Goal: Task Accomplishment & Management: Manage account settings

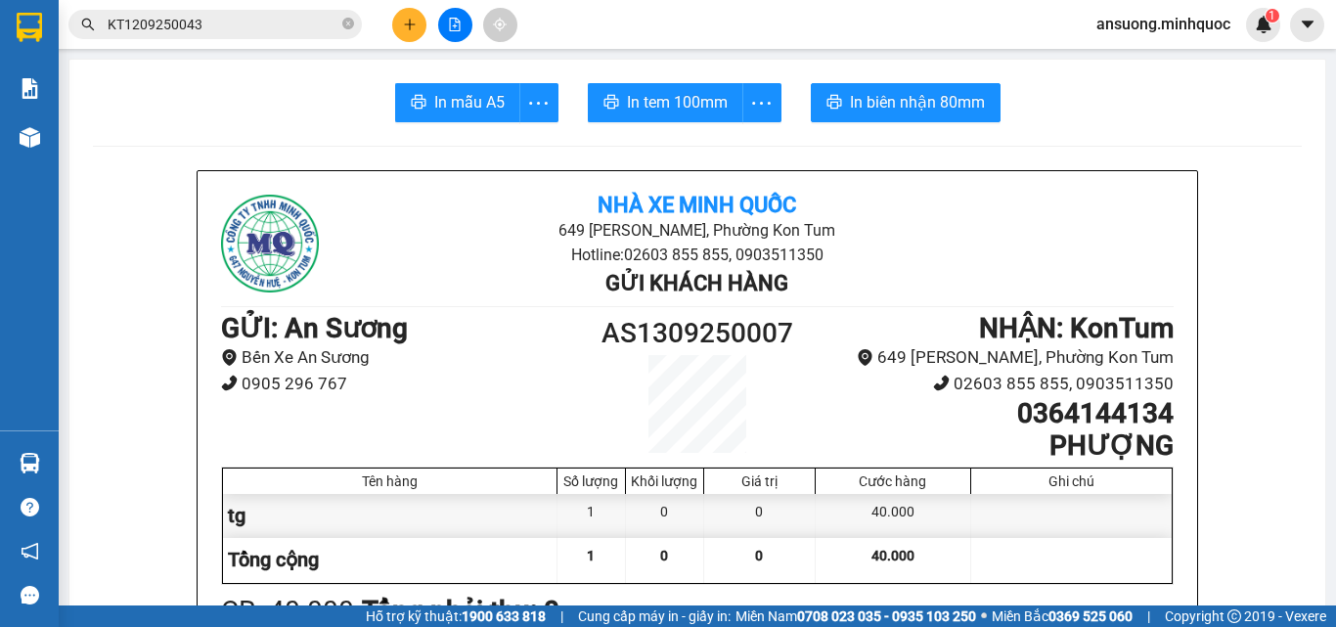
click at [0, 142] on div "Kho hàng mới" at bounding box center [29, 137] width 59 height 49
click at [37, 148] on div at bounding box center [30, 137] width 34 height 34
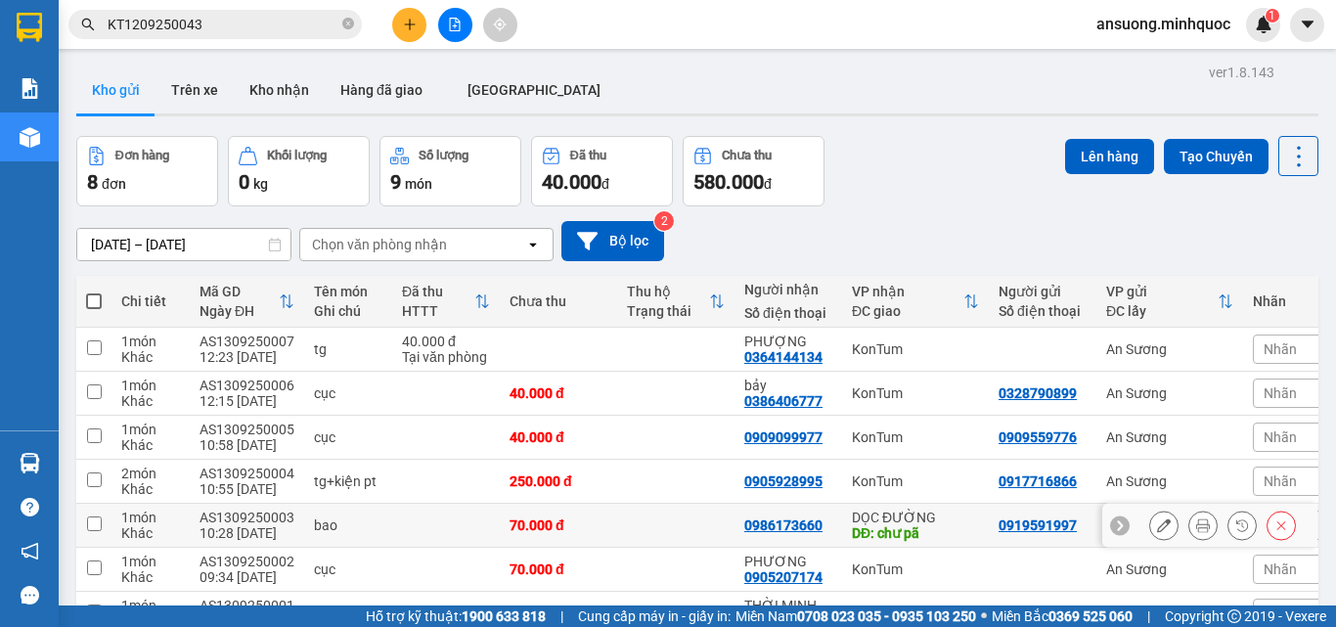
scroll to position [162, 0]
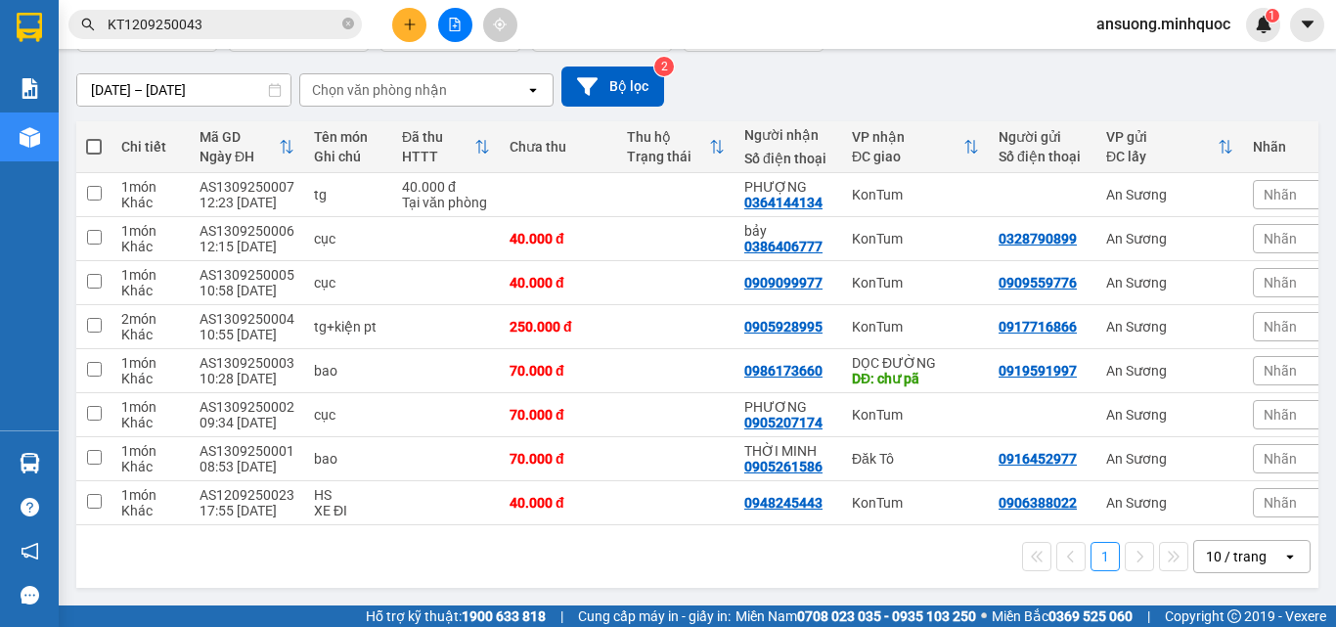
click at [1283, 570] on div "open" at bounding box center [1296, 556] width 27 height 31
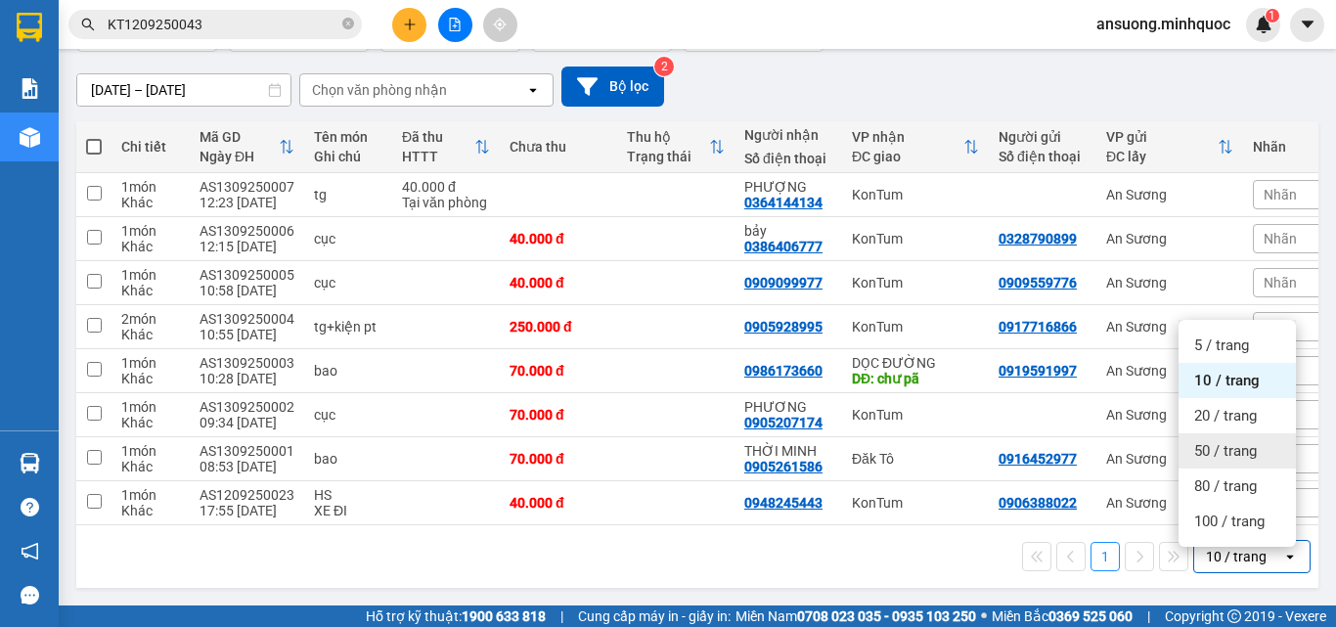
click at [1214, 441] on span "50 / trang" at bounding box center [1225, 451] width 63 height 20
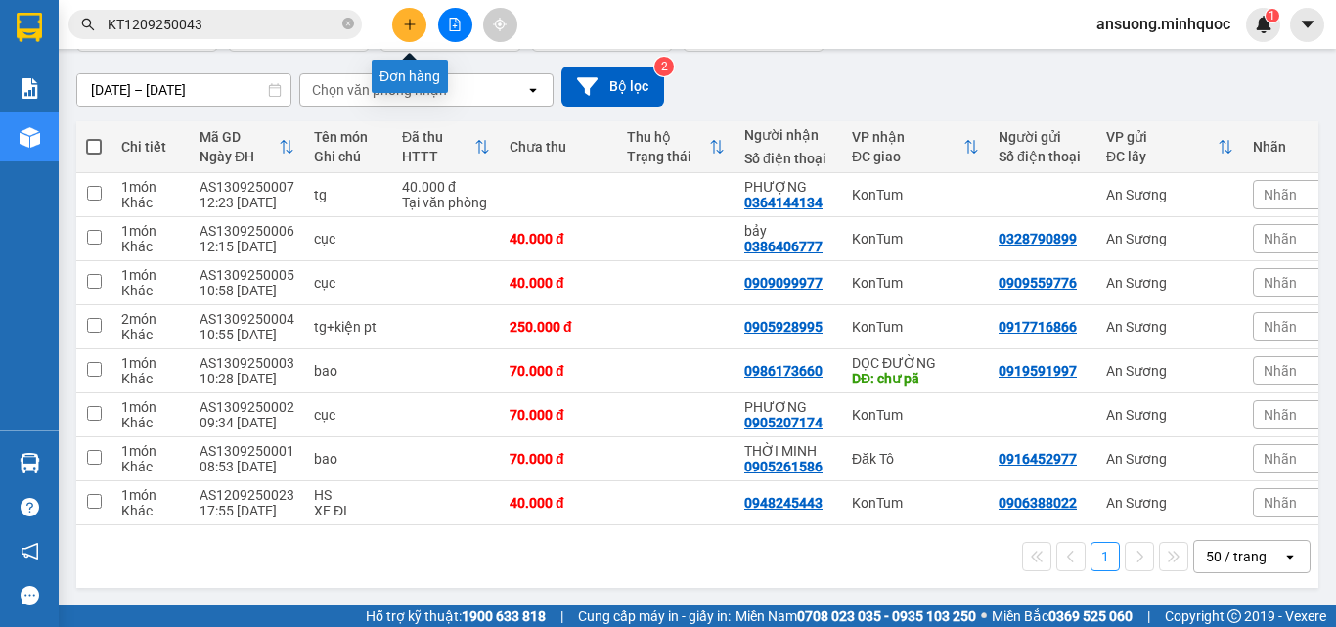
click at [406, 28] on icon "plus" at bounding box center [410, 25] width 14 height 14
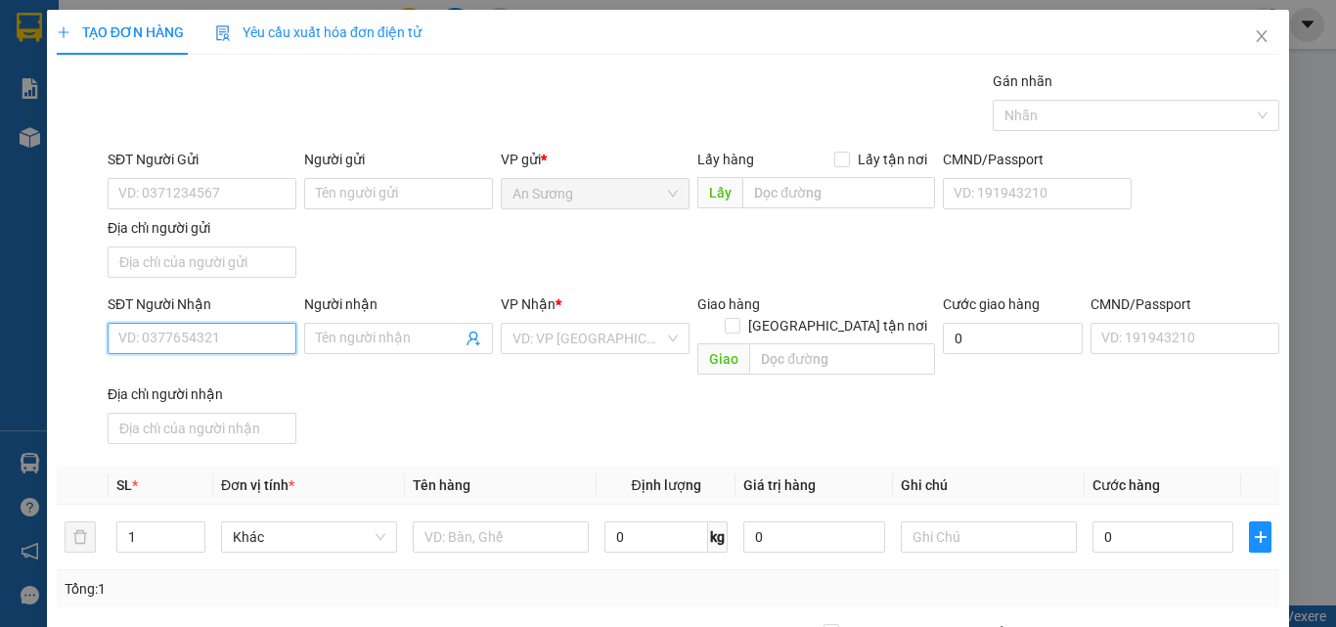
click at [185, 342] on input "SĐT Người Nhận" at bounding box center [202, 338] width 189 height 31
drag, startPoint x: 231, startPoint y: 380, endPoint x: 232, endPoint y: 366, distance: 13.7
click at [232, 366] on div "0971313019 - Lộc" at bounding box center [200, 377] width 187 height 31
type input "0971313019"
type input "Lộc"
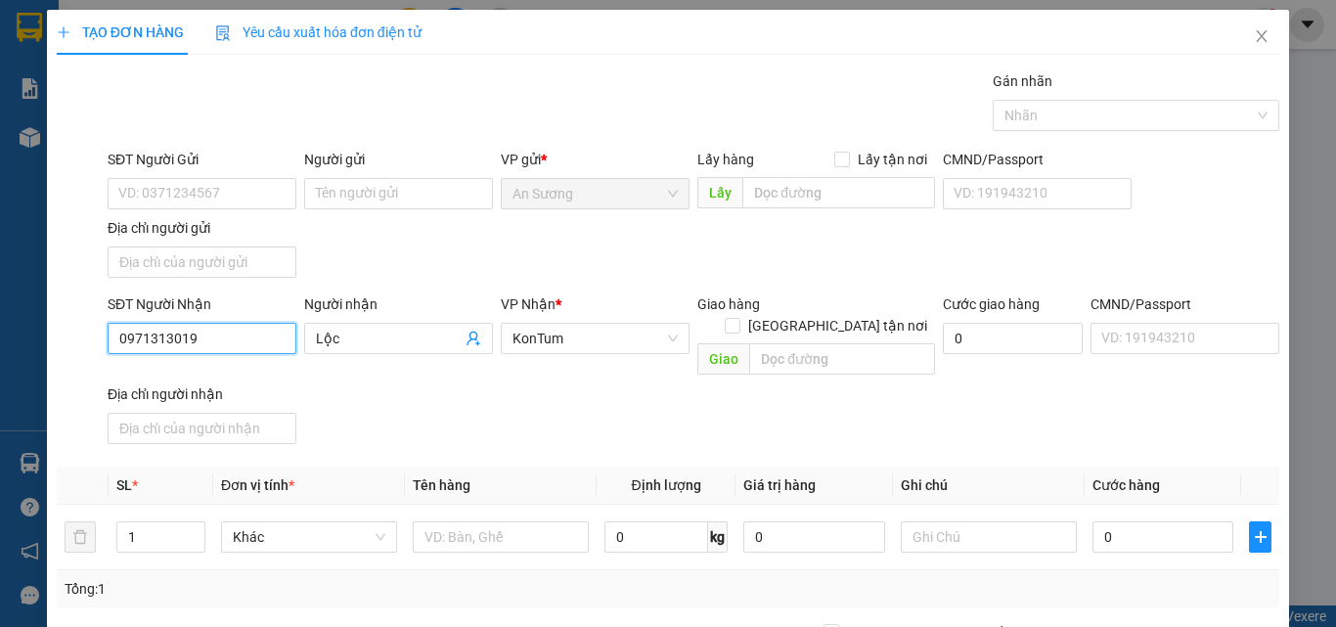
type input "0971313019"
click at [498, 467] on th "Tên hàng" at bounding box center [501, 486] width 192 height 38
click at [481, 521] on input "text" at bounding box center [501, 536] width 176 height 31
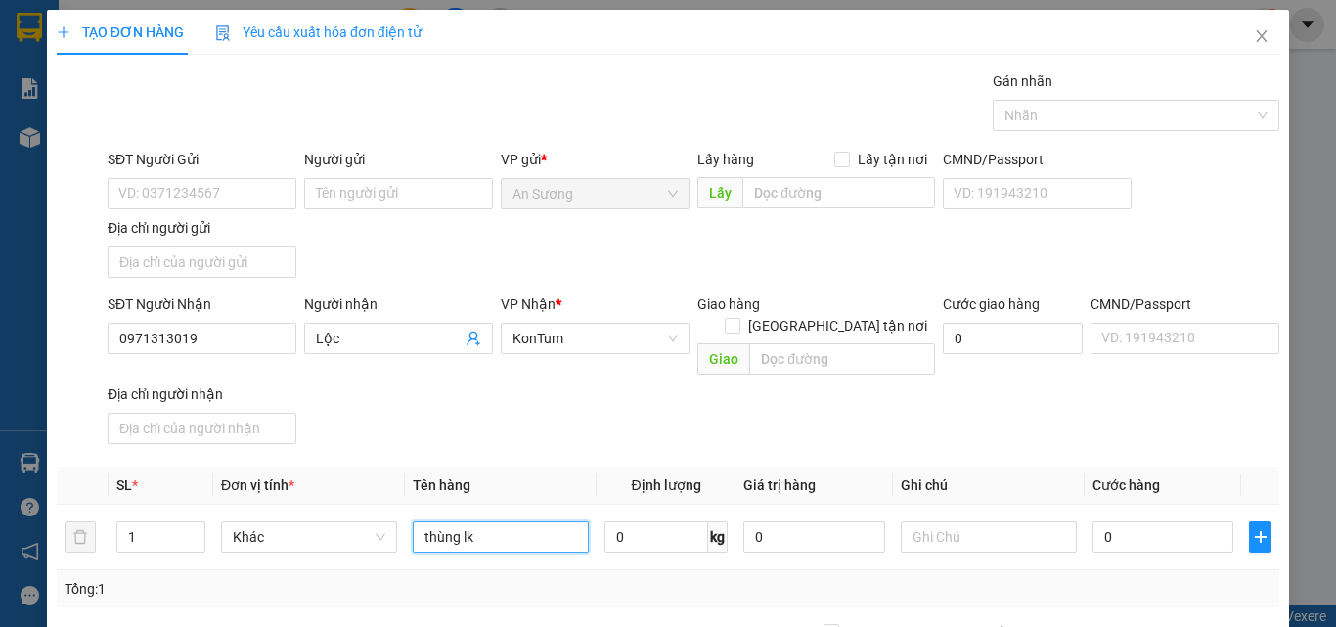
type input "thùng lk"
drag, startPoint x: 578, startPoint y: 423, endPoint x: 870, endPoint y: 486, distance: 298.4
click at [579, 421] on div "SĐT Người Nhận 0971313019 Người nhận Lộc VP Nhận * KonTum Giao hàng Giao tận nơ…" at bounding box center [694, 372] width 1180 height 158
click at [1130, 521] on input "0" at bounding box center [1163, 536] width 141 height 31
type input "5"
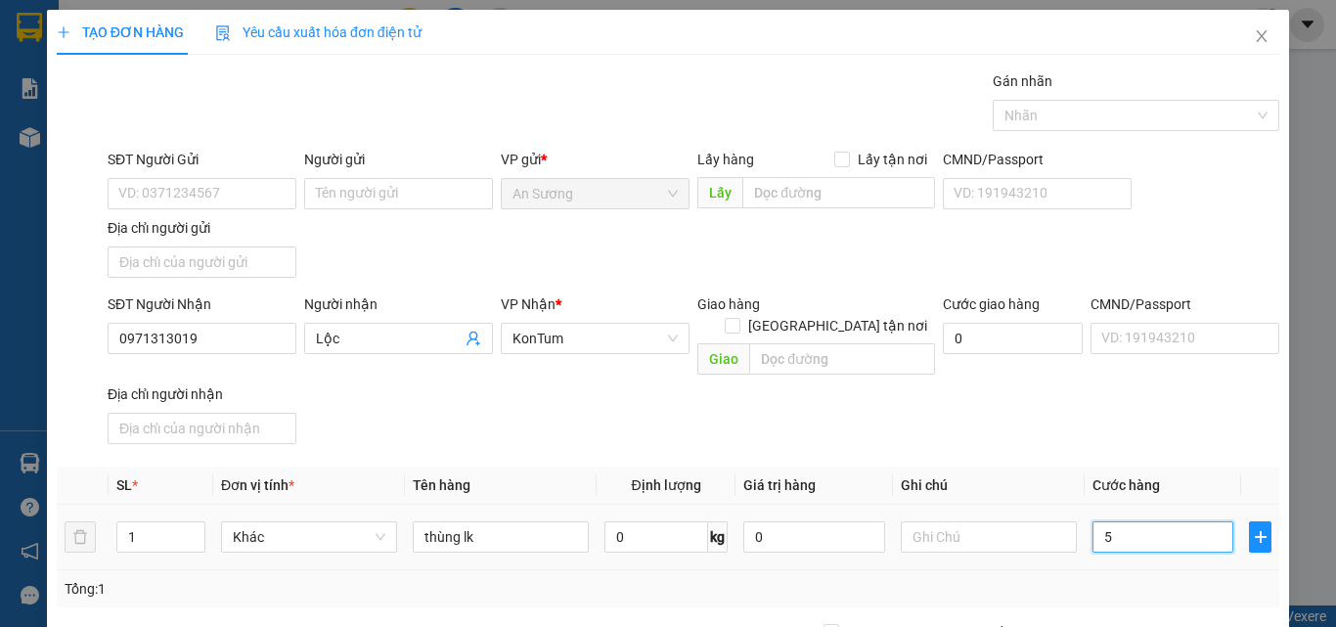
type input "5"
type input "50"
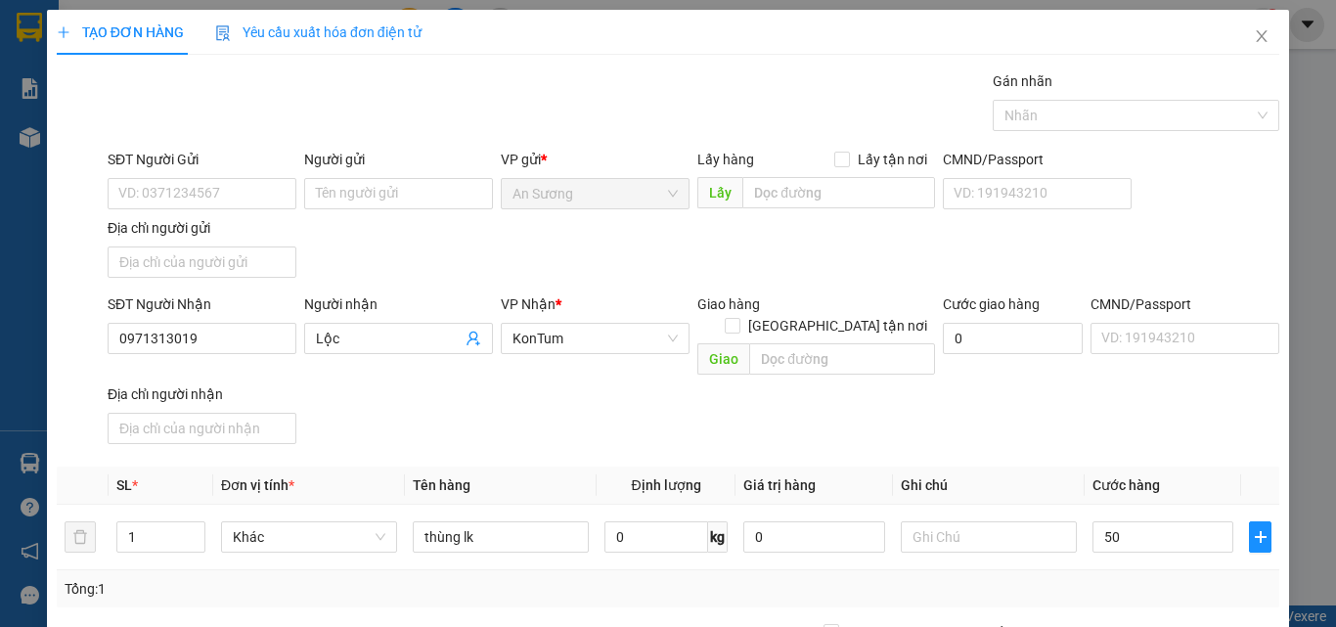
type input "50.000"
drag, startPoint x: 1108, startPoint y: 417, endPoint x: 1015, endPoint y: 411, distance: 93.1
click at [1107, 417] on div "SĐT Người Nhận 0971313019 Người nhận Lộc VP Nhận * KonTum Giao hàng Giao tận nơ…" at bounding box center [694, 372] width 1180 height 158
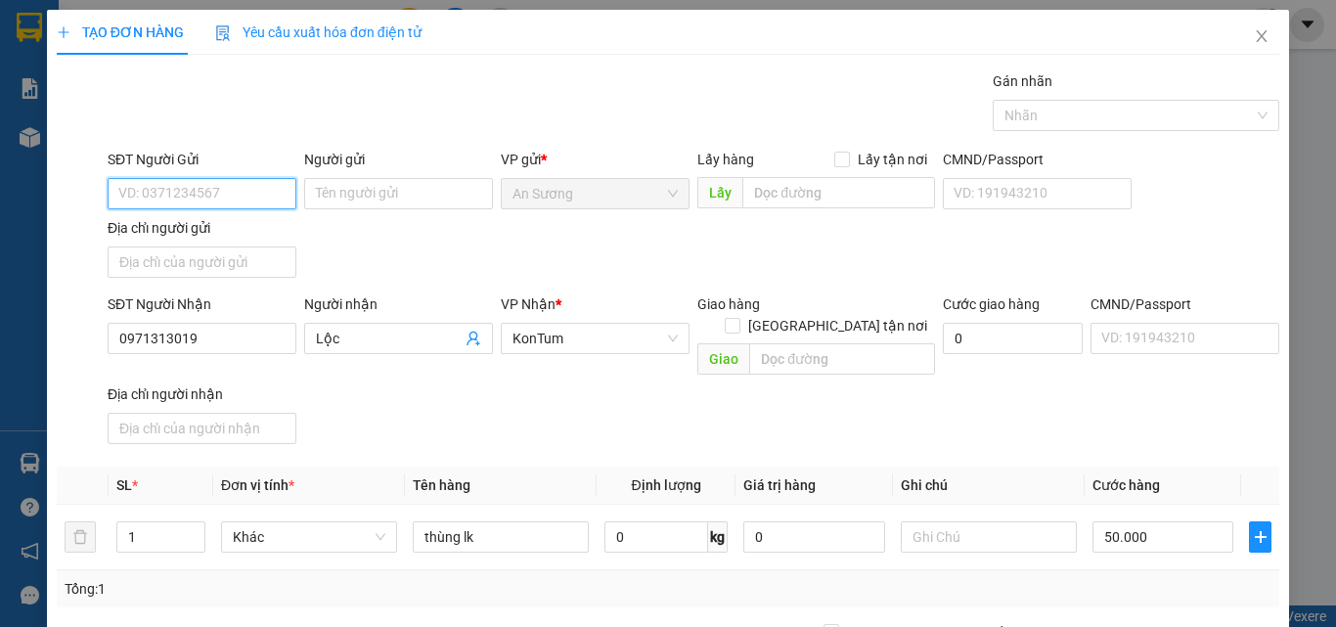
click at [128, 181] on input "SĐT Người Gửi" at bounding box center [202, 193] width 189 height 31
click at [223, 235] on div "0938002883 - minh" at bounding box center [199, 233] width 163 height 22
type input "0938002883"
type input "minh"
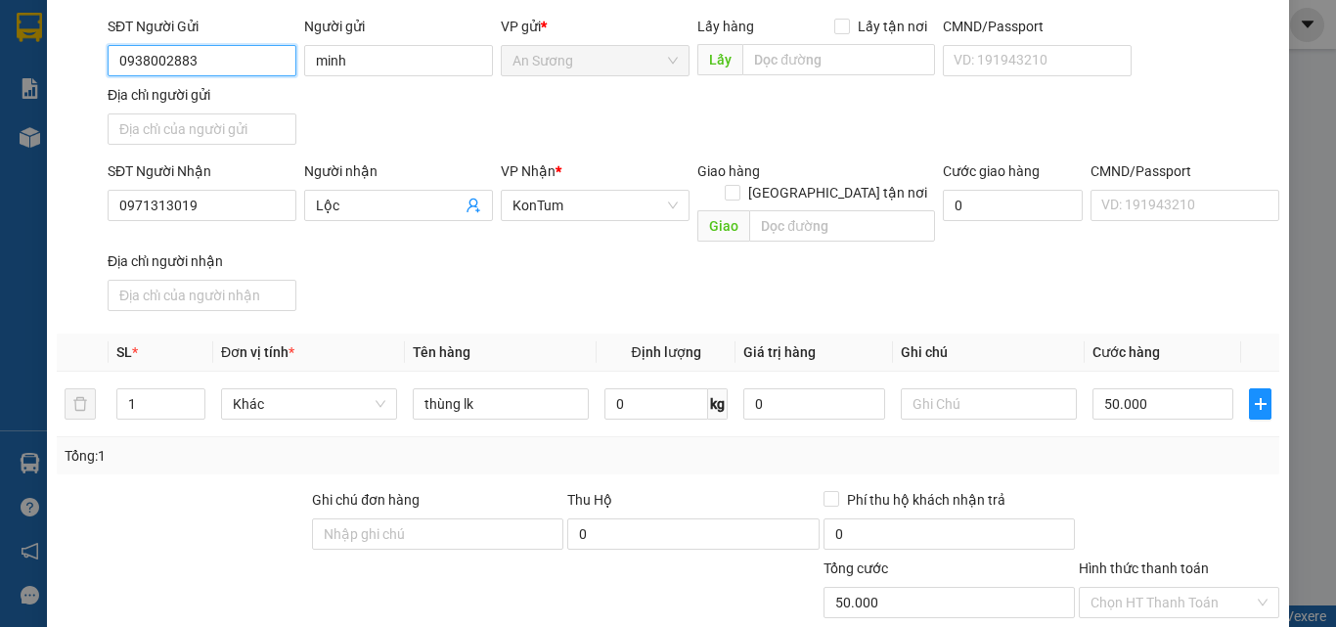
scroll to position [234, 0]
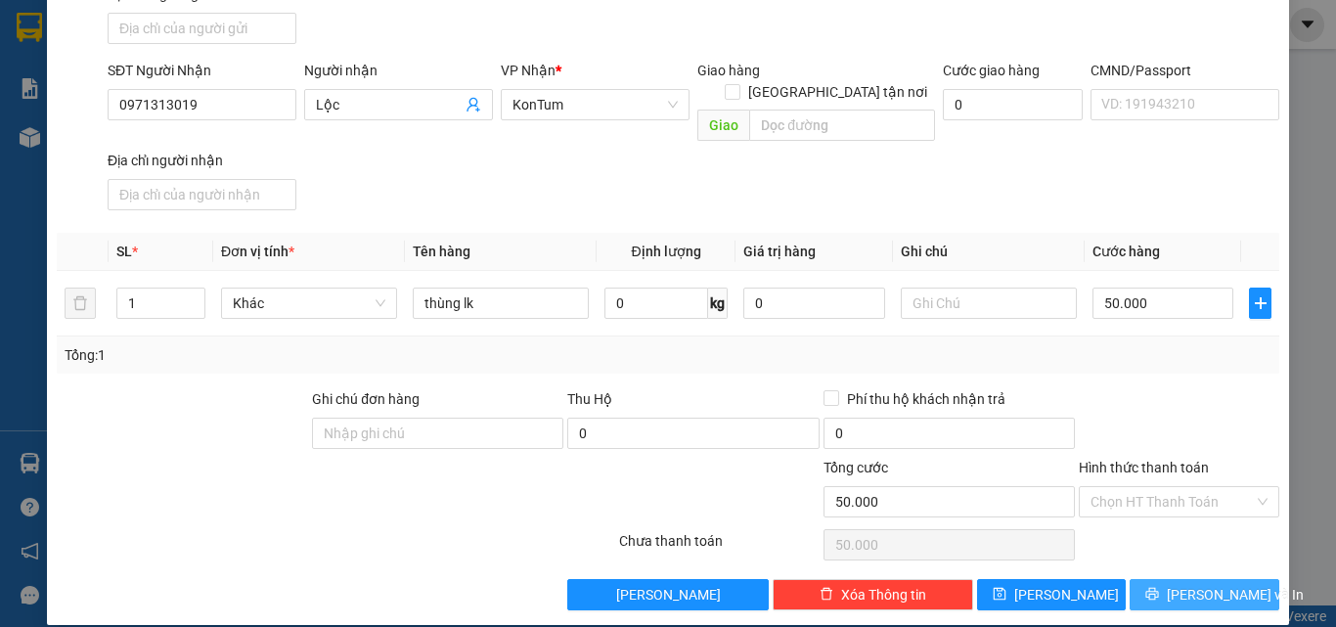
click at [1178, 584] on span "[PERSON_NAME] và In" at bounding box center [1235, 595] width 137 height 22
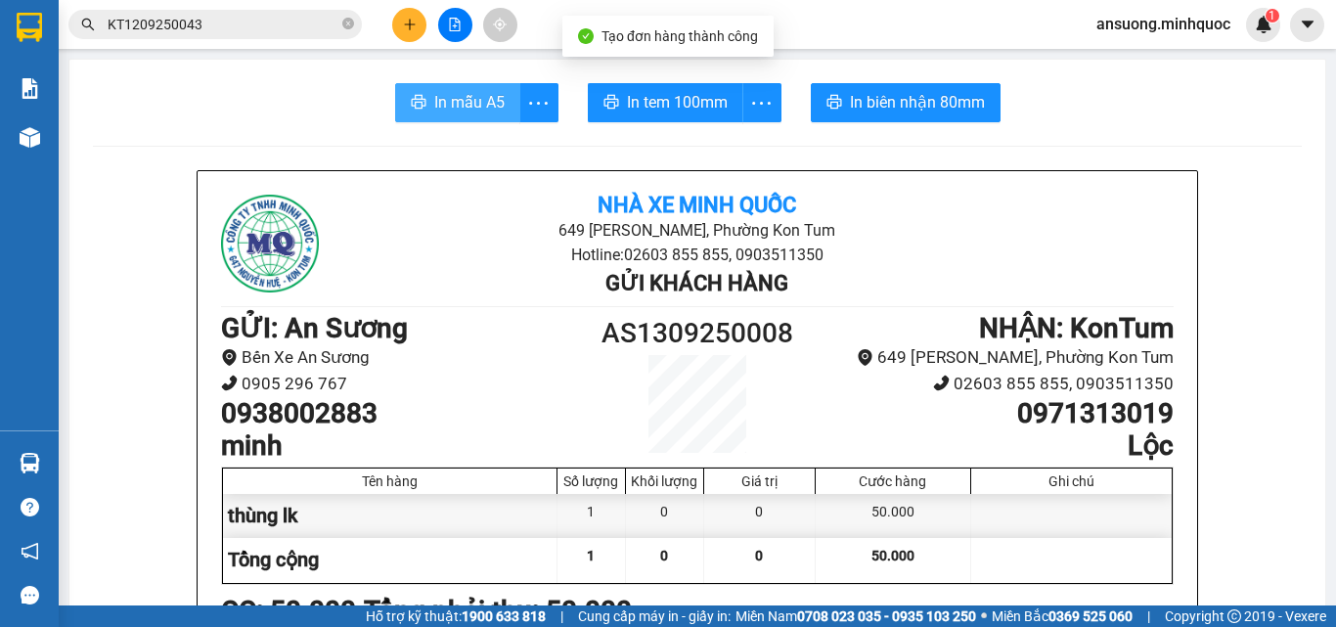
click at [442, 104] on span "In mẫu A5" at bounding box center [469, 102] width 70 height 24
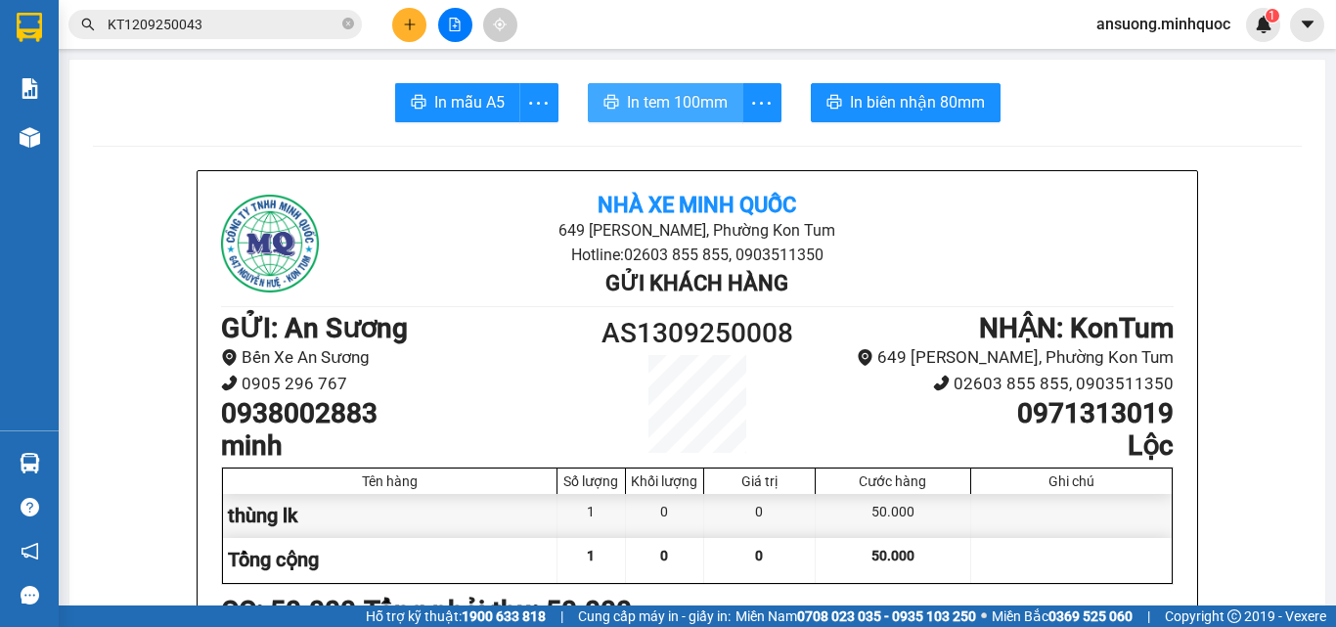
click at [710, 101] on span "In tem 100mm" at bounding box center [677, 102] width 101 height 24
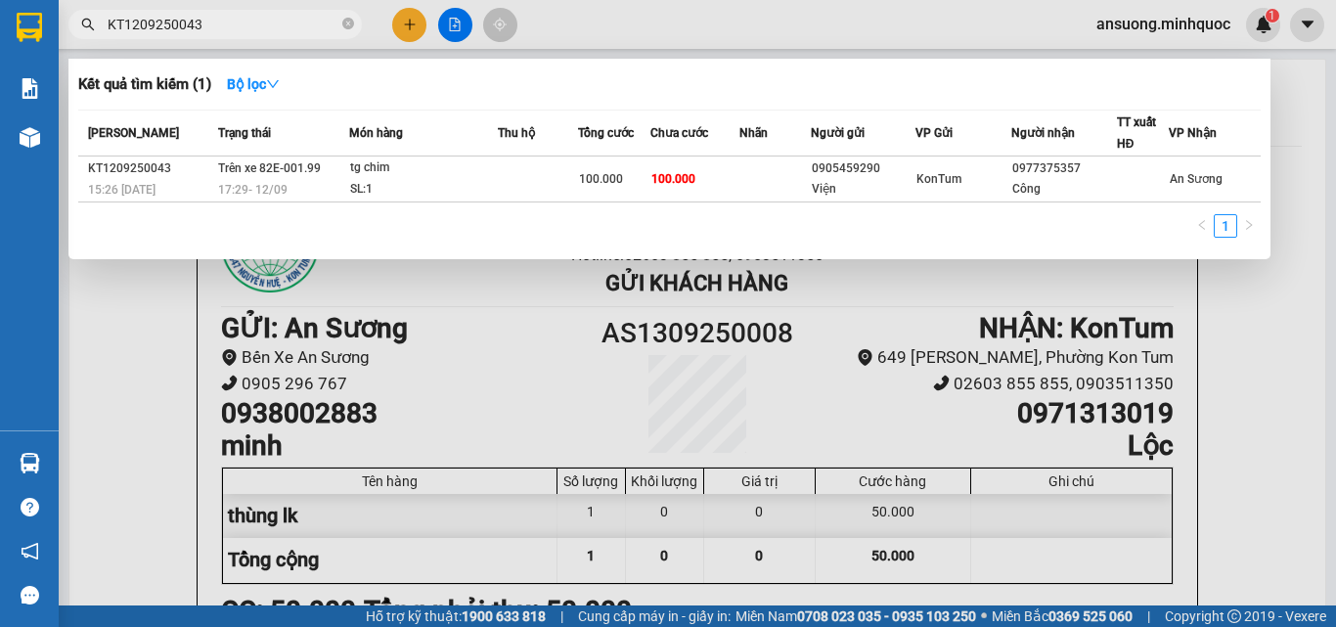
click at [339, 18] on span "KT1209250043" at bounding box center [214, 24] width 293 height 29
click at [343, 23] on icon "close-circle" at bounding box center [348, 24] width 12 height 12
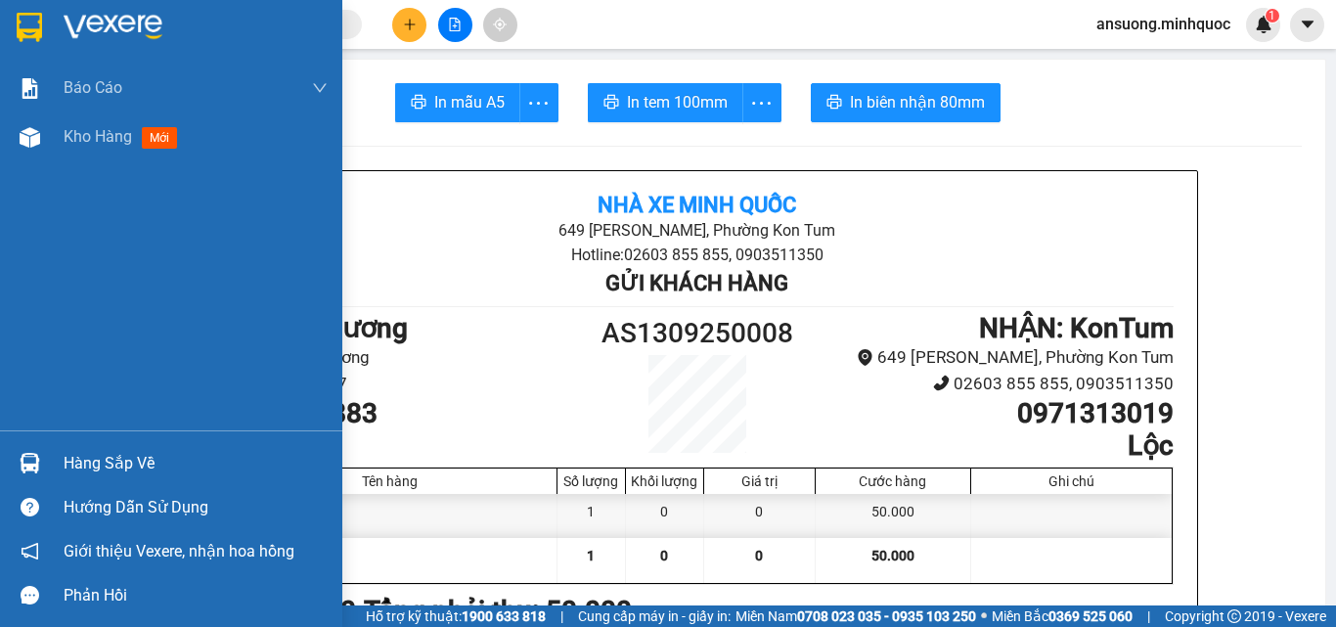
click at [32, 162] on div "Báo cáo Báo cáo dòng tiền (nhà xe) Báo cáo dòng tiền (nhân viên) Báo cáo dòng t…" at bounding box center [171, 247] width 342 height 367
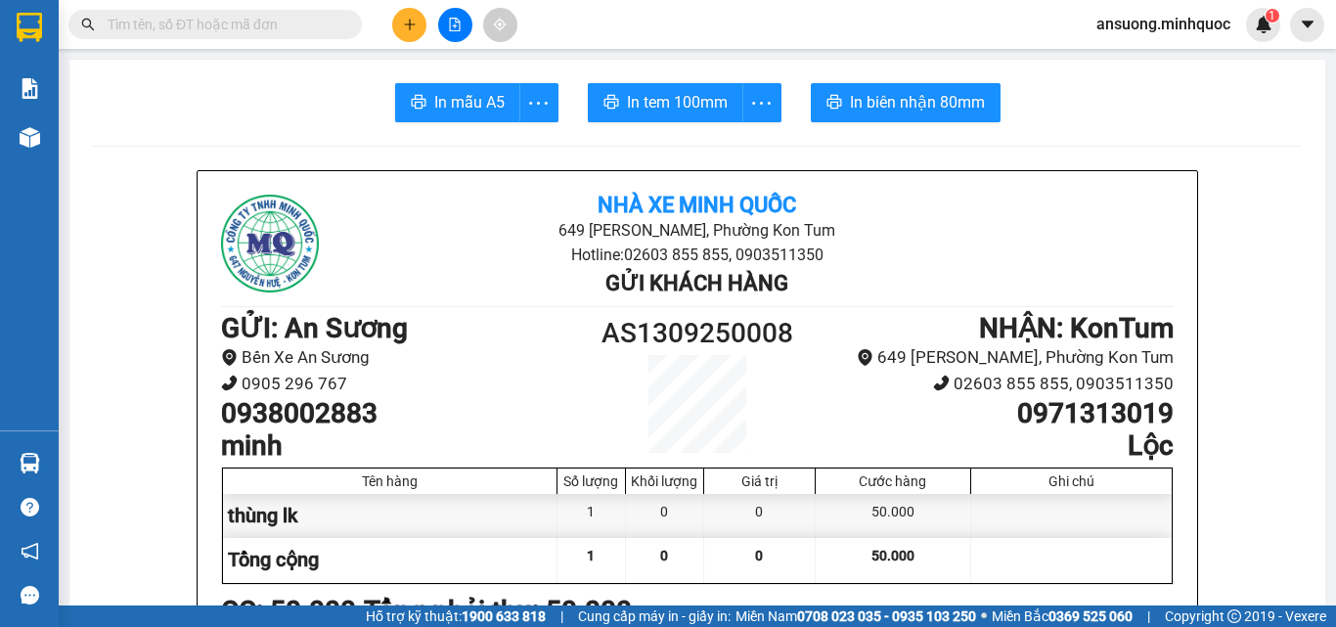
click at [424, 29] on button at bounding box center [409, 25] width 34 height 34
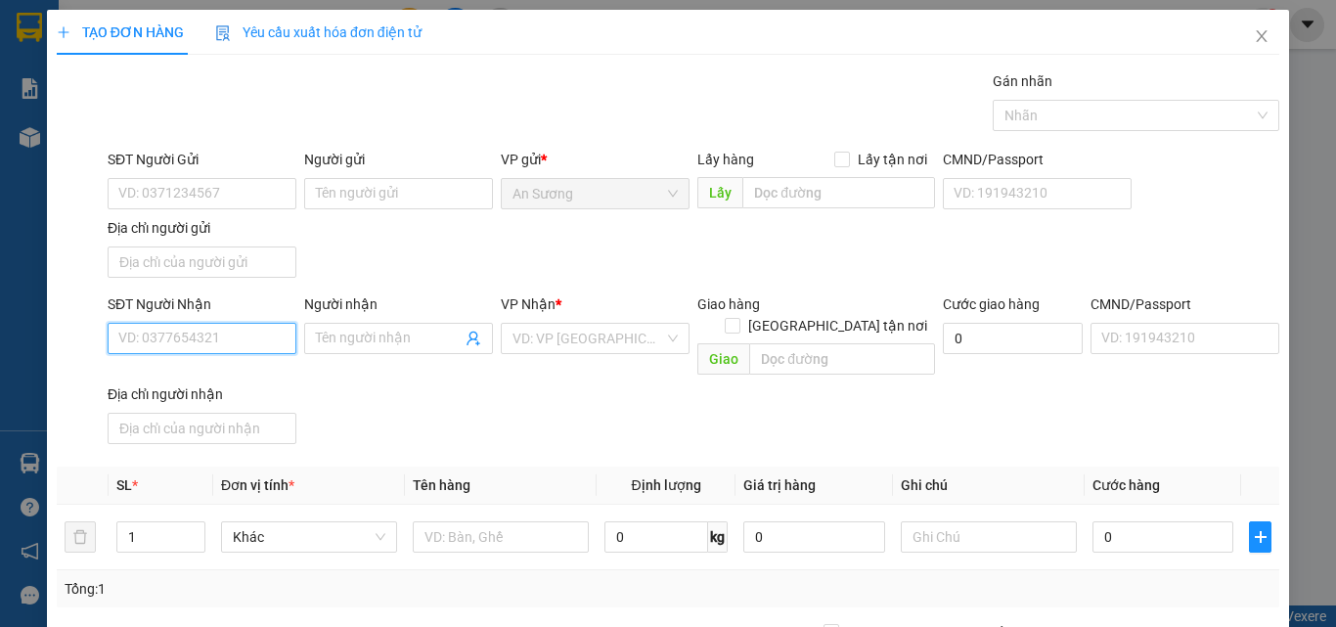
click at [215, 338] on input "SĐT Người Nhận" at bounding box center [202, 338] width 189 height 31
drag, startPoint x: 184, startPoint y: 330, endPoint x: 49, endPoint y: 332, distance: 135.0
click at [49, 332] on div "TẠO ĐƠN HÀNG Yêu cầu xuất hóa đơn điện tử Transit Pickup Surcharge Ids Transit …" at bounding box center [668, 434] width 1242 height 849
type input "0972026599"
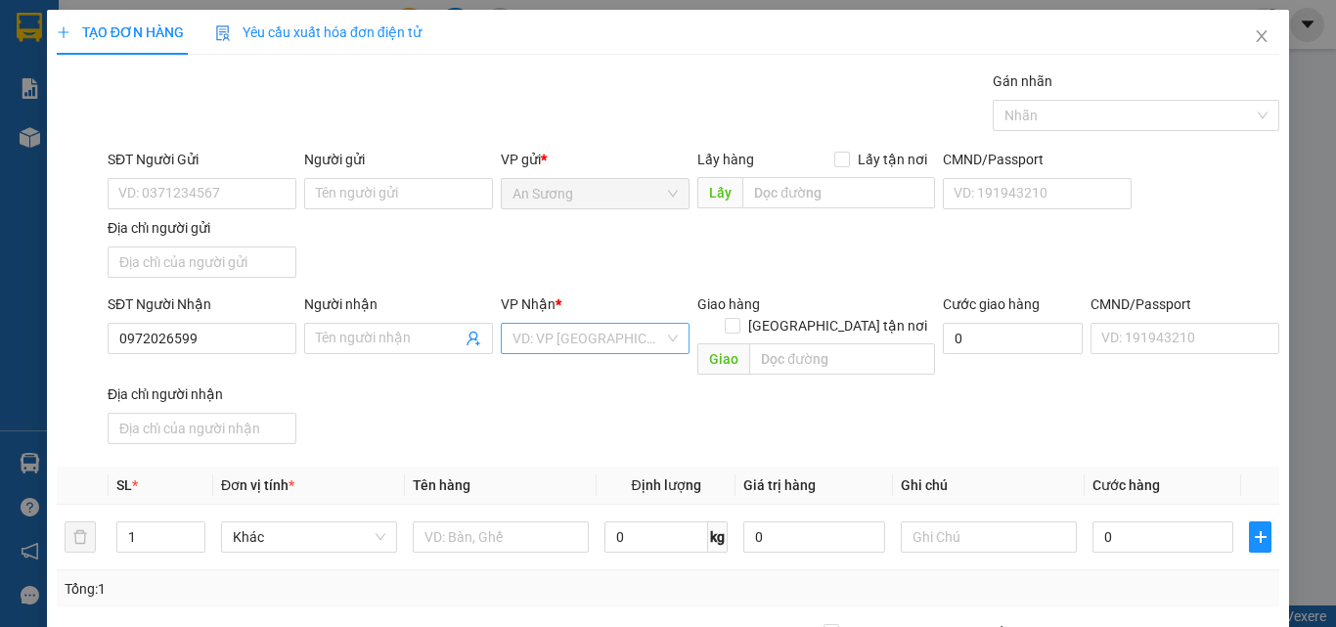
drag, startPoint x: 580, startPoint y: 404, endPoint x: 606, endPoint y: 331, distance: 77.7
click at [581, 404] on div "SĐT Người Nhận 0972026599 Người nhận Tên người nhận VP Nhận * VD: VP Sài Gòn Gi…" at bounding box center [694, 372] width 1180 height 158
click at [606, 326] on input "search" at bounding box center [589, 338] width 152 height 29
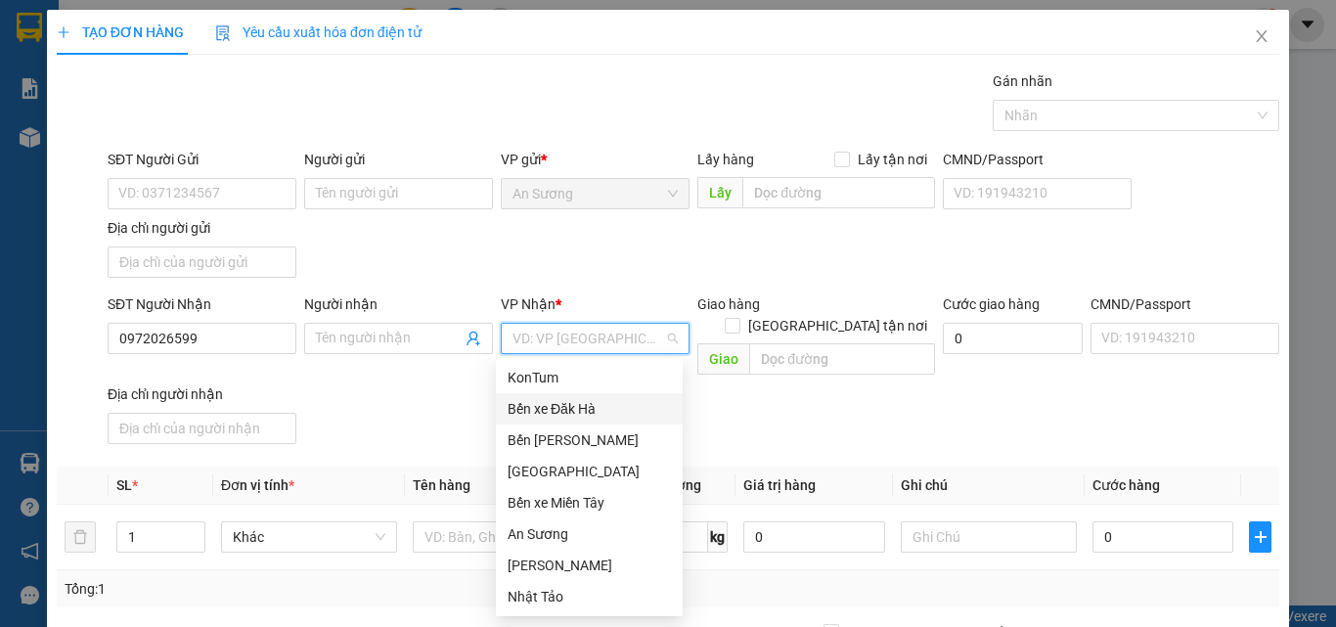
click at [579, 405] on div "Bến xe Đăk Hà" at bounding box center [589, 409] width 163 height 22
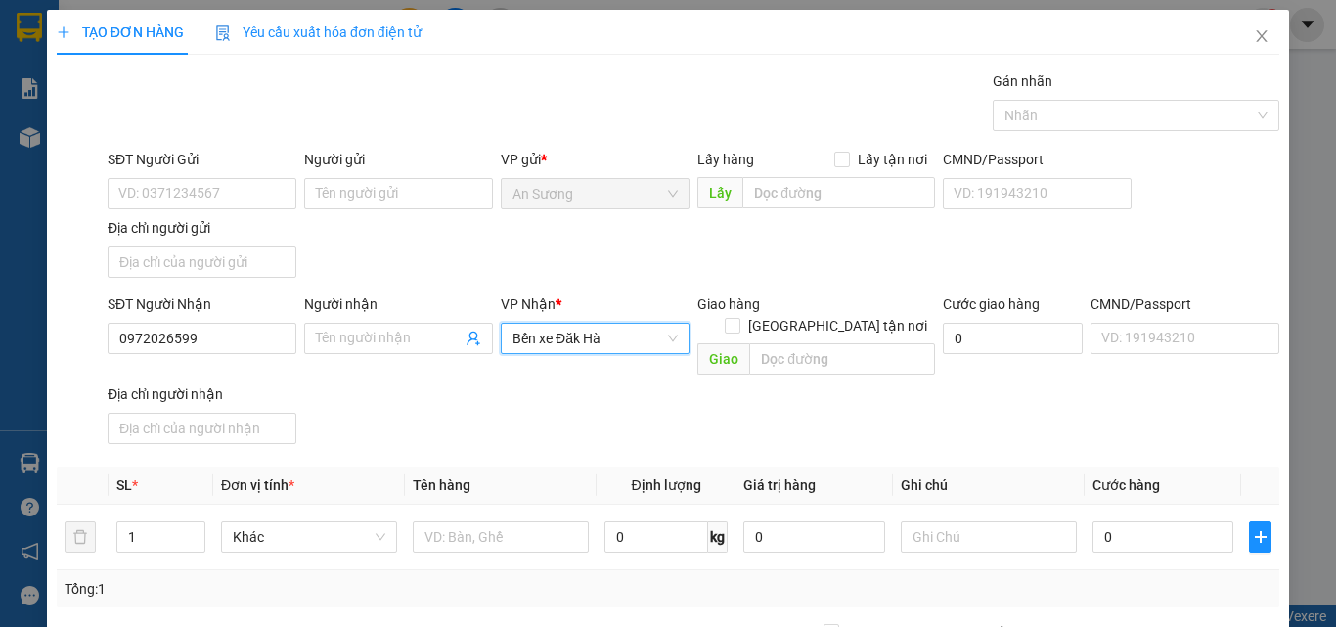
click at [606, 260] on div "SĐT Người Gửi VD: 0371234567 Người gửi Tên người gửi VP gửi * An Sương Lấy hàng…" at bounding box center [694, 217] width 1180 height 137
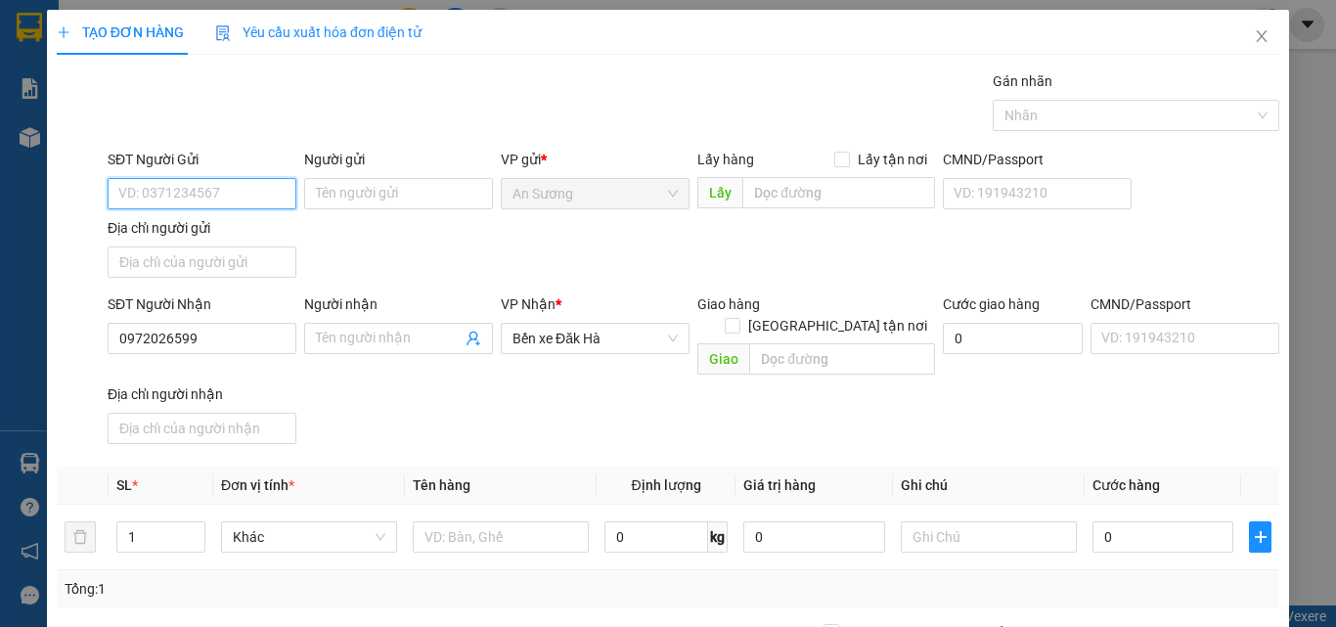
drag, startPoint x: 287, startPoint y: 185, endPoint x: 251, endPoint y: 179, distance: 35.7
click at [251, 179] on input "SĐT Người Gửi" at bounding box center [202, 193] width 189 height 31
click at [166, 162] on div "SĐT Người Gửi" at bounding box center [202, 160] width 189 height 22
click at [166, 178] on input "SĐT Người Gửi" at bounding box center [202, 193] width 189 height 31
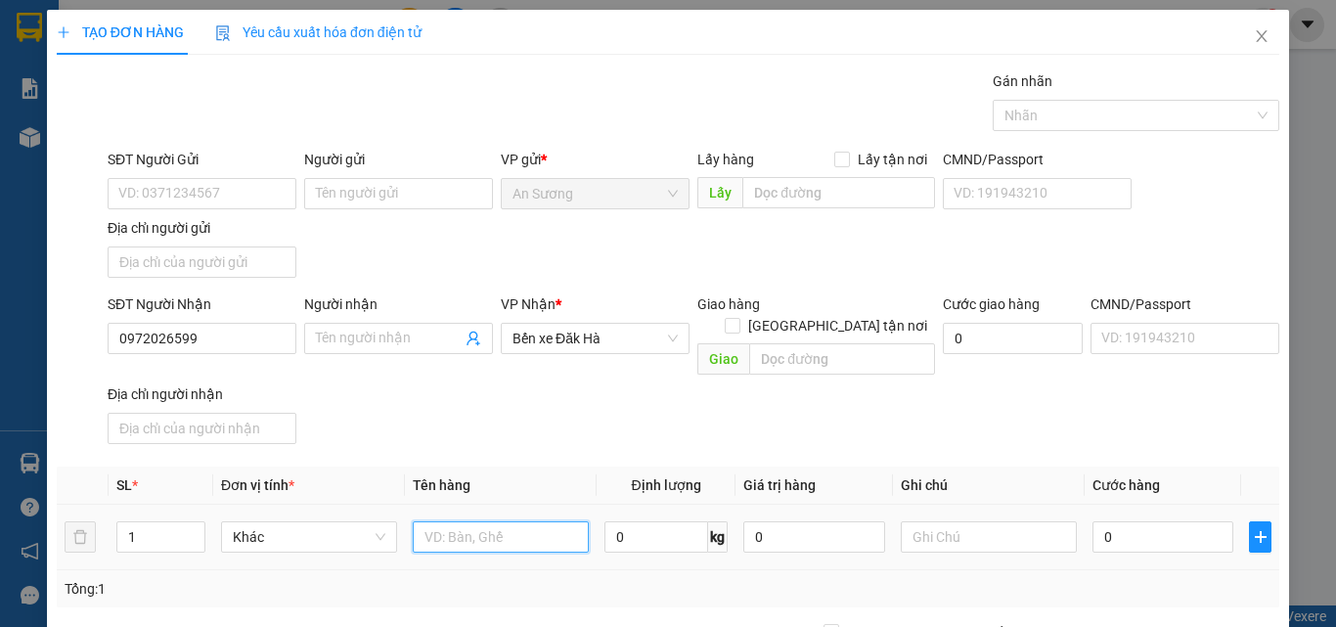
click at [425, 521] on input "text" at bounding box center [501, 536] width 176 height 31
type input "bao"
click at [1155, 521] on input "0" at bounding box center [1163, 536] width 141 height 31
type input "1"
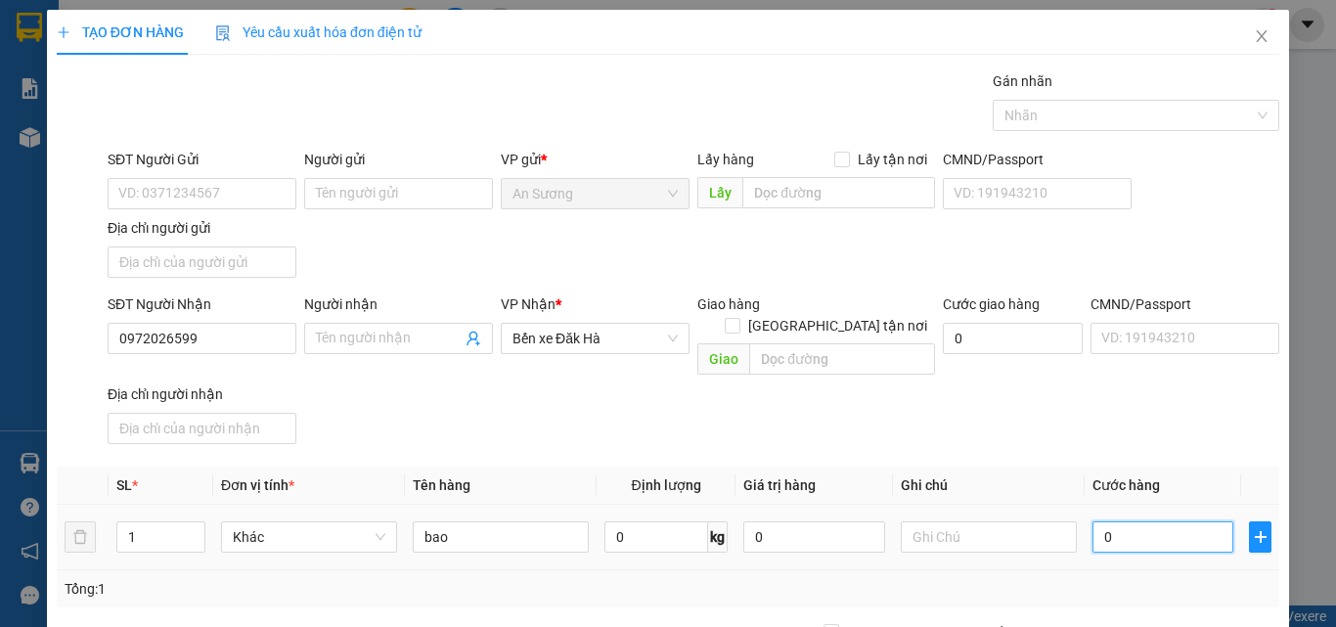
type input "1"
type input "12"
type input "120"
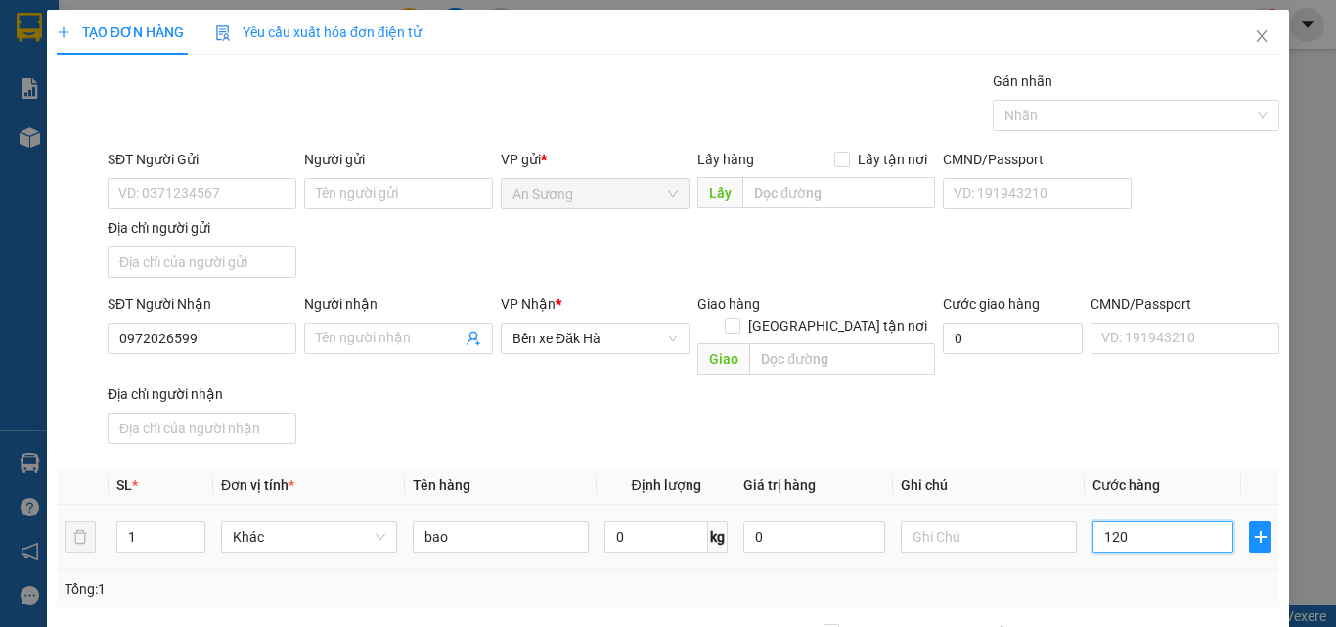
type input "120"
type input "120.000"
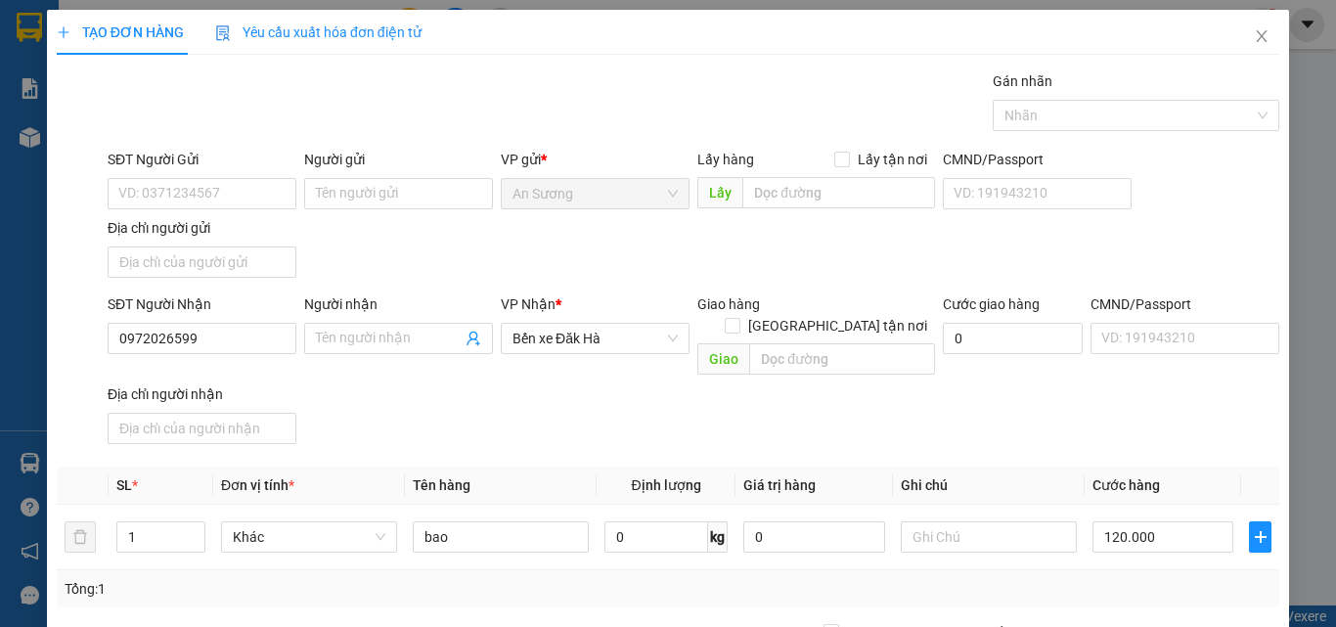
click at [1171, 406] on div "SĐT Người Nhận 0972026599 Người nhận Tên người nhận VP Nhận * Bến xe Đăk Hà Gia…" at bounding box center [694, 372] width 1180 height 158
click at [180, 204] on input "SĐT Người Gửi" at bounding box center [202, 193] width 189 height 31
click at [182, 197] on input "SĐT Người Gửi" at bounding box center [202, 193] width 189 height 31
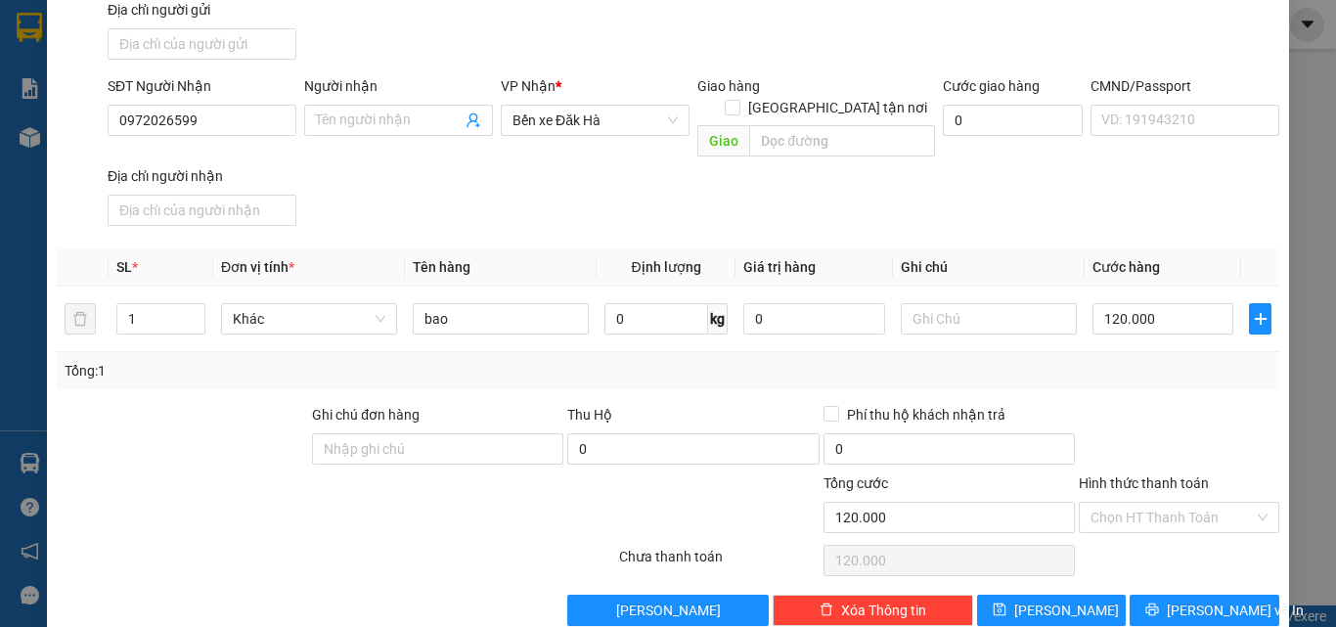
scroll to position [234, 0]
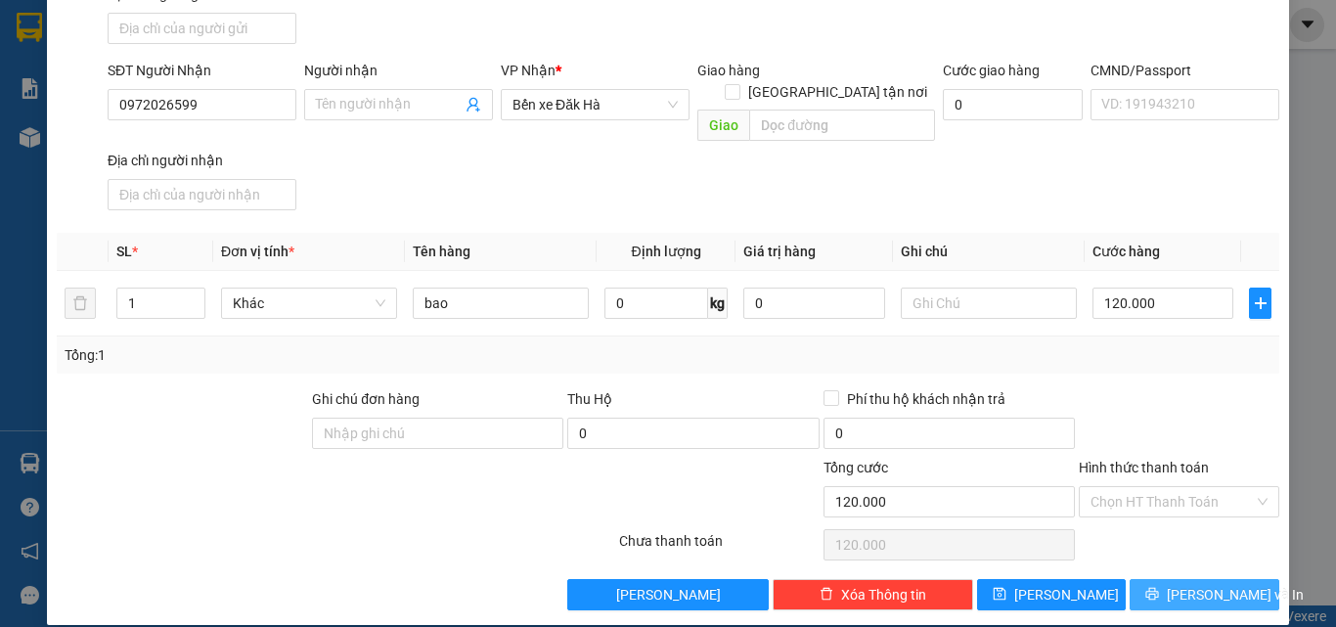
type input "0938043669"
click at [1177, 584] on span "[PERSON_NAME] và In" at bounding box center [1235, 595] width 137 height 22
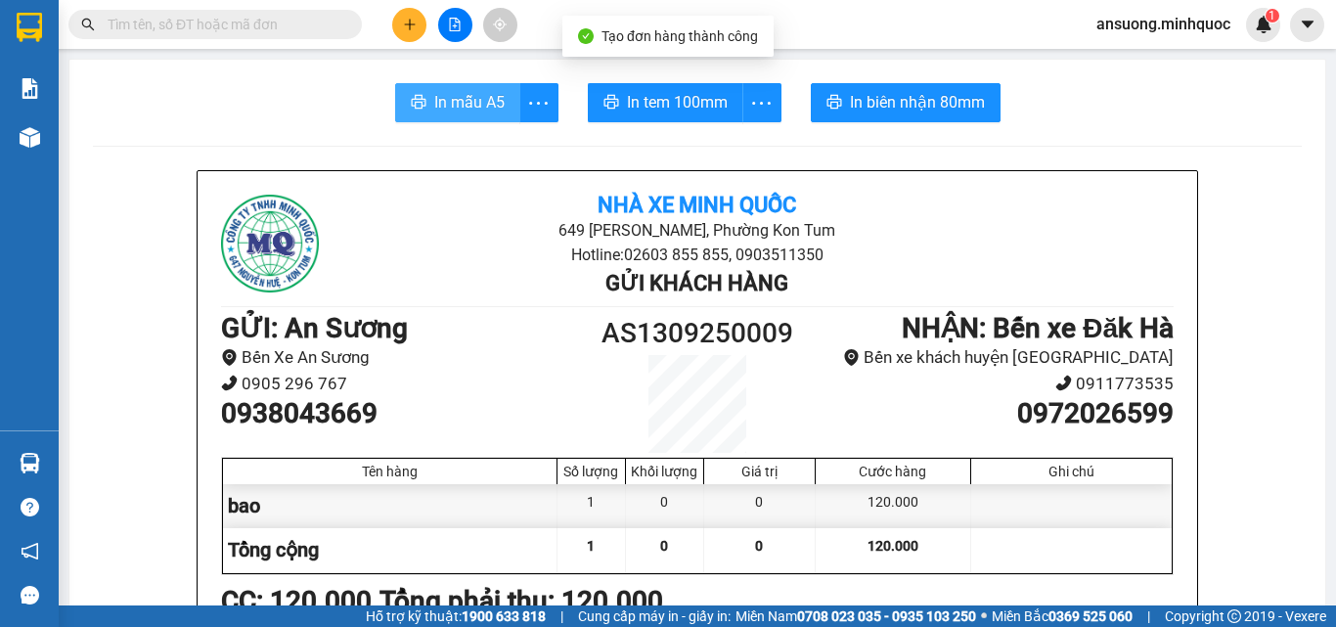
click at [435, 101] on span "In mẫu A5" at bounding box center [469, 102] width 70 height 24
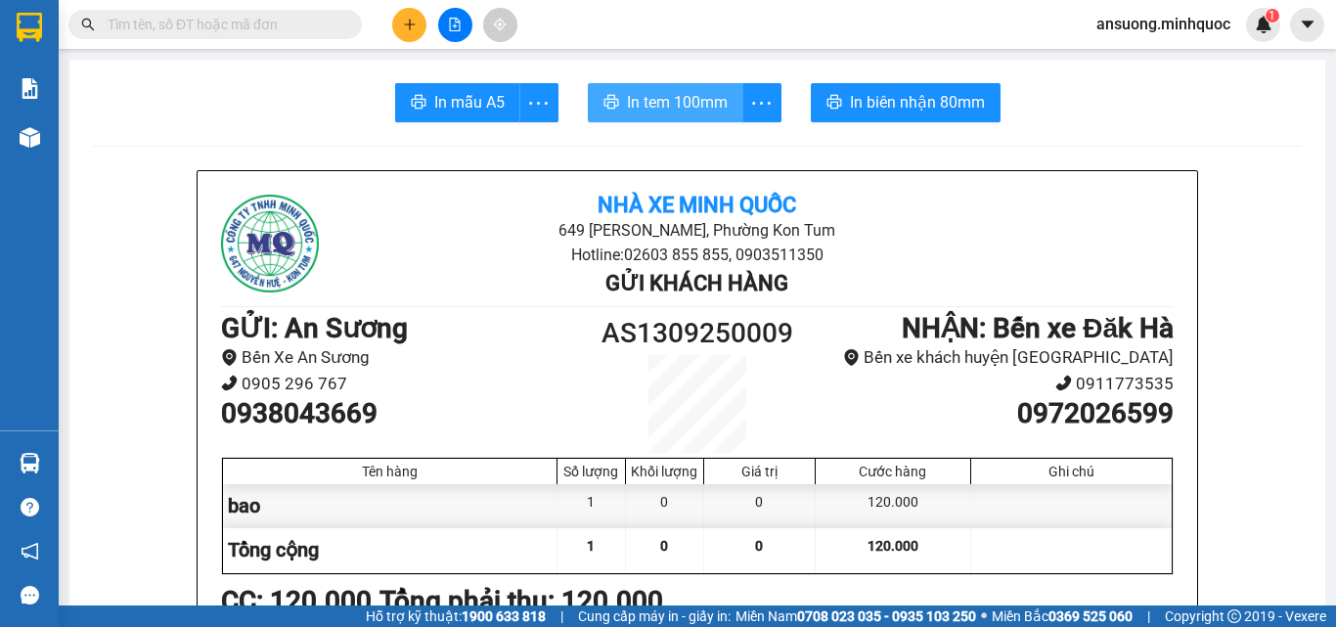
click at [690, 110] on span "In tem 100mm" at bounding box center [677, 102] width 101 height 24
click at [416, 8] on div at bounding box center [455, 25] width 147 height 34
click at [416, 20] on icon "plus" at bounding box center [410, 25] width 14 height 14
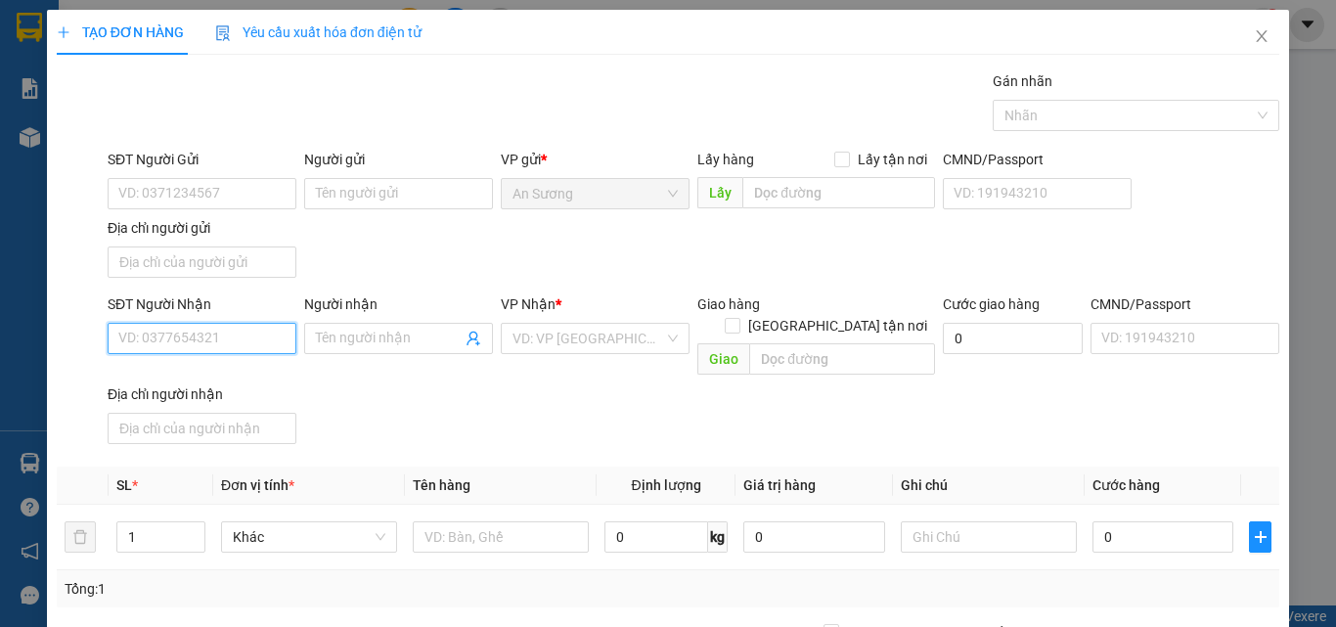
click at [159, 324] on input "SĐT Người Nhận" at bounding box center [202, 338] width 189 height 31
click at [203, 378] on div "0974894654" at bounding box center [199, 378] width 163 height 22
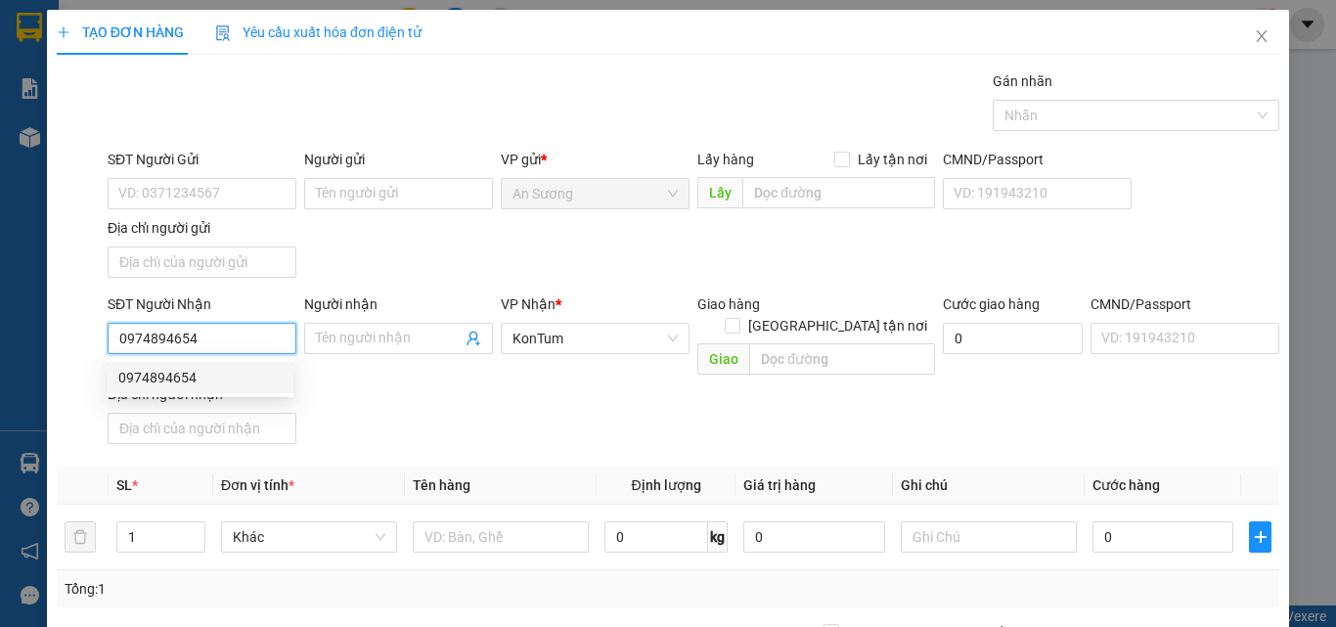
type input "0974894654"
drag, startPoint x: 434, startPoint y: 403, endPoint x: 425, endPoint y: 386, distance: 19.3
click at [435, 402] on div "SĐT Người Nhận 0974894654 Người nhận Tên người nhận VP Nhận * KonTum Giao hàng …" at bounding box center [694, 372] width 1180 height 158
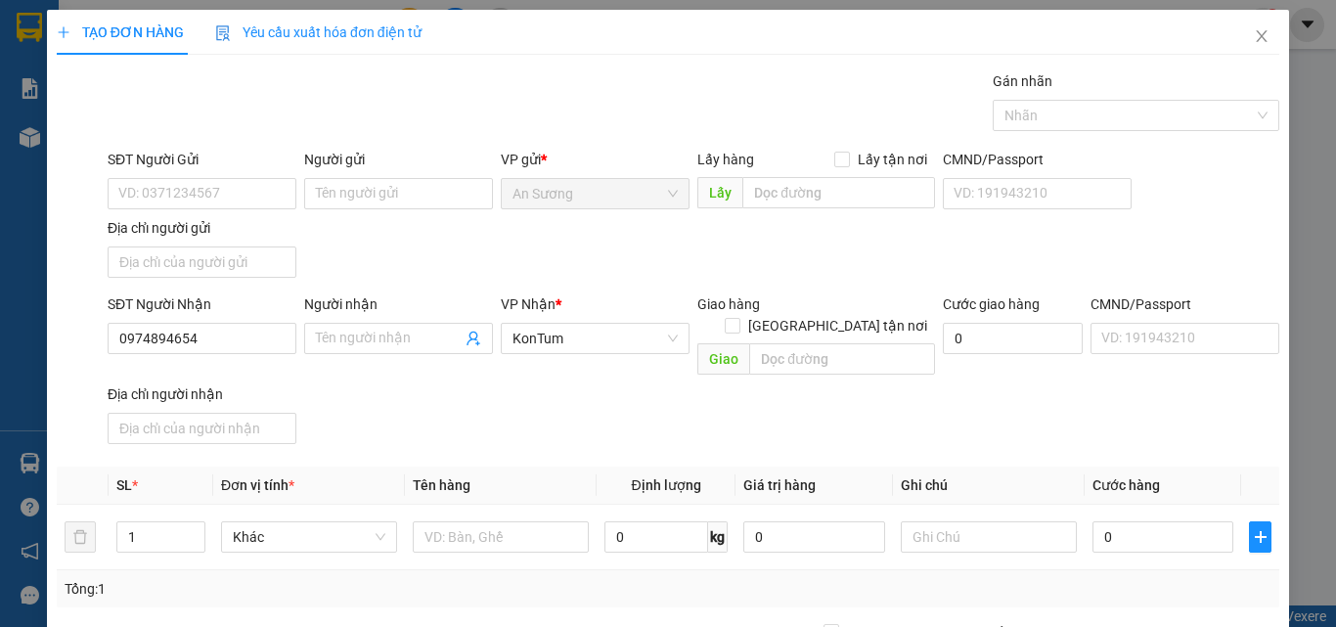
click at [384, 254] on div "SĐT Người Gửi VD: 0371234567 Người gửi Tên người gửi VP gửi * An Sương Lấy hàng…" at bounding box center [694, 217] width 1180 height 137
click at [205, 191] on input "SĐT Người Gửi" at bounding box center [202, 193] width 189 height 31
type input "0769407228"
click at [480, 518] on div at bounding box center [501, 537] width 176 height 39
click at [519, 420] on div "SĐT Người Nhận 0974894654 Người nhận Tên người nhận VP Nhận * KonTum Giao hàng …" at bounding box center [694, 372] width 1180 height 158
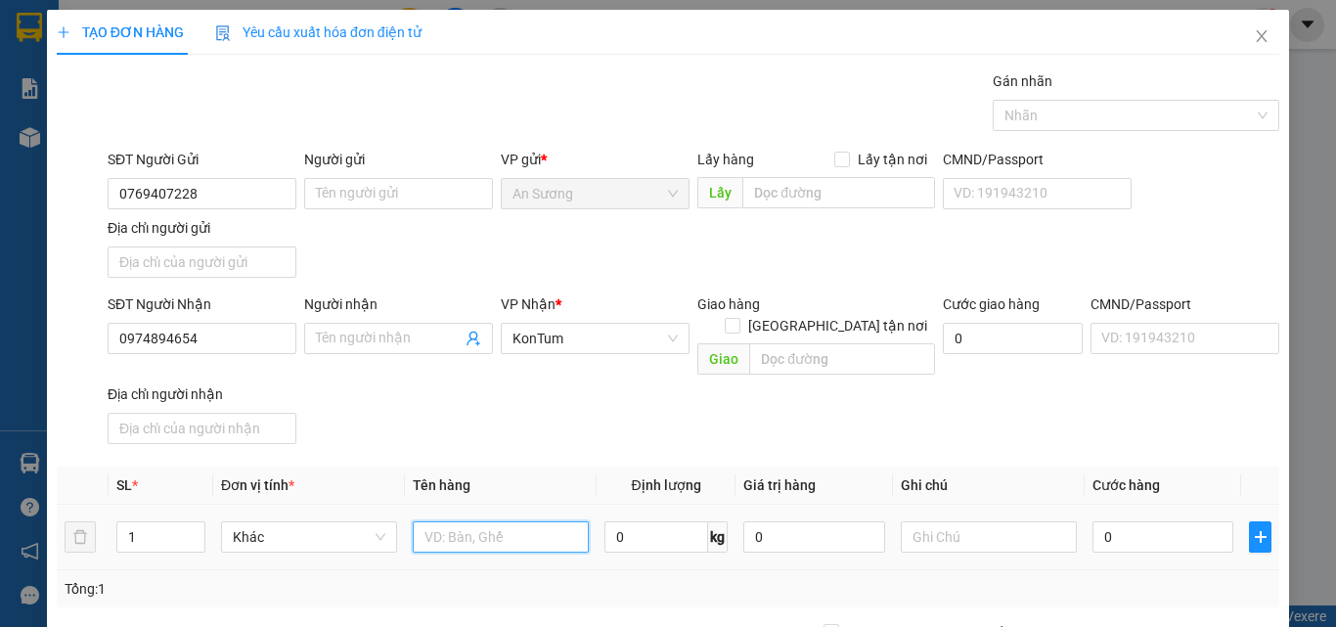
click at [464, 521] on input "text" at bounding box center [501, 536] width 176 height 31
type input "bì"
click at [541, 434] on div "Transit Pickup Surcharge Ids Transit Deliver Surcharge Ids Transit Deliver Surc…" at bounding box center [668, 457] width 1223 height 774
click at [931, 385] on div "SĐT Người Nhận 0974894654 Người nhận Tên người nhận VP Nhận * KonTum Giao hàng …" at bounding box center [694, 372] width 1180 height 158
click at [1132, 535] on td "0" at bounding box center [1163, 538] width 157 height 66
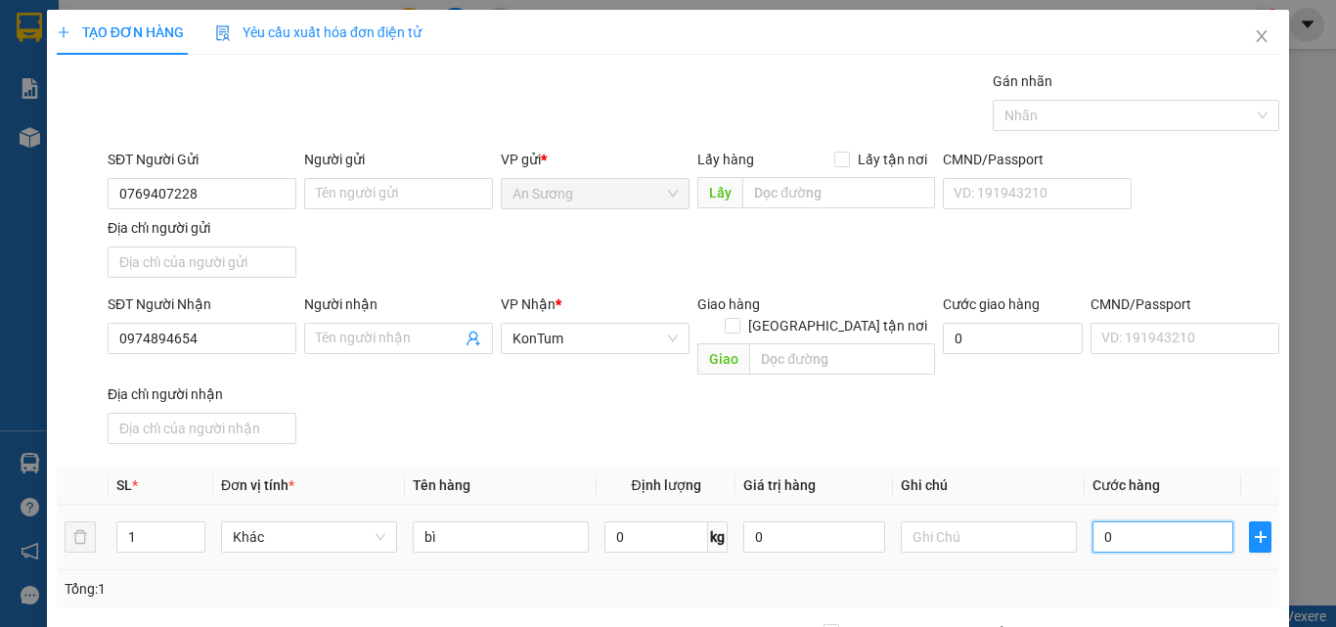
click at [1147, 521] on input "0" at bounding box center [1163, 536] width 141 height 31
type input "4"
type input "40"
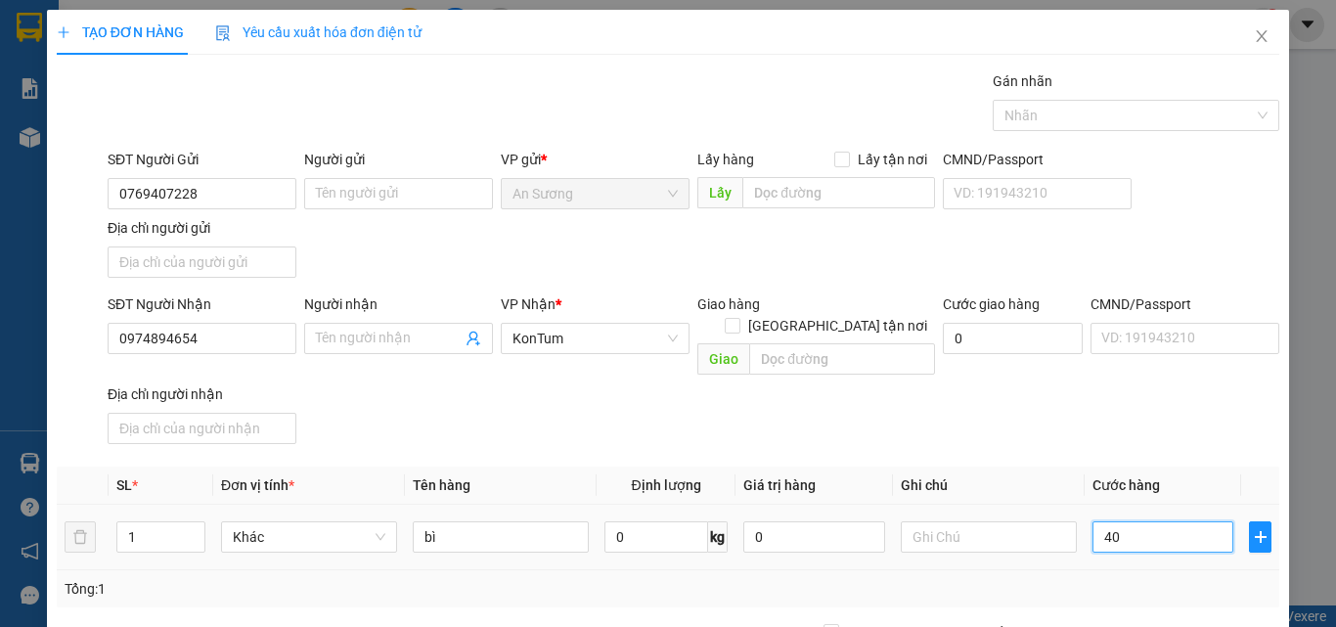
type input "40"
type input "40.000"
click at [1106, 420] on div "SĐT Người Nhận 0974894654 Người nhận Tên người nhận VP Nhận * KonTum Giao hàng …" at bounding box center [694, 372] width 1180 height 158
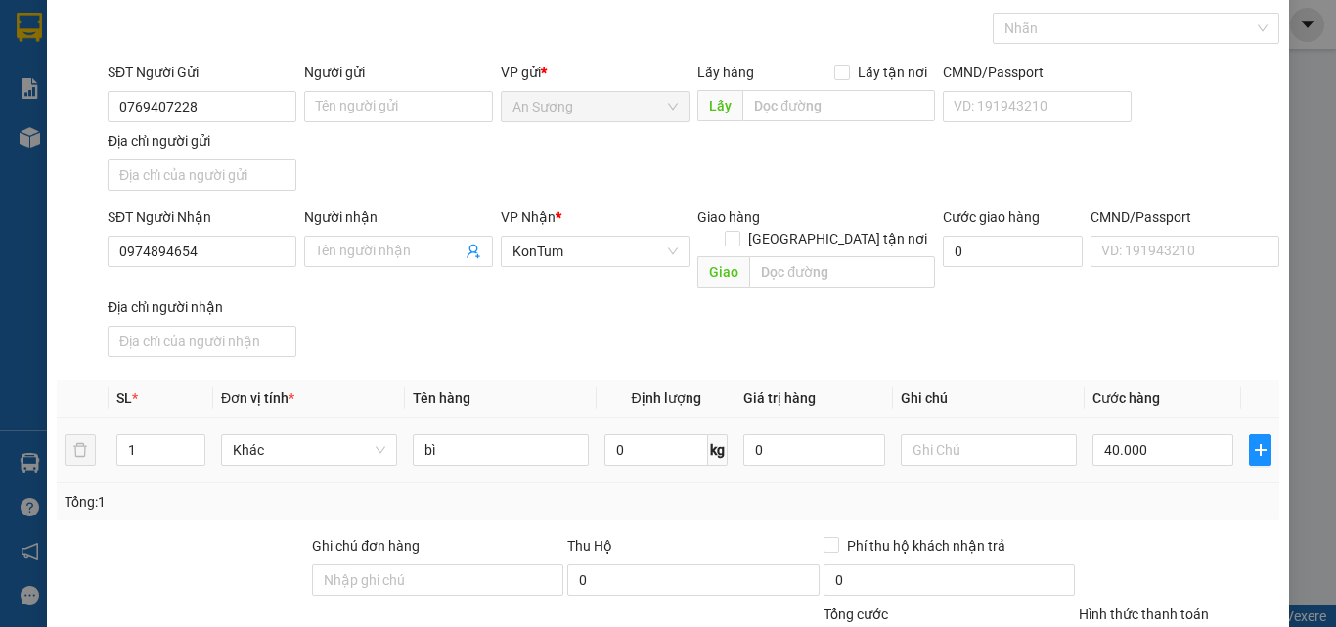
scroll to position [234, 0]
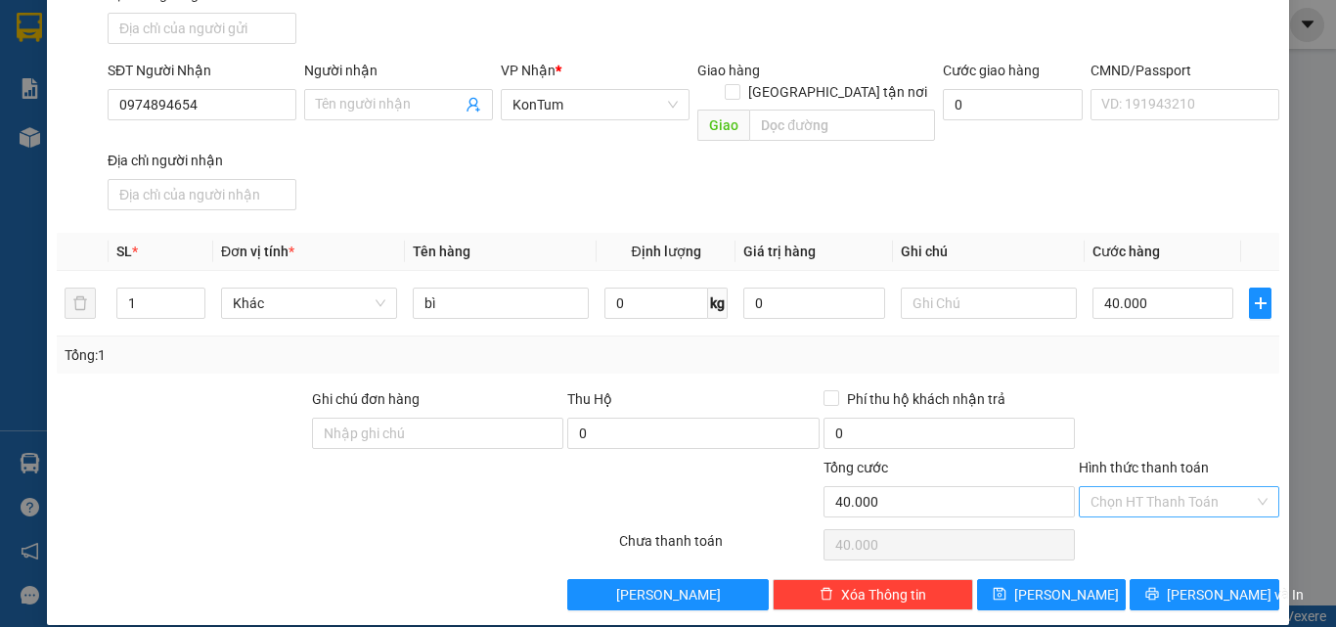
click at [1161, 487] on input "Hình thức thanh toán" at bounding box center [1172, 501] width 163 height 29
click at [1117, 515] on div "Tại văn phòng" at bounding box center [1167, 520] width 175 height 22
type input "0"
click at [1212, 344] on div "Tổng: 1" at bounding box center [668, 355] width 1207 height 22
click at [1171, 525] on div at bounding box center [1179, 544] width 204 height 39
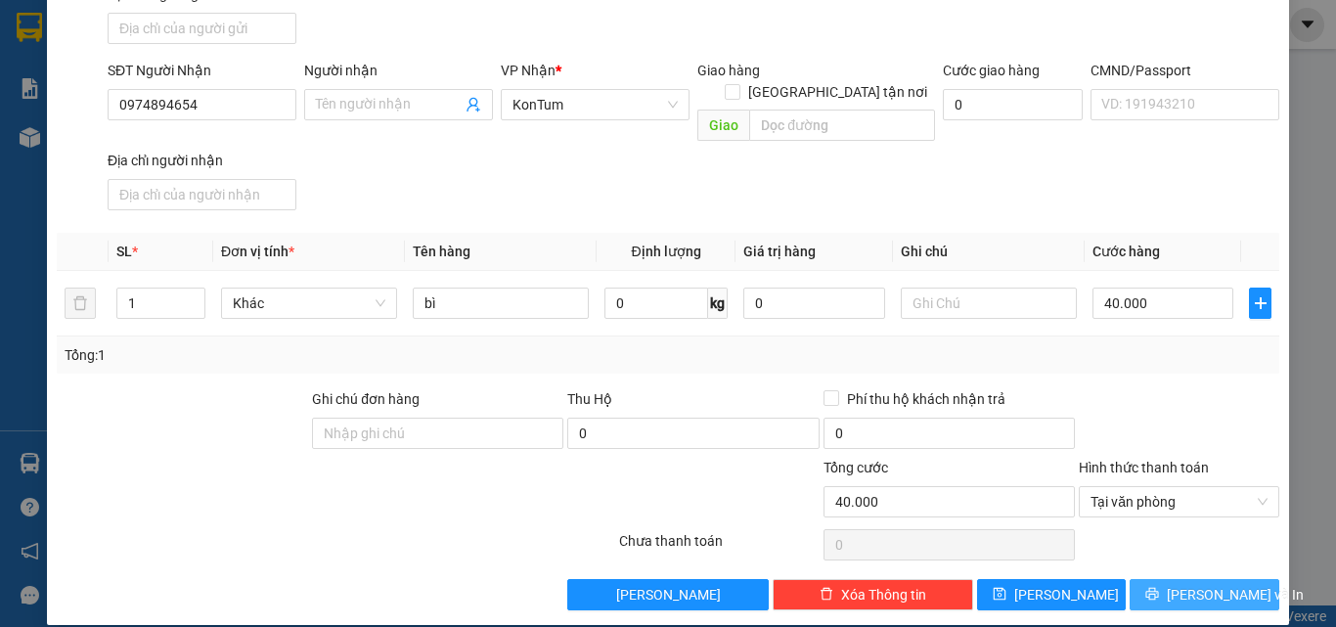
drag, startPoint x: 1146, startPoint y: 572, endPoint x: 1156, endPoint y: 578, distance: 12.3
click at [1148, 579] on button "[PERSON_NAME] và In" at bounding box center [1205, 594] width 150 height 31
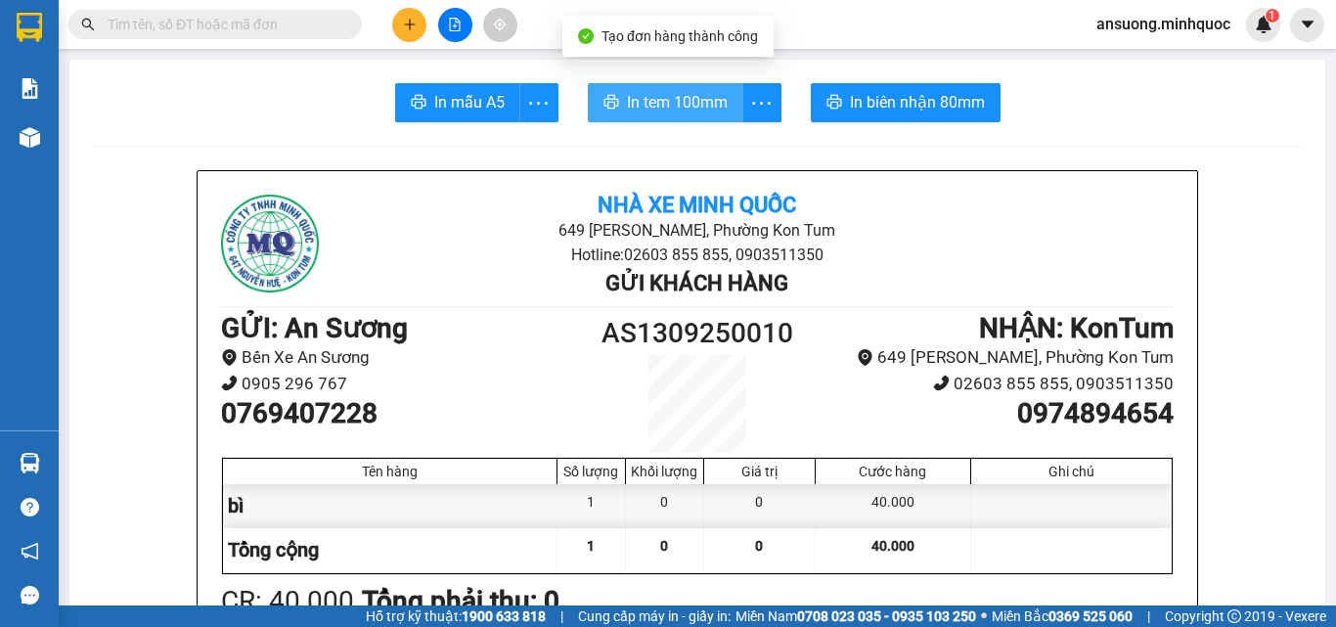
click at [631, 93] on span "In tem 100mm" at bounding box center [677, 102] width 101 height 24
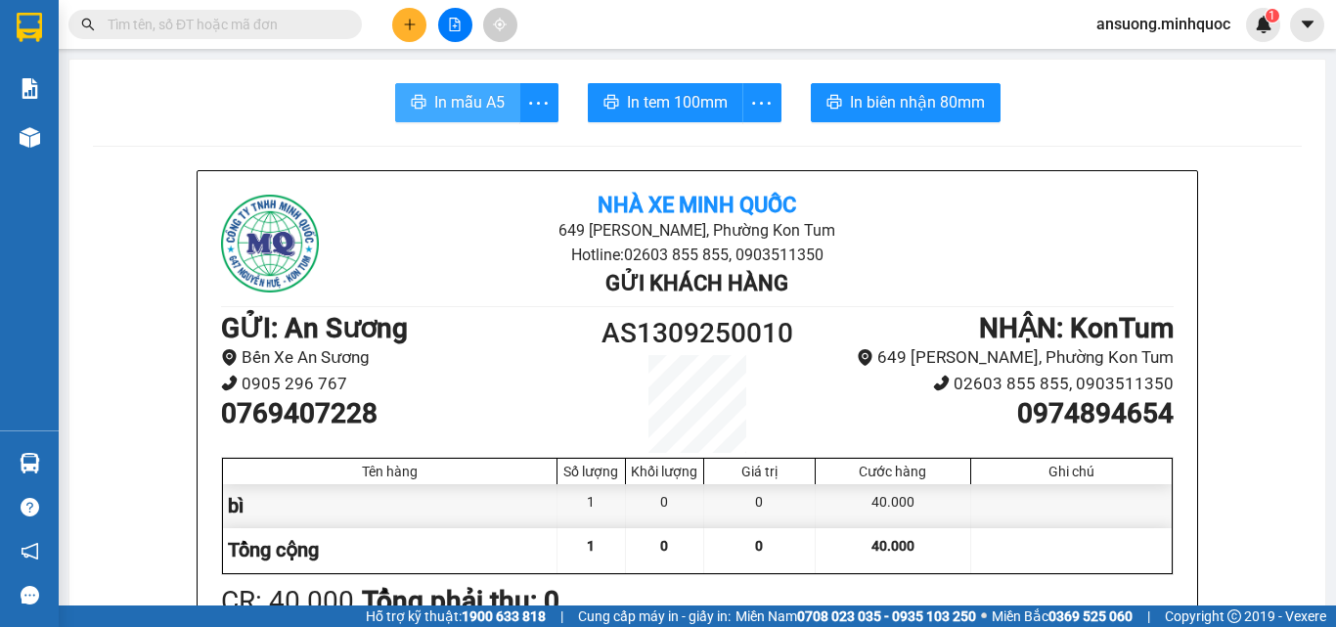
click at [447, 90] on span "In mẫu A5" at bounding box center [469, 102] width 70 height 24
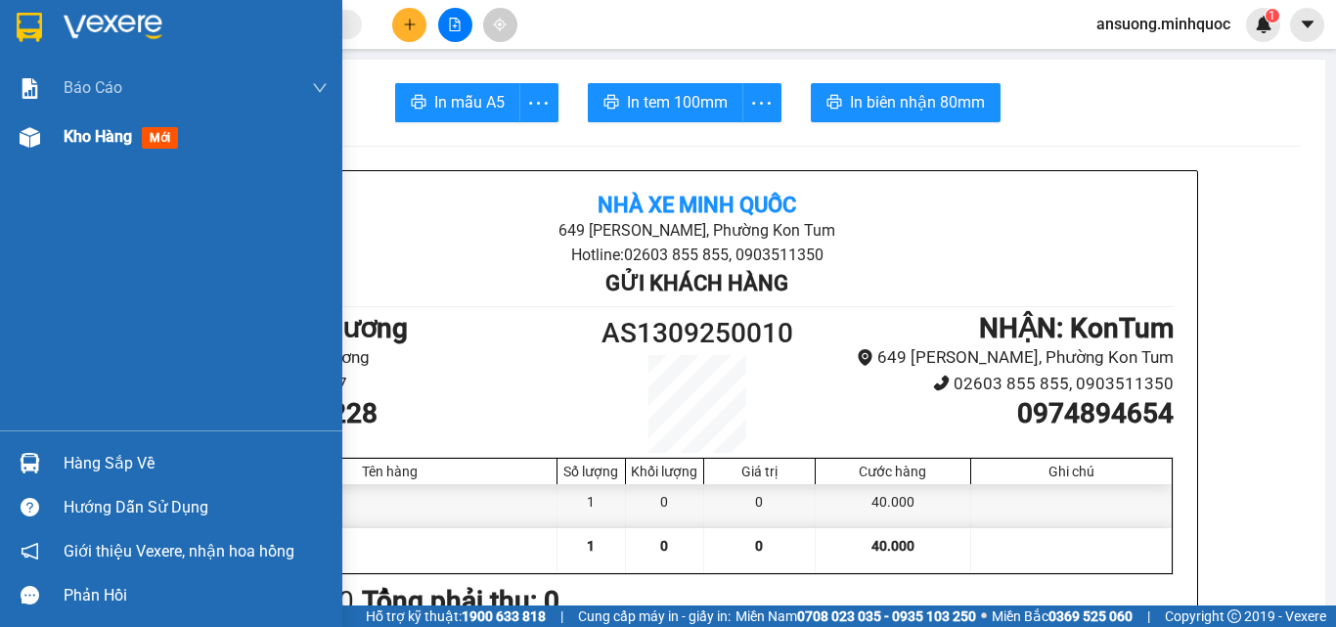
click at [24, 145] on img at bounding box center [30, 137] width 21 height 21
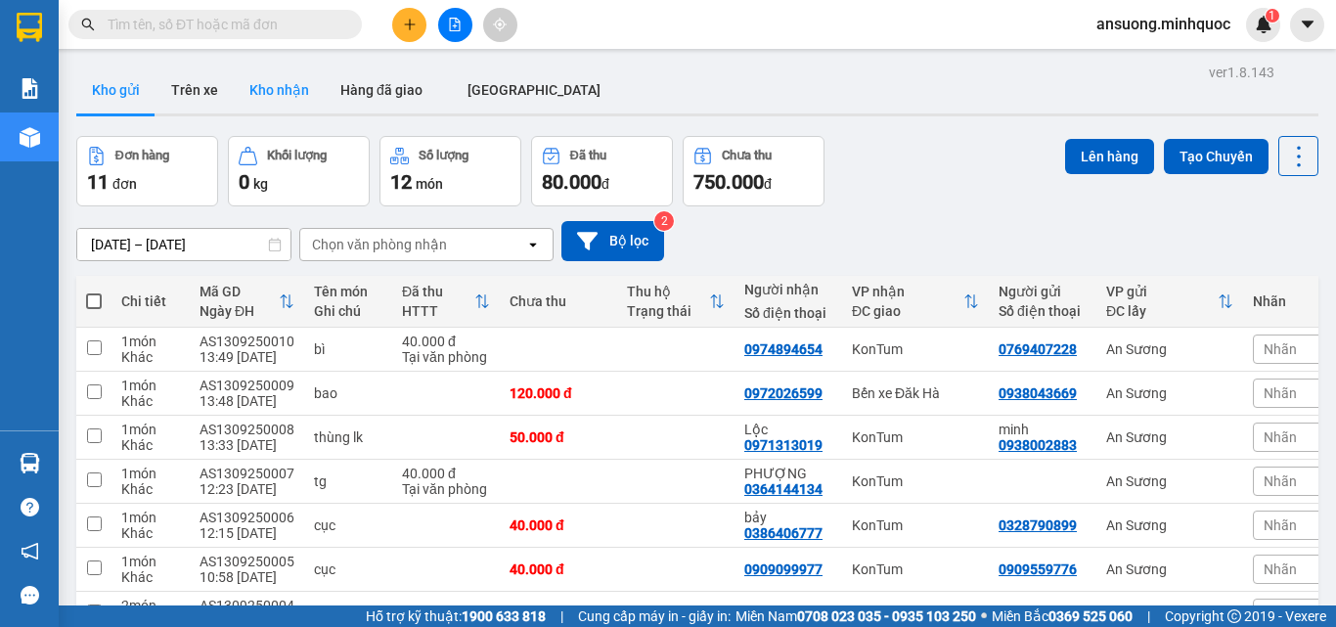
click at [290, 90] on button "Kho nhận" at bounding box center [279, 90] width 91 height 47
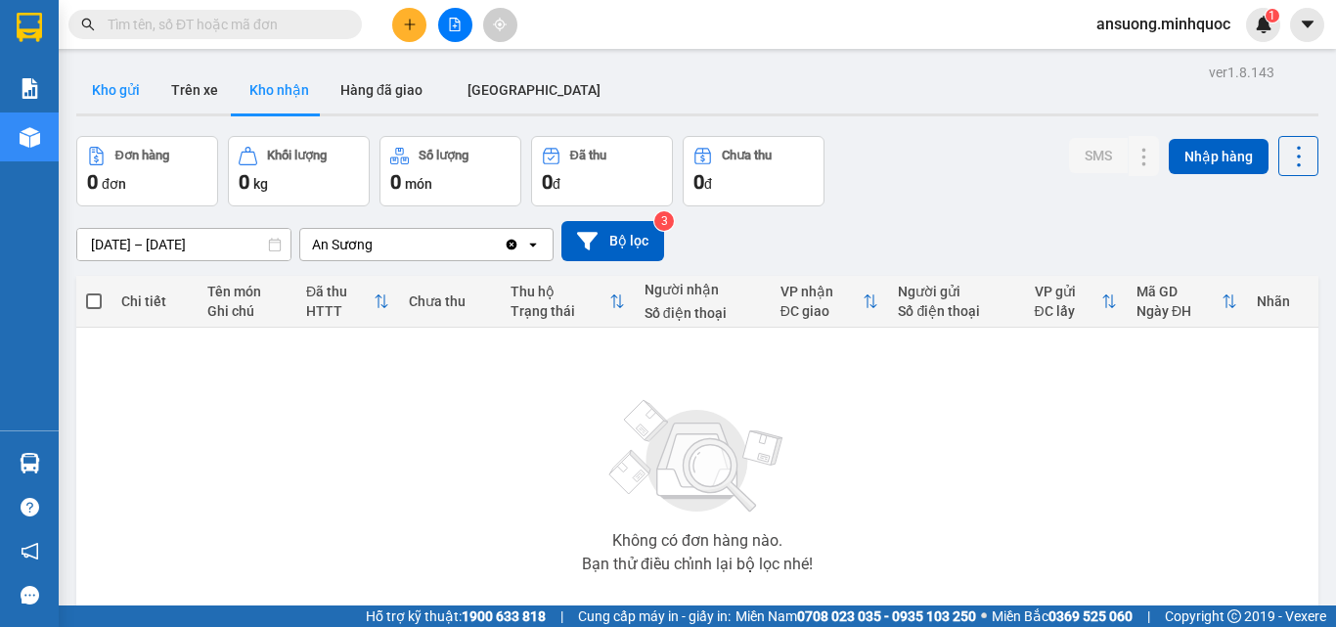
click at [147, 68] on button "Kho gửi" at bounding box center [115, 90] width 79 height 47
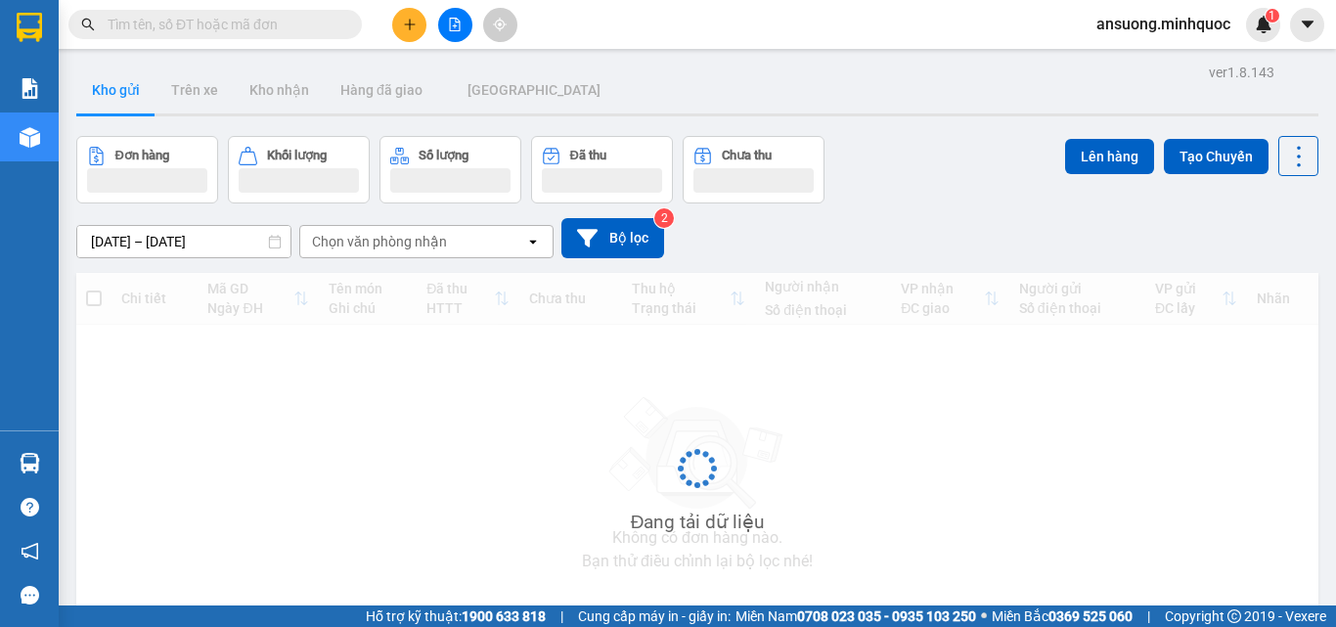
click at [123, 95] on button "Kho gửi" at bounding box center [115, 90] width 79 height 47
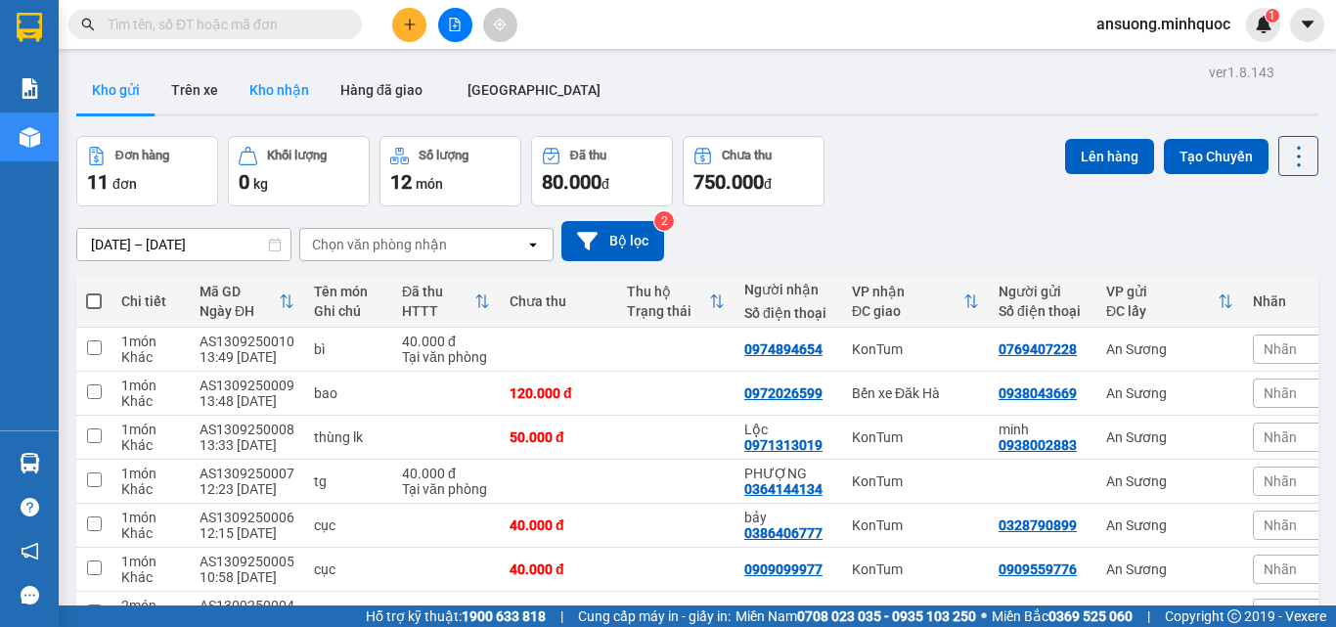
click at [267, 79] on button "Kho nhận" at bounding box center [279, 90] width 91 height 47
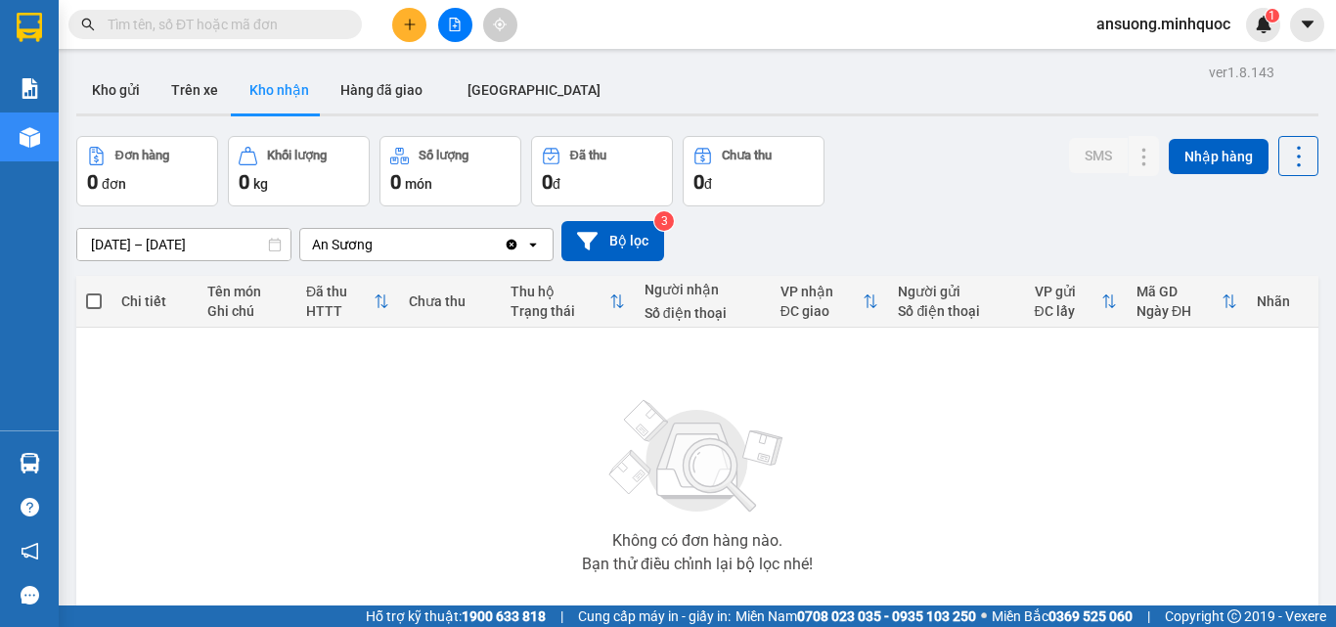
click at [125, 113] on div "Kho gửi Trên [PERSON_NAME] nhận Hàng đã giao [GEOGRAPHIC_DATA]" at bounding box center [697, 92] width 1242 height 50
click at [81, 60] on div "ver 1.8.143 Kho gửi Trên xe Kho nhận Hàng đã giao ĐÀ NẴNG Đơn hàng 0 đơn Khối l…" at bounding box center [697, 382] width 1258 height 646
click at [98, 84] on button "Kho gửi" at bounding box center [115, 90] width 79 height 47
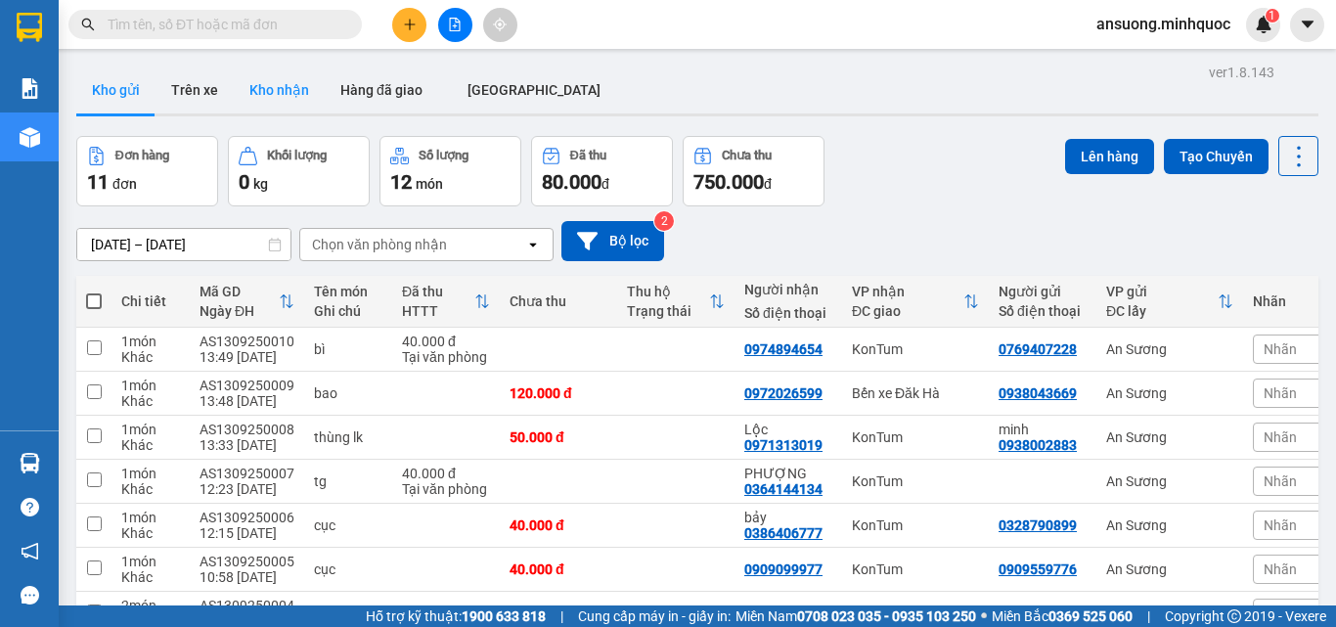
click at [253, 78] on button "Kho nhận" at bounding box center [279, 90] width 91 height 47
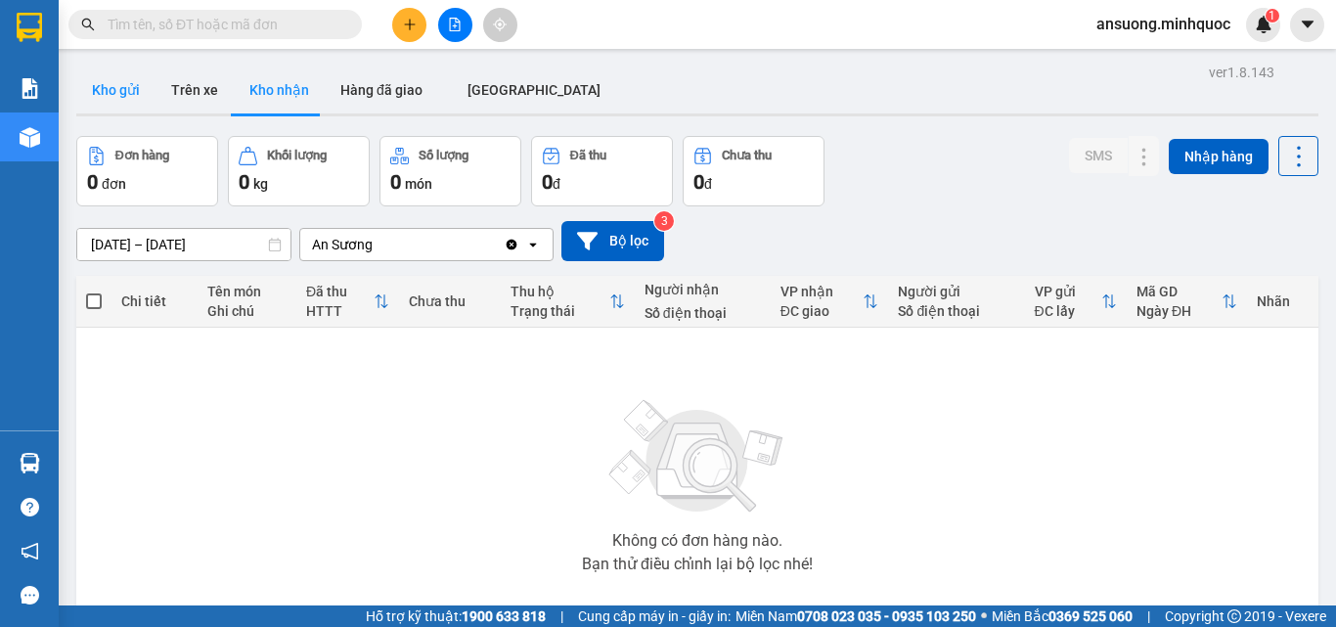
click at [107, 95] on button "Kho gửi" at bounding box center [115, 90] width 79 height 47
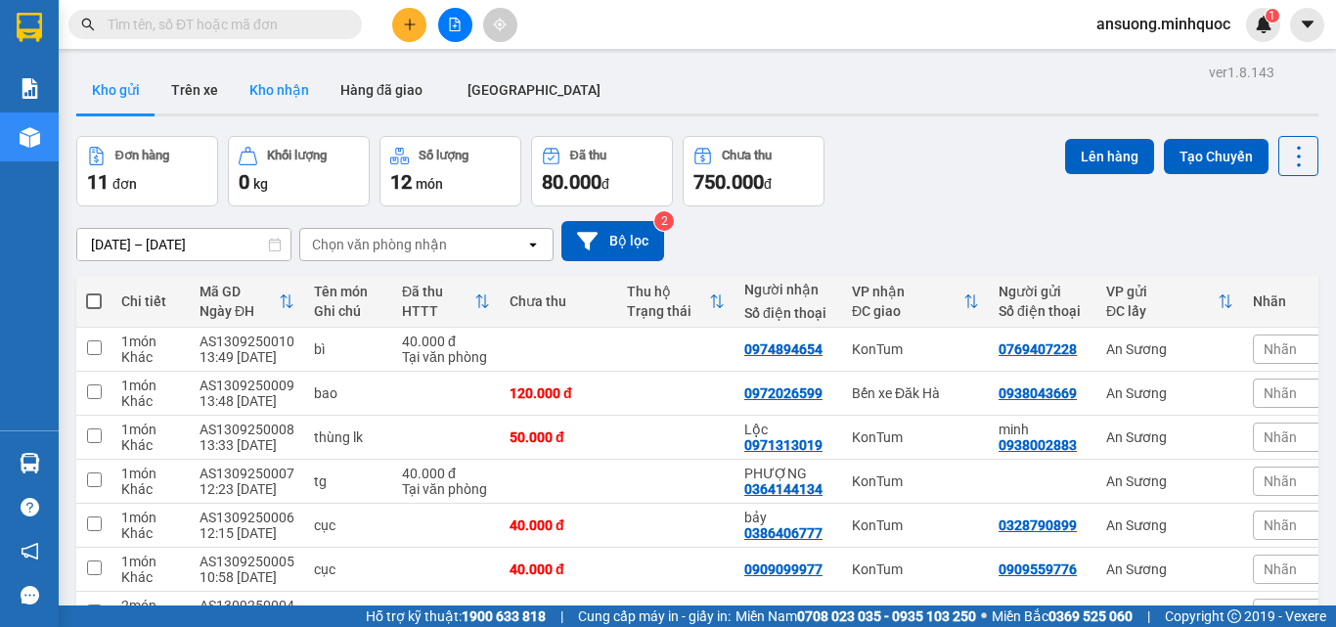
click at [257, 78] on button "Kho nhận" at bounding box center [279, 90] width 91 height 47
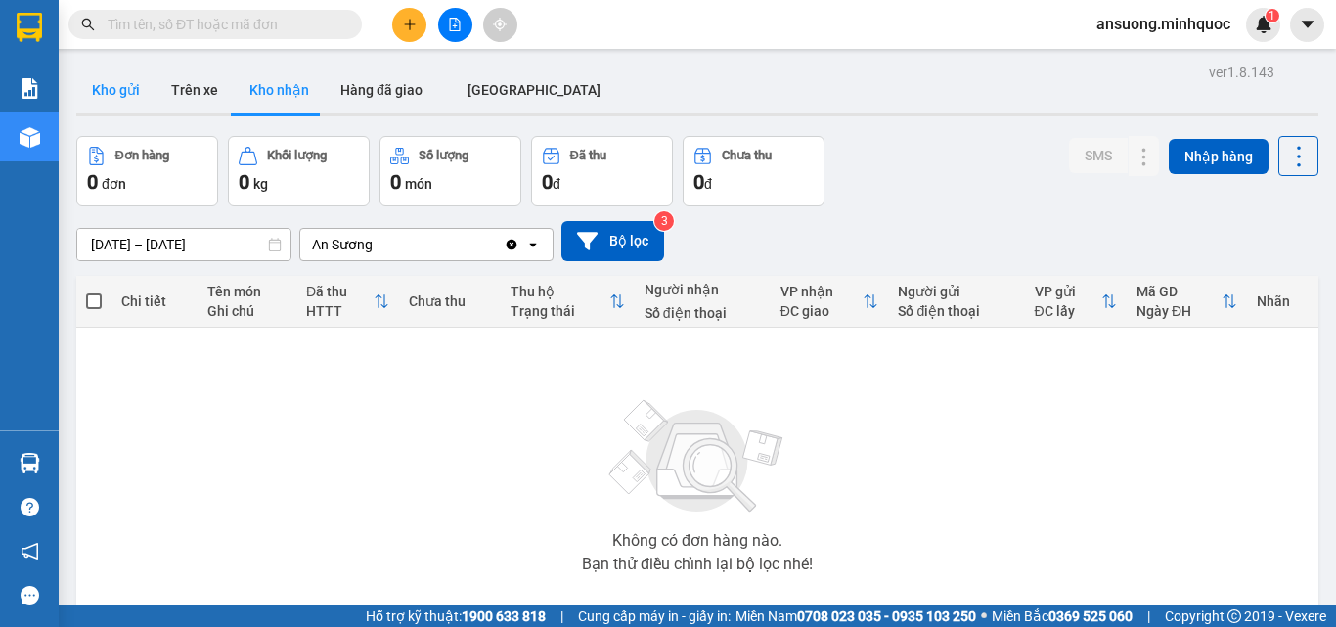
click at [116, 87] on button "Kho gửi" at bounding box center [115, 90] width 79 height 47
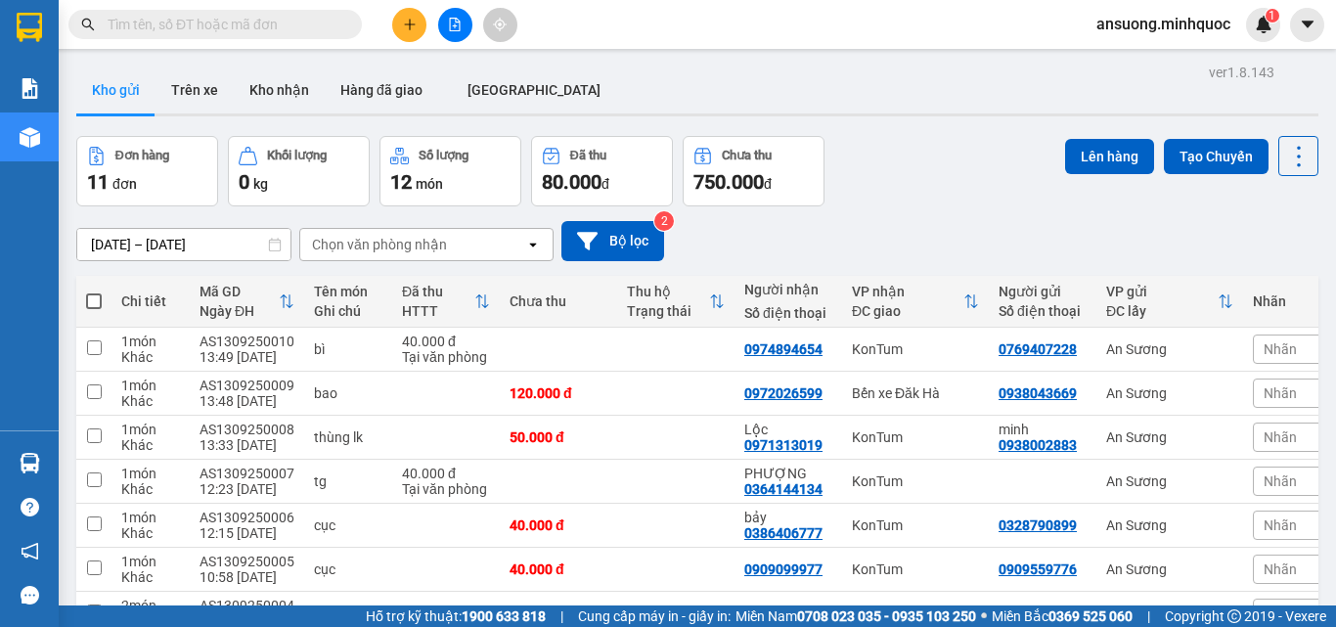
click at [268, 117] on div "Kho gửi Trên [PERSON_NAME] nhận Hàng đã giao [GEOGRAPHIC_DATA]" at bounding box center [697, 93] width 1242 height 52
click at [274, 99] on button "Kho nhận" at bounding box center [279, 90] width 91 height 47
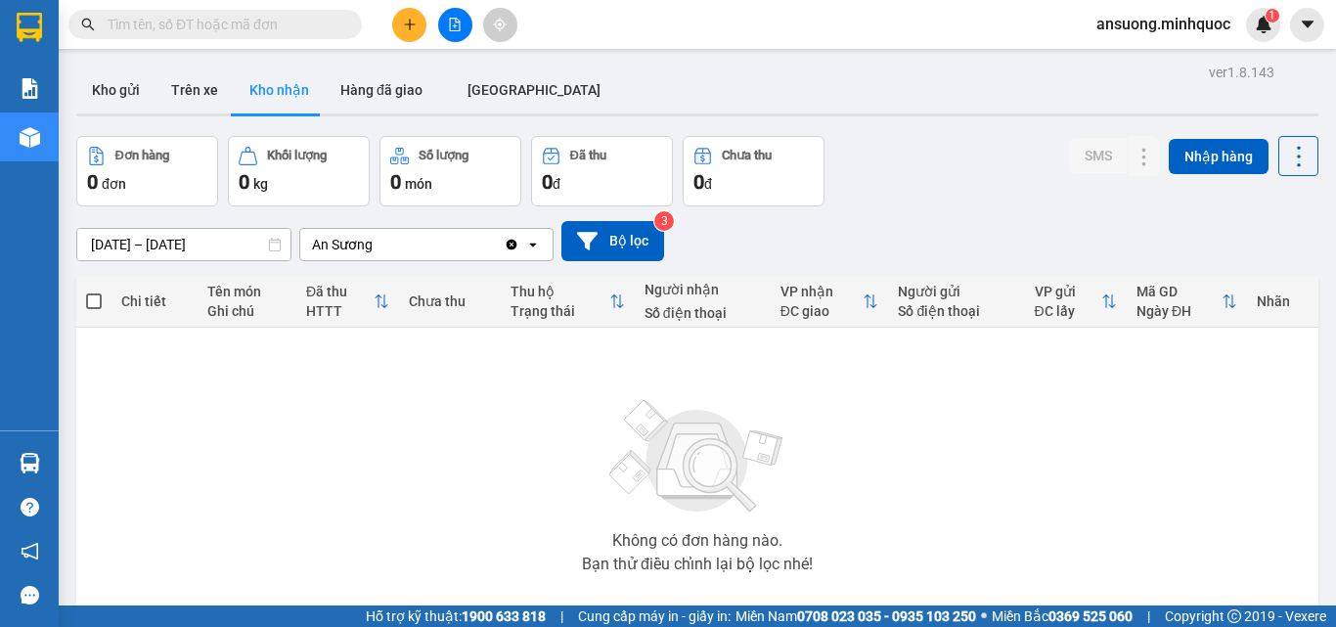
drag, startPoint x: 114, startPoint y: 93, endPoint x: 690, endPoint y: 75, distance: 575.5
click at [690, 75] on section "Kết quả tìm kiếm ( 1 ) Bộ lọc Mã ĐH Trạng thái Món hàng Thu hộ Tổng cước Chưa c…" at bounding box center [668, 313] width 1336 height 627
click at [111, 98] on button "Kho gửi" at bounding box center [115, 90] width 79 height 47
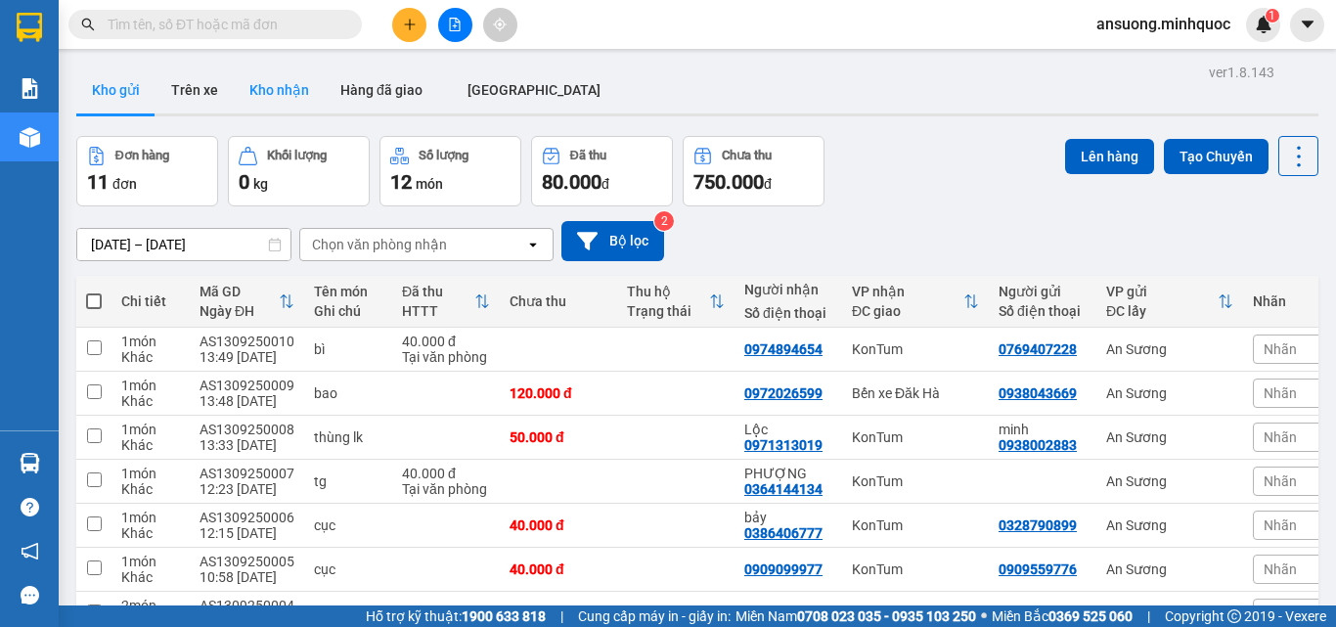
click at [276, 92] on button "Kho nhận" at bounding box center [279, 90] width 91 height 47
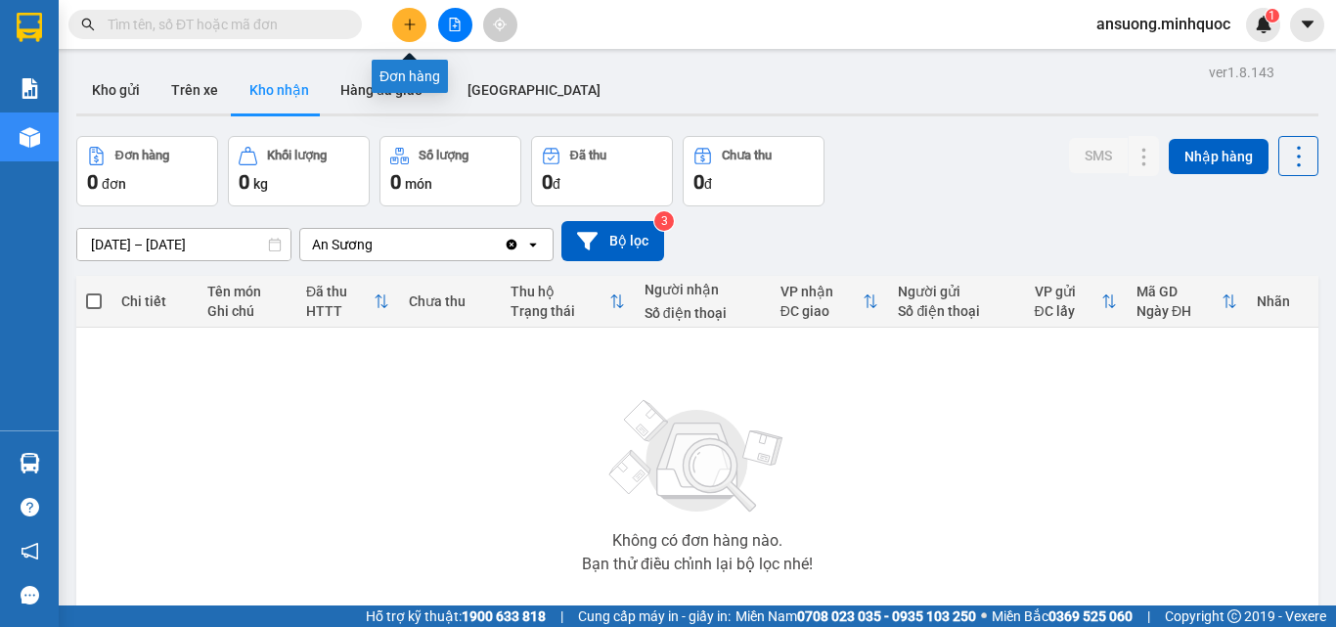
click at [421, 35] on button at bounding box center [409, 25] width 34 height 34
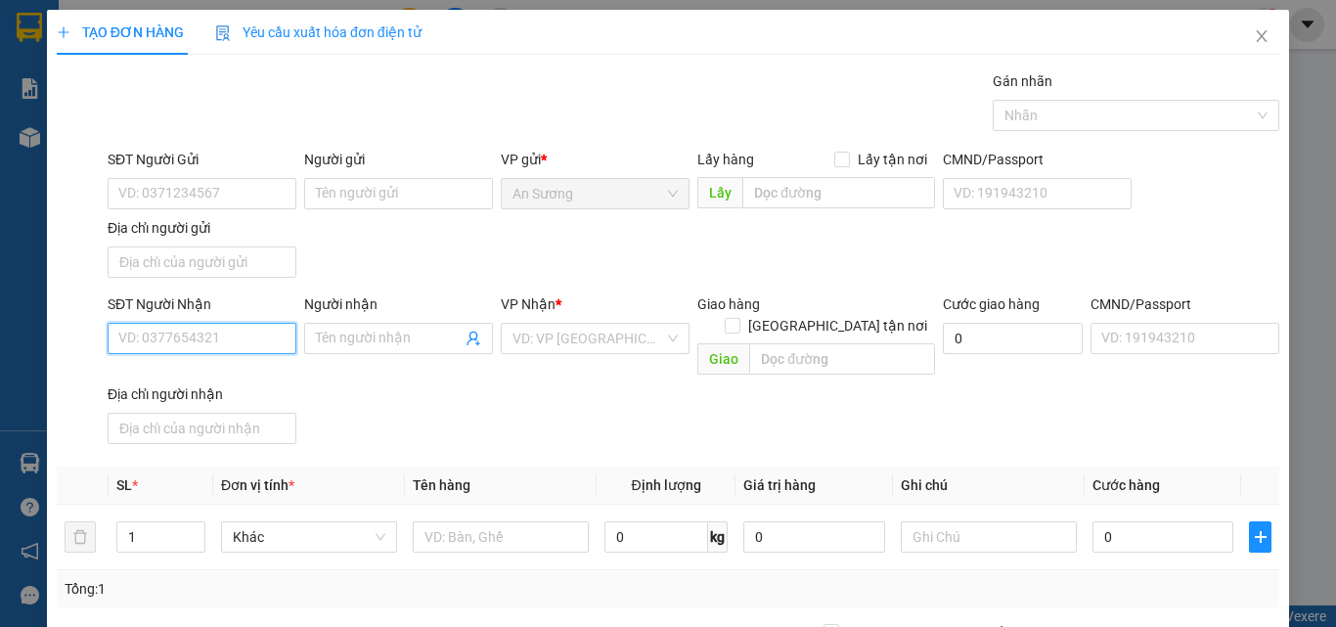
click at [160, 348] on input "SĐT Người Nhận" at bounding box center [202, 338] width 189 height 31
click at [162, 373] on div "0349167667" at bounding box center [199, 378] width 163 height 22
type input "0349167667"
click at [542, 243] on div "SĐT Người Gửi VD: 0371234567 Người gửi Tên người gửi VP gửi * An Sương Lấy hàng…" at bounding box center [694, 217] width 1180 height 137
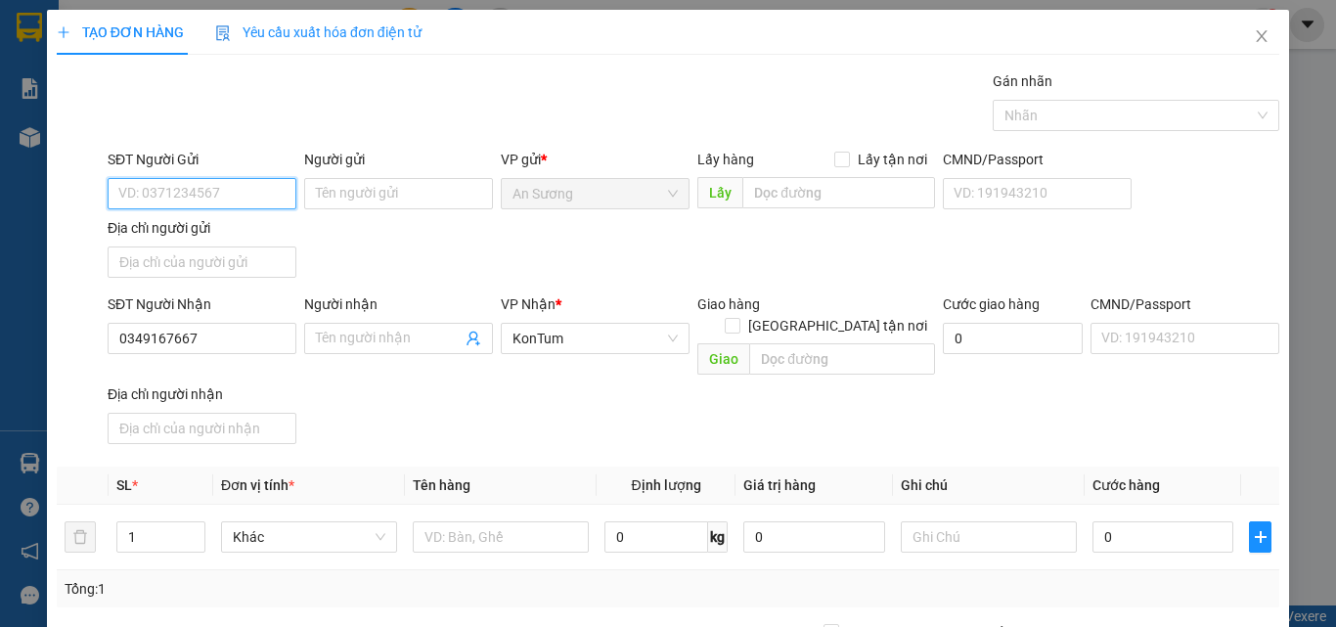
click at [208, 189] on input "SĐT Người Gửi" at bounding box center [202, 193] width 189 height 31
click at [195, 190] on input "SĐT Người Gửi" at bounding box center [202, 193] width 189 height 31
click at [109, 194] on input "932195" at bounding box center [202, 193] width 189 height 31
click at [198, 179] on input "0932195" at bounding box center [202, 193] width 189 height 31
type input "0932195973"
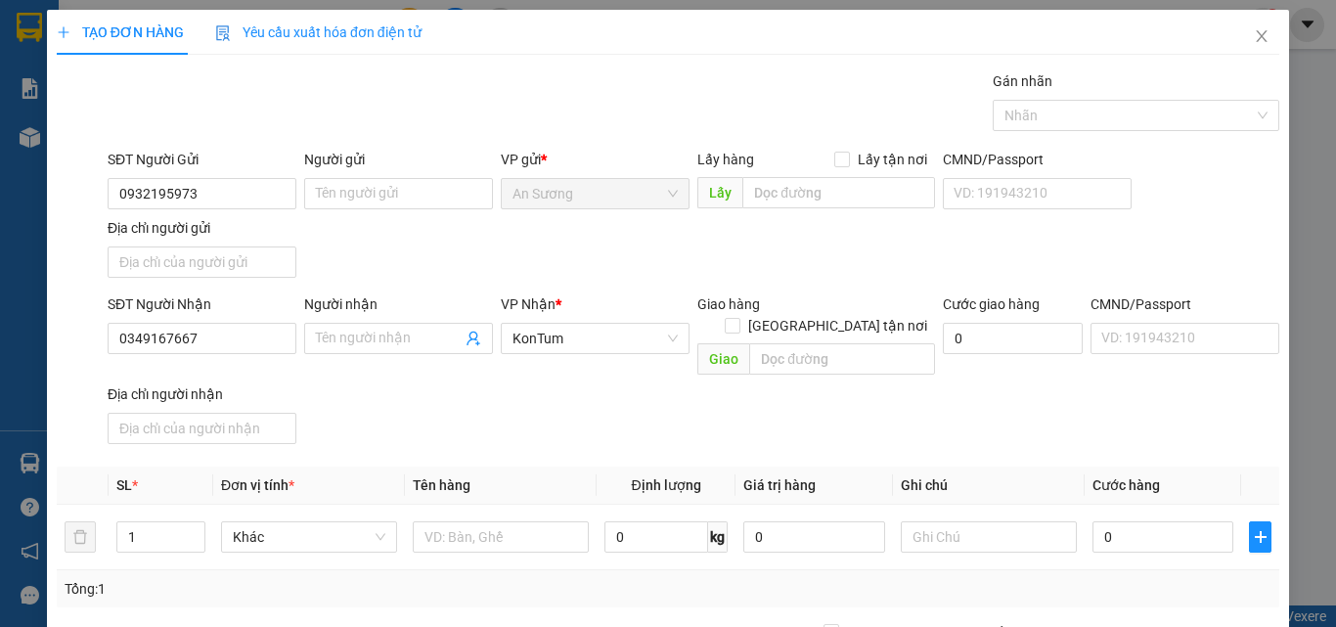
click at [503, 267] on div "SĐT Người Gửi 0932195973 0932195973 Người gửi Tên người gửi VP gửi * An Sương L…" at bounding box center [694, 217] width 1180 height 137
click at [454, 522] on input "text" at bounding box center [501, 536] width 176 height 31
type input "bao"
click at [1121, 521] on input "0" at bounding box center [1163, 536] width 141 height 31
type input "7"
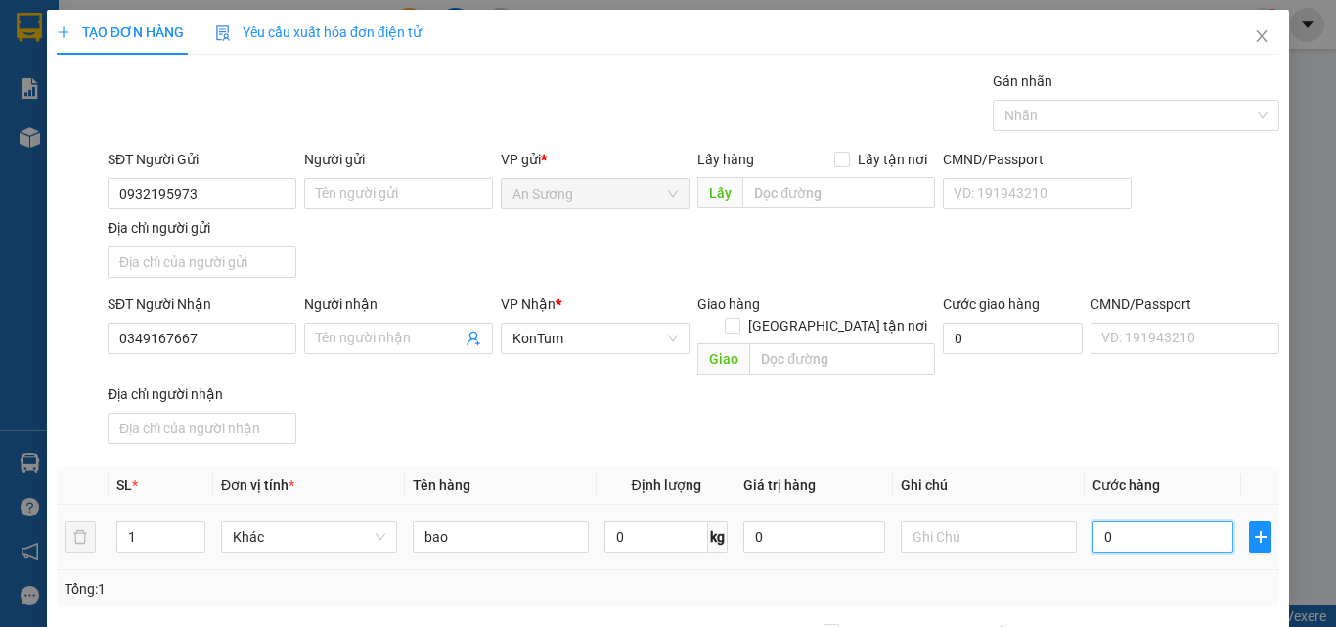
type input "7"
type input "70"
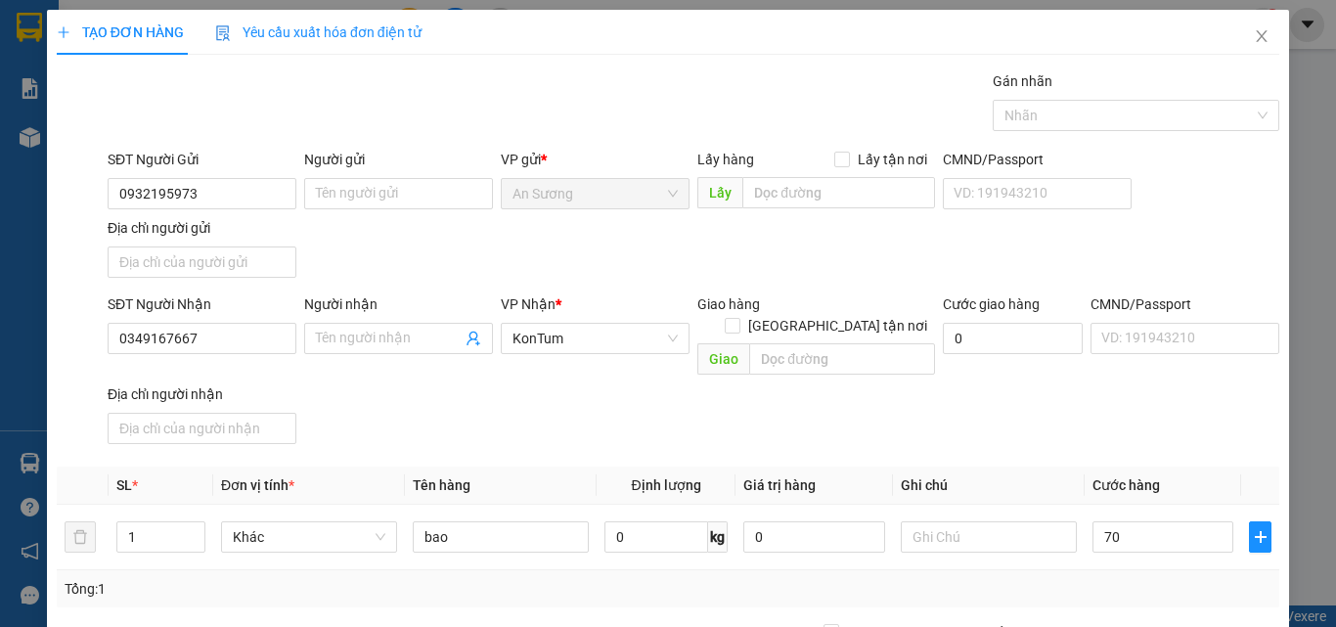
type input "70.000"
click at [1109, 396] on div "SĐT Người Nhận 0349167667 Người nhận Tên người nhận VP Nhận * KonTum Giao hàng …" at bounding box center [694, 372] width 1180 height 158
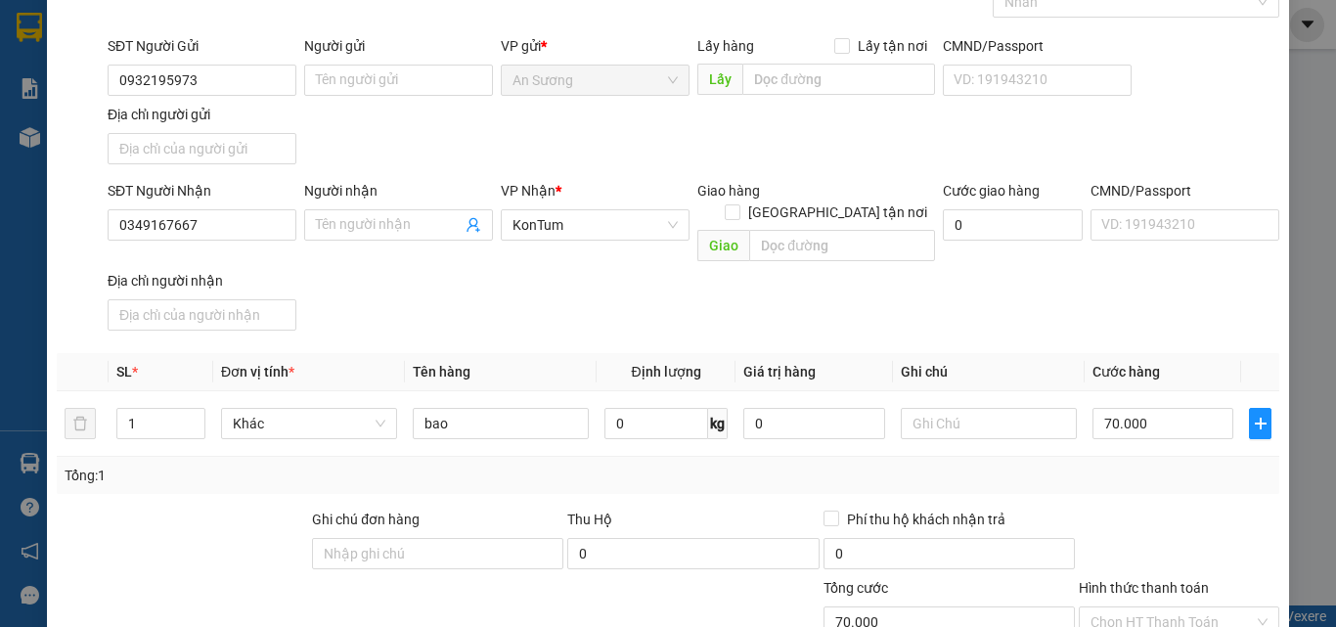
scroll to position [234, 0]
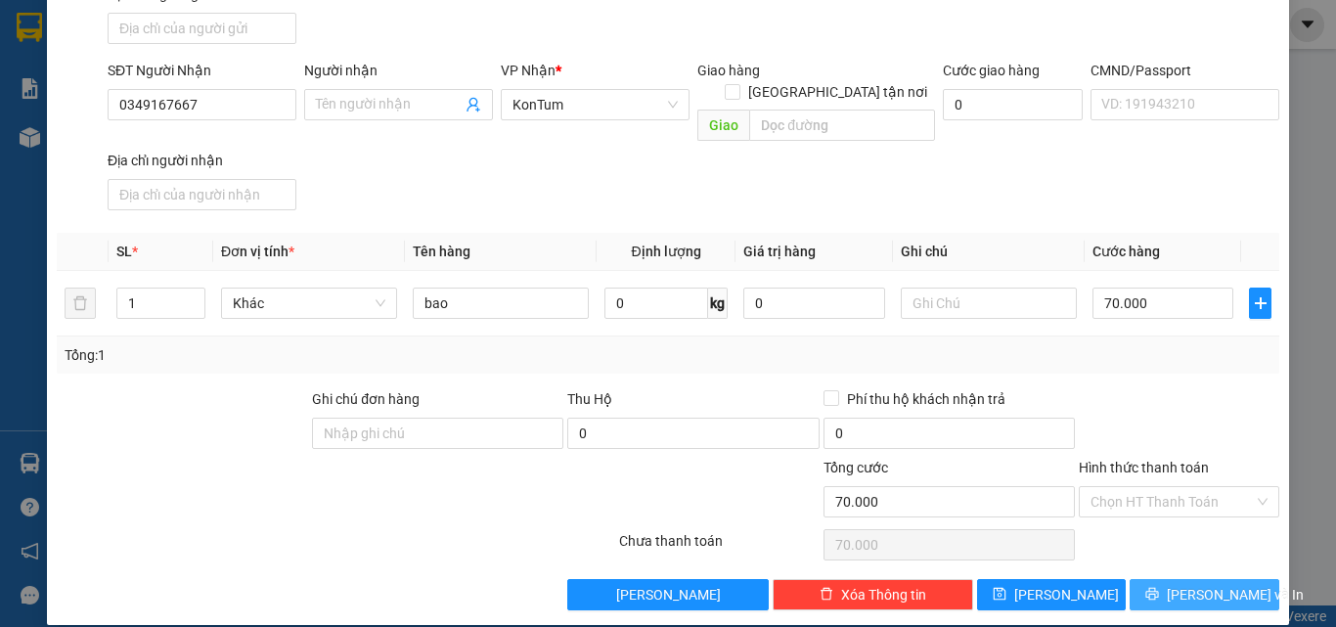
click at [1159, 587] on icon "printer" at bounding box center [1153, 594] width 14 height 14
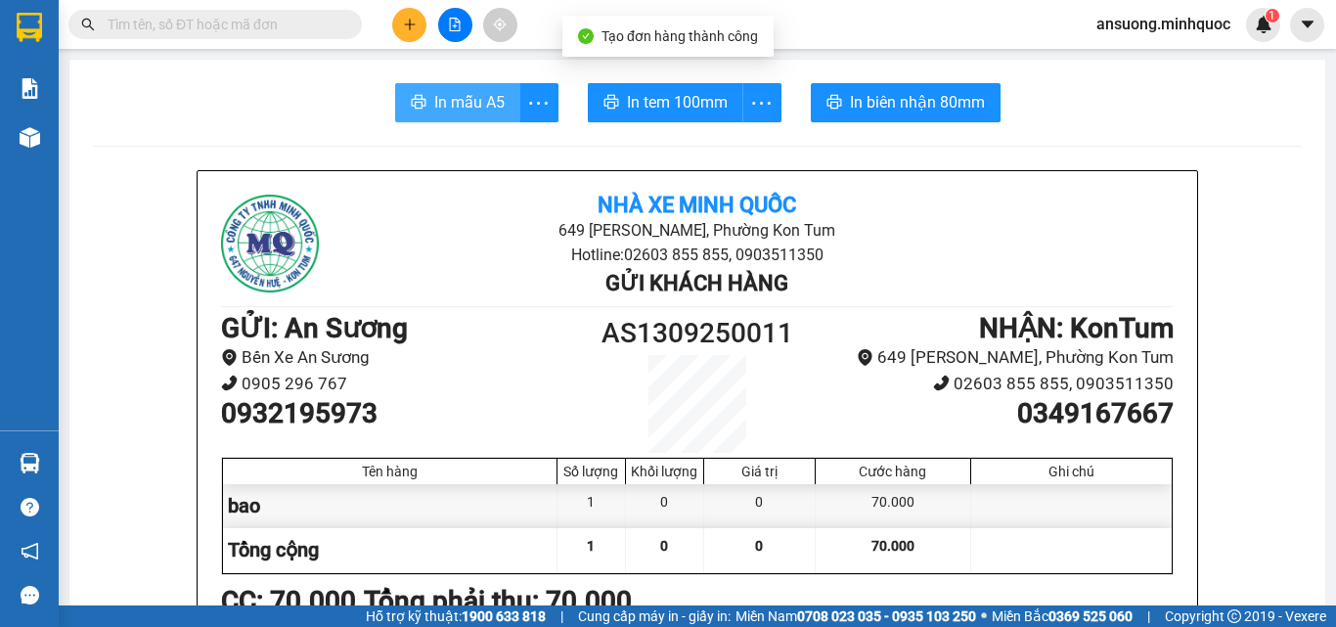
drag, startPoint x: 502, startPoint y: 64, endPoint x: 490, endPoint y: 86, distance: 25.4
click at [490, 86] on button "In mẫu A5" at bounding box center [457, 102] width 125 height 39
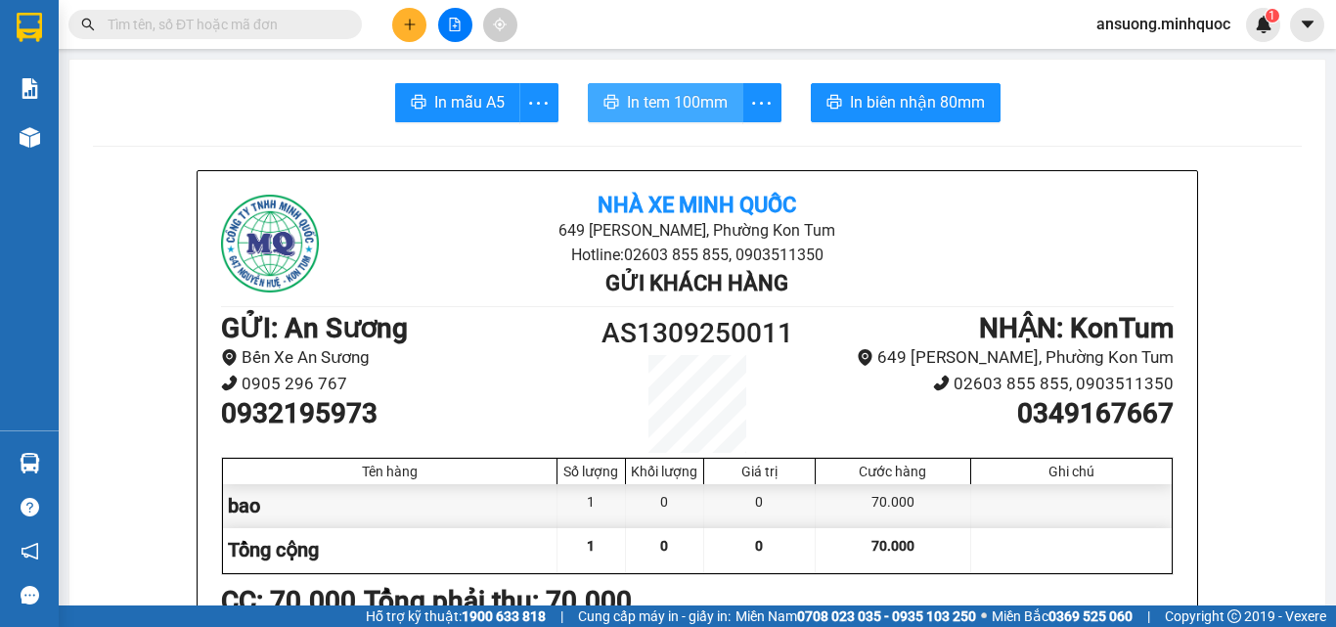
click at [678, 96] on span "In tem 100mm" at bounding box center [677, 102] width 101 height 24
click at [216, 33] on input "text" at bounding box center [223, 25] width 231 height 22
click at [215, 33] on input "text" at bounding box center [223, 25] width 231 height 22
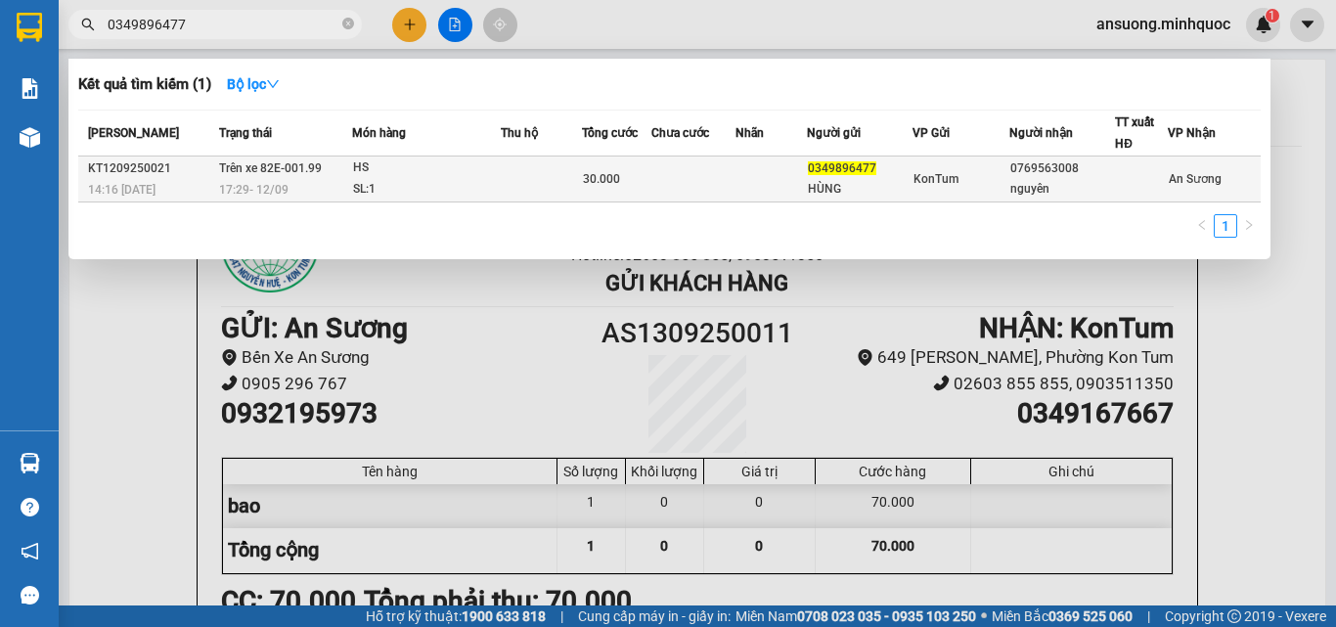
type input "0349896477"
click at [520, 173] on td at bounding box center [541, 180] width 81 height 46
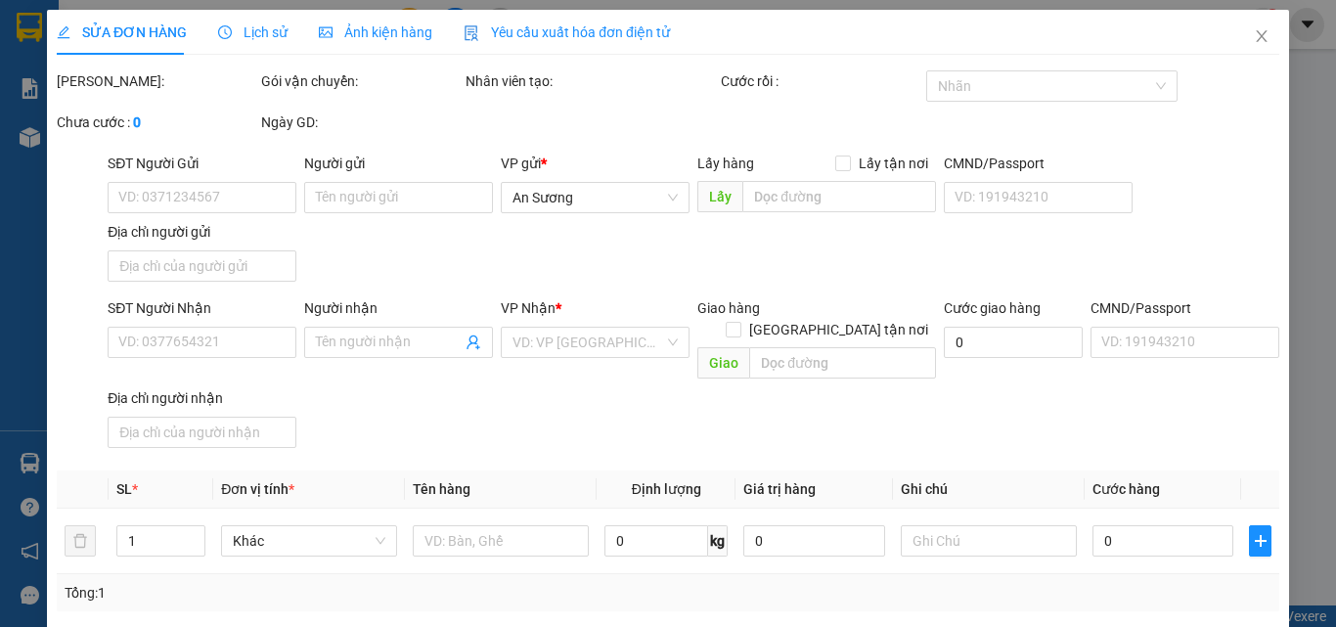
type input "0349896477"
type input "HÙNG"
type input "0769563008"
type input "nguyên"
type input "30.000"
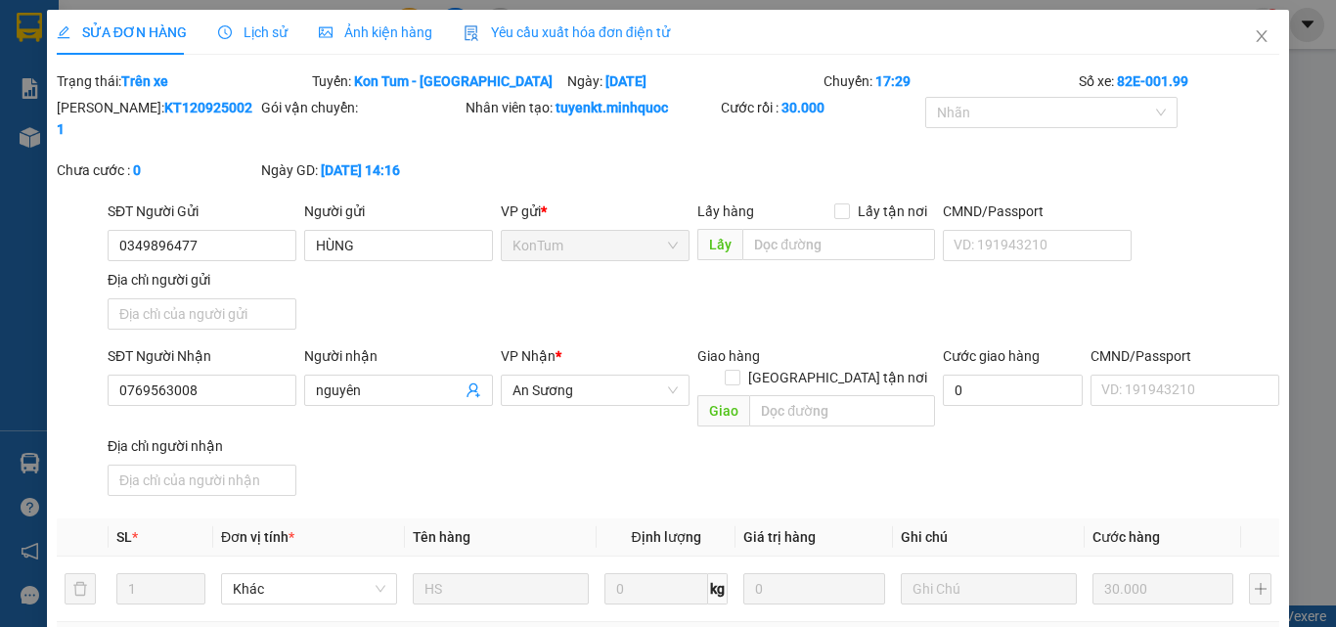
click at [235, 34] on span "Lịch sử" at bounding box center [252, 32] width 69 height 16
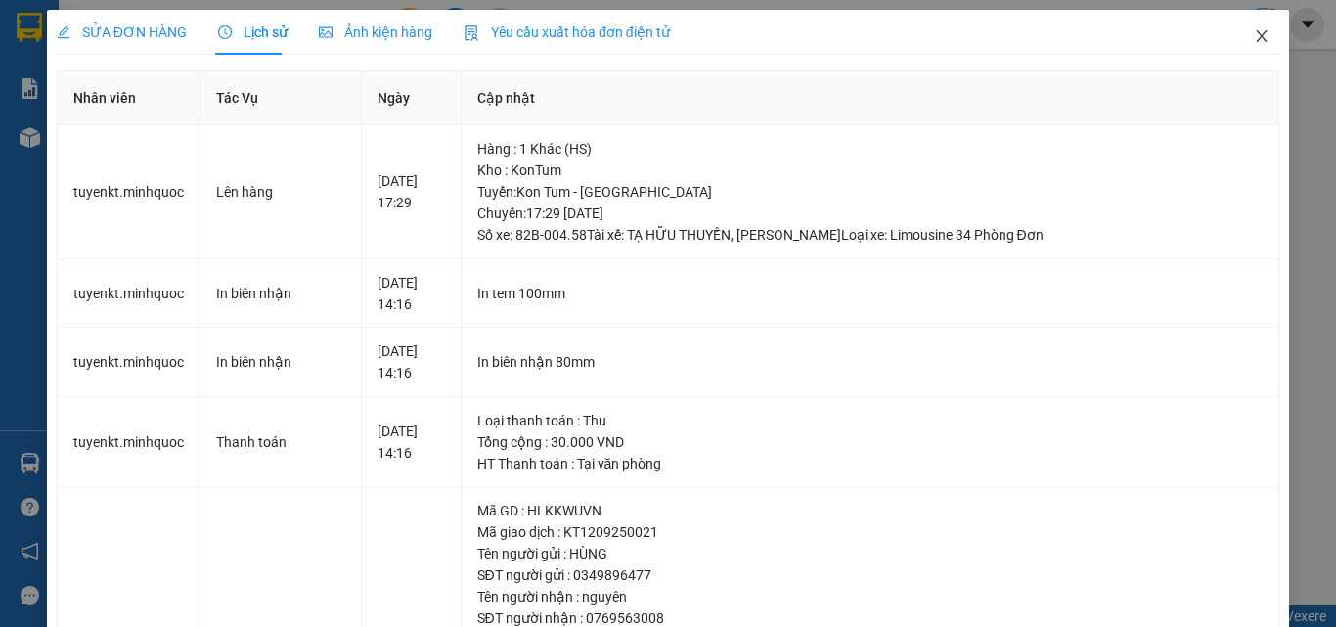
click at [1260, 40] on span "Close" at bounding box center [1262, 37] width 55 height 55
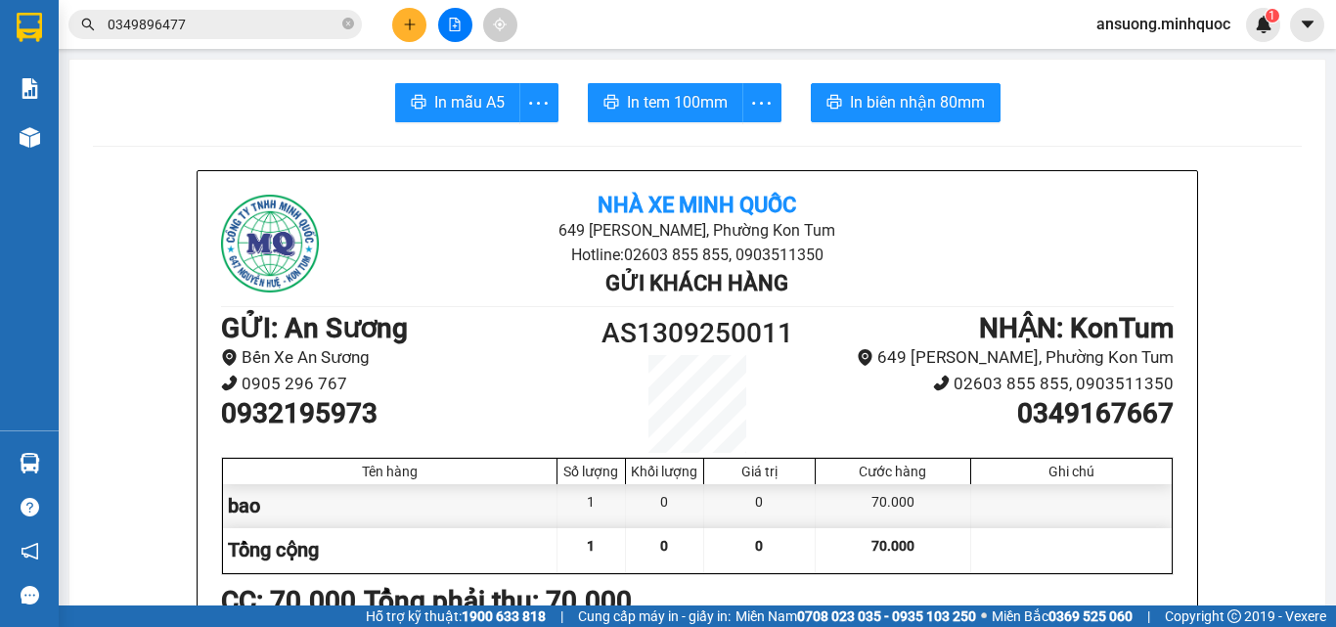
click at [253, 14] on input "0349896477" at bounding box center [223, 25] width 231 height 22
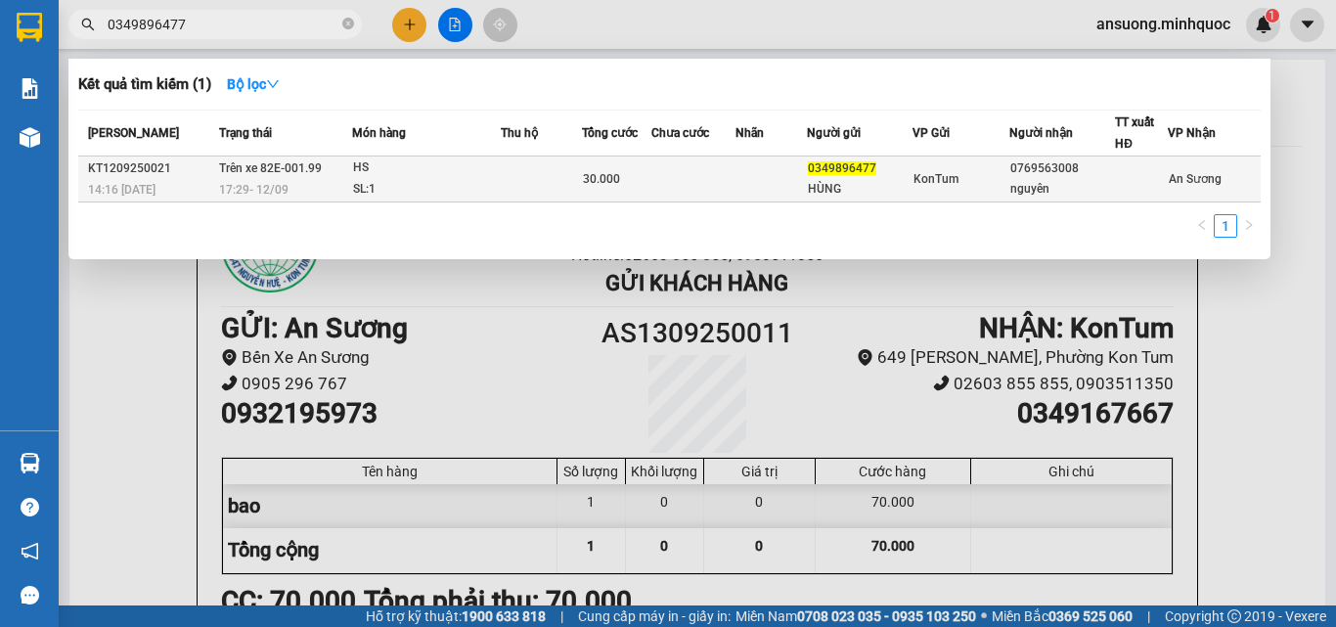
click at [263, 162] on span "Trên xe 82E-001.99" at bounding box center [270, 168] width 103 height 14
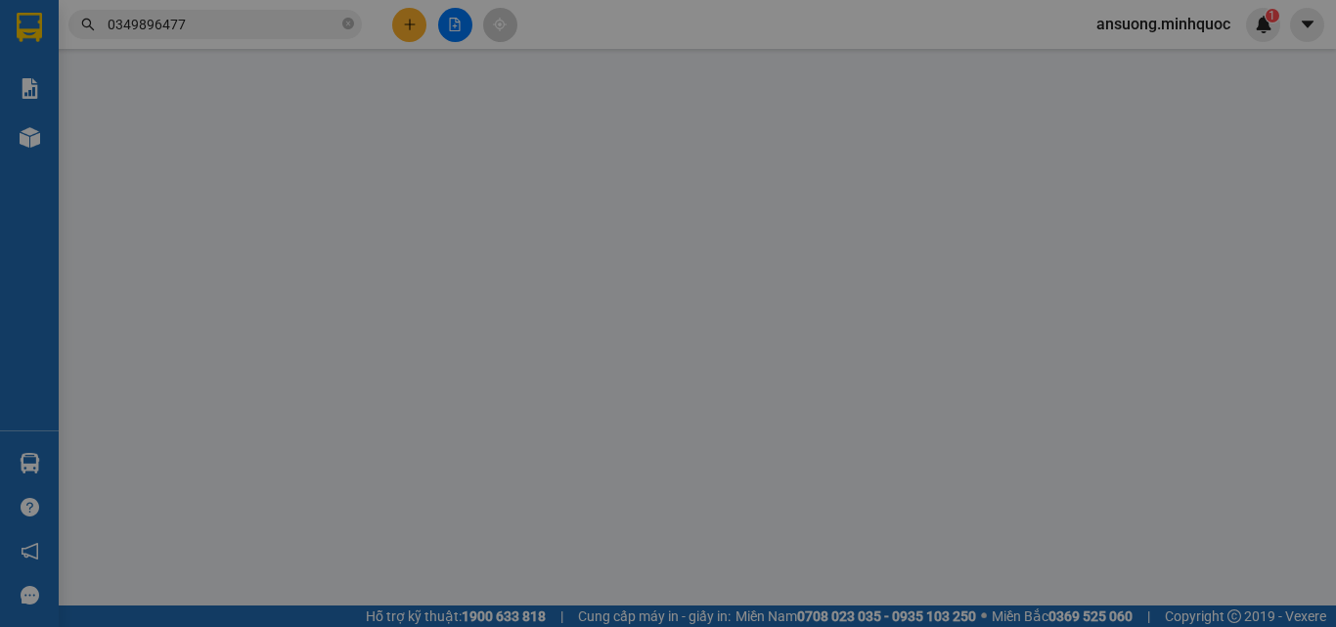
type input "0349896477"
type input "HÙNG"
type input "0769563008"
type input "nguyên"
type input "30.000"
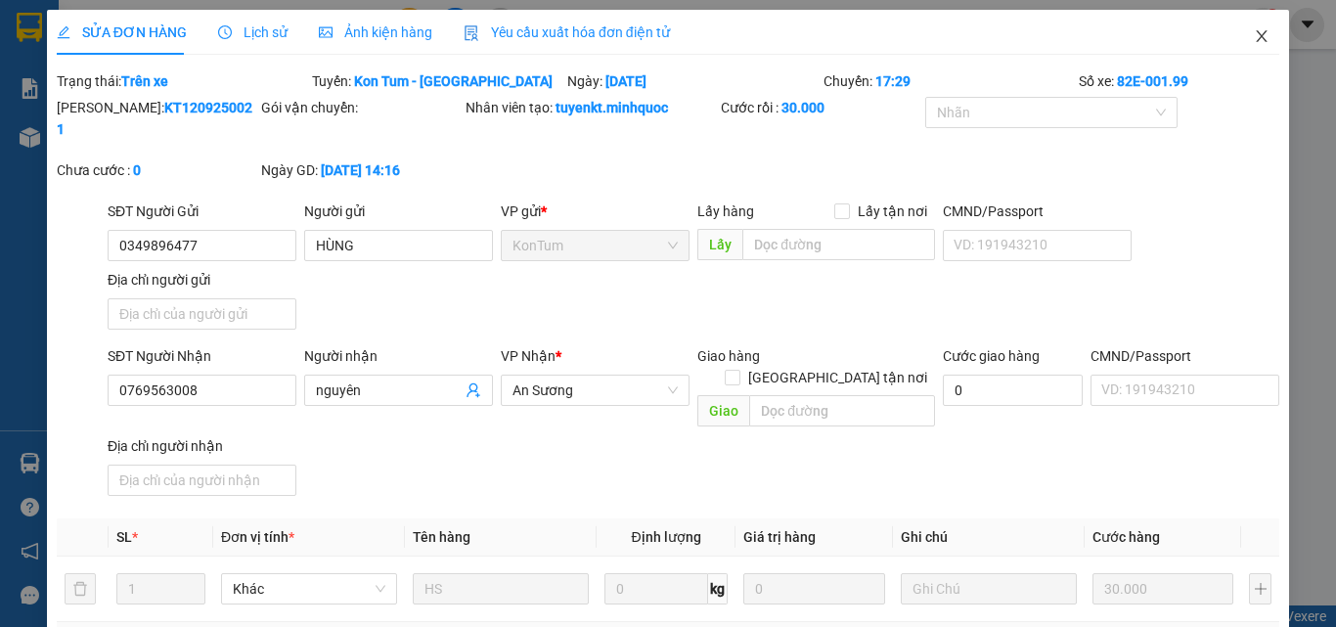
click at [1254, 38] on icon "close" at bounding box center [1262, 36] width 16 height 16
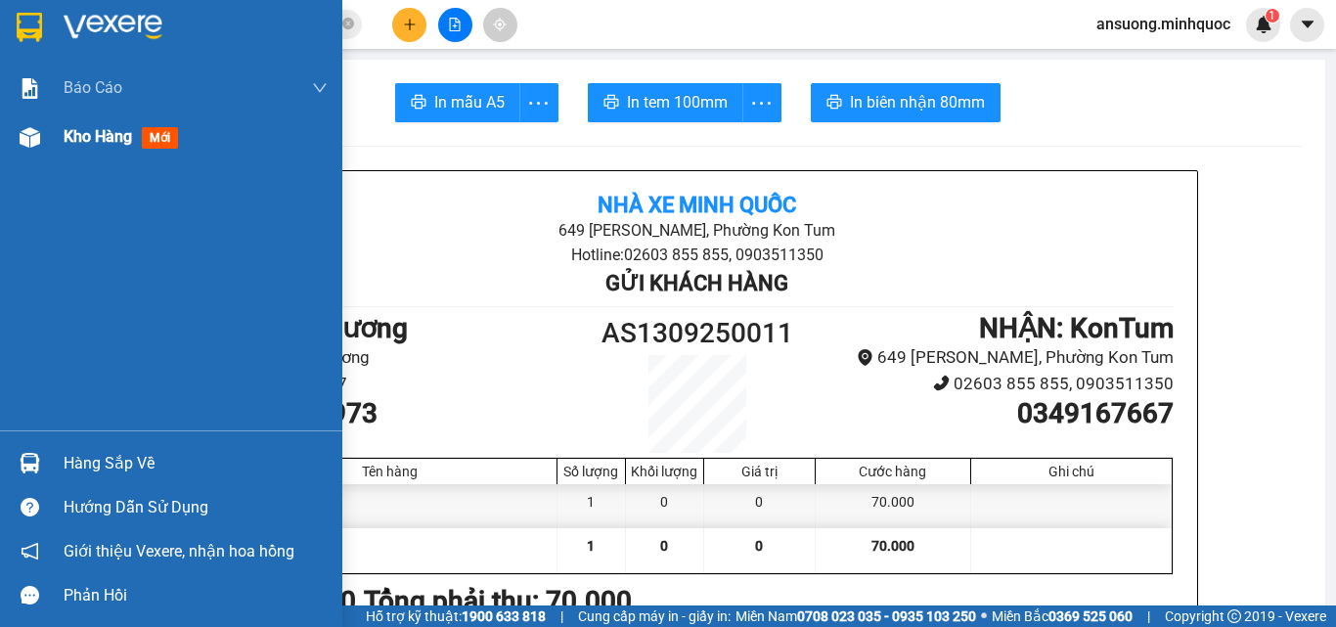
click at [8, 148] on div "Kho hàng mới" at bounding box center [171, 137] width 342 height 49
click at [31, 141] on img at bounding box center [30, 137] width 21 height 21
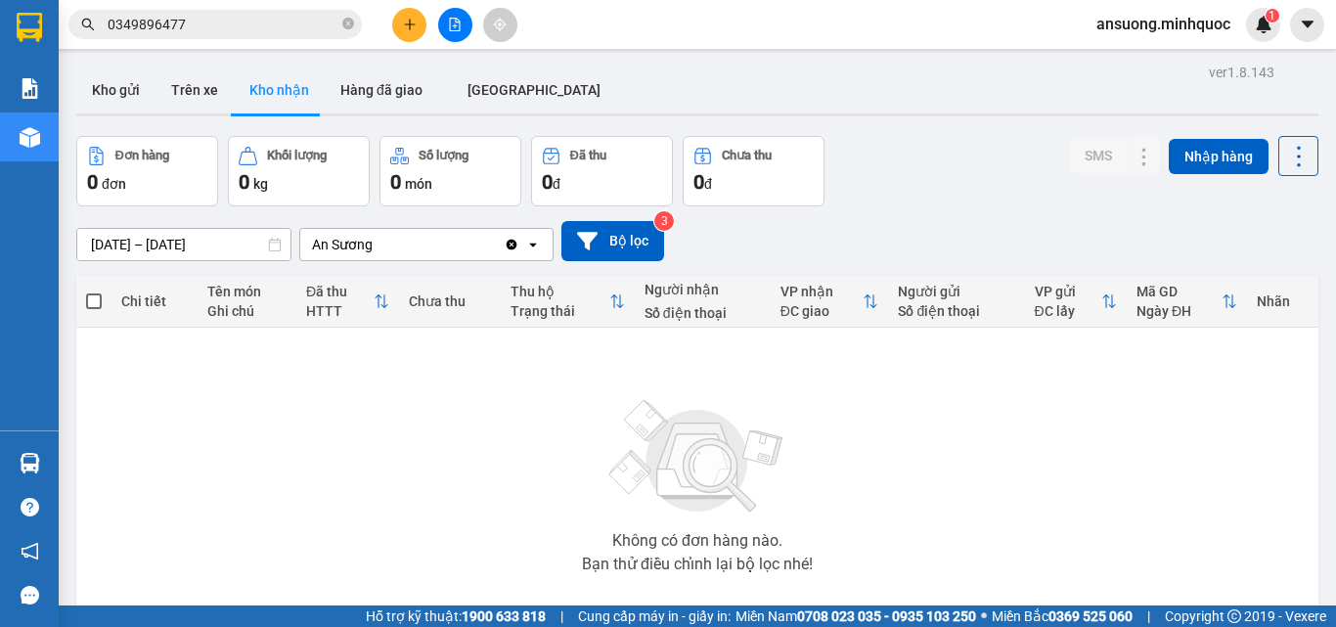
click at [464, 23] on button at bounding box center [455, 25] width 34 height 34
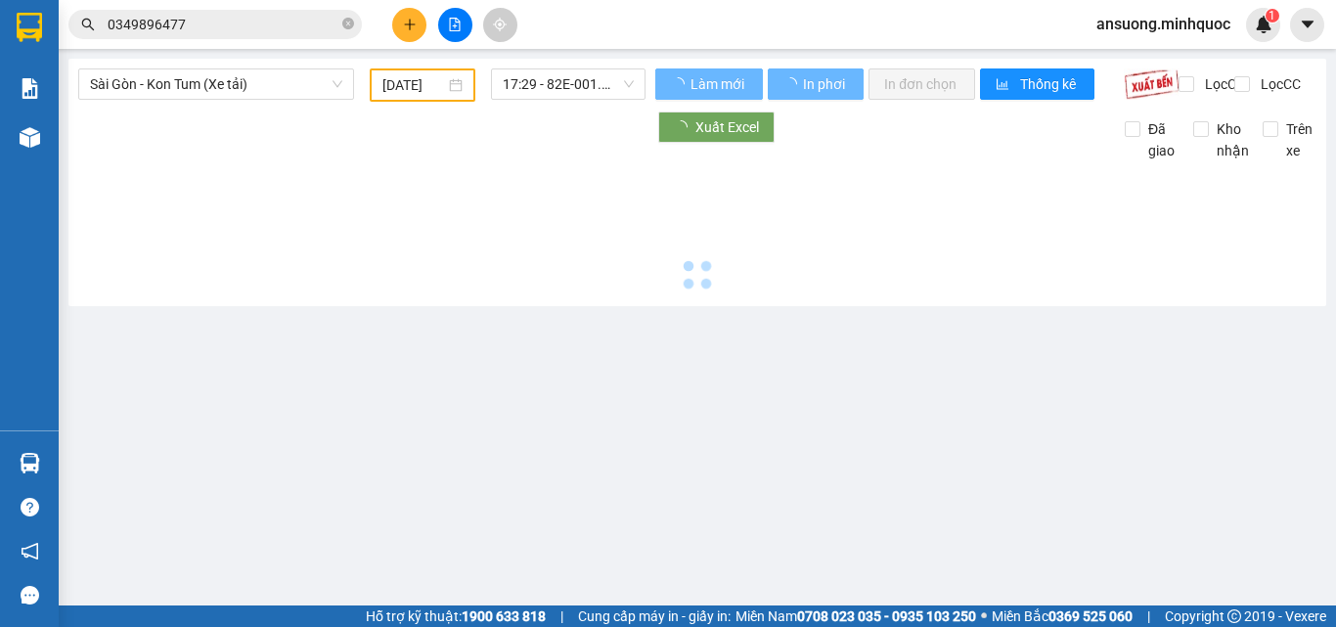
type input "[DATE]"
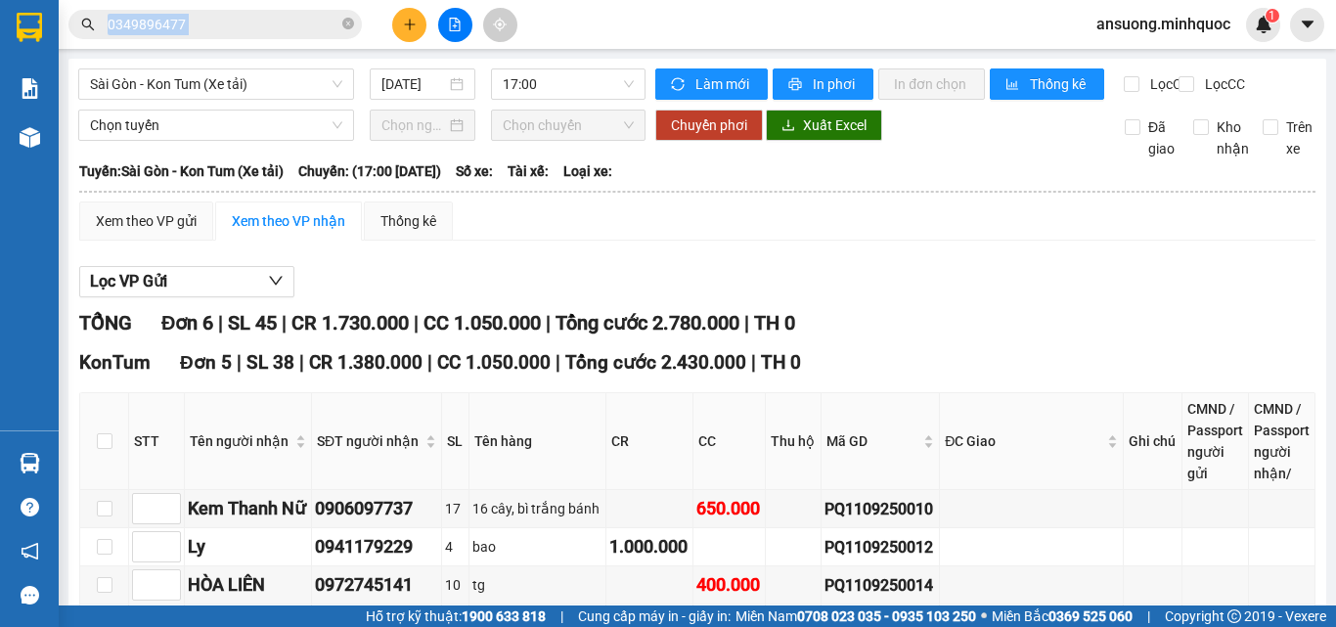
drag, startPoint x: 388, startPoint y: 23, endPoint x: 403, endPoint y: 17, distance: 16.2
click at [400, 19] on div "Kết quả tìm kiếm ( 1 ) Bộ lọc Mã ĐH Trạng thái Món hàng Thu hộ Tổng cước Chưa c…" at bounding box center [264, 25] width 528 height 34
click at [404, 17] on button at bounding box center [409, 25] width 34 height 34
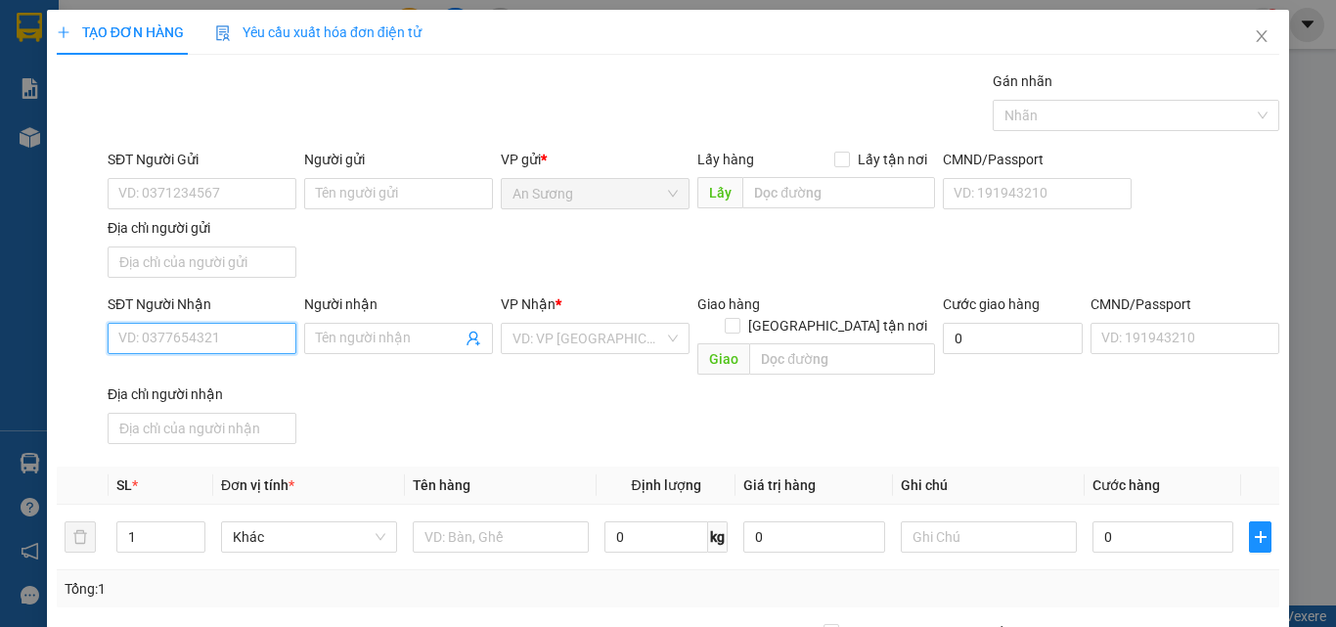
click at [147, 336] on input "SĐT Người Nhận" at bounding box center [202, 338] width 189 height 31
type input "0915714642"
click at [428, 367] on div "SĐT Người Nhận 0915714642 0915714642 Người nhận Tên người nhận VP Nhận * VD: VP…" at bounding box center [694, 372] width 1180 height 158
click at [547, 312] on span "VP Nhận" at bounding box center [528, 304] width 55 height 16
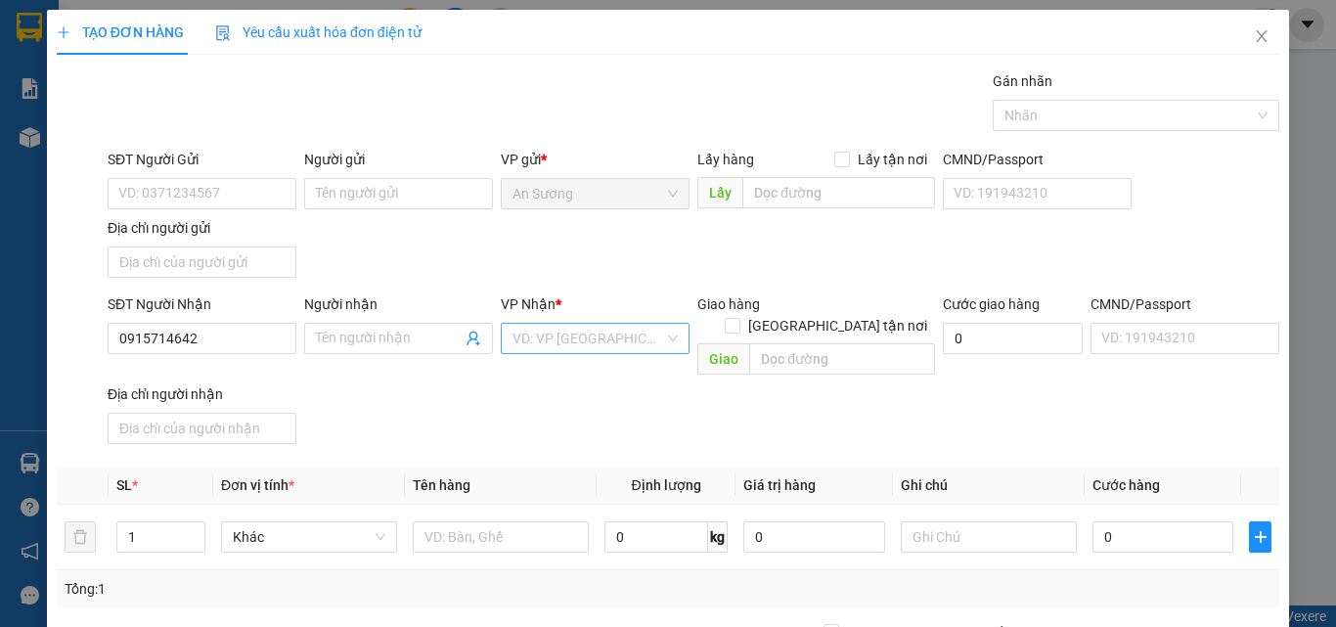
click at [548, 333] on input "search" at bounding box center [589, 338] width 152 height 29
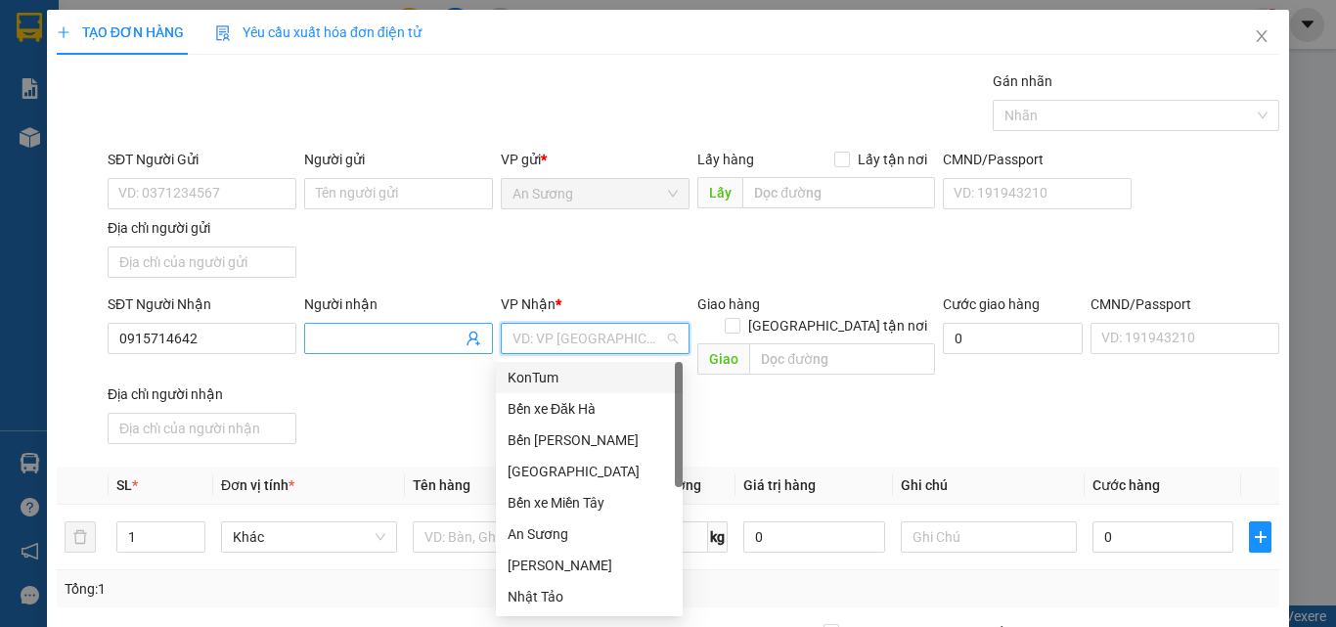
drag, startPoint x: 563, startPoint y: 386, endPoint x: 392, endPoint y: 342, distance: 176.8
click at [563, 385] on div "KonTum" at bounding box center [589, 378] width 163 height 22
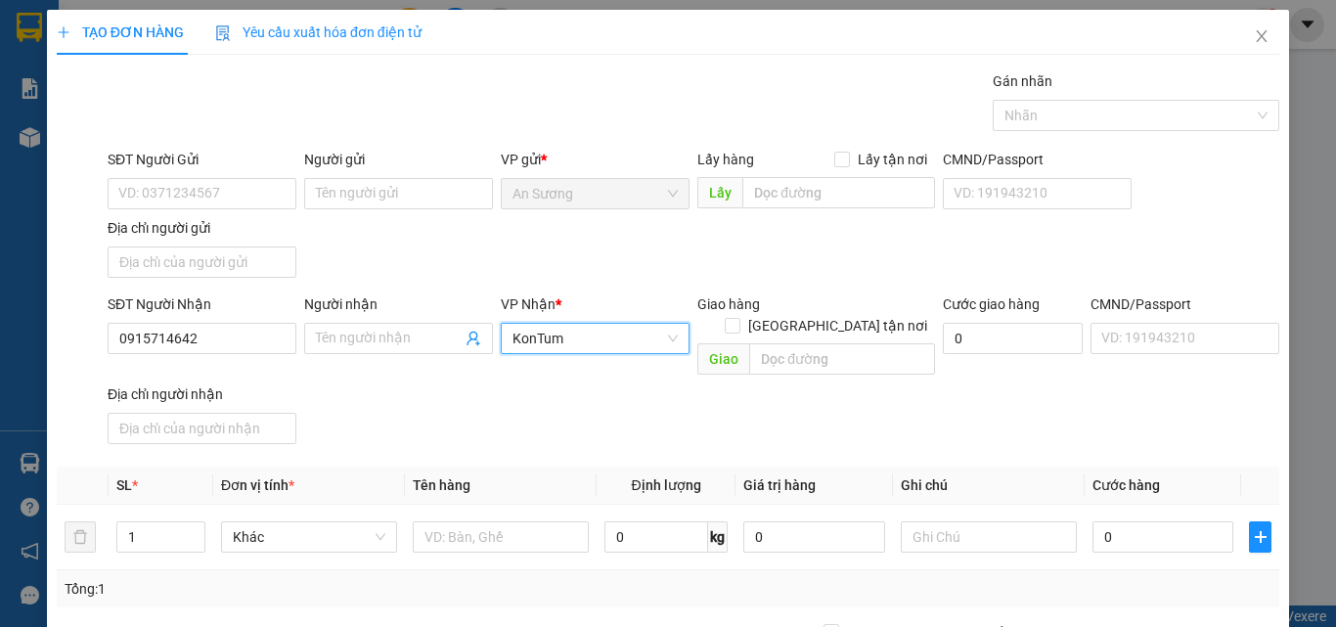
click at [425, 247] on div "SĐT Người Gửi VD: 0371234567 Người gửi Tên người gửi VP gửi * An Sương Lấy hàng…" at bounding box center [694, 217] width 1180 height 137
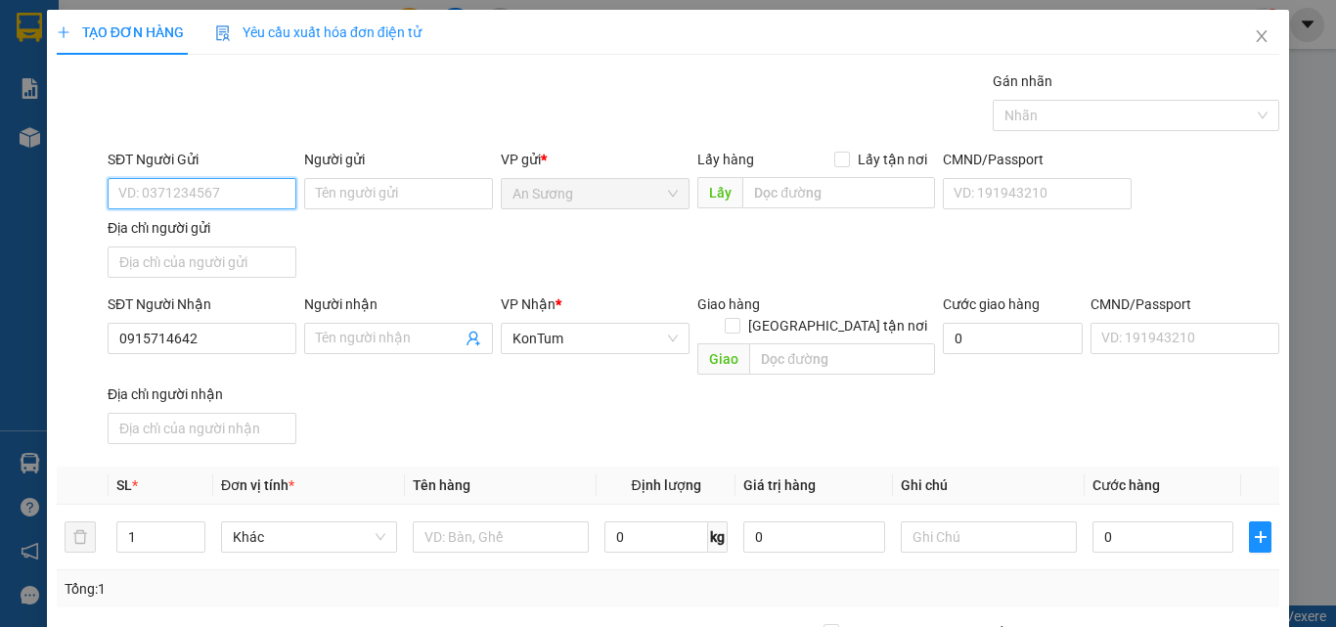
click at [207, 202] on input "SĐT Người Gửi" at bounding box center [202, 193] width 189 height 31
click at [206, 201] on input "SĐT Người Gửi" at bounding box center [202, 193] width 189 height 31
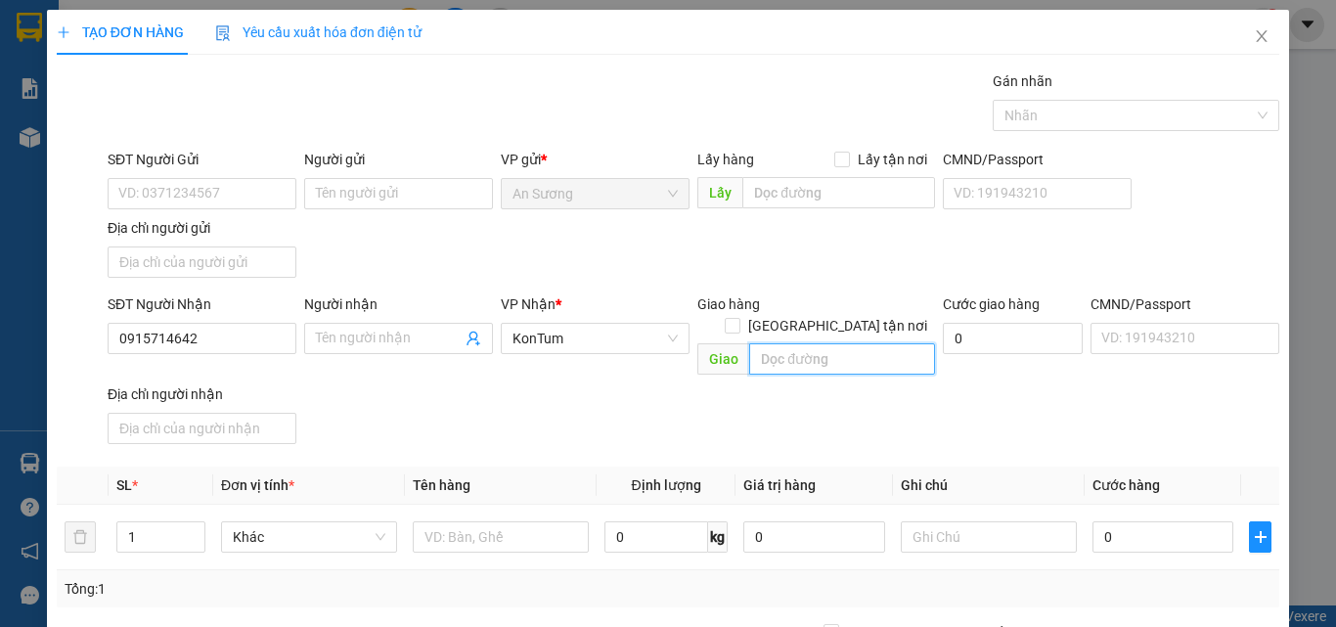
click at [806, 343] on input "text" at bounding box center [842, 358] width 186 height 31
type input "373 dao duy từ"
drag, startPoint x: 777, startPoint y: 270, endPoint x: 241, endPoint y: 249, distance: 536.5
click at [776, 269] on div "SĐT Người Gửi VD: 0371234567 Người gửi Tên người gửi VP gửi * An Sương Lấy hàng…" at bounding box center [694, 217] width 1180 height 137
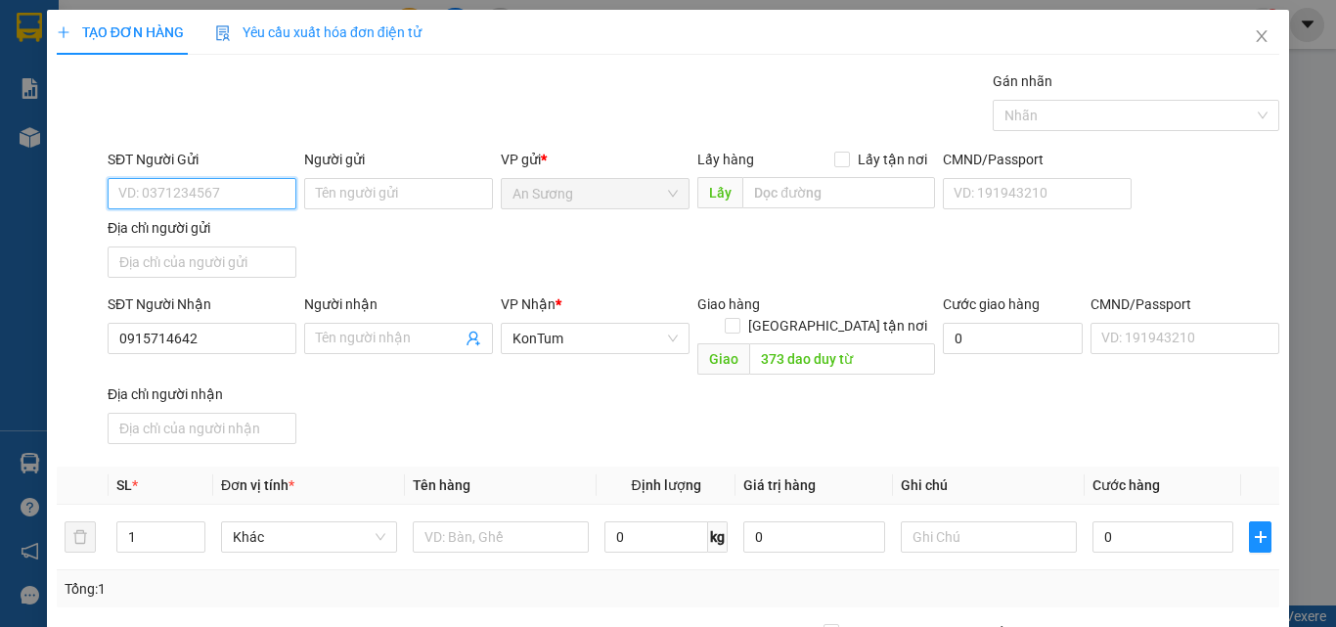
click at [193, 194] on input "SĐT Người Gửi" at bounding box center [202, 193] width 189 height 31
type input "0978494940"
click at [458, 544] on td at bounding box center [501, 538] width 192 height 66
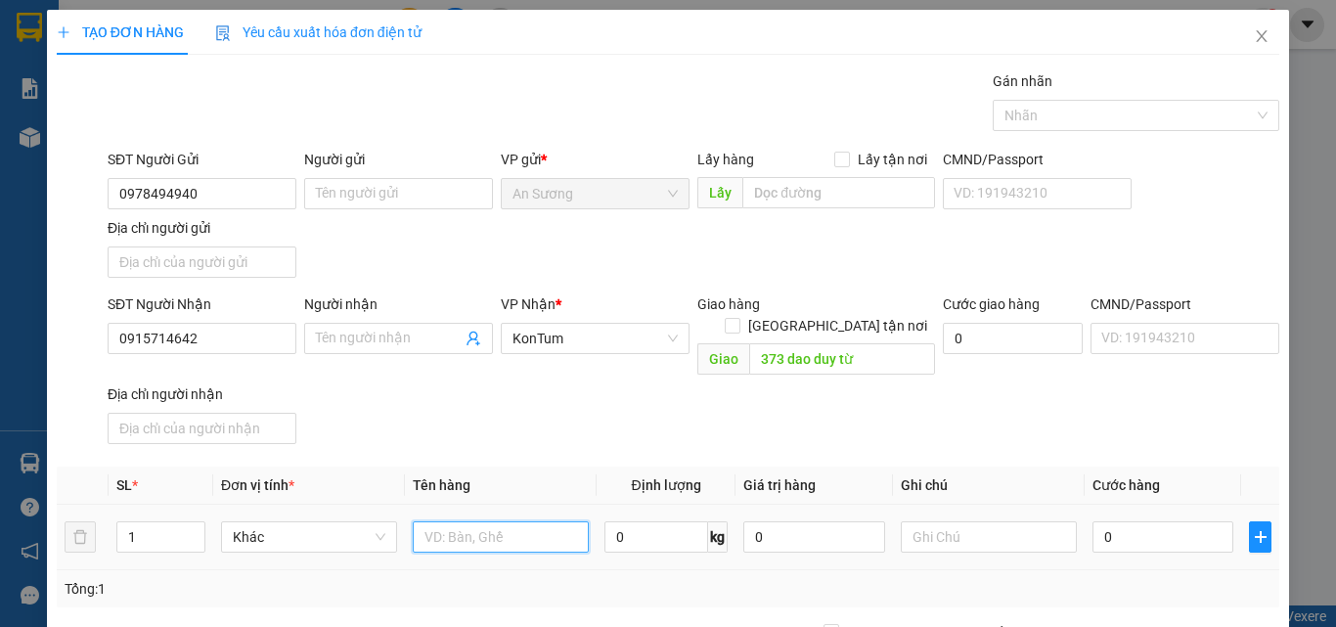
click at [477, 521] on input "text" at bounding box center [501, 536] width 176 height 31
type input "thùng nhựa"
drag, startPoint x: 599, startPoint y: 438, endPoint x: 787, endPoint y: 457, distance: 188.7
click at [638, 442] on div "Transit Pickup Surcharge Ids Transit Deliver Surcharge Ids Transit Deliver Surc…" at bounding box center [668, 457] width 1223 height 774
click at [1157, 521] on input "0" at bounding box center [1163, 536] width 141 height 31
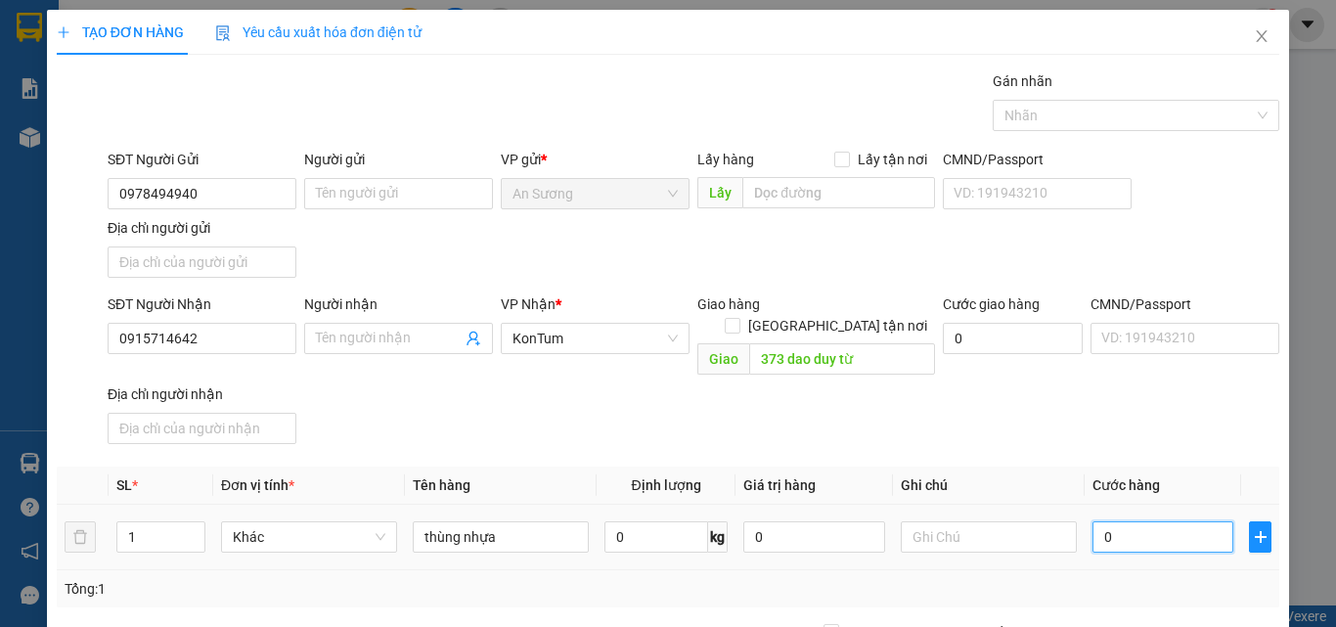
type input "5"
type input "50"
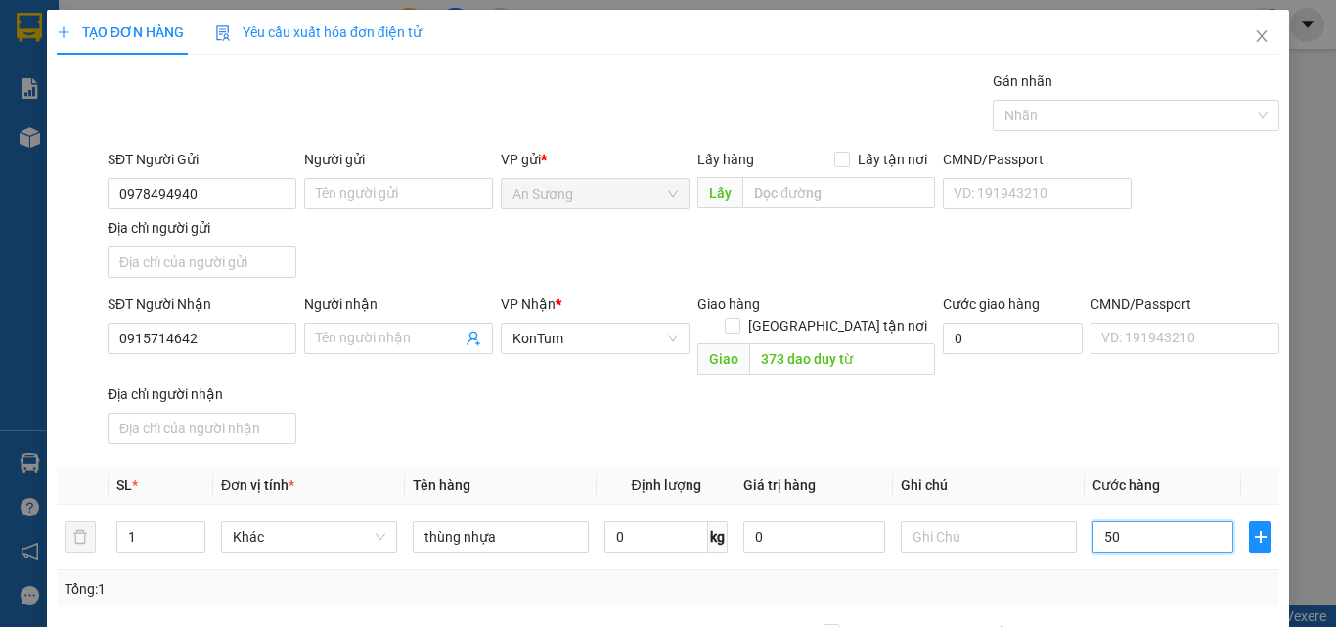
type input "50"
type input "50.000"
click at [1114, 417] on div "SĐT Người Nhận 0915714642 Người nhận Tên người nhận VP Nhận * KonTum Giao hàng …" at bounding box center [694, 372] width 1180 height 158
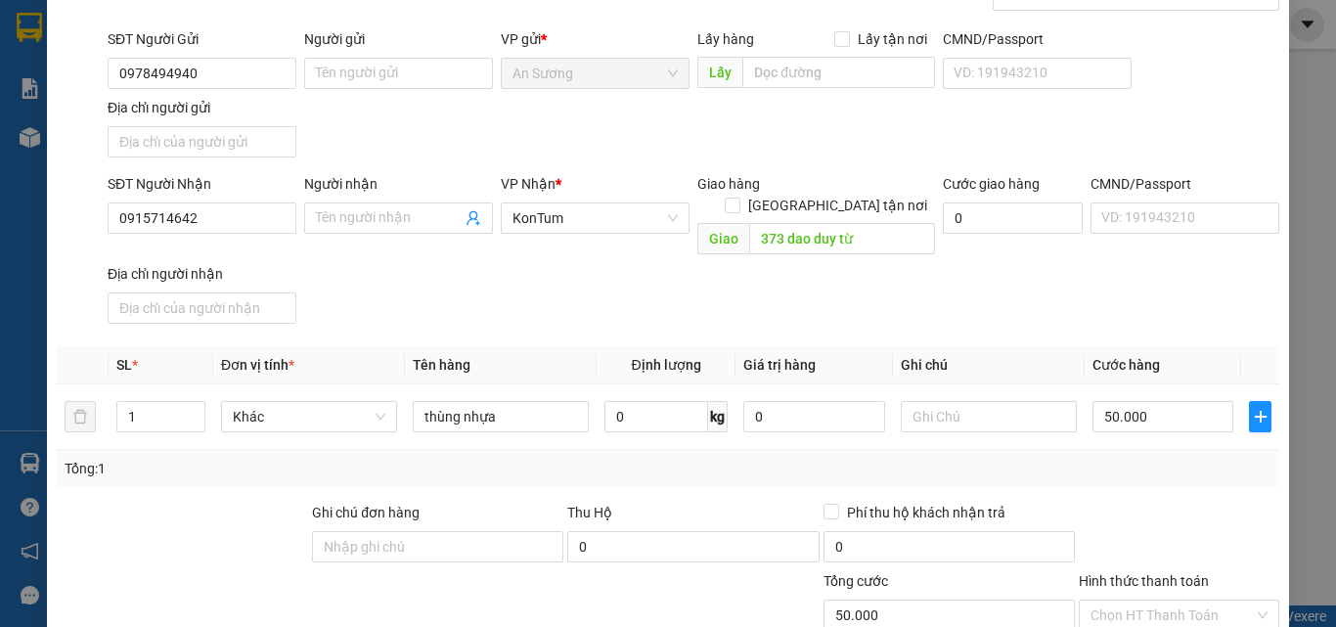
scroll to position [234, 0]
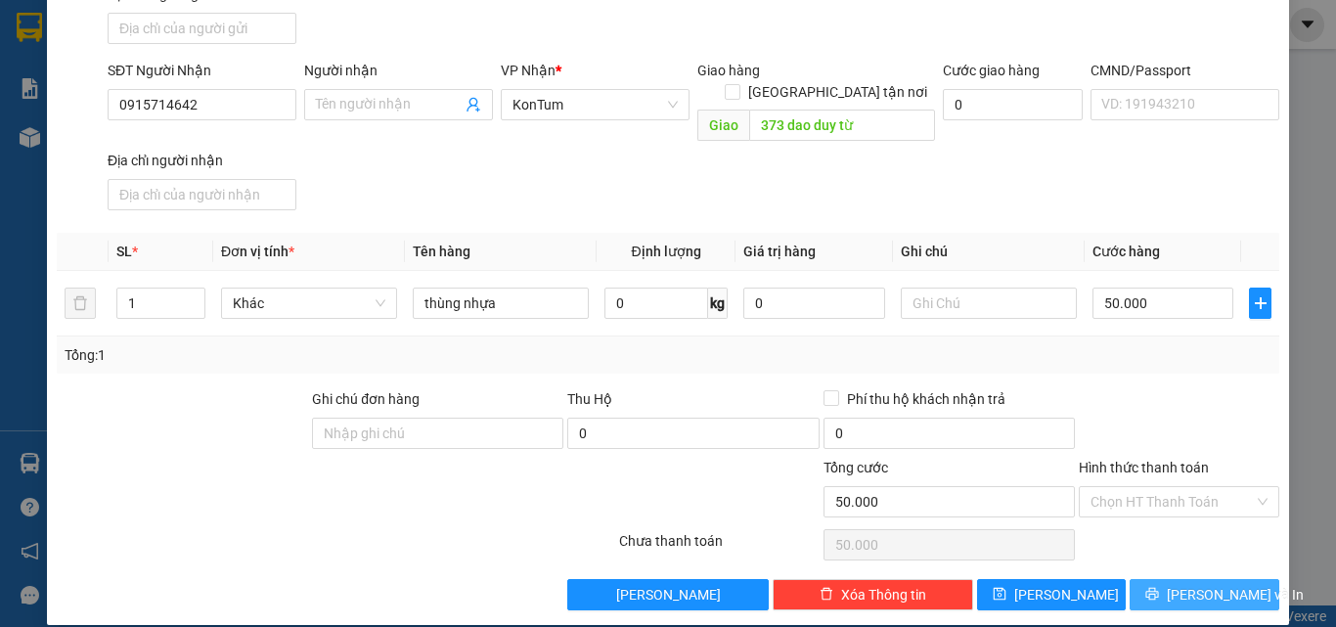
click at [1188, 584] on span "[PERSON_NAME] và In" at bounding box center [1235, 595] width 137 height 22
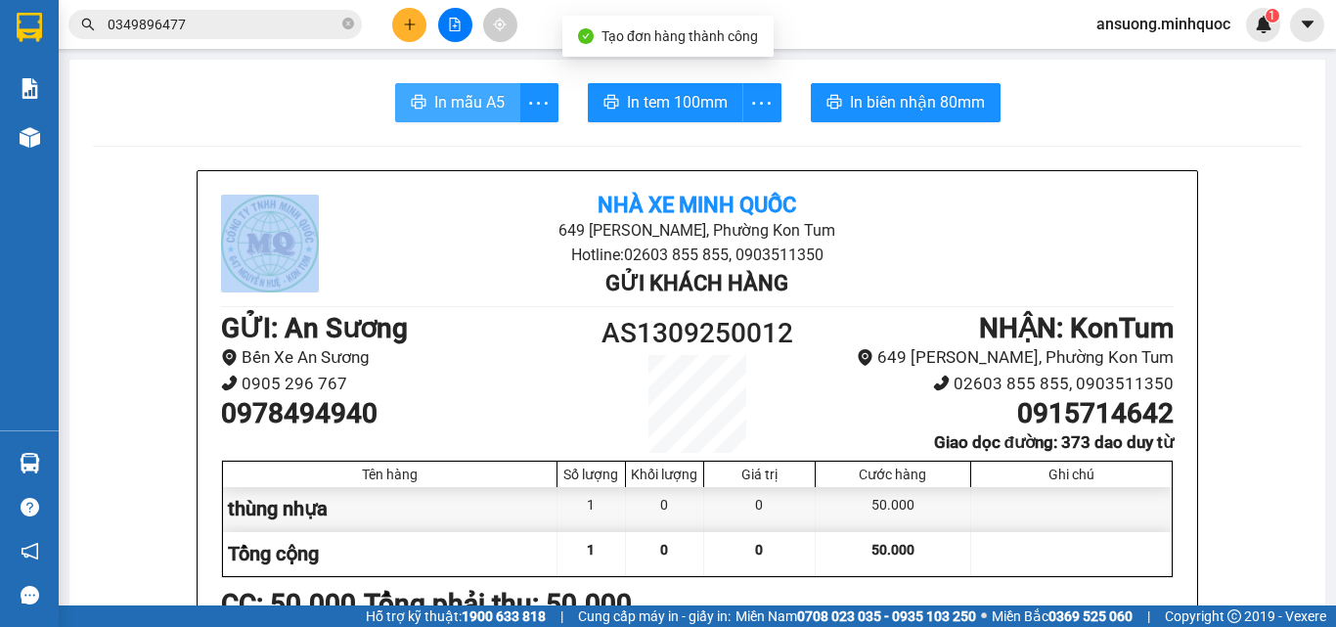
click at [462, 91] on span "In mẫu A5" at bounding box center [469, 102] width 70 height 24
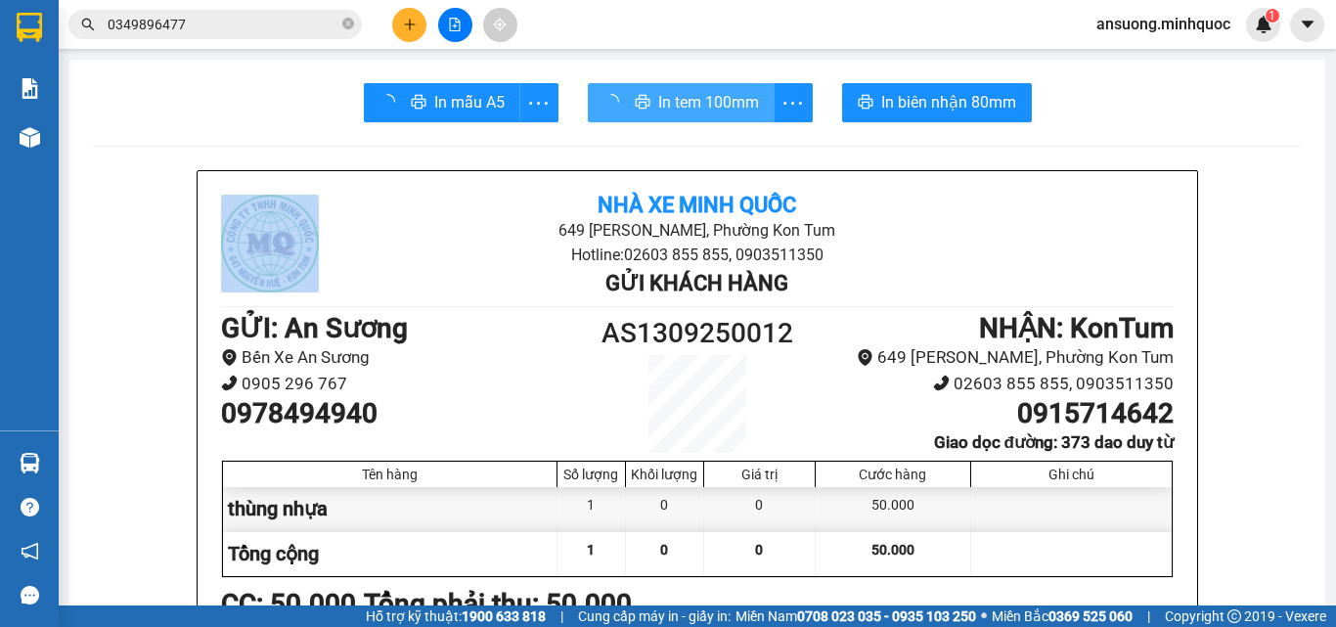
click at [687, 114] on span "In tem 100mm" at bounding box center [708, 102] width 101 height 24
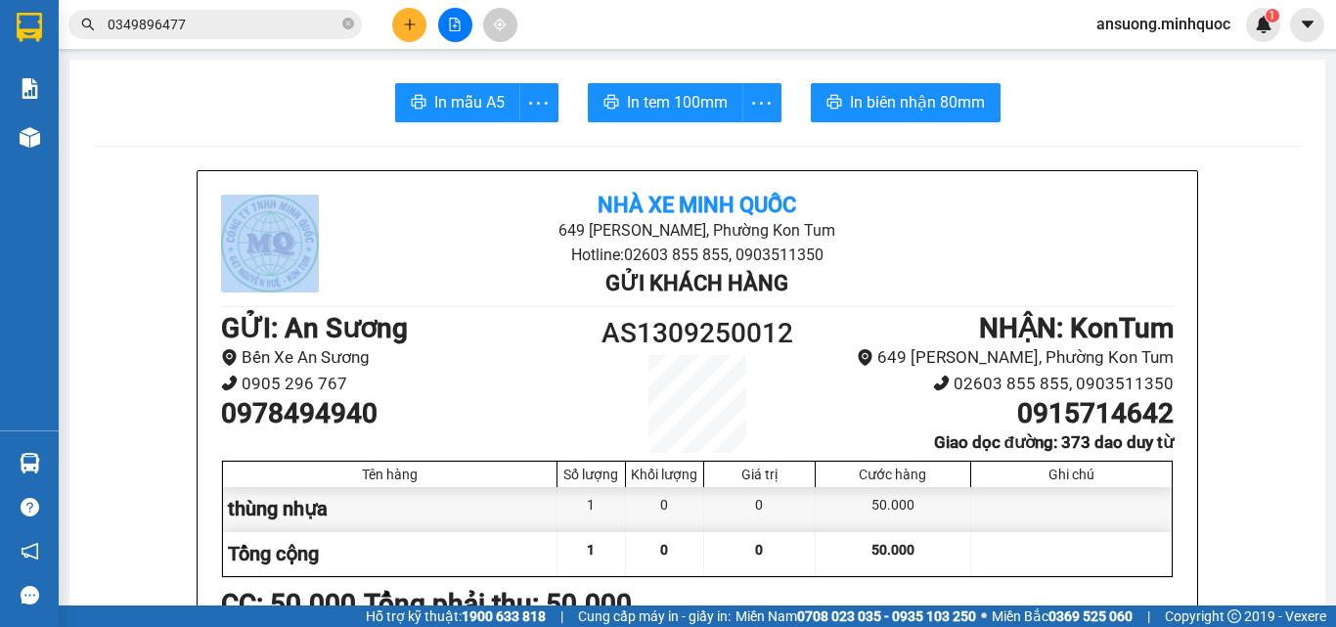
click at [405, 25] on icon "plus" at bounding box center [410, 25] width 14 height 14
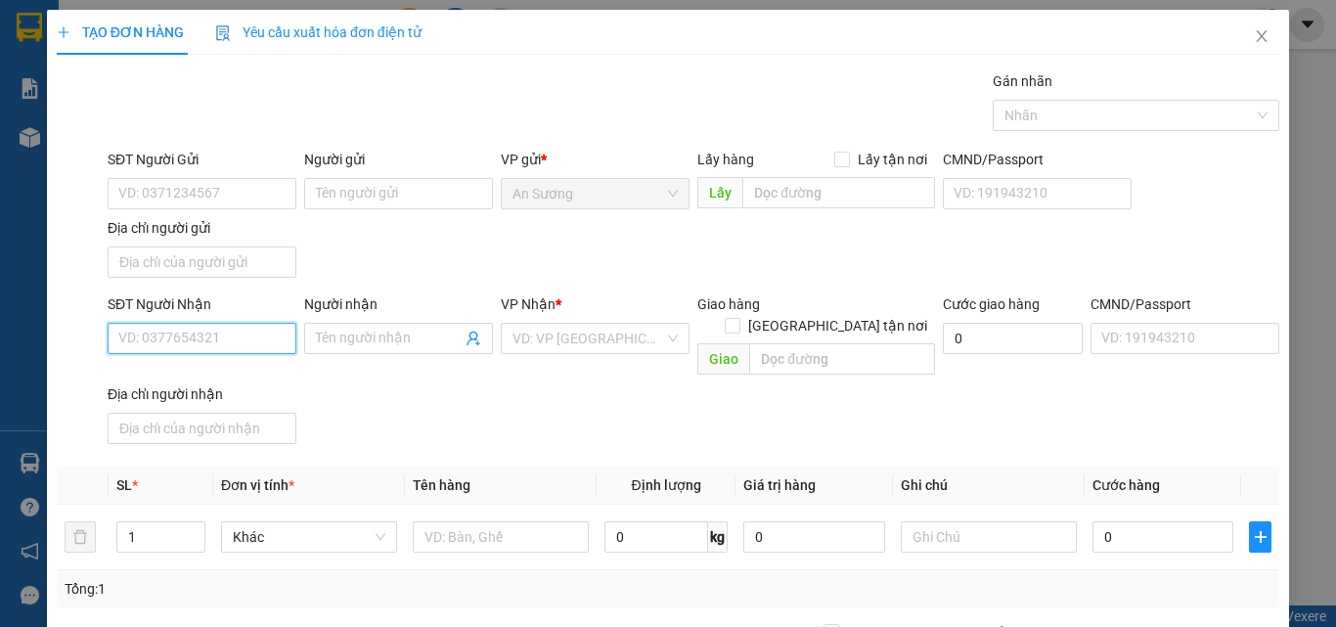
click at [163, 343] on input "SĐT Người Nhận" at bounding box center [202, 338] width 189 height 31
click at [196, 376] on div "0914520159 - c nhung" at bounding box center [199, 378] width 163 height 22
type input "0914520159"
type input "c nhung"
type input "0914520159"
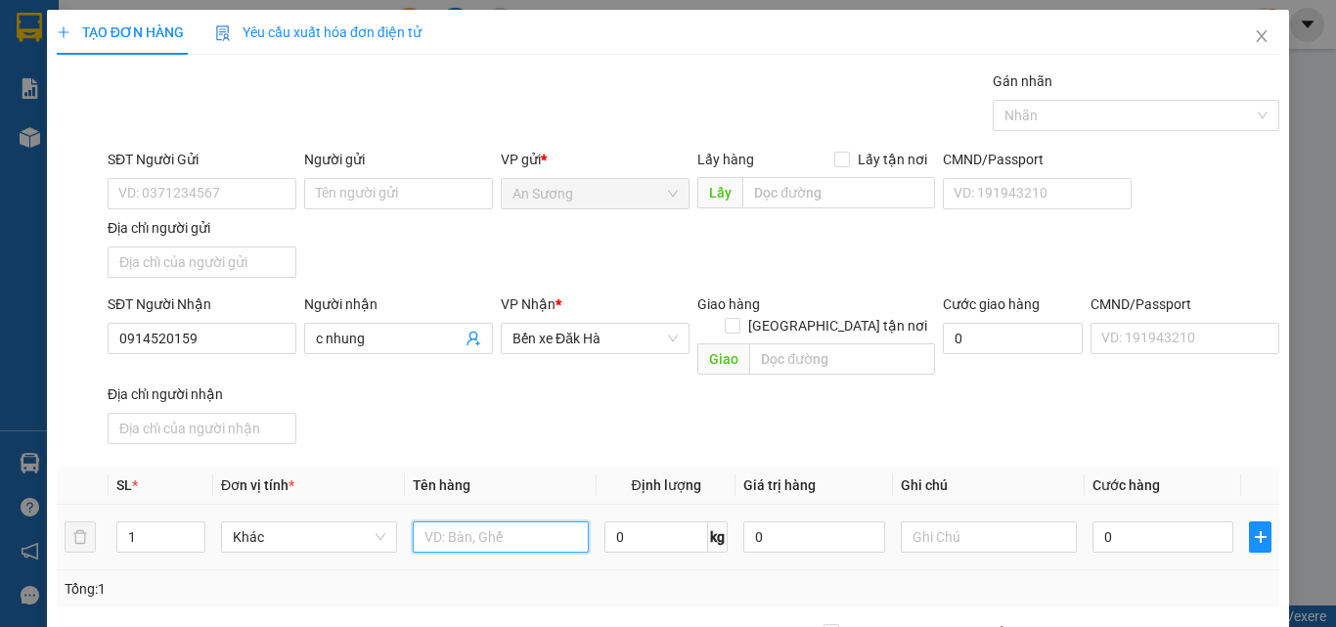
click at [461, 521] on input "text" at bounding box center [501, 536] width 176 height 31
type input "2"
click at [191, 529] on icon "up" at bounding box center [194, 532] width 7 height 7
click at [421, 521] on input "text" at bounding box center [501, 536] width 176 height 31
type input "kiện gạch"
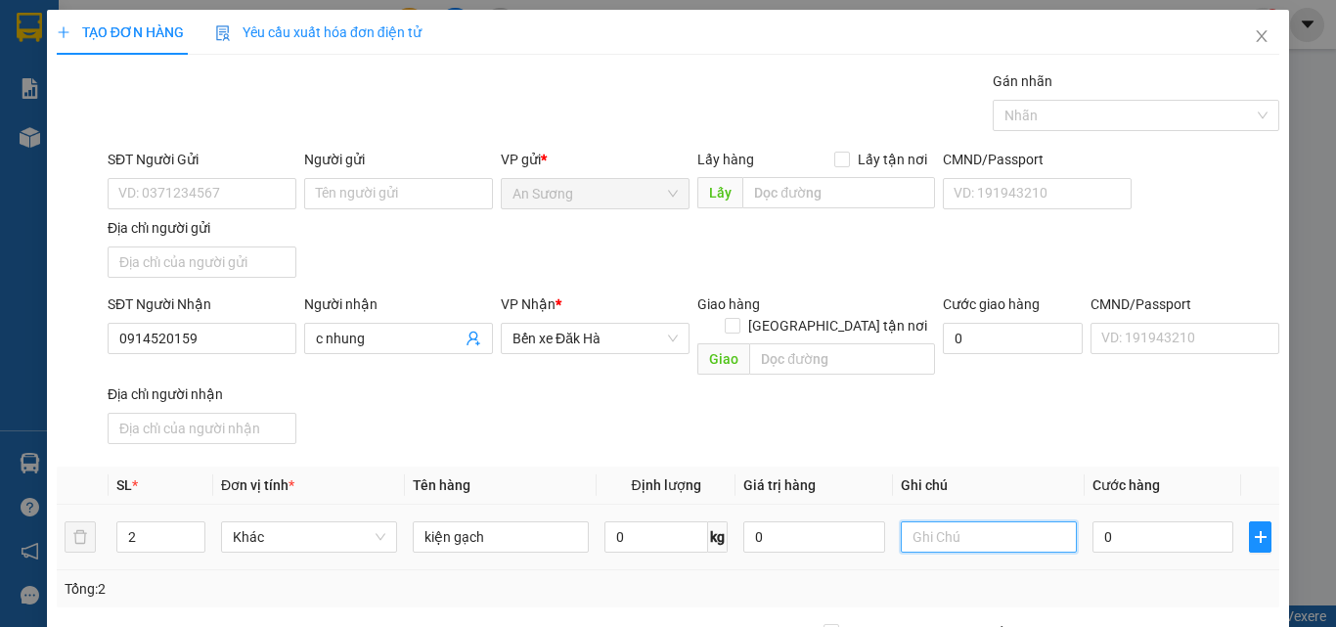
click at [931, 521] on input "text" at bounding box center [989, 536] width 176 height 31
type input "vỡ không đền"
drag, startPoint x: 993, startPoint y: 444, endPoint x: 998, endPoint y: 429, distance: 15.5
click at [993, 437] on div "Transit Pickup Surcharge Ids Transit Deliver Surcharge Ids Transit Deliver Surc…" at bounding box center [668, 457] width 1223 height 774
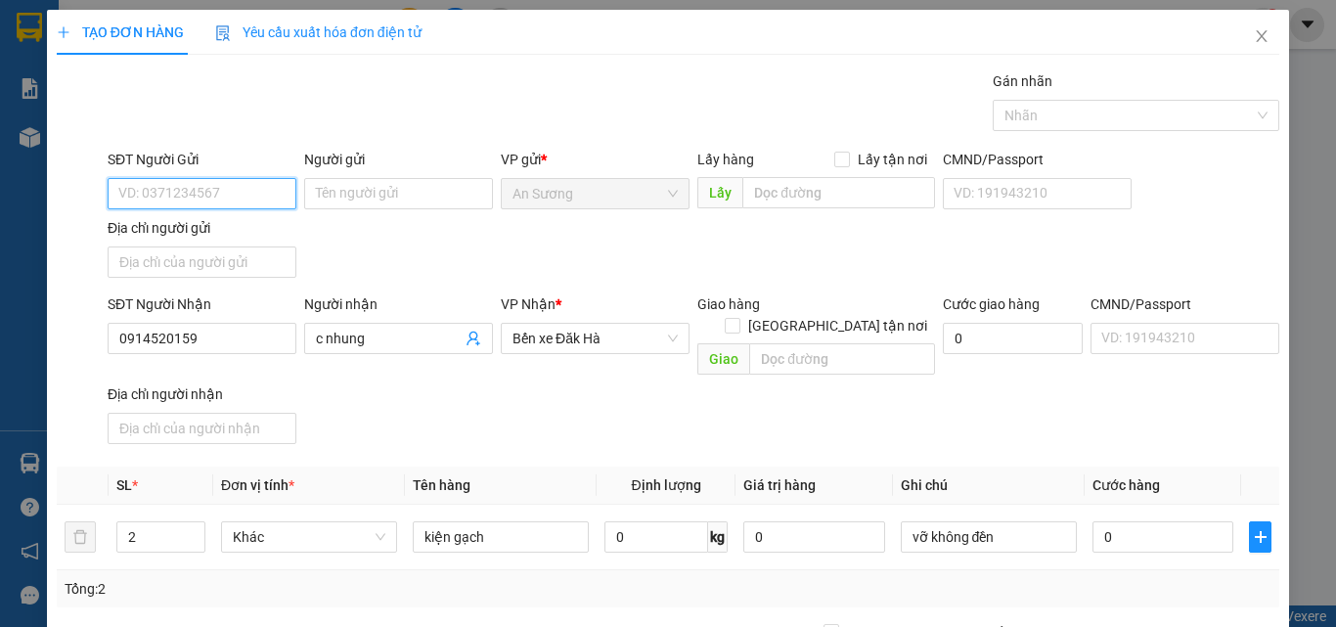
click at [156, 199] on input "SĐT Người Gửi" at bounding box center [202, 193] width 189 height 31
drag, startPoint x: 180, startPoint y: 228, endPoint x: 197, endPoint y: 238, distance: 19.3
click at [180, 228] on div "0985164588" at bounding box center [199, 233] width 163 height 22
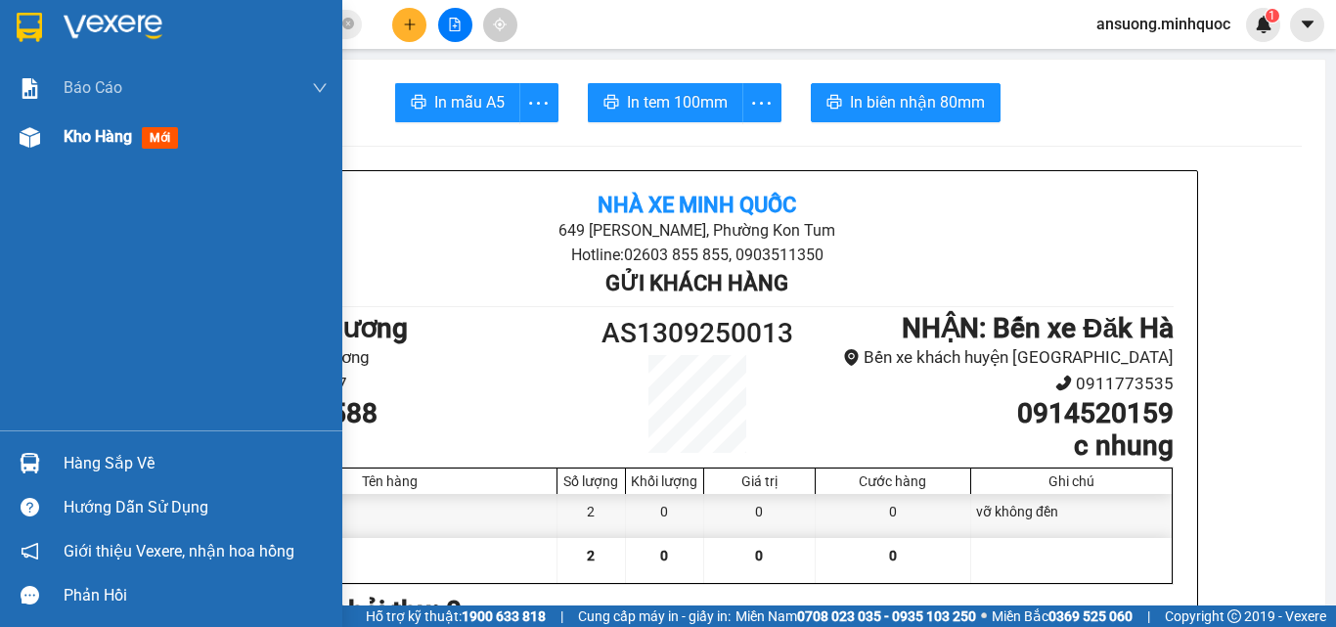
click at [32, 157] on div "Kho hàng mới" at bounding box center [171, 137] width 342 height 49
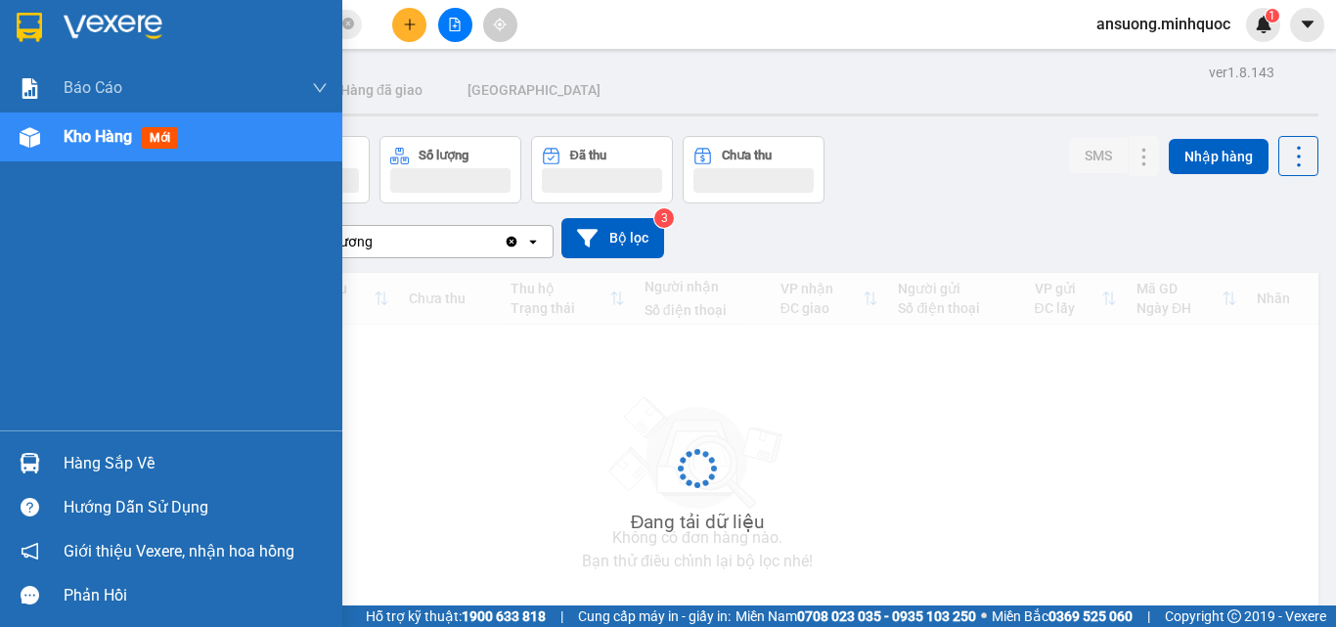
click at [32, 153] on div at bounding box center [30, 137] width 34 height 34
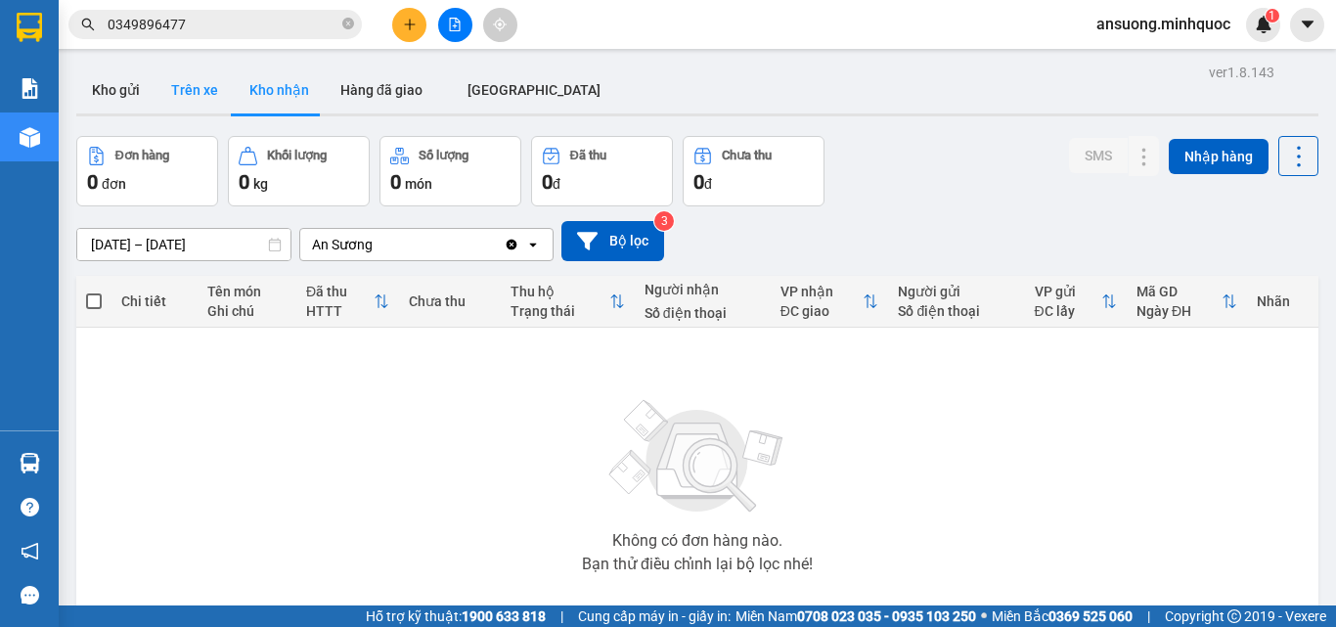
click at [157, 69] on button "Trên xe" at bounding box center [195, 90] width 78 height 47
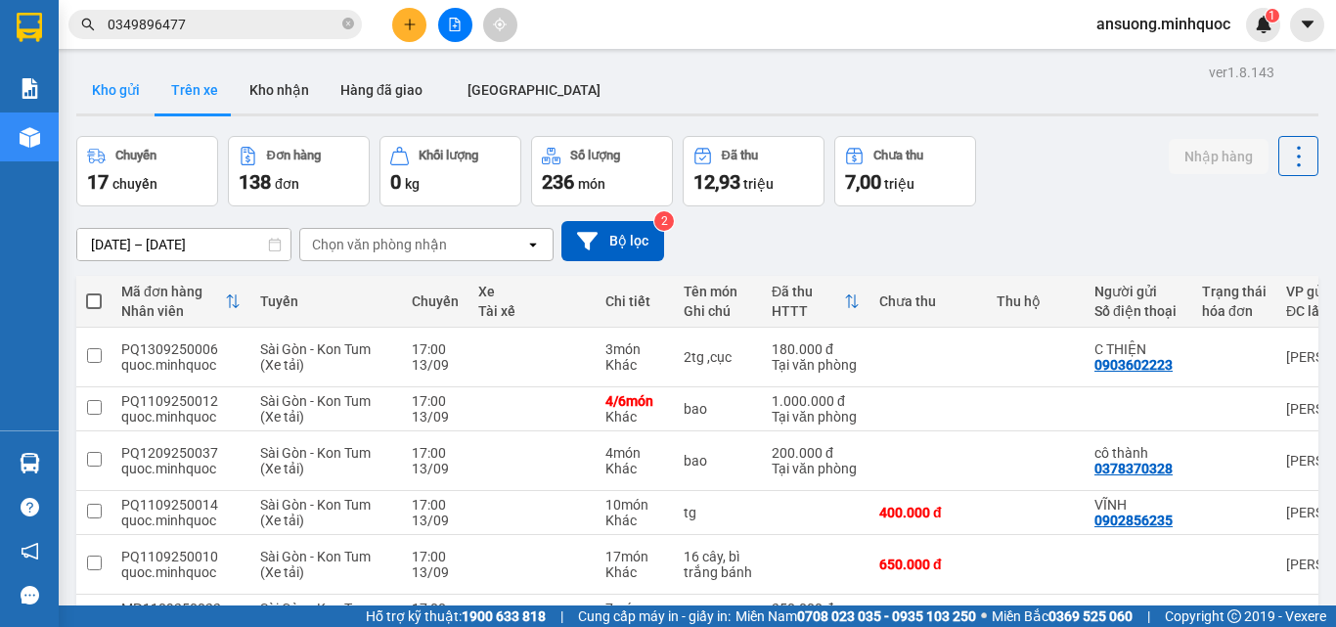
click at [108, 86] on button "Kho gửi" at bounding box center [115, 90] width 79 height 47
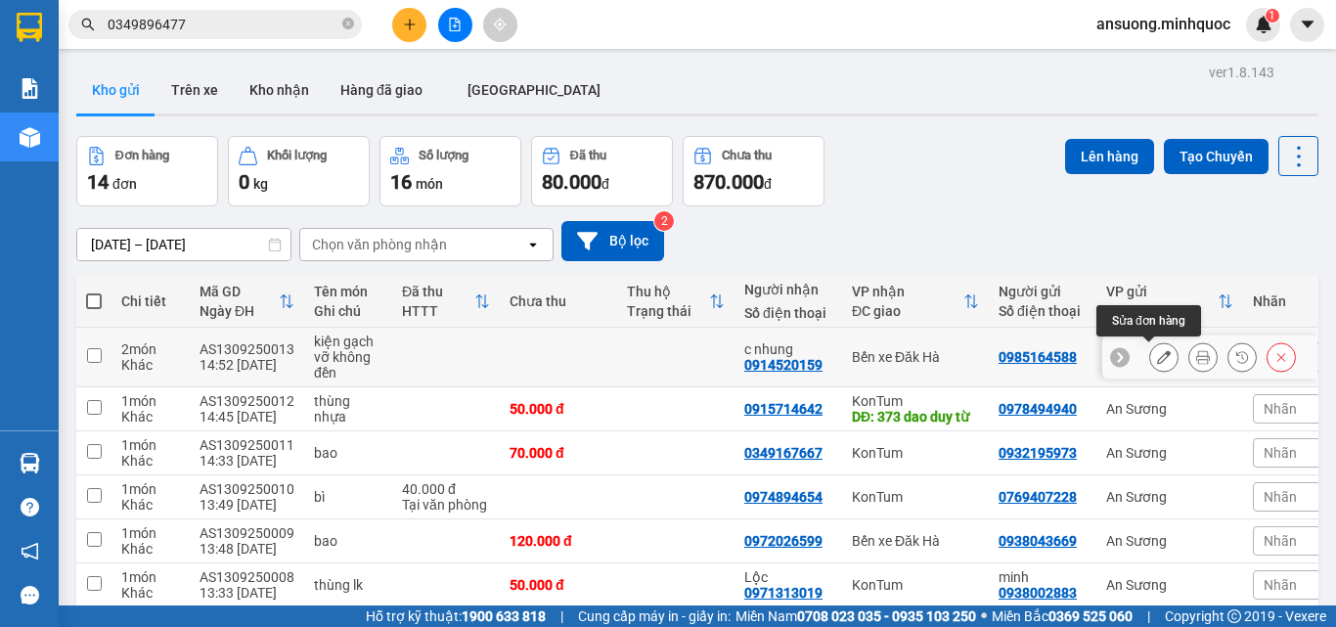
click at [1157, 350] on icon at bounding box center [1164, 357] width 14 height 14
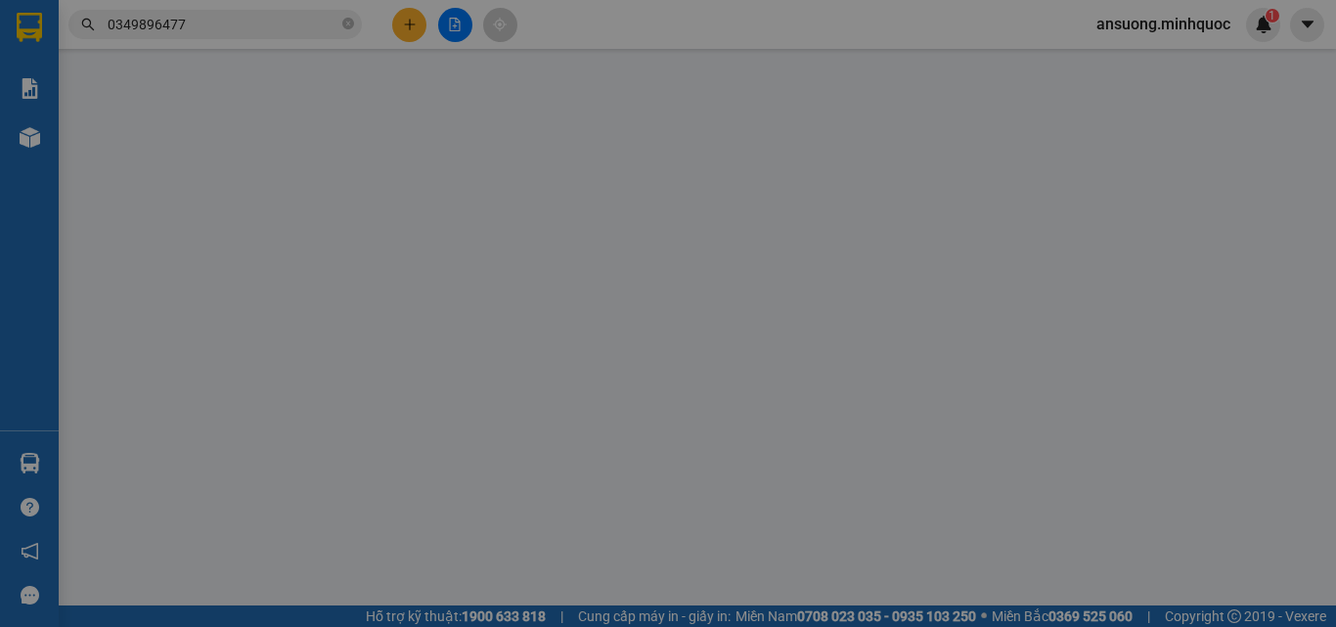
type input "0985164588"
type input "0914520159"
type input "c nhung"
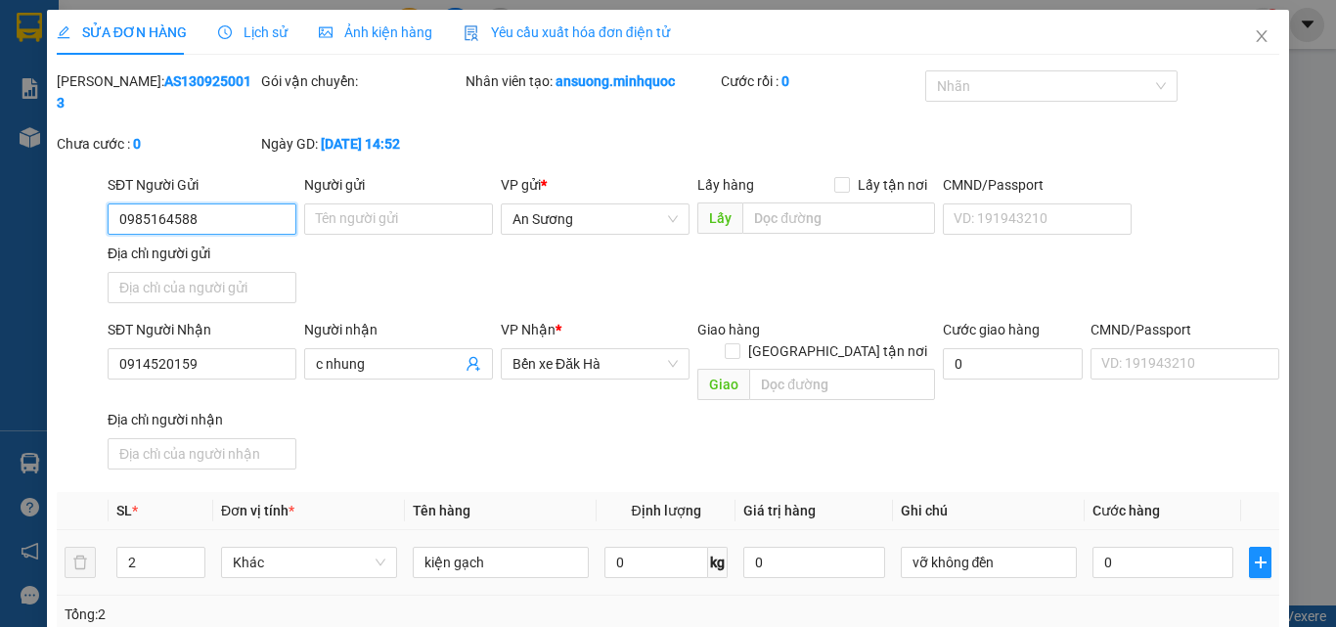
click at [1149, 547] on input "0" at bounding box center [1163, 562] width 141 height 31
type input "2"
type input "20"
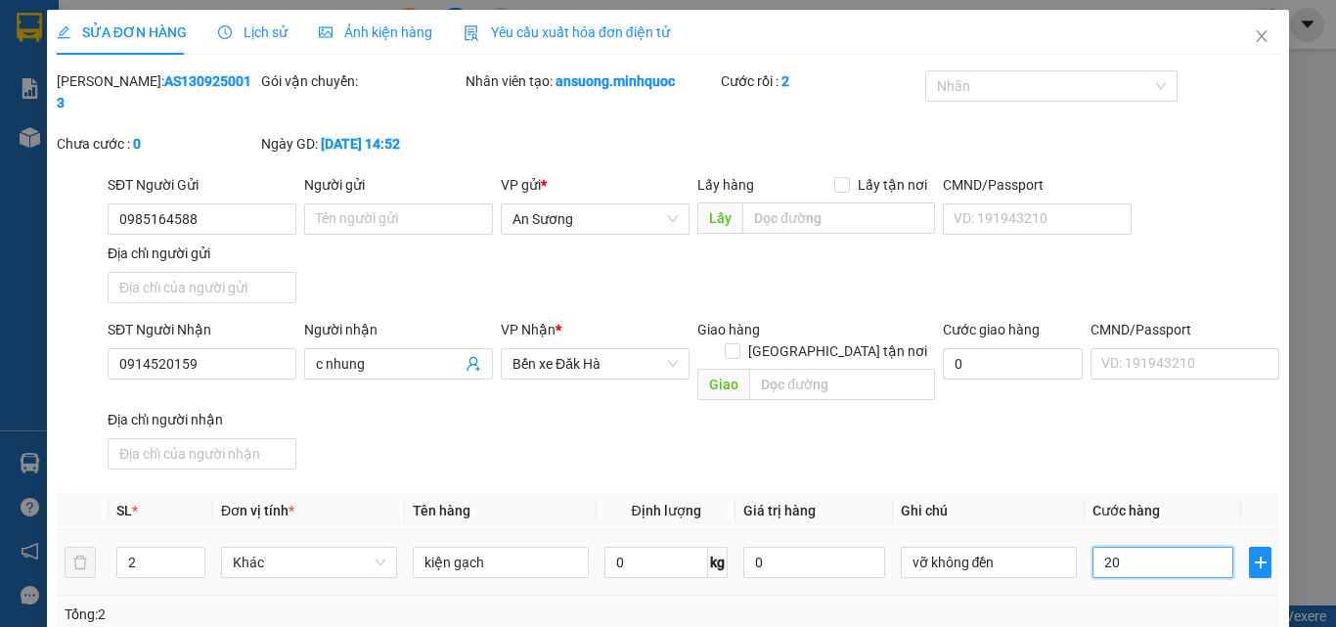
type input "20"
type input "200"
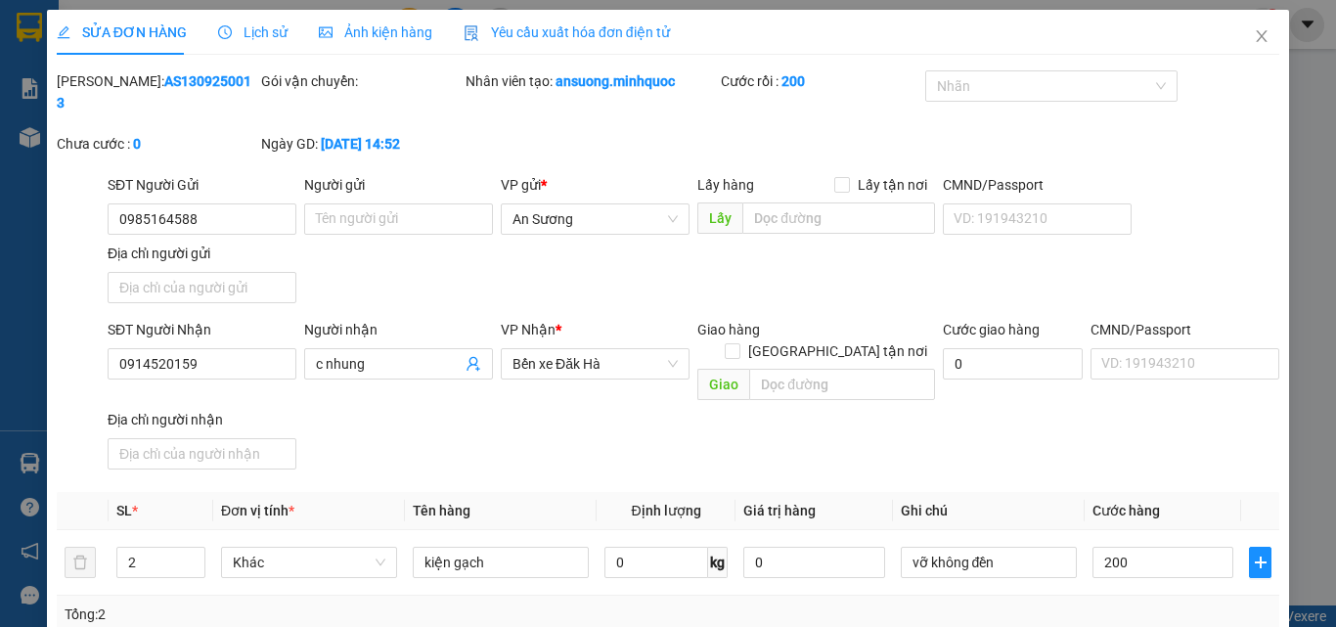
type input "200.000"
click at [1154, 439] on div "Total Paid Fee 0 Total UnPaid Fee 0 Cash Collection Total Fee Mã ĐH: AS13092500…" at bounding box center [668, 469] width 1223 height 799
drag, startPoint x: 1171, startPoint y: 588, endPoint x: 1181, endPoint y: 576, distance: 15.3
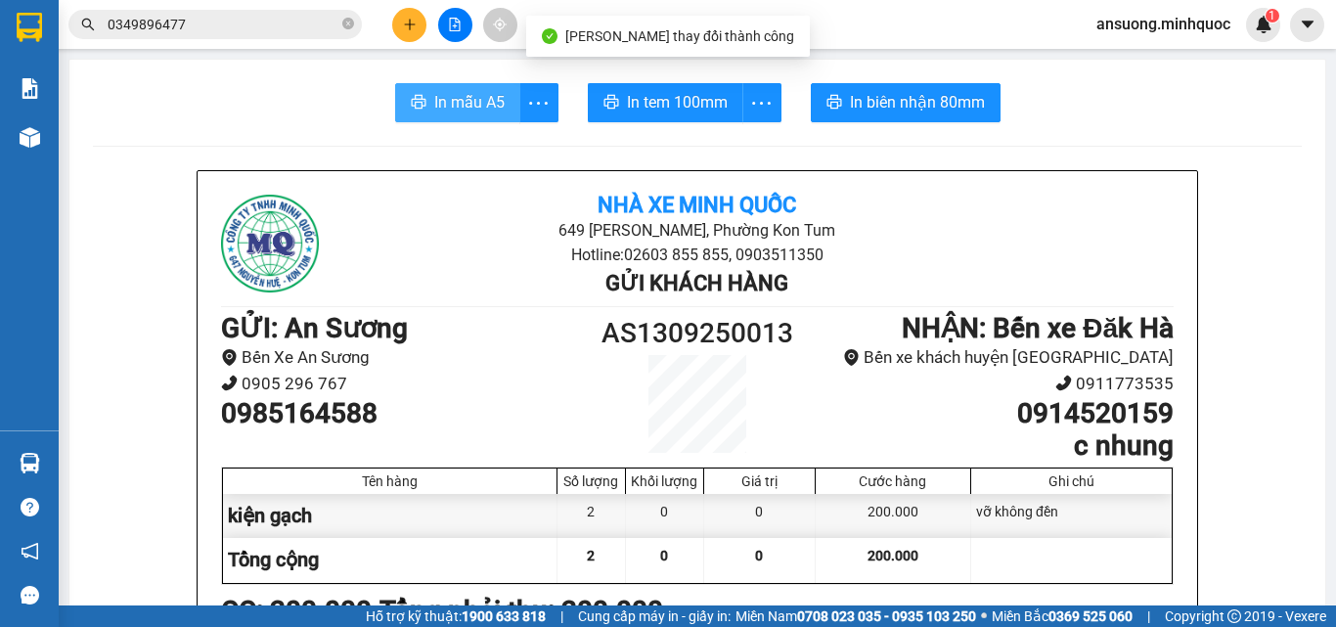
click at [468, 90] on span "In mẫu A5" at bounding box center [469, 102] width 70 height 24
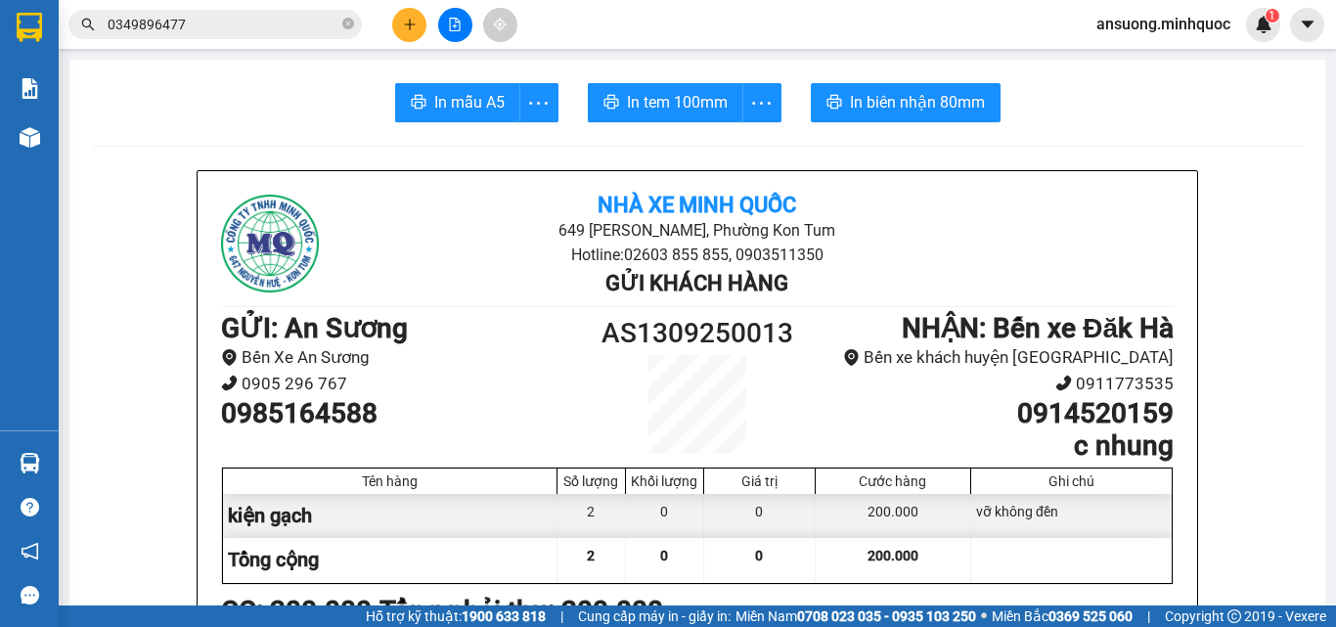
click at [996, 519] on div "vỡ không đền" at bounding box center [1071, 516] width 201 height 44
click at [739, 135] on li "In tem 100mm theo số lượng (2)" at bounding box center [664, 145] width 219 height 31
drag, startPoint x: 734, startPoint y: 165, endPoint x: 738, endPoint y: 144, distance: 21.9
click at [736, 152] on div "In tem 100mm theo số lượng (2)" at bounding box center [664, 145] width 219 height 39
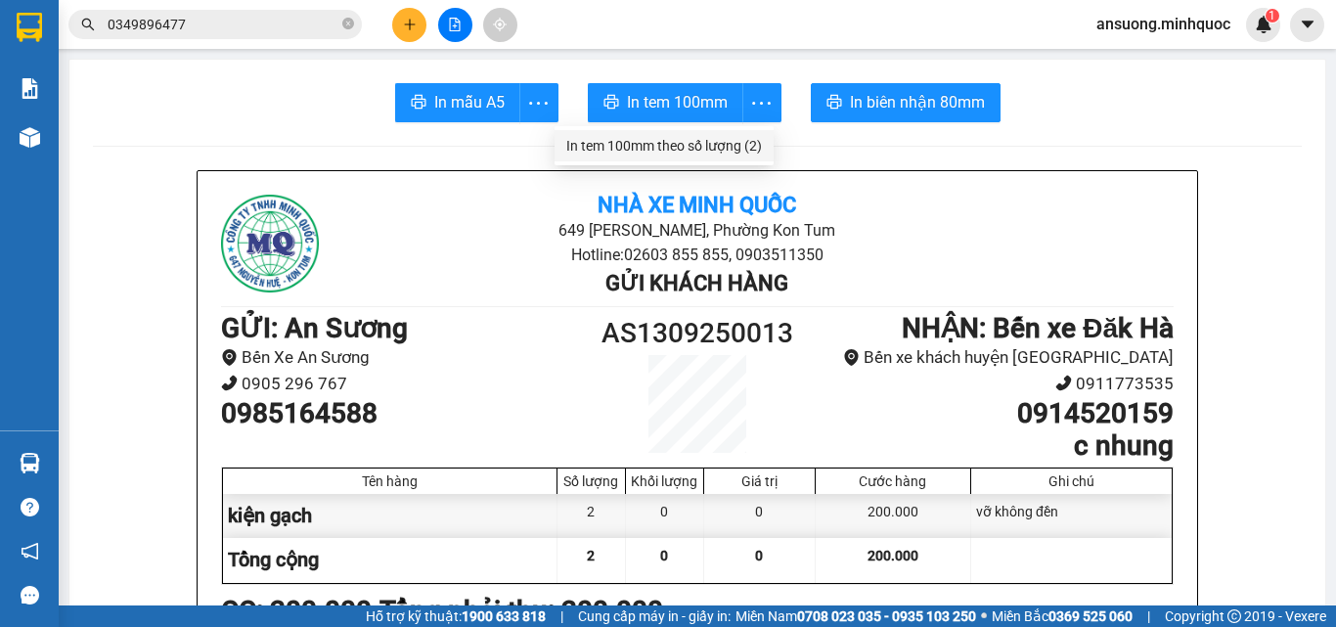
click at [738, 144] on div "In tem 100mm theo số lượng (2)" at bounding box center [664, 146] width 196 height 22
click at [730, 154] on div "In tem 100mm theo số lượng (2)" at bounding box center [664, 146] width 196 height 22
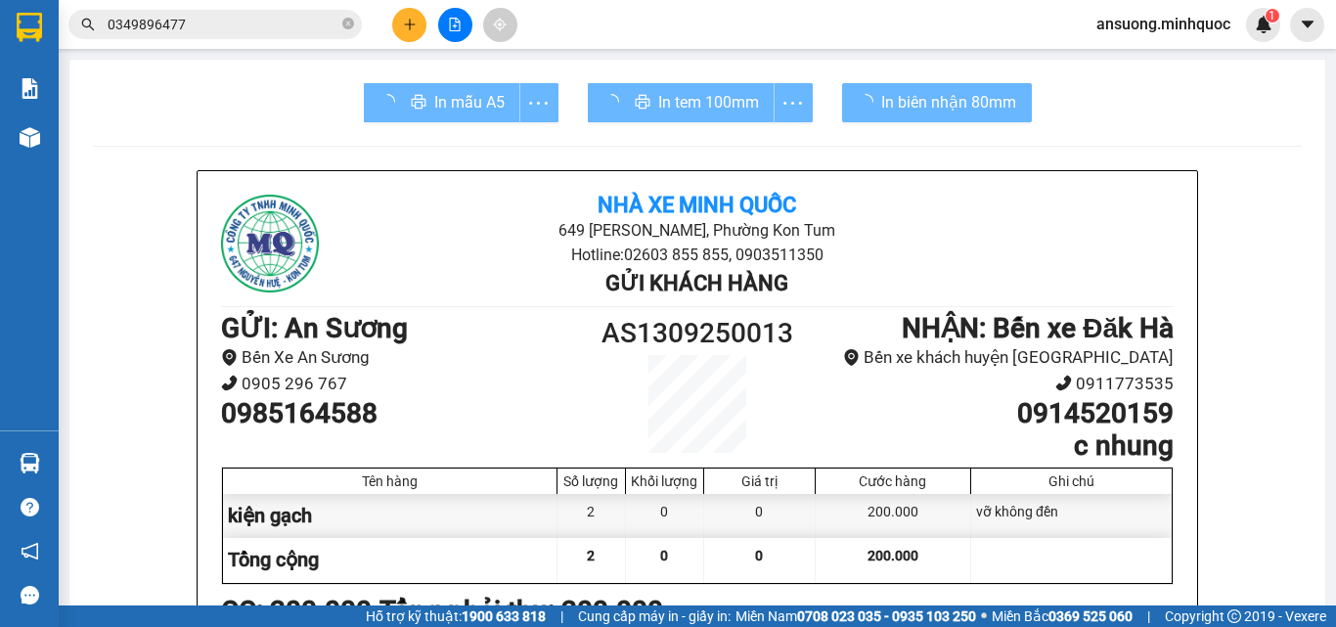
click at [1014, 556] on div at bounding box center [1071, 560] width 201 height 44
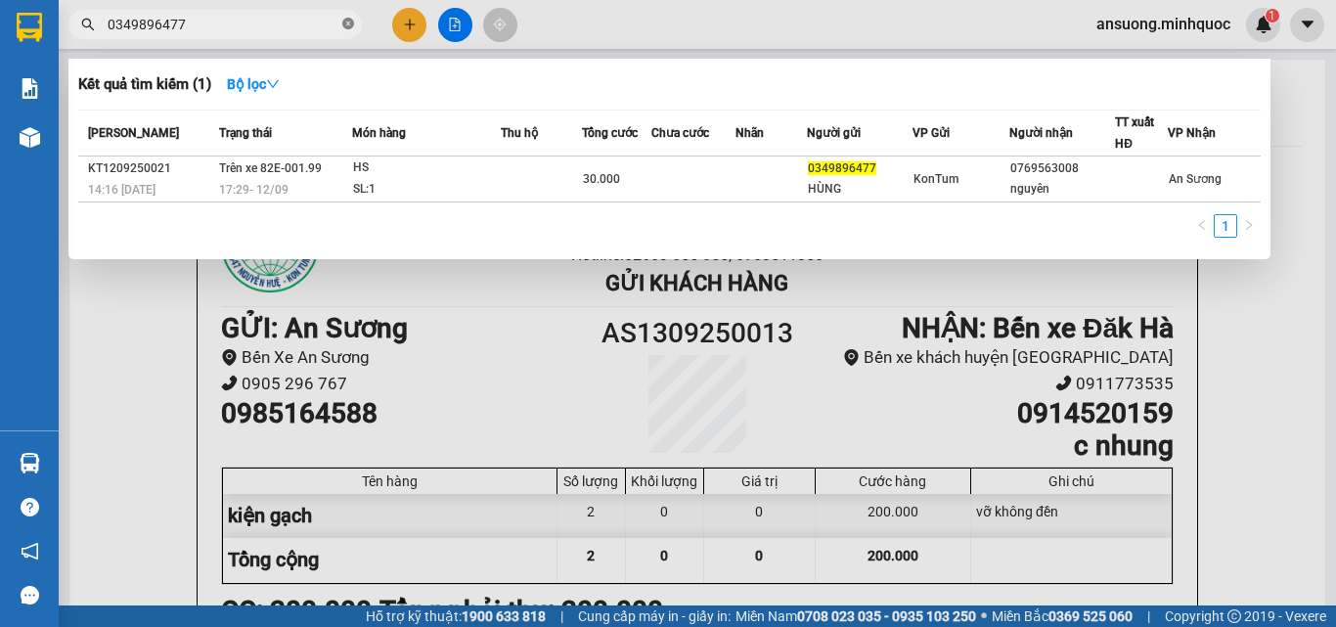
click at [346, 23] on icon "close-circle" at bounding box center [348, 24] width 12 height 12
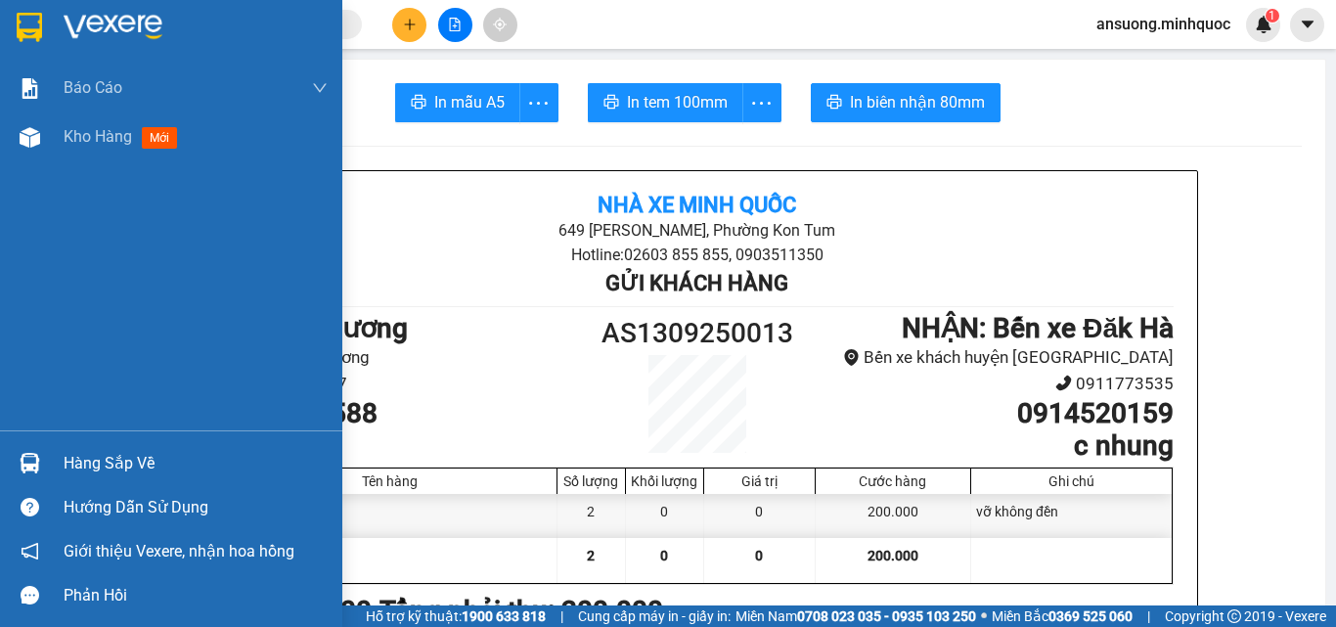
drag, startPoint x: 46, startPoint y: 151, endPoint x: 52, endPoint y: 8, distance: 143.0
click at [46, 147] on div at bounding box center [30, 137] width 34 height 34
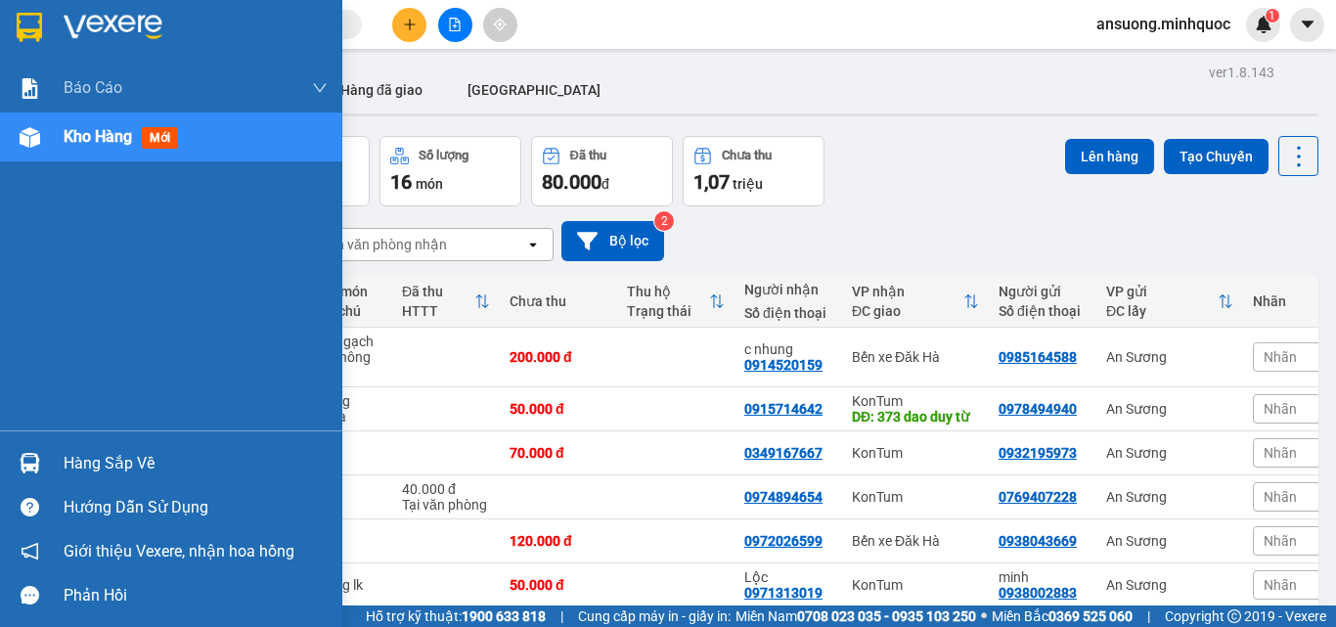
click at [33, 153] on div at bounding box center [30, 137] width 34 height 34
click at [40, 144] on div at bounding box center [30, 137] width 34 height 34
click at [9, 147] on div "Kho hàng mới" at bounding box center [171, 137] width 342 height 49
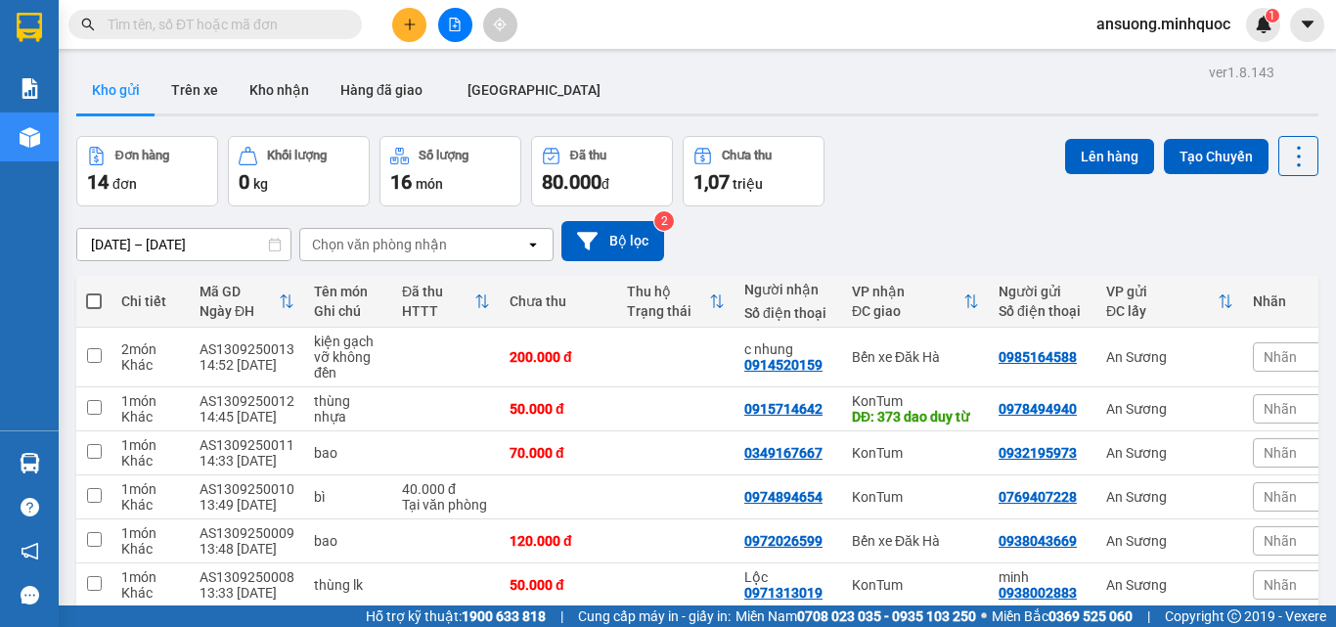
click at [880, 106] on div "Kho gửi Trên [PERSON_NAME] nhận Hàng đã giao [GEOGRAPHIC_DATA]" at bounding box center [697, 93] width 1242 height 52
click at [398, 33] on button at bounding box center [409, 25] width 34 height 34
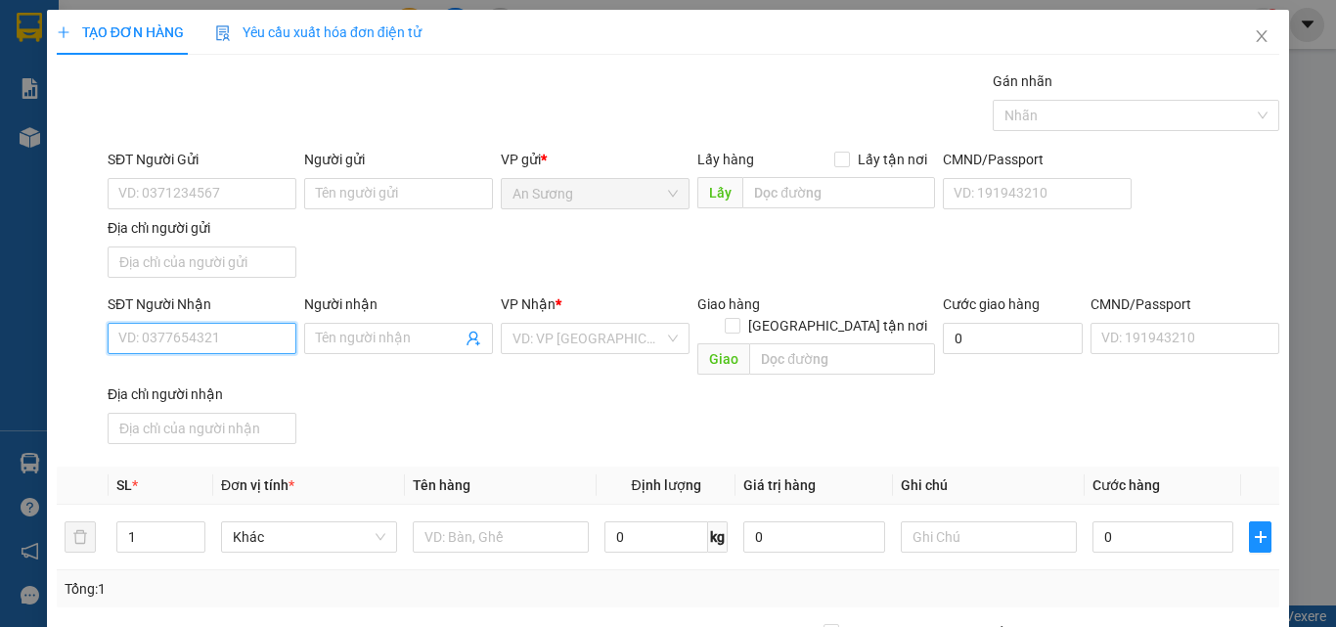
click at [146, 344] on input "SĐT Người Nhận" at bounding box center [202, 338] width 189 height 31
click at [222, 381] on div "0353977966 - A GIÁP" at bounding box center [199, 378] width 163 height 22
type input "0353977966"
type input "A GIÁP"
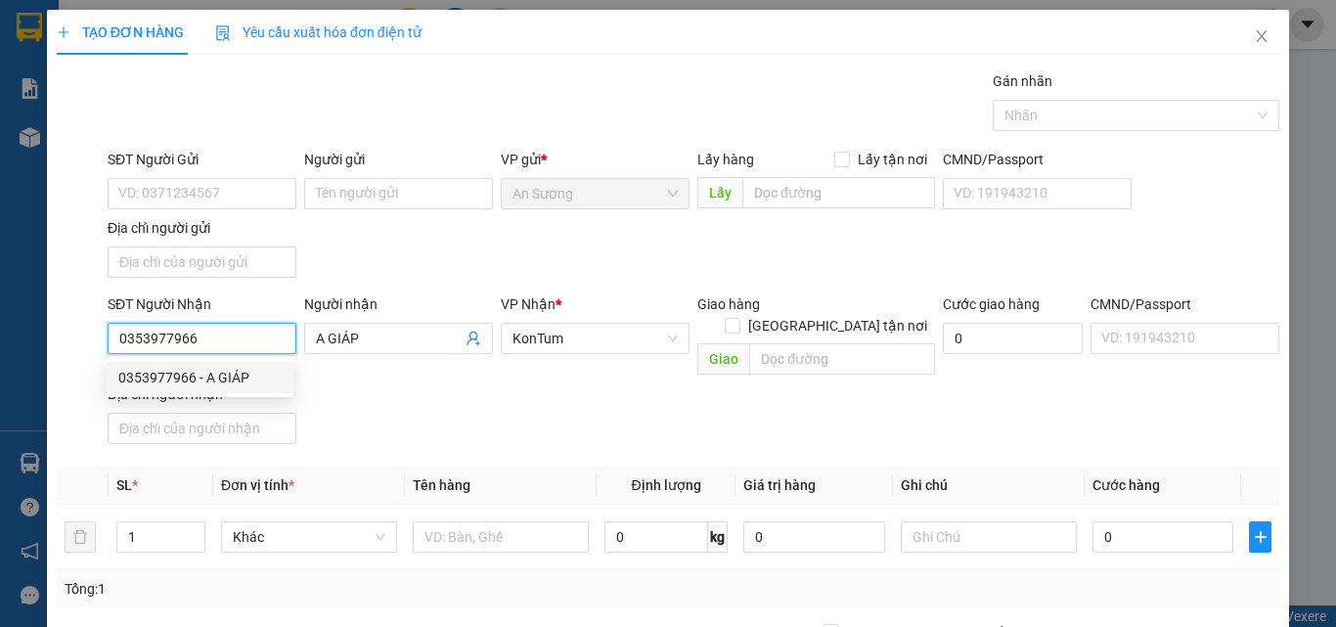
type input "0353977966"
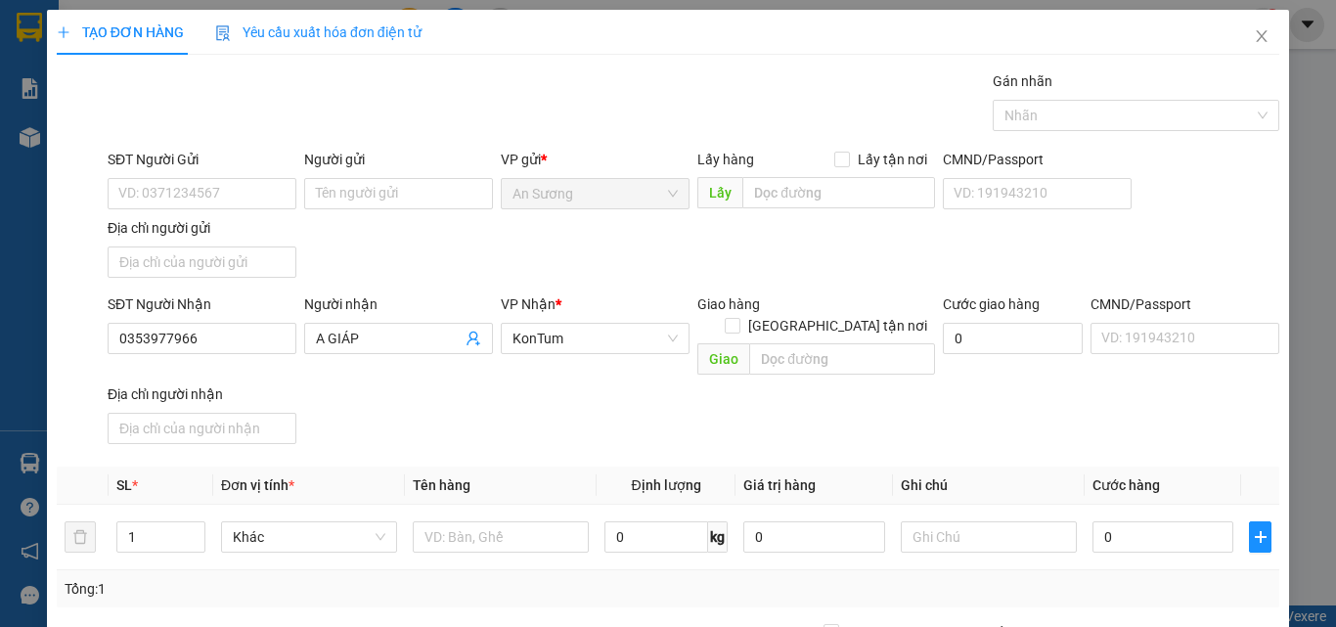
drag, startPoint x: 566, startPoint y: 434, endPoint x: 517, endPoint y: 454, distance: 53.6
click at [543, 446] on div "Transit Pickup Surcharge Ids Transit Deliver Surcharge Ids Transit Deliver Surc…" at bounding box center [668, 457] width 1223 height 774
click at [198, 534] on span "Decrease Value" at bounding box center [194, 543] width 22 height 18
type input "2"
click at [191, 529] on icon "up" at bounding box center [194, 532] width 7 height 7
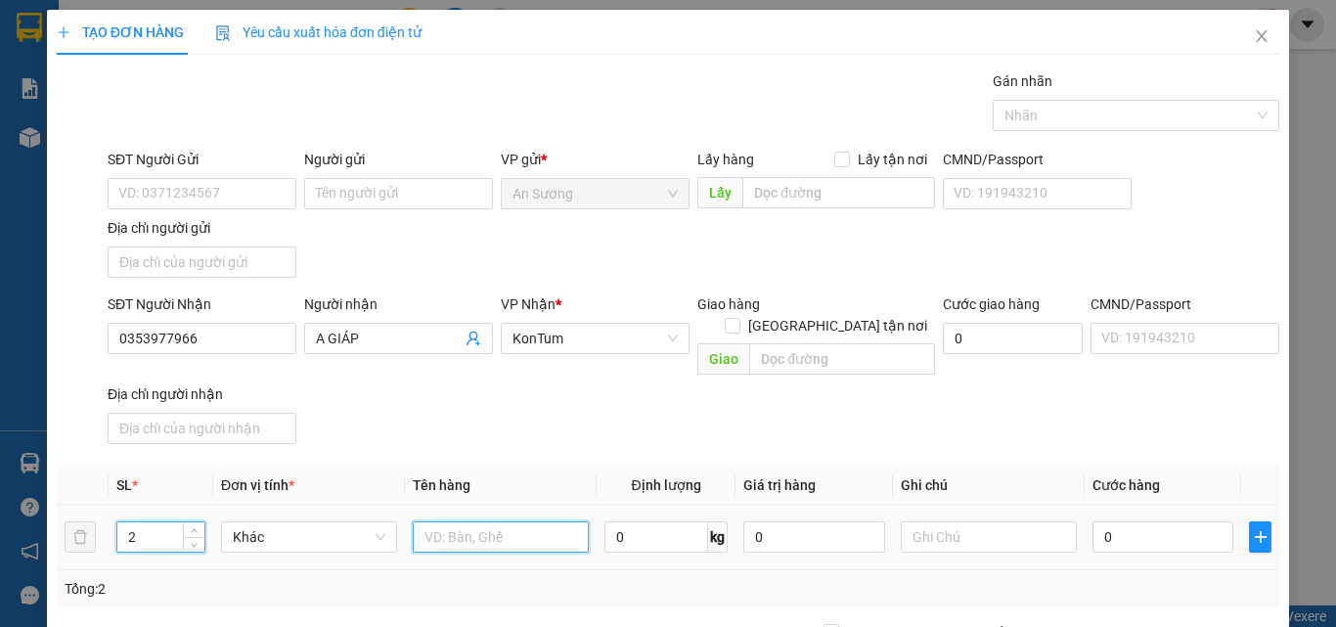
drag, startPoint x: 420, startPoint y: 523, endPoint x: 448, endPoint y: 511, distance: 31.1
click at [423, 521] on input "text" at bounding box center [501, 536] width 176 height 31
type input "tg pt"
click at [588, 411] on div "SĐT Người Nhận 0353977966 Người nhận A GIÁP VP Nhận * KonTum Giao hàng Giao tận…" at bounding box center [694, 372] width 1180 height 158
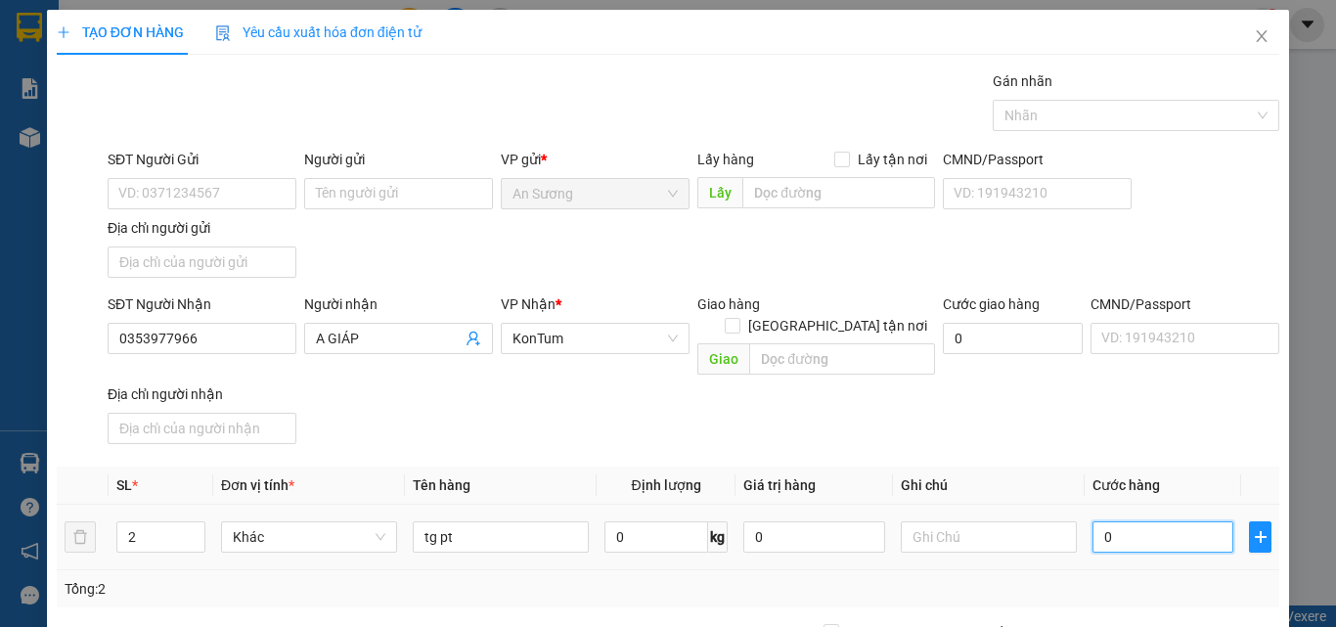
type input "1"
type input "10"
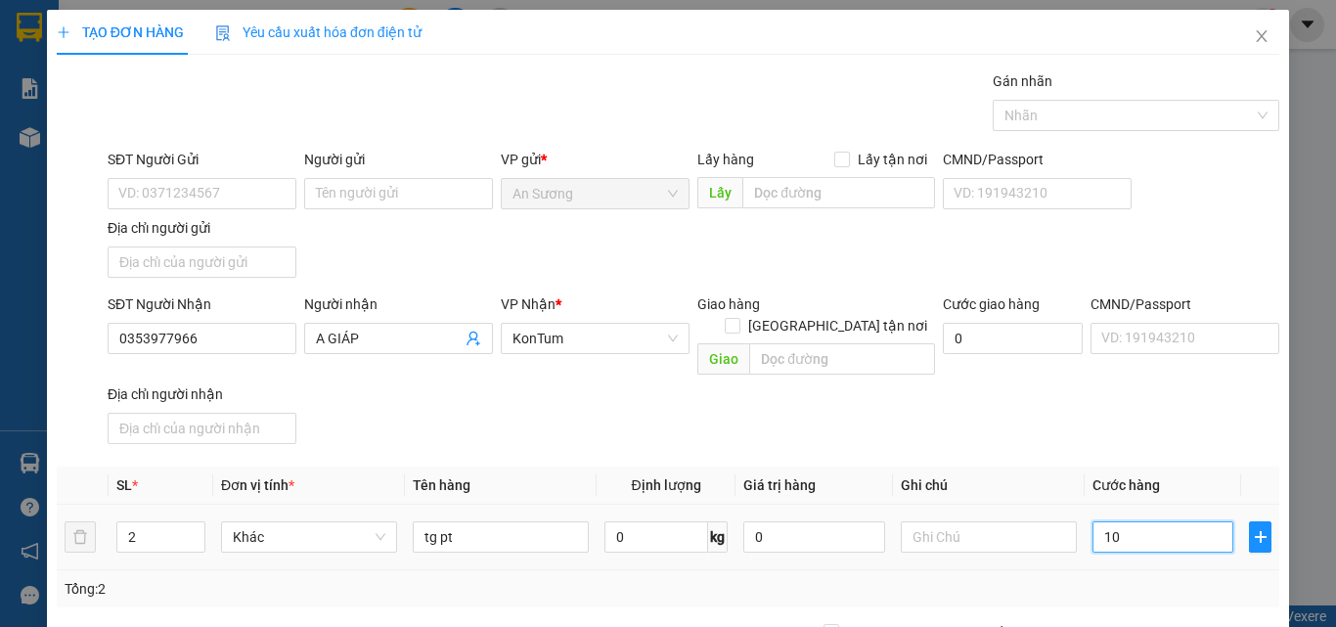
type input "10"
type input "100"
type input "100.000"
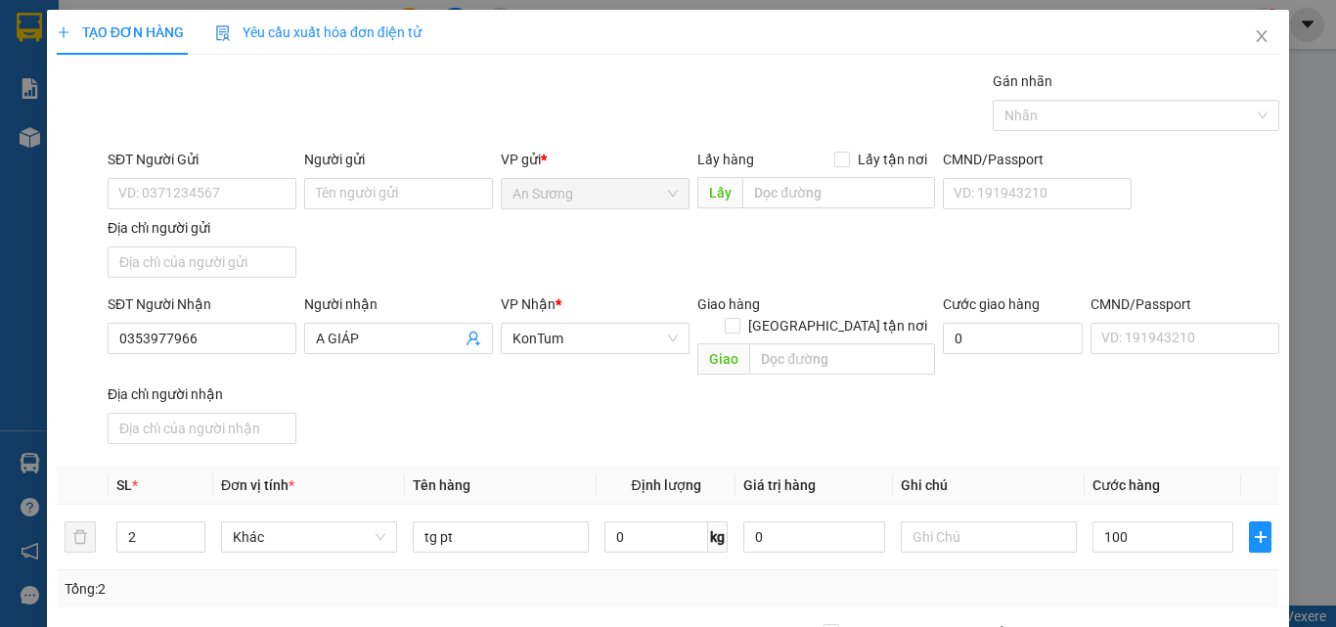
type input "100.000"
click at [1146, 407] on div "SĐT Người Nhận 0353977966 Người nhận A GIÁP VP Nhận * KonTum Giao hàng Giao tận…" at bounding box center [694, 372] width 1180 height 158
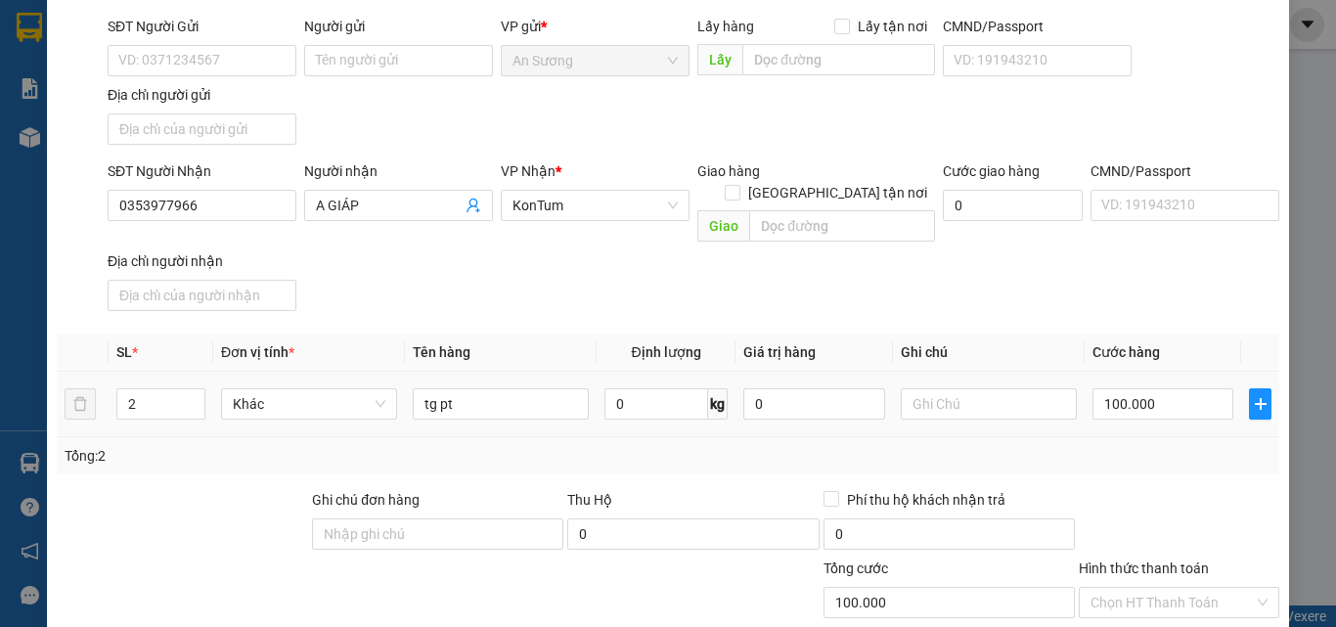
scroll to position [234, 0]
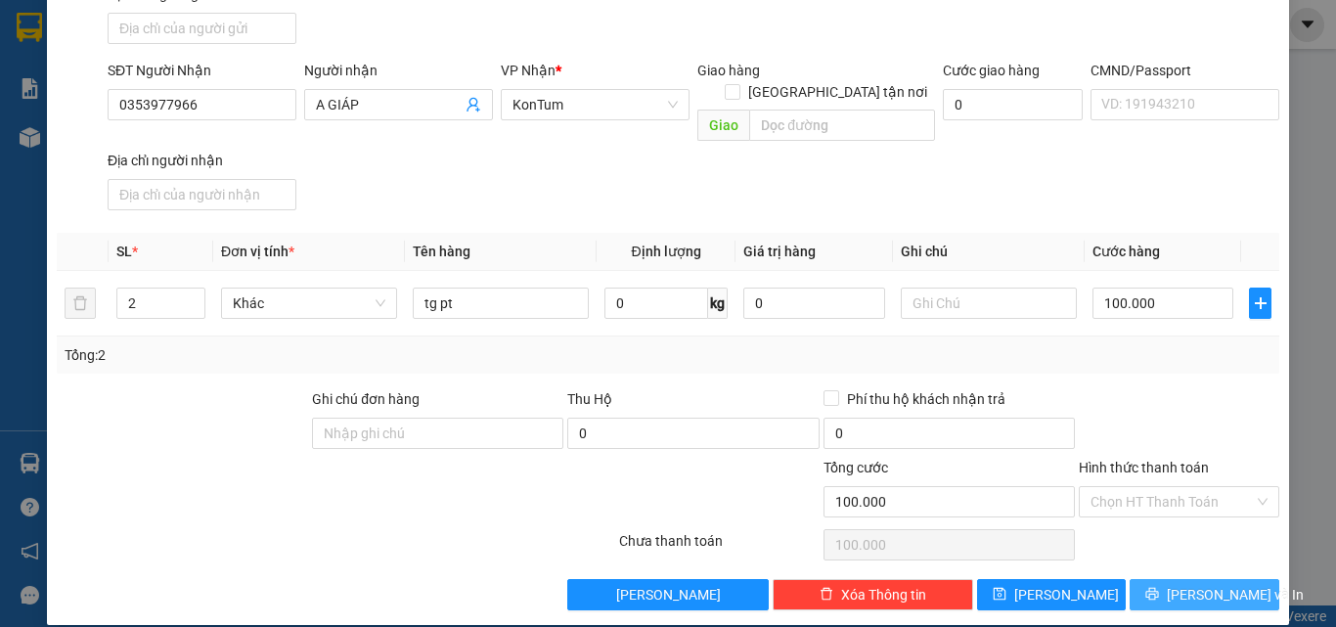
click at [1160, 579] on button "[PERSON_NAME] và In" at bounding box center [1205, 594] width 150 height 31
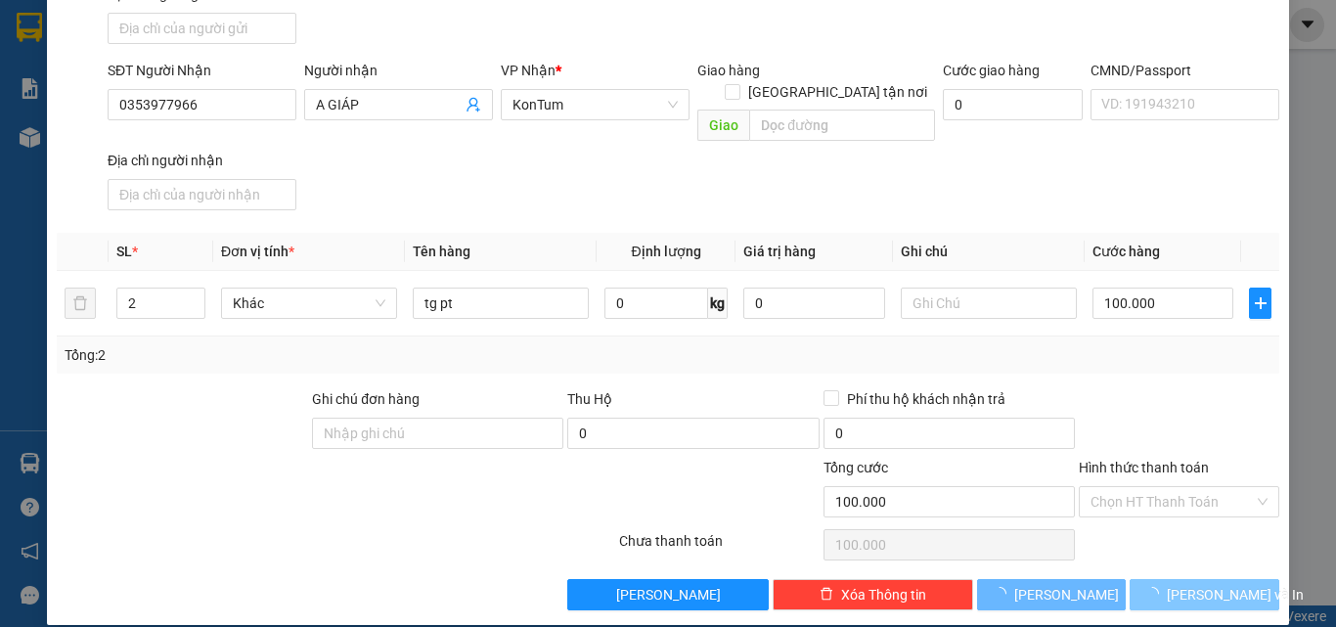
click at [1160, 579] on button "[PERSON_NAME] và In" at bounding box center [1205, 594] width 150 height 31
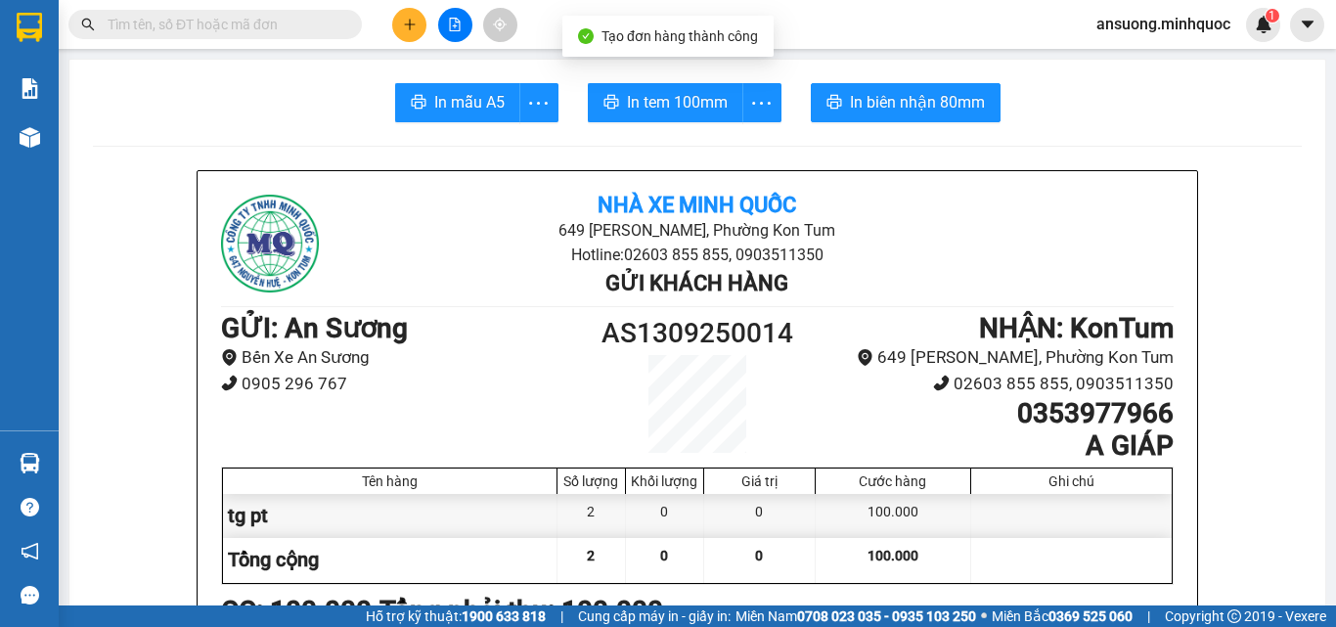
drag, startPoint x: 368, startPoint y: 101, endPoint x: 385, endPoint y: 101, distance: 17.6
click at [383, 101] on div "In mẫu A5 In tem 100mm In biên nhận 80mm" at bounding box center [697, 102] width 1209 height 39
click at [466, 112] on span "In mẫu A5" at bounding box center [469, 102] width 70 height 24
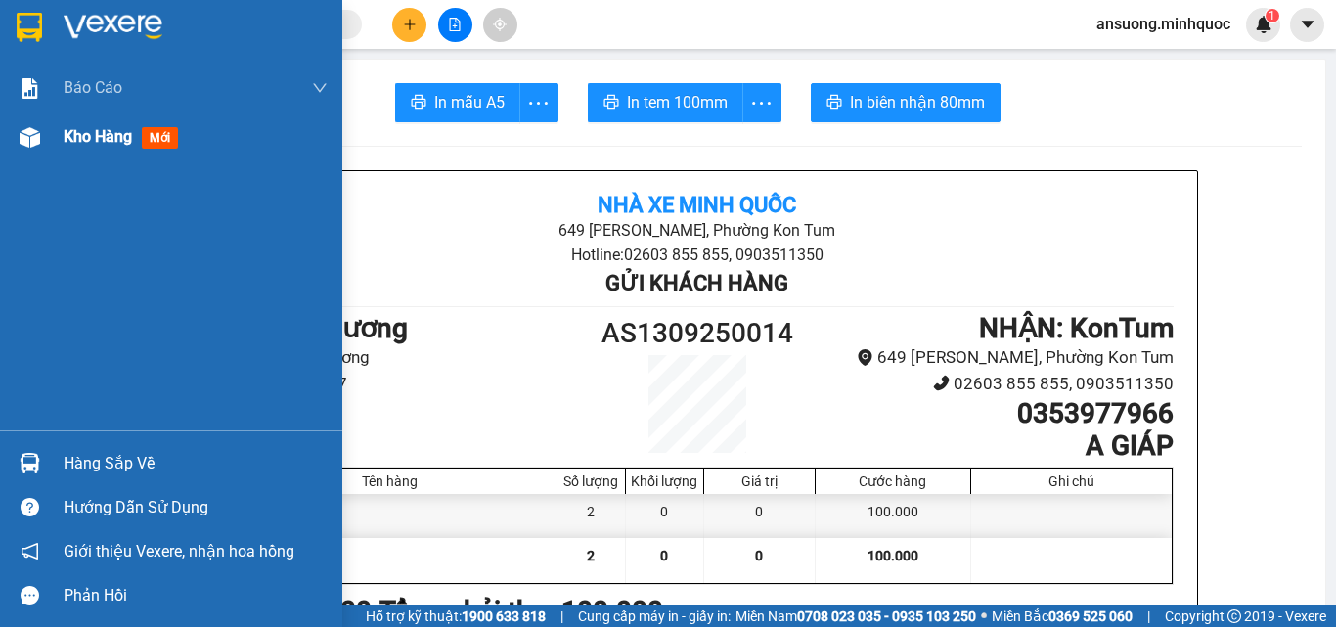
click at [30, 137] on img at bounding box center [30, 137] width 21 height 21
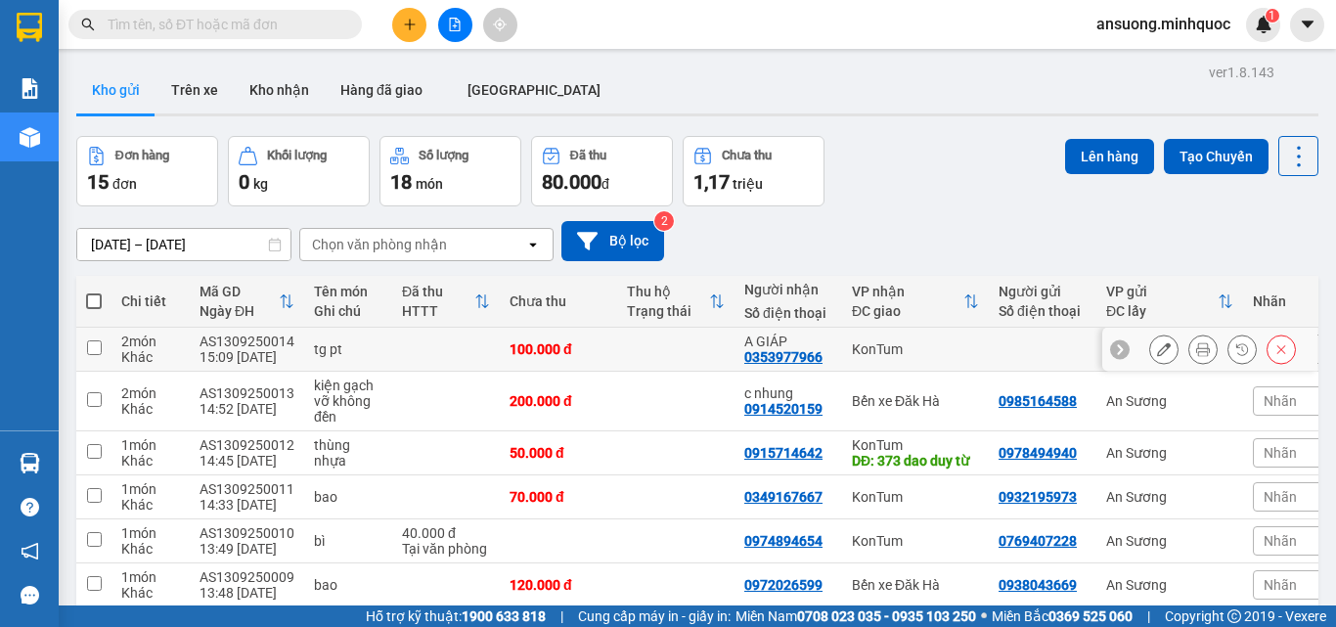
click at [1157, 348] on icon at bounding box center [1164, 349] width 14 height 14
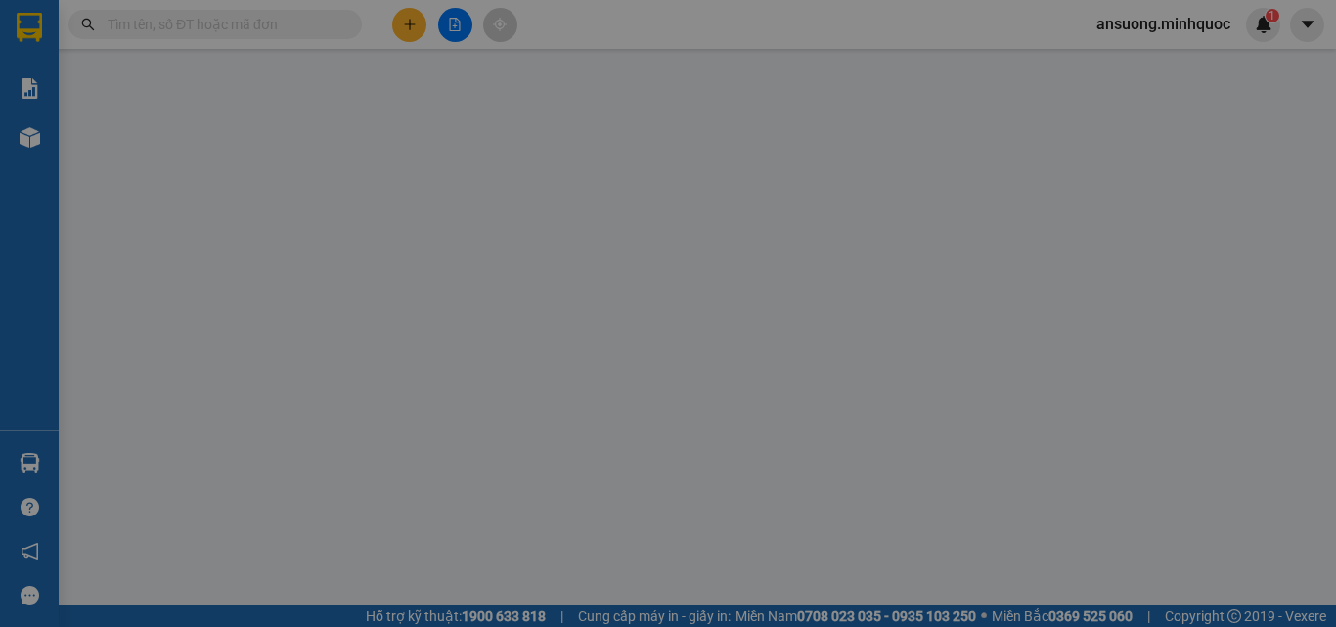
type input "0353977966"
type input "A GIÁP"
type input "100.000"
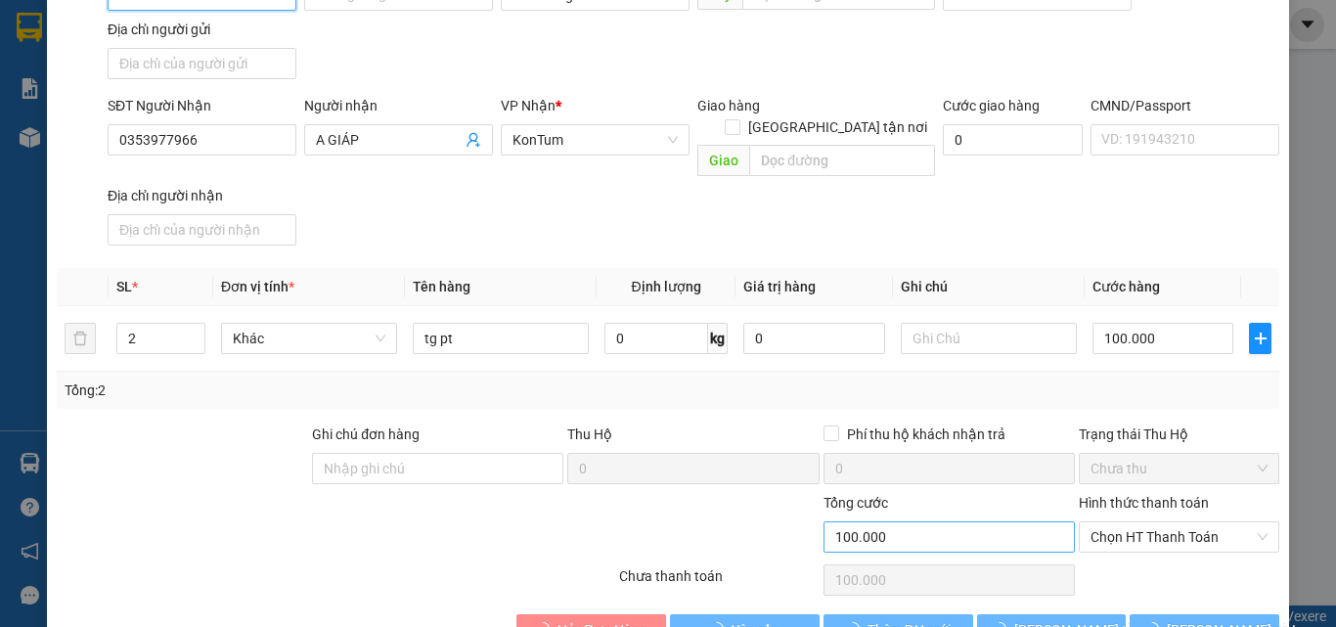
scroll to position [228, 0]
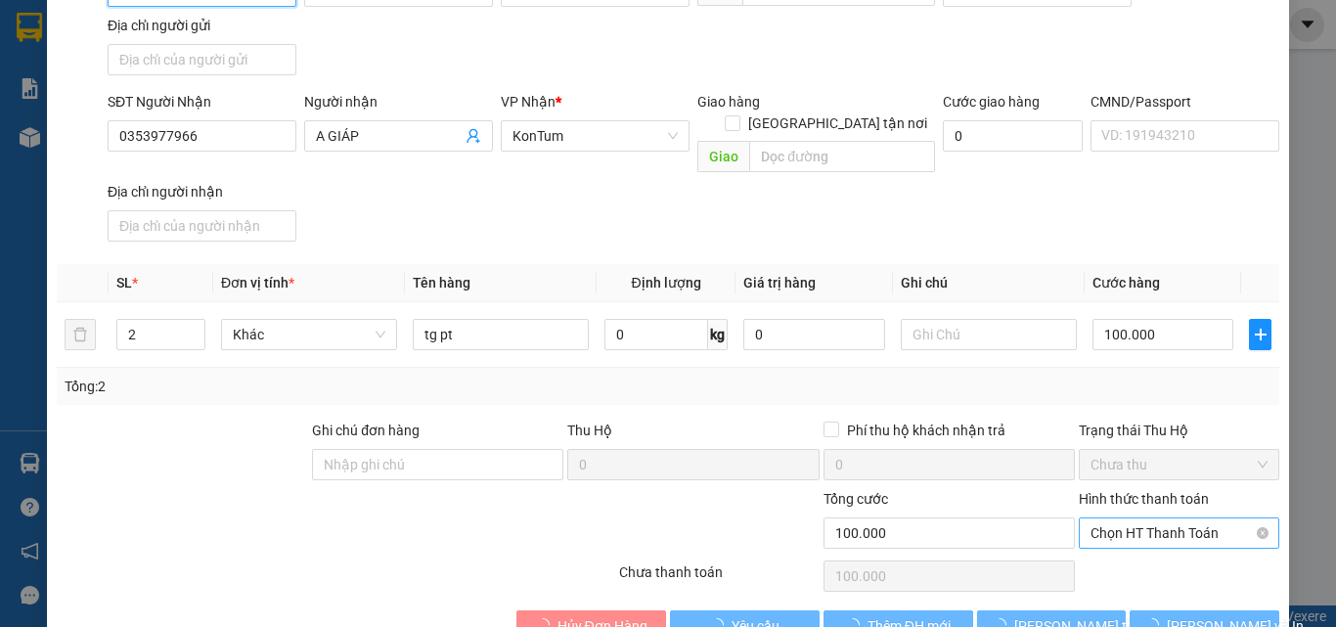
click at [1124, 518] on span "Chọn HT Thanh Toán" at bounding box center [1179, 532] width 177 height 29
click at [470, 488] on div at bounding box center [515, 522] width 204 height 68
click at [1162, 302] on td "100.000" at bounding box center [1163, 335] width 157 height 66
click at [1162, 319] on input "100.000" at bounding box center [1163, 334] width 141 height 31
type input "8"
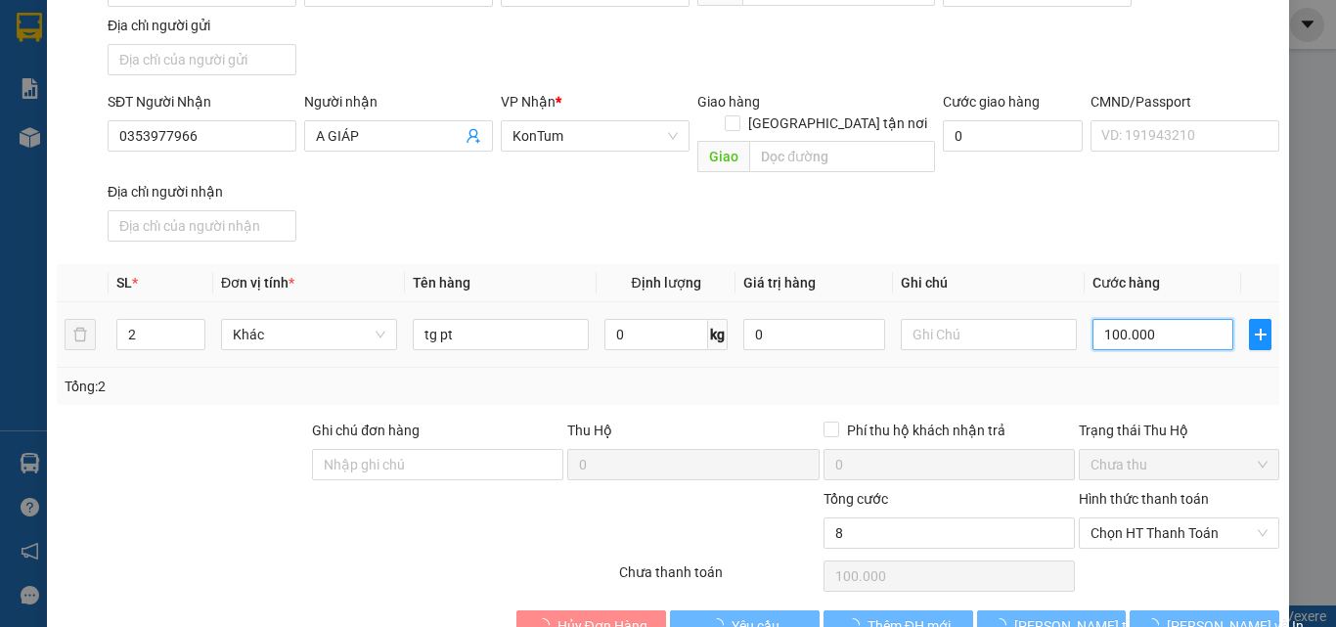
type input "8"
type input "80"
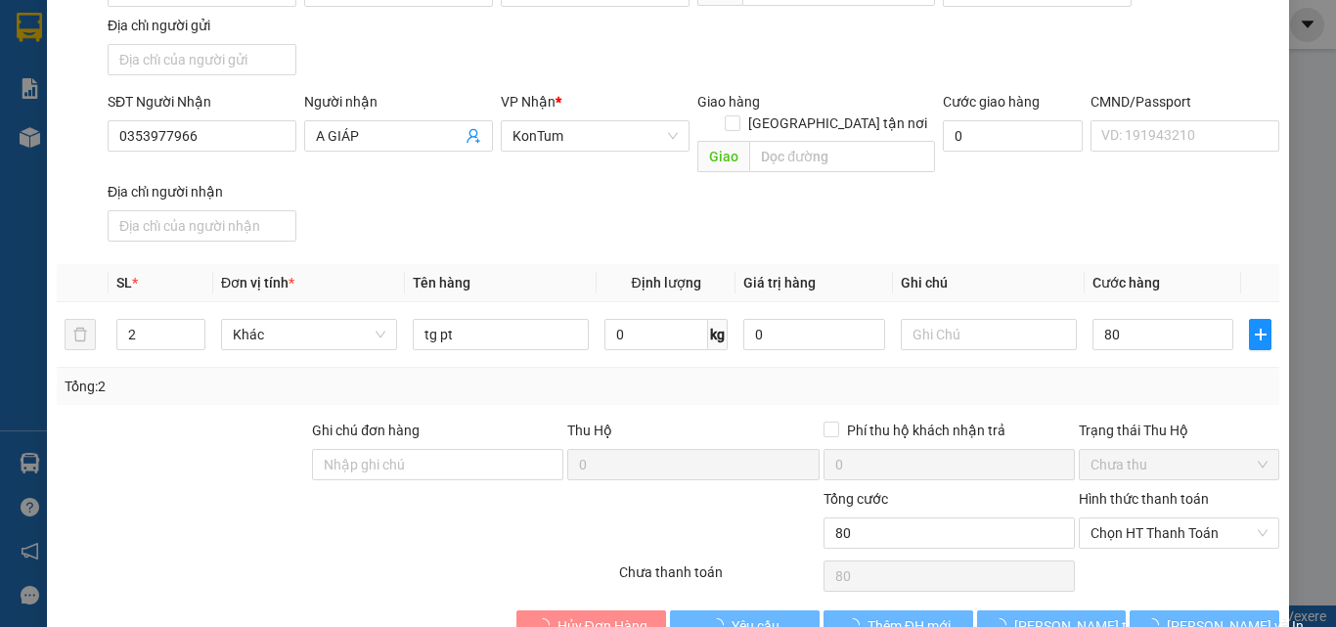
type input "80.000"
click at [1129, 368] on div "Tổng: 2" at bounding box center [668, 386] width 1223 height 37
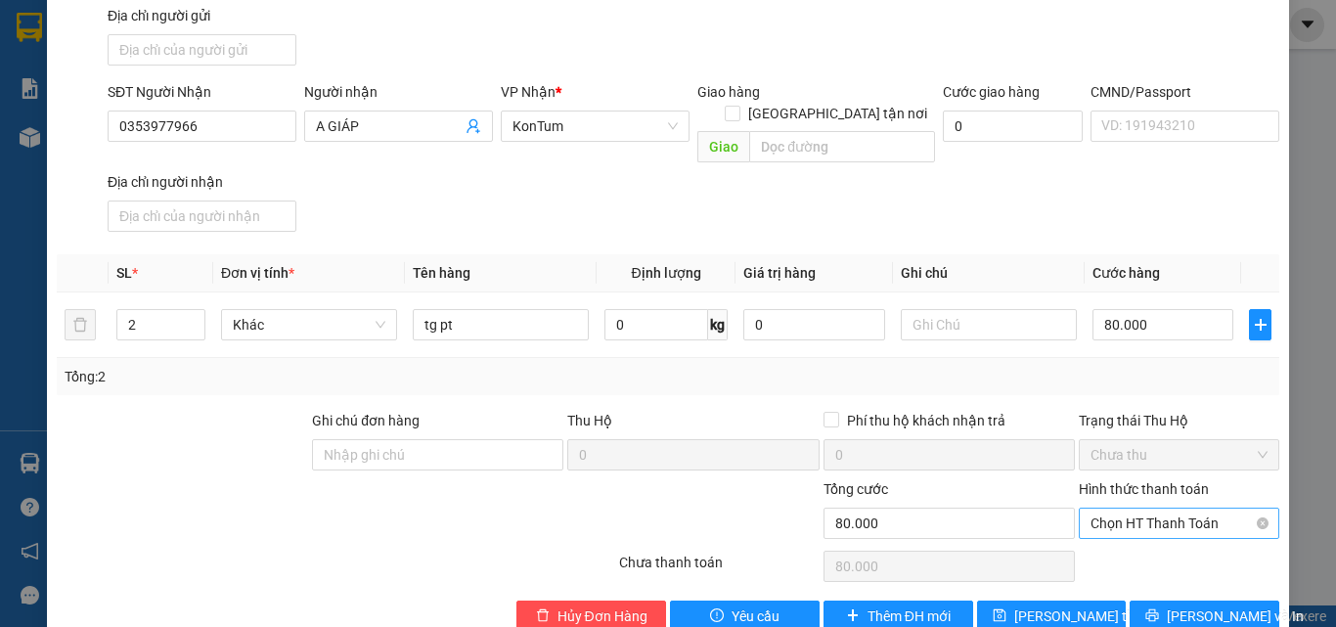
click at [1131, 509] on span "Chọn HT Thanh Toán" at bounding box center [1179, 523] width 177 height 29
click at [1126, 516] on div "Tại văn phòng" at bounding box center [1167, 520] width 175 height 22
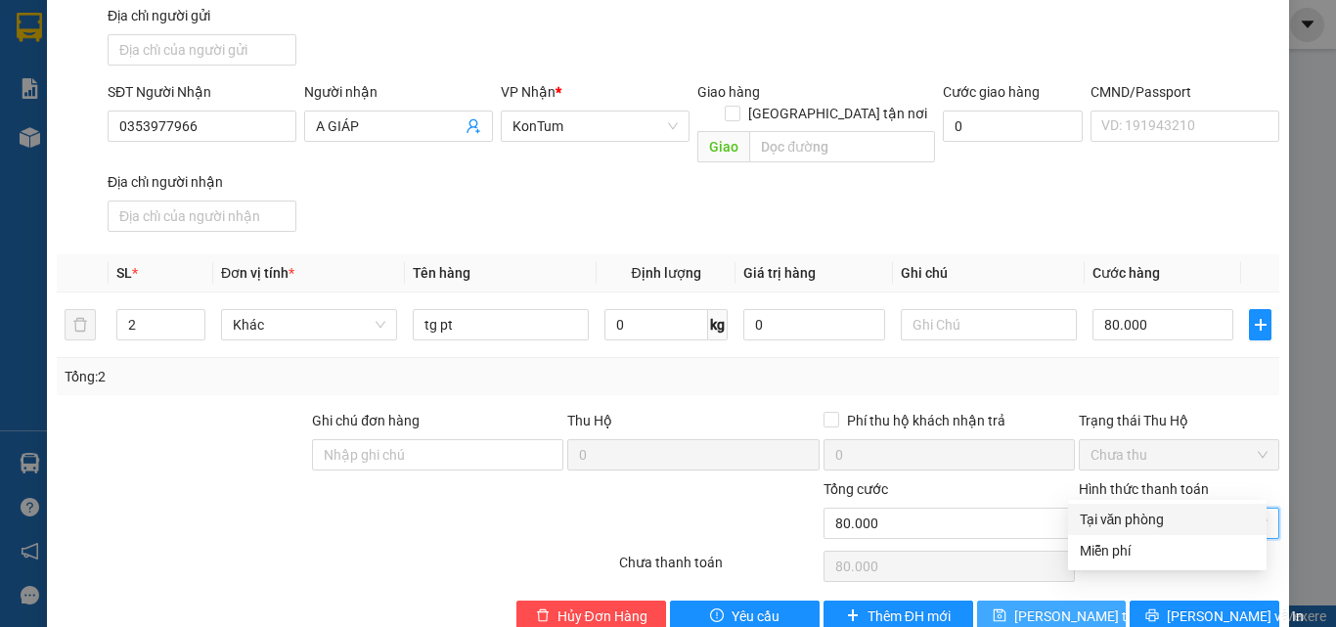
type input "0"
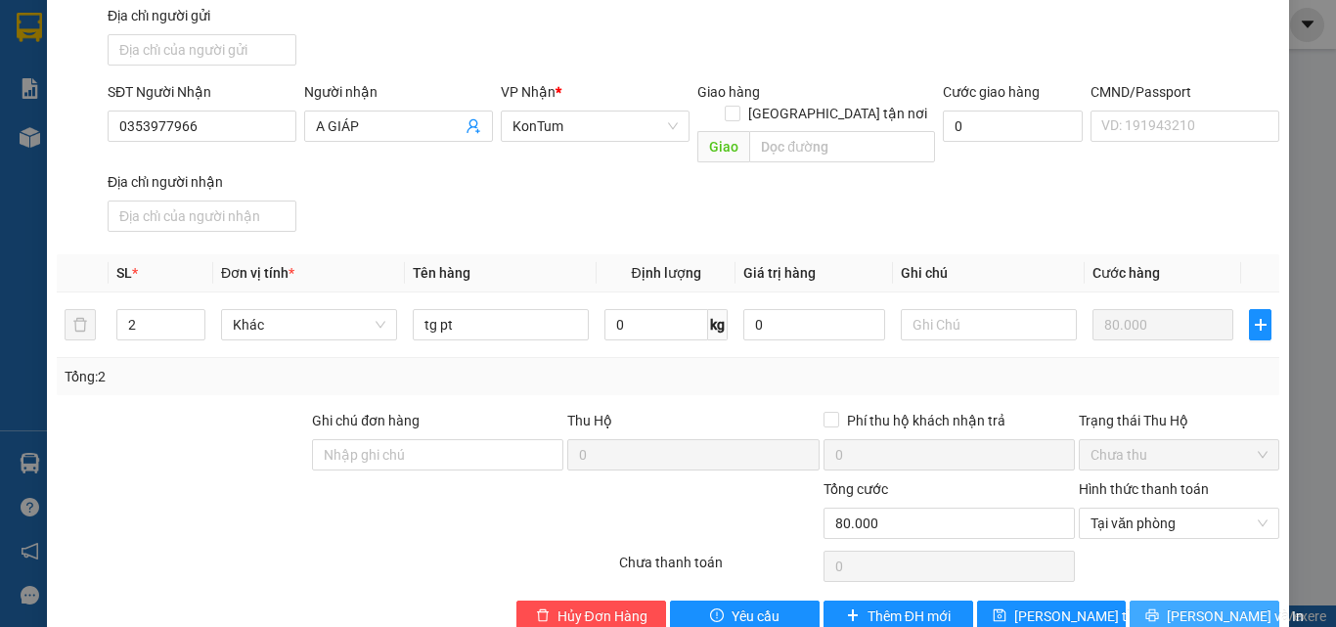
click at [1194, 606] on span "[PERSON_NAME] và In" at bounding box center [1235, 617] width 137 height 22
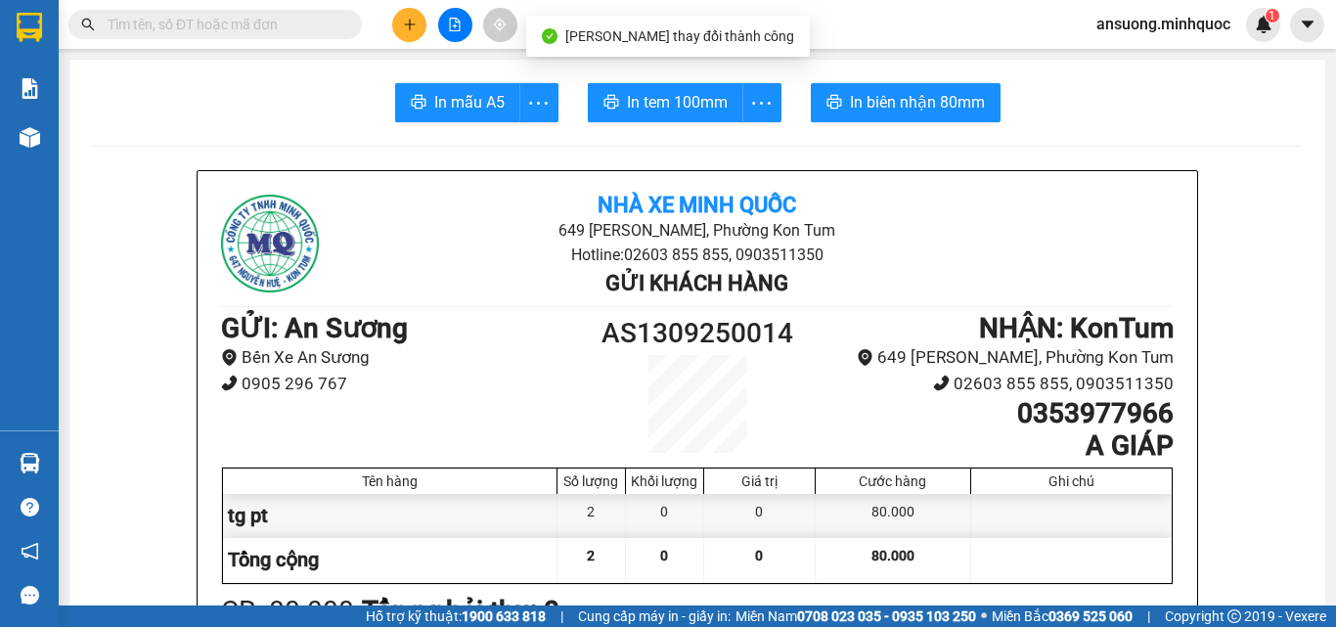
click at [440, 93] on span "In mẫu A5" at bounding box center [469, 102] width 70 height 24
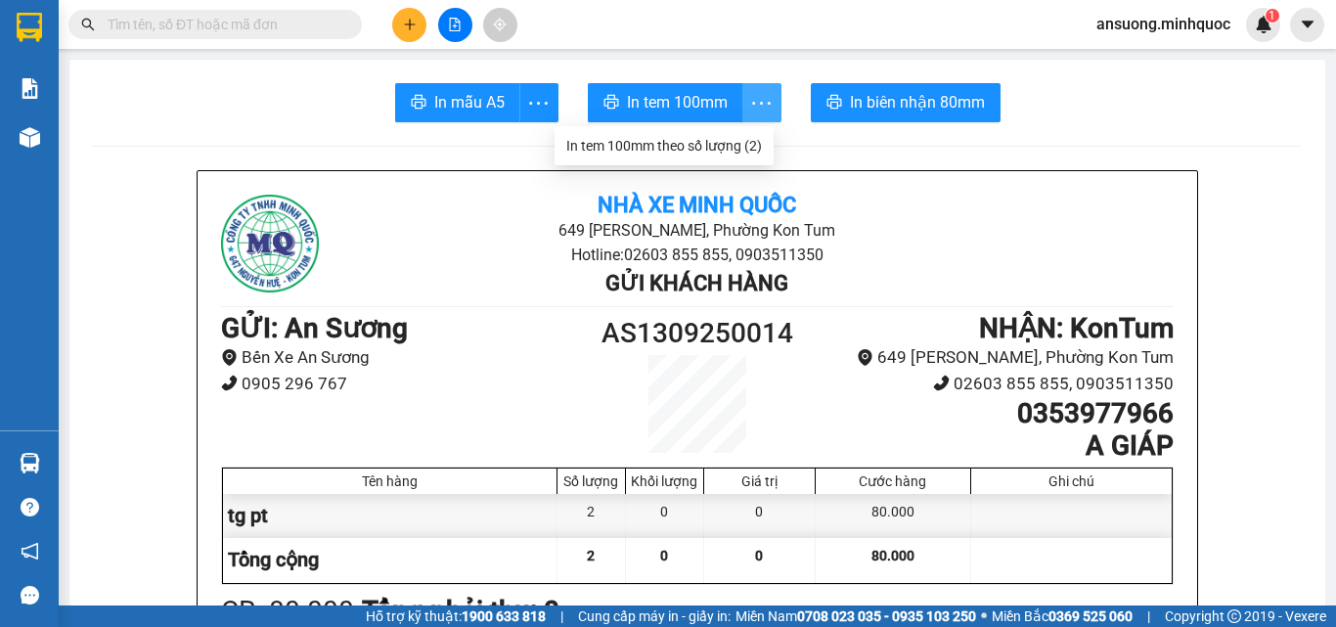
click at [759, 99] on icon "more" at bounding box center [761, 103] width 24 height 24
click at [724, 140] on div "In tem 100mm theo số lượng (2)" at bounding box center [664, 146] width 196 height 22
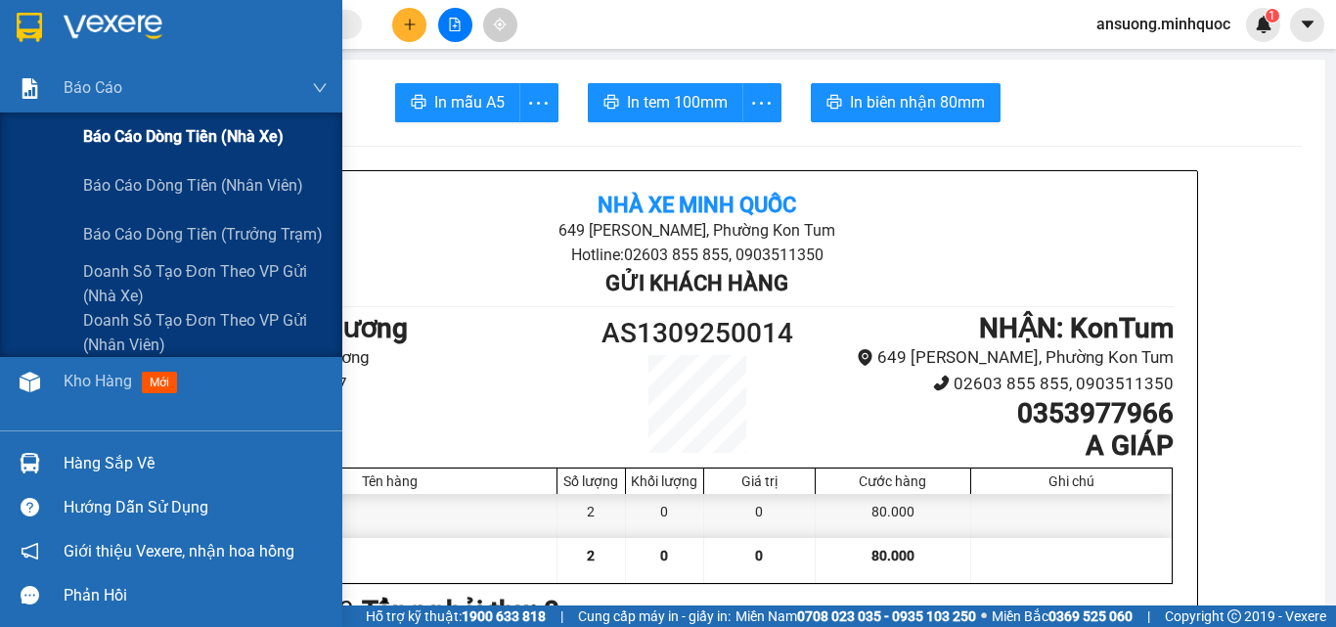
click at [22, 158] on div "Báo cáo dòng tiền (nhà xe)" at bounding box center [171, 137] width 342 height 49
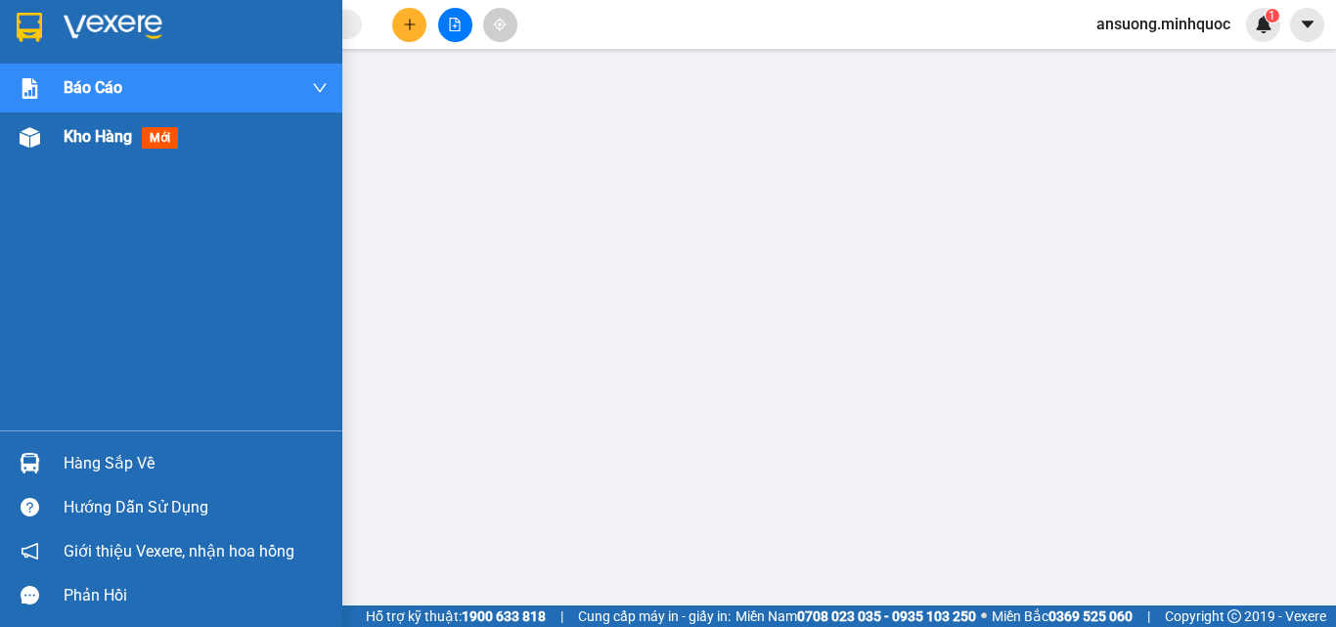
drag, startPoint x: 42, startPoint y: 130, endPoint x: 59, endPoint y: 121, distance: 18.8
click at [43, 130] on div at bounding box center [30, 137] width 34 height 34
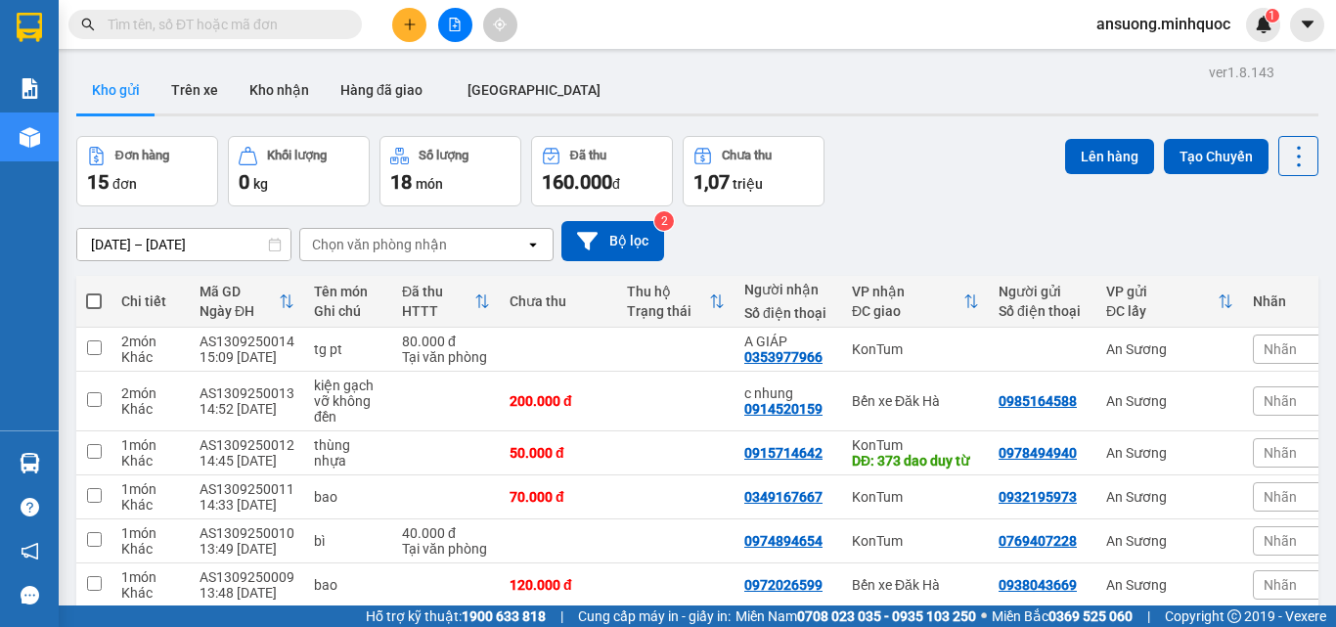
click at [253, 121] on div "ver 1.8.143 Kho gửi Trên xe Kho nhận Hàng đã giao [GEOGRAPHIC_DATA] Đơn hàng 15…" at bounding box center [697, 566] width 1258 height 1015
click at [270, 97] on button "Kho nhận" at bounding box center [279, 90] width 91 height 47
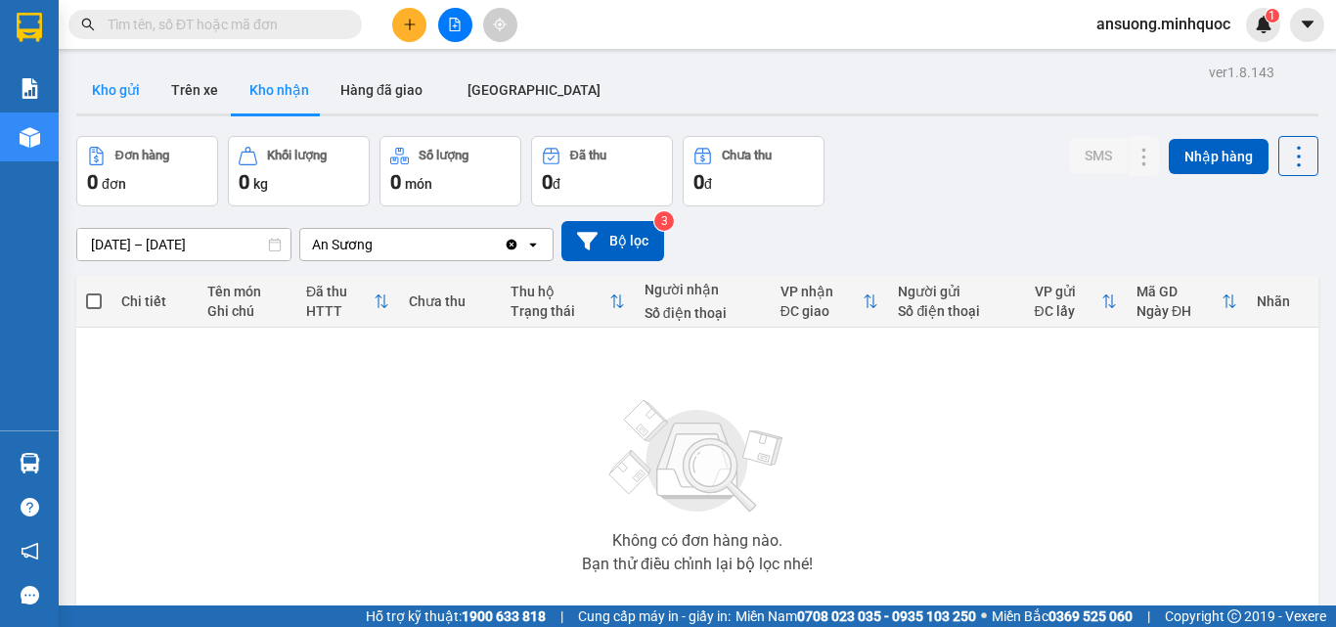
click at [124, 97] on button "Kho gửi" at bounding box center [115, 90] width 79 height 47
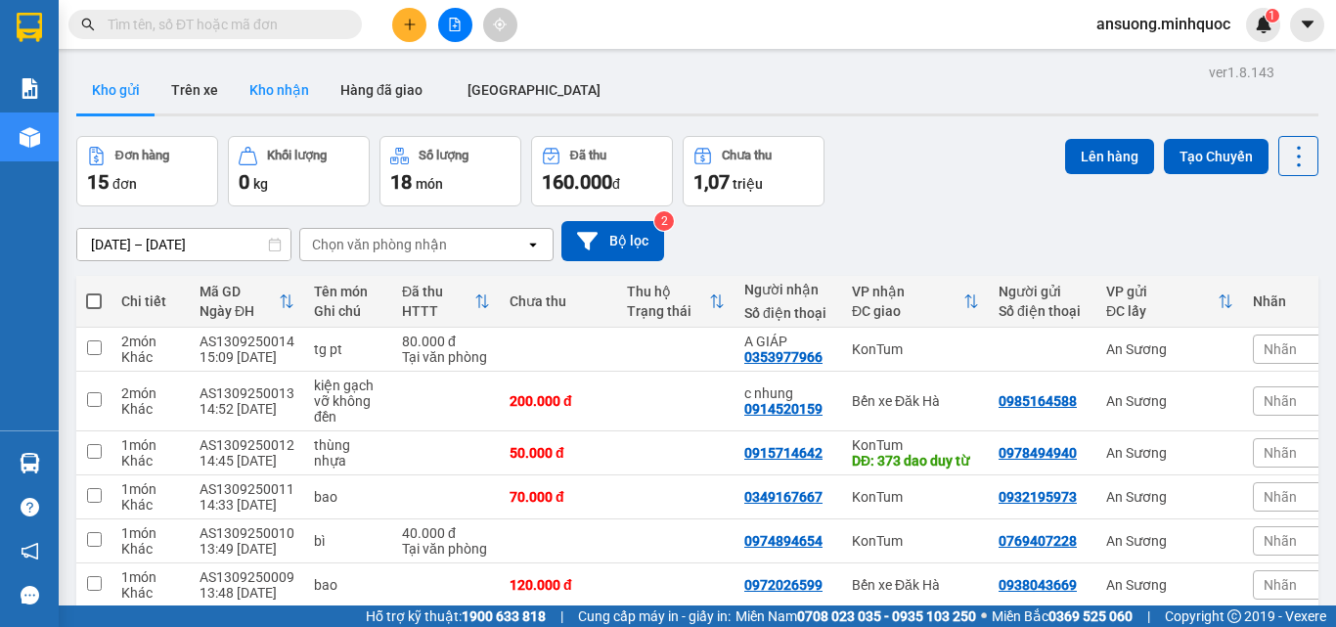
click at [296, 96] on button "Kho nhận" at bounding box center [279, 90] width 91 height 47
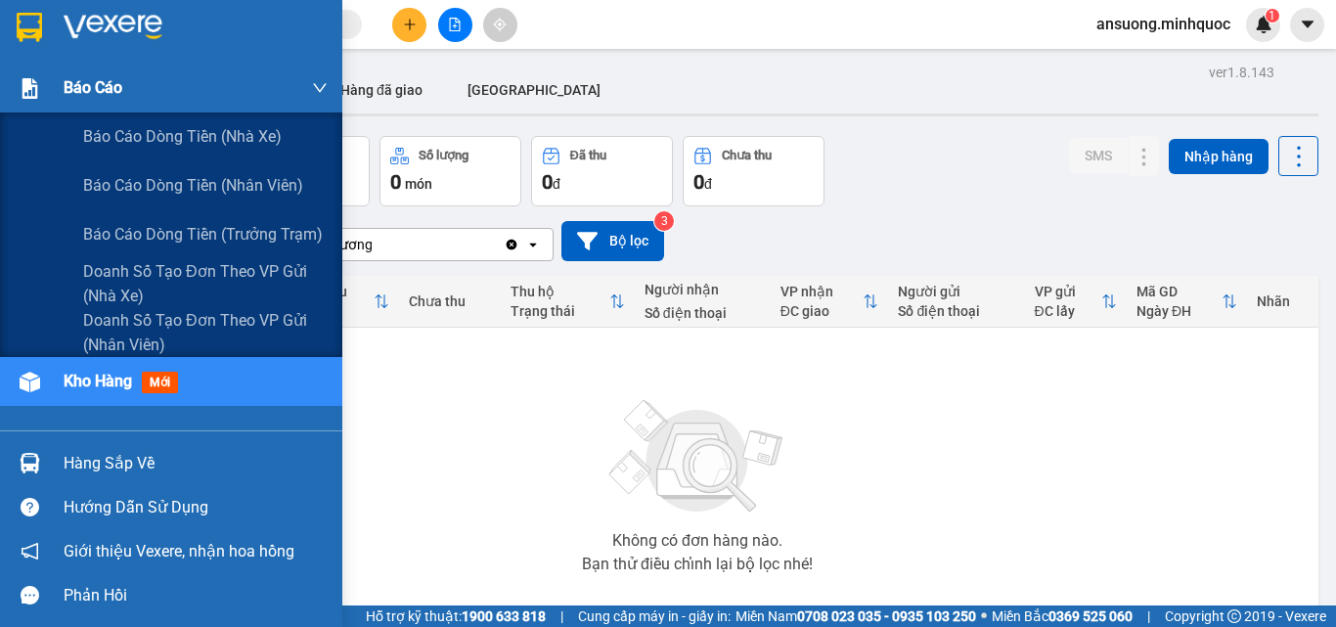
click at [90, 88] on span "Báo cáo" at bounding box center [93, 87] width 59 height 24
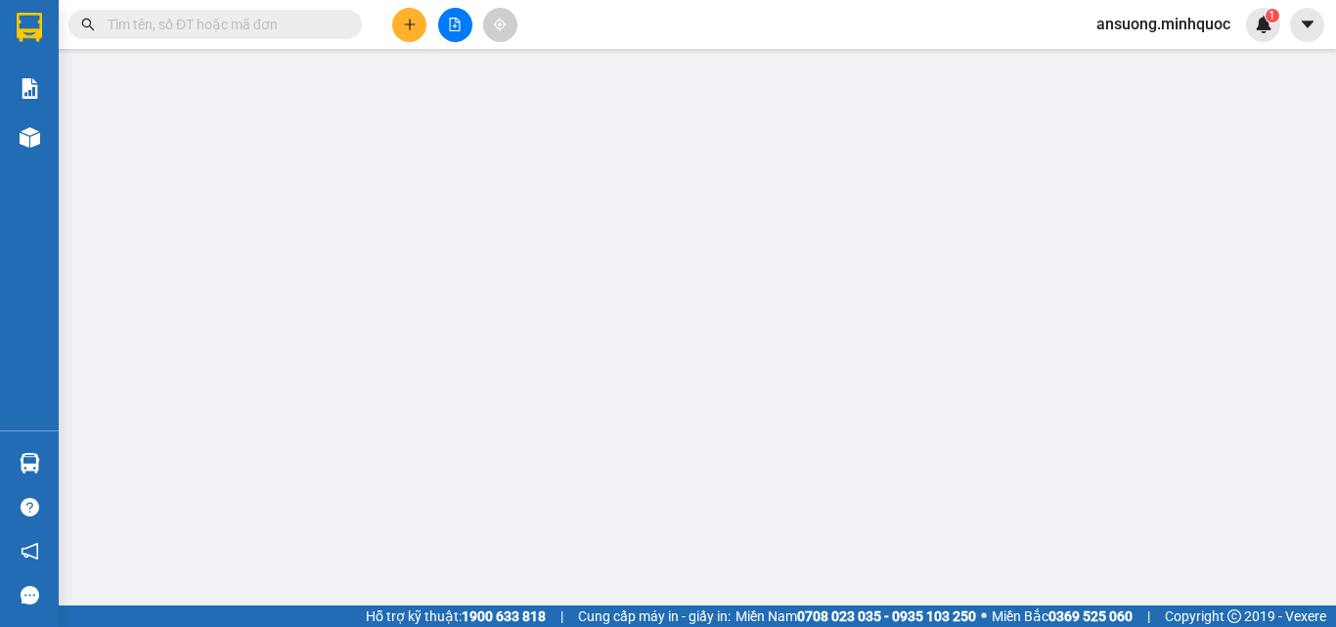
click at [469, 24] on button at bounding box center [455, 25] width 34 height 34
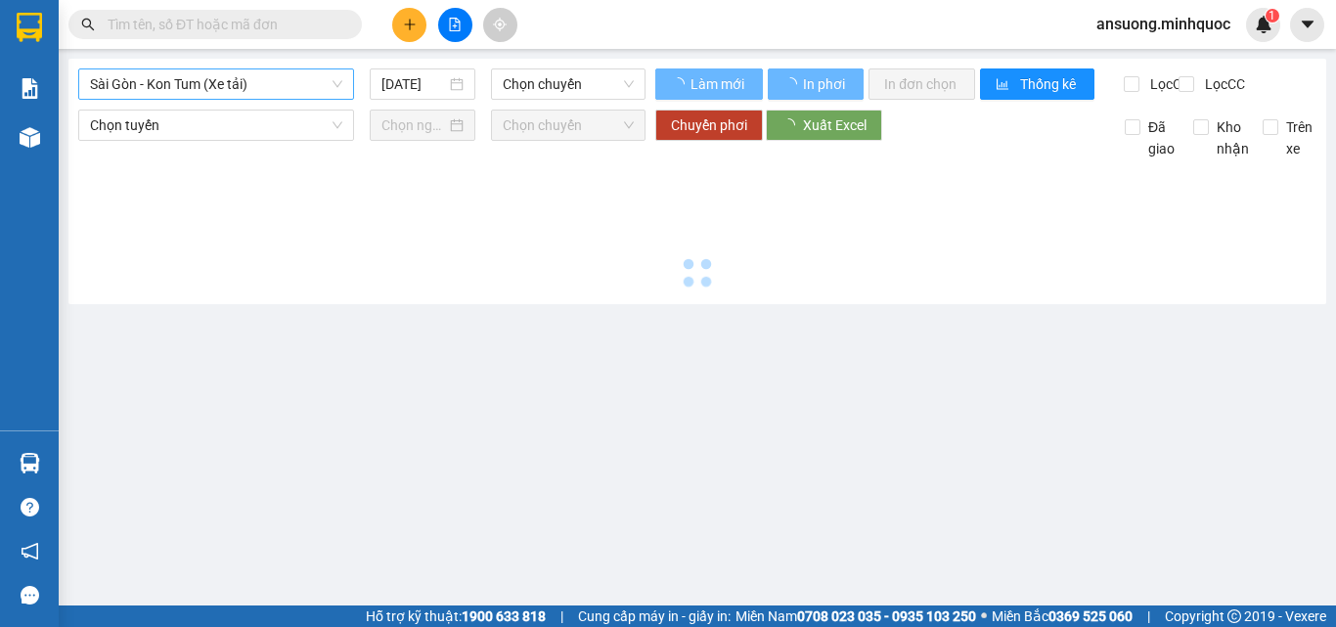
click at [119, 83] on span "Sài Gòn - Kon Tum (Xe tải)" at bounding box center [216, 83] width 252 height 29
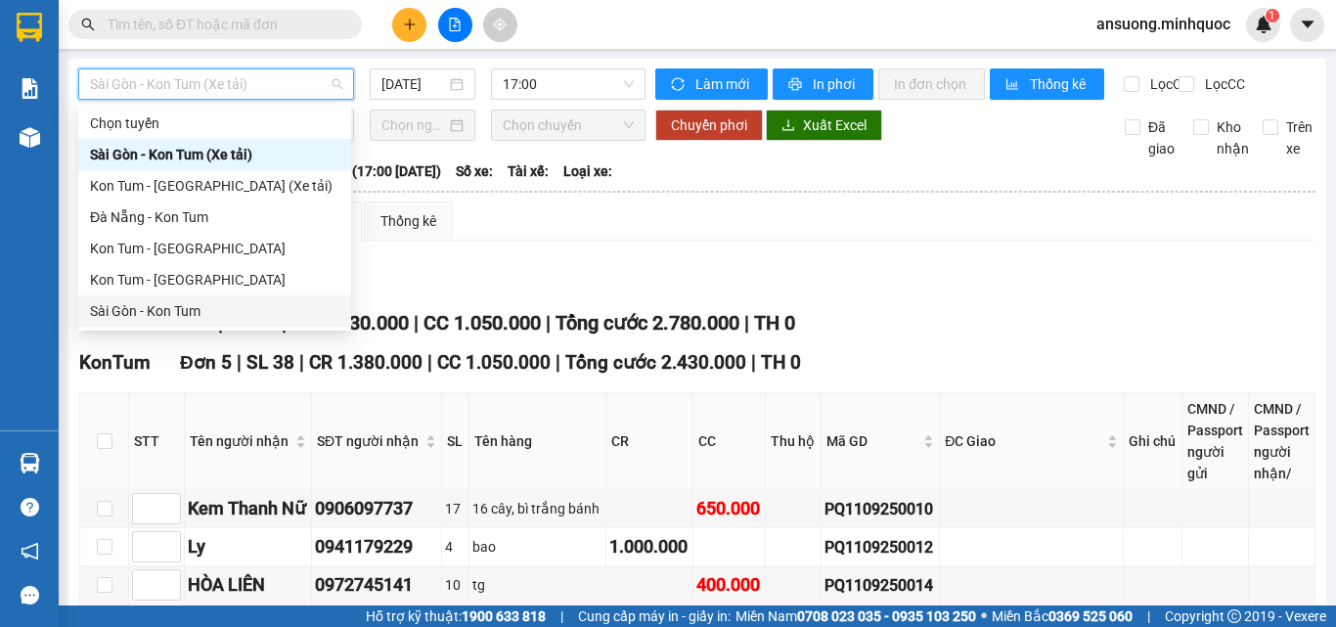
click at [114, 278] on div "Kon Tum - [GEOGRAPHIC_DATA]" at bounding box center [214, 280] width 249 height 22
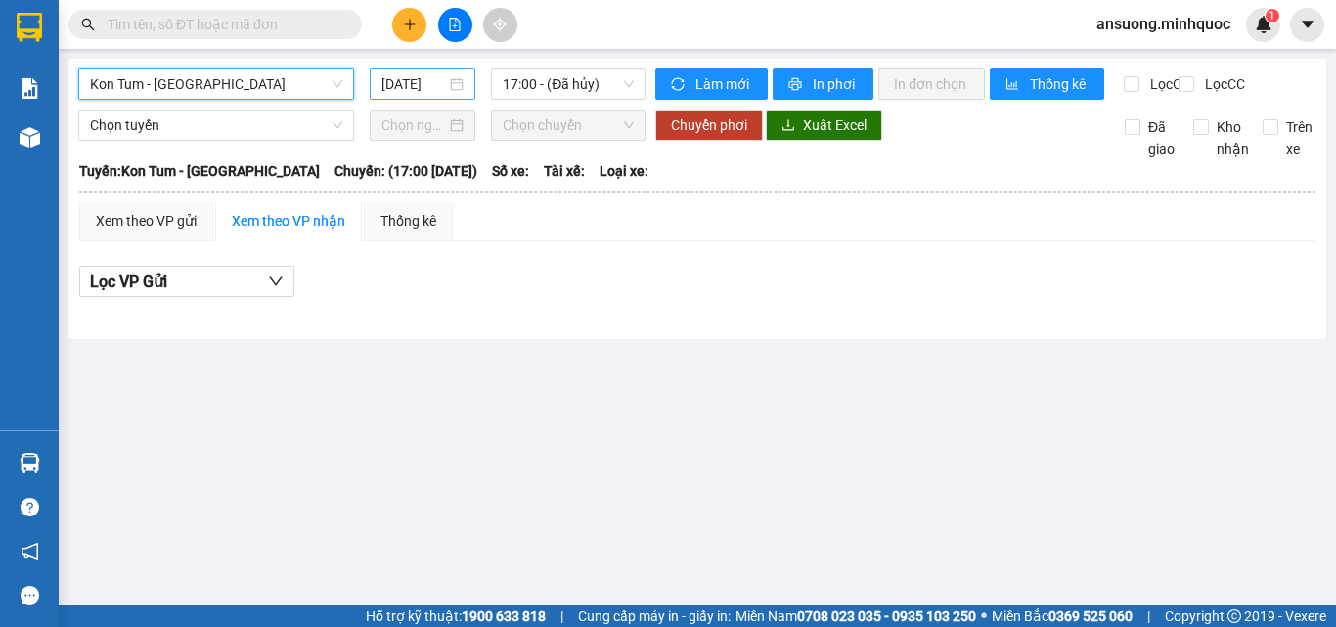
click at [427, 92] on input "[DATE]" at bounding box center [414, 84] width 65 height 22
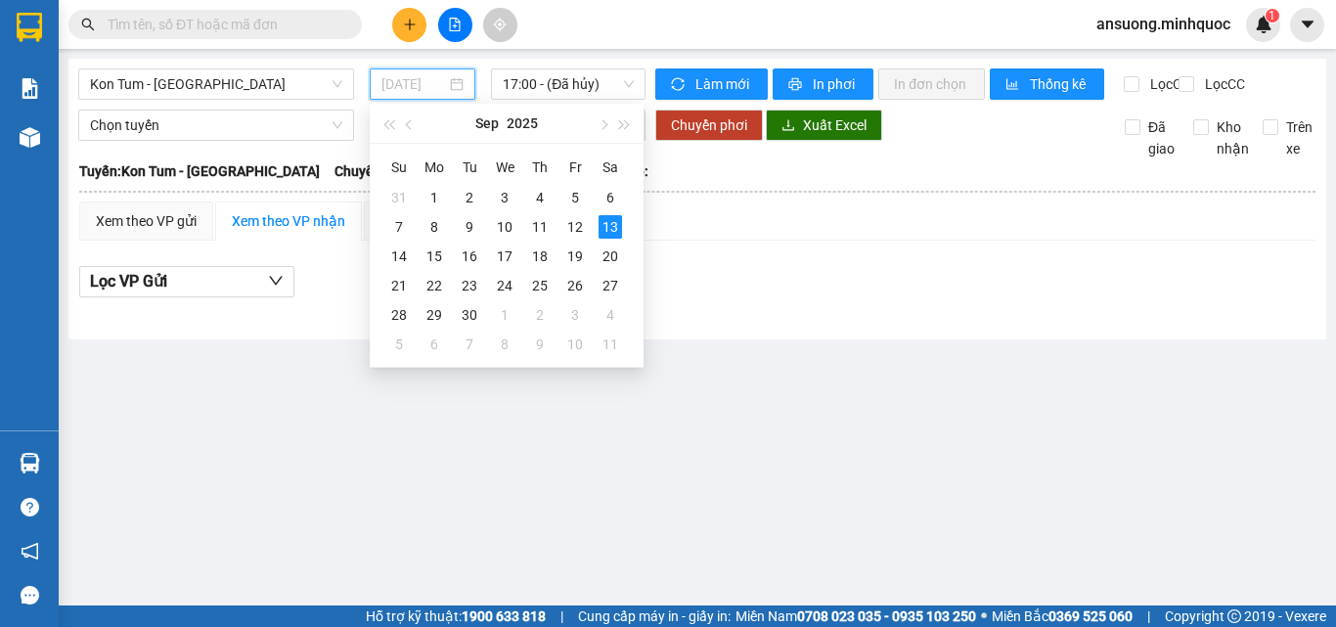
type input "[DATE]"
click at [857, 369] on main "Kon Tum - [GEOGRAPHIC_DATA] [DATE] 17:00 - ([GEOGRAPHIC_DATA]) Làm mới In phơi …" at bounding box center [668, 303] width 1336 height 606
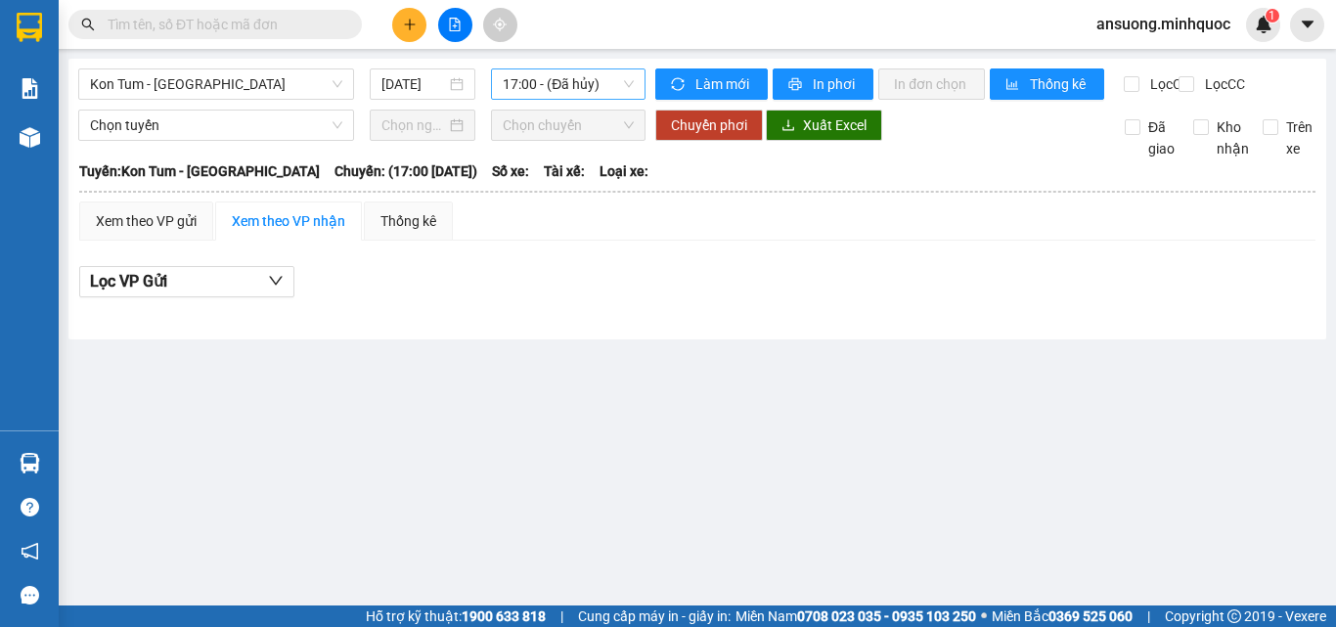
click at [543, 71] on span "17:00 - (Đã hủy)" at bounding box center [568, 83] width 131 height 29
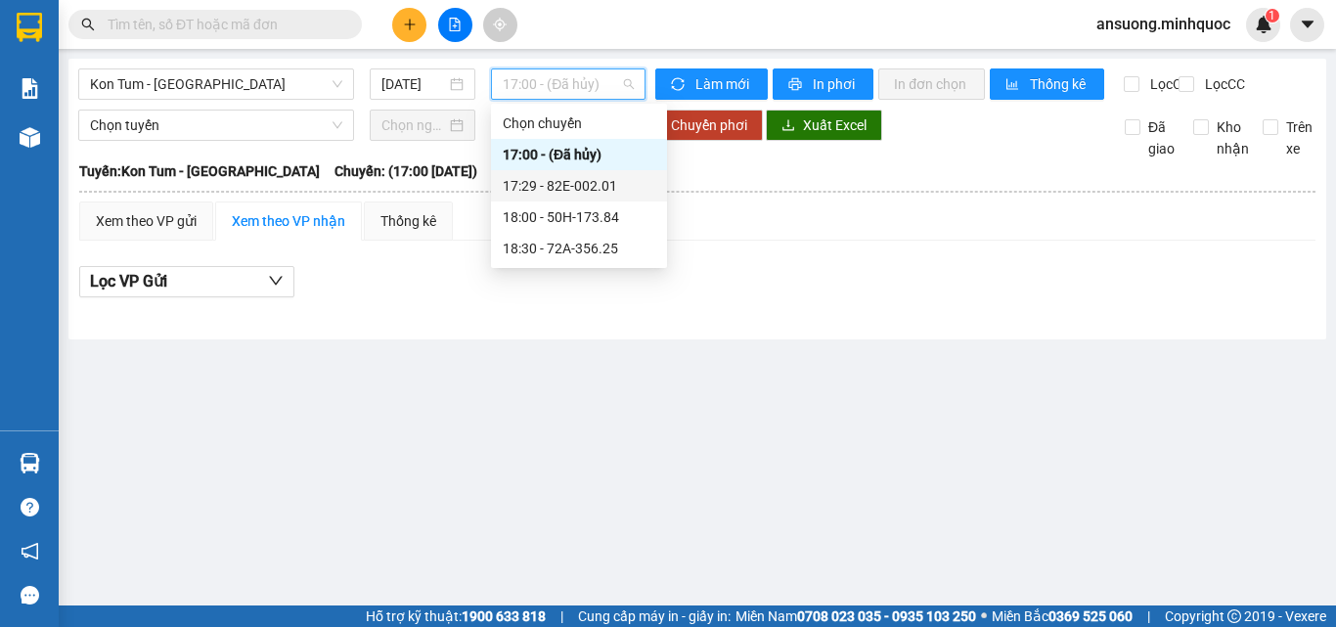
click at [591, 186] on div "17:29 - 82E-002.01" at bounding box center [579, 186] width 153 height 22
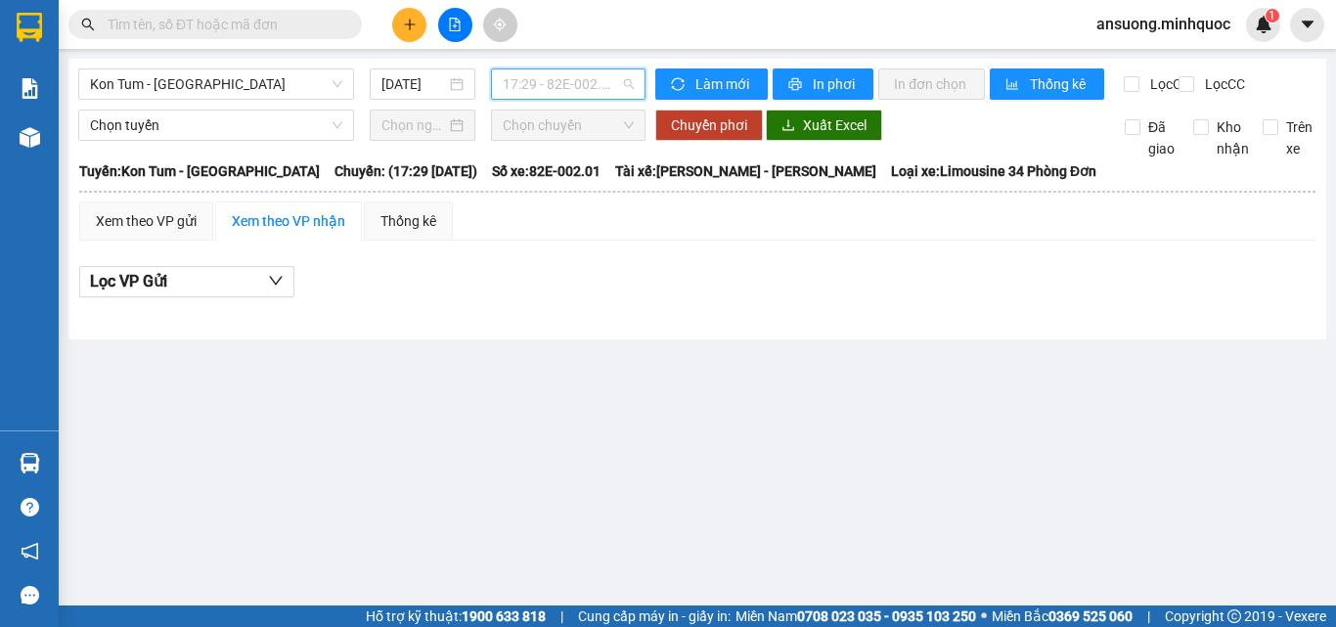
click at [551, 81] on span "17:29 - 82E-002.01" at bounding box center [568, 83] width 131 height 29
click at [144, 82] on span "Kon Tum - [GEOGRAPHIC_DATA]" at bounding box center [216, 83] width 252 height 29
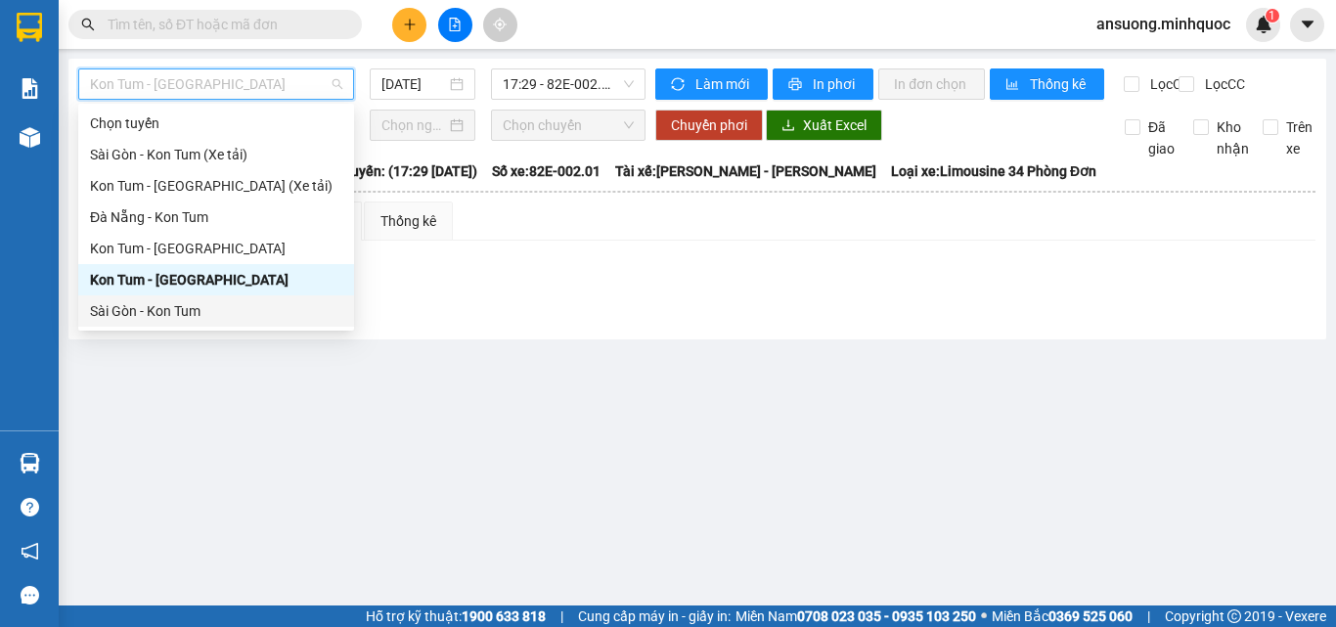
click at [106, 309] on div "Sài Gòn - Kon Tum" at bounding box center [216, 311] width 252 height 22
type input "[DATE]"
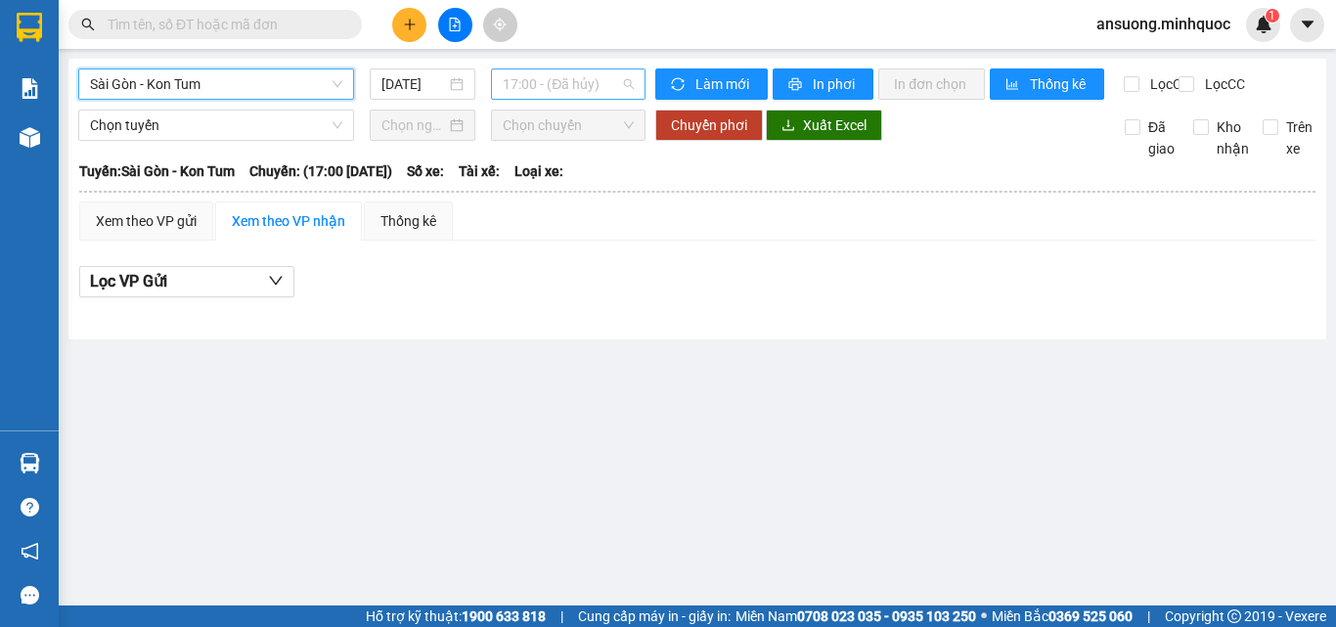
click at [549, 79] on span "17:00 - (Đã hủy)" at bounding box center [568, 83] width 131 height 29
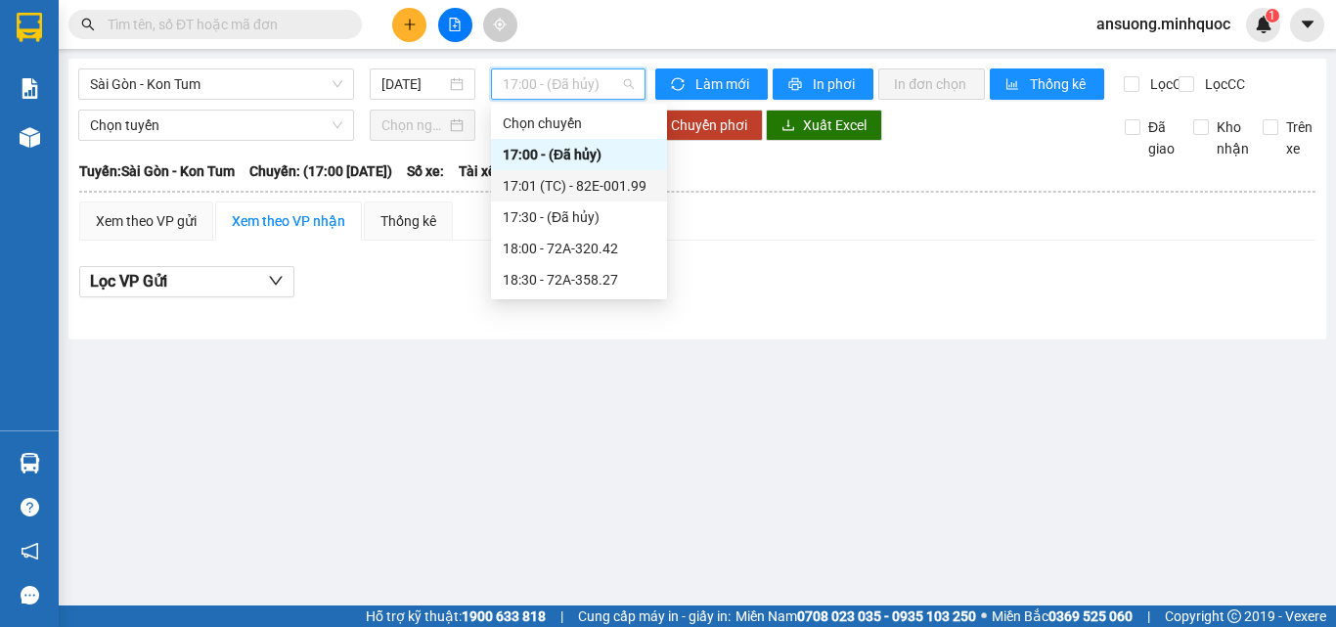
click at [573, 185] on div "17:01 (TC) - 82E-001.99" at bounding box center [579, 186] width 153 height 22
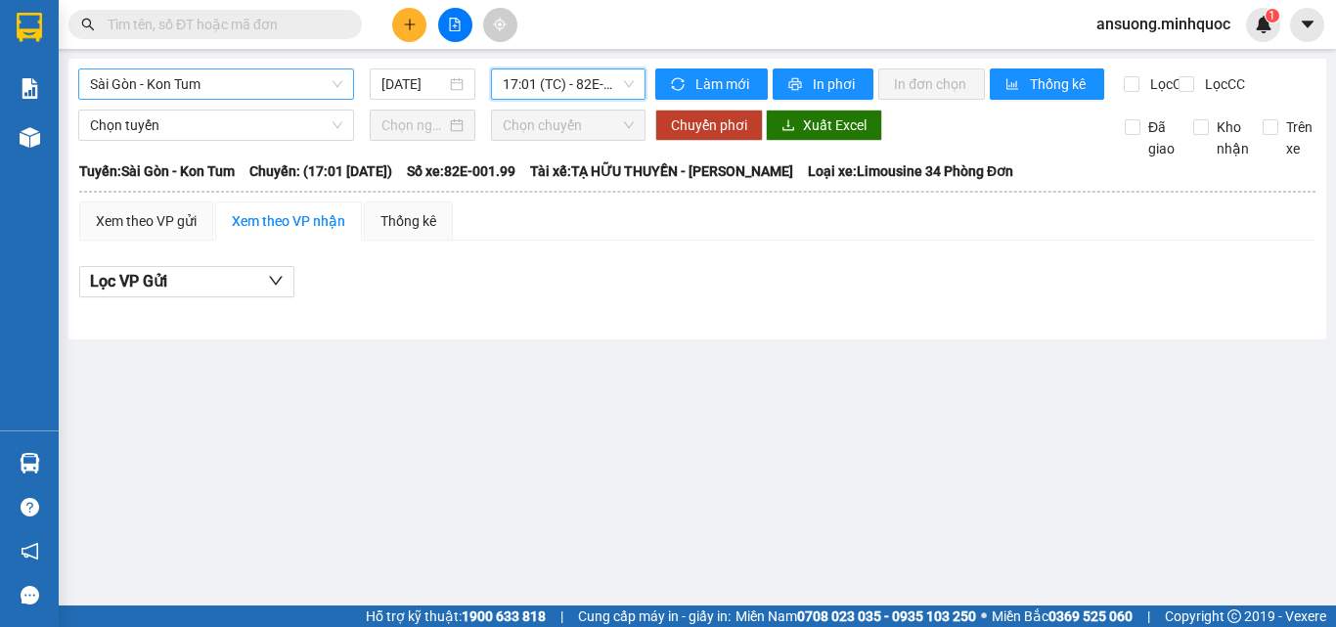
click at [191, 91] on span "Sài Gòn - Kon Tum" at bounding box center [216, 83] width 252 height 29
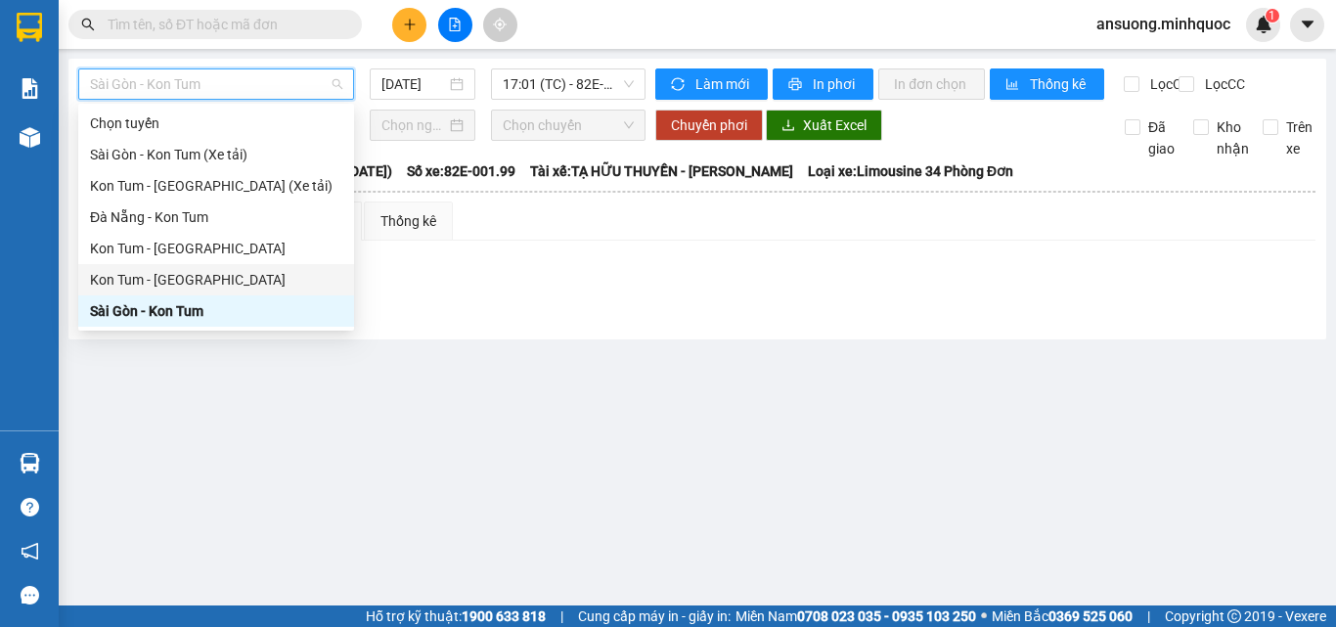
drag, startPoint x: 124, startPoint y: 286, endPoint x: 465, endPoint y: 105, distance: 385.6
click at [124, 285] on div "Kon Tum - [GEOGRAPHIC_DATA]" at bounding box center [216, 280] width 252 height 22
type input "[DATE]"
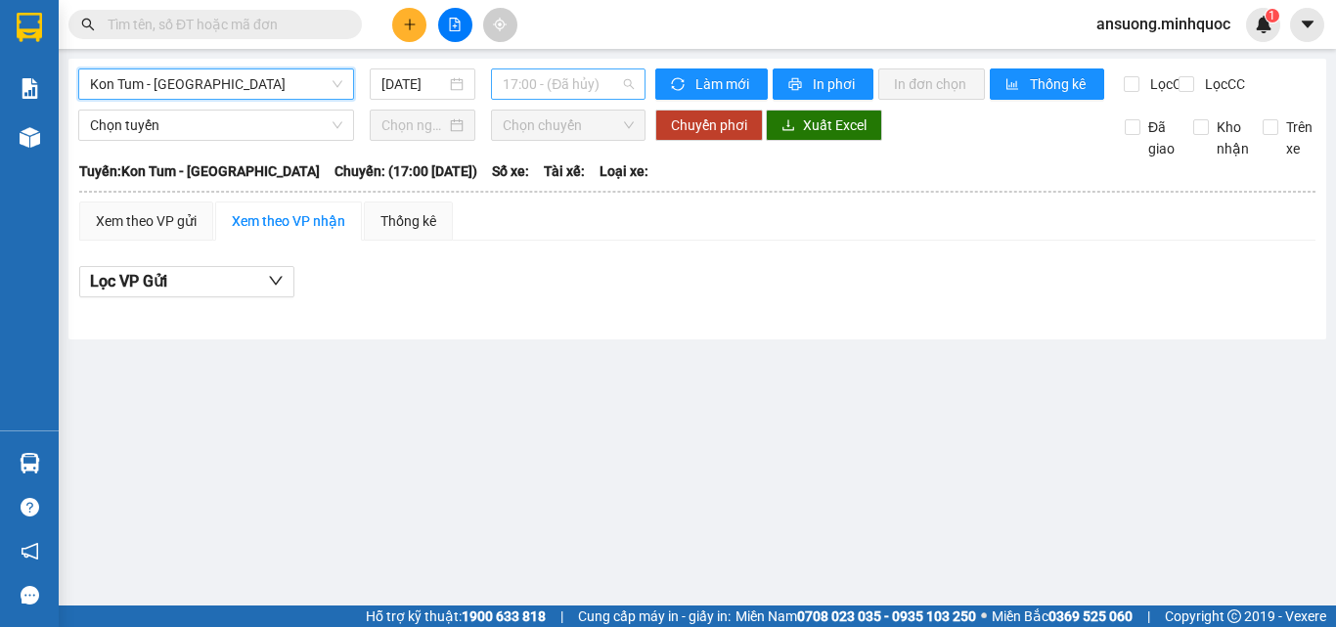
click at [598, 91] on span "17:00 - (Đã hủy)" at bounding box center [568, 83] width 131 height 29
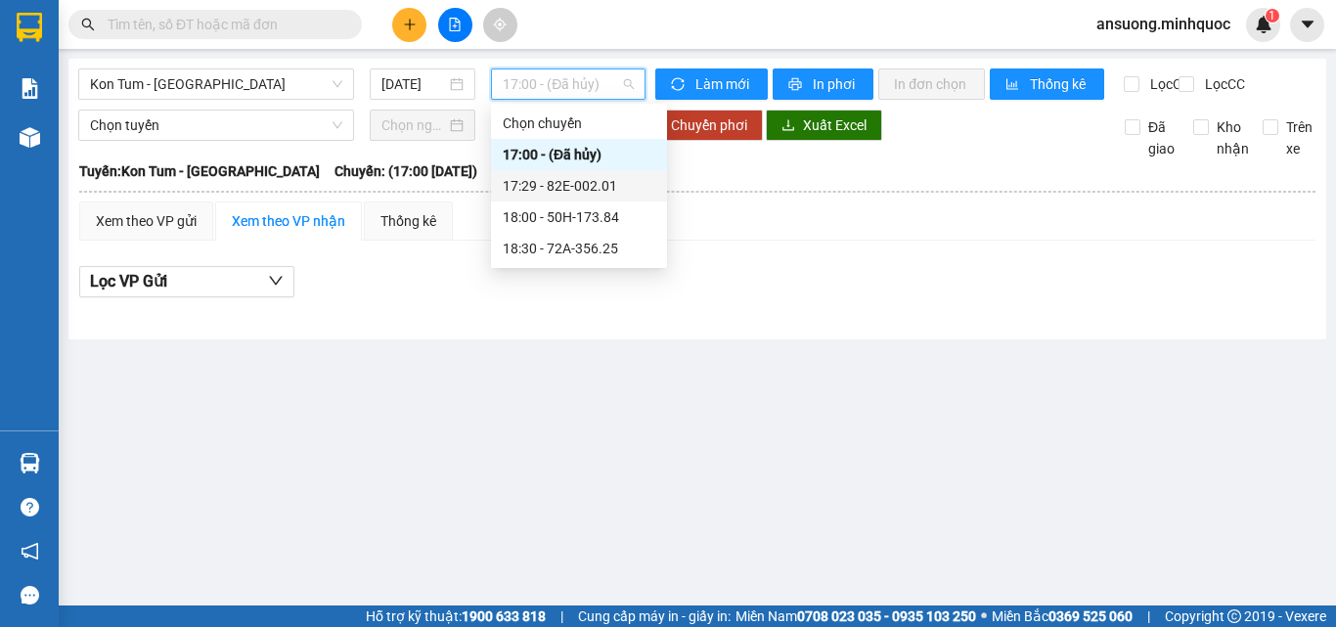
click at [588, 198] on div "17:29 - 82E-002.01" at bounding box center [579, 185] width 176 height 31
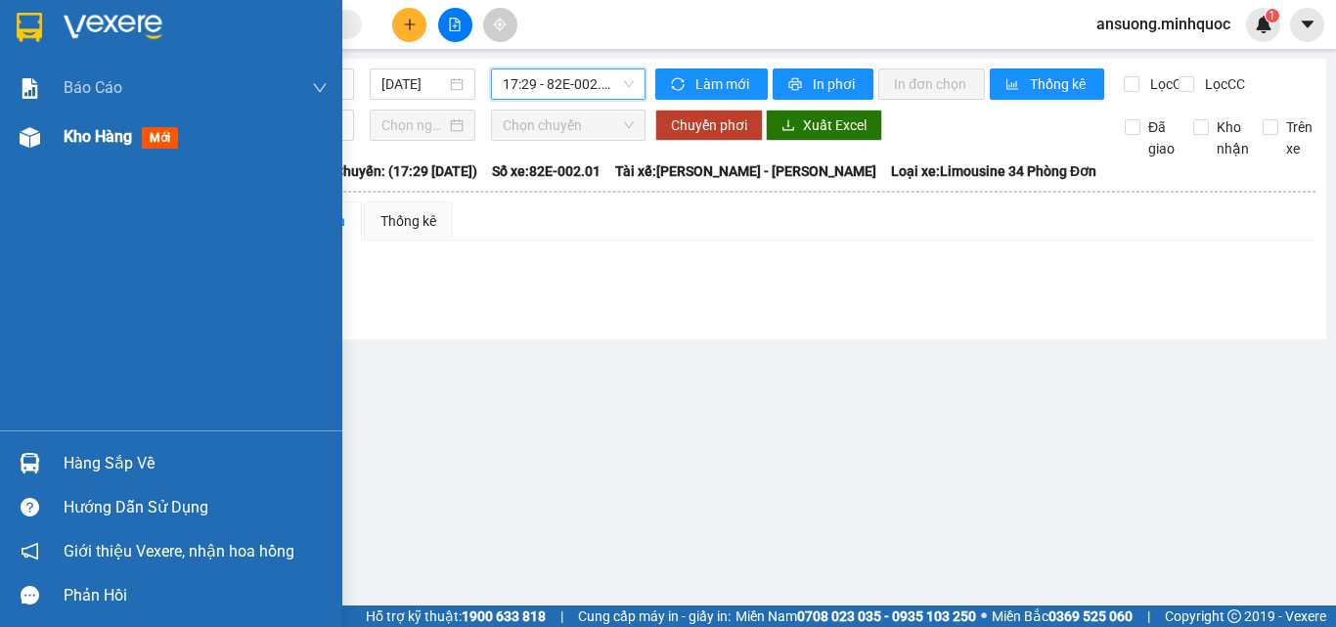
click at [0, 158] on div "Kho hàng mới" at bounding box center [171, 137] width 342 height 49
click at [27, 143] on img at bounding box center [30, 137] width 21 height 21
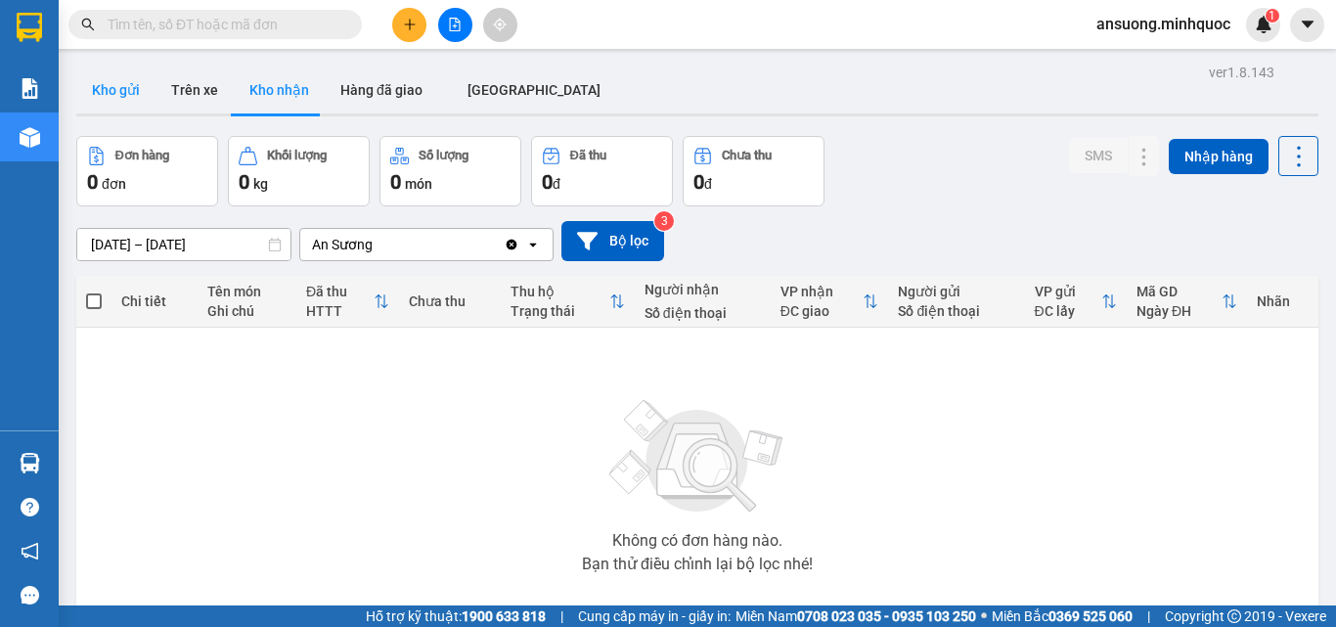
click at [117, 91] on button "Kho gửi" at bounding box center [115, 90] width 79 height 47
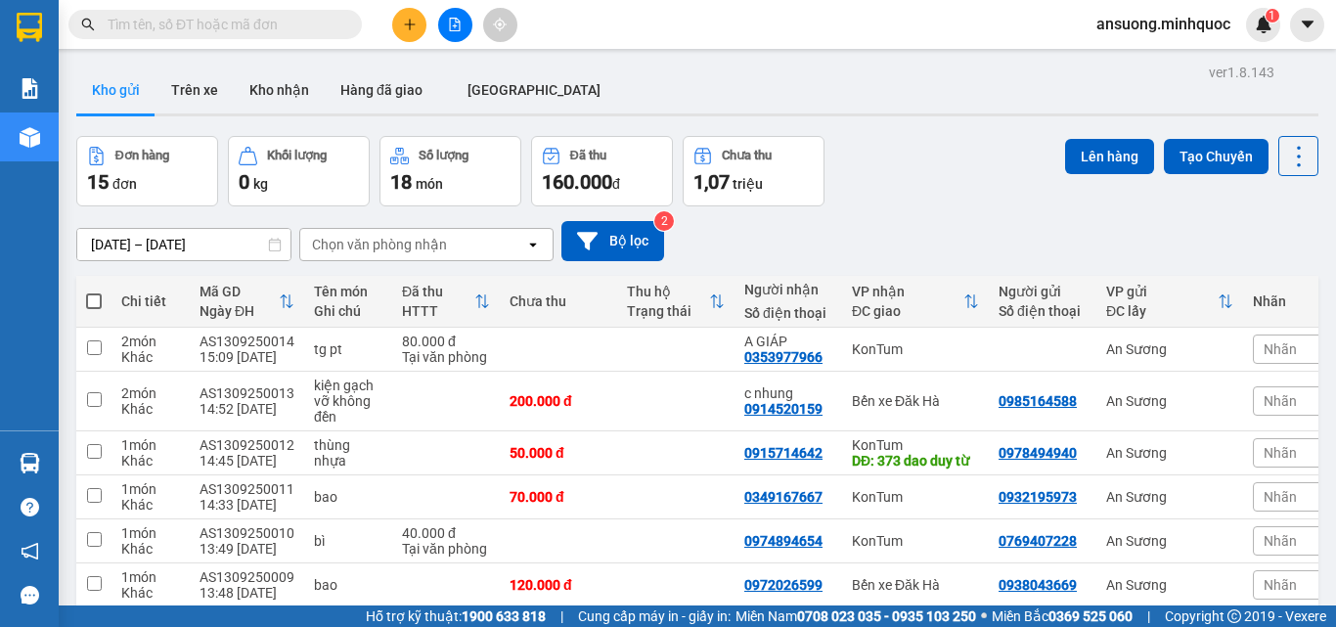
click at [795, 237] on div "[DATE] – [DATE] Press the down arrow key to interact with the calendar and sele…" at bounding box center [697, 241] width 1242 height 40
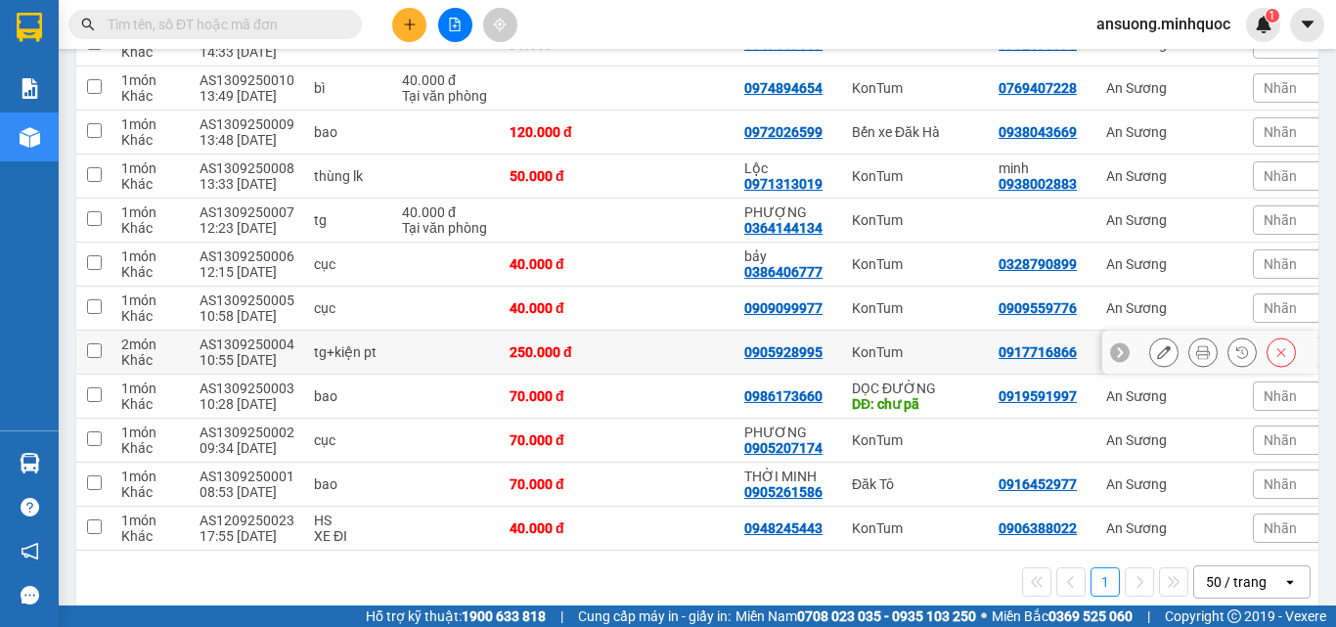
scroll to position [486, 0]
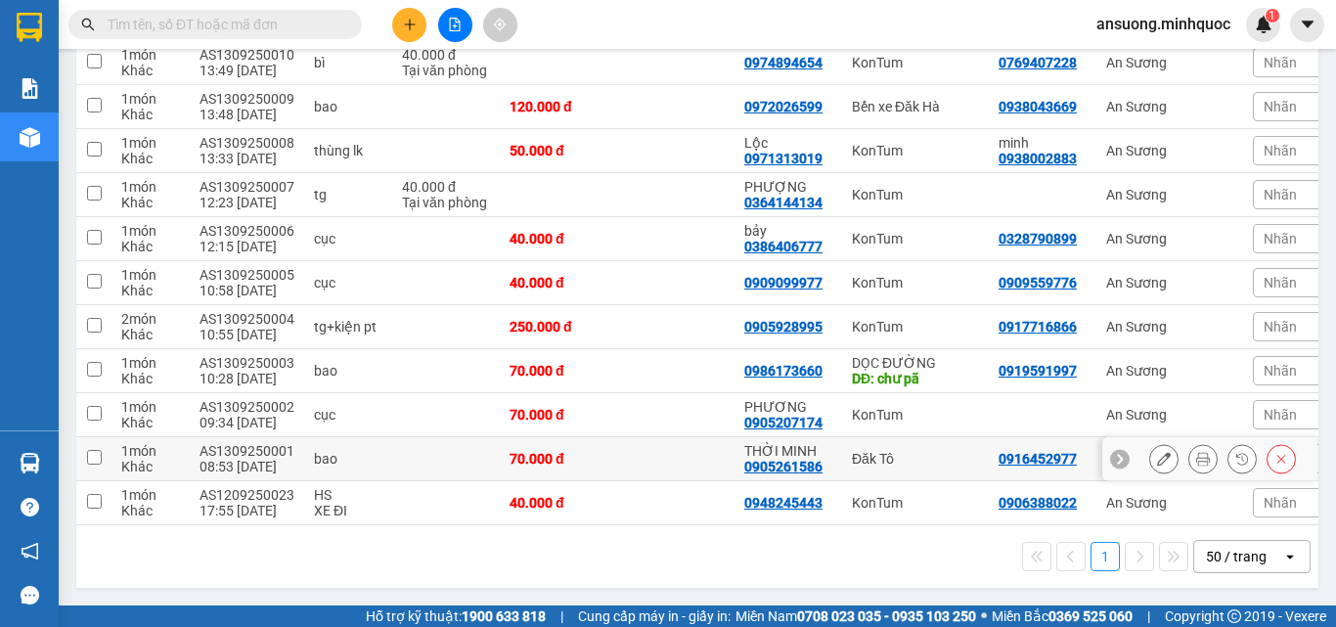
click at [1172, 450] on div at bounding box center [1222, 458] width 147 height 29
click at [1196, 452] on icon at bounding box center [1203, 459] width 14 height 14
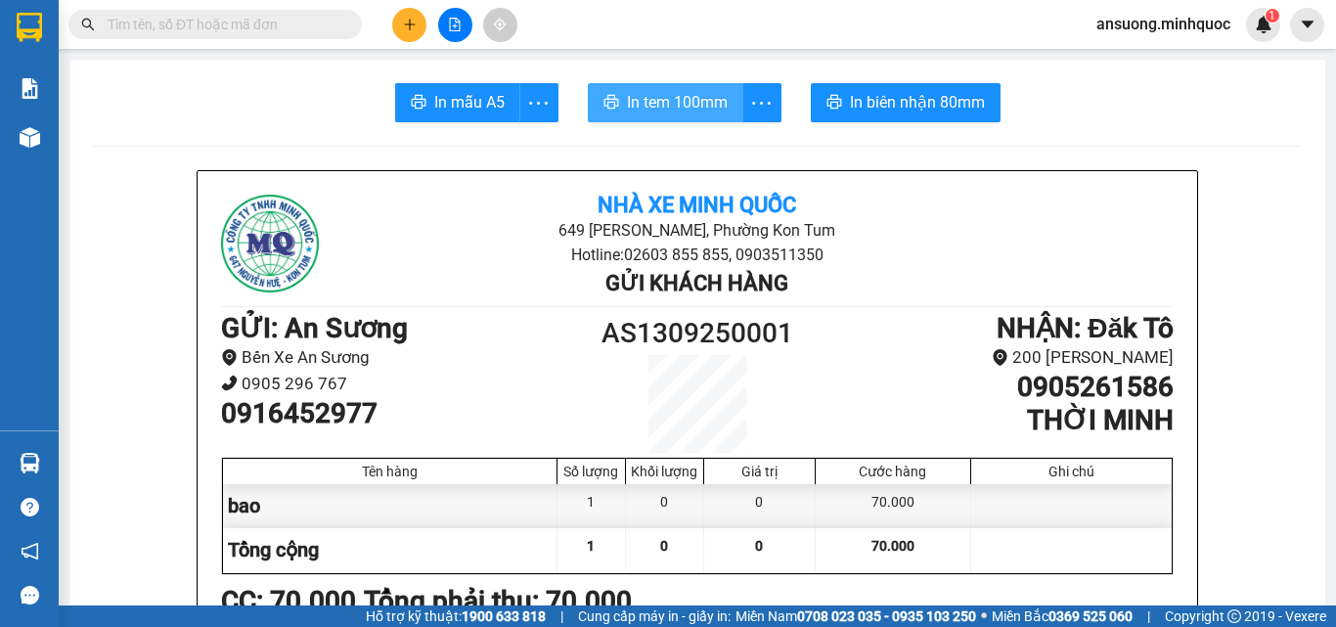
click at [692, 113] on span "In tem 100mm" at bounding box center [677, 102] width 101 height 24
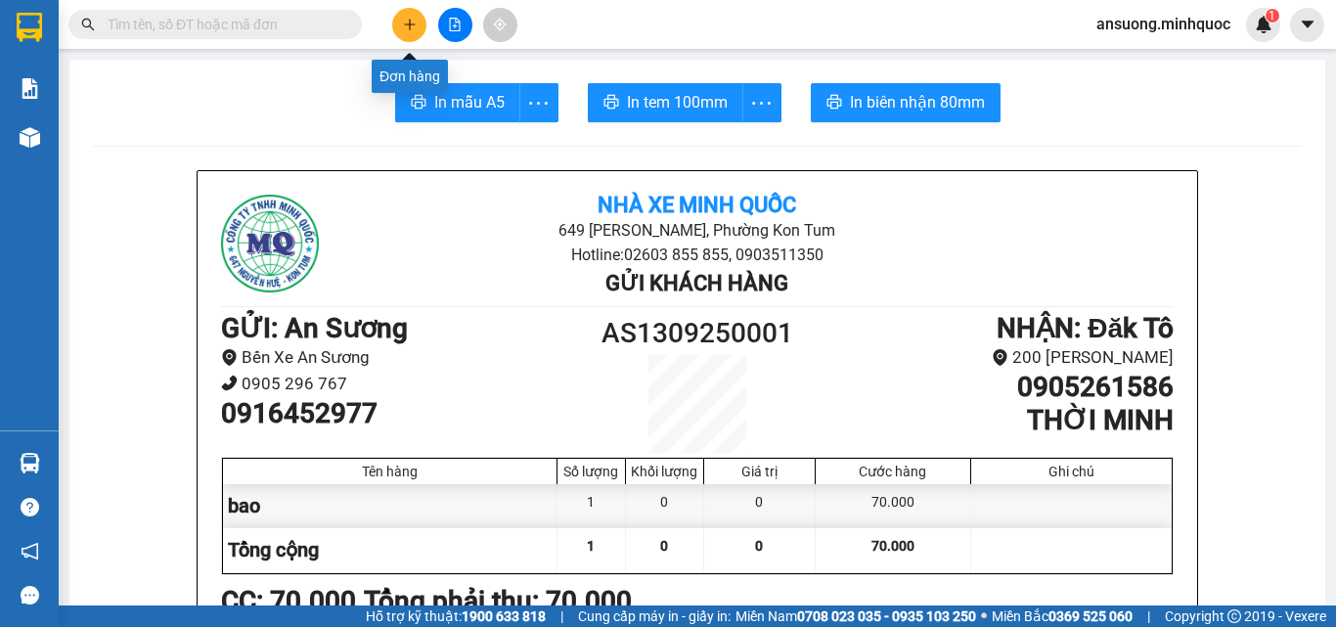
click at [418, 21] on button at bounding box center [409, 25] width 34 height 34
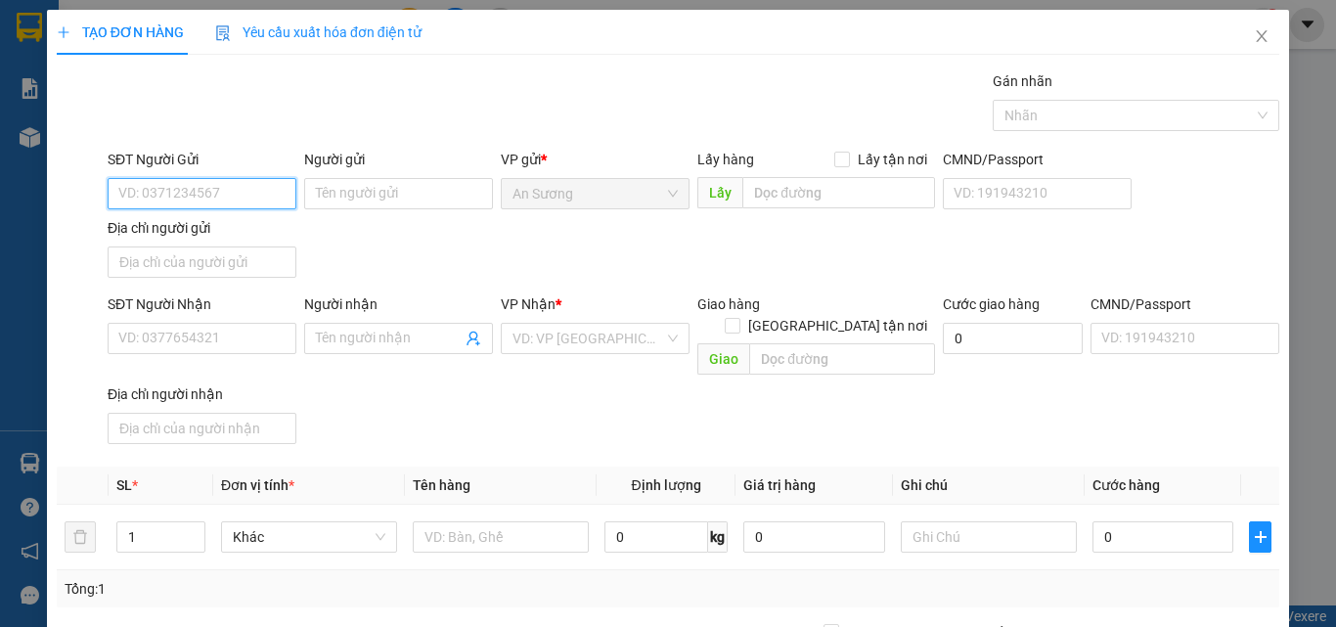
click at [237, 183] on input "SĐT Người Gửi" at bounding box center [202, 193] width 189 height 31
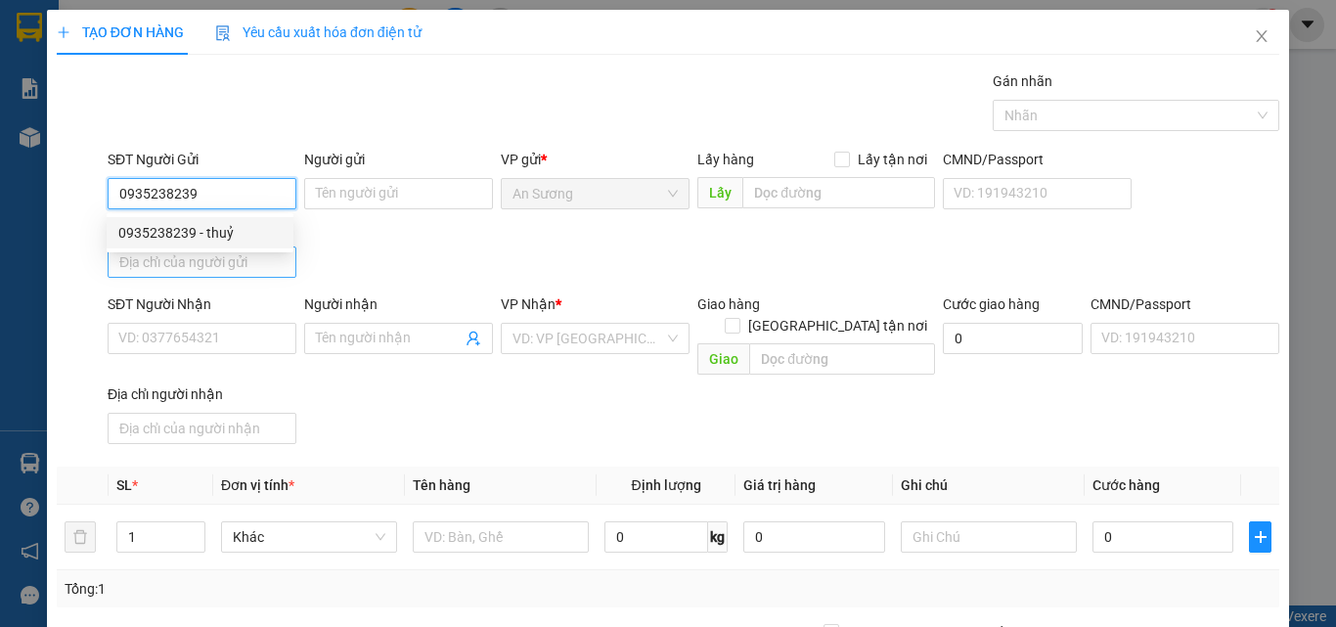
type input "0935238239"
drag, startPoint x: 209, startPoint y: 261, endPoint x: 213, endPoint y: 250, distance: 11.5
click at [209, 261] on input "Địa chỉ người gửi" at bounding box center [202, 262] width 189 height 31
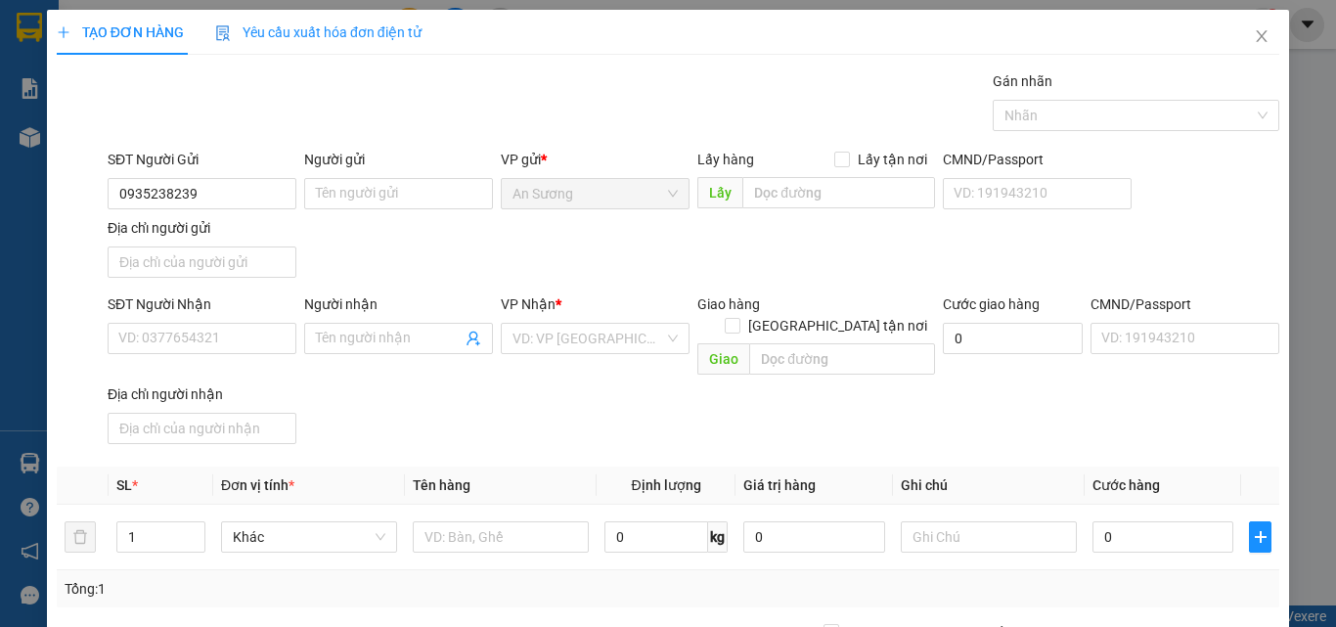
click at [230, 223] on div "Địa chỉ người gửi" at bounding box center [202, 228] width 189 height 22
click at [230, 247] on input "Địa chỉ người gửi" at bounding box center [202, 262] width 189 height 31
click at [239, 180] on input "0935238239" at bounding box center [202, 193] width 189 height 31
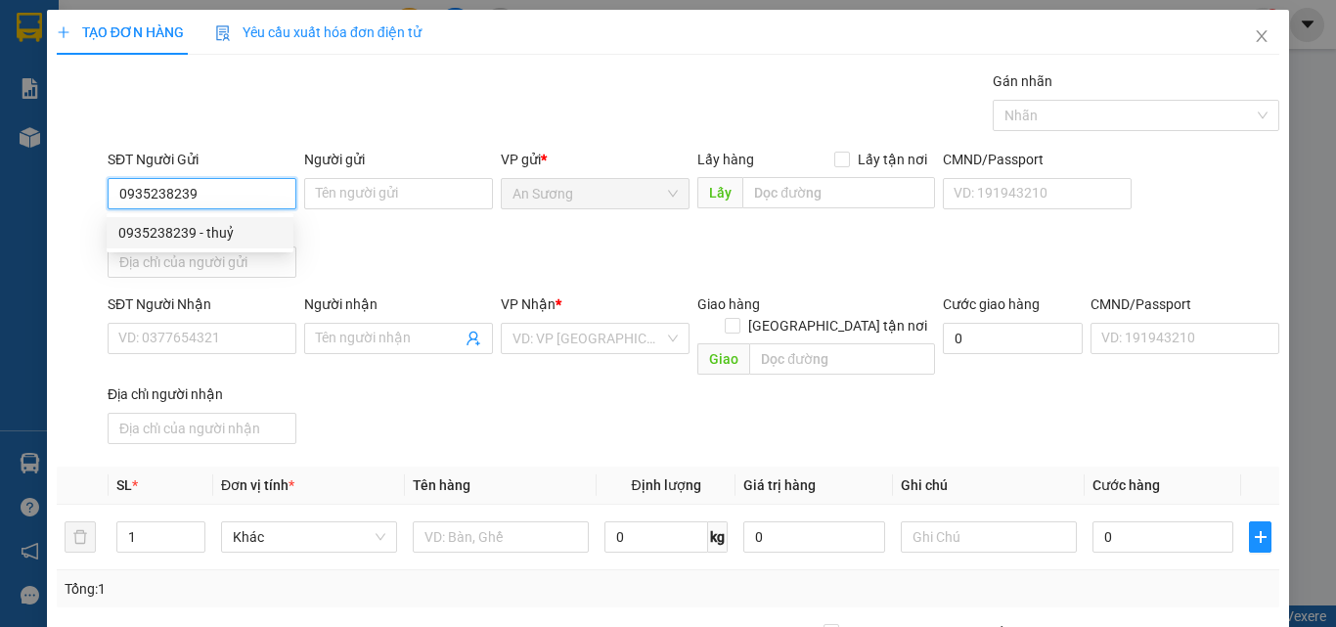
click at [230, 244] on div "0935238239 - thuỷ" at bounding box center [200, 232] width 187 height 31
type input "thuỷ"
type input "0862090185"
type input "h"
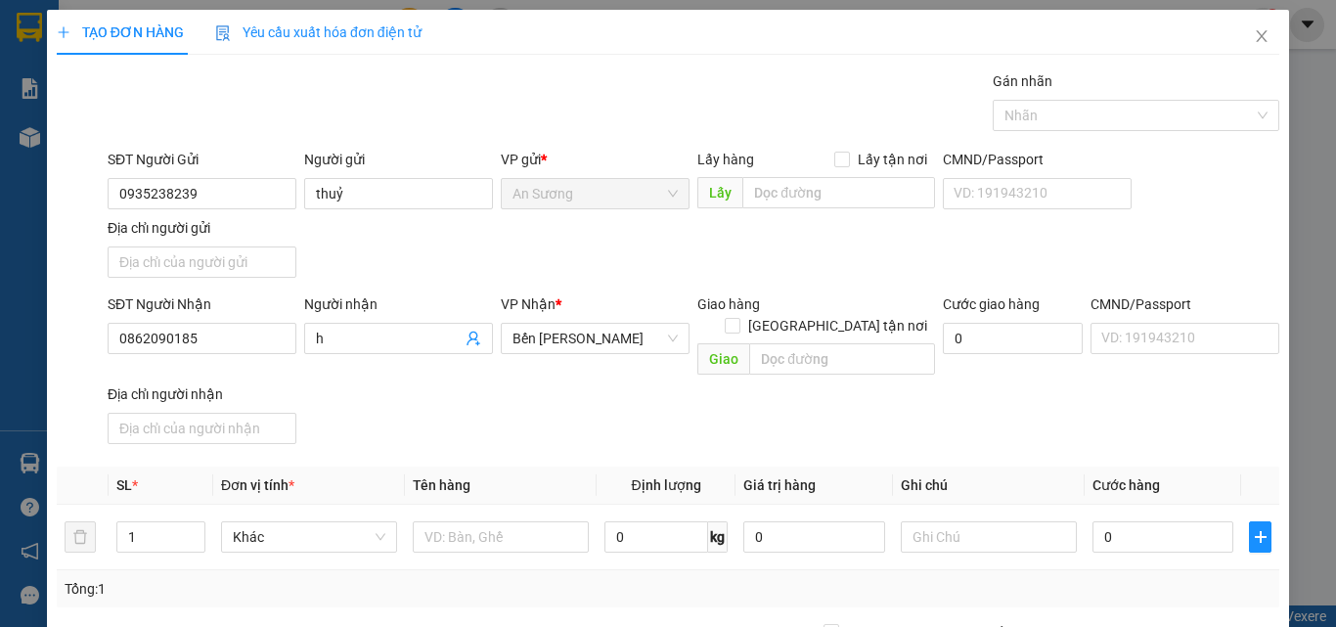
click at [415, 423] on div "SĐT Người Nhận 0862090185 Người nhận h VP Nhận * Bến Xe Ngọc Hồi Giao hàng Giao…" at bounding box center [694, 372] width 1180 height 158
drag, startPoint x: 476, startPoint y: 486, endPoint x: 484, endPoint y: 512, distance: 26.6
click at [484, 511] on td at bounding box center [501, 538] width 192 height 66
click at [477, 521] on input "text" at bounding box center [501, 536] width 176 height 31
type input "thùng"
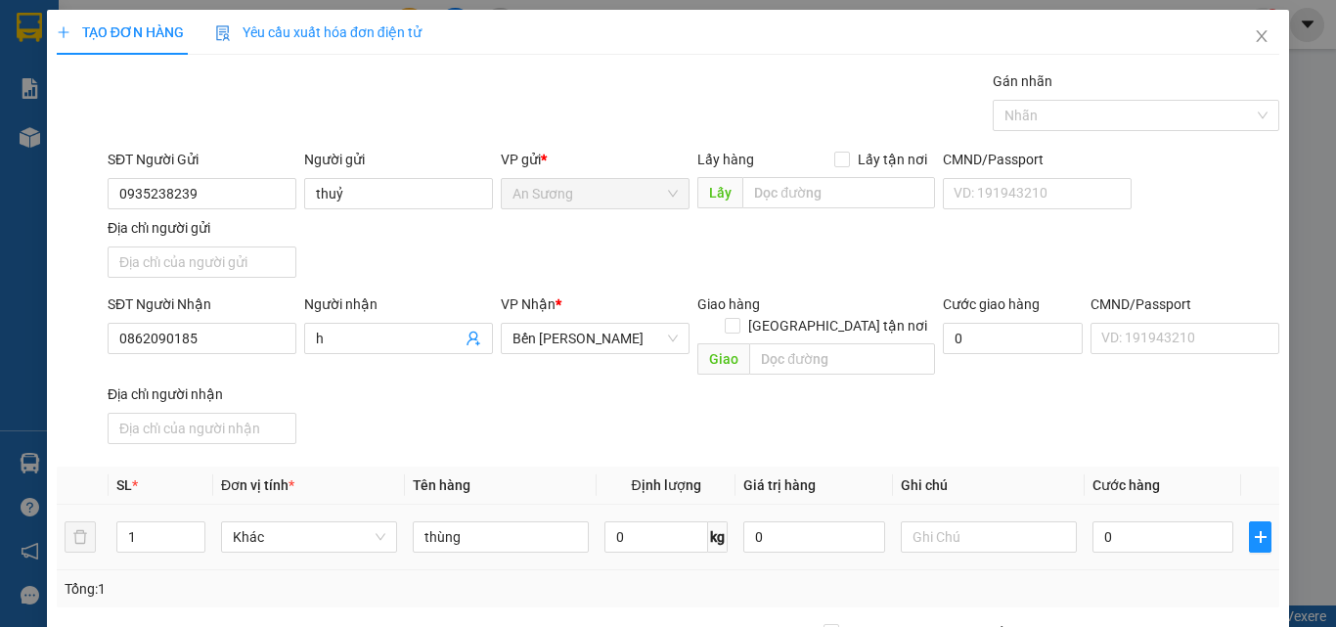
drag, startPoint x: 584, startPoint y: 445, endPoint x: 919, endPoint y: 493, distance: 338.0
click at [584, 444] on div "Transit Pickup Surcharge Ids Transit Deliver Surcharge Ids Transit Deliver Surc…" at bounding box center [668, 457] width 1223 height 774
click at [1139, 524] on input "0" at bounding box center [1163, 536] width 141 height 31
type input "4"
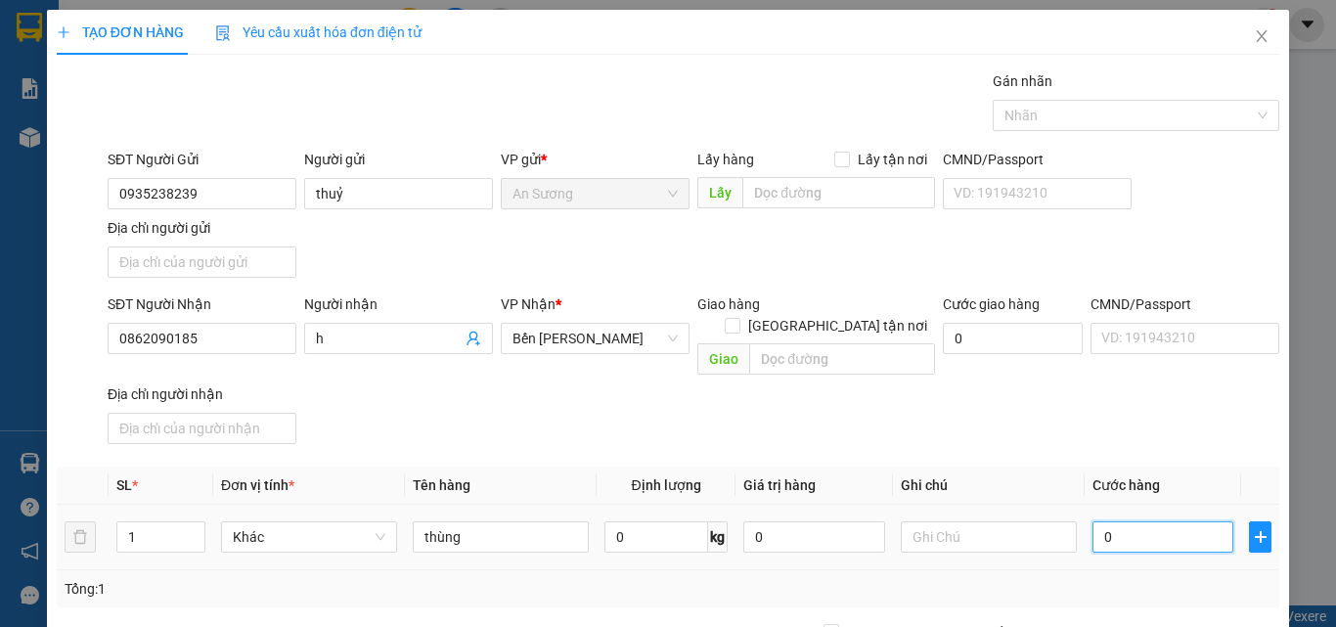
type input "4"
type input "40"
type input "40.000"
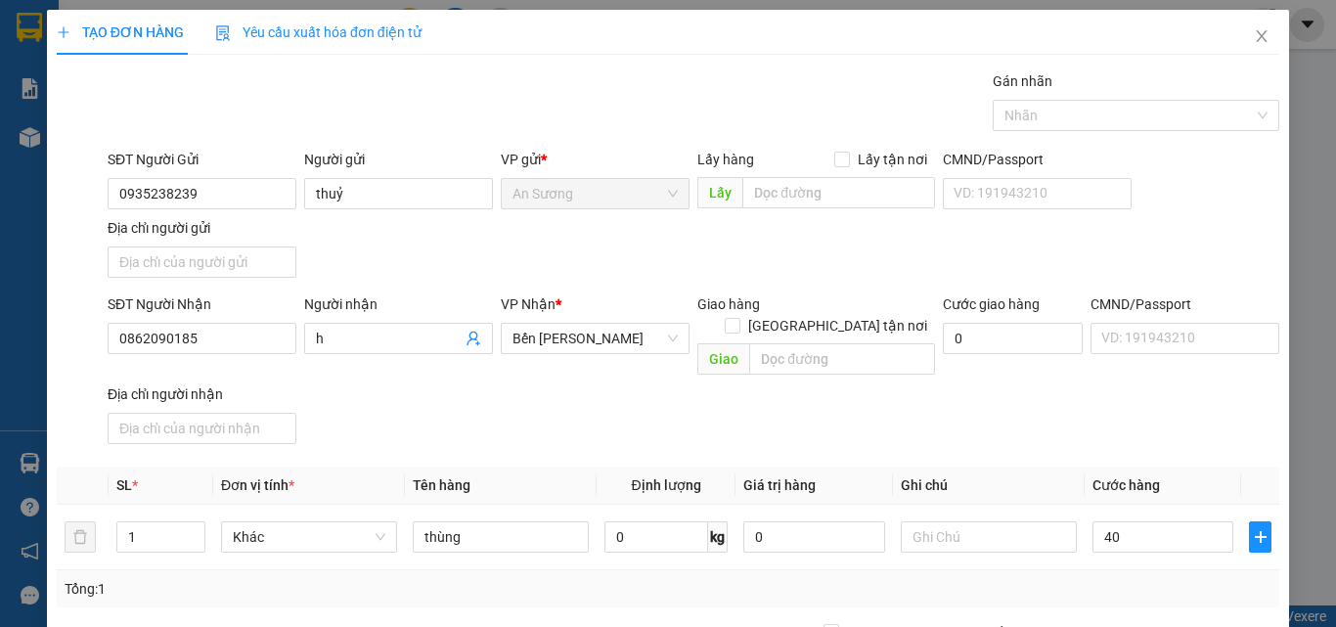
type input "40.000"
click at [1101, 432] on div "Transit Pickup Surcharge Ids Transit Deliver Surcharge Ids Transit Deliver Surc…" at bounding box center [668, 457] width 1223 height 774
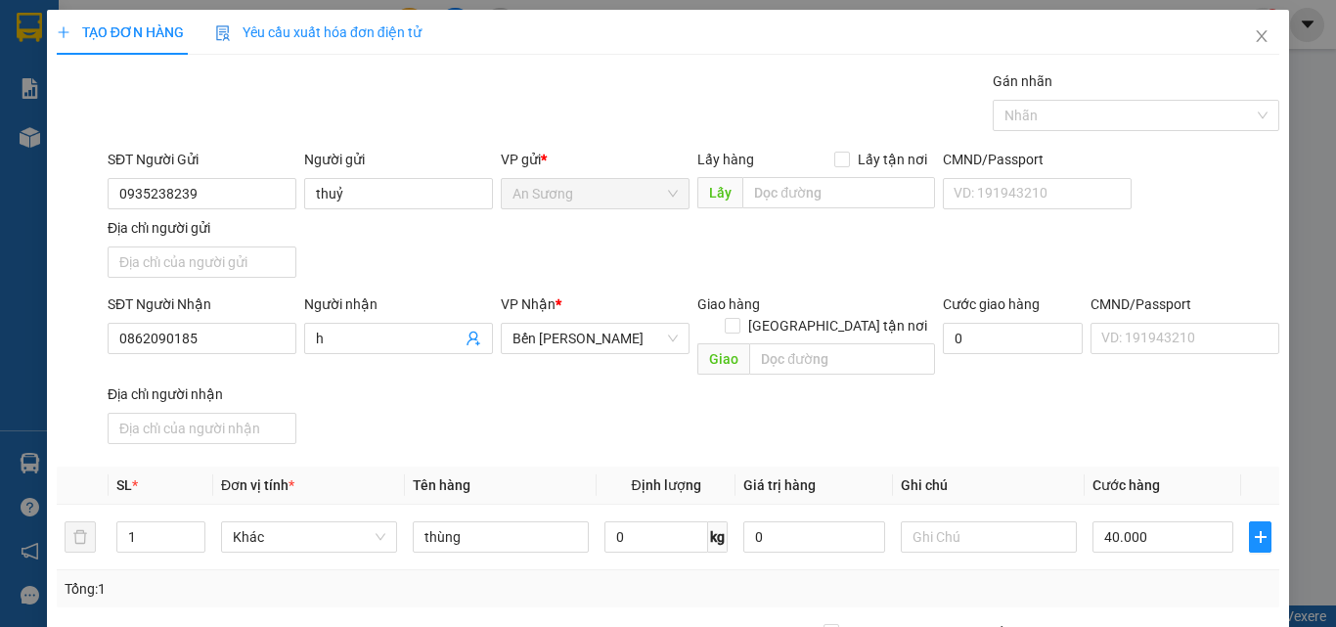
drag, startPoint x: 1129, startPoint y: 519, endPoint x: 1162, endPoint y: 577, distance: 66.6
drag, startPoint x: 1169, startPoint y: 581, endPoint x: 1168, endPoint y: 568, distance: 12.8
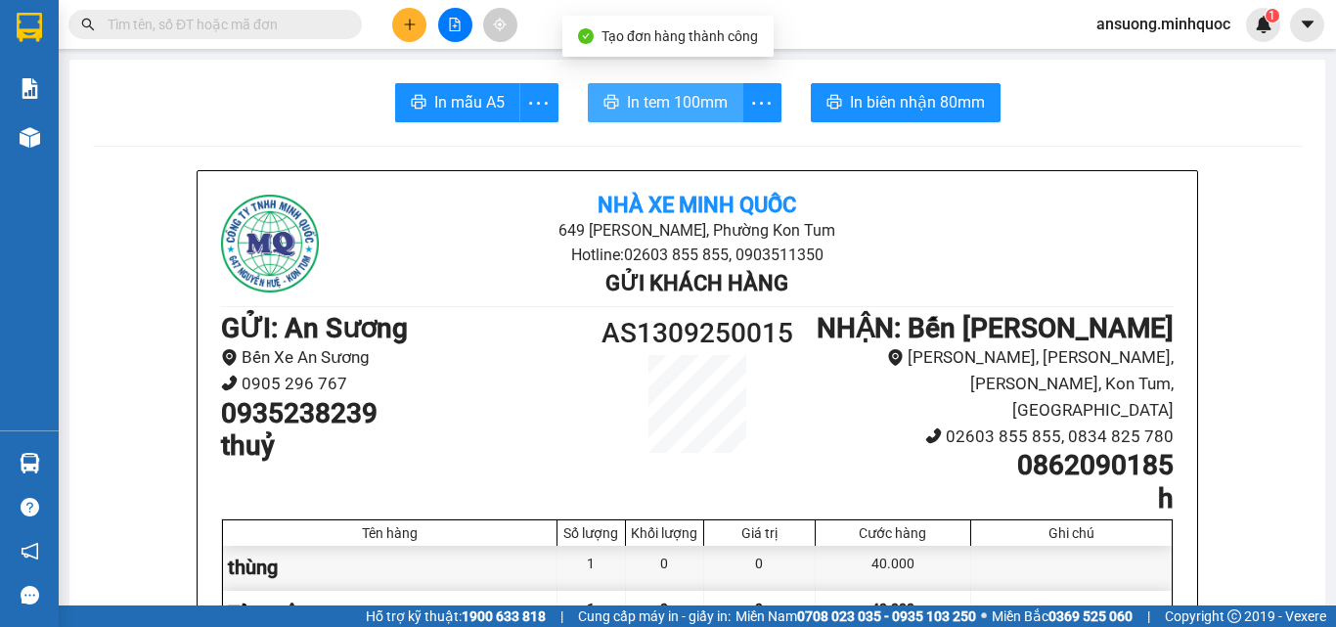
click at [698, 92] on span "In tem 100mm" at bounding box center [677, 102] width 101 height 24
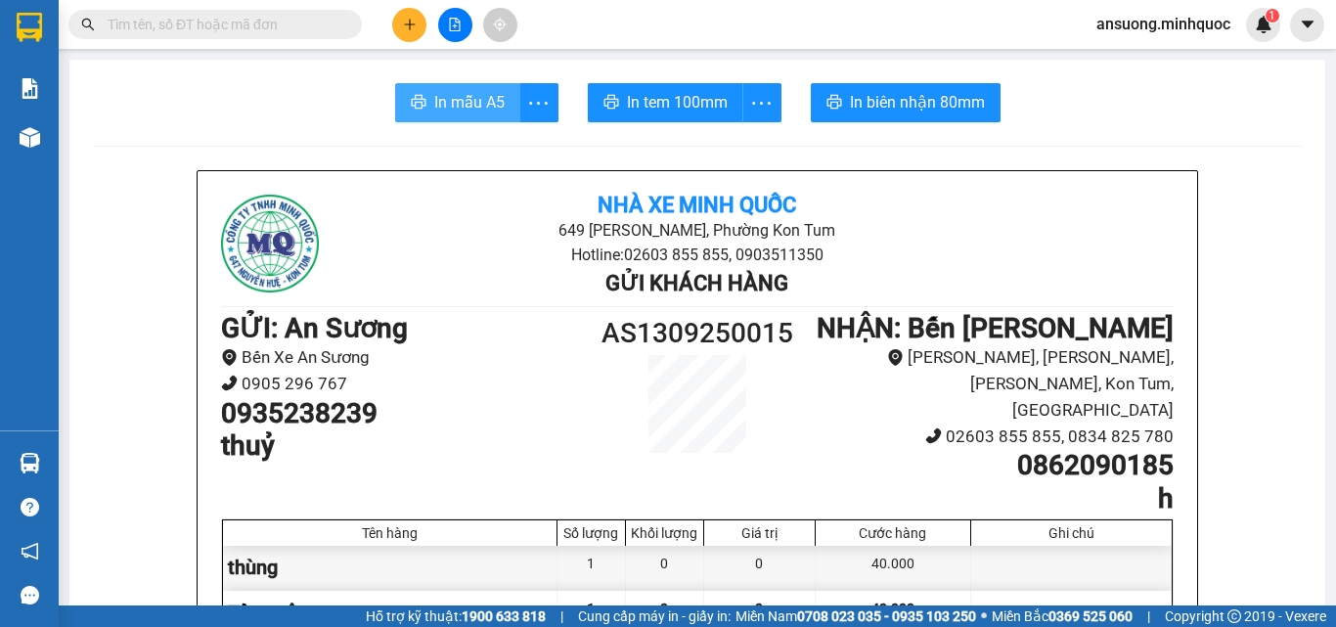
click at [471, 87] on button "In mẫu A5" at bounding box center [457, 102] width 125 height 39
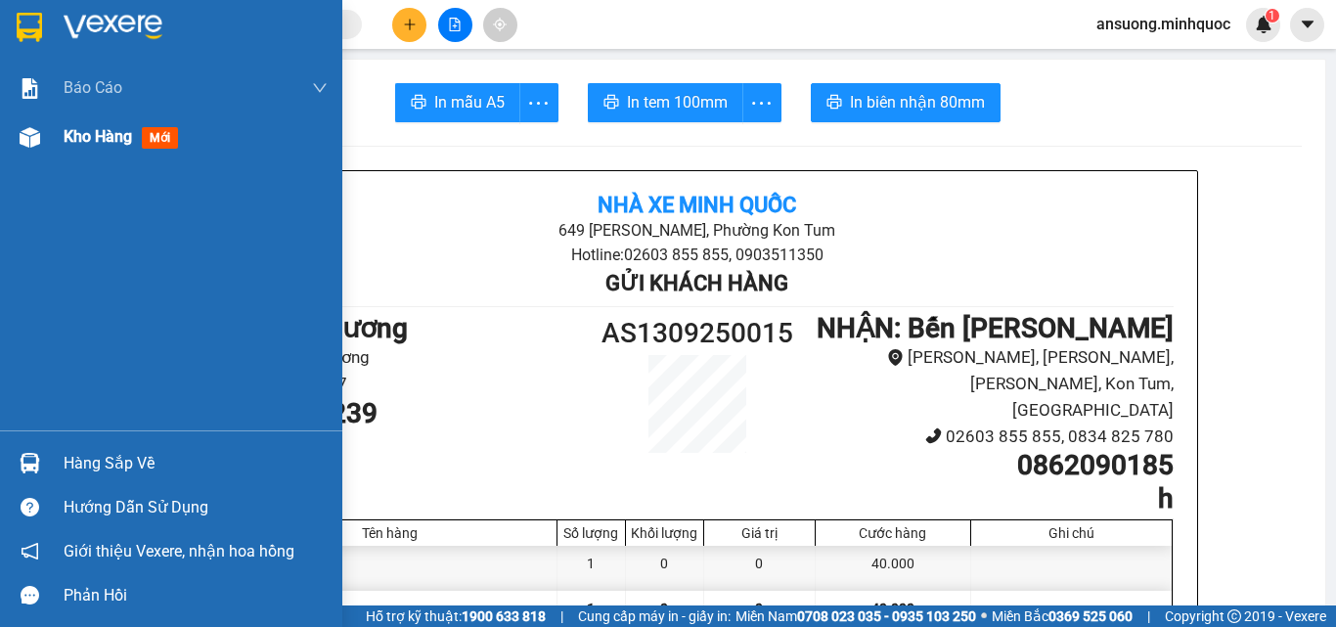
click at [23, 134] on img at bounding box center [30, 137] width 21 height 21
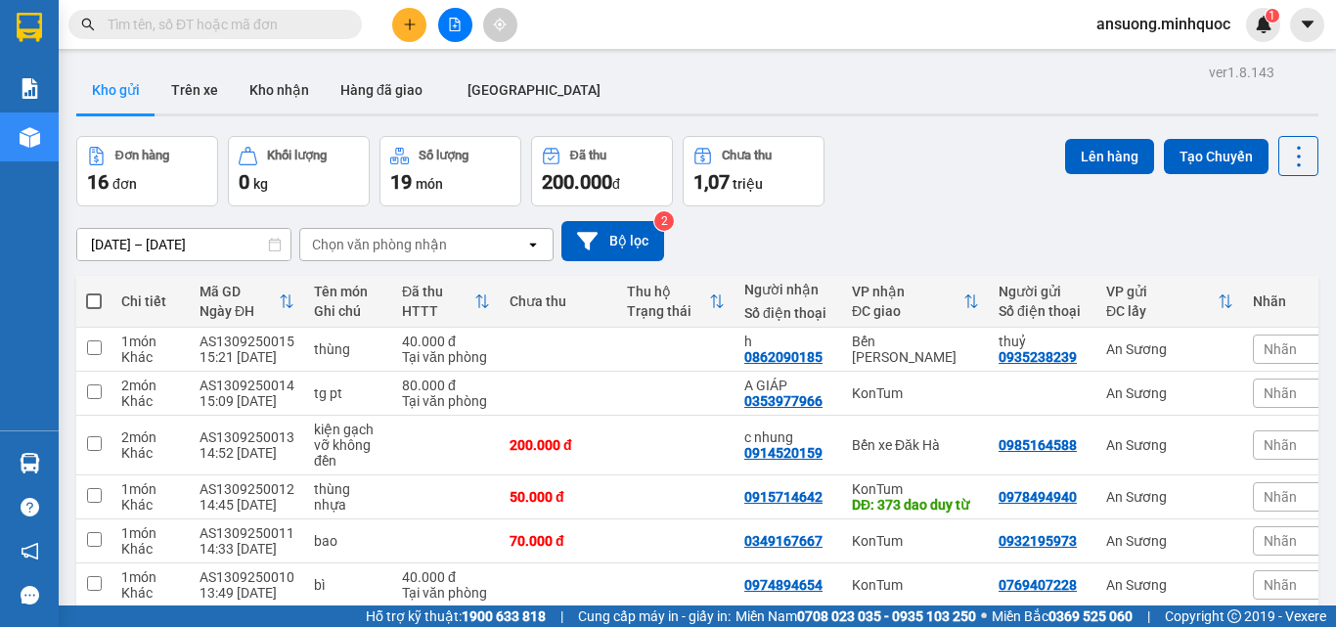
click at [666, 93] on div "Kho gửi Trên [PERSON_NAME] nhận Hàng đã giao [GEOGRAPHIC_DATA]" at bounding box center [697, 93] width 1242 height 52
click at [251, 83] on button "Kho nhận" at bounding box center [279, 90] width 91 height 47
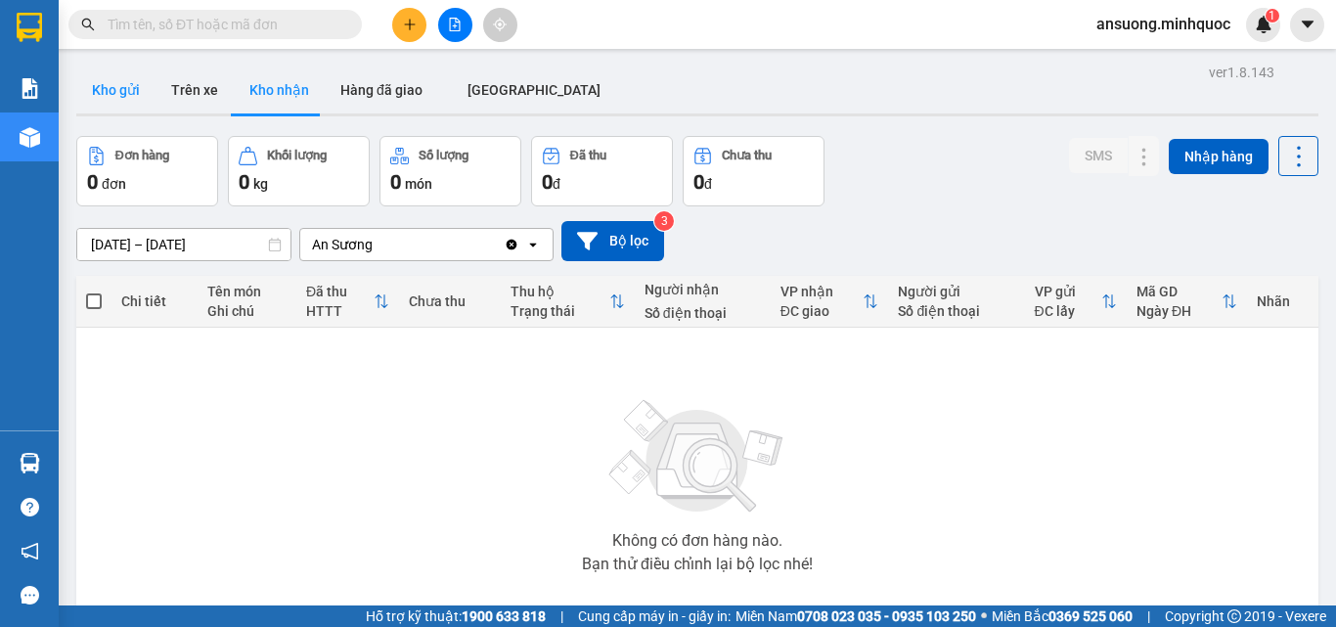
click at [141, 109] on button "Kho gửi" at bounding box center [115, 90] width 79 height 47
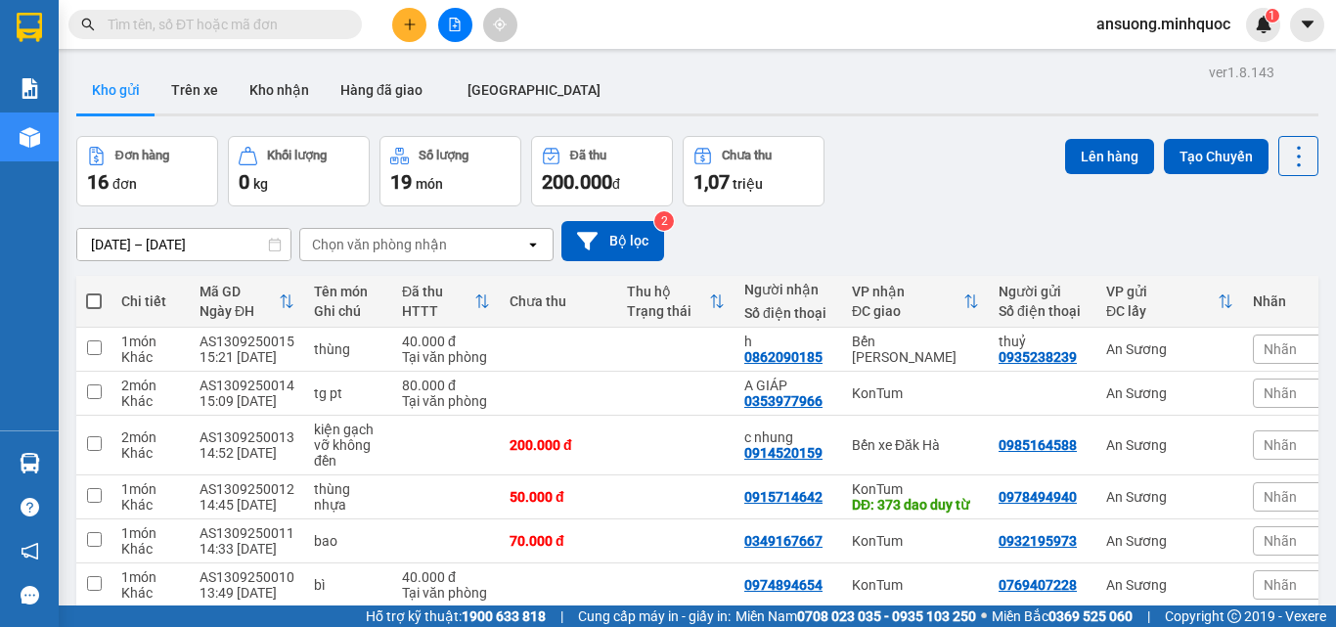
click at [664, 105] on div "Kho gửi Trên [PERSON_NAME] nhận Hàng đã giao [GEOGRAPHIC_DATA]" at bounding box center [697, 93] width 1242 height 52
click at [279, 87] on button "Kho nhận" at bounding box center [279, 90] width 91 height 47
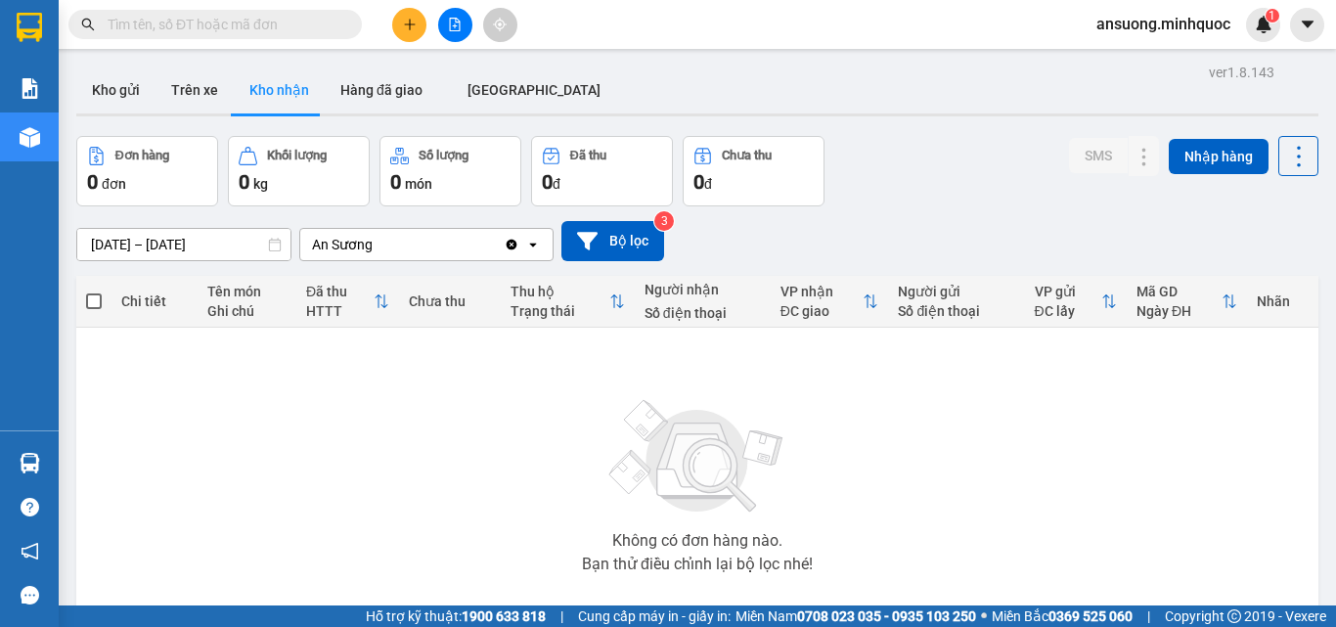
click at [108, 117] on div "Kho gửi Trên [PERSON_NAME] nhận Hàng đã giao [GEOGRAPHIC_DATA]" at bounding box center [697, 93] width 1242 height 52
click at [107, 105] on button "Kho gửi" at bounding box center [115, 90] width 79 height 47
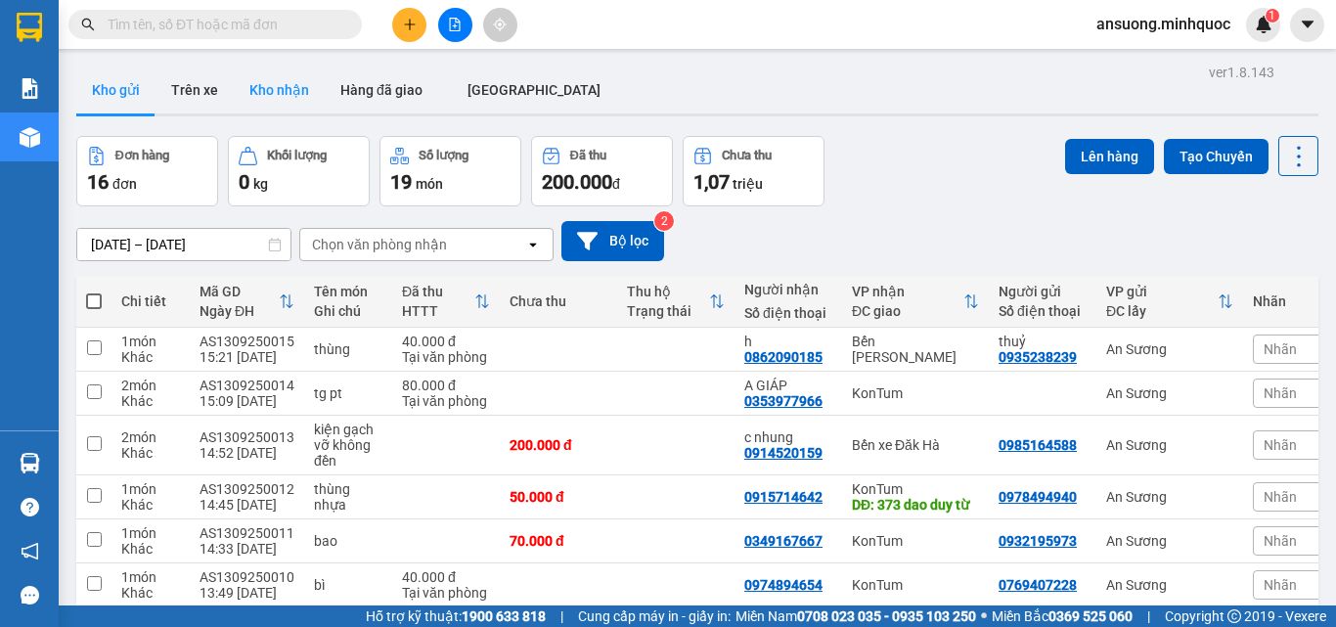
click at [253, 82] on button "Kho nhận" at bounding box center [279, 90] width 91 height 47
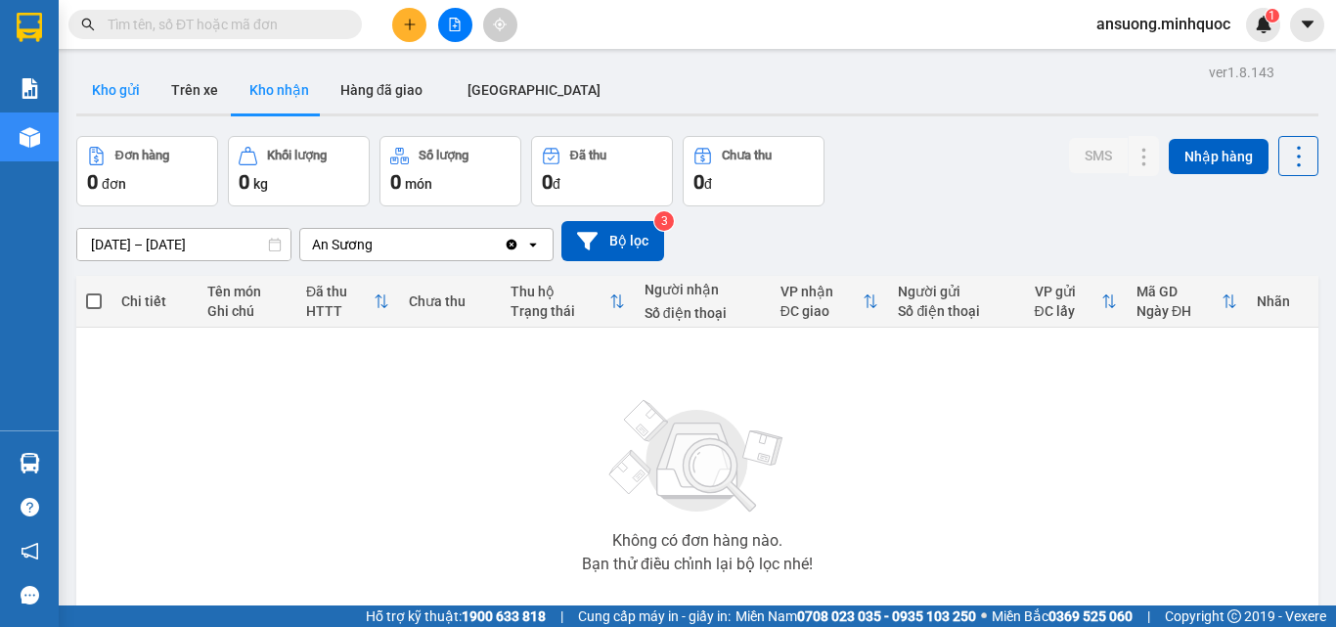
click at [115, 99] on button "Kho gửi" at bounding box center [115, 90] width 79 height 47
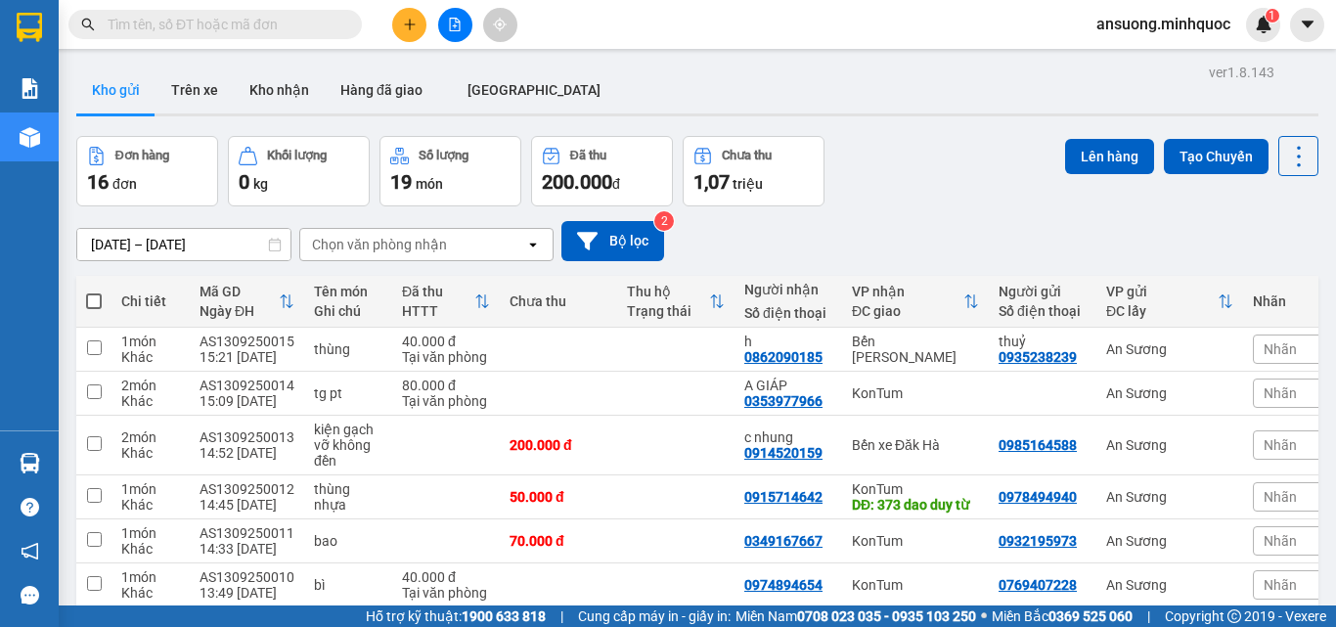
click at [921, 198] on div "Đơn hàng 16 đơn Khối lượng 0 kg Số lượng 19 món Đã thu 200.000 đ Chưa thu 1,07 …" at bounding box center [697, 171] width 1242 height 70
click at [281, 96] on button "Kho nhận" at bounding box center [279, 90] width 91 height 47
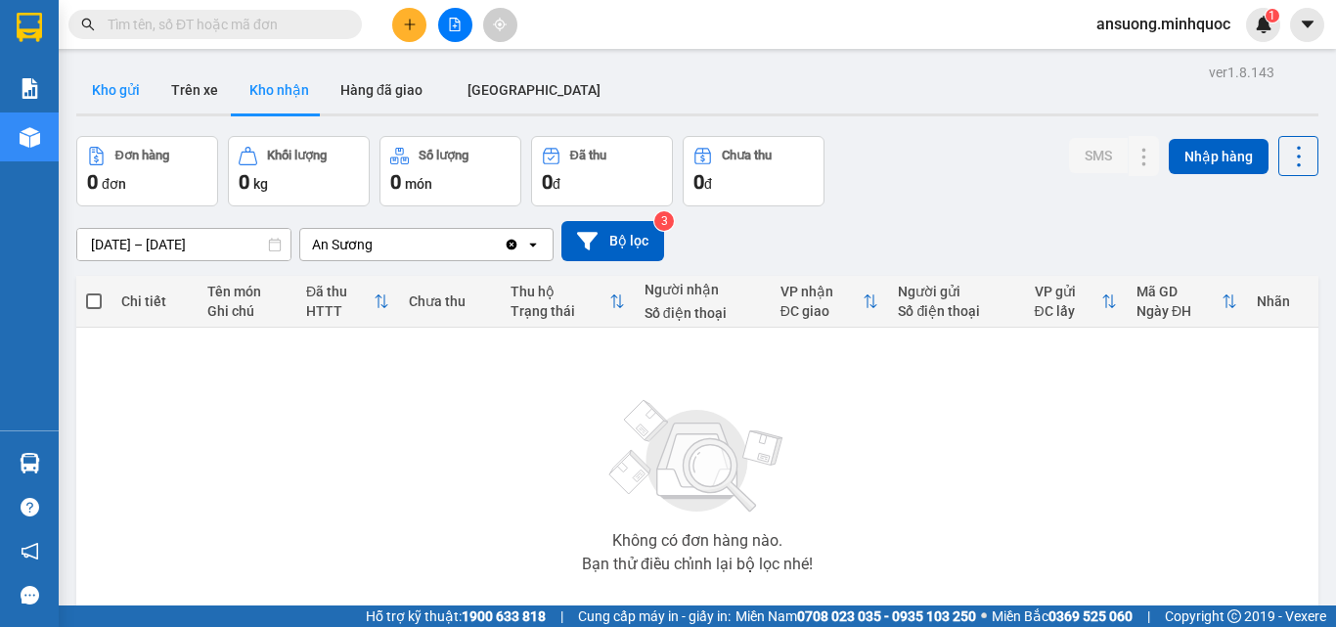
click at [126, 95] on button "Kho gửi" at bounding box center [115, 90] width 79 height 47
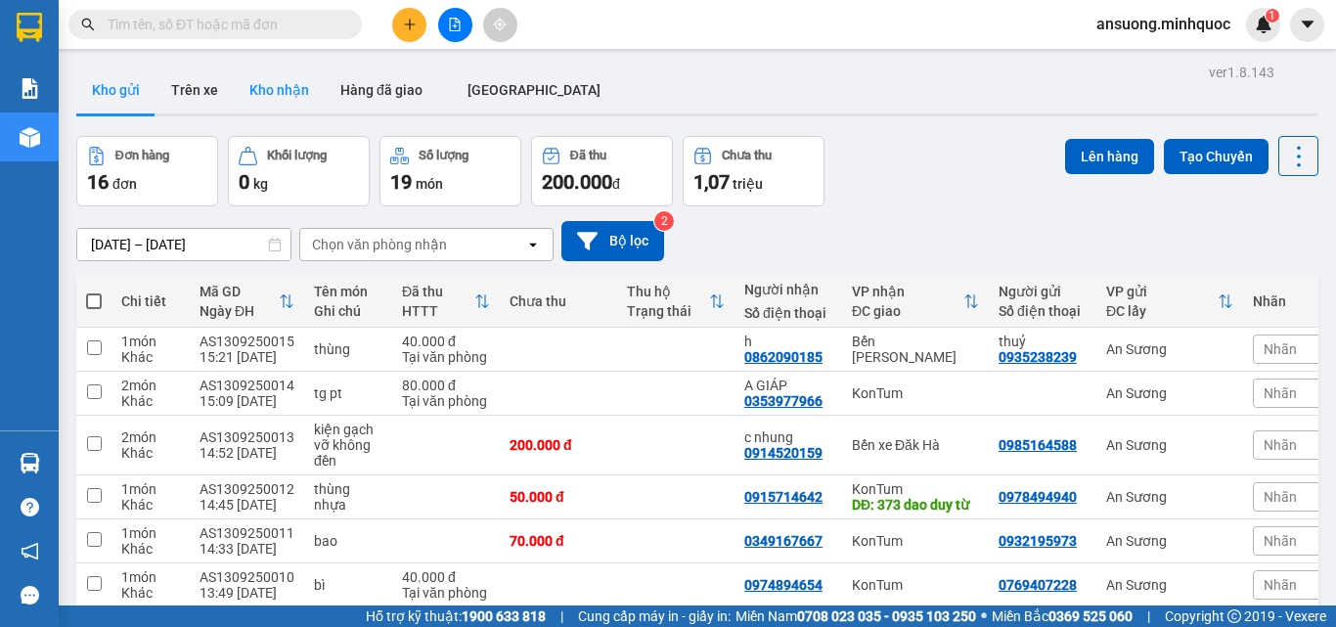
click at [259, 107] on button "Kho nhận" at bounding box center [279, 90] width 91 height 47
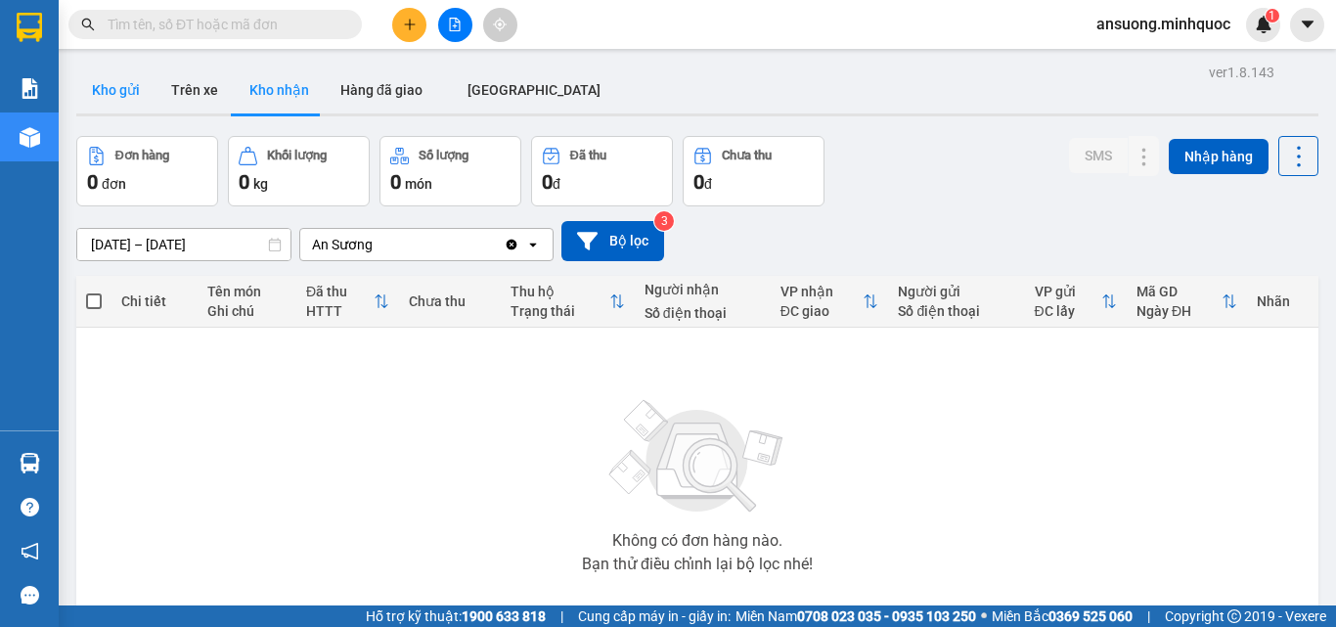
click at [98, 91] on button "Kho gửi" at bounding box center [115, 90] width 79 height 47
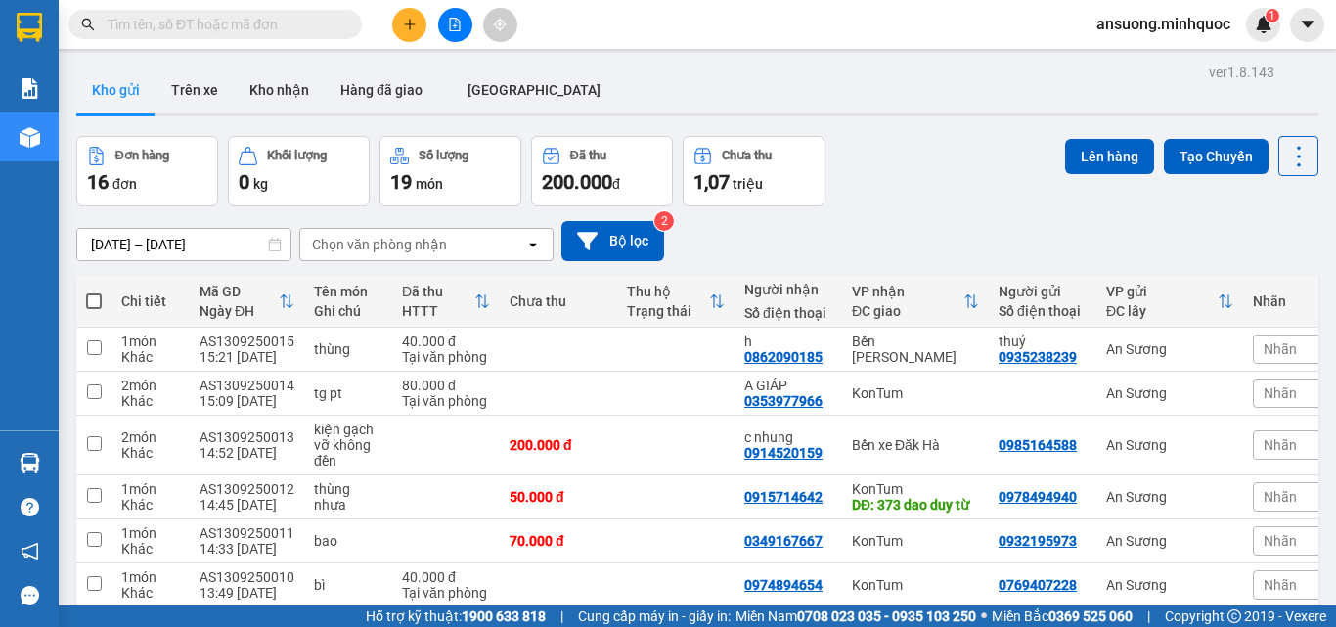
click at [464, 19] on button at bounding box center [455, 25] width 34 height 34
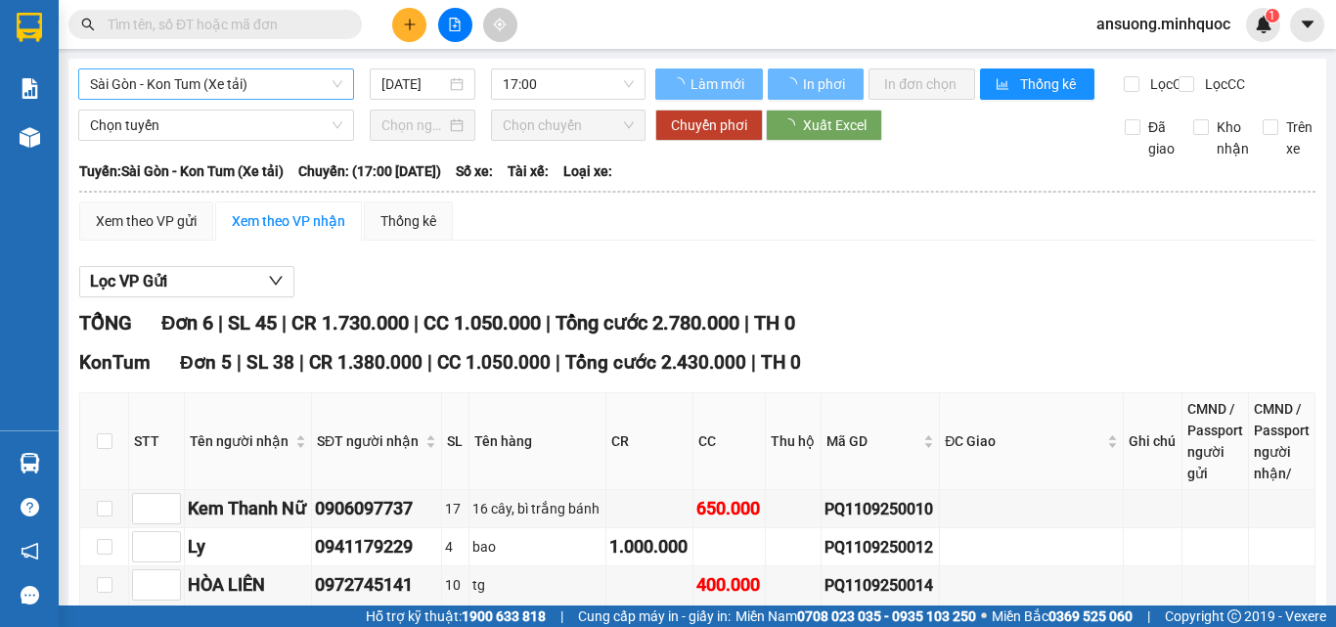
click at [174, 89] on span "Sài Gòn - Kon Tum (Xe tải)" at bounding box center [216, 83] width 252 height 29
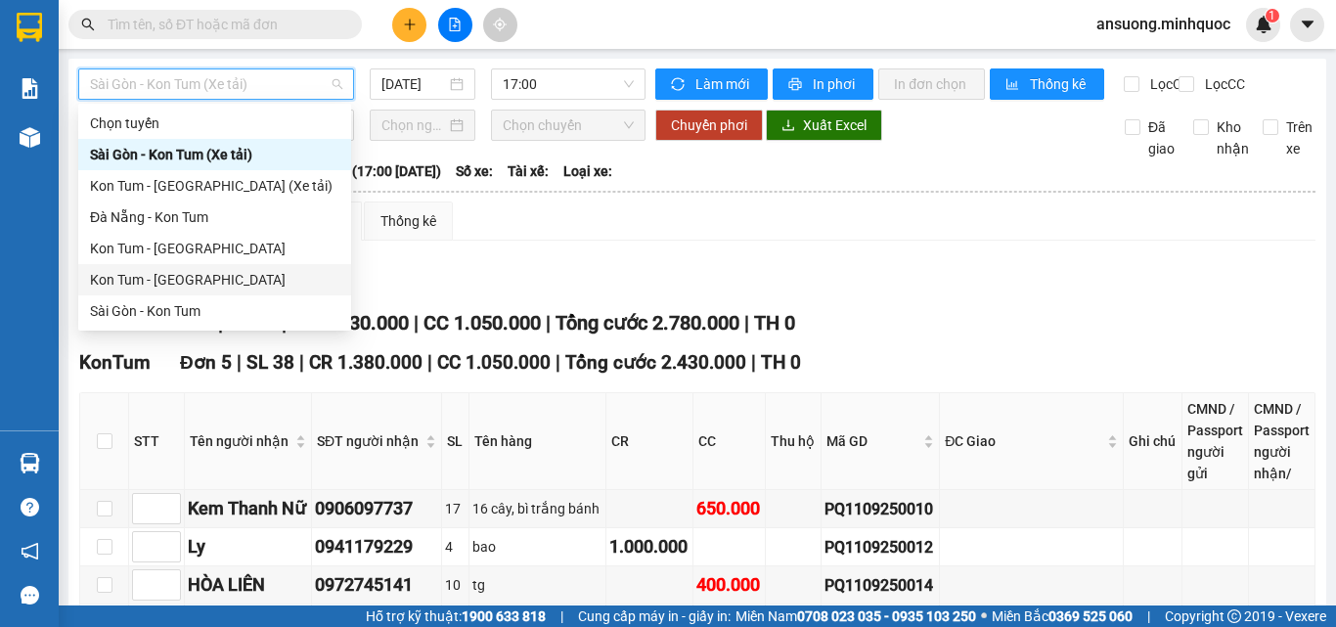
click at [115, 282] on div "Kon Tum - [GEOGRAPHIC_DATA]" at bounding box center [214, 280] width 249 height 22
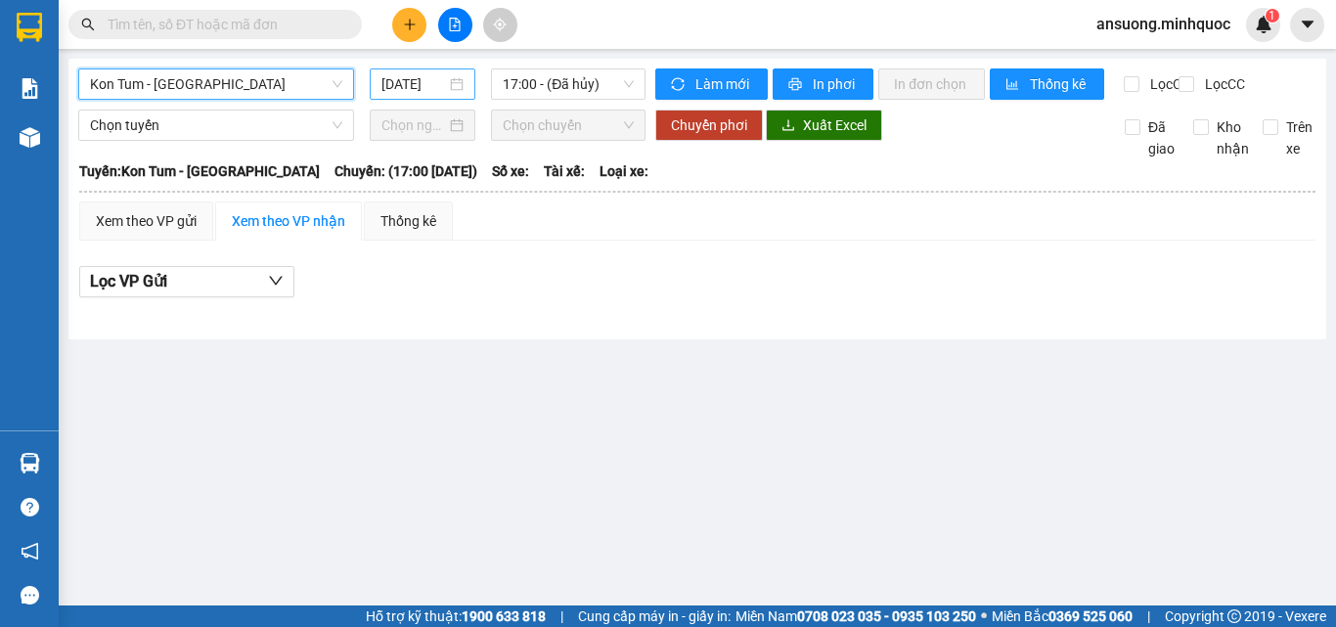
click at [424, 87] on input "[DATE]" at bounding box center [414, 84] width 65 height 22
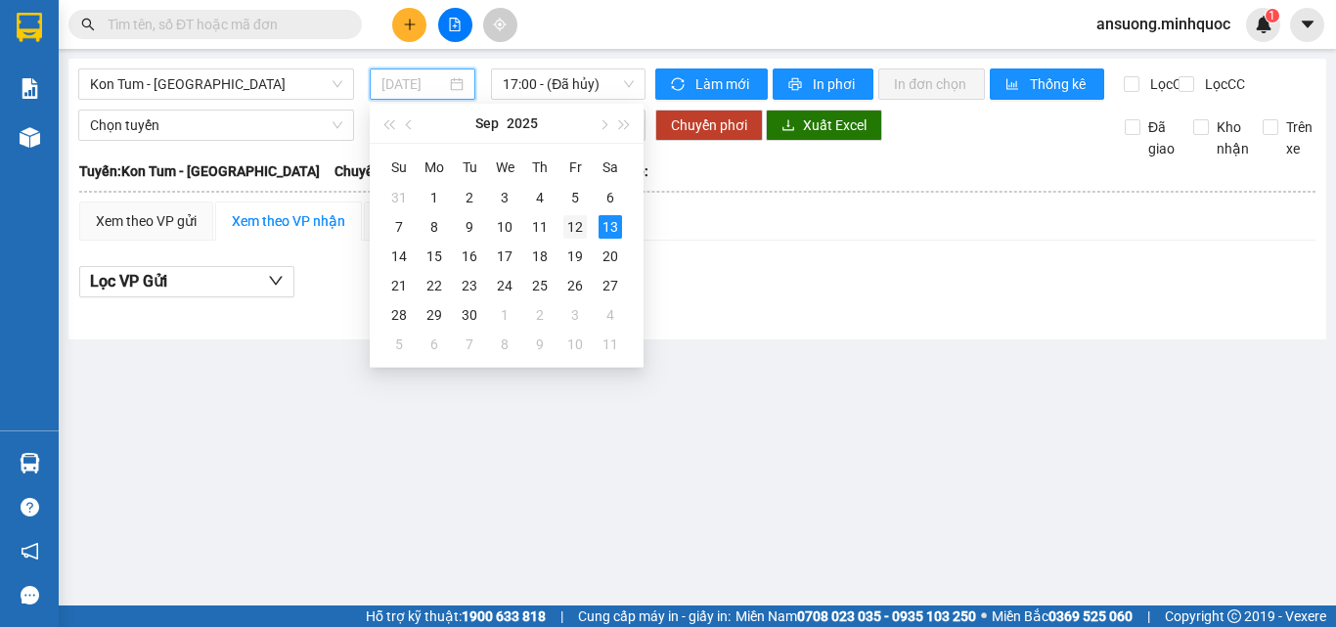
click at [579, 226] on div "12" at bounding box center [574, 226] width 23 height 23
type input "[DATE]"
click at [657, 451] on main "Kon Tum - [GEOGRAPHIC_DATA] [DATE] 17:00 - ([GEOGRAPHIC_DATA]) Làm mới In phơi …" at bounding box center [668, 303] width 1336 height 606
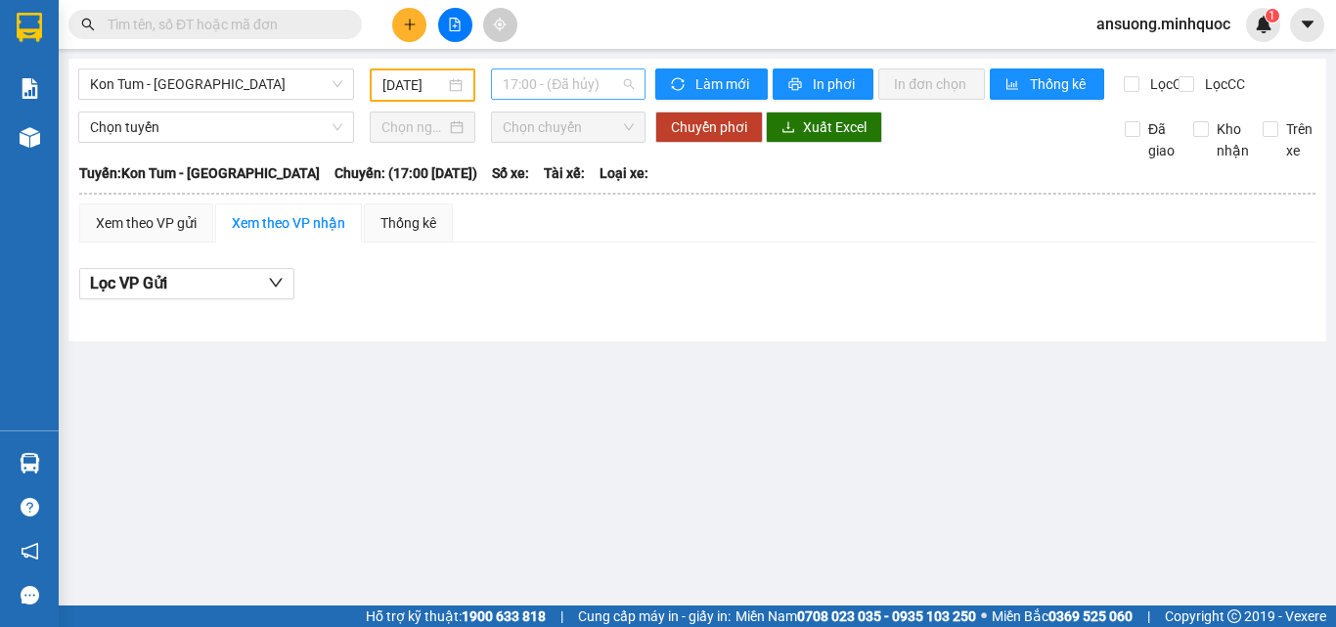
click at [586, 88] on span "17:00 - (Đã hủy)" at bounding box center [568, 83] width 131 height 29
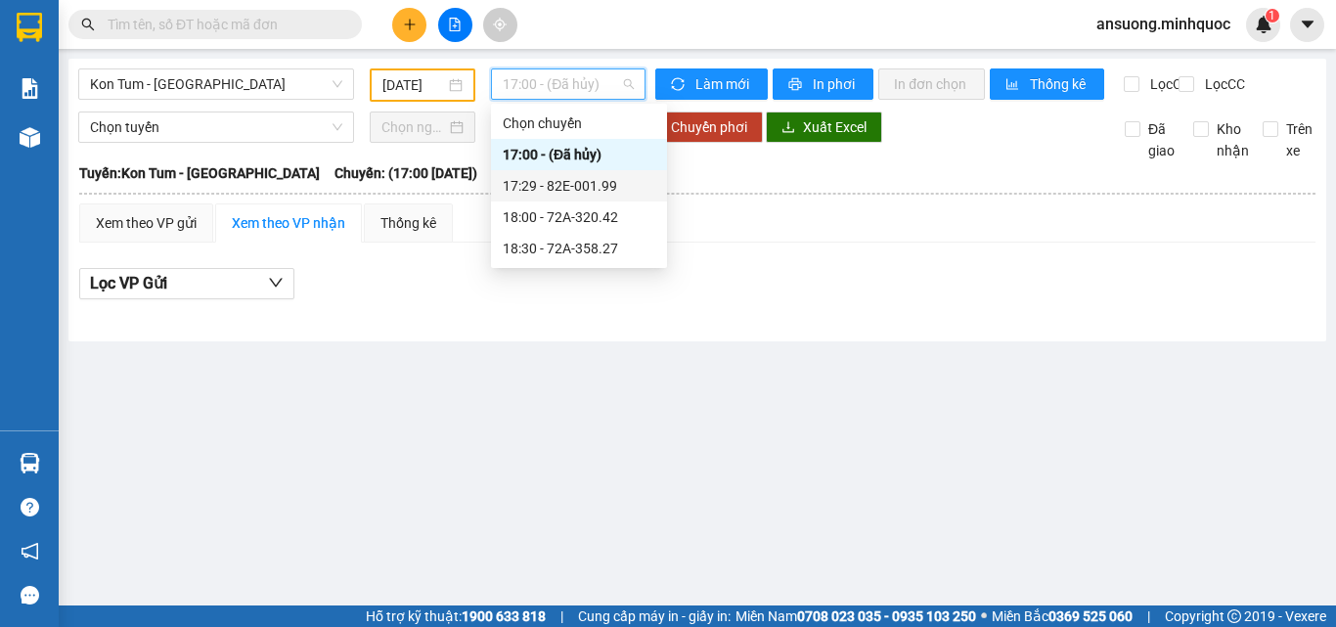
click at [593, 184] on div "17:29 - 82E-001.99" at bounding box center [579, 186] width 153 height 22
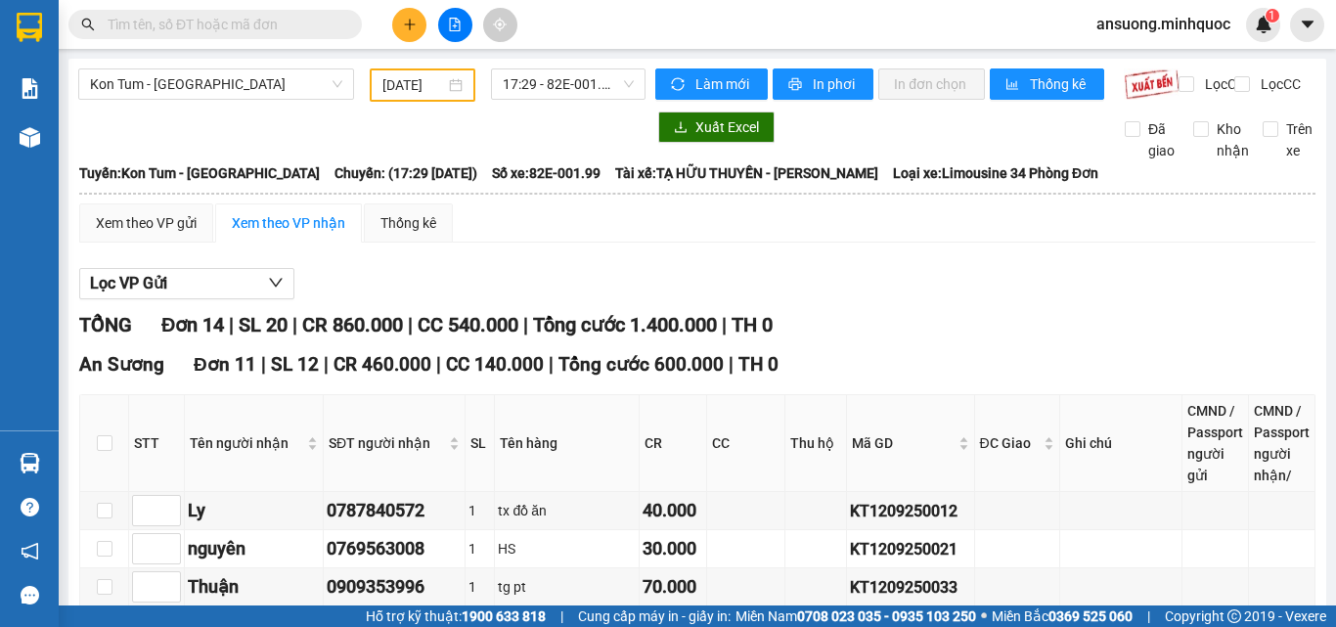
drag, startPoint x: 981, startPoint y: 434, endPoint x: 879, endPoint y: 439, distance: 102.8
click at [182, 22] on input "text" at bounding box center [223, 25] width 231 height 22
paste input "KT1209250019"
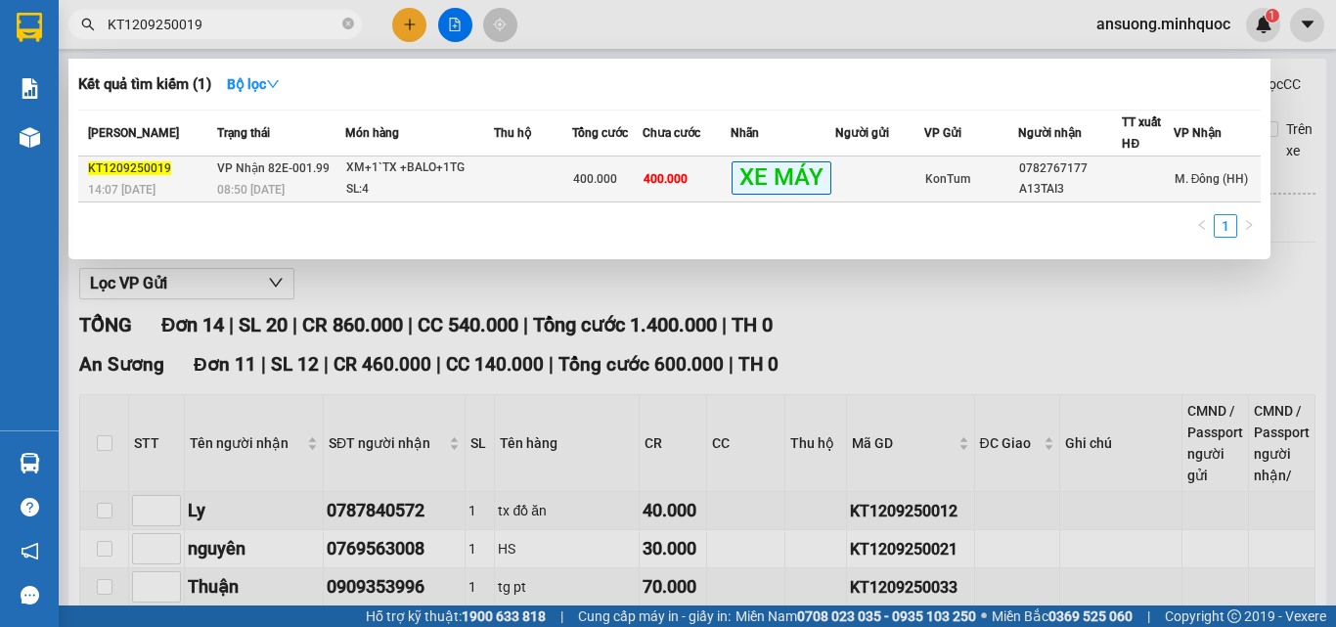
type input "KT1209250019"
click at [481, 174] on div "XM+1`TX +BALO+1TG" at bounding box center [419, 169] width 147 height 22
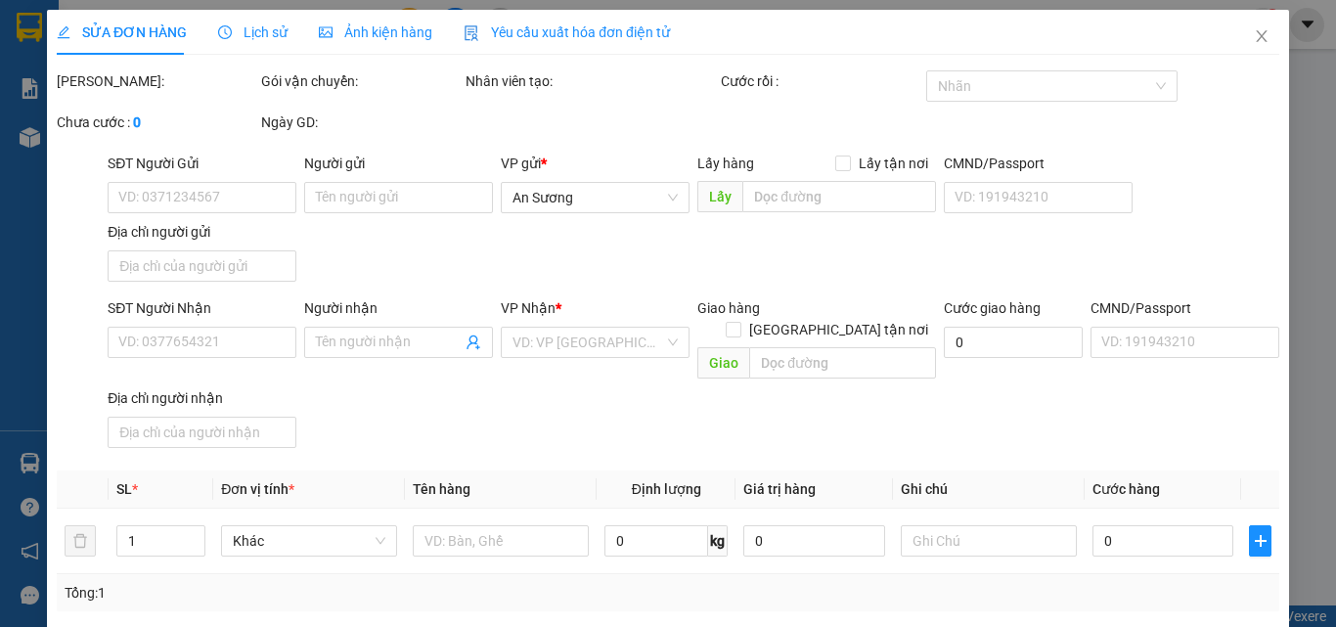
type input "0782767177"
type input "A13TAI3"
type input "xe tài 2 giao"
type input "400.000"
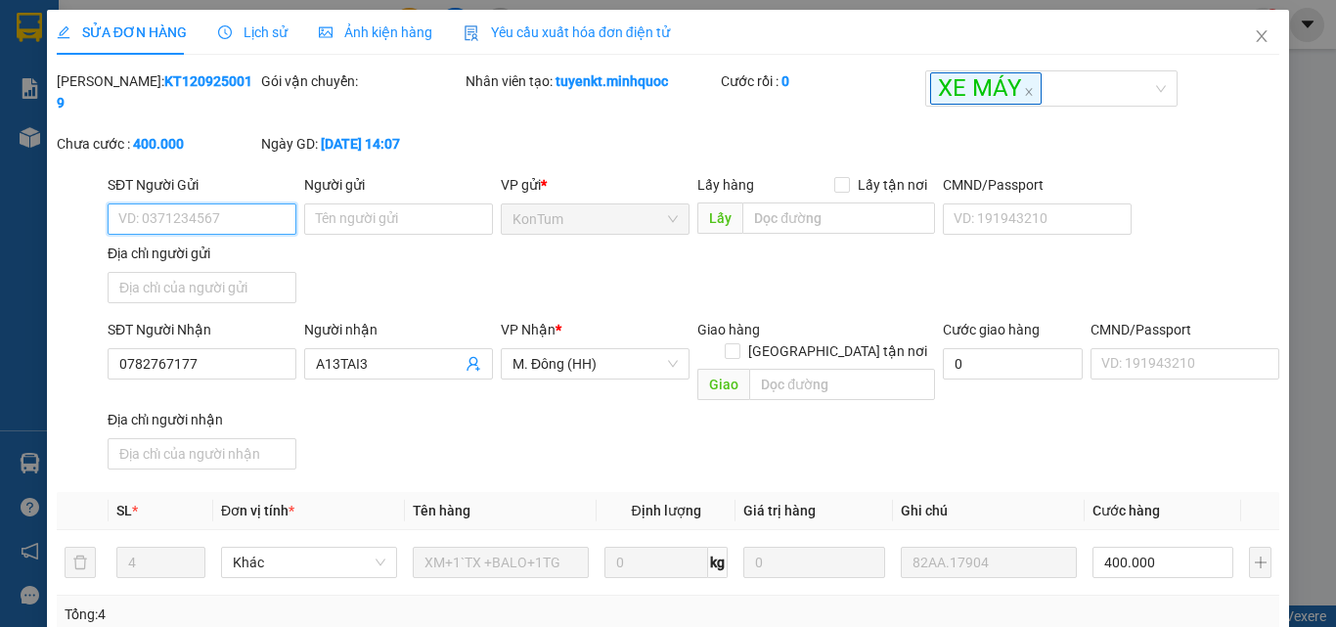
drag, startPoint x: 1143, startPoint y: 473, endPoint x: 1129, endPoint y: 498, distance: 28.0
type input "0"
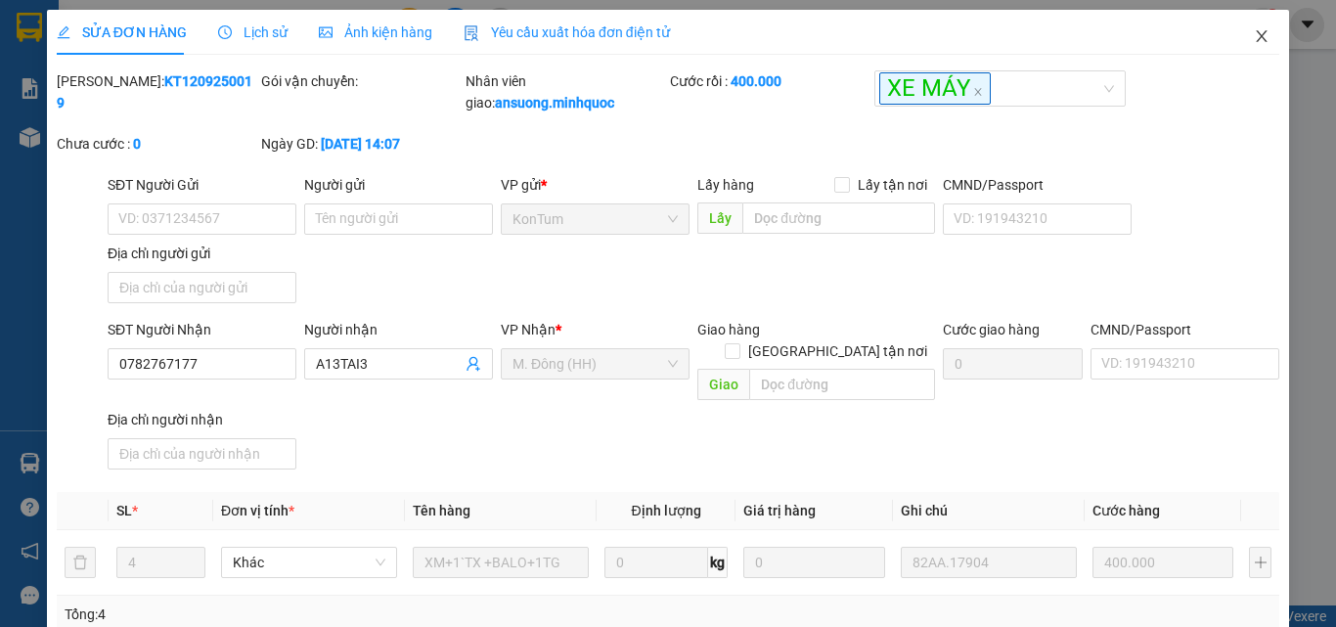
click at [1257, 33] on span "Close" at bounding box center [1262, 37] width 55 height 55
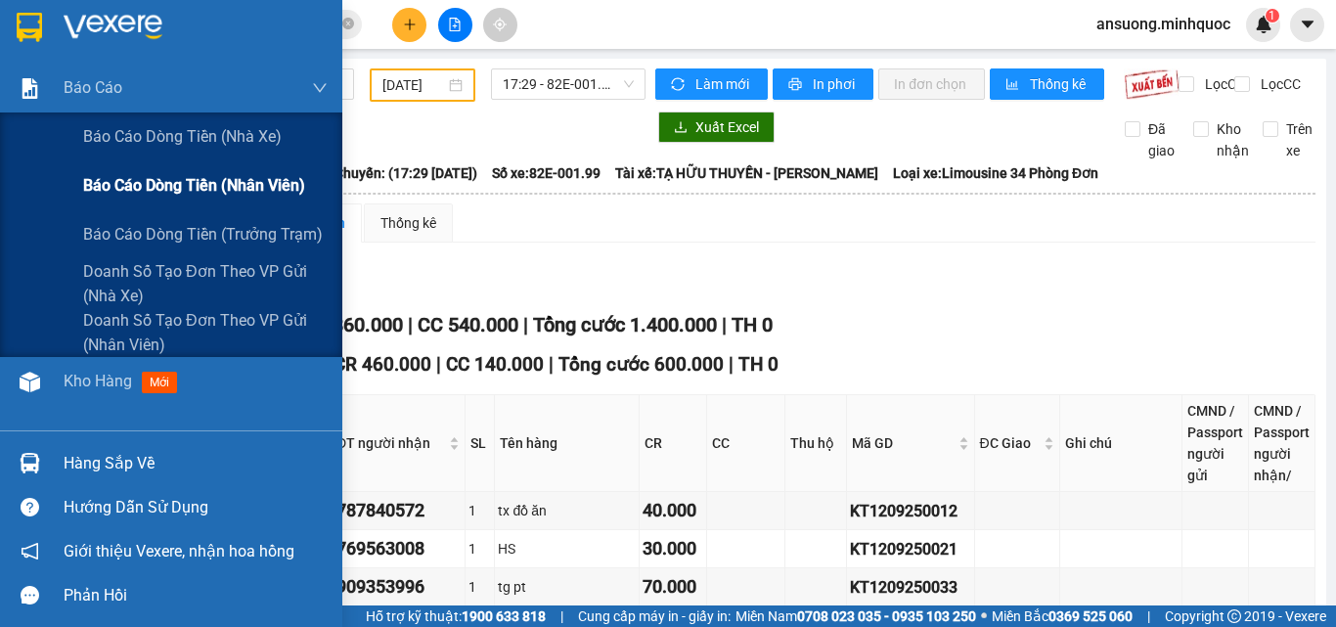
drag, startPoint x: 139, startPoint y: 162, endPoint x: 157, endPoint y: 188, distance: 30.9
click at [157, 188] on div "Báo cáo dòng tiền (nhân viên)" at bounding box center [205, 185] width 245 height 49
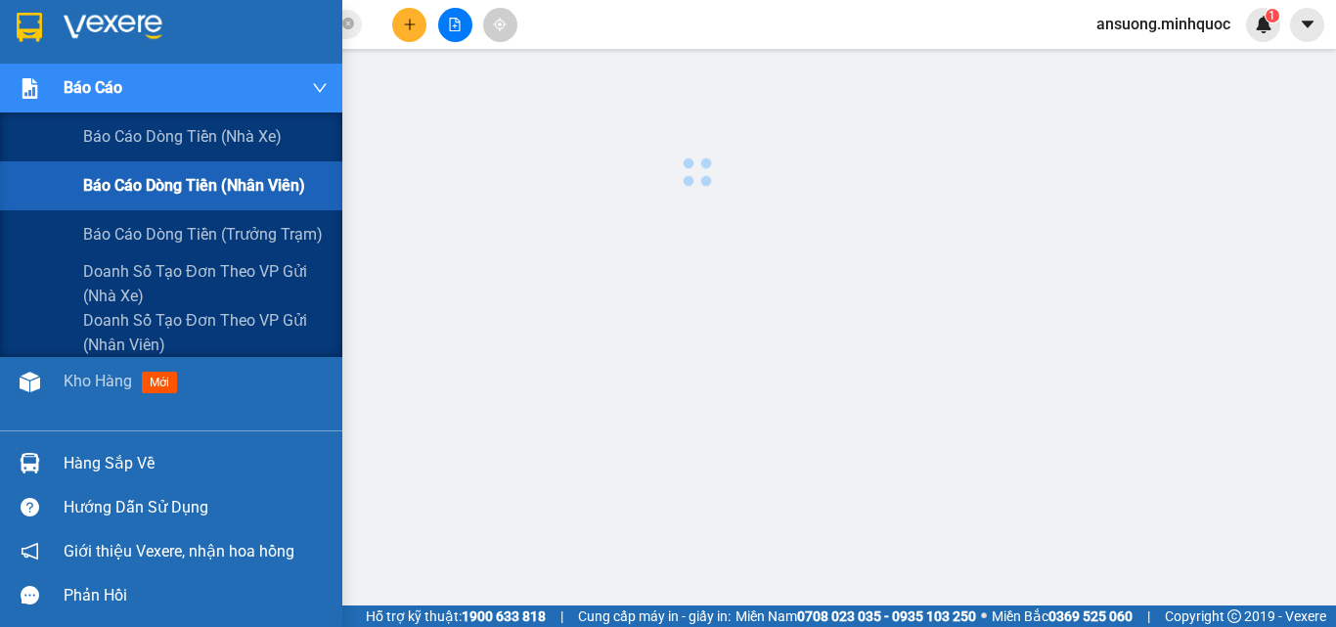
click at [157, 188] on span "Báo cáo dòng tiền (nhân viên)" at bounding box center [194, 185] width 222 height 24
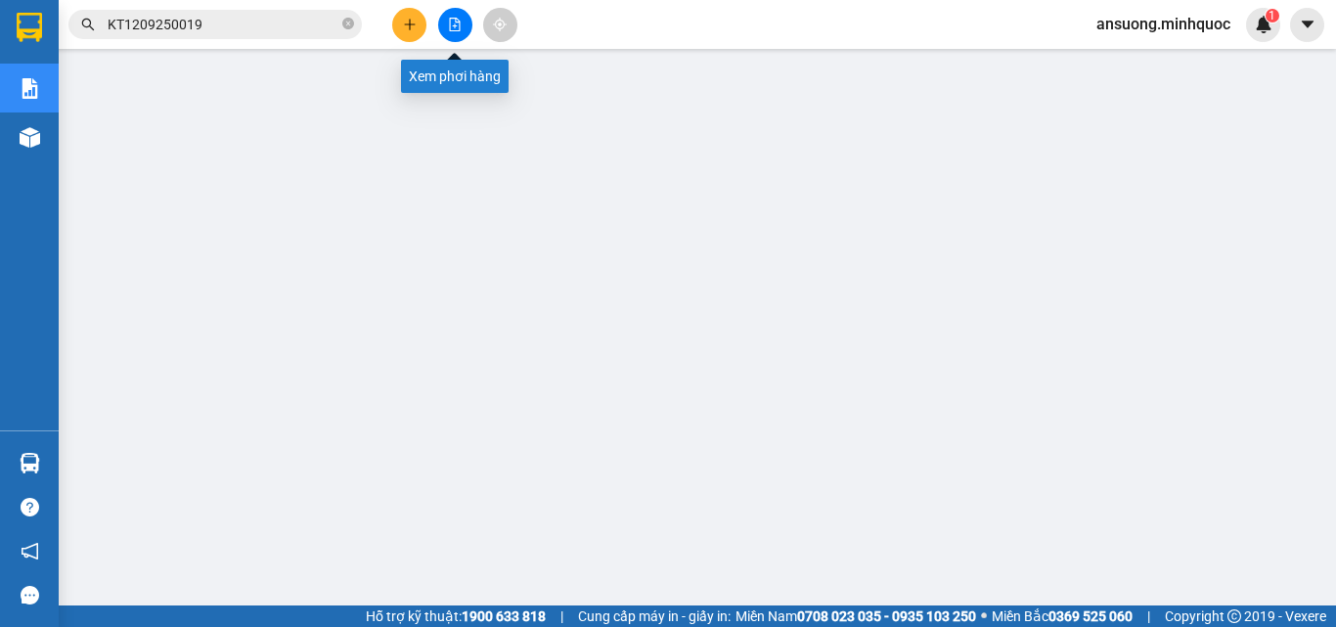
click at [454, 28] on icon "file-add" at bounding box center [455, 25] width 14 height 14
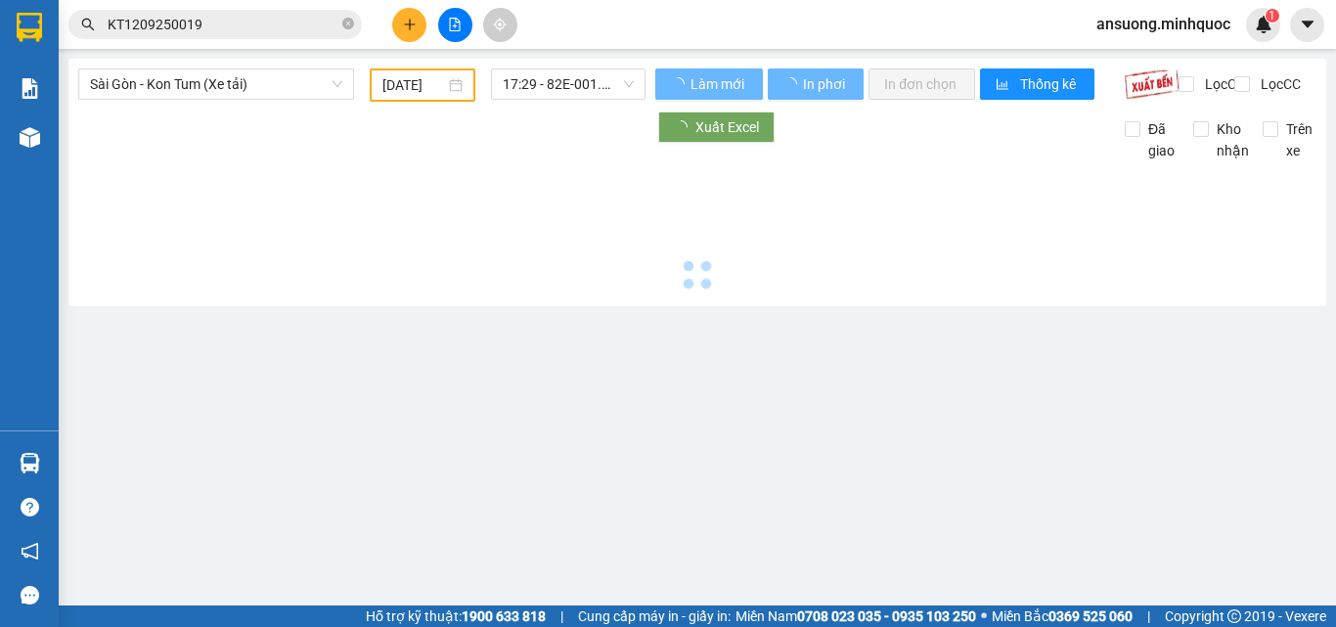
type input "[DATE]"
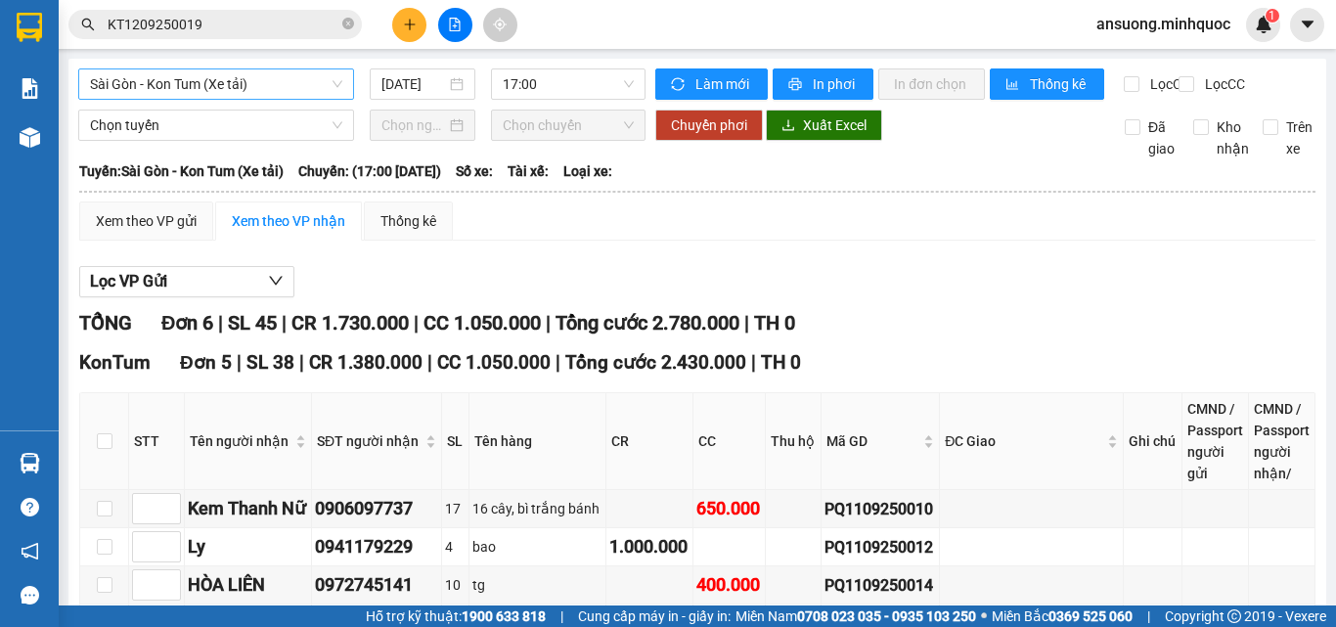
click at [220, 128] on body "Kết quả tìm kiếm ( 1 ) Bộ lọc Mã ĐH Trạng thái Món hàng Thu hộ Tổng cước Chưa c…" at bounding box center [668, 313] width 1336 height 627
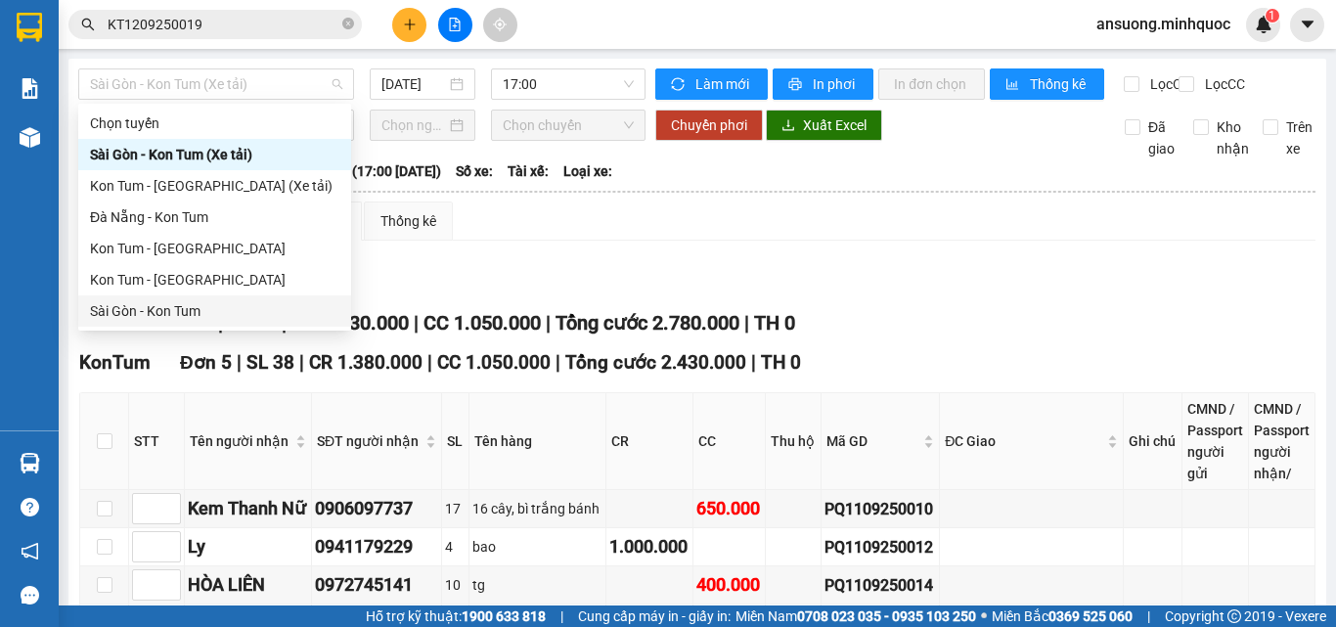
click at [118, 307] on div "Sài Gòn - Kon Tum" at bounding box center [214, 311] width 249 height 22
type input "[DATE]"
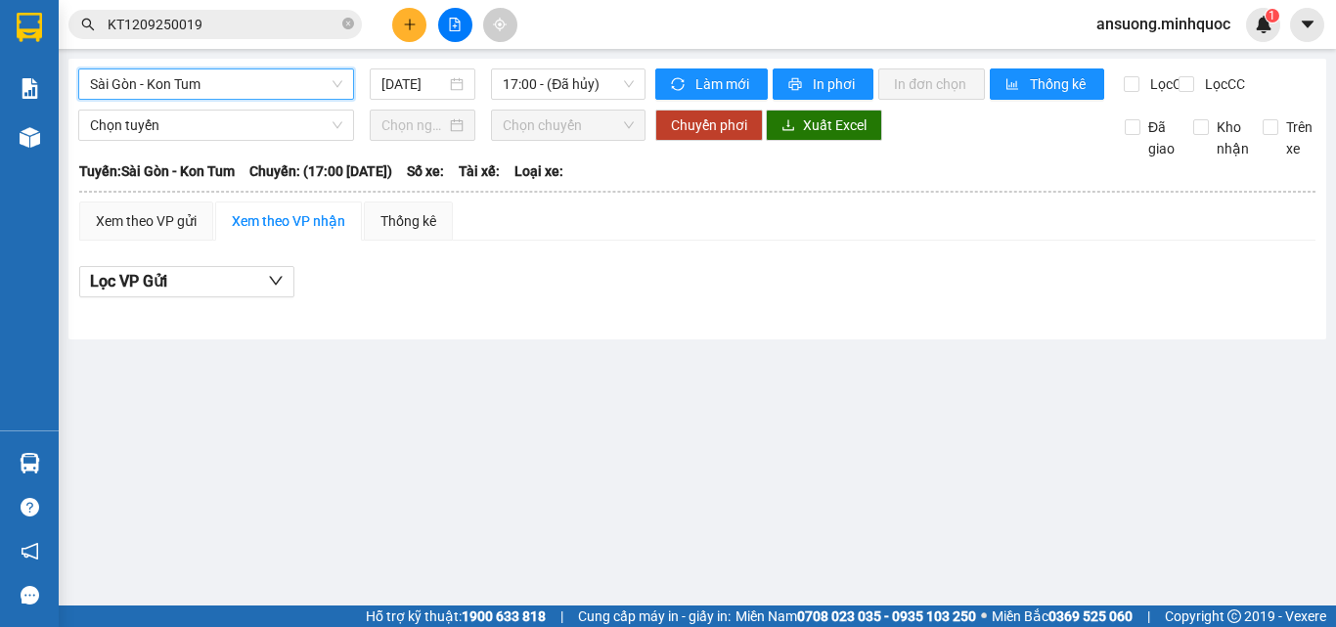
click at [203, 96] on span "Sài Gòn - Kon Tum" at bounding box center [216, 83] width 252 height 29
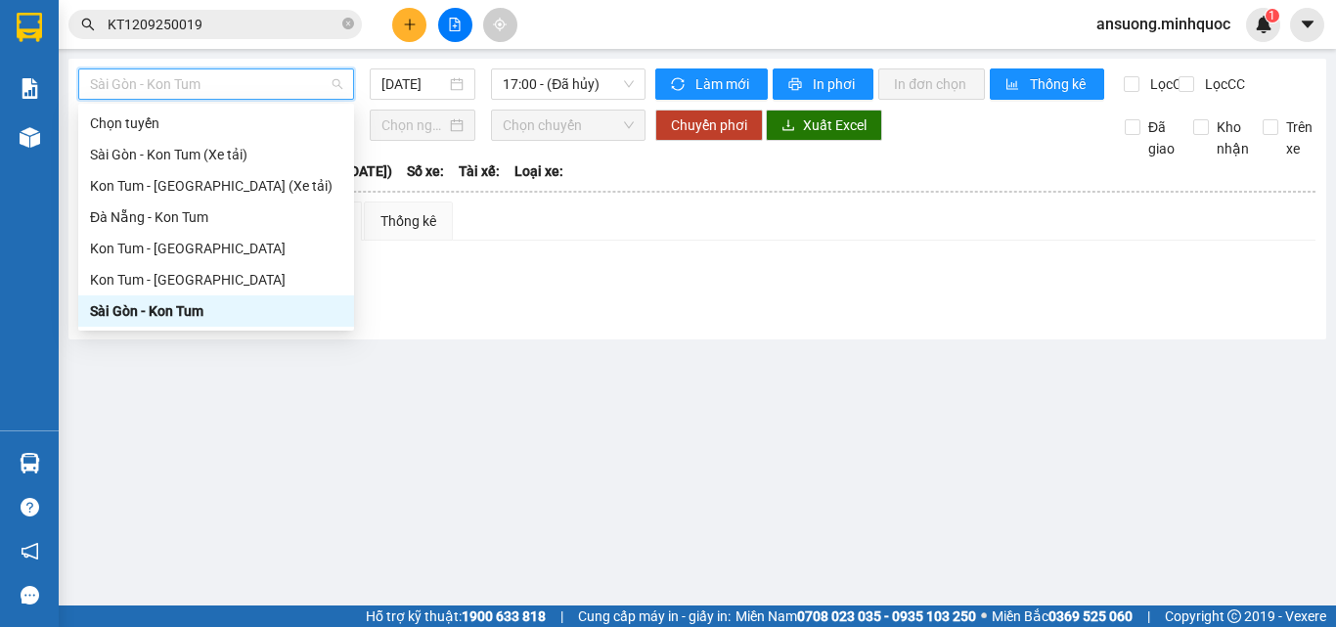
drag, startPoint x: 111, startPoint y: 312, endPoint x: 123, endPoint y: 297, distance: 19.4
click at [112, 312] on div "Sài Gòn - Kon Tum" at bounding box center [216, 311] width 252 height 22
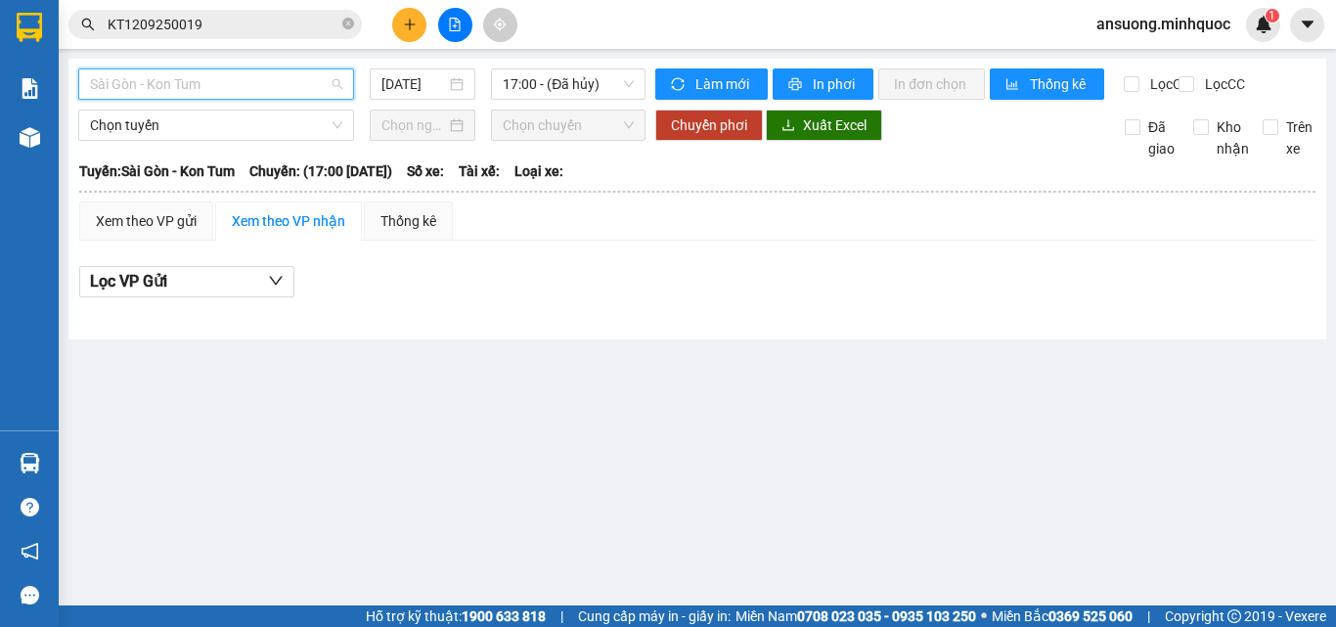
click at [158, 80] on span "Sài Gòn - Kon Tum" at bounding box center [216, 83] width 252 height 29
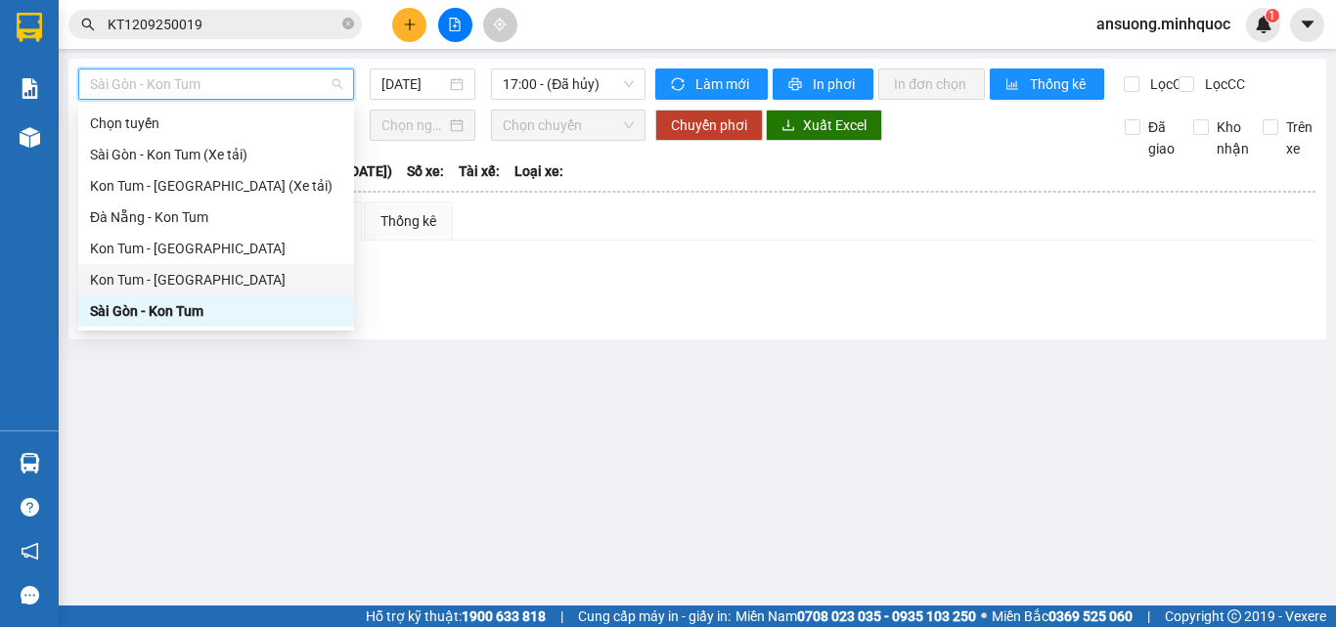
click at [142, 280] on div "Kon Tum - [GEOGRAPHIC_DATA]" at bounding box center [216, 280] width 252 height 22
type input "[DATE]"
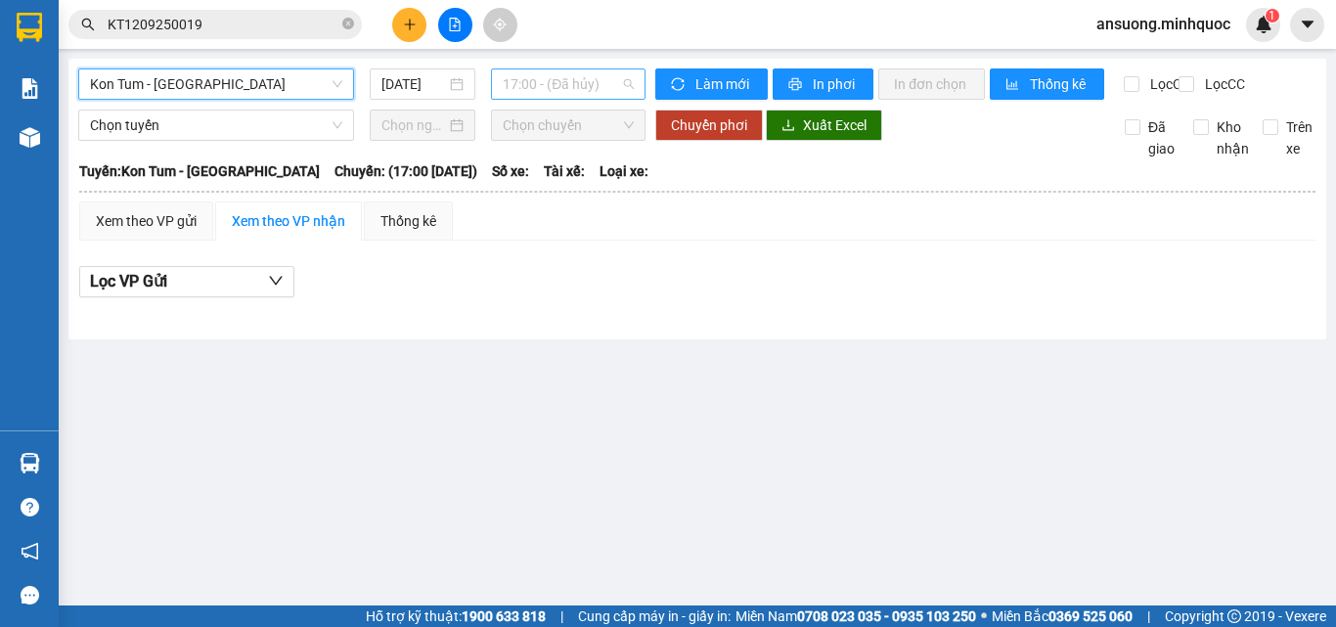
click at [552, 78] on span "17:00 - (Đã hủy)" at bounding box center [568, 83] width 131 height 29
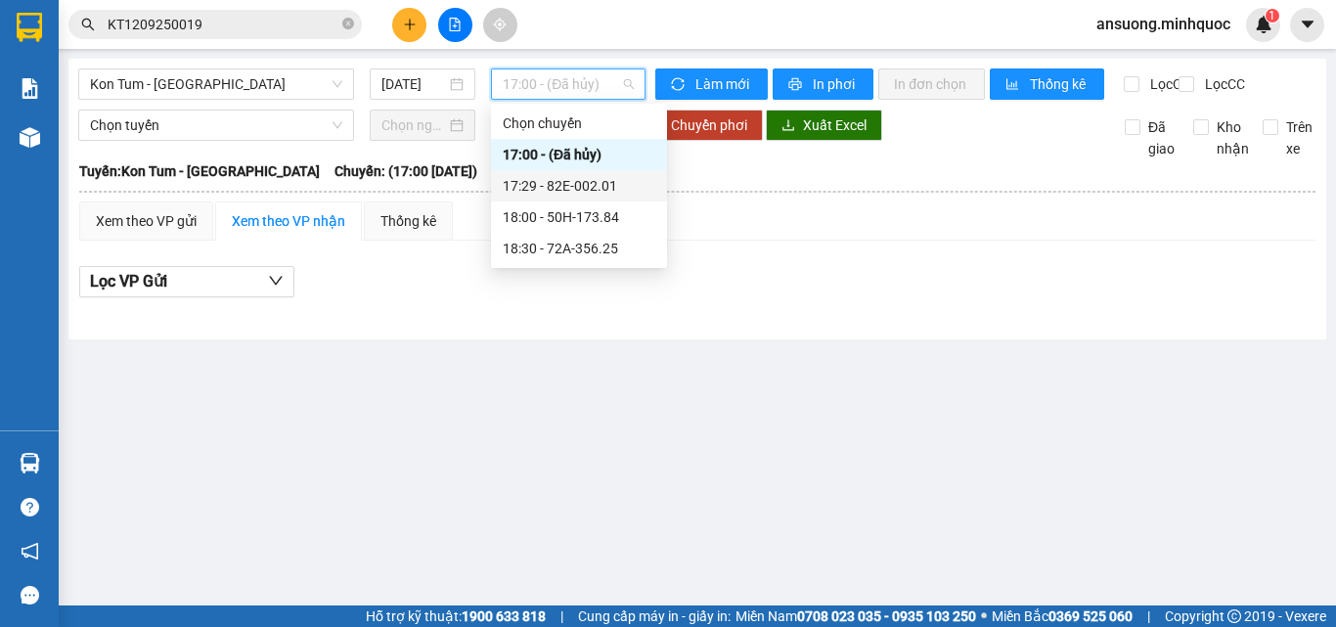
click at [622, 173] on div "17:29 - 82E-002.01" at bounding box center [579, 185] width 176 height 31
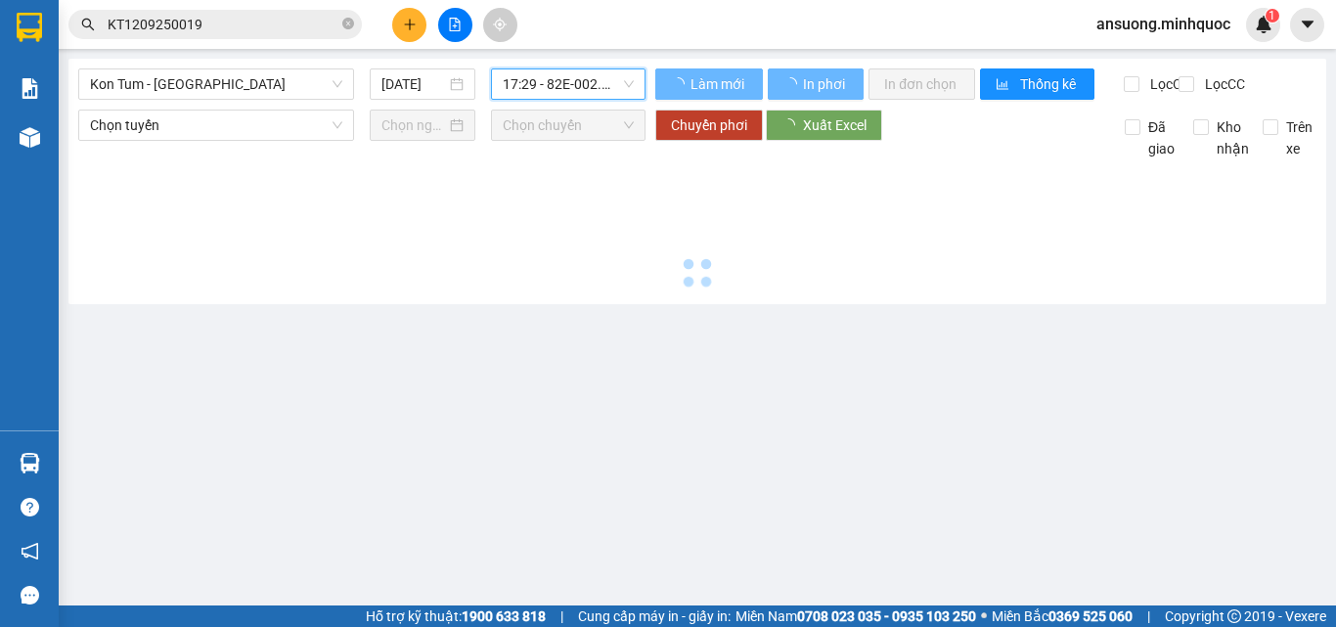
drag, startPoint x: 410, startPoint y: 505, endPoint x: 343, endPoint y: 354, distance: 164.7
click at [404, 493] on main "Kon Tum - [GEOGRAPHIC_DATA] [DATE] 17:29 17:29 - 82E-002.01 Làm mới In phơi In …" at bounding box center [668, 303] width 1336 height 606
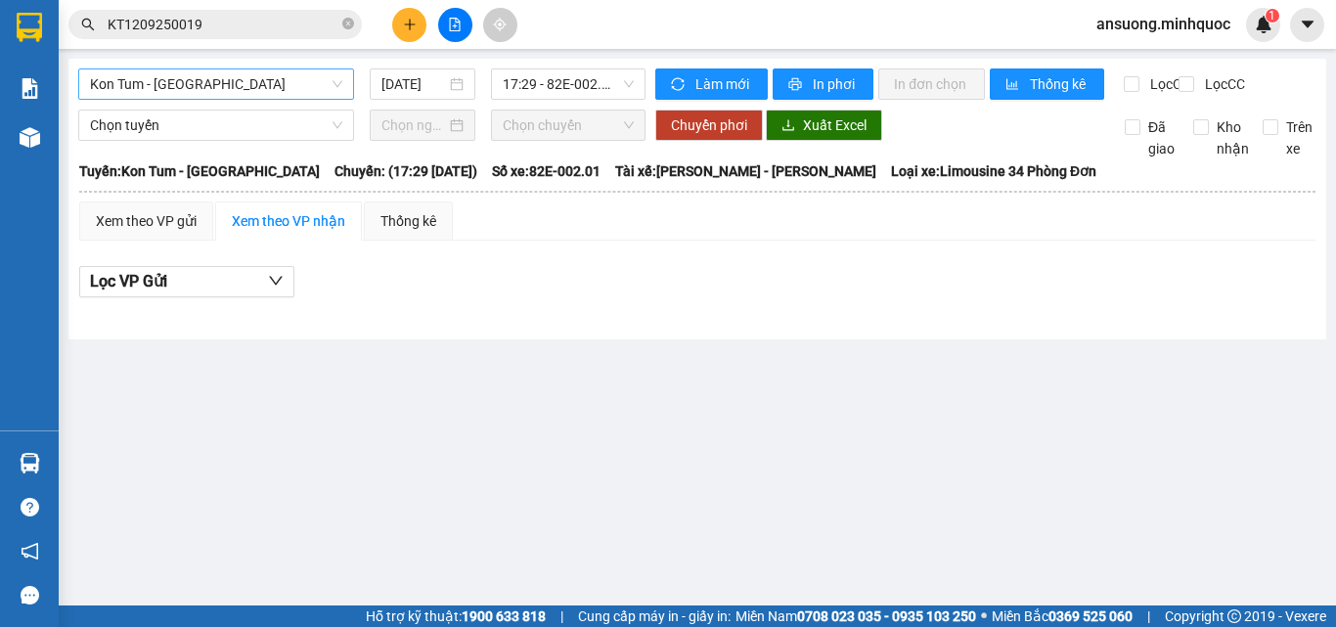
click at [175, 79] on span "Kon Tum - [GEOGRAPHIC_DATA]" at bounding box center [216, 83] width 252 height 29
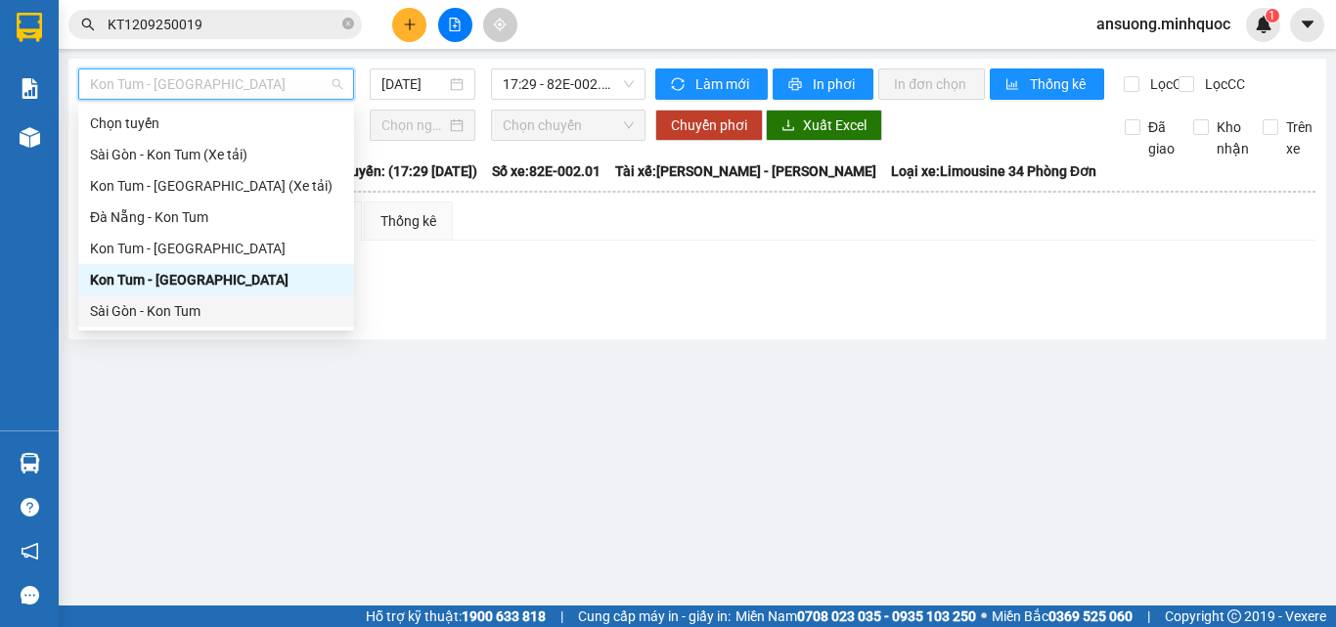
drag, startPoint x: 104, startPoint y: 318, endPoint x: 117, endPoint y: 310, distance: 15.8
click at [117, 310] on div "Sài Gòn - Kon Tum" at bounding box center [216, 311] width 252 height 22
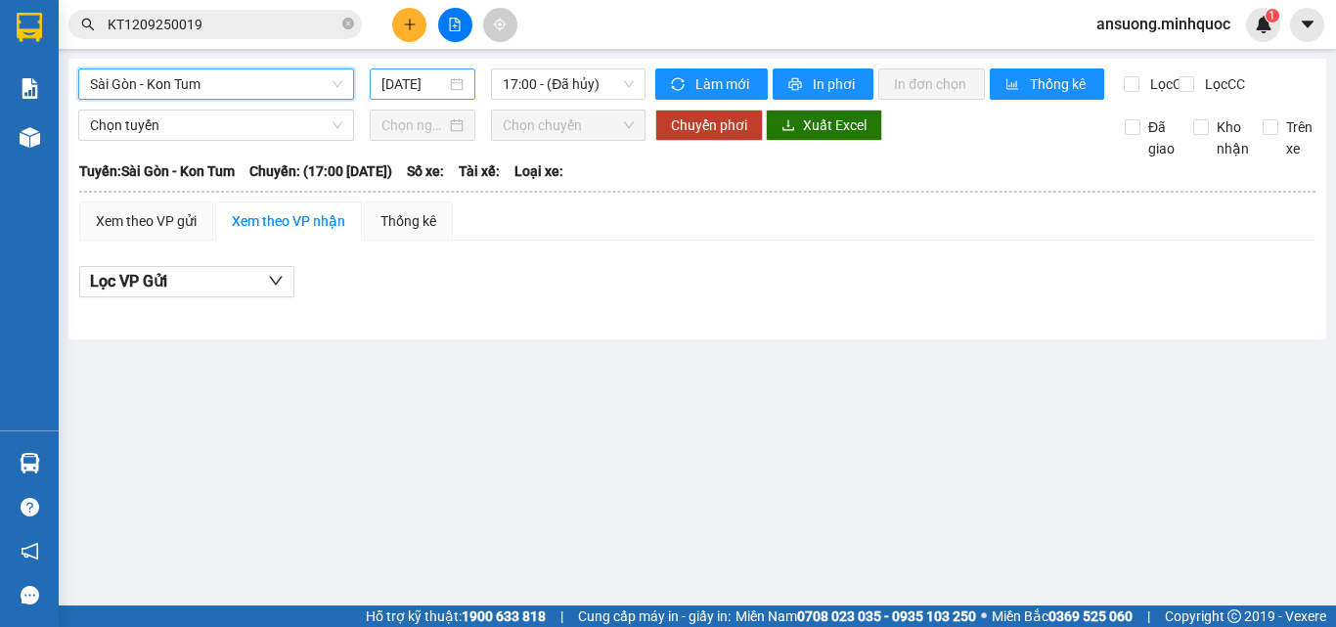
click at [415, 75] on input "[DATE]" at bounding box center [414, 84] width 65 height 22
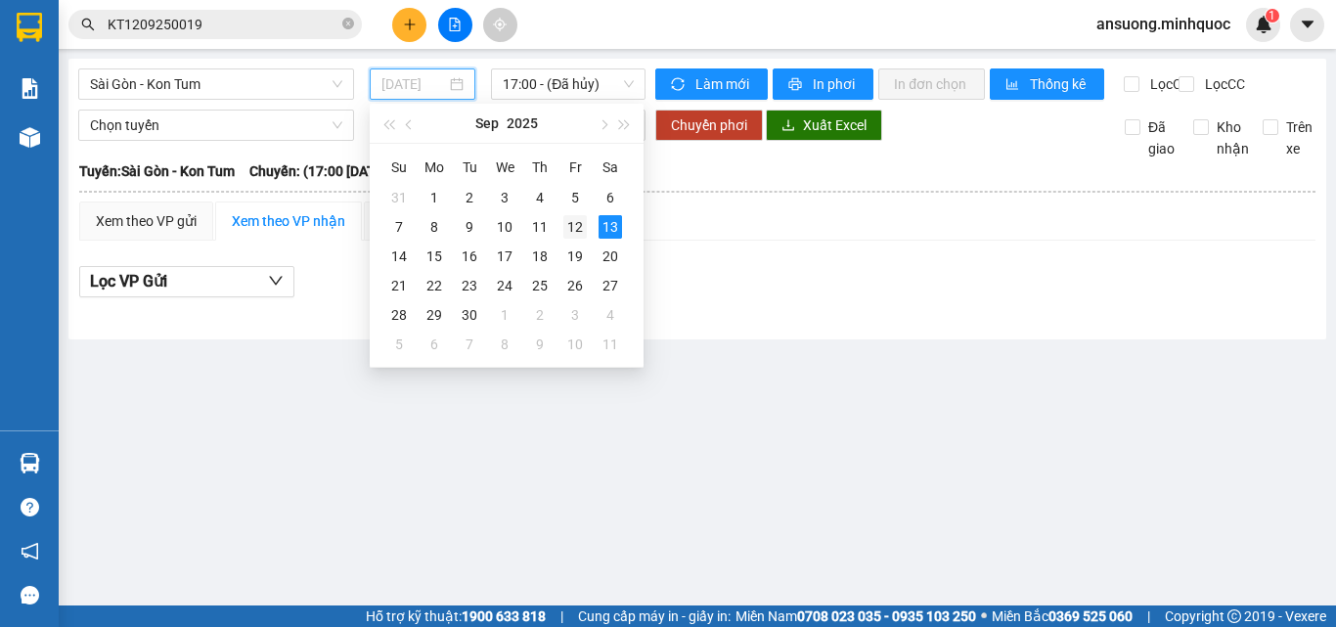
click at [568, 223] on div "12" at bounding box center [574, 226] width 23 height 23
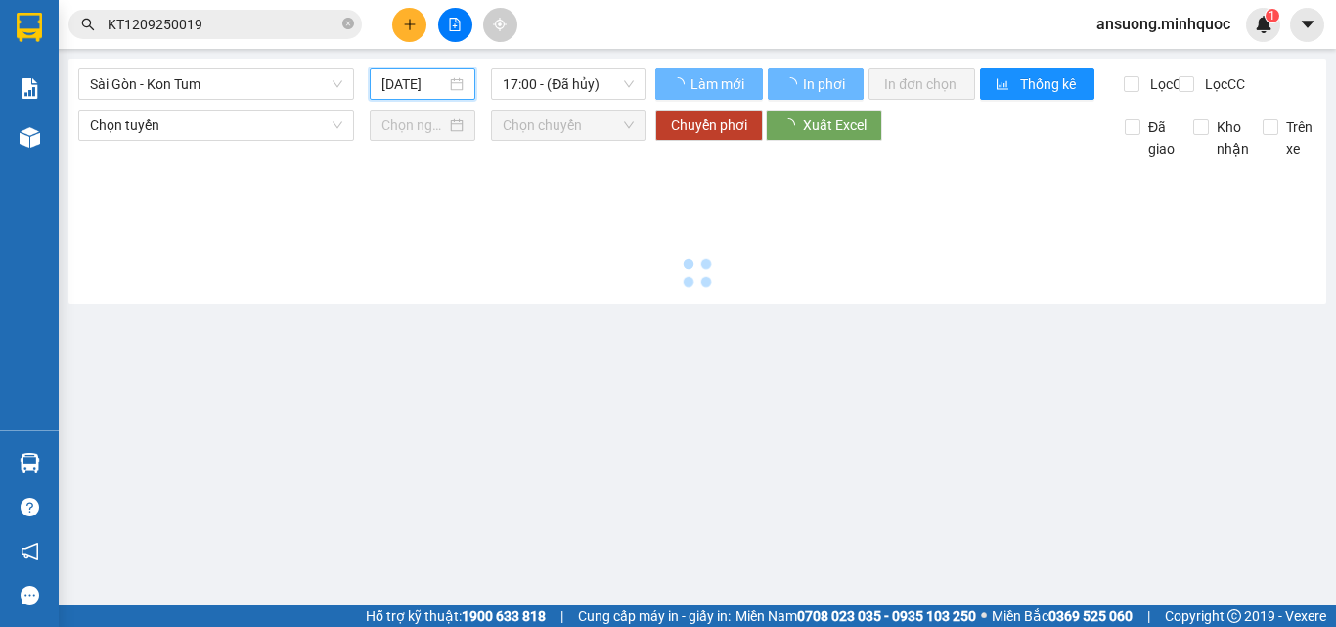
type input "[DATE]"
click at [564, 422] on main "[GEOGRAPHIC_DATA] - Kon Tum [DATE] 17:00 - ([GEOGRAPHIC_DATA]) Làm mới In phơi …" at bounding box center [668, 303] width 1336 height 606
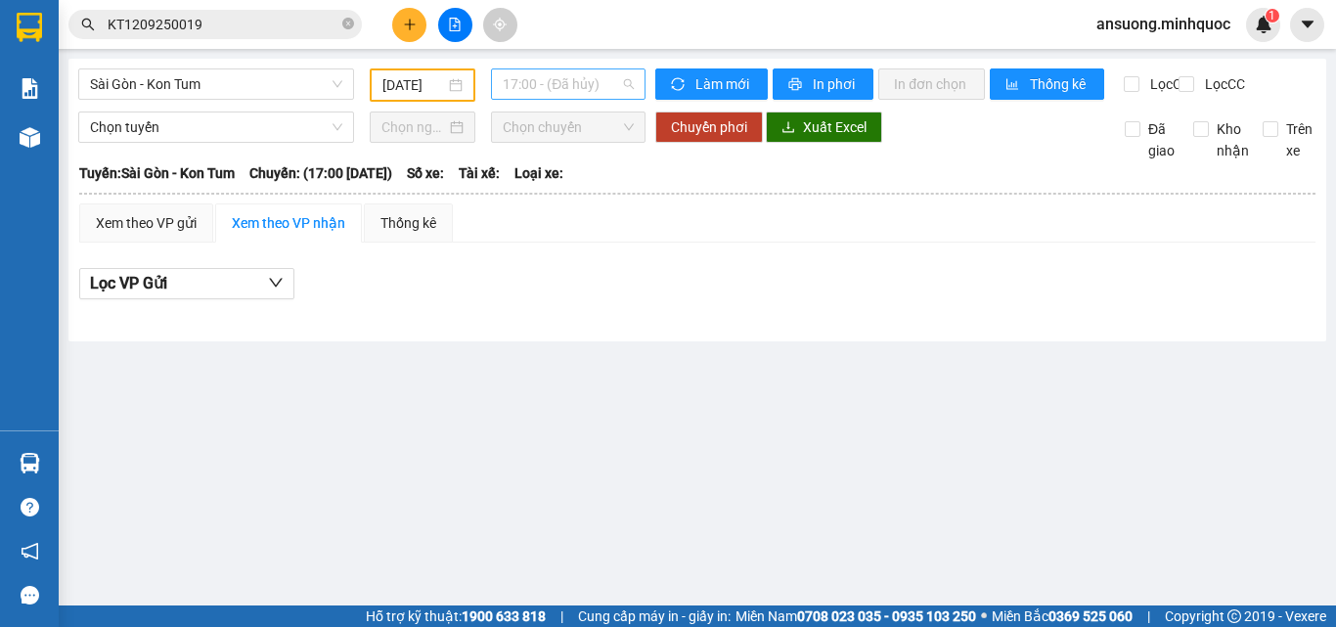
click at [570, 79] on span "17:00 - (Đã hủy)" at bounding box center [568, 83] width 131 height 29
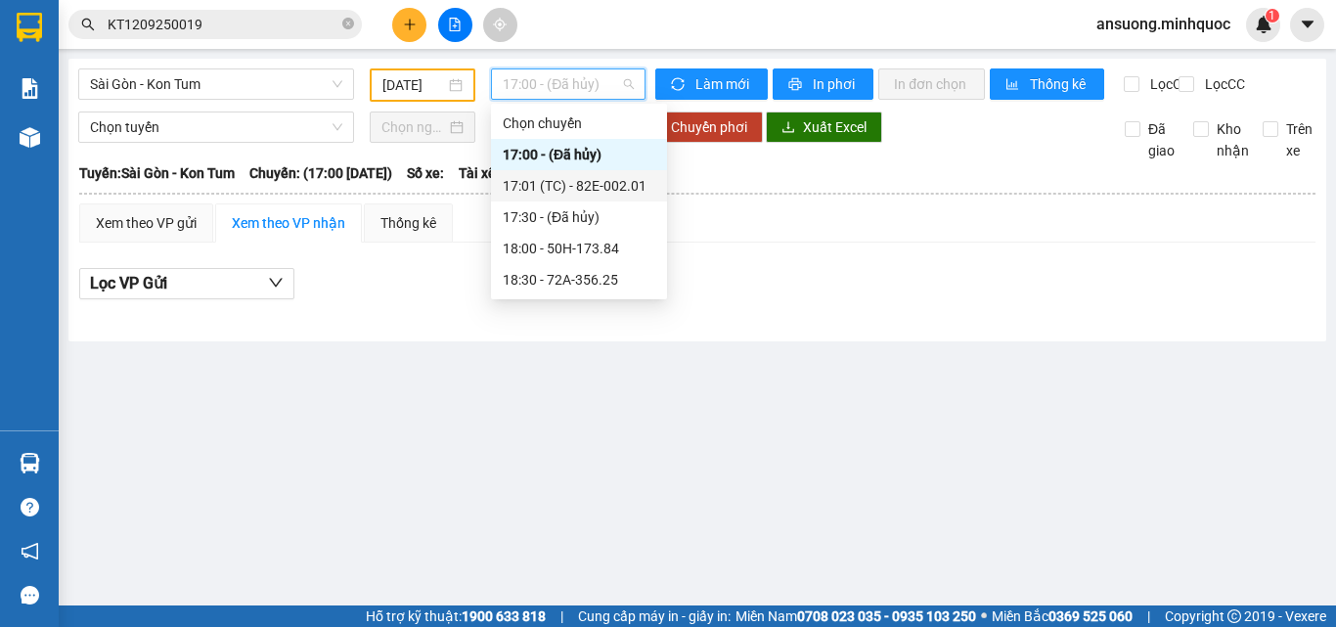
click at [572, 181] on div "17:01 (TC) - 82E-002.01" at bounding box center [579, 186] width 153 height 22
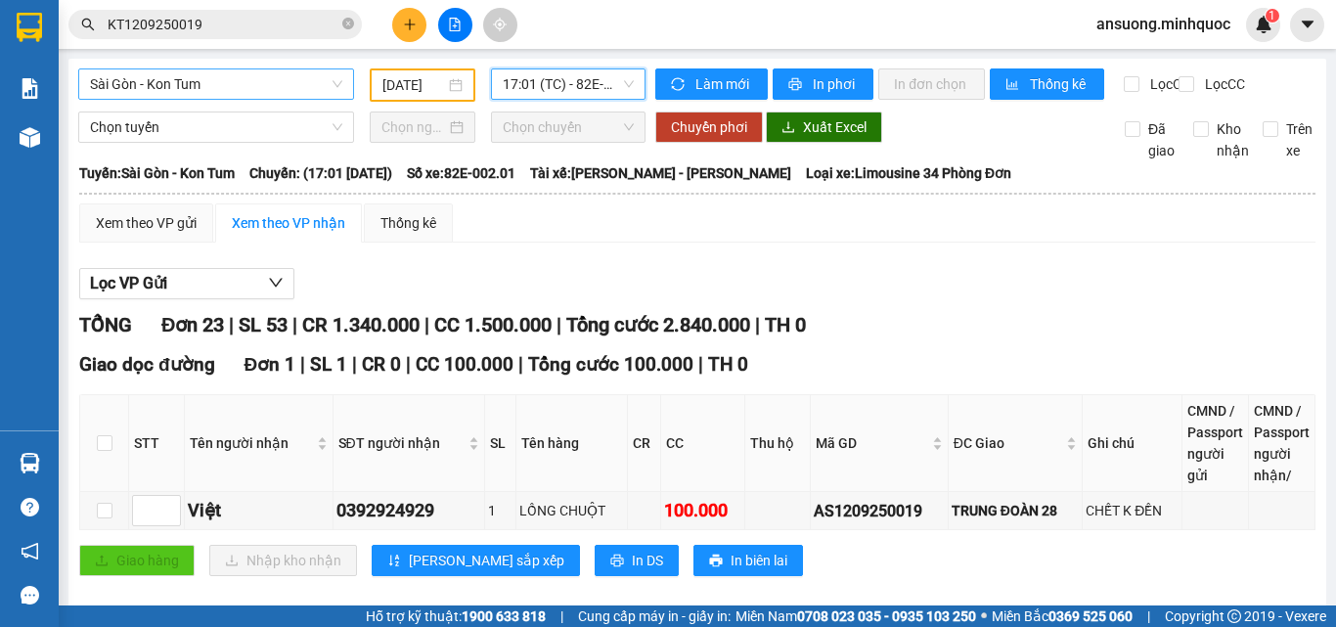
click at [112, 72] on span "Sài Gòn - Kon Tum" at bounding box center [216, 83] width 252 height 29
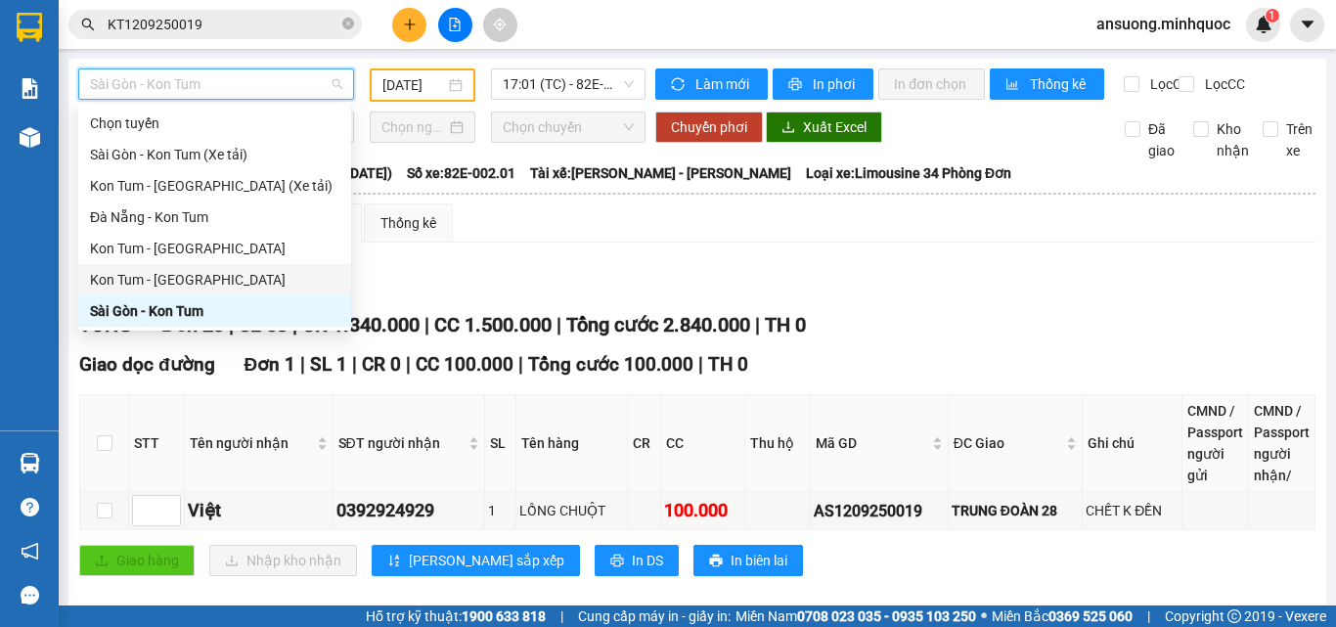
click at [148, 279] on div "Kon Tum - [GEOGRAPHIC_DATA]" at bounding box center [214, 280] width 249 height 22
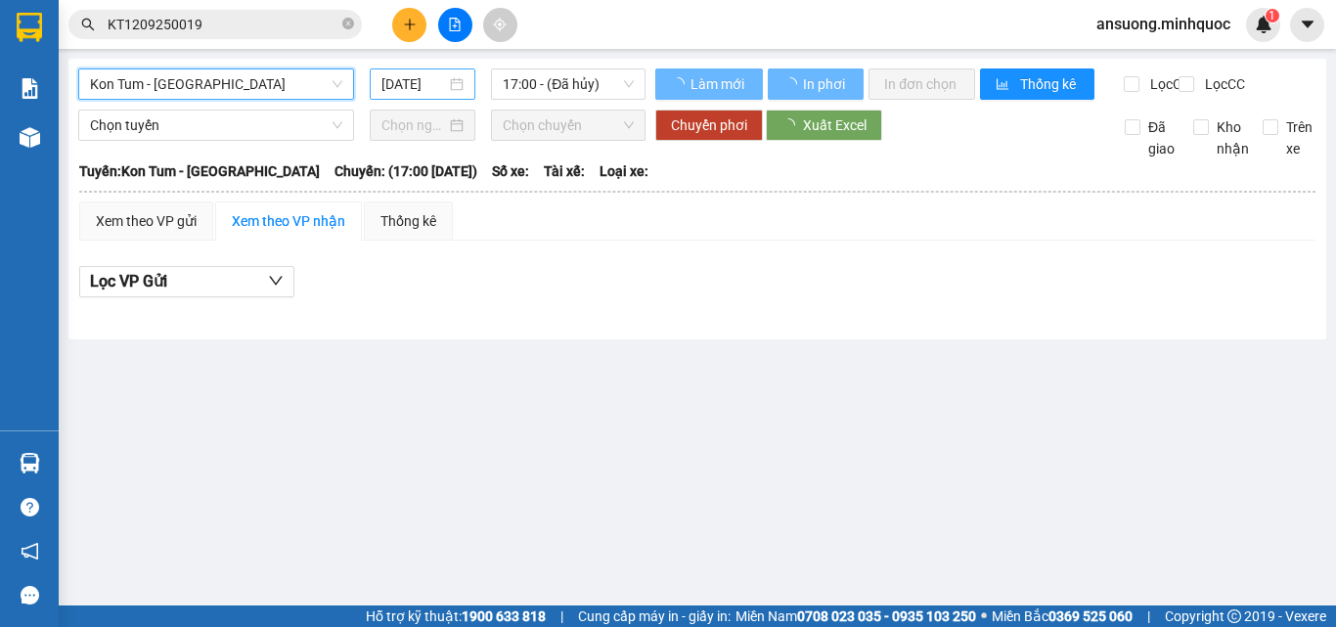
click at [433, 72] on div "[DATE]" at bounding box center [423, 83] width 106 height 31
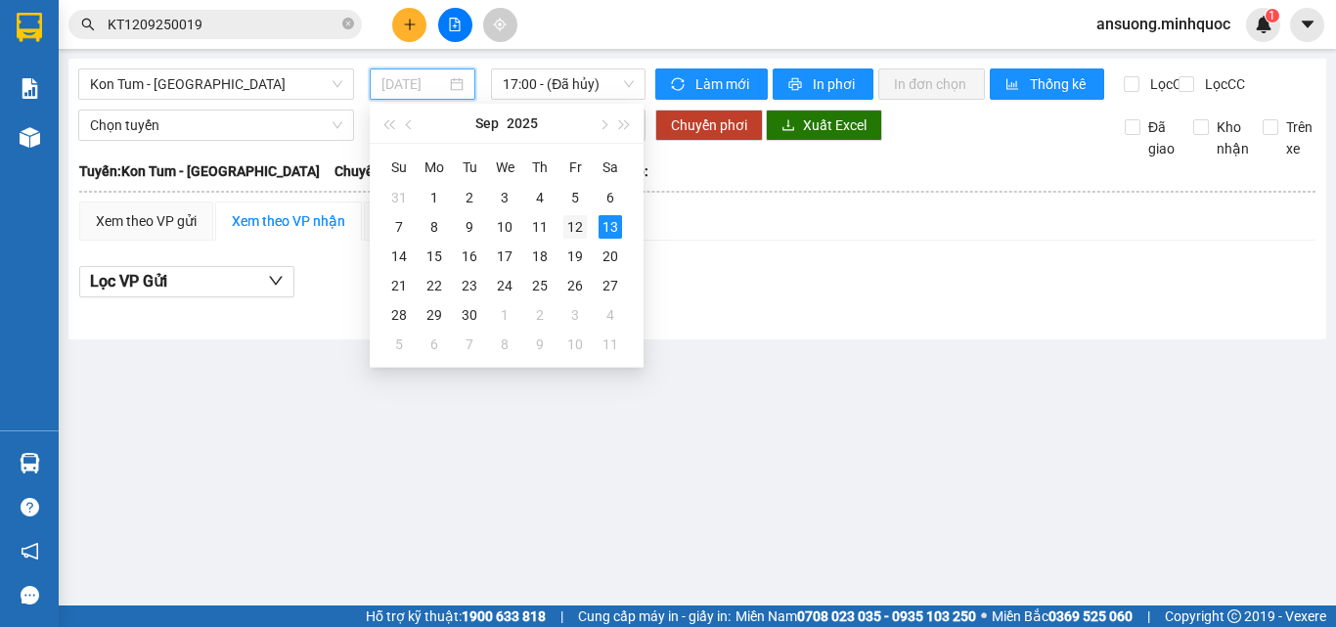
click at [582, 227] on div "12" at bounding box center [574, 226] width 23 height 23
type input "[DATE]"
click at [518, 446] on main "Kon Tum - [GEOGRAPHIC_DATA] [DATE] 17:00 - ([GEOGRAPHIC_DATA]) Làm mới In phơi …" at bounding box center [668, 303] width 1336 height 606
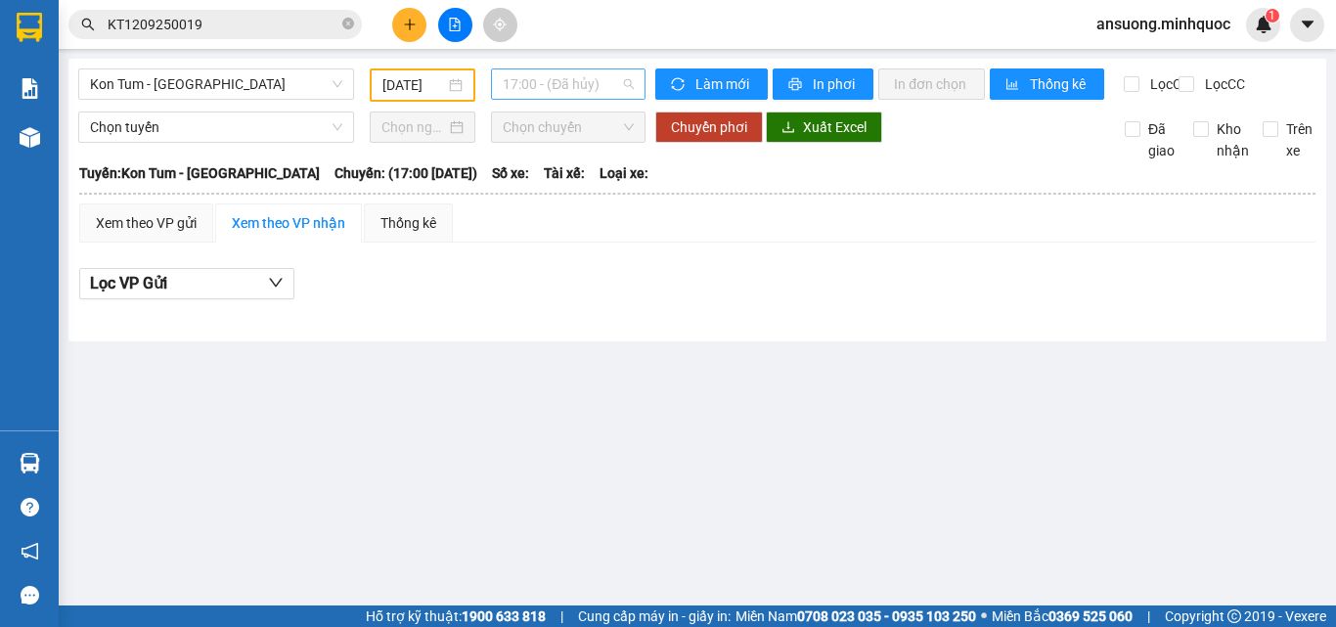
click at [604, 72] on span "17:00 - (Đã hủy)" at bounding box center [568, 83] width 131 height 29
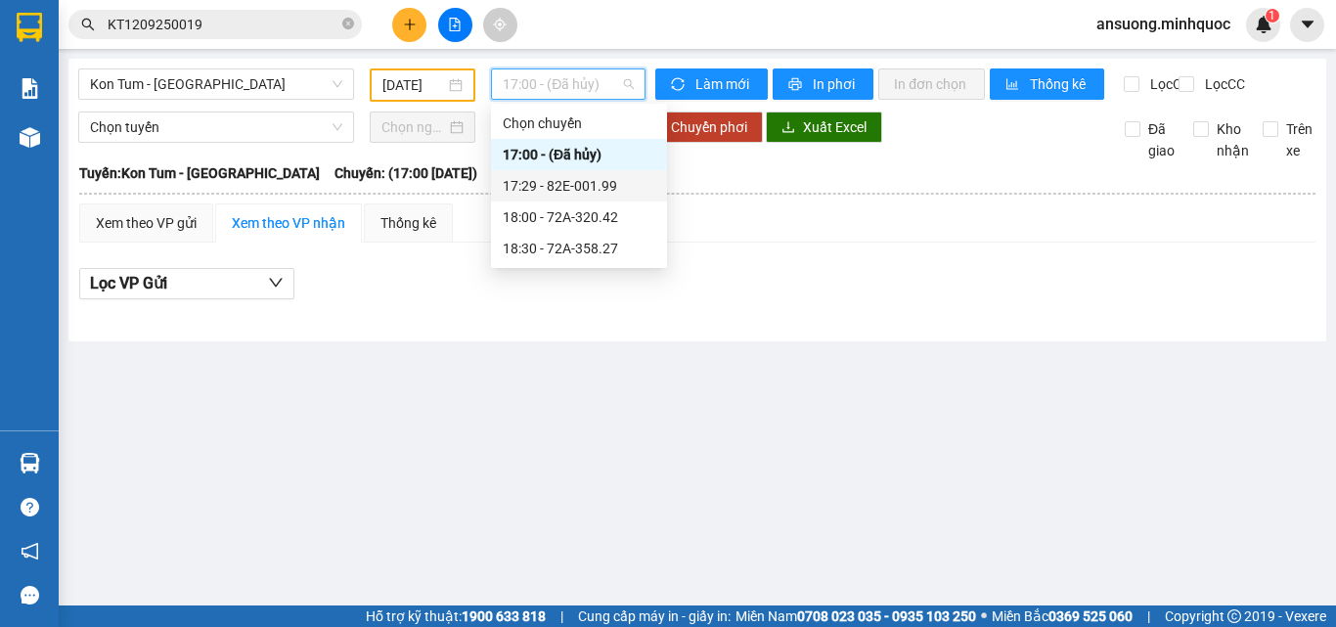
click at [595, 189] on div "17:29 - 82E-001.99" at bounding box center [579, 186] width 153 height 22
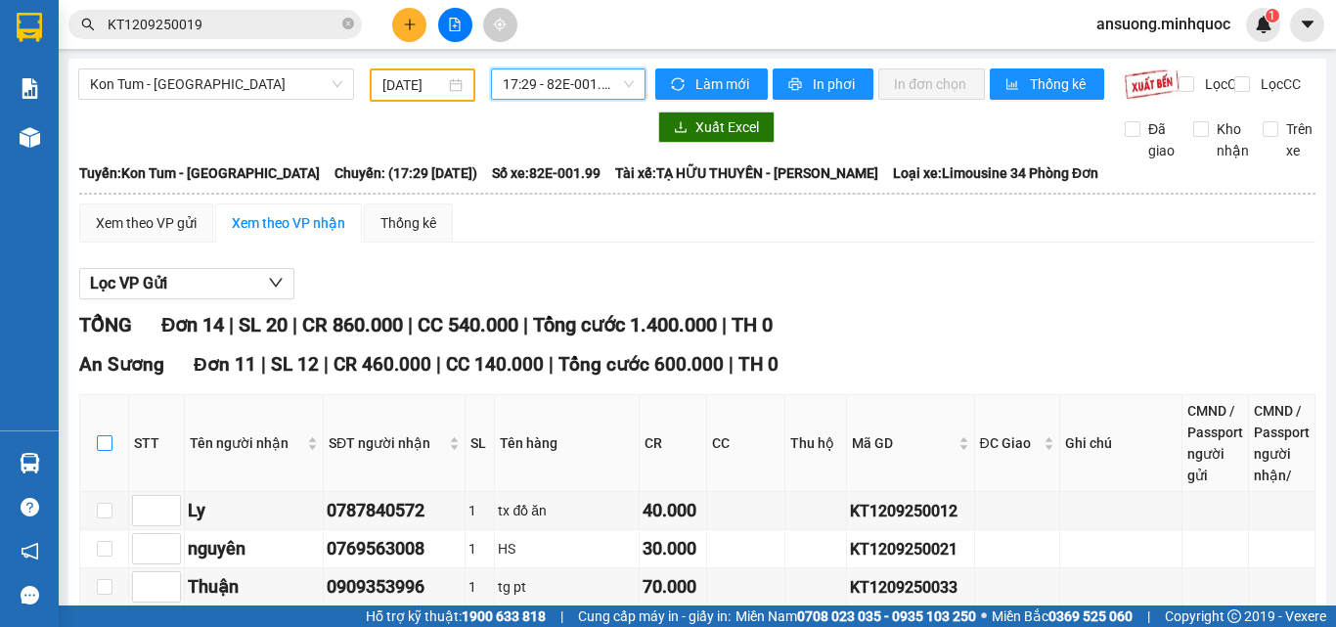
click at [99, 435] on input "checkbox" at bounding box center [105, 443] width 16 height 16
checkbox input "true"
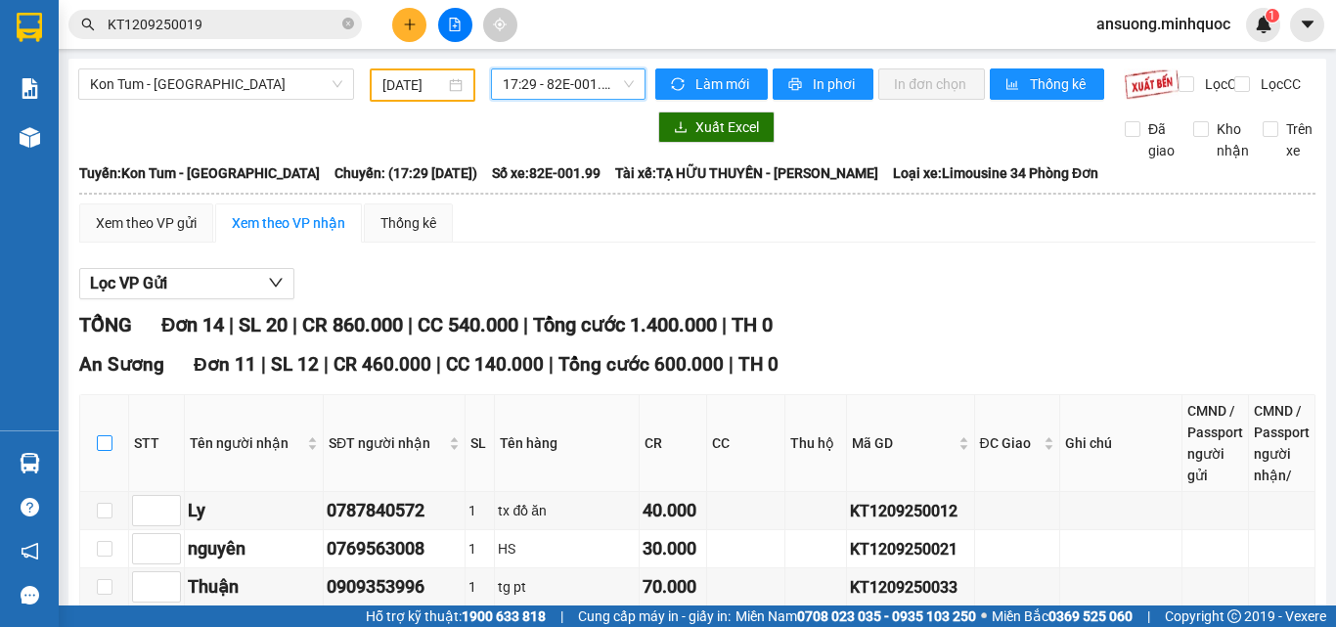
checkbox input "true"
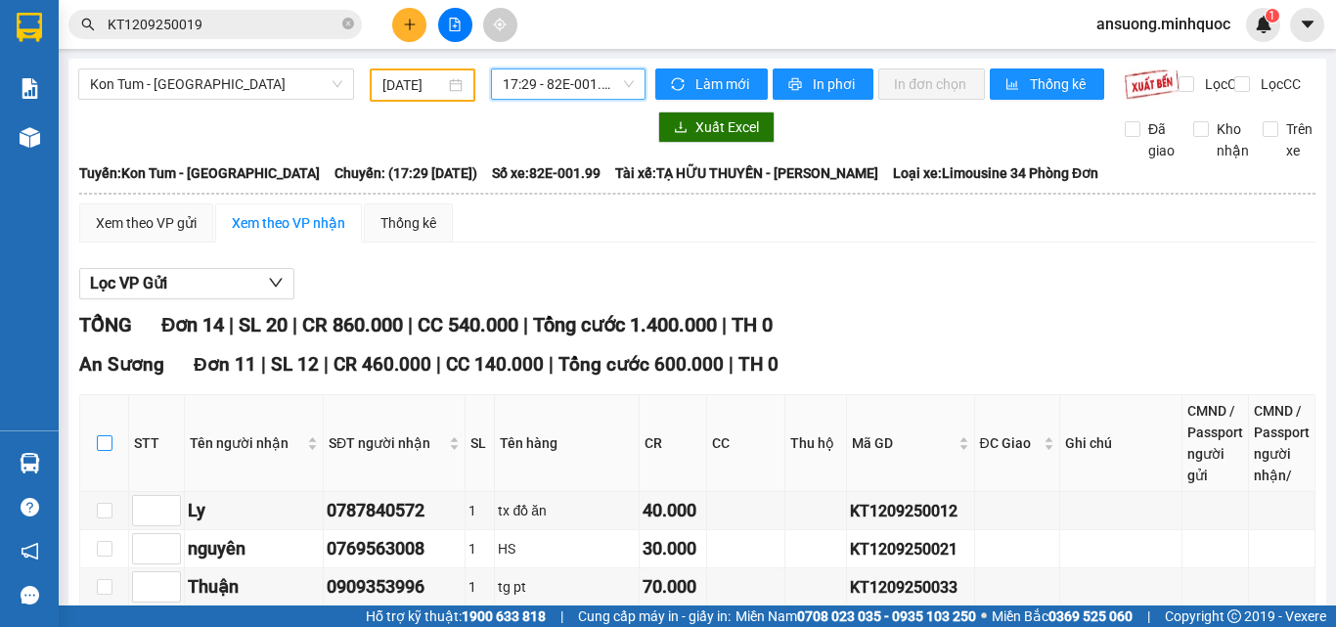
checkbox input "true"
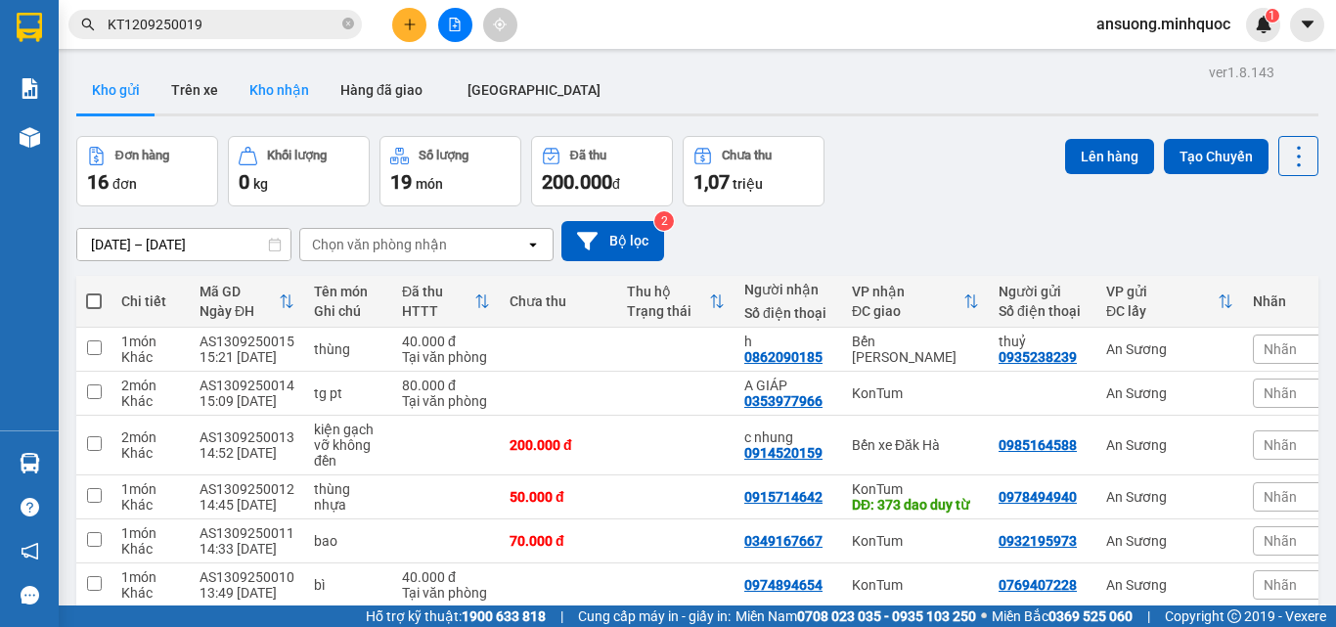
click at [268, 82] on button "Kho nhận" at bounding box center [279, 90] width 91 height 47
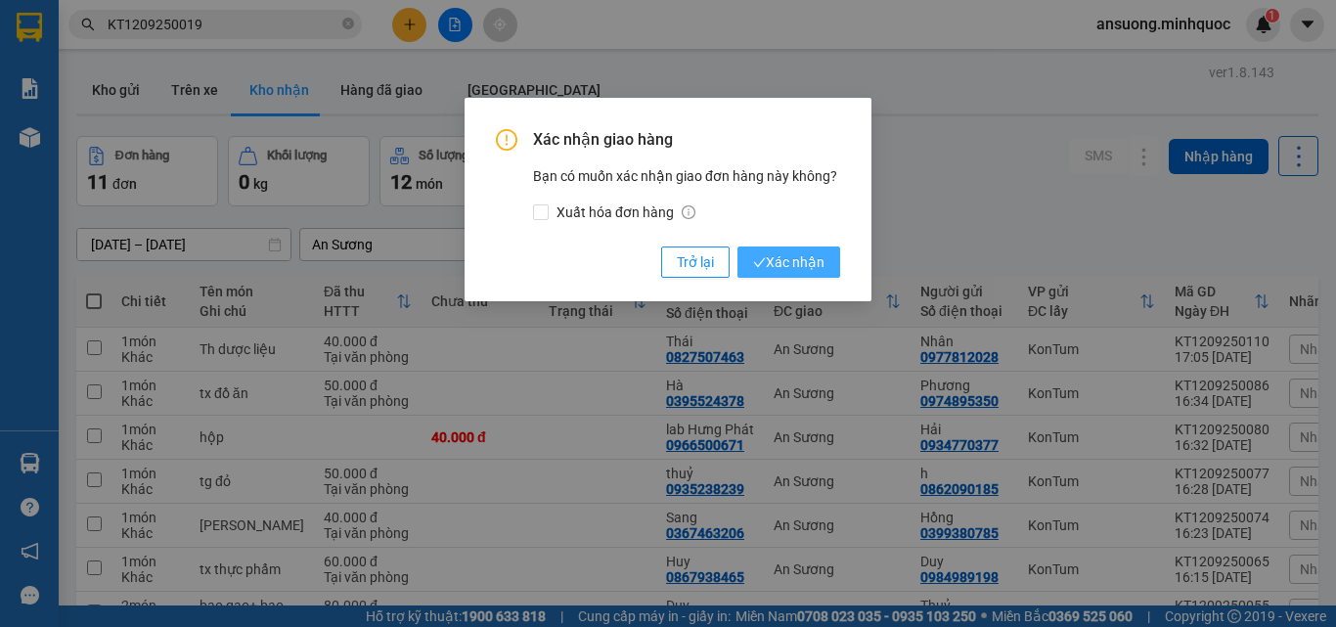
click at [800, 268] on span "Xác nhận" at bounding box center [788, 262] width 71 height 22
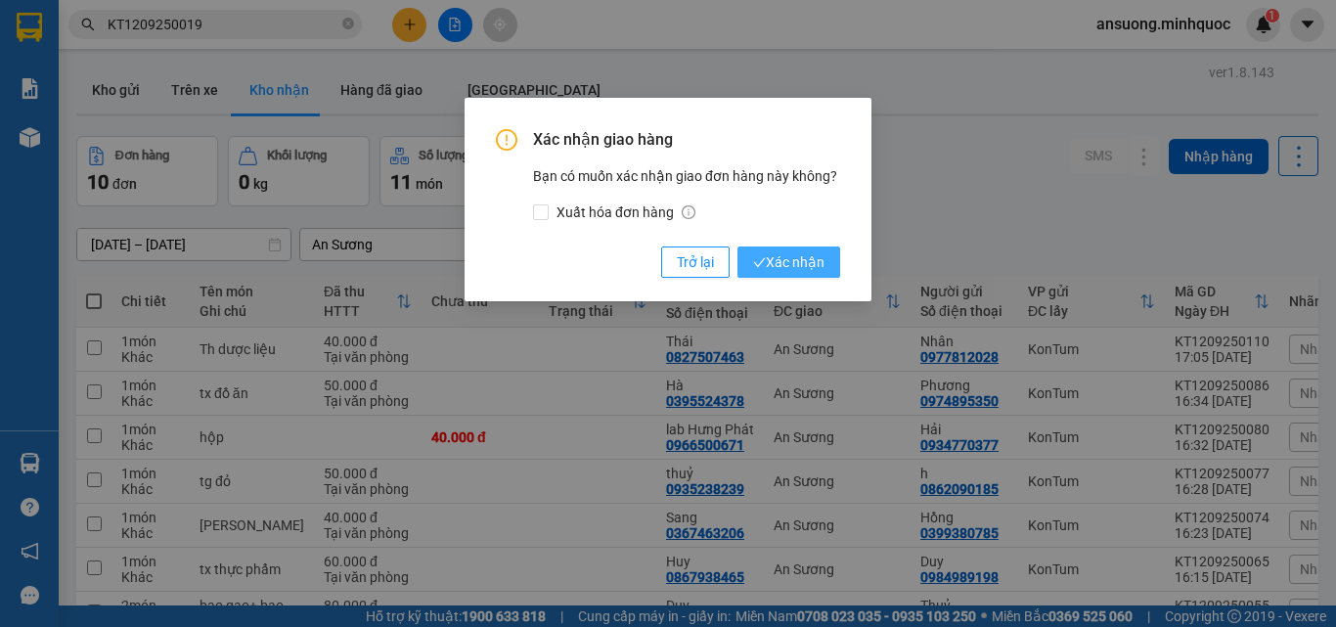
click at [806, 270] on span "Xác nhận" at bounding box center [788, 262] width 71 height 22
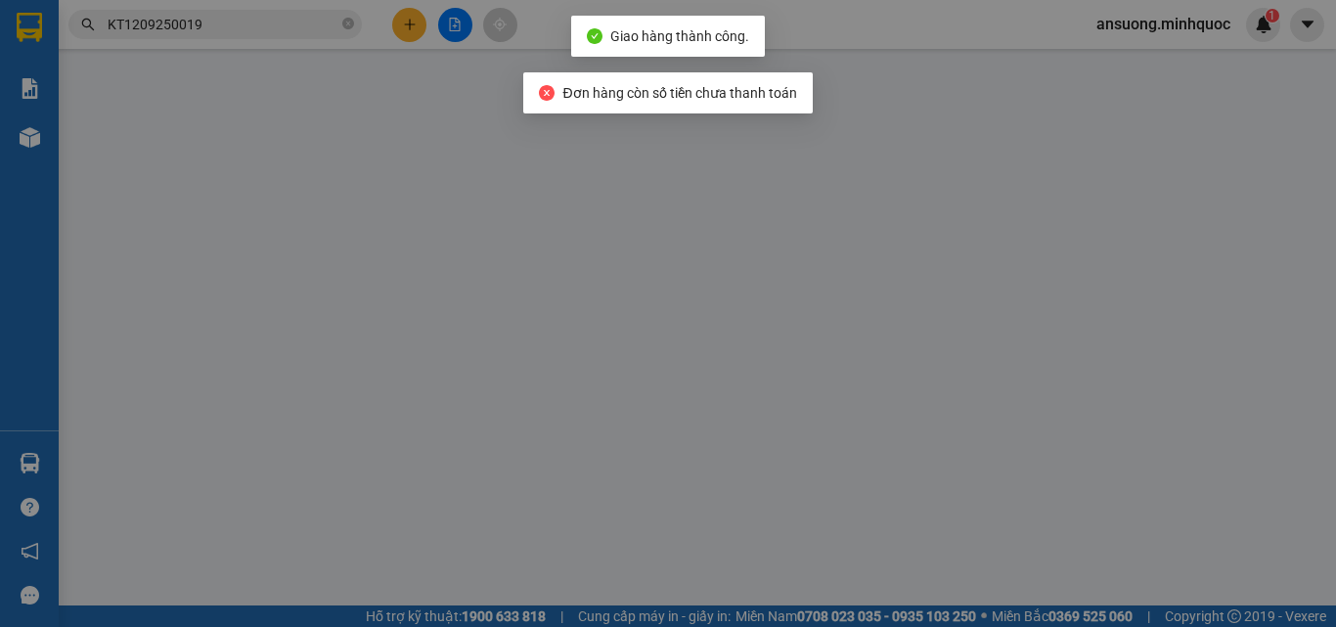
type input "0905459290"
type input "Viện"
type input "0977375357"
type input "Công"
type input "100.000"
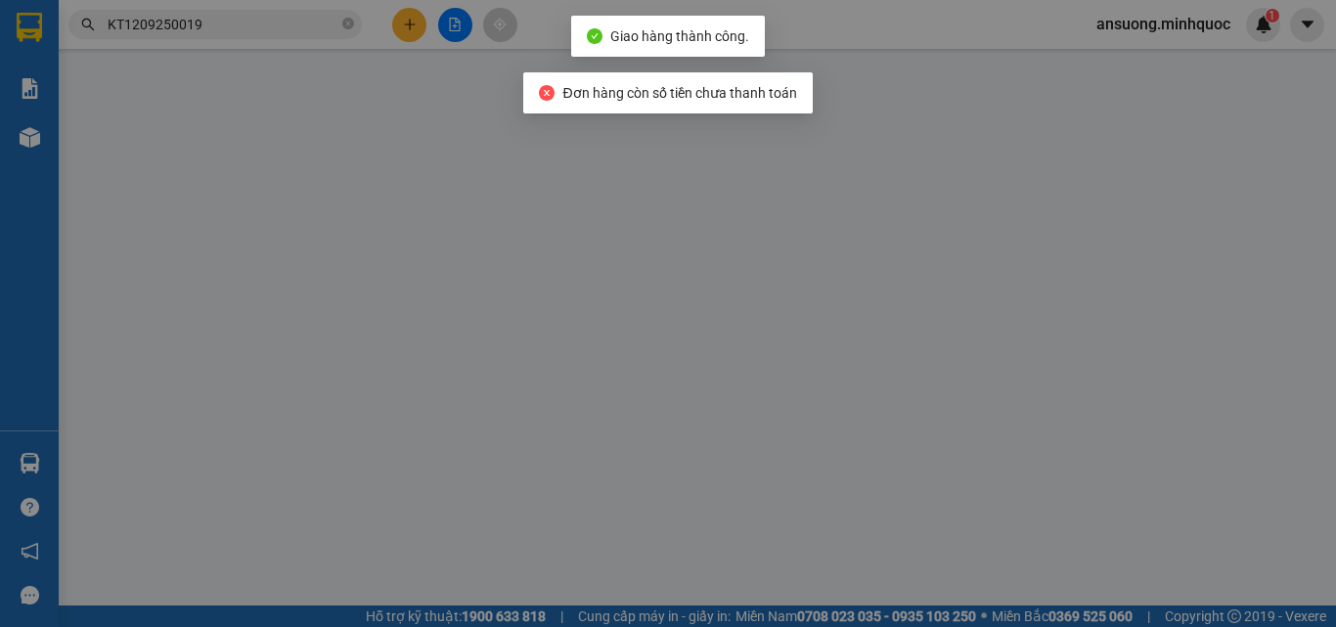
type input "100.000"
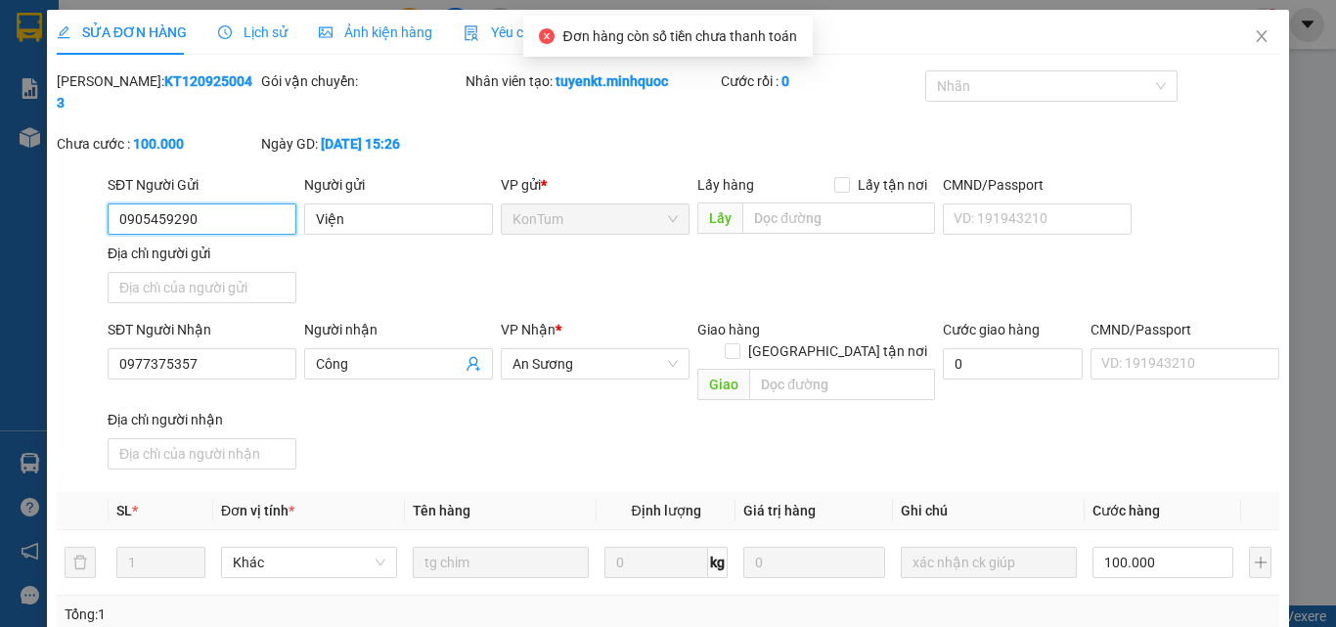
drag, startPoint x: 1125, startPoint y: 525, endPoint x: 1030, endPoint y: 552, distance: 98.5
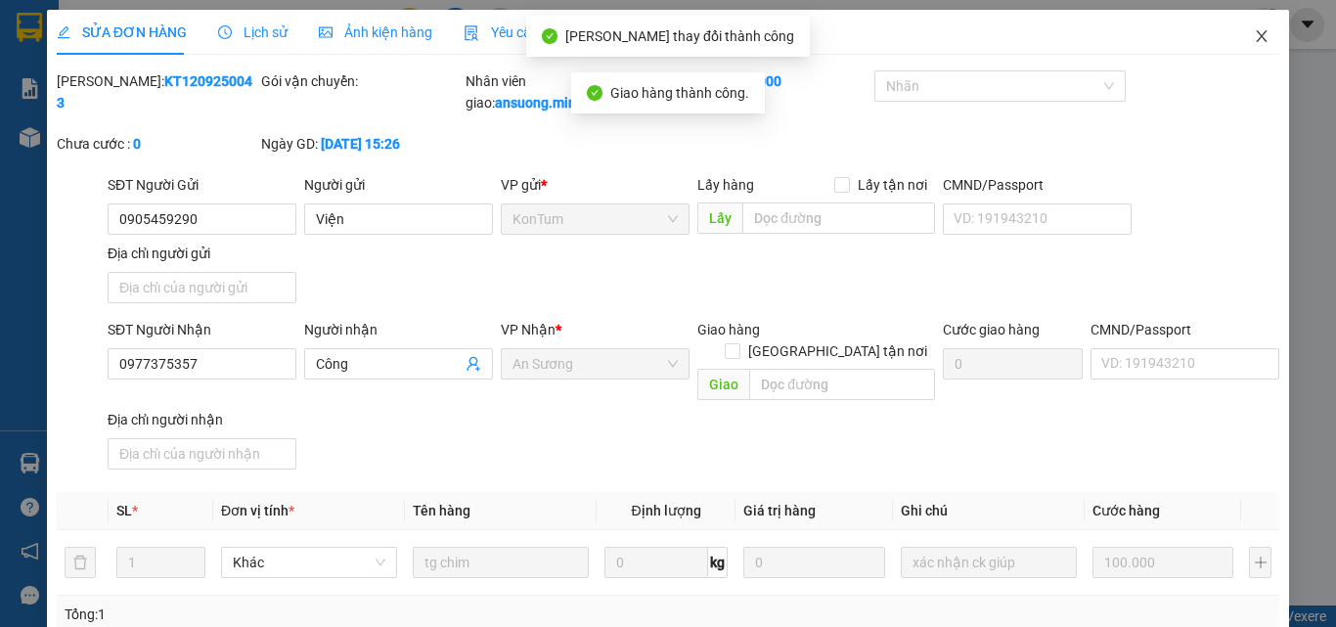
click at [1254, 28] on icon "close" at bounding box center [1262, 36] width 16 height 16
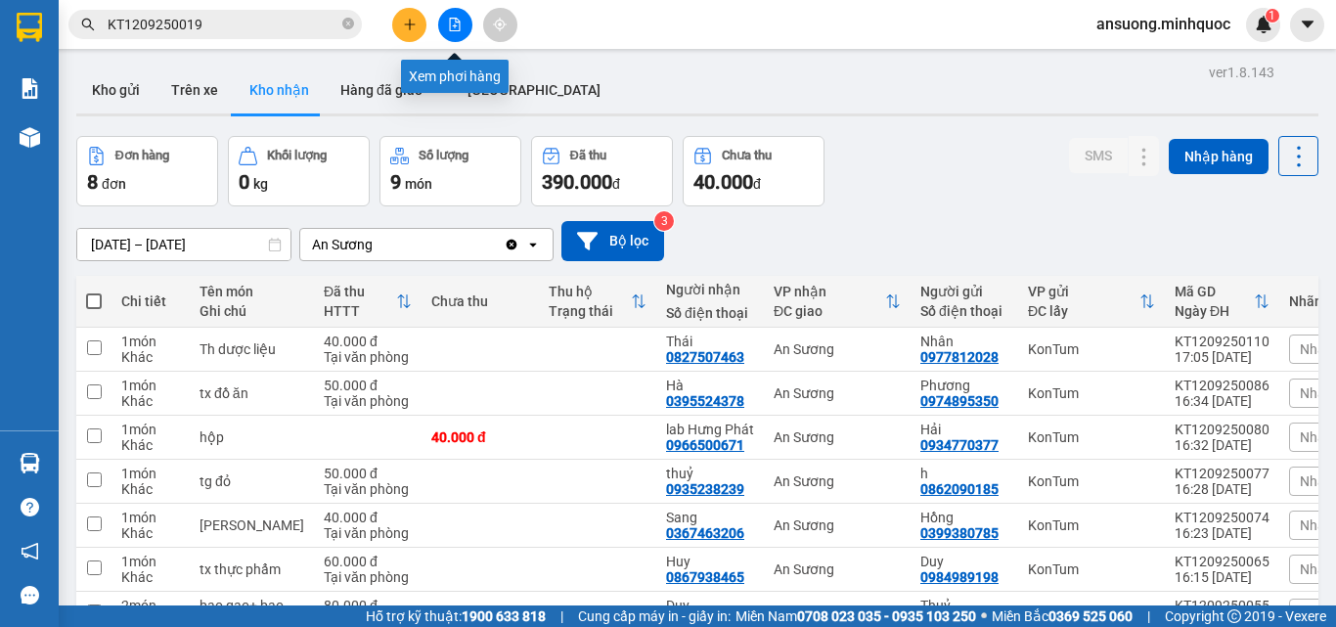
click at [445, 19] on button at bounding box center [455, 25] width 34 height 34
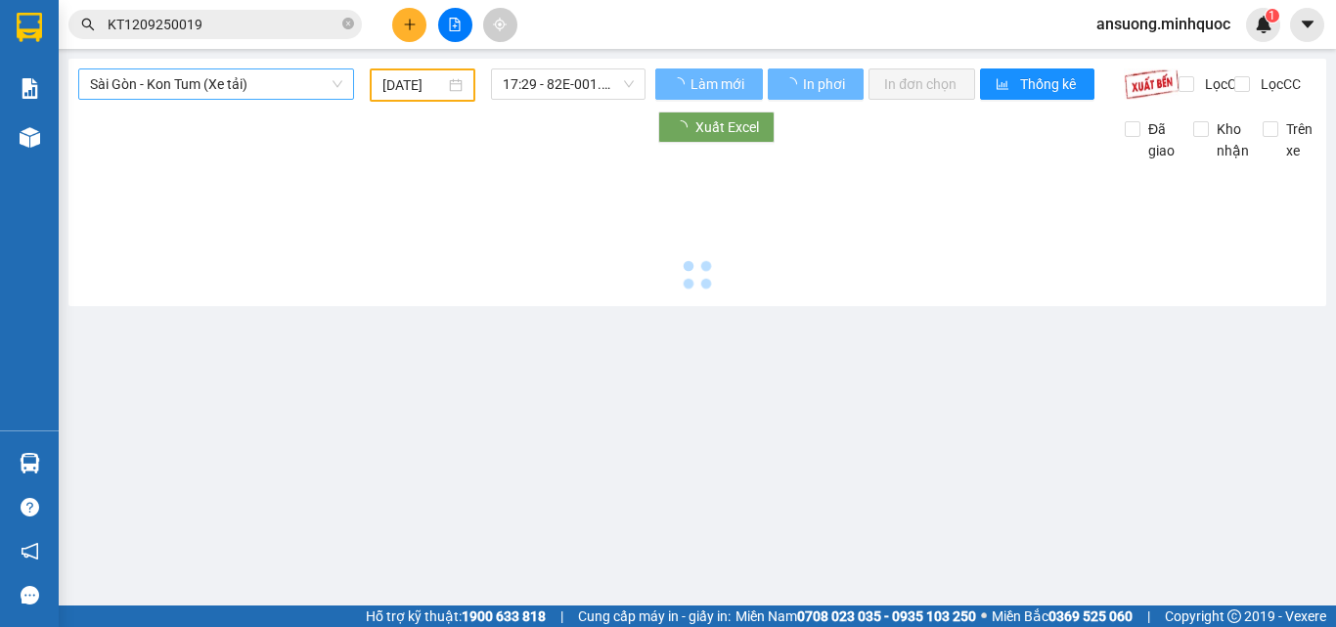
type input "[DATE]"
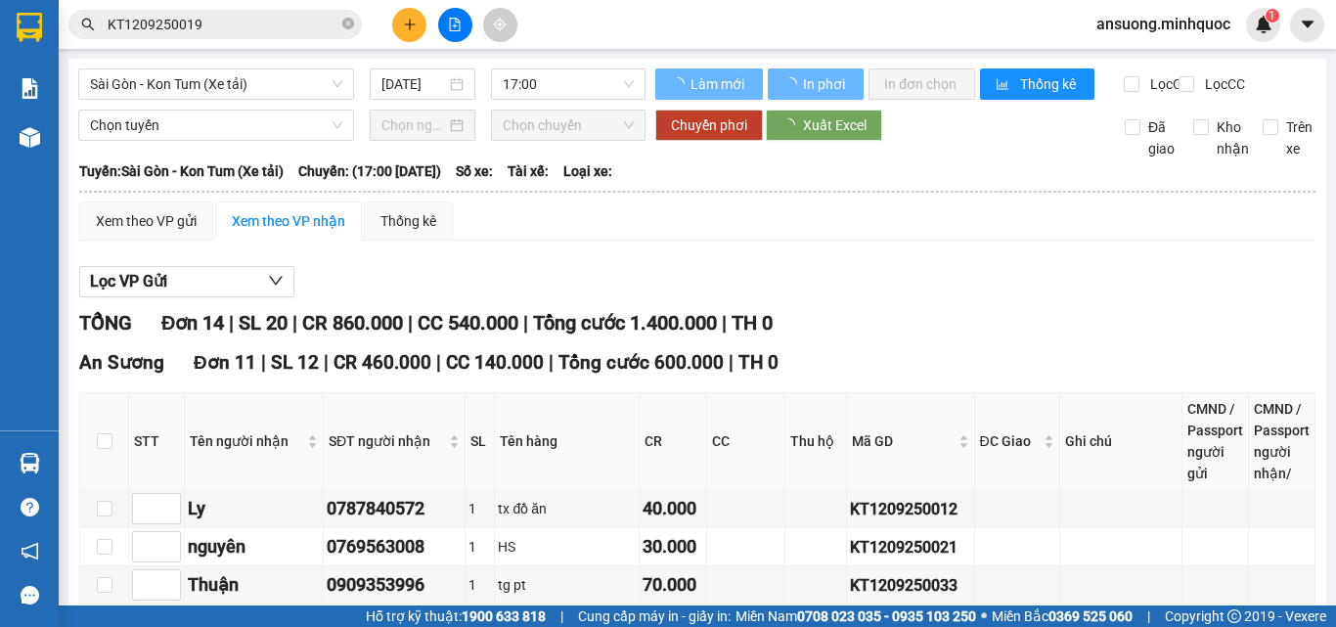
click at [176, 86] on span "Sài Gòn - Kon Tum (Xe tải)" at bounding box center [216, 83] width 252 height 29
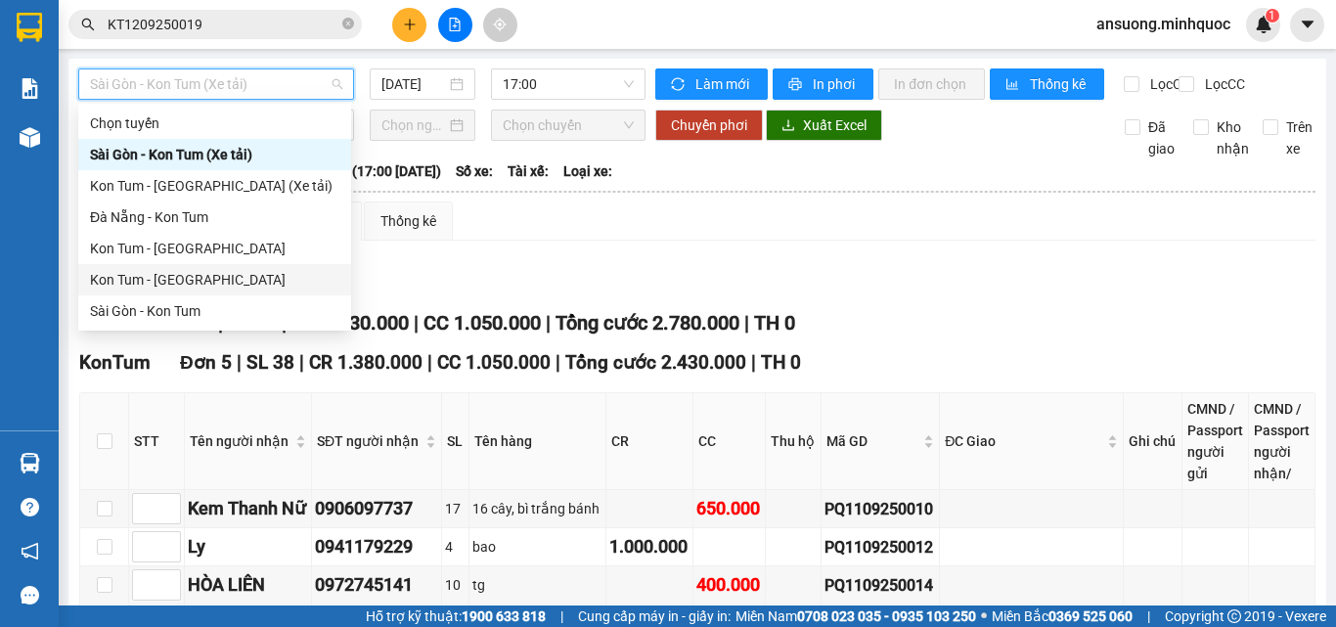
drag, startPoint x: 141, startPoint y: 281, endPoint x: 371, endPoint y: 105, distance: 289.6
click at [141, 282] on div "Kon Tum - [GEOGRAPHIC_DATA]" at bounding box center [214, 280] width 249 height 22
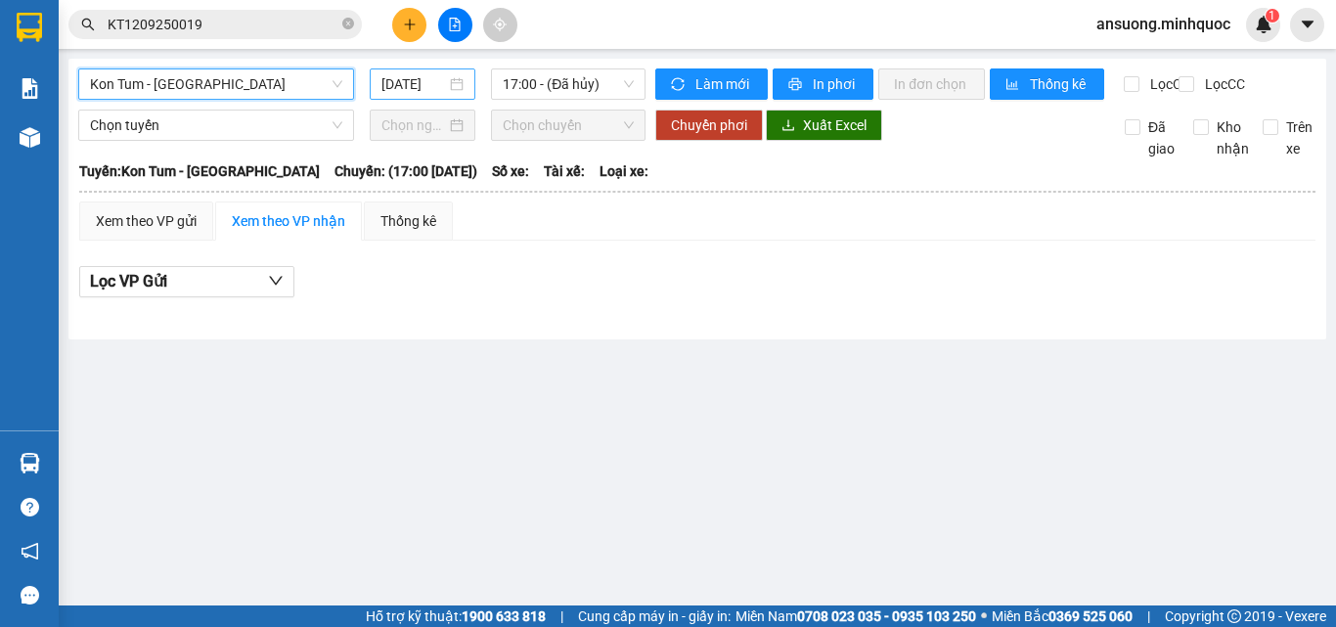
click at [390, 77] on input "[DATE]" at bounding box center [414, 84] width 65 height 22
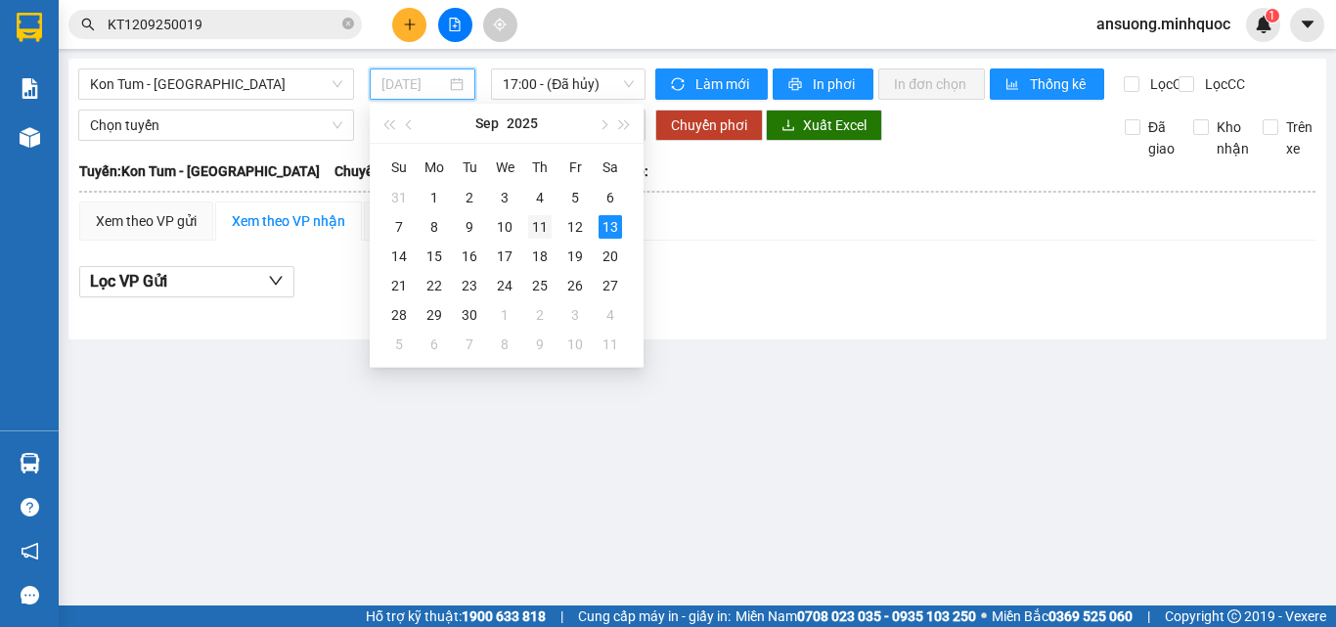
click at [538, 221] on div "11" at bounding box center [539, 226] width 23 height 23
type input "[DATE]"
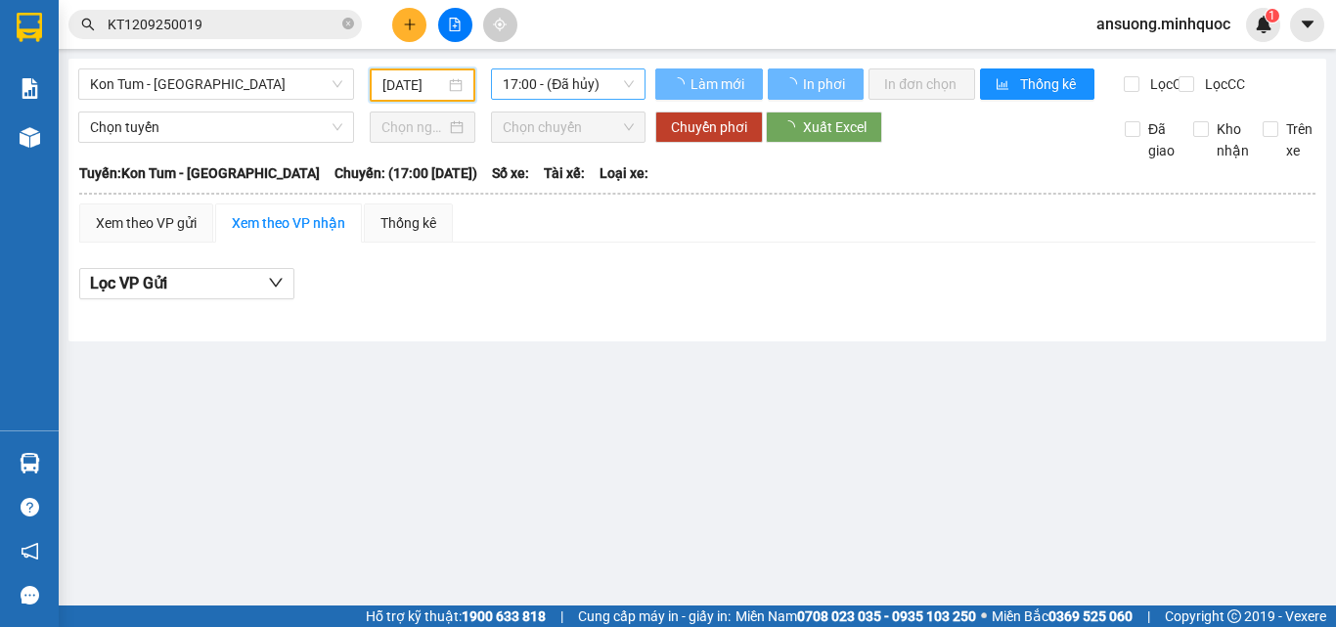
click at [585, 91] on span "17:00 - (Đã hủy)" at bounding box center [568, 83] width 131 height 29
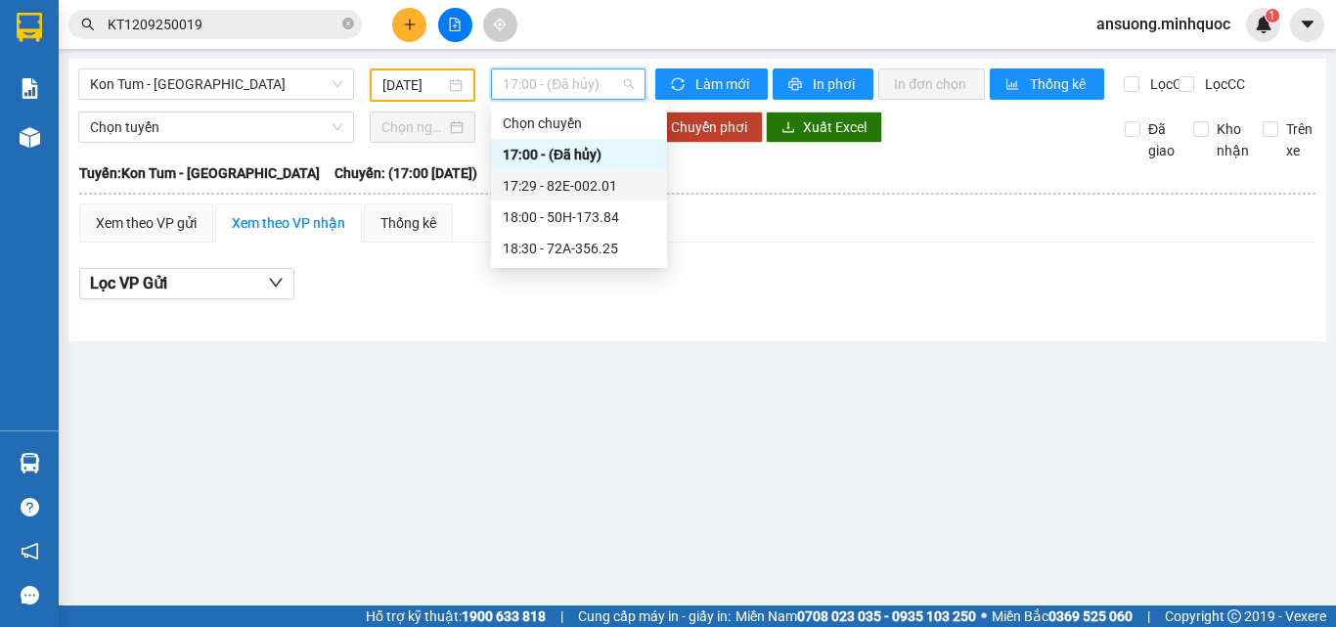
click at [584, 182] on div "17:29 - 82E-002.01" at bounding box center [579, 186] width 153 height 22
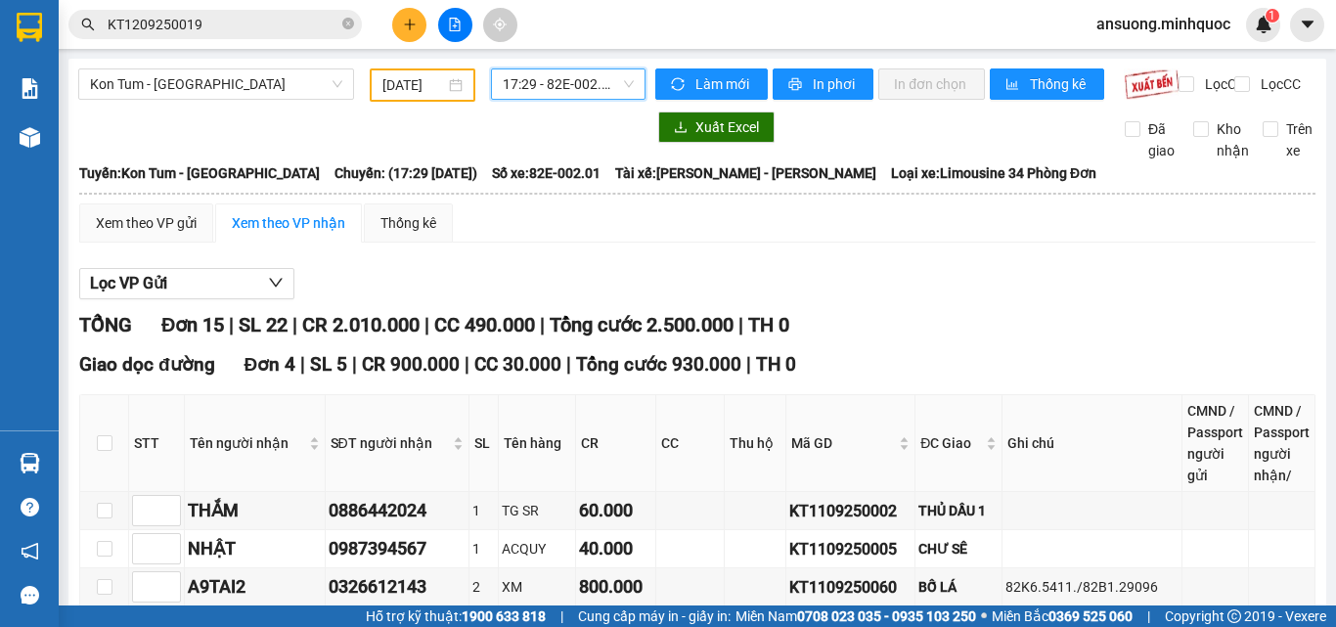
checkbox input "true"
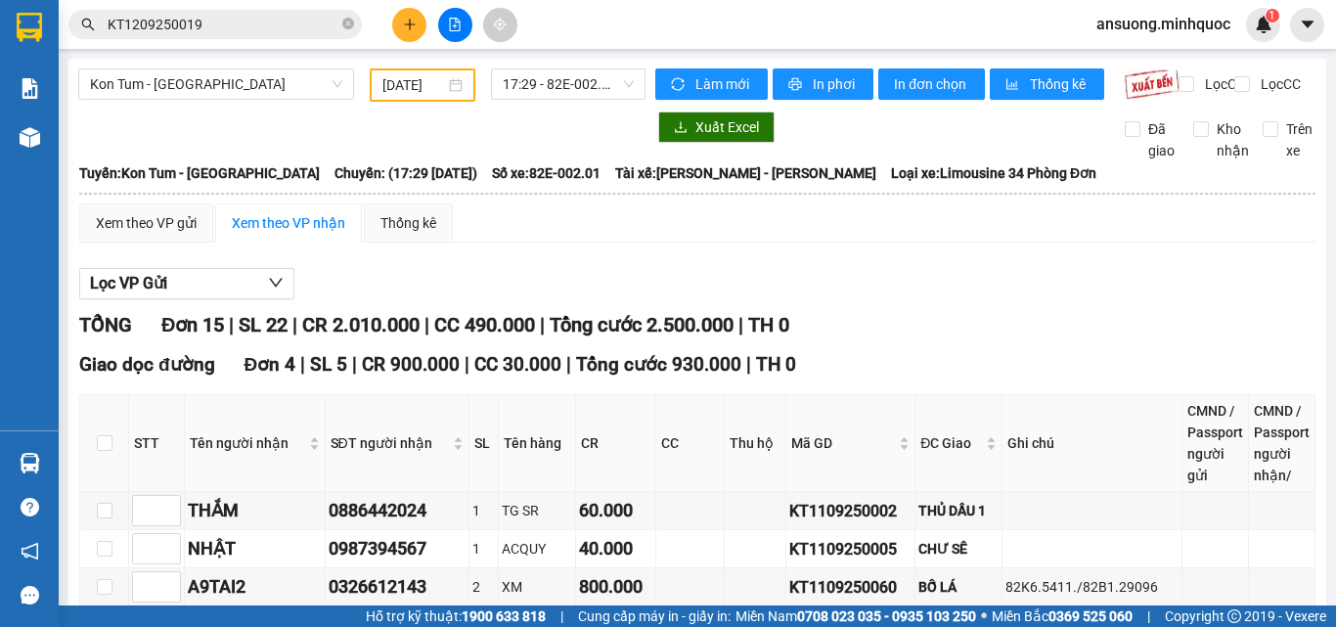
checkbox input "true"
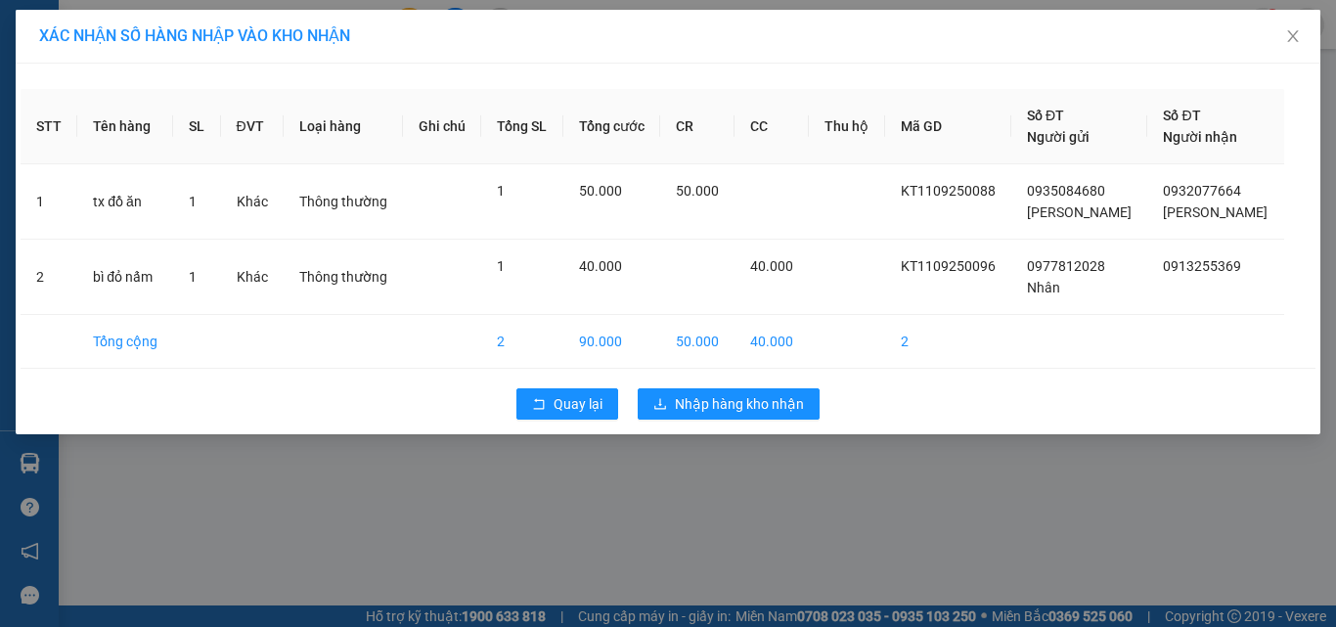
click at [706, 421] on div "Quay lại Nhập hàng kho nhận" at bounding box center [668, 404] width 1295 height 51
click at [715, 401] on span "Nhập hàng kho nhận" at bounding box center [739, 404] width 129 height 22
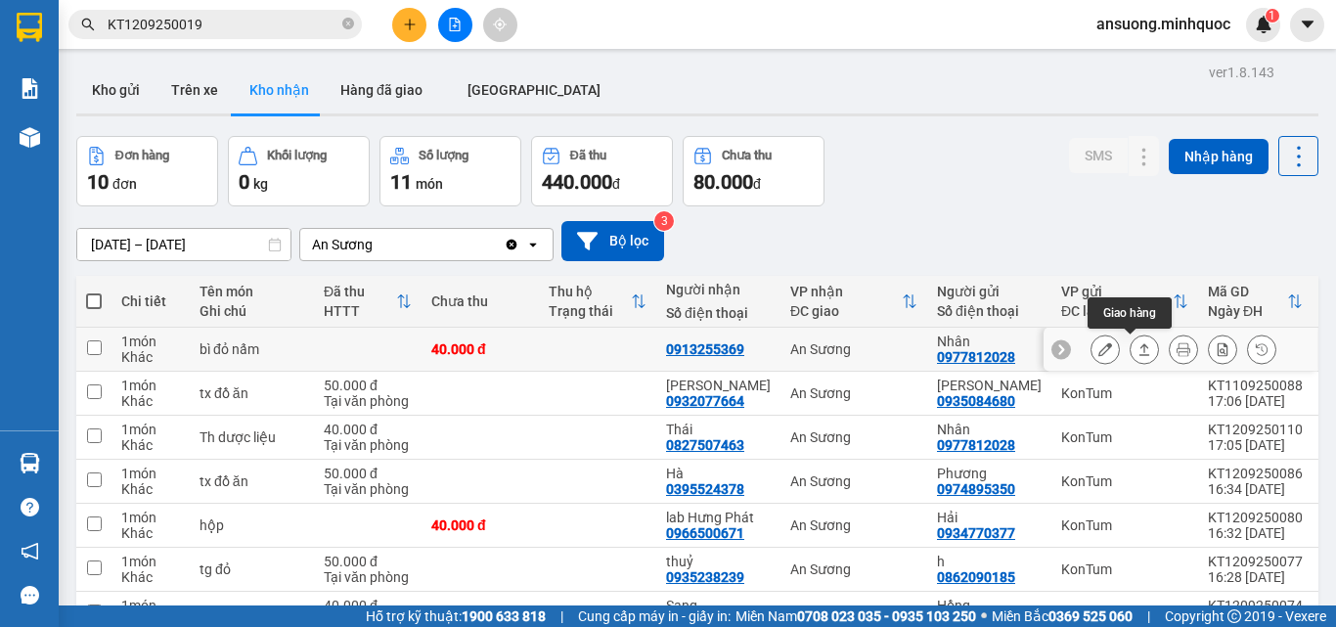
click at [1140, 349] on icon at bounding box center [1145, 349] width 11 height 12
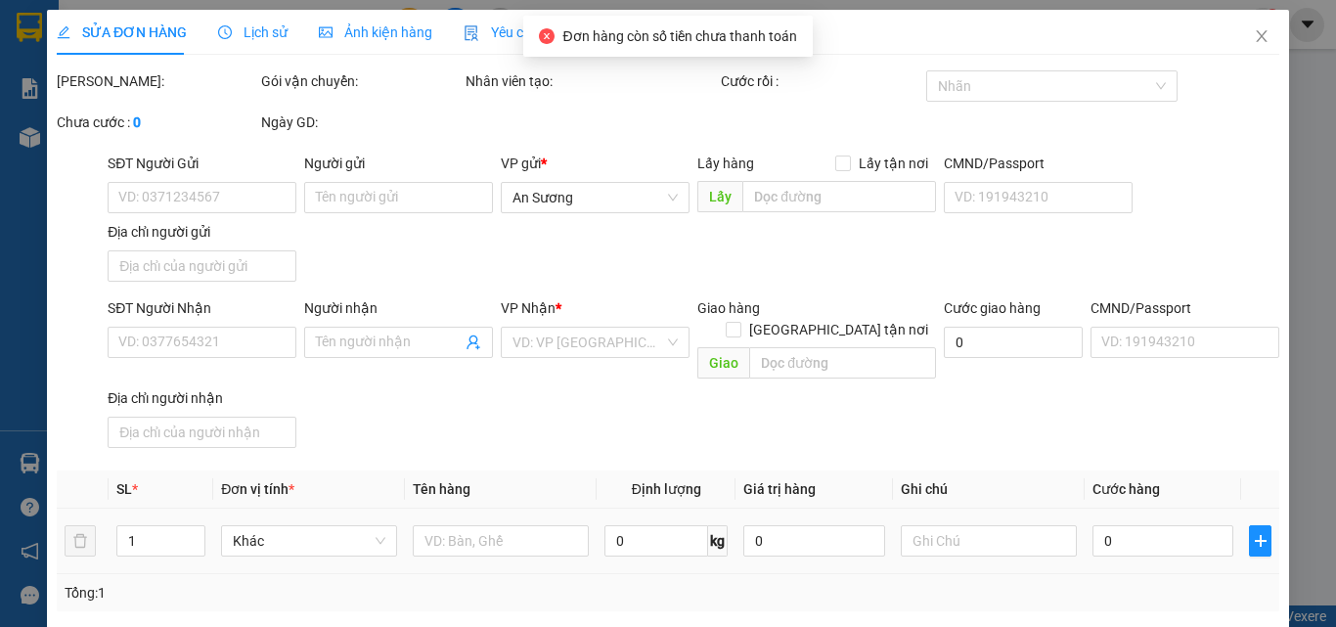
type input "0977812028"
type input "Nhân"
type input "0913255369"
type input "40.000"
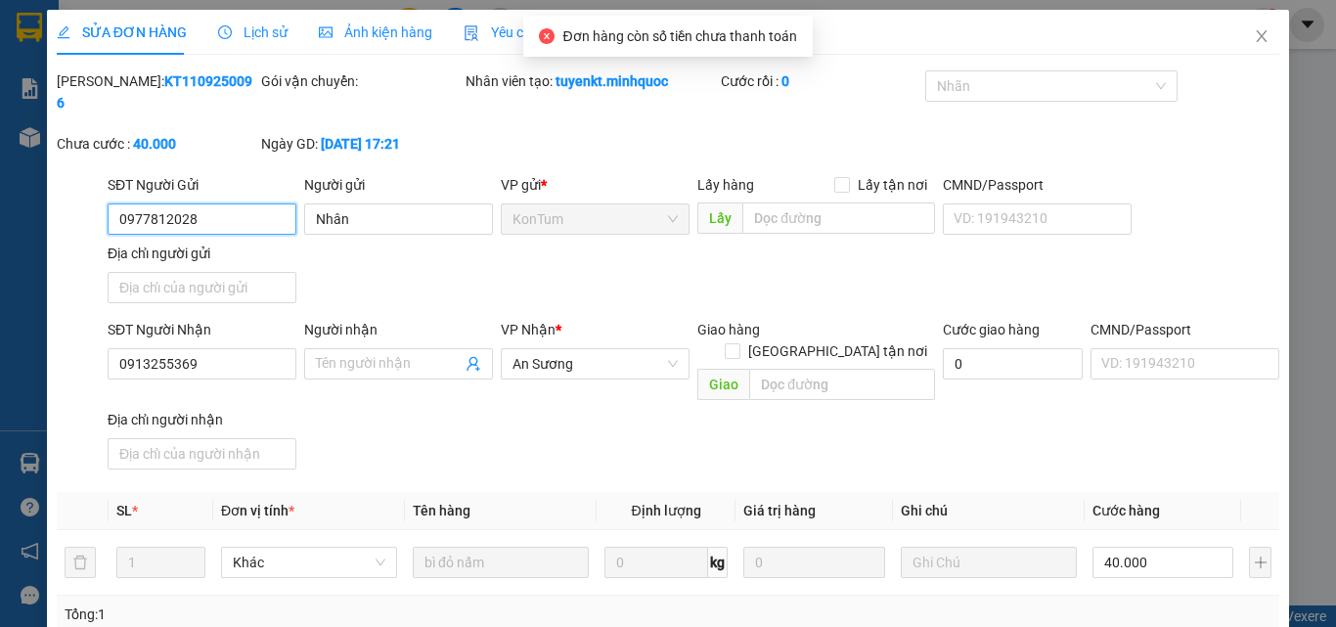
drag, startPoint x: 1124, startPoint y: 515, endPoint x: 937, endPoint y: 564, distance: 193.4
type input "0"
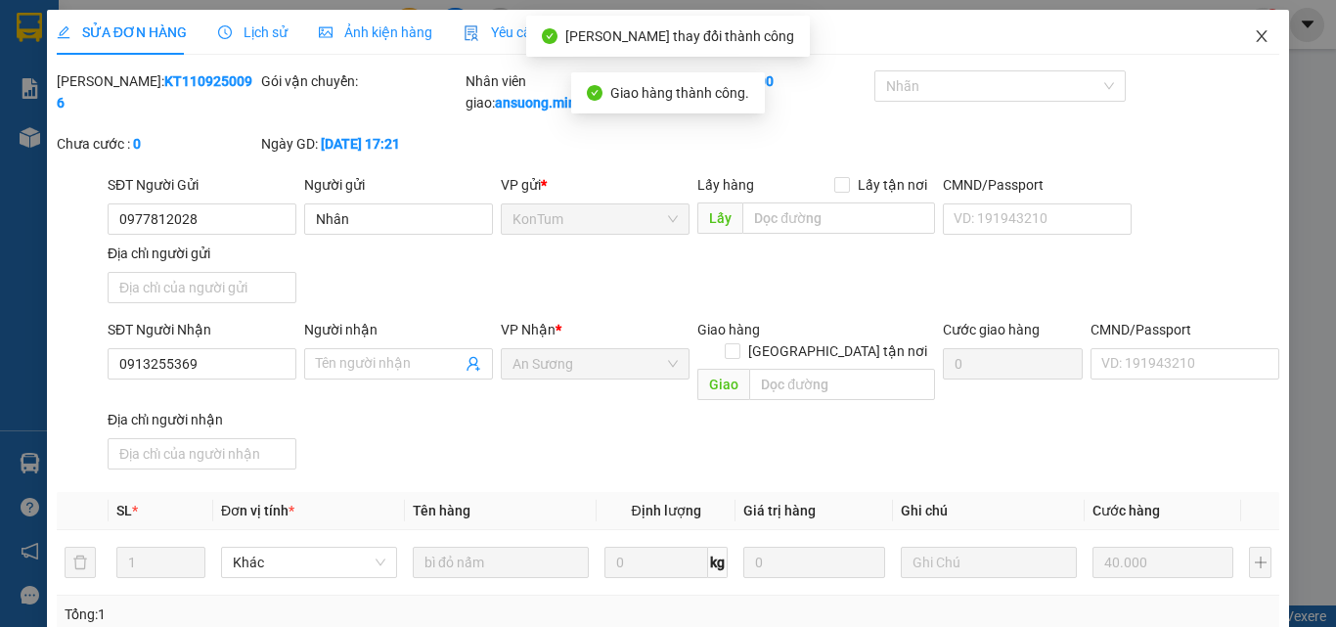
click at [1254, 31] on icon "close" at bounding box center [1262, 36] width 16 height 16
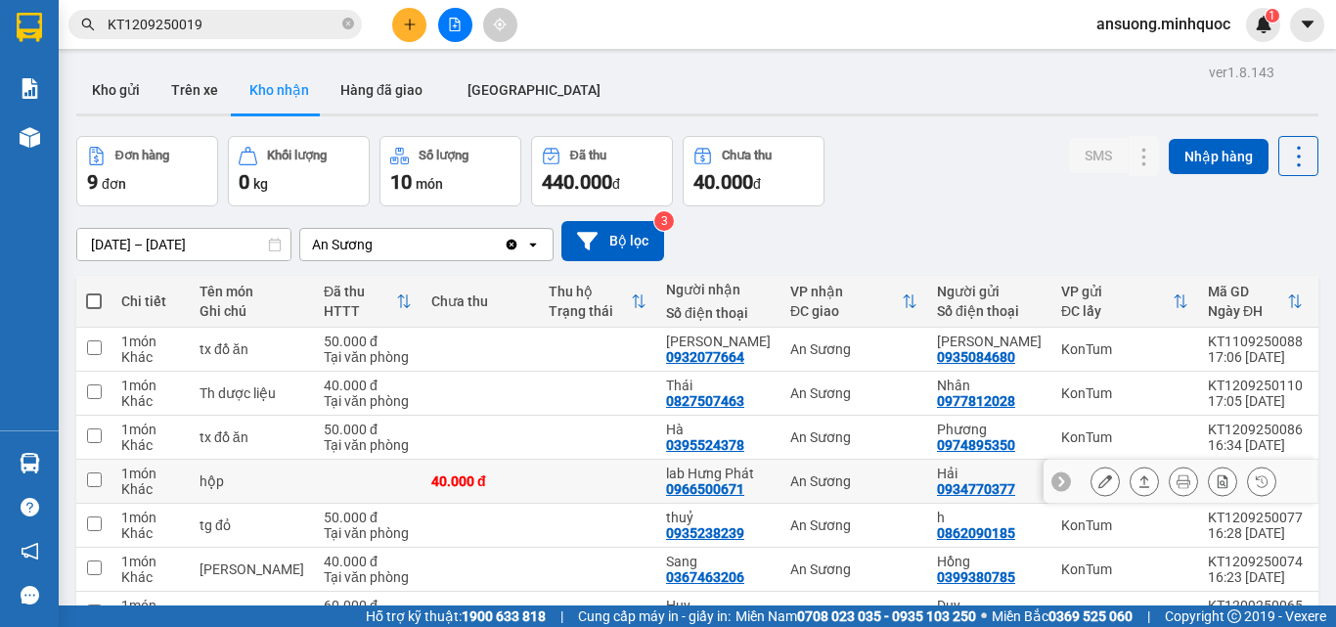
click at [1131, 481] on button at bounding box center [1144, 482] width 27 height 34
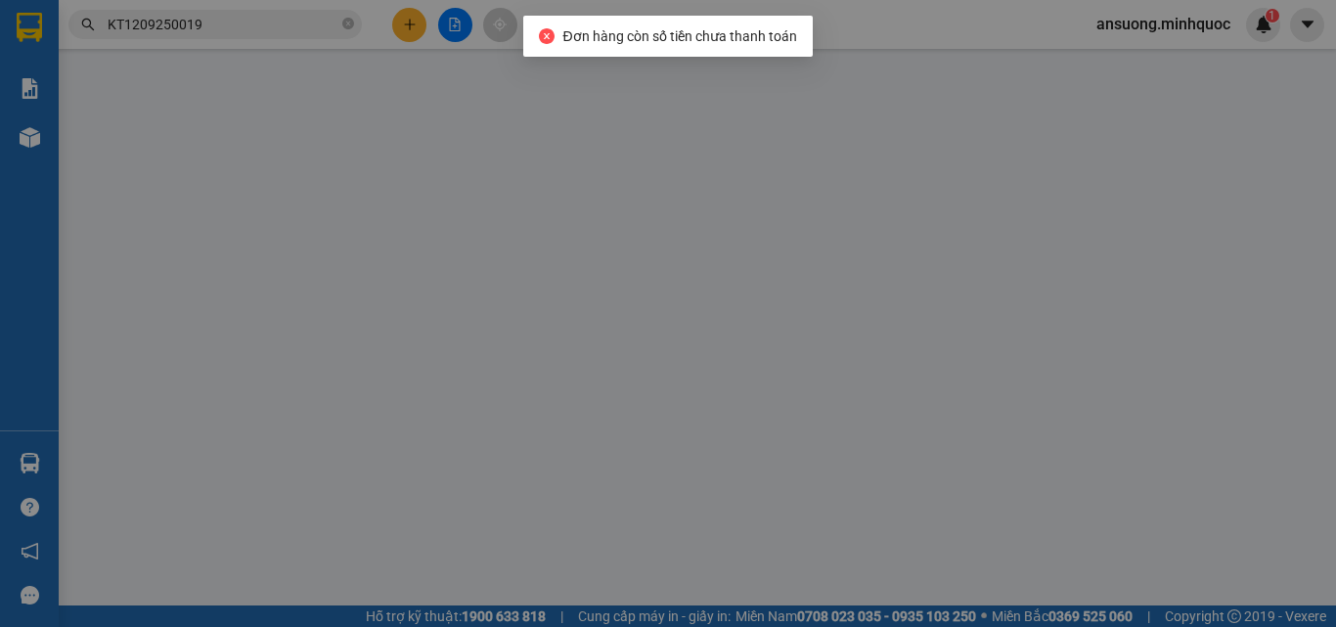
type input "0934770377"
type input "Hải"
type input "0966500671"
type input "lab Hưng Phát"
type input "40.000"
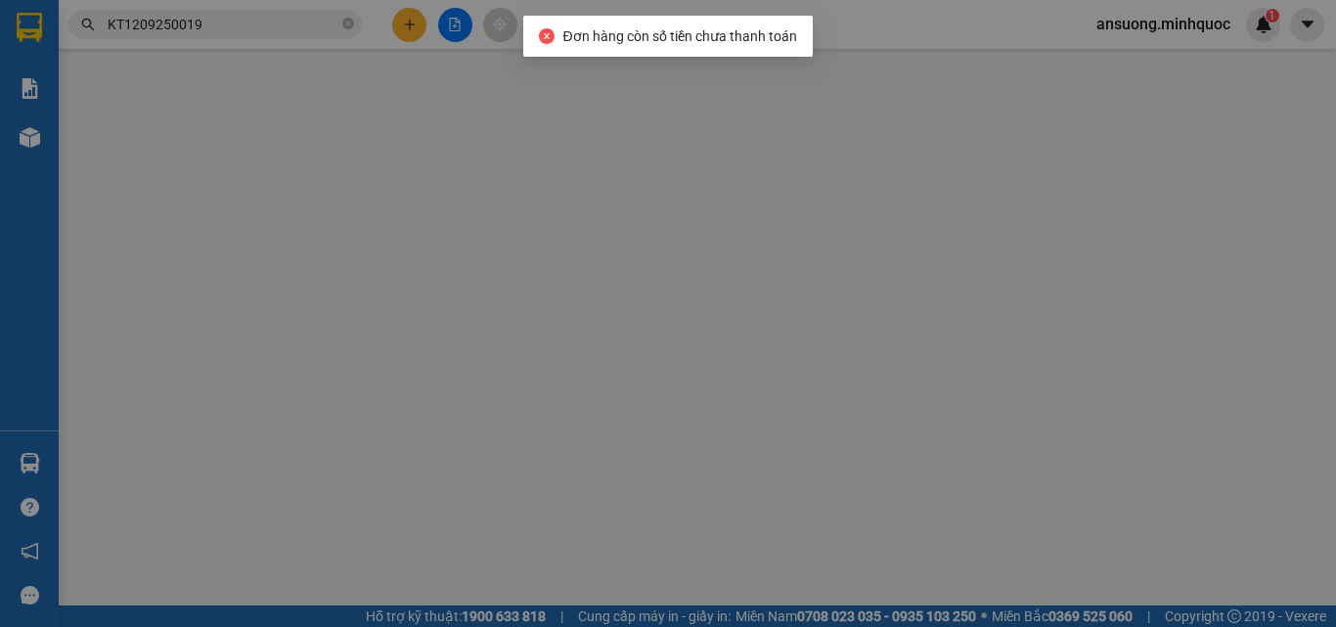
type input "40.000"
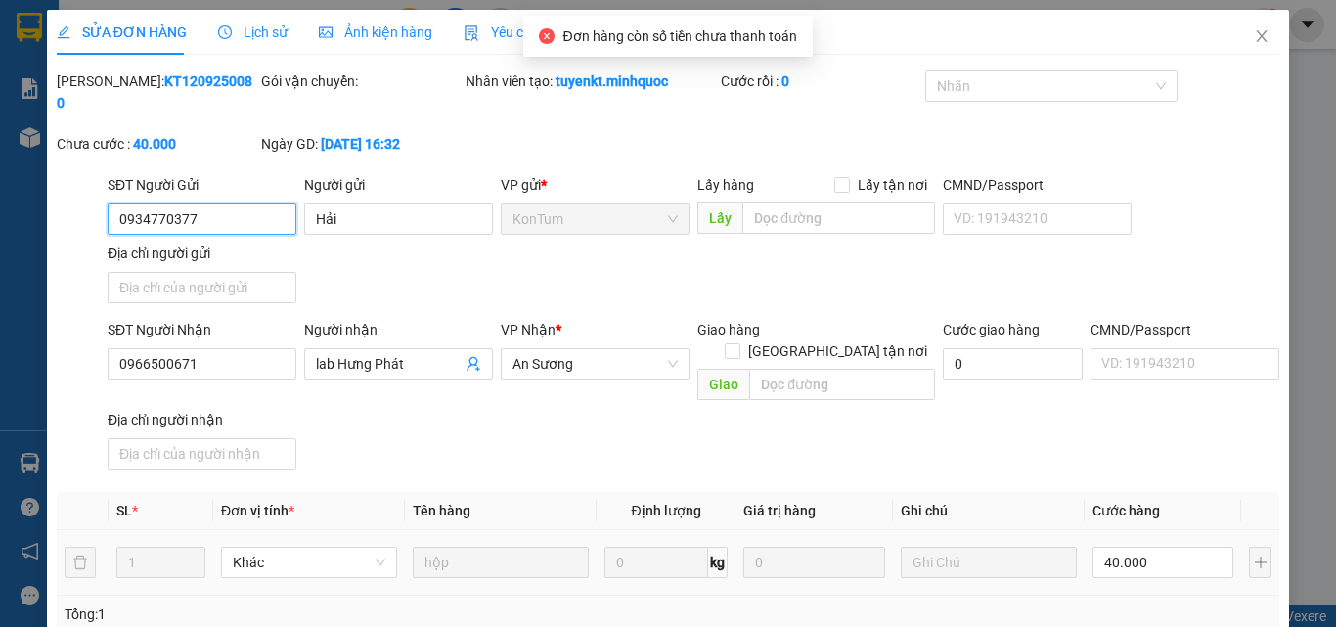
drag, startPoint x: 1120, startPoint y: 514, endPoint x: 1084, endPoint y: 524, distance: 37.8
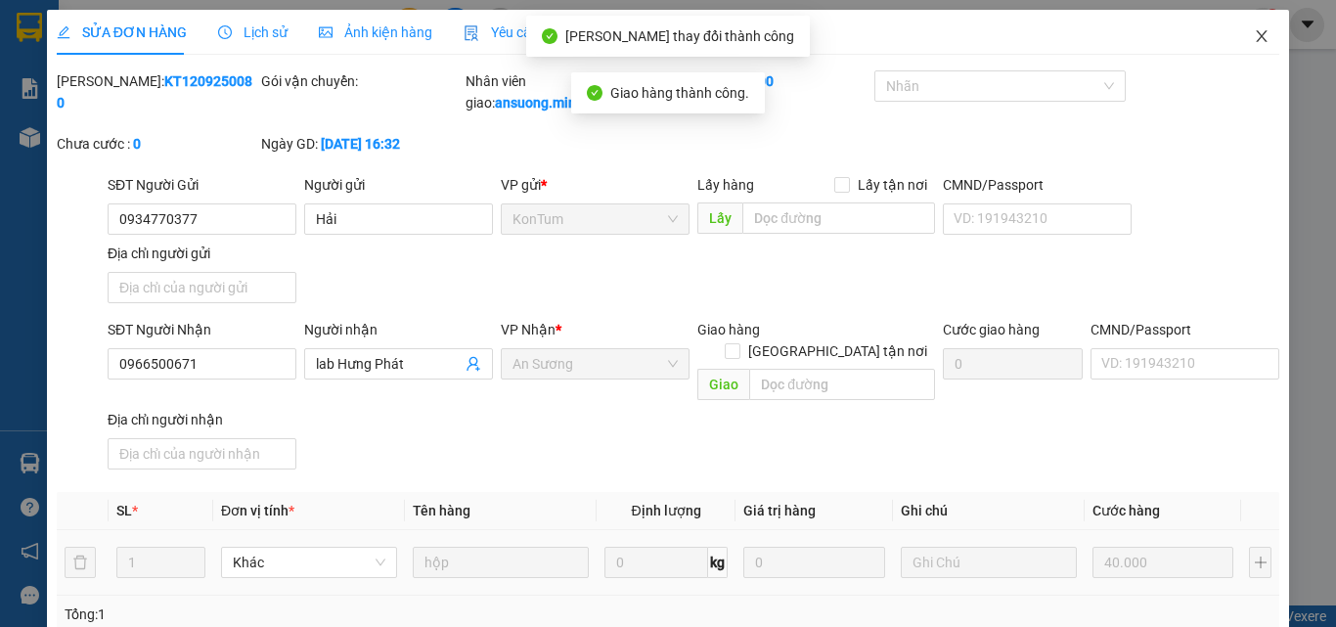
click at [1257, 32] on icon "close" at bounding box center [1262, 36] width 11 height 12
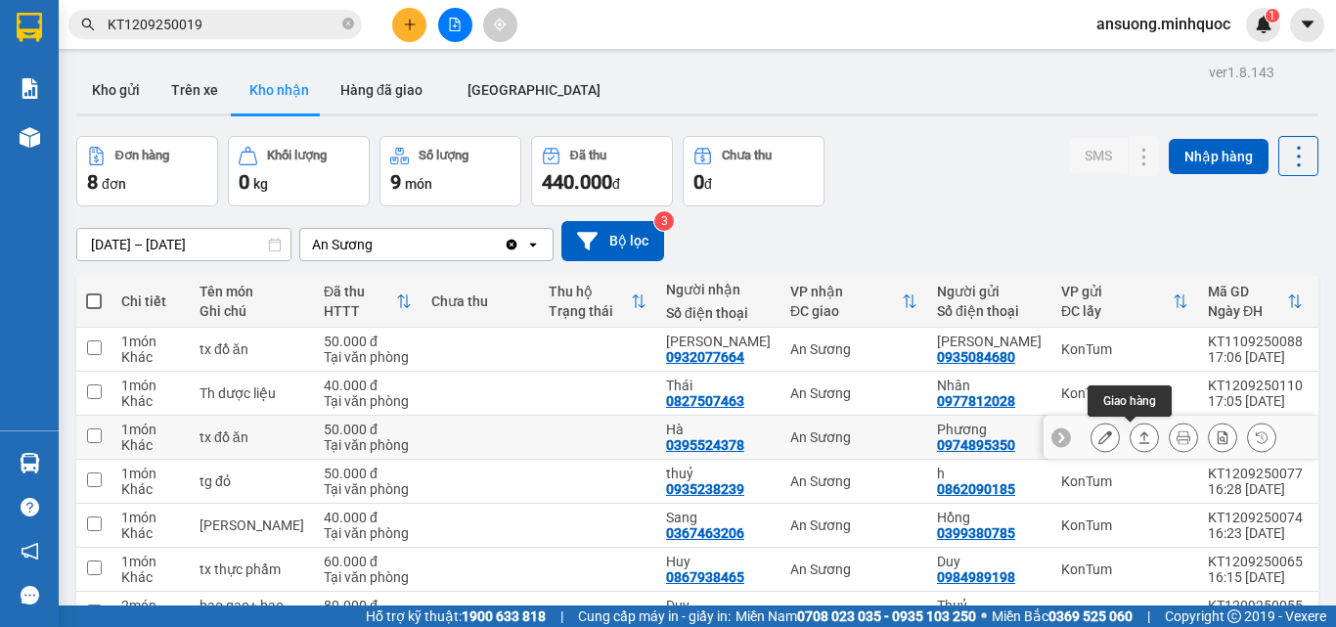
click at [1138, 430] on icon at bounding box center [1145, 437] width 14 height 14
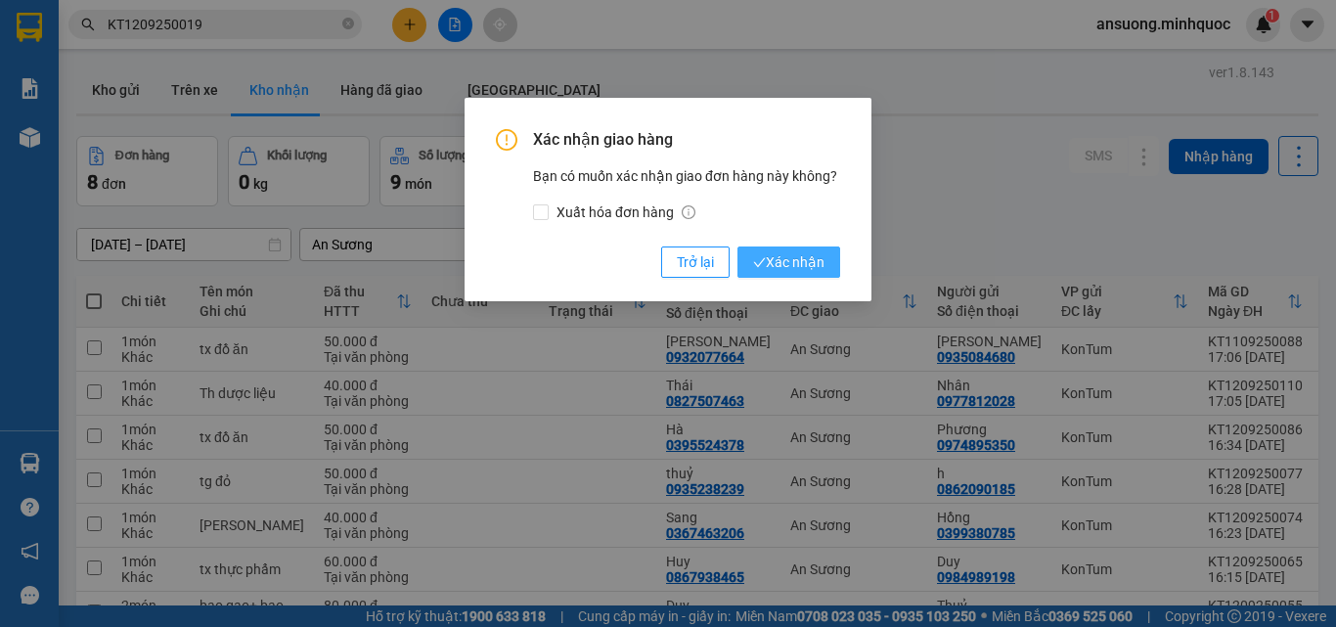
click at [766, 250] on button "Xác nhận" at bounding box center [789, 262] width 103 height 31
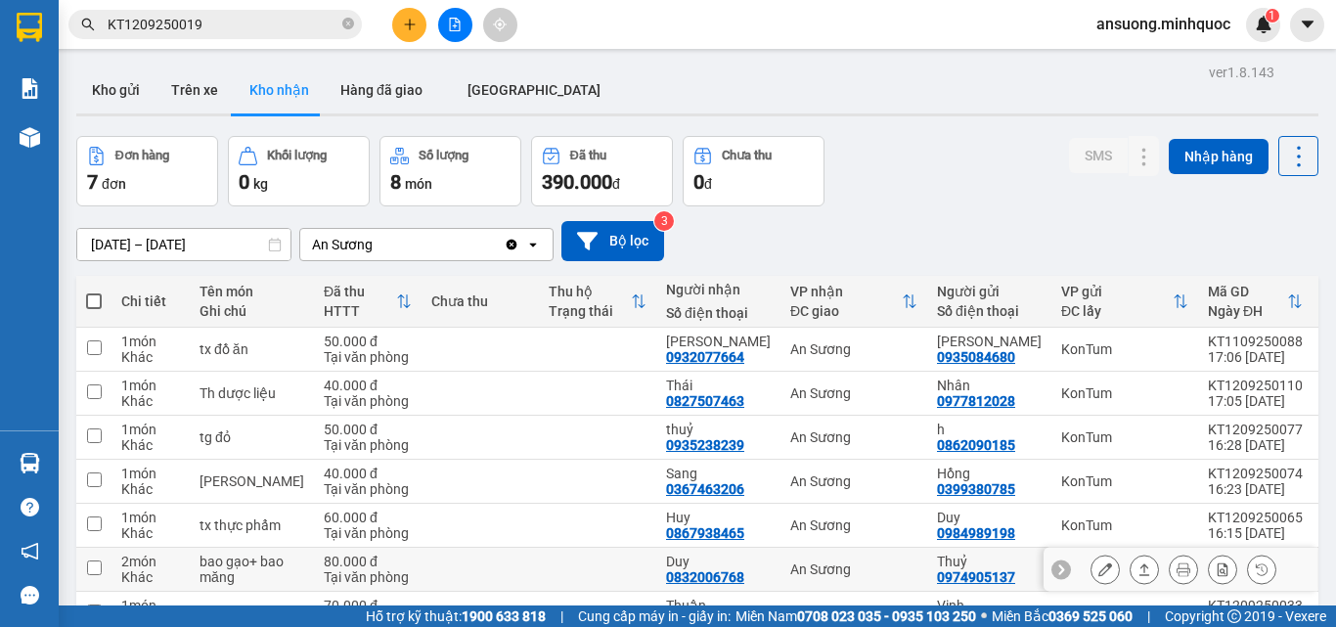
click at [1131, 566] on button at bounding box center [1144, 570] width 27 height 34
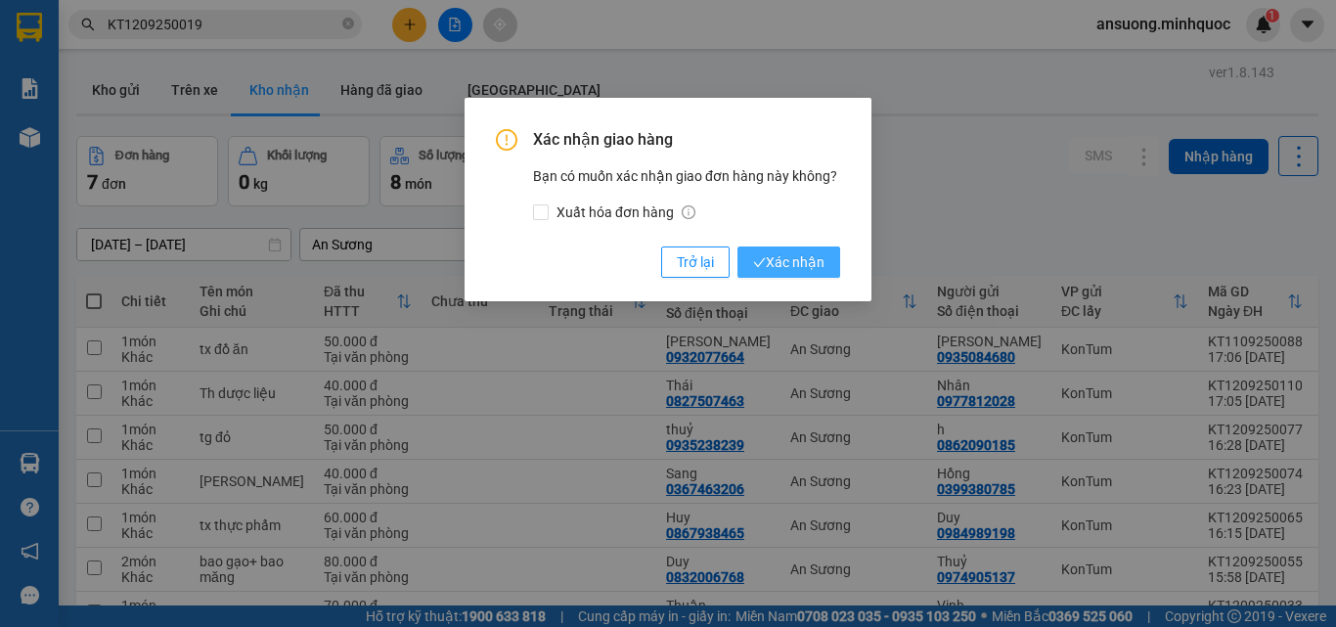
click at [817, 267] on span "Xác nhận" at bounding box center [788, 262] width 71 height 22
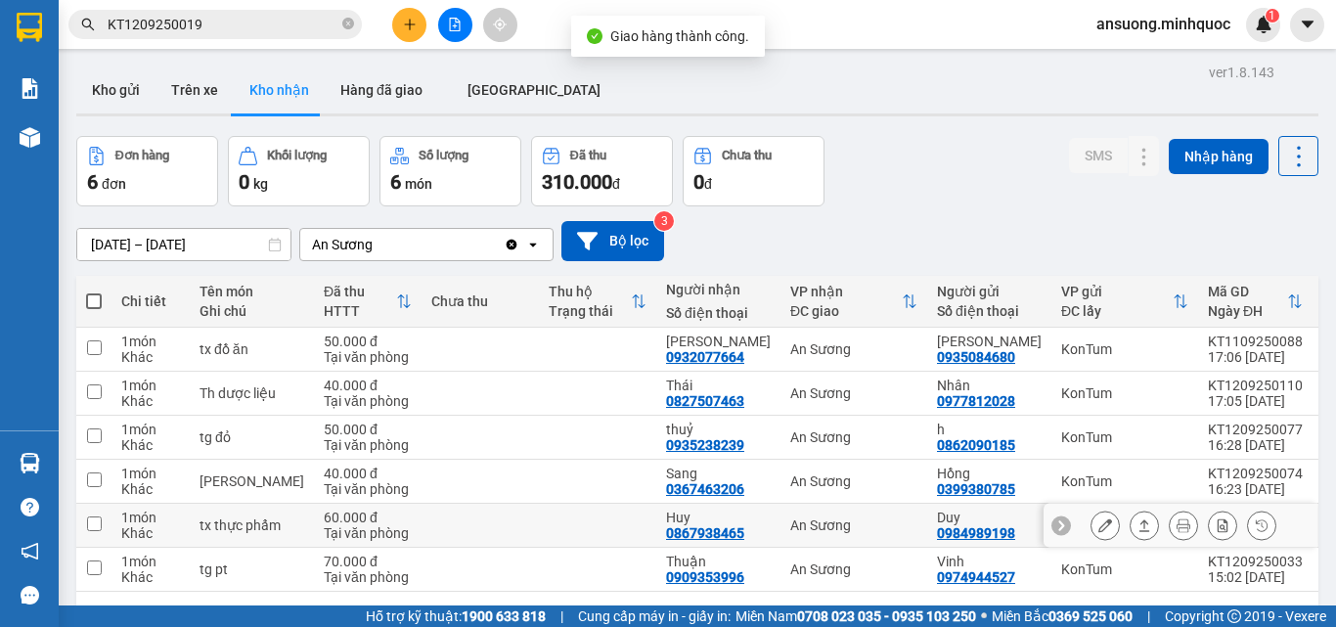
click at [1131, 509] on button at bounding box center [1144, 526] width 27 height 34
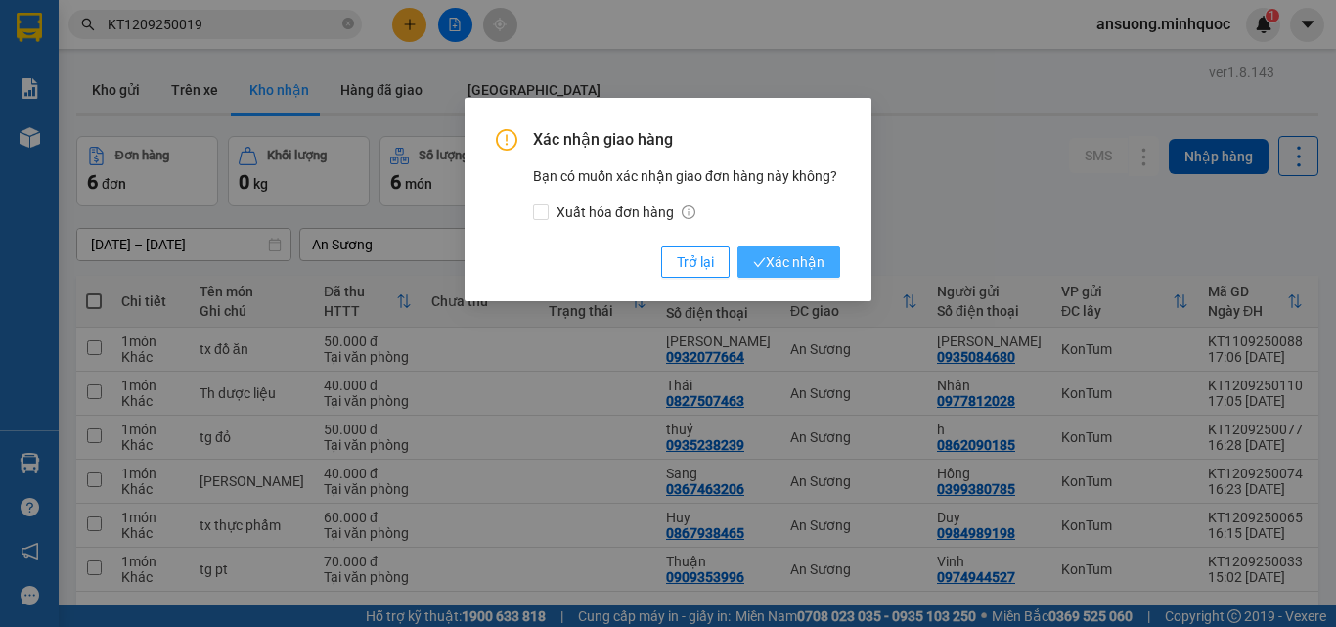
click at [802, 261] on span "Xác nhận" at bounding box center [788, 262] width 71 height 22
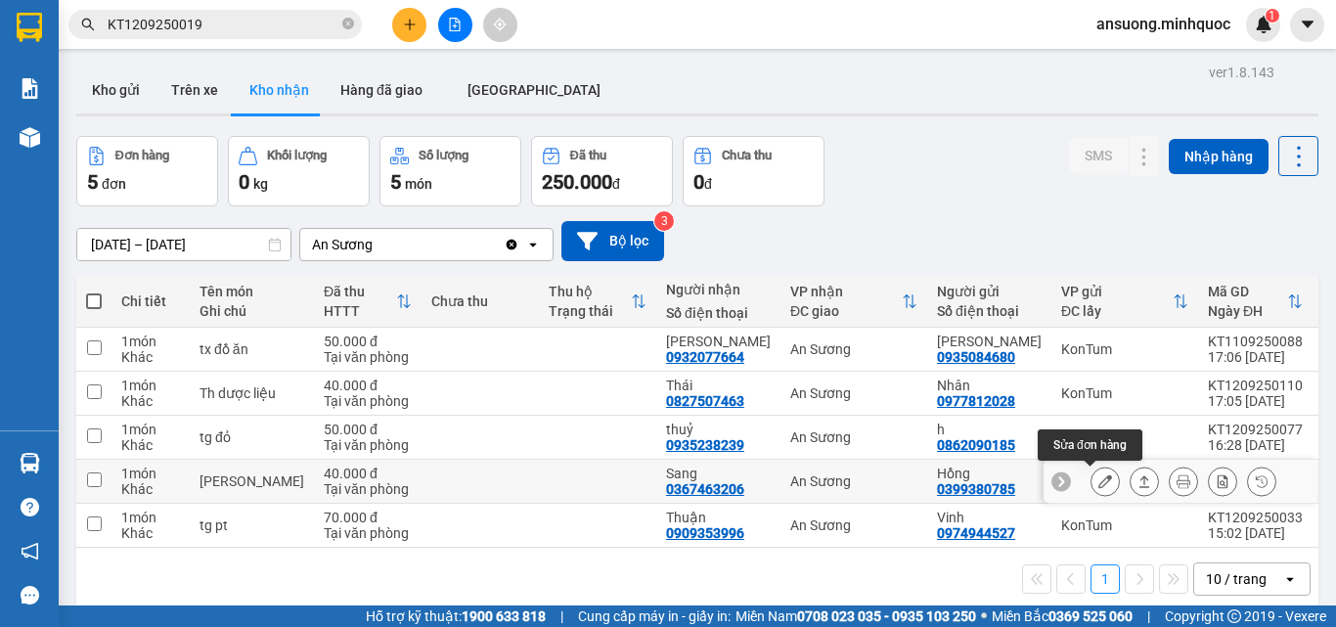
drag, startPoint x: 1090, startPoint y: 396, endPoint x: 1127, endPoint y: 400, distance: 37.4
click at [1126, 467] on div at bounding box center [1184, 481] width 186 height 29
click at [1131, 465] on button at bounding box center [1144, 482] width 27 height 34
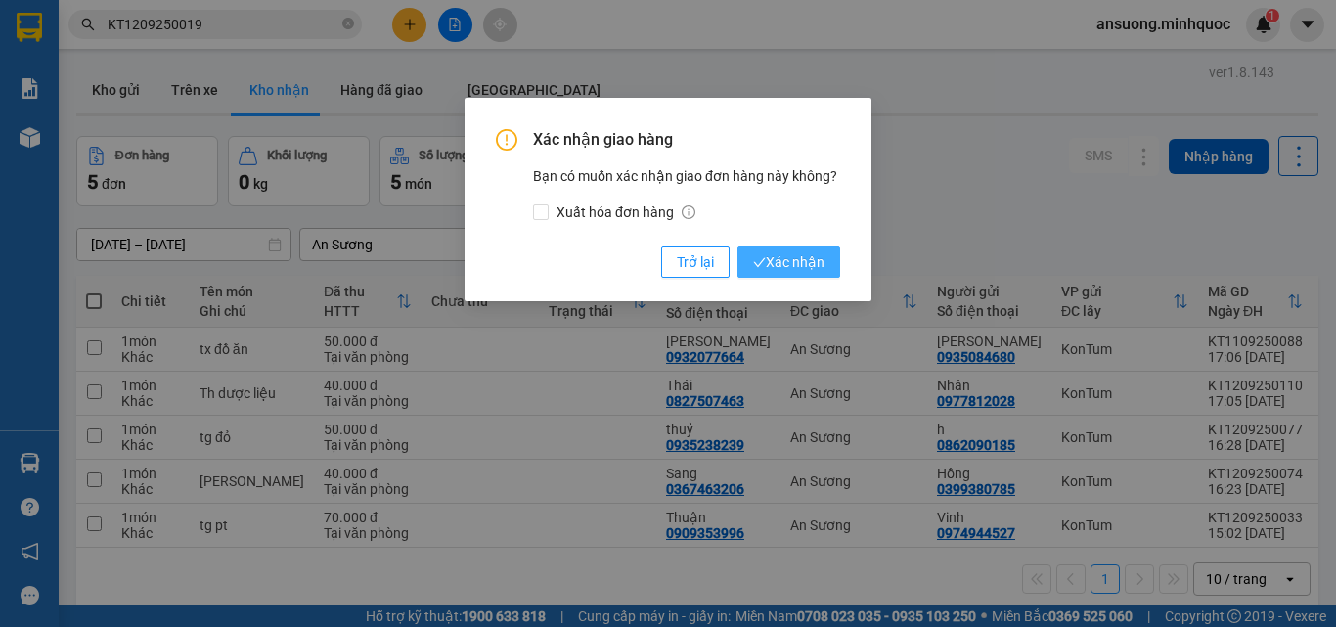
click at [815, 267] on span "Xác nhận" at bounding box center [788, 262] width 71 height 22
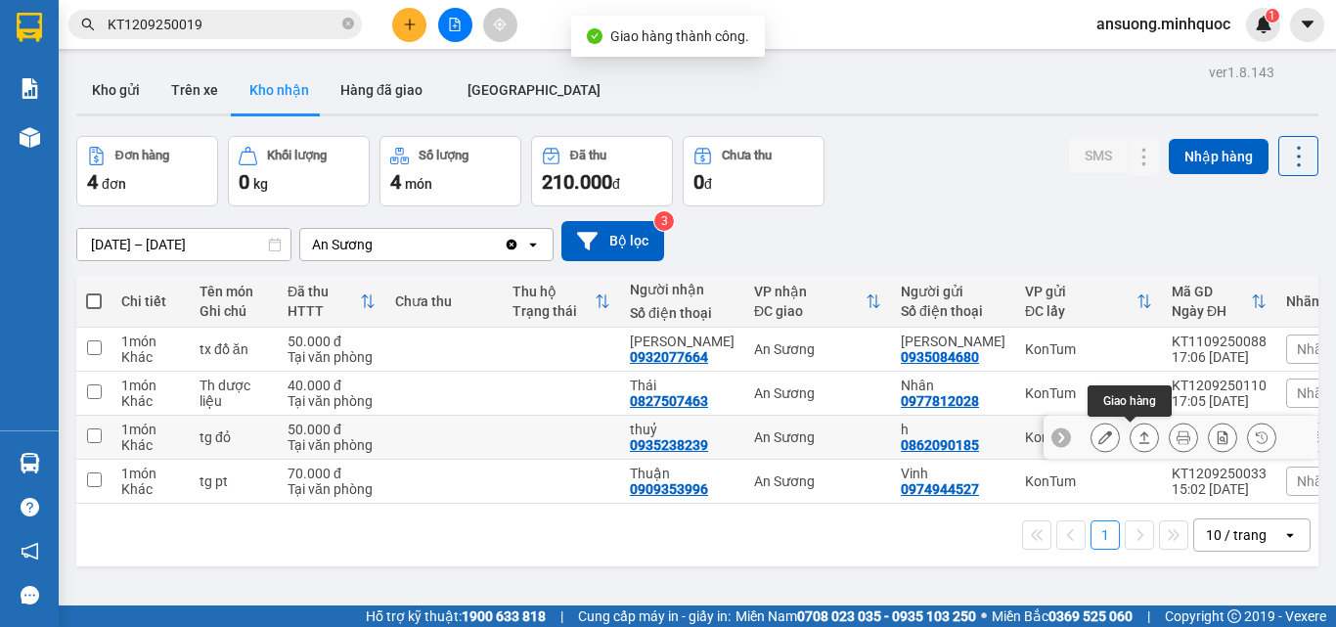
click at [1138, 430] on icon at bounding box center [1145, 437] width 14 height 14
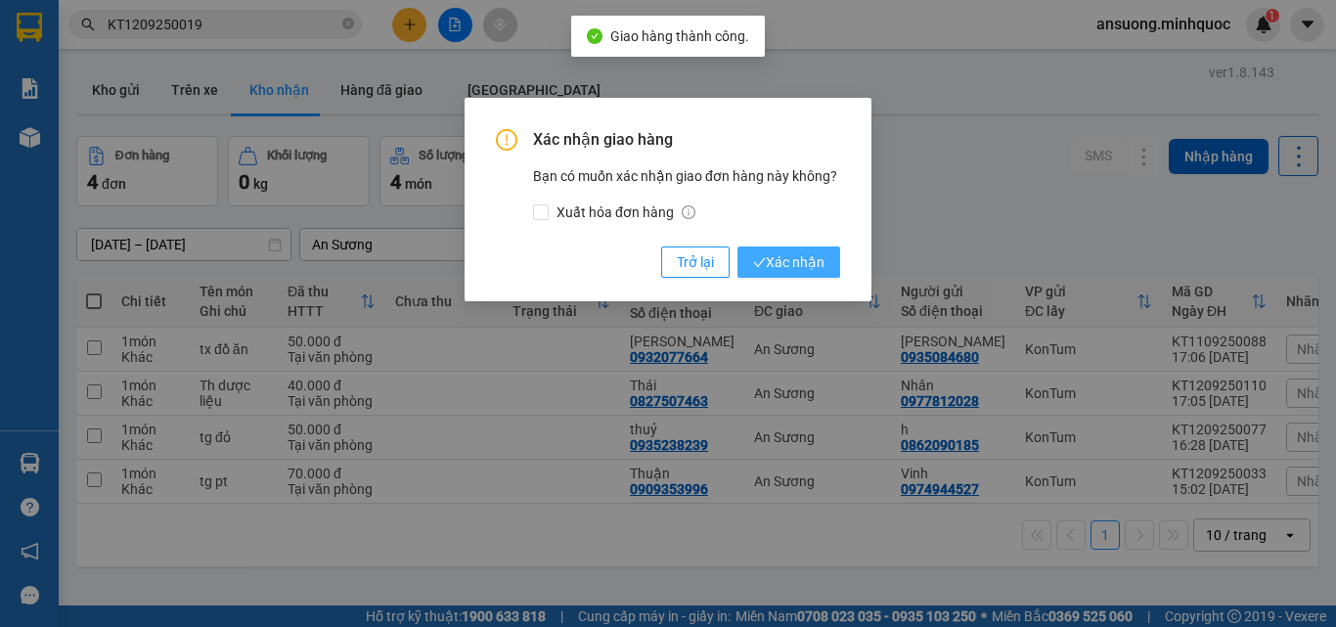
click at [820, 272] on span "Xác nhận" at bounding box center [788, 262] width 71 height 22
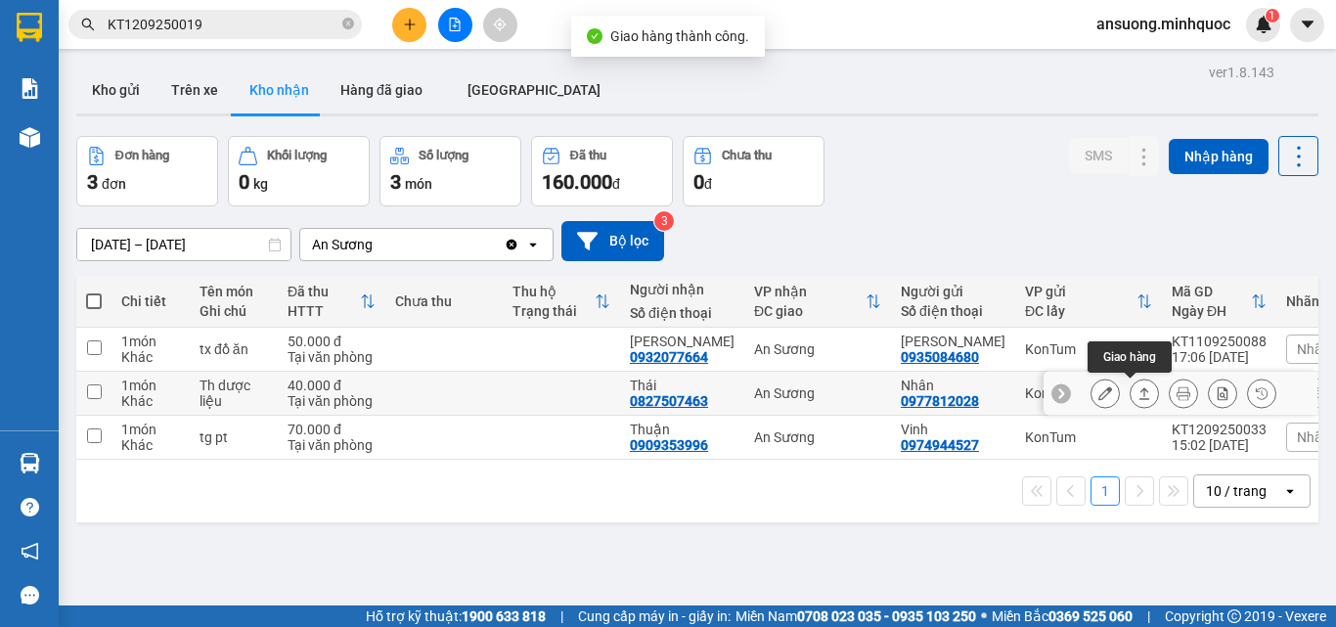
click at [1138, 386] on icon at bounding box center [1145, 393] width 14 height 14
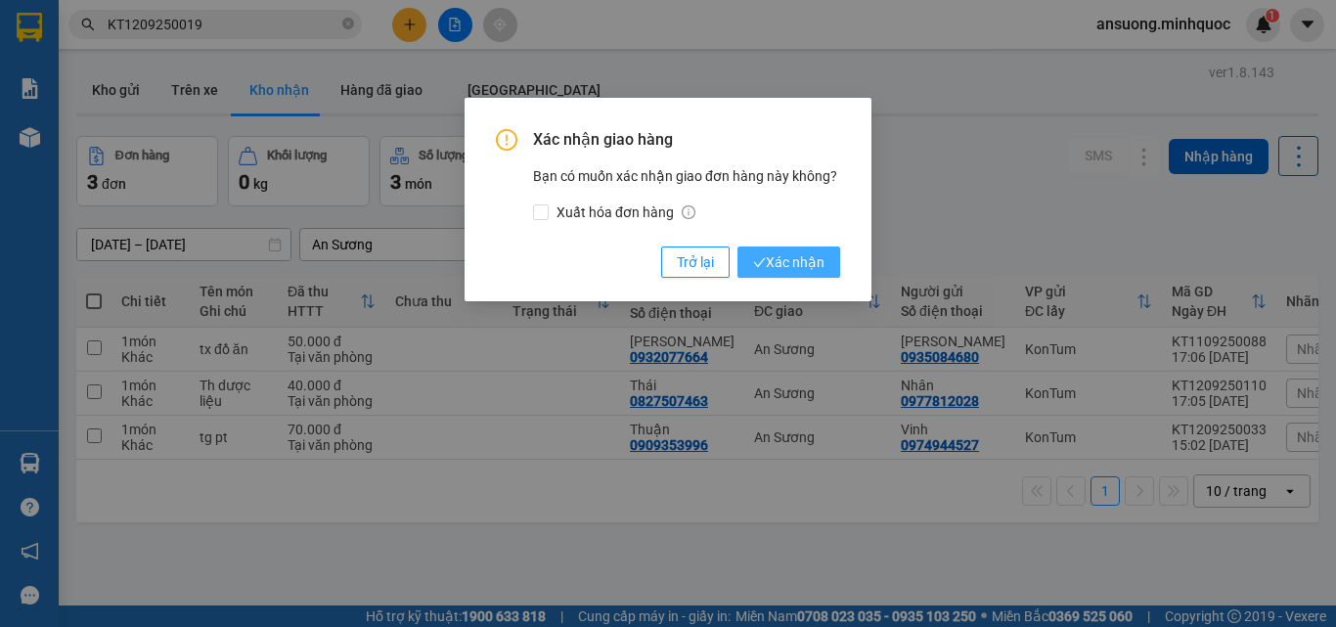
click at [775, 258] on span "Xác nhận" at bounding box center [788, 262] width 71 height 22
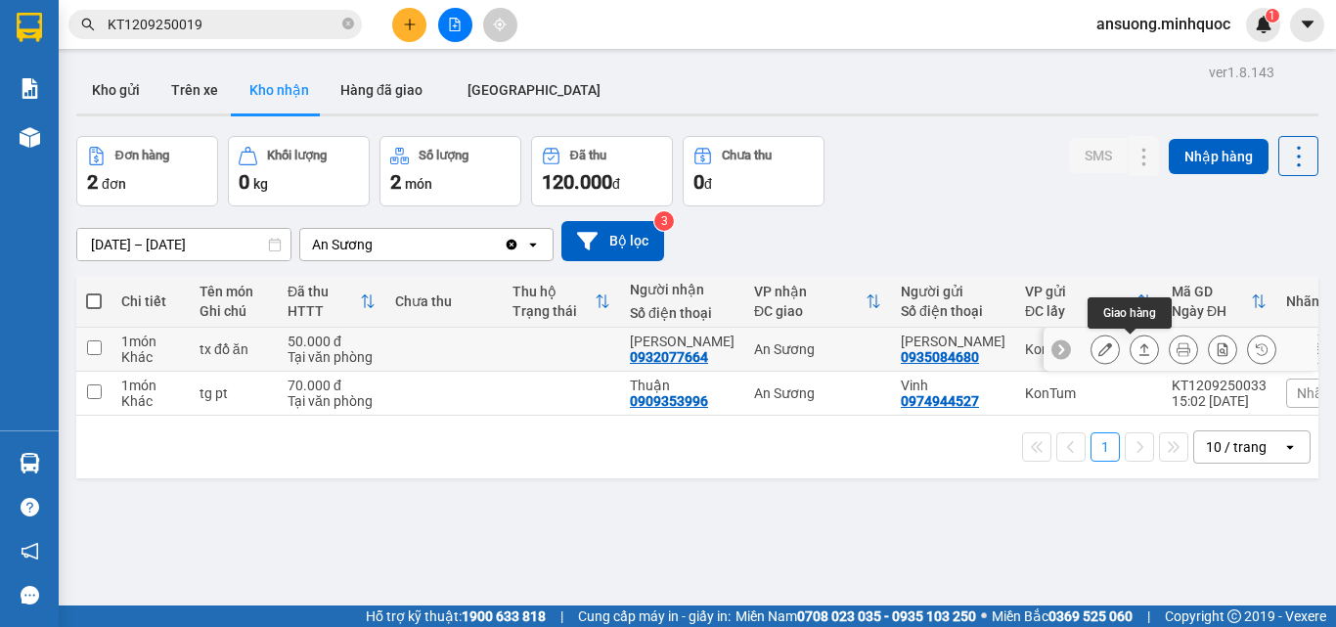
click at [1138, 342] on icon at bounding box center [1145, 349] width 14 height 14
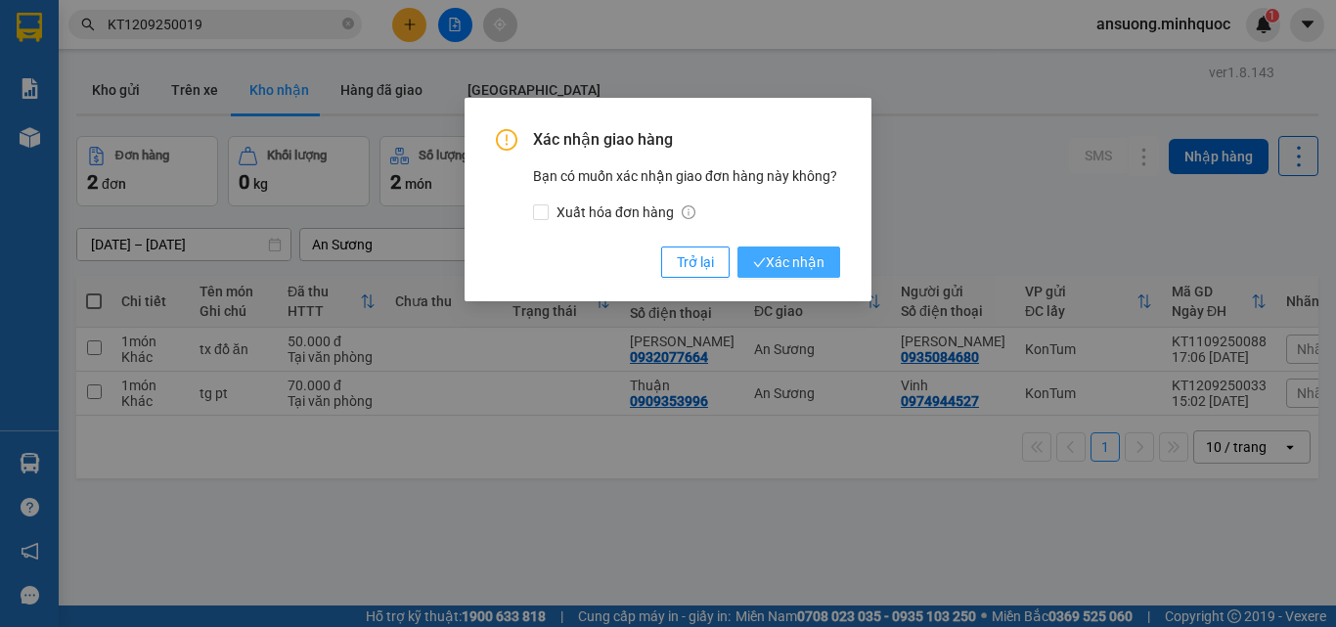
click at [776, 257] on span "Xác nhận" at bounding box center [788, 262] width 71 height 22
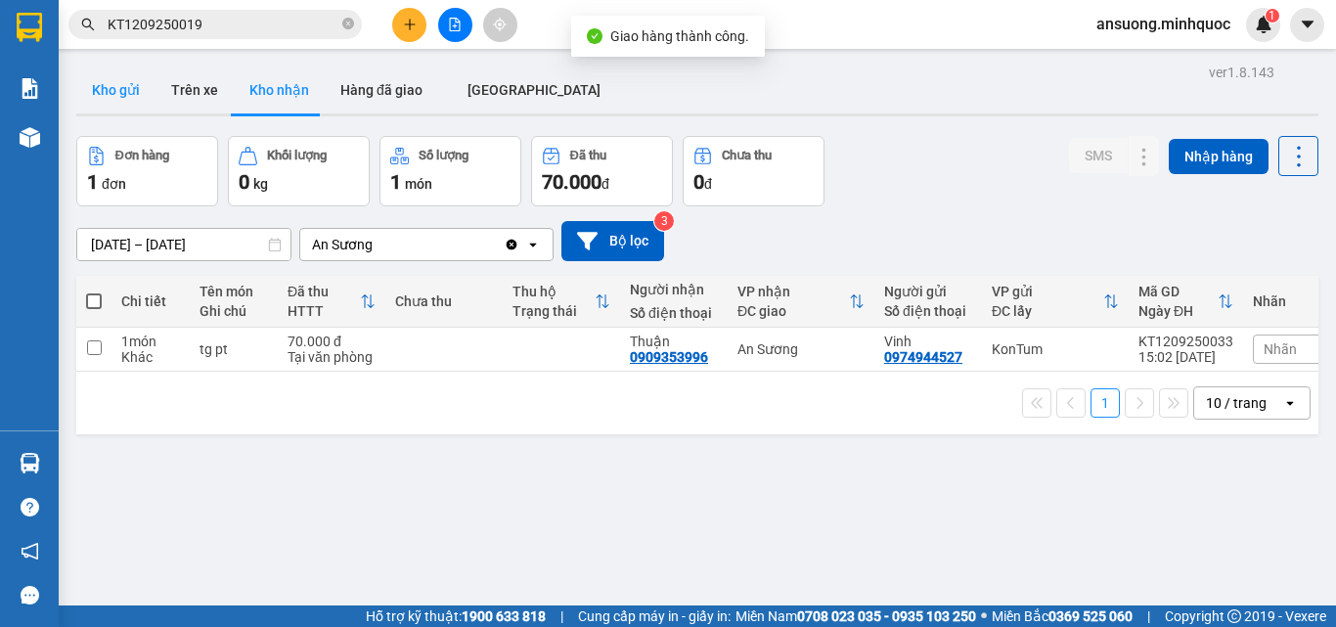
click at [118, 78] on button "Kho gửi" at bounding box center [115, 90] width 79 height 47
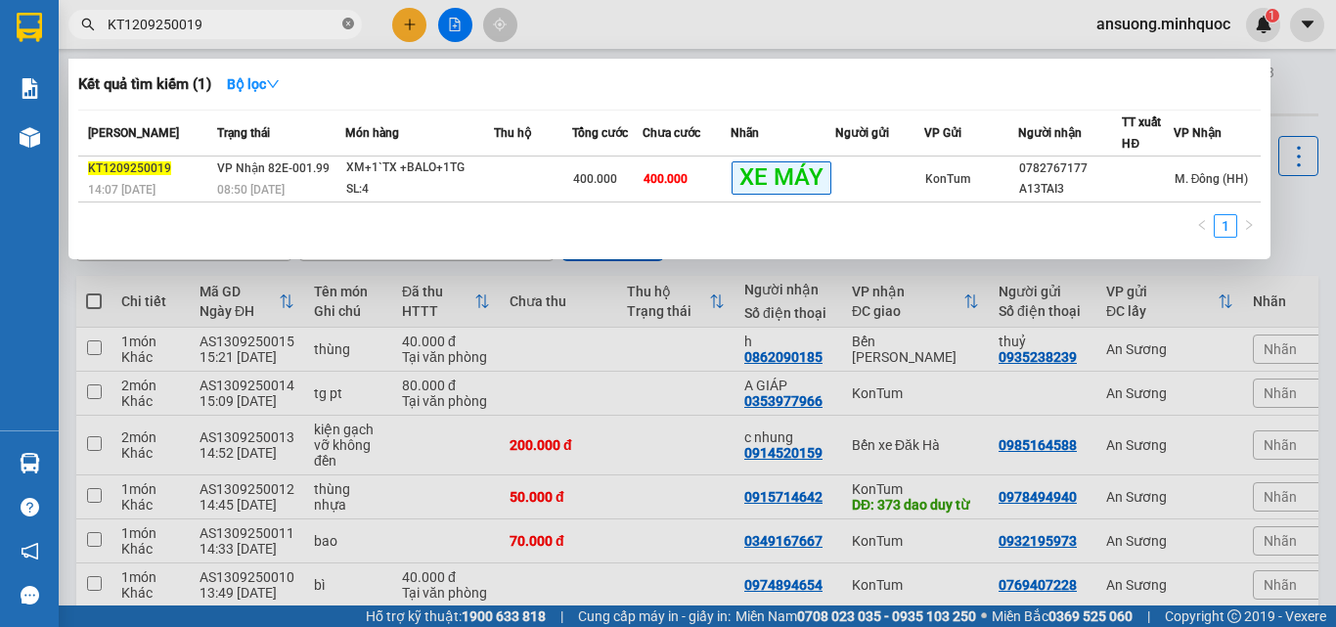
click at [342, 29] on icon "close-circle" at bounding box center [348, 24] width 12 height 12
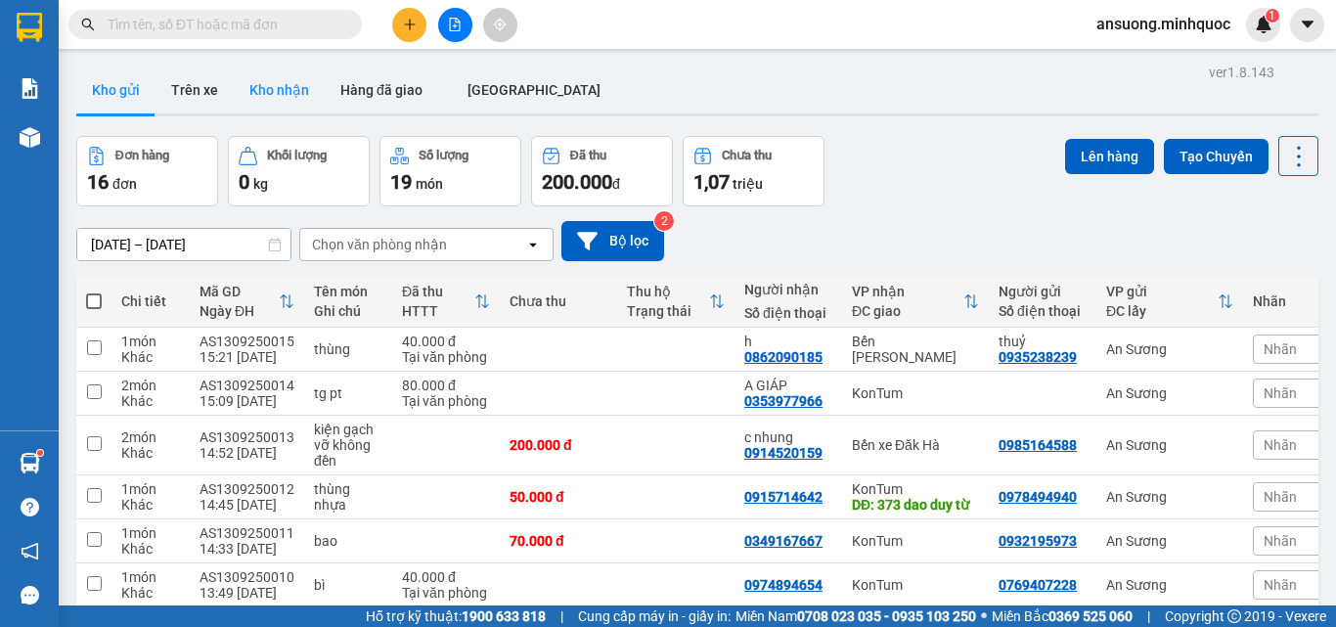
click at [265, 103] on button "Kho nhận" at bounding box center [279, 90] width 91 height 47
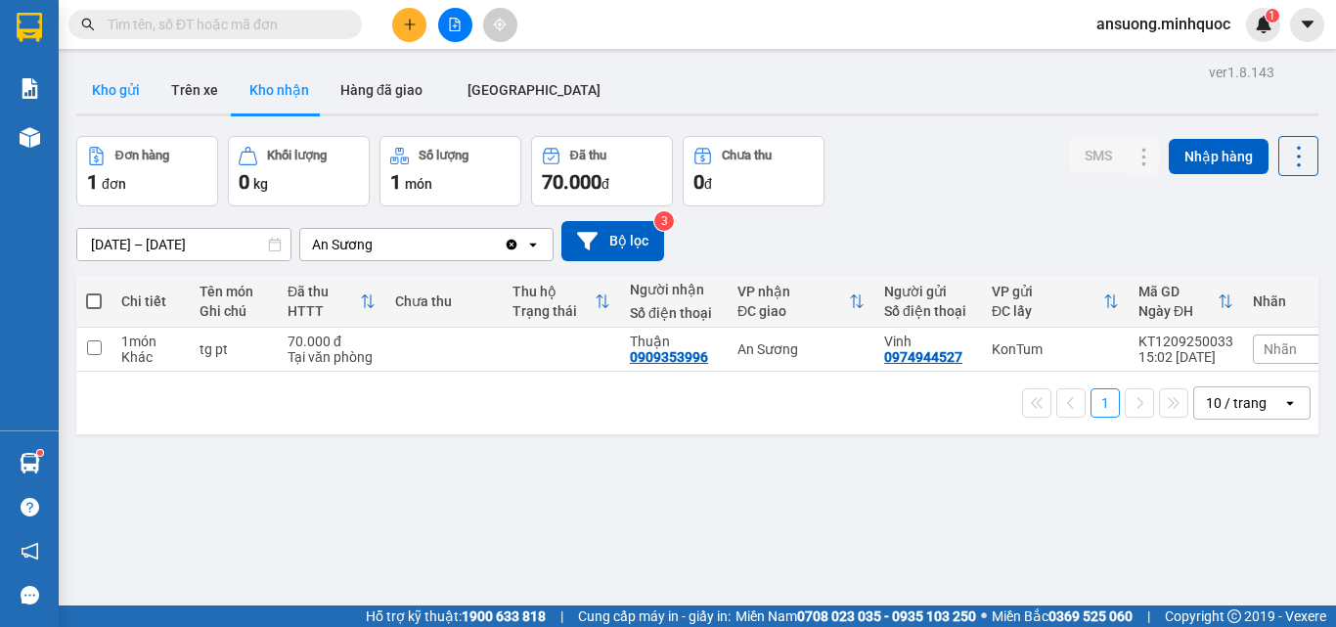
click at [101, 101] on button "Kho gửi" at bounding box center [115, 90] width 79 height 47
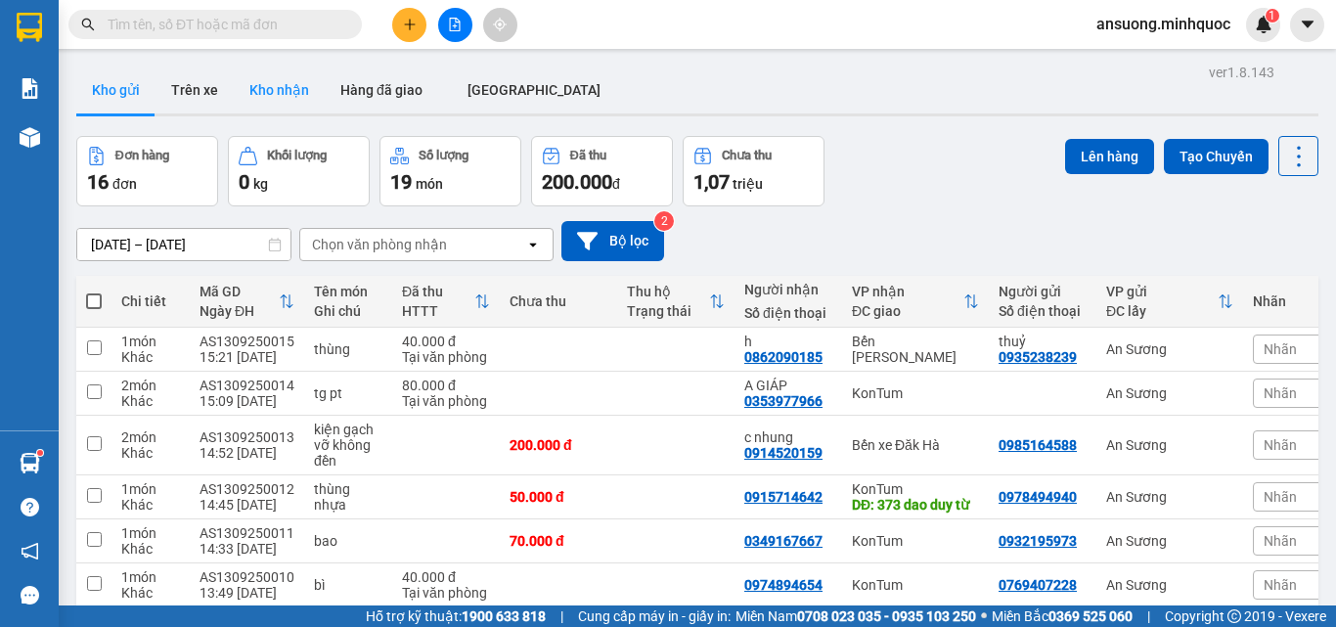
click at [285, 78] on button "Kho nhận" at bounding box center [279, 90] width 91 height 47
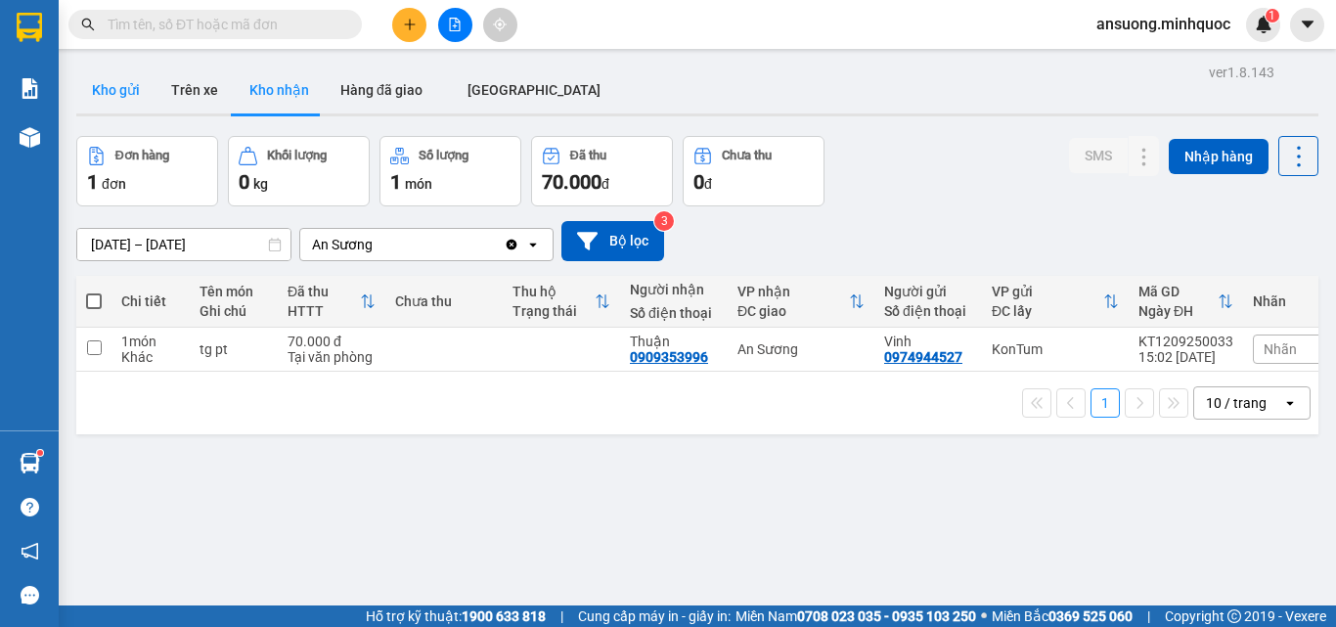
click at [118, 86] on button "Kho gửi" at bounding box center [115, 90] width 79 height 47
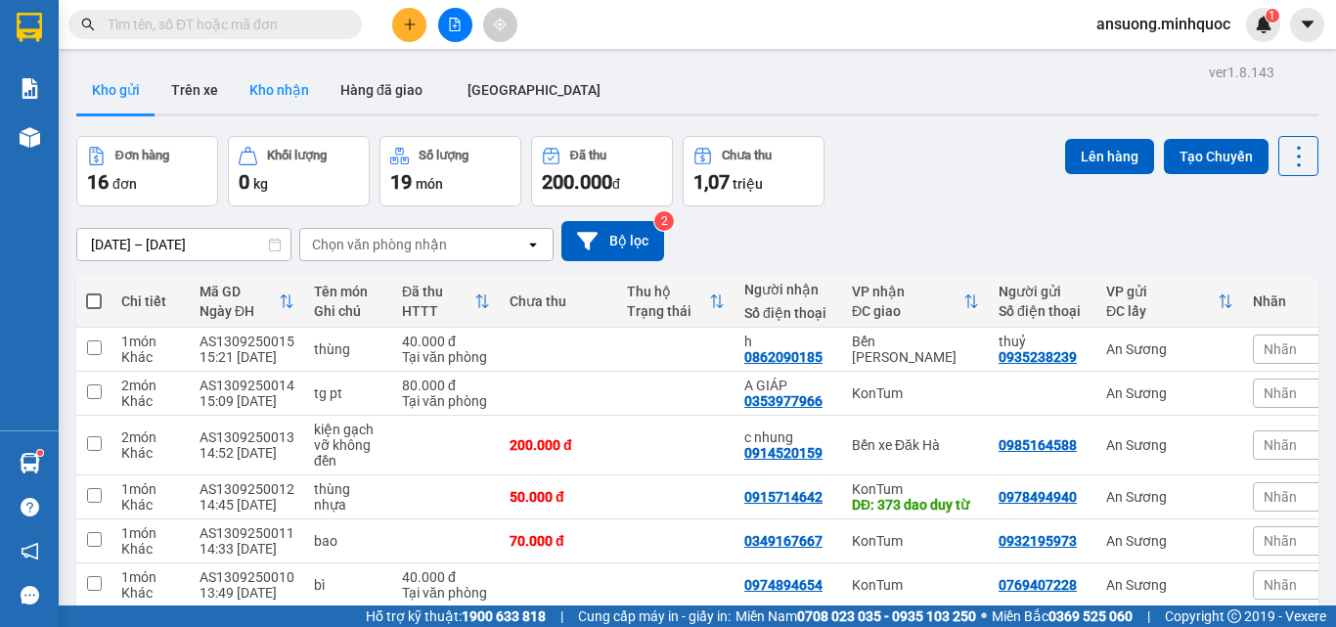
click at [297, 73] on button "Kho nhận" at bounding box center [279, 90] width 91 height 47
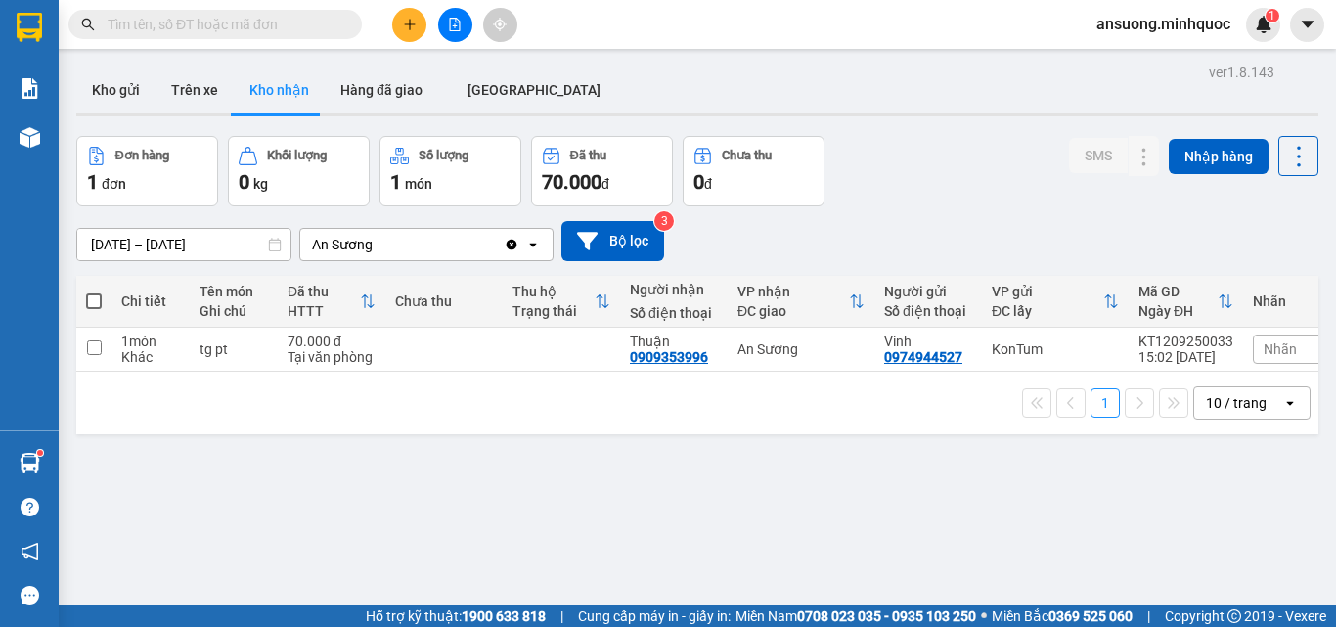
click at [70, 94] on div "ver 1.8.143 Kho gửi Trên xe Kho nhận Hàng đã giao [GEOGRAPHIC_DATA] Đơn hàng 1 …" at bounding box center [697, 372] width 1258 height 627
click at [154, 89] on button "Kho gửi" at bounding box center [115, 90] width 79 height 47
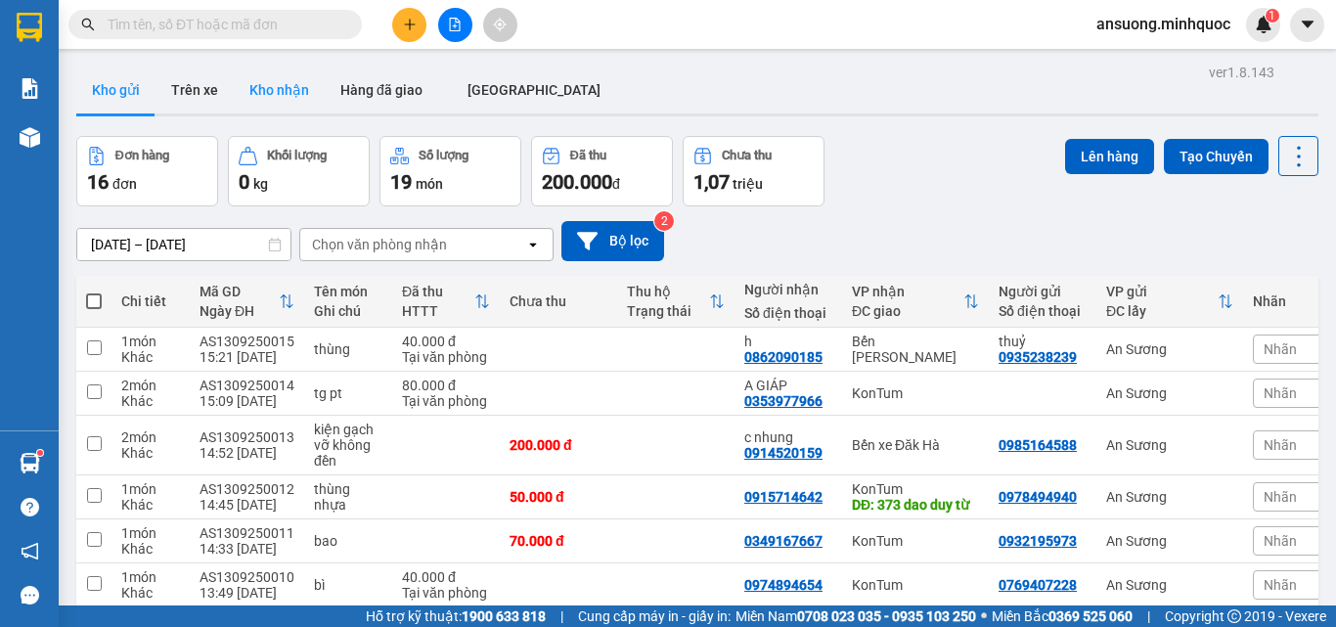
click at [270, 87] on button "Kho nhận" at bounding box center [279, 90] width 91 height 47
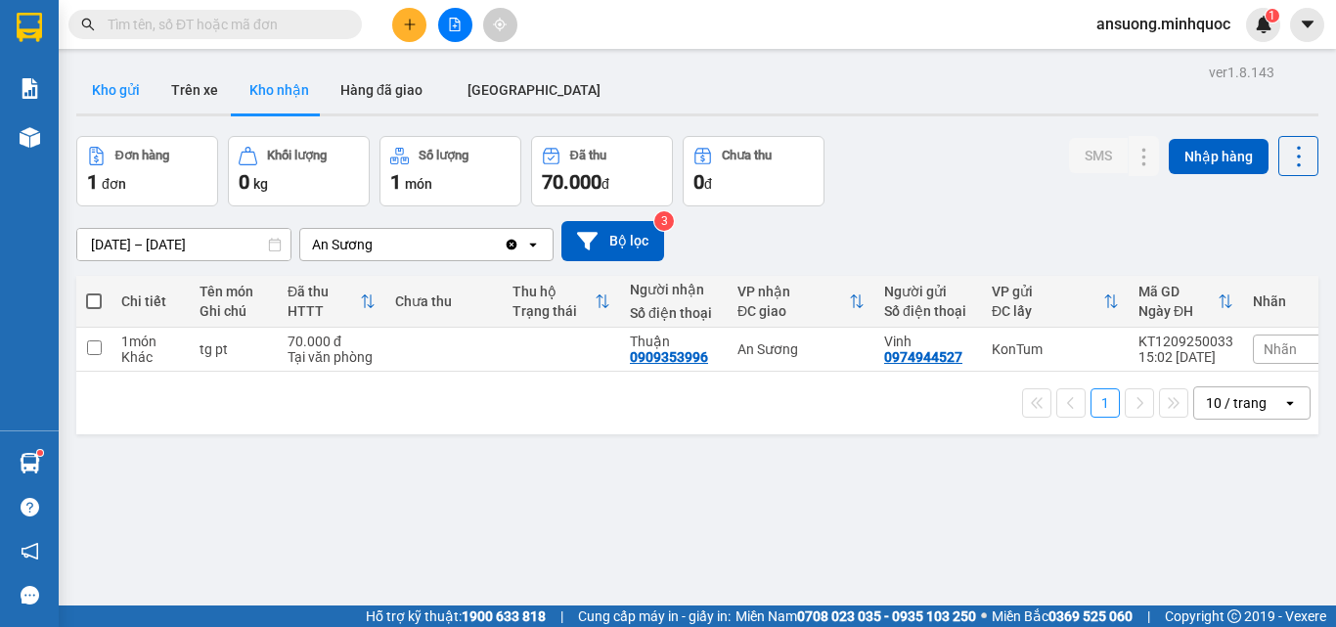
drag, startPoint x: 116, startPoint y: 53, endPoint x: 117, endPoint y: 85, distance: 32.3
click at [116, 82] on main "ver 1.8.143 Kho gửi Trên xe Kho nhận Hàng đã giao [GEOGRAPHIC_DATA] Đơn hàng 1 …" at bounding box center [668, 303] width 1336 height 606
drag, startPoint x: 119, startPoint y: 91, endPoint x: 134, endPoint y: 202, distance: 111.5
click at [119, 93] on button "Kho gửi" at bounding box center [115, 90] width 79 height 47
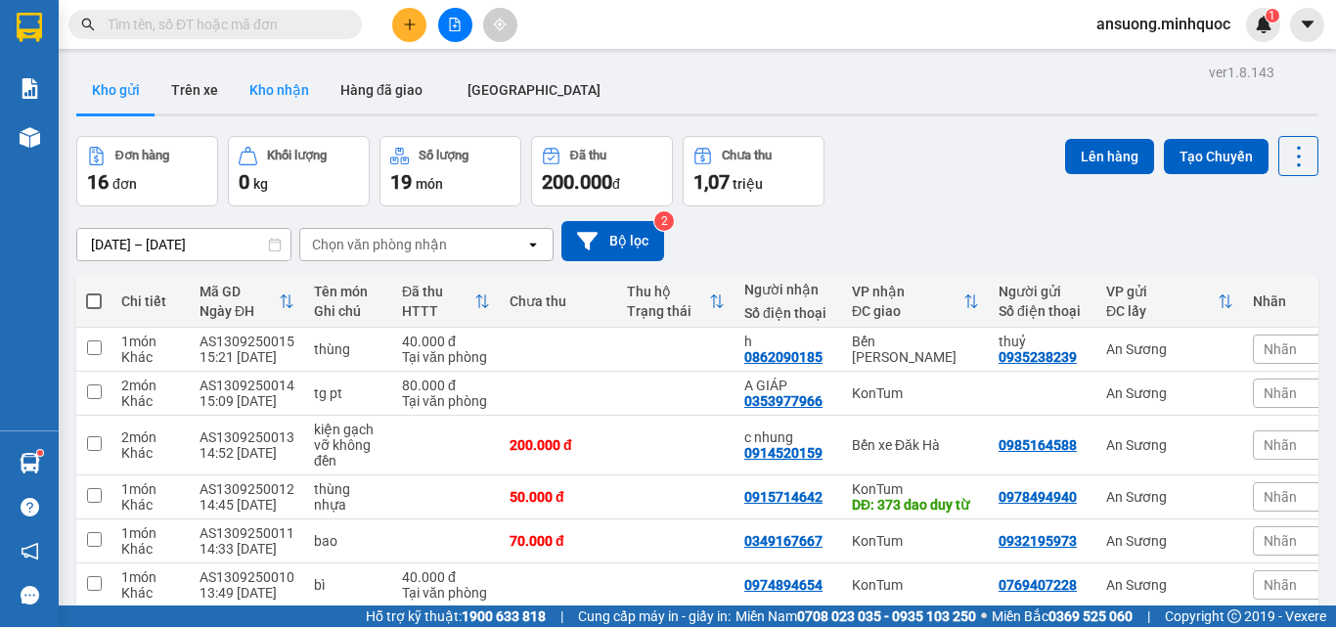
click at [285, 89] on button "Kho nhận" at bounding box center [279, 90] width 91 height 47
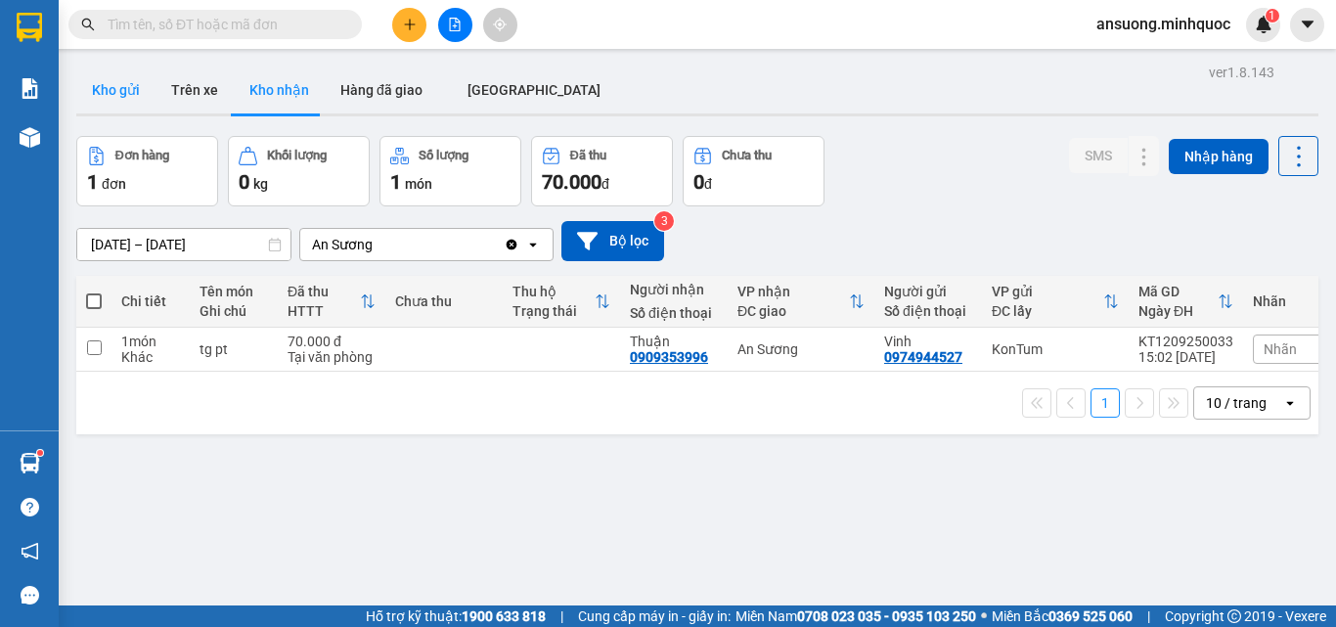
click at [129, 73] on button "Kho gửi" at bounding box center [115, 90] width 79 height 47
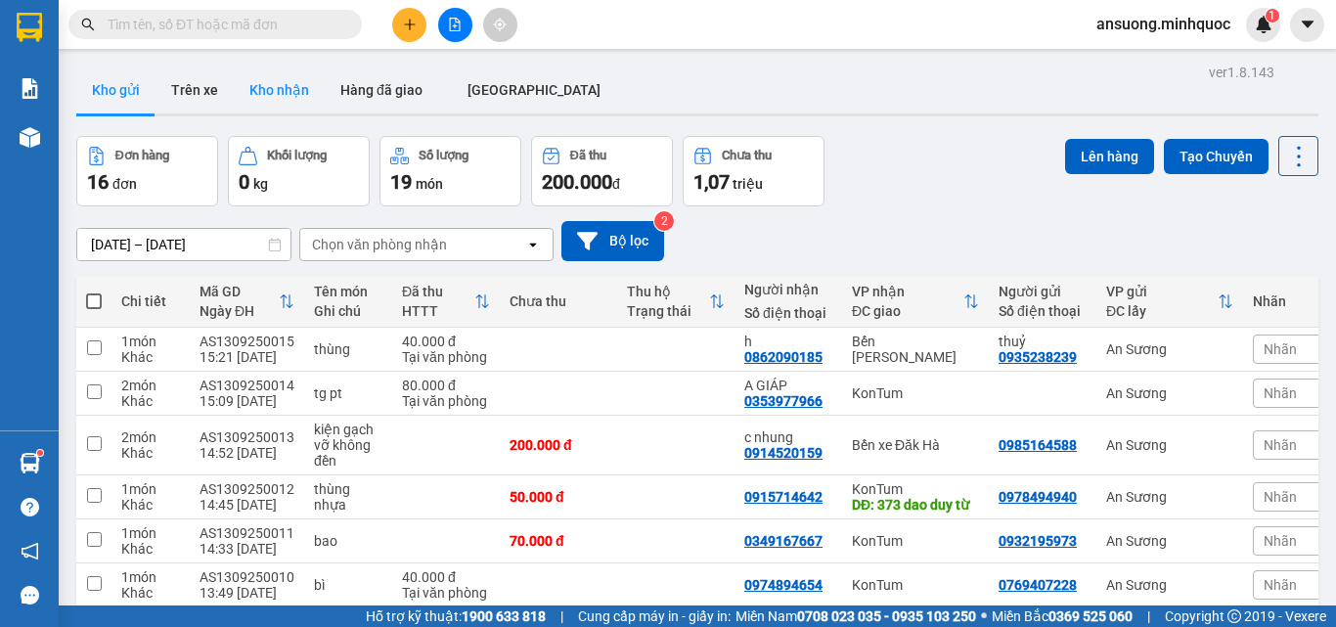
click at [286, 105] on button "Kho nhận" at bounding box center [279, 90] width 91 height 47
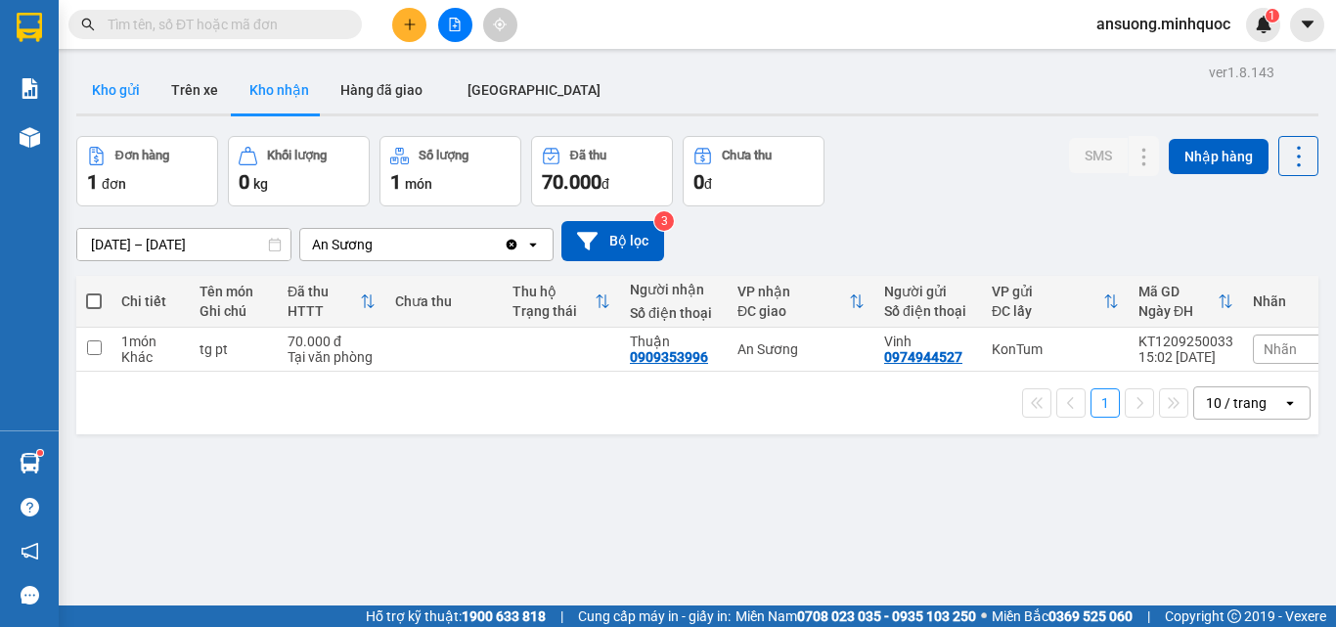
click at [96, 85] on button "Kho gửi" at bounding box center [115, 90] width 79 height 47
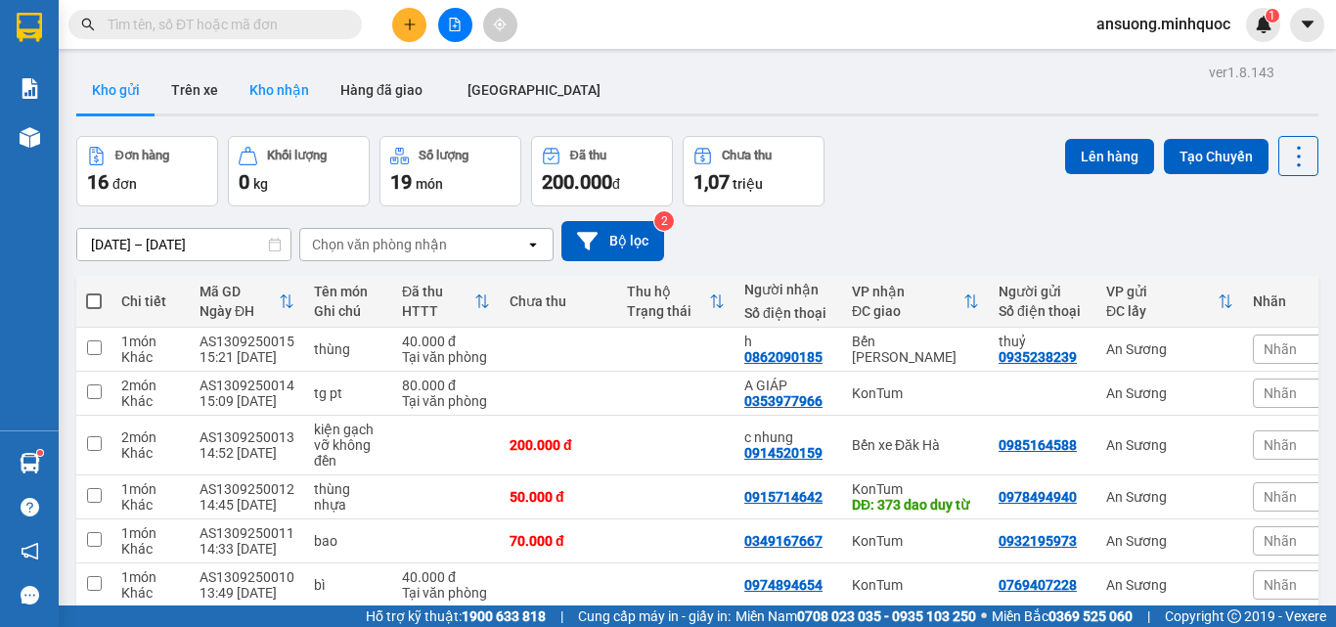
click at [290, 87] on button "Kho nhận" at bounding box center [279, 90] width 91 height 47
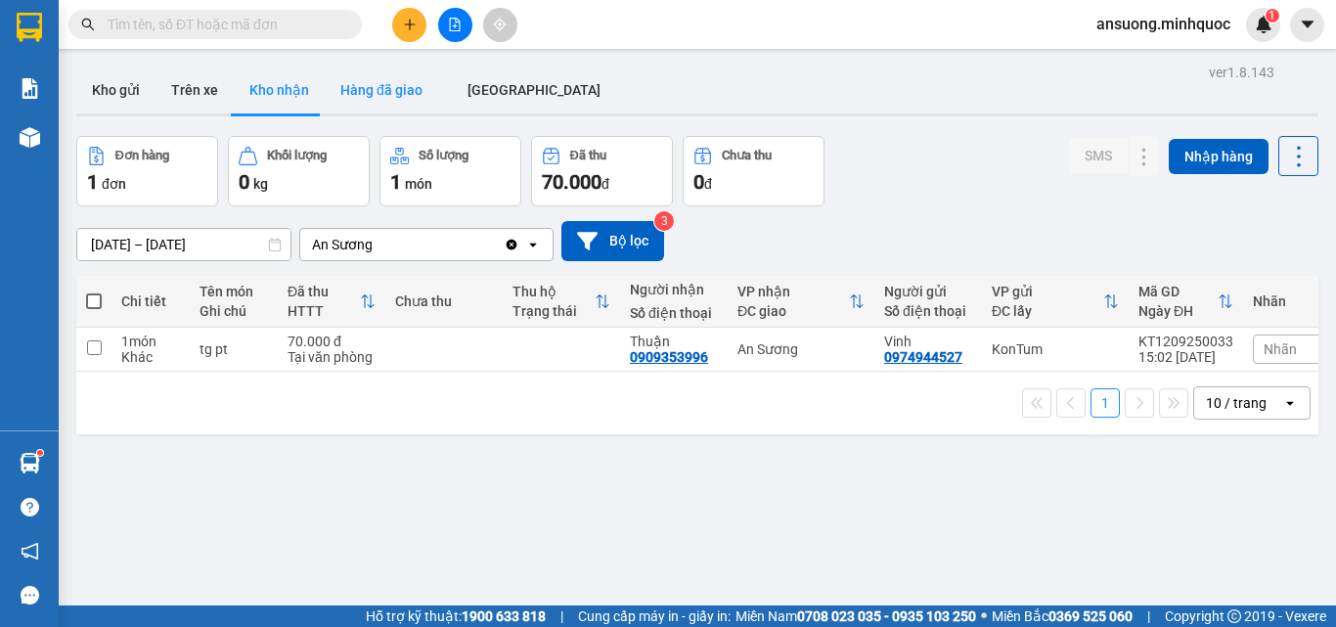
click at [349, 85] on button "Hàng đã giao" at bounding box center [381, 90] width 113 height 47
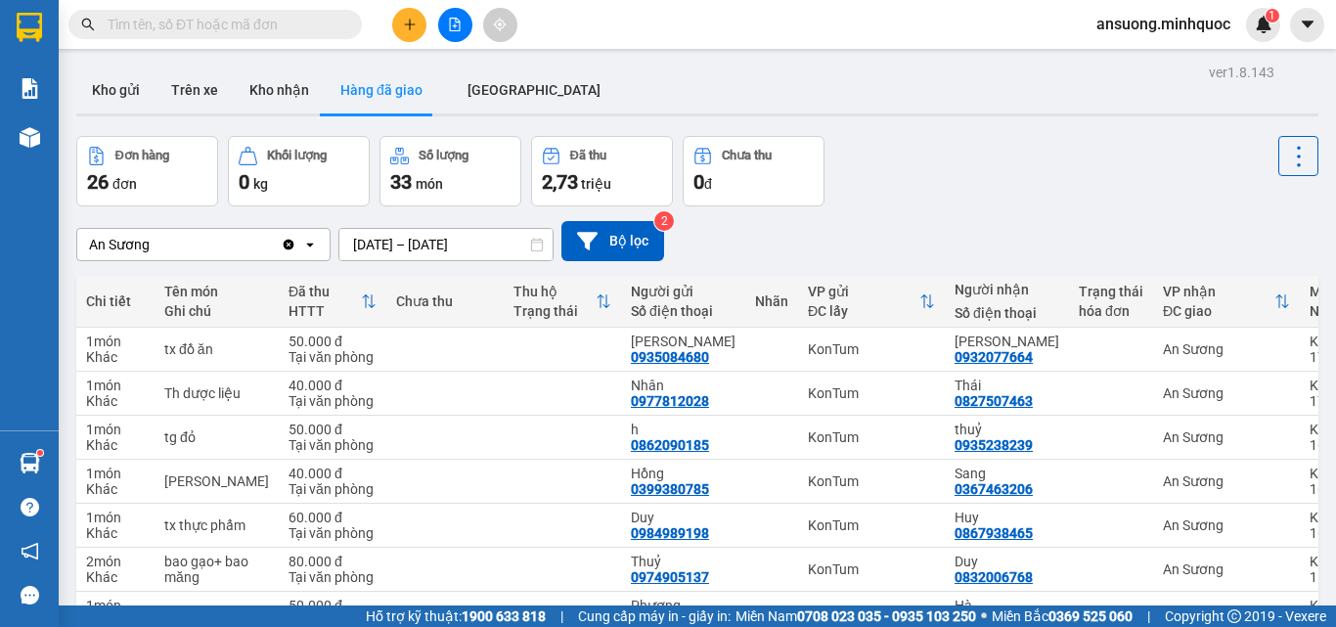
click at [437, 27] on div at bounding box center [455, 25] width 147 height 34
click at [442, 24] on button at bounding box center [455, 25] width 34 height 34
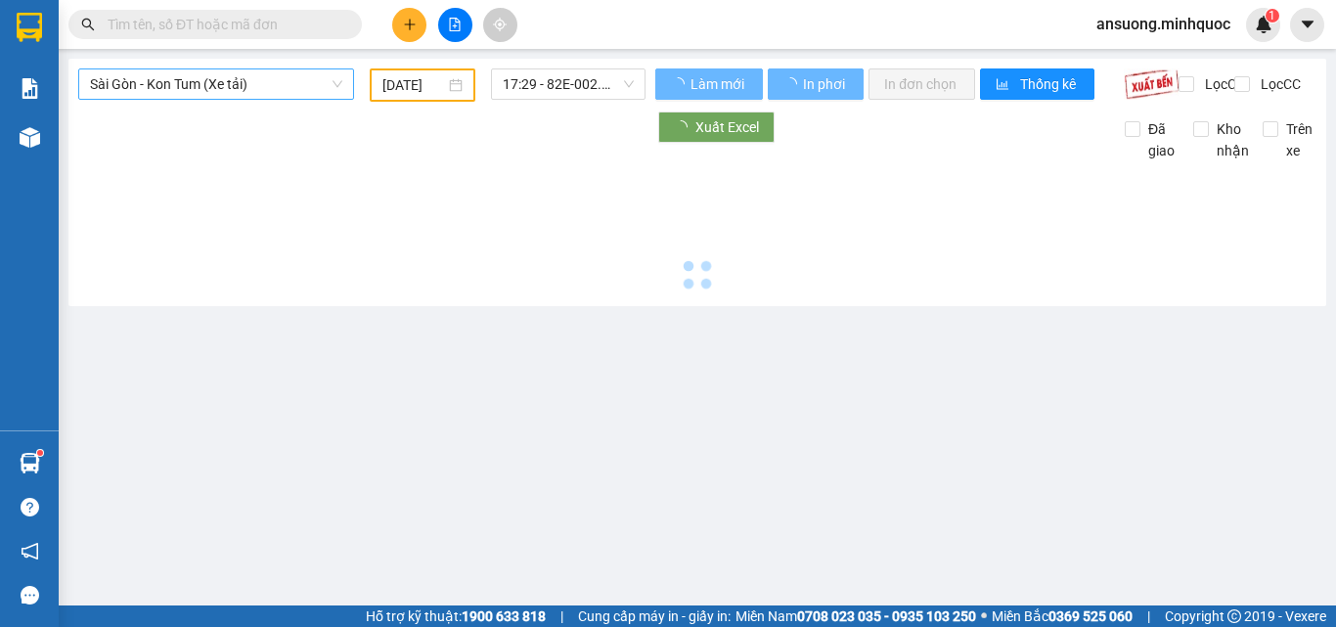
type input "[DATE]"
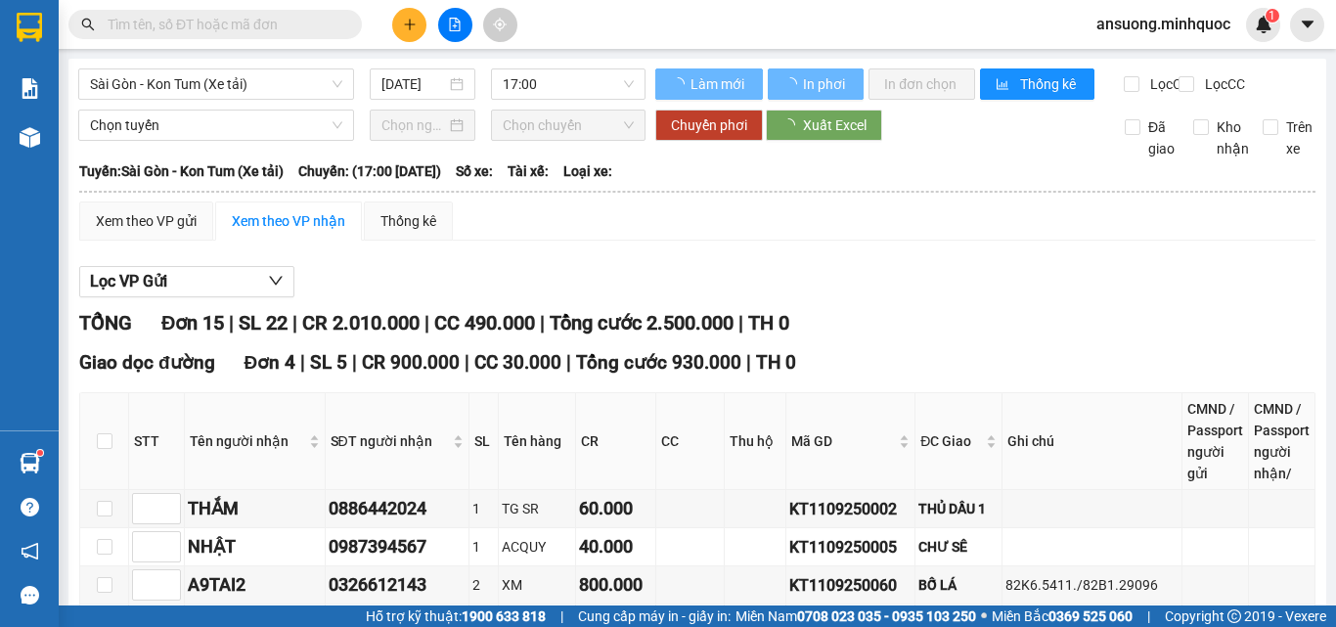
click at [211, 75] on span "Sài Gòn - Kon Tum (Xe tải)" at bounding box center [216, 83] width 252 height 29
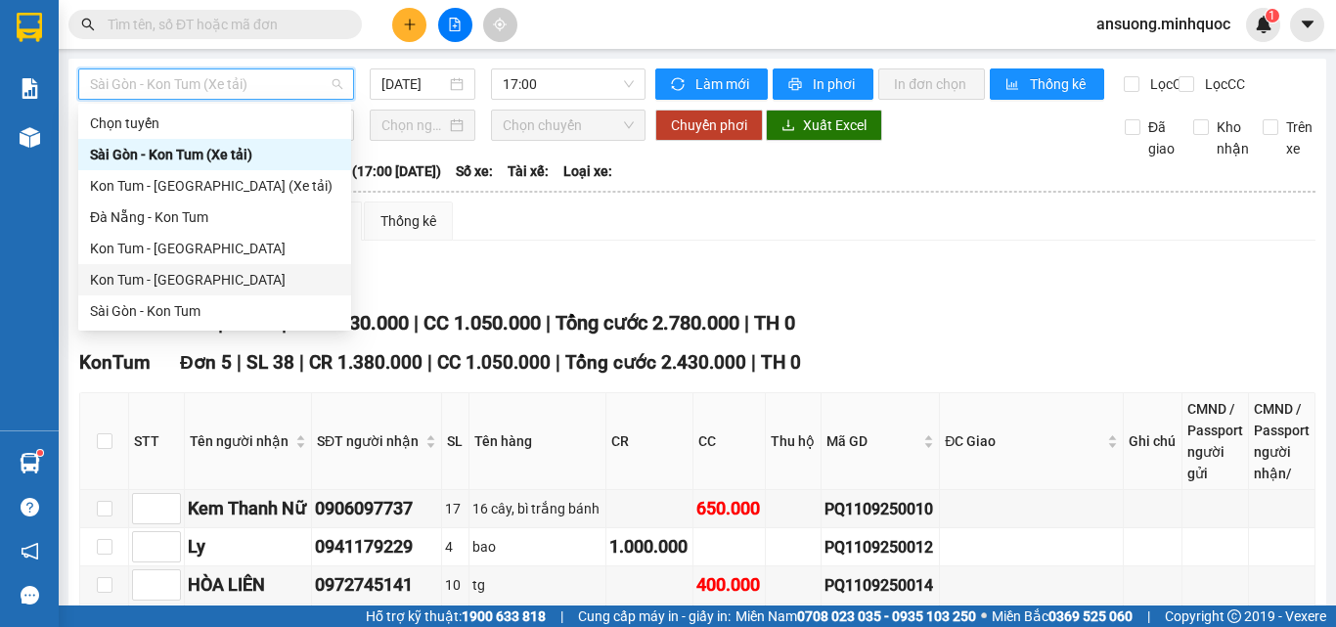
click at [142, 276] on div "Kon Tum - [GEOGRAPHIC_DATA]" at bounding box center [214, 280] width 249 height 22
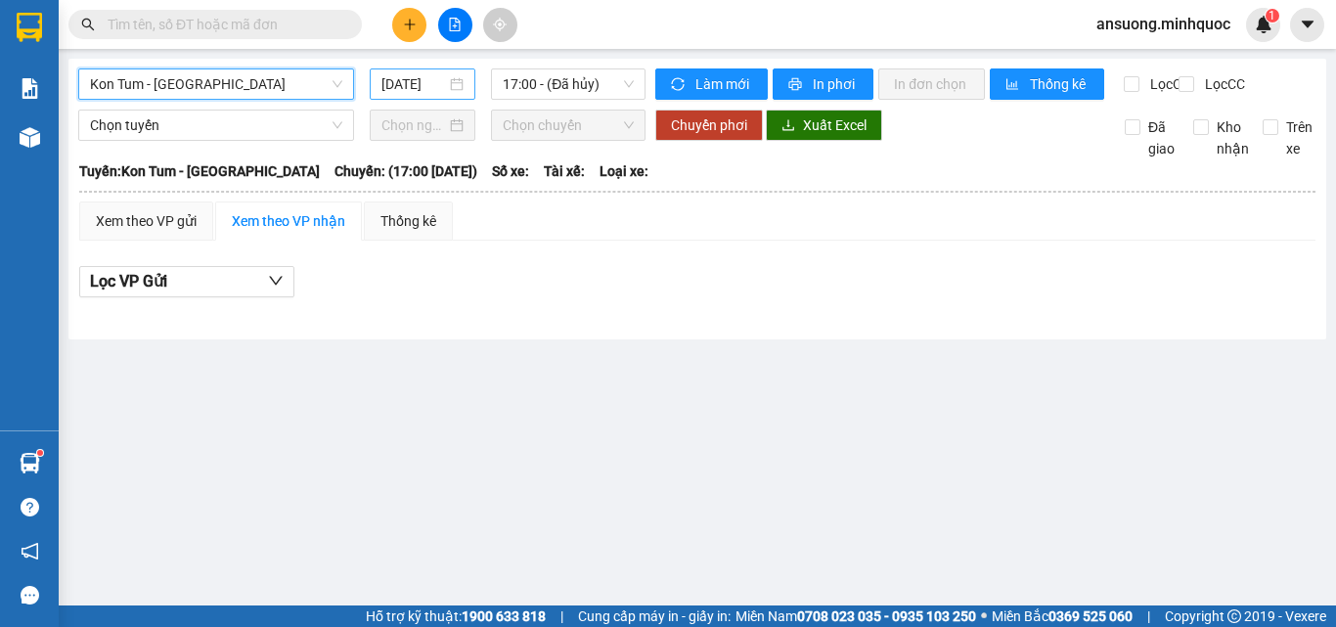
click at [435, 75] on input "[DATE]" at bounding box center [414, 84] width 65 height 22
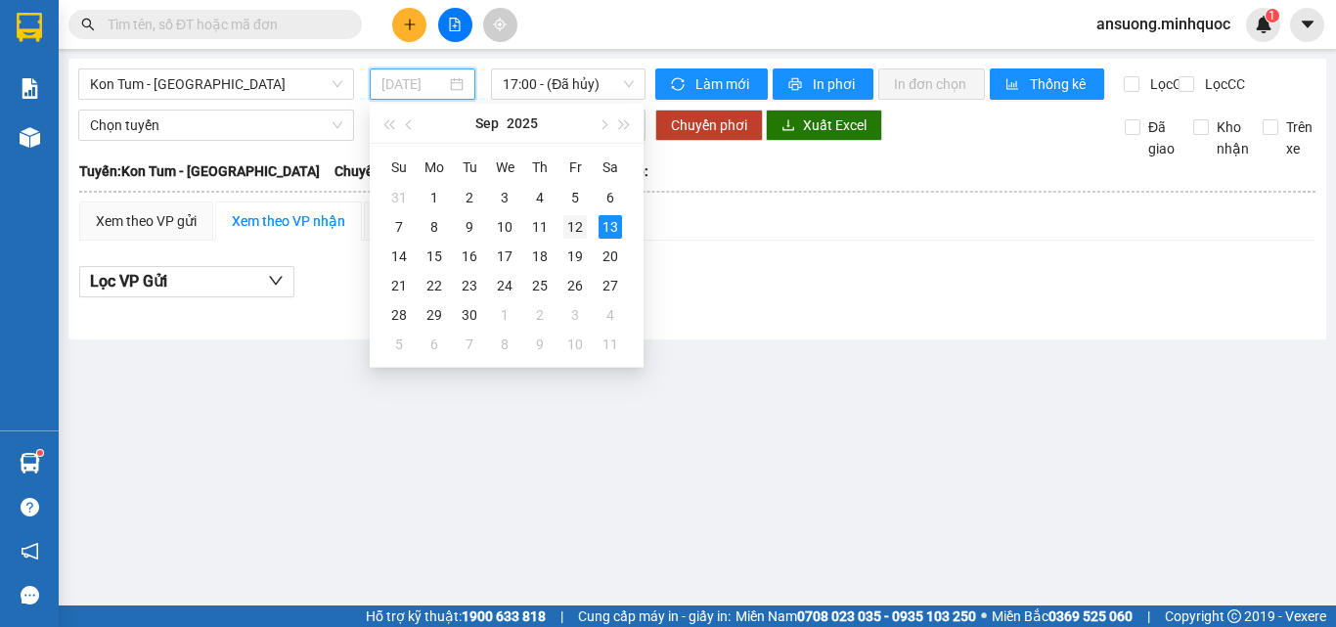
click at [567, 223] on div "12" at bounding box center [574, 226] width 23 height 23
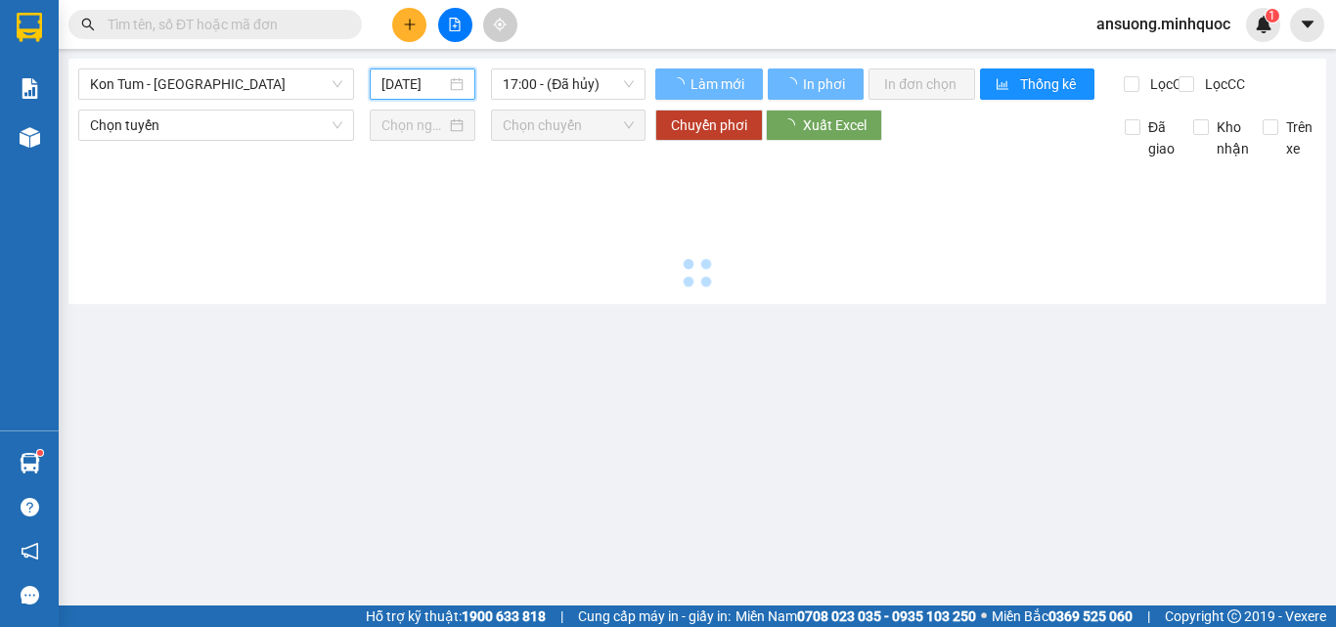
type input "[DATE]"
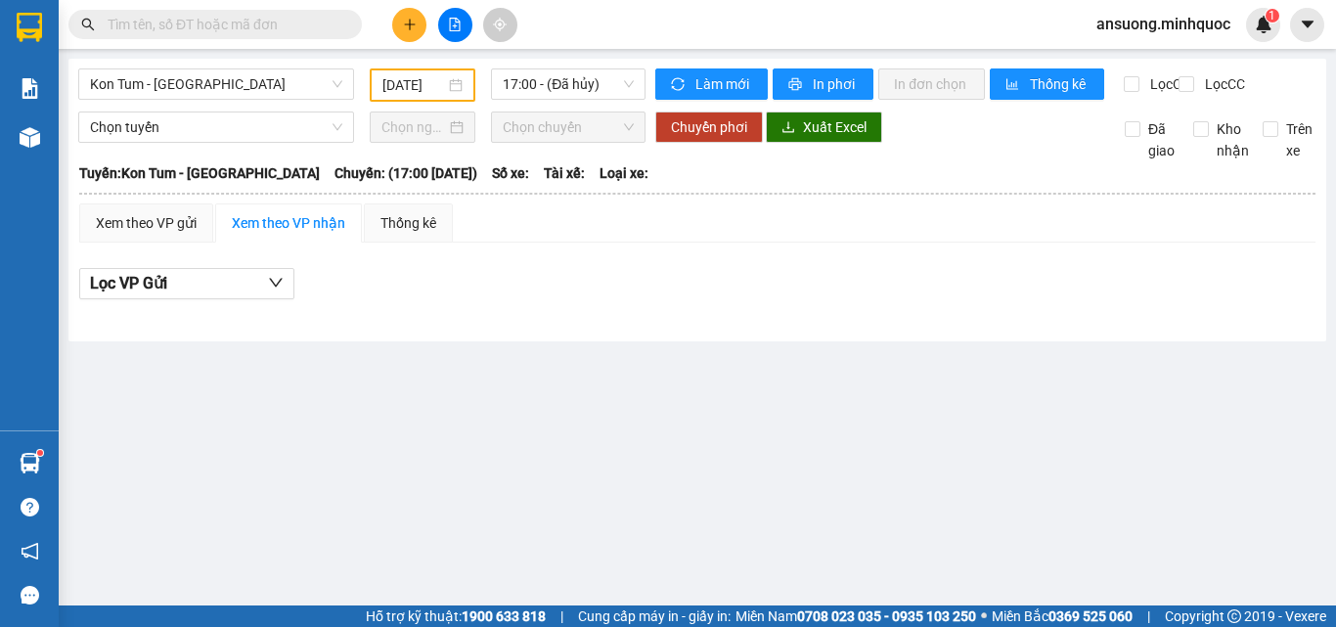
click at [567, 65] on div "Kon Tum - [GEOGRAPHIC_DATA] [DATE] 17:00 - ([GEOGRAPHIC_DATA]) Làm mới In phơi …" at bounding box center [697, 200] width 1258 height 283
click at [576, 89] on span "17:00 - (Đã hủy)" at bounding box center [568, 83] width 131 height 29
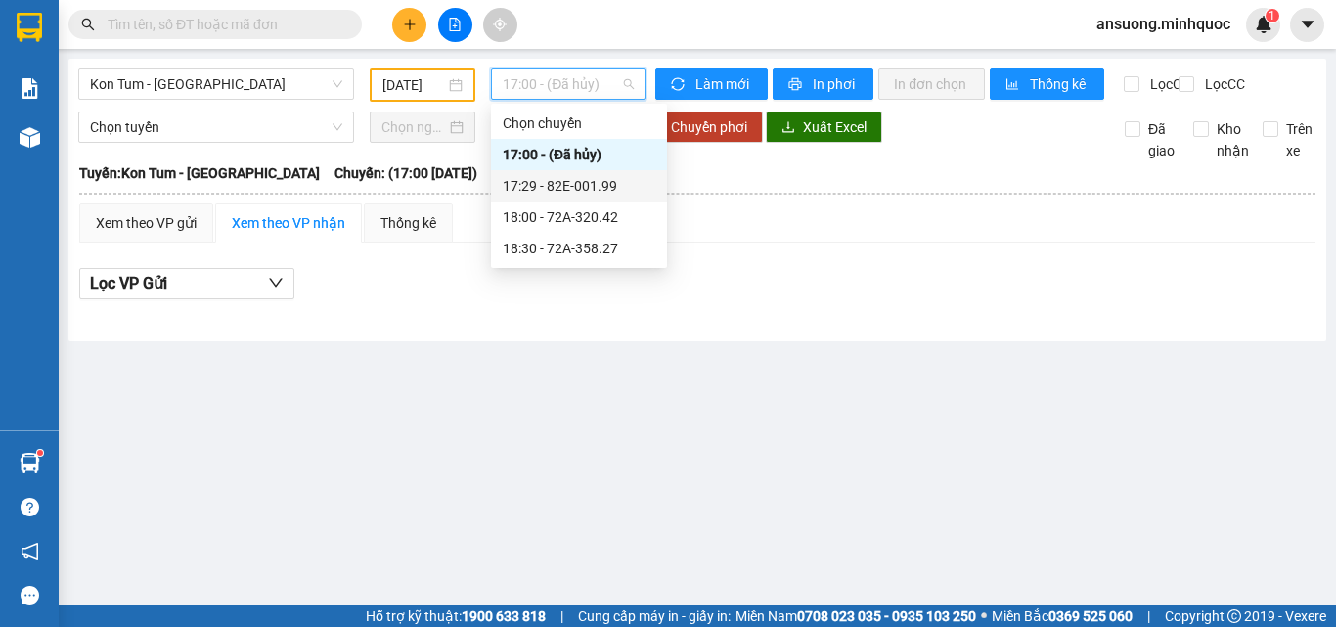
click at [591, 184] on div "17:29 - 82E-001.99" at bounding box center [579, 186] width 153 height 22
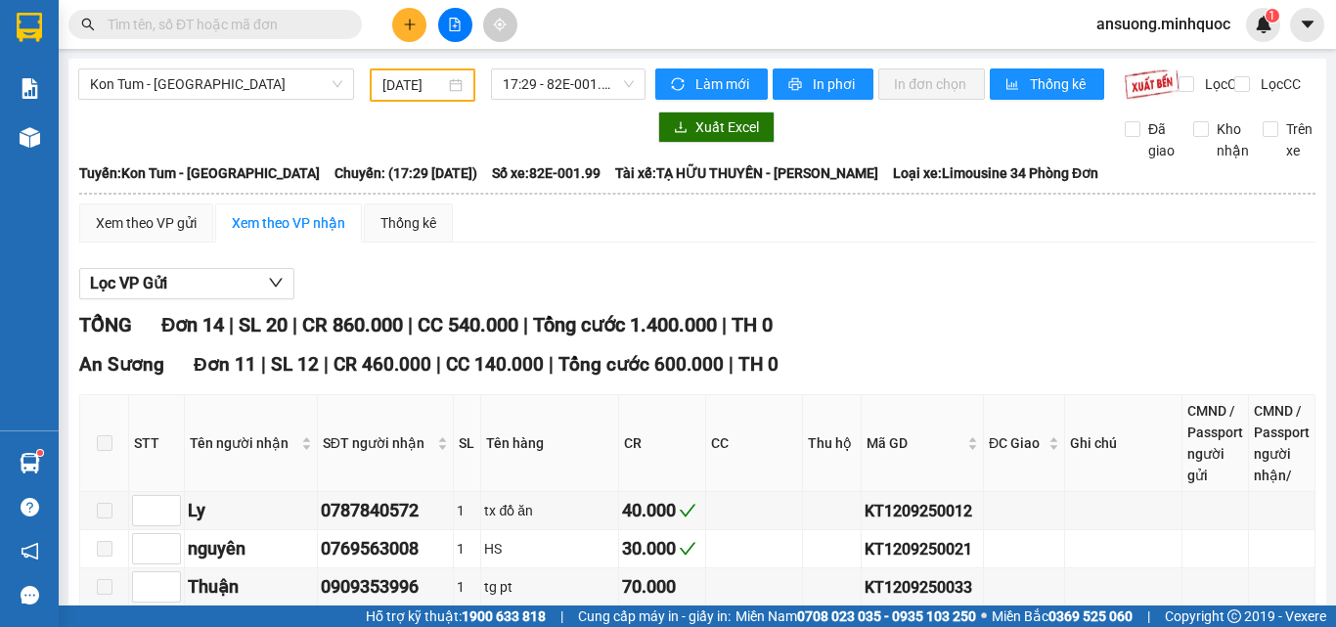
drag, startPoint x: 971, startPoint y: 149, endPoint x: 853, endPoint y: 145, distance: 118.4
click at [851, 607] on tr "Công 0977375357 1 tg chim 100.000 KT1209250043 xác nhận ck giúp" at bounding box center [698, 626] width 1236 height 38
click at [189, 19] on input "text" at bounding box center [223, 25] width 231 height 22
paste input "KT1209250043"
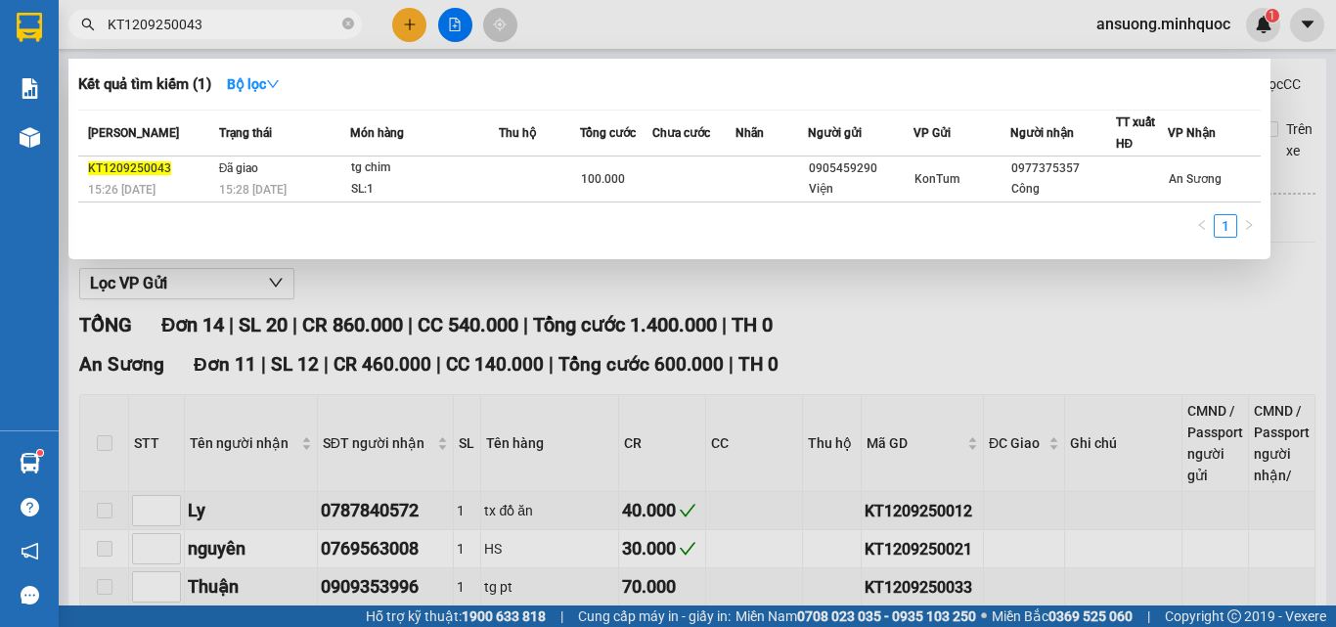
type input "KT1209250043"
click at [343, 33] on span at bounding box center [348, 25] width 12 height 22
click at [342, 22] on icon "close-circle" at bounding box center [348, 24] width 12 height 12
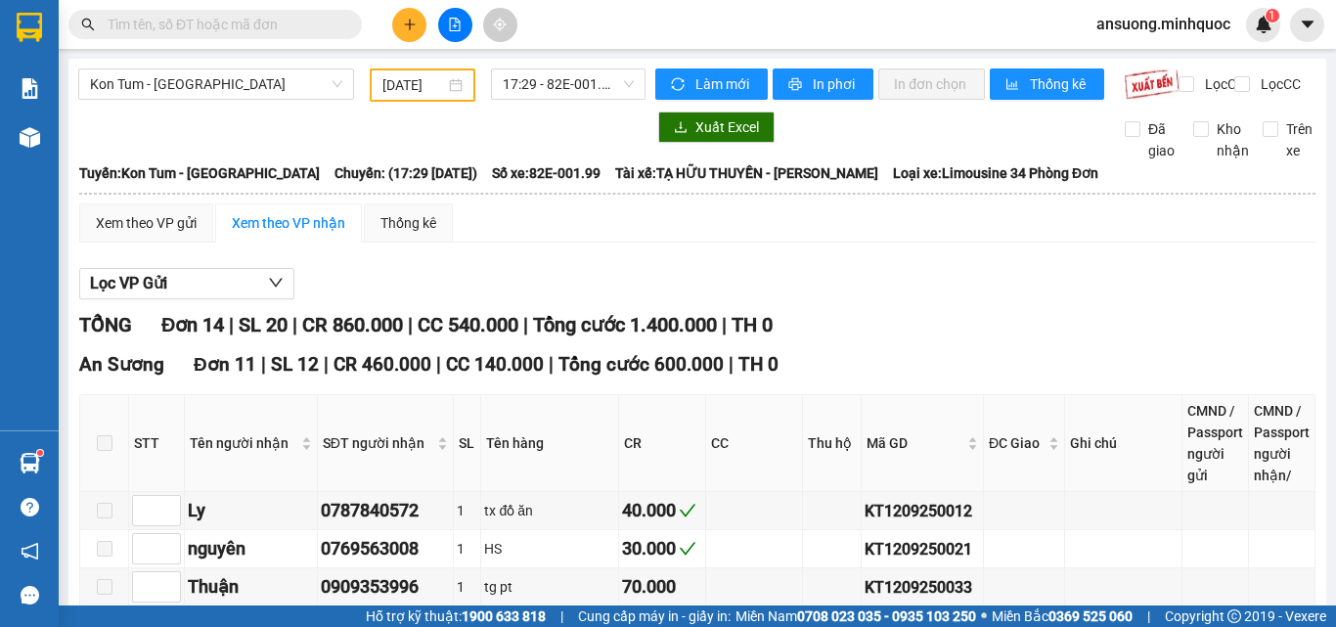
click at [423, 18] on button at bounding box center [409, 25] width 34 height 34
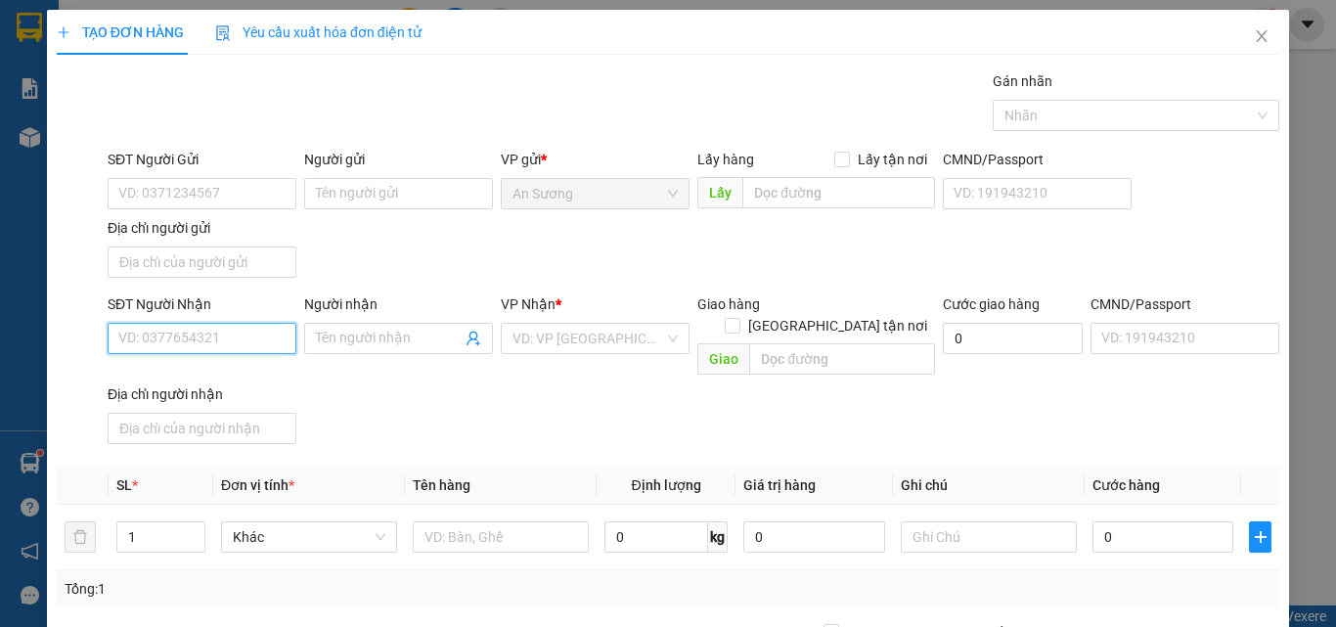
click at [159, 335] on input "SĐT Người Nhận" at bounding box center [202, 338] width 189 height 31
click at [177, 368] on div "0965554244" at bounding box center [199, 378] width 163 height 22
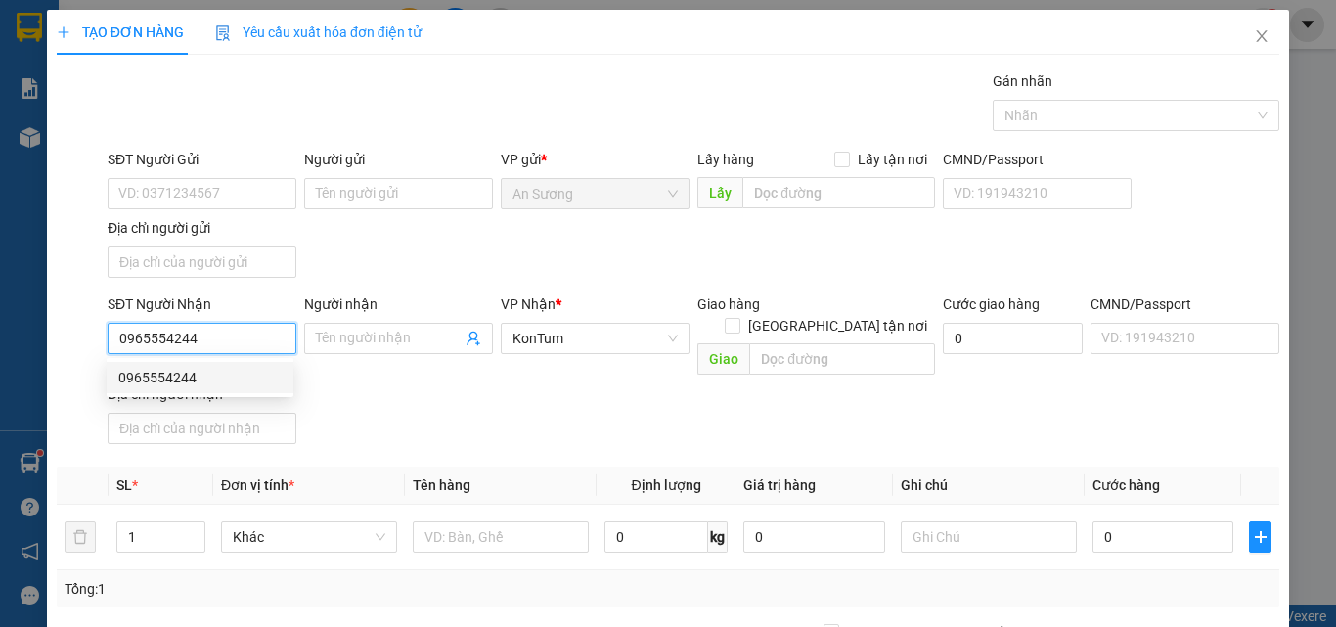
type input "0965554244"
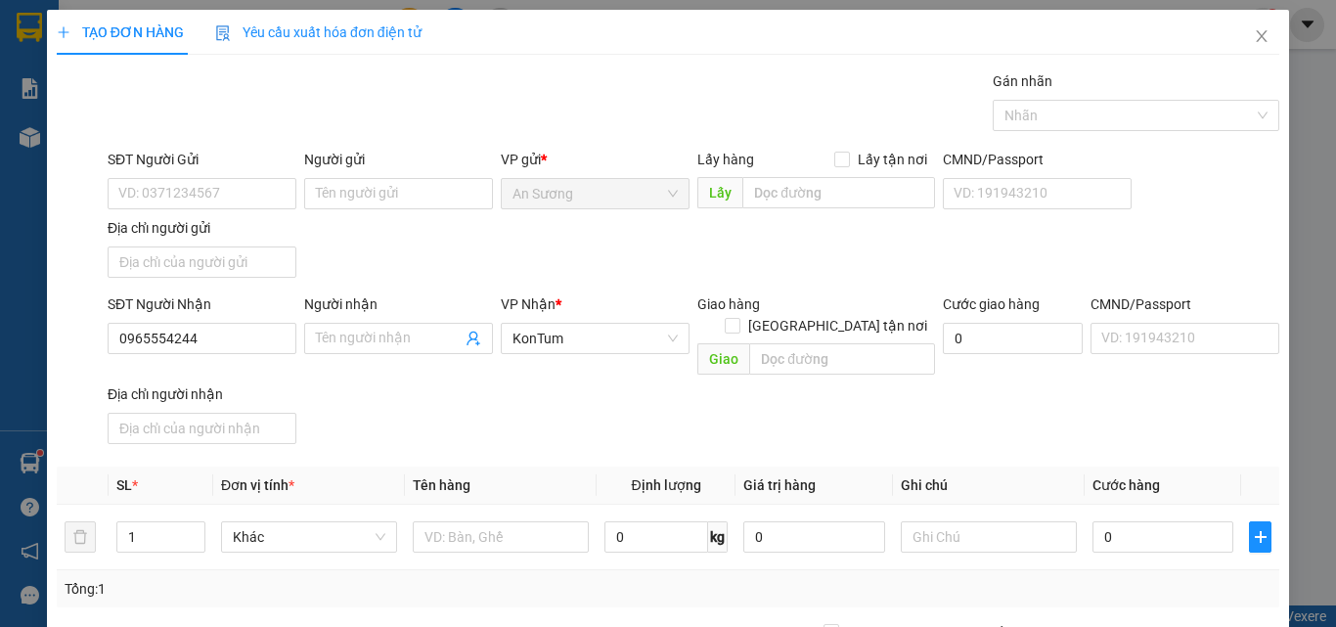
click at [365, 394] on div "SĐT Người Nhận 0965554244 Người nhận Tên người nhận VP Nhận * KonTum Giao hàng …" at bounding box center [694, 372] width 1180 height 158
drag, startPoint x: 415, startPoint y: 431, endPoint x: 386, endPoint y: 348, distance: 87.9
click at [412, 423] on div "Transit Pickup Surcharge Ids Transit Deliver Surcharge Ids Transit Deliver Surc…" at bounding box center [668, 457] width 1223 height 774
click at [381, 334] on input "Người nhận" at bounding box center [389, 339] width 146 height 22
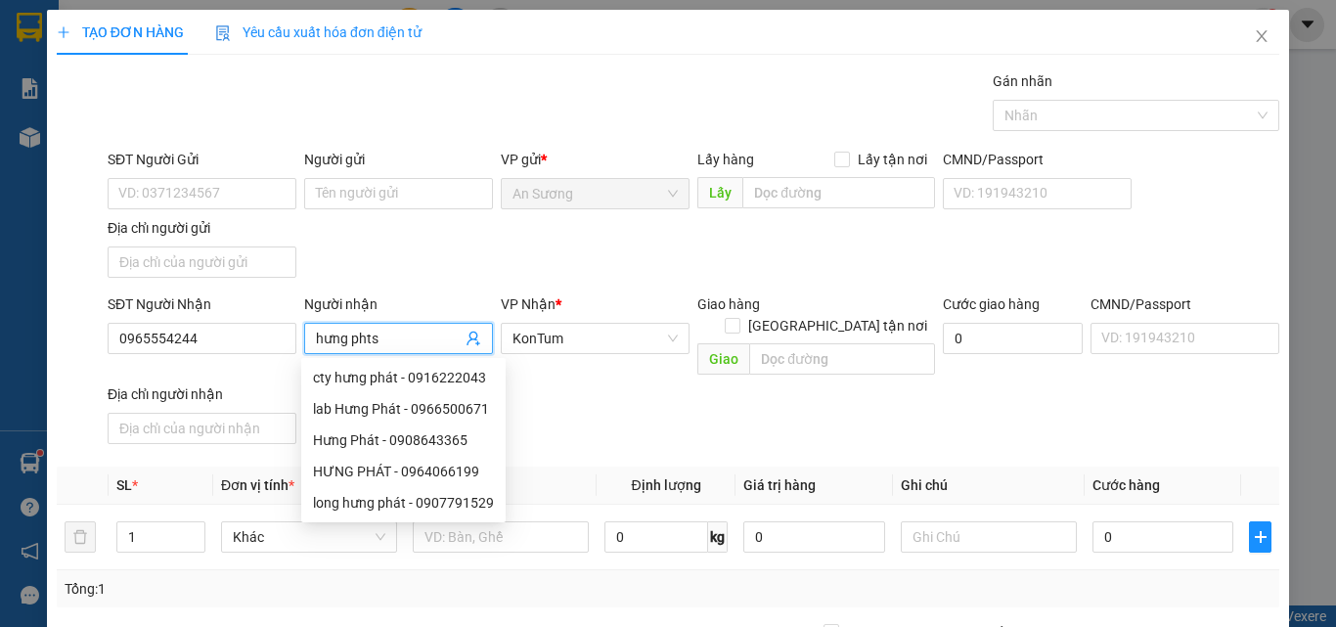
click at [558, 236] on div "SĐT Người Gửi VD: 0371234567 Người gửi Tên người gửi VP gửi * An Sương Lấy hàng…" at bounding box center [694, 217] width 1180 height 137
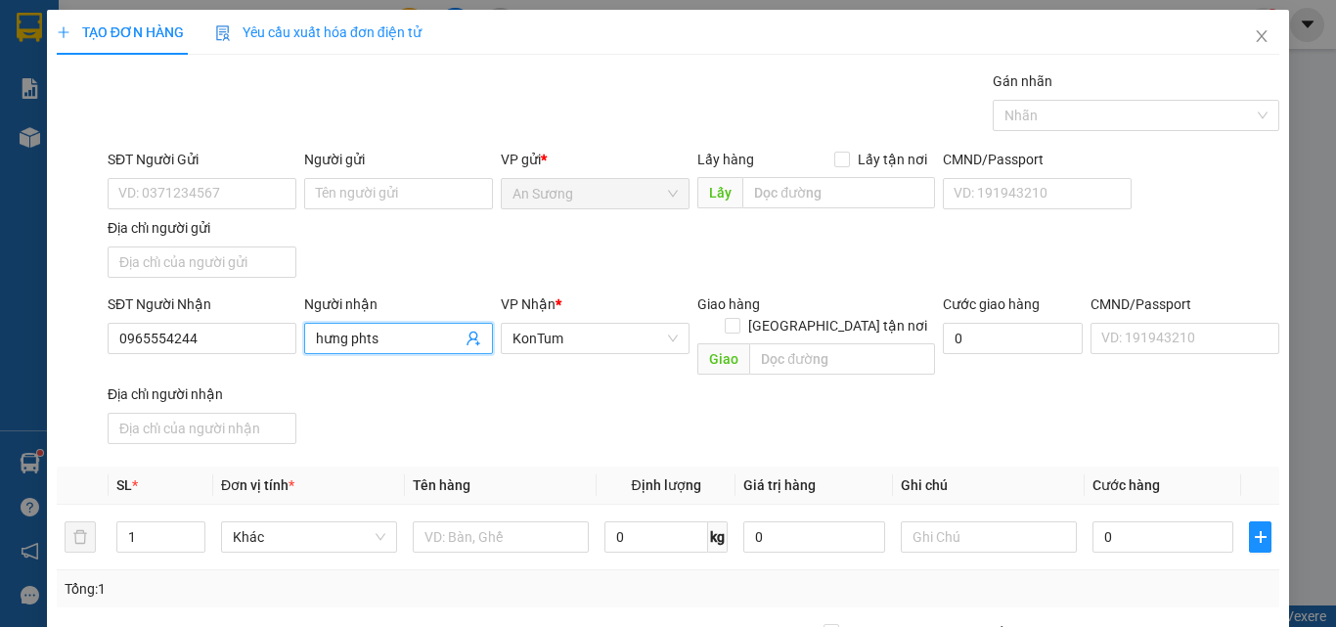
drag, startPoint x: 413, startPoint y: 343, endPoint x: 365, endPoint y: 353, distance: 48.9
click at [365, 353] on span "hưng phts" at bounding box center [398, 338] width 189 height 31
type input "hưng phát"
click at [168, 195] on input "SĐT Người Gửi" at bounding box center [202, 193] width 189 height 31
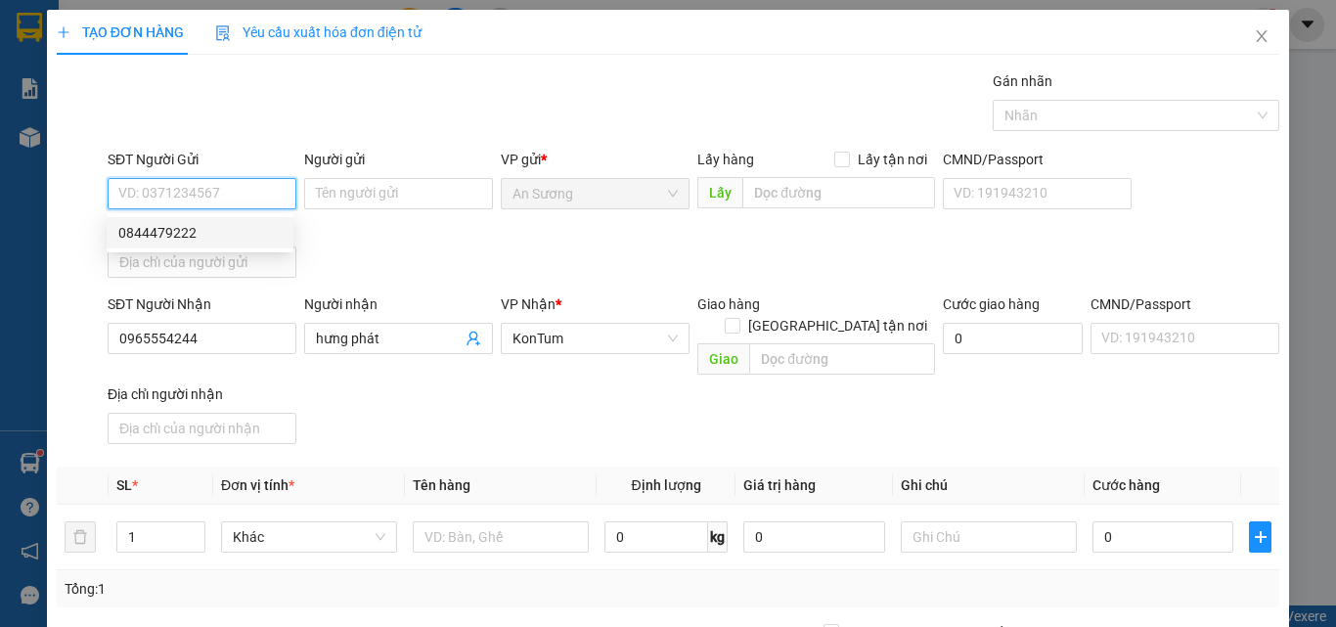
click at [233, 243] on div "0844479222" at bounding box center [199, 233] width 163 height 22
type input "0844479222"
click at [252, 193] on input "0844479222" at bounding box center [202, 193] width 189 height 31
drag, startPoint x: 252, startPoint y: 193, endPoint x: 484, endPoint y: 73, distance: 260.8
click at [477, 77] on div "Transit Pickup Surcharge Ids Transit Deliver Surcharge Ids Transit Deliver Surc…" at bounding box center [668, 457] width 1223 height 774
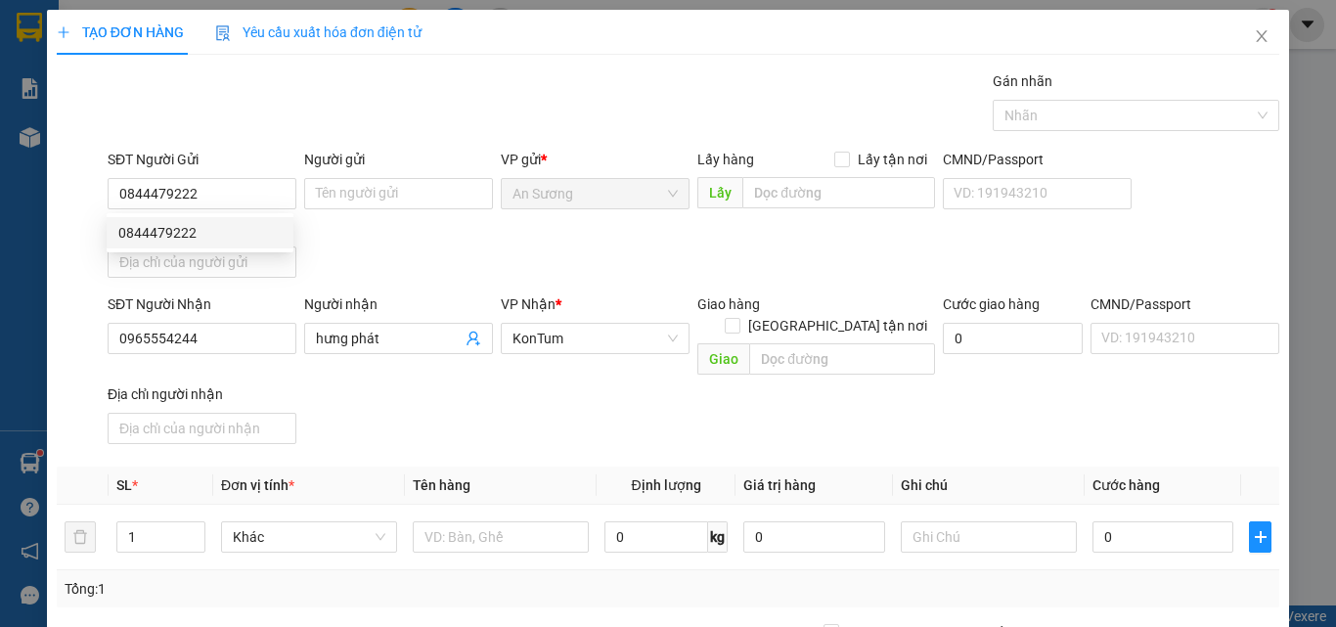
click at [525, 56] on div "TẠO ĐƠN HÀNG Yêu cầu xuất hóa đơn điện tử Transit Pickup Surcharge Ids Transit …" at bounding box center [668, 427] width 1223 height 834
click at [445, 521] on input "text" at bounding box center [501, 536] width 176 height 31
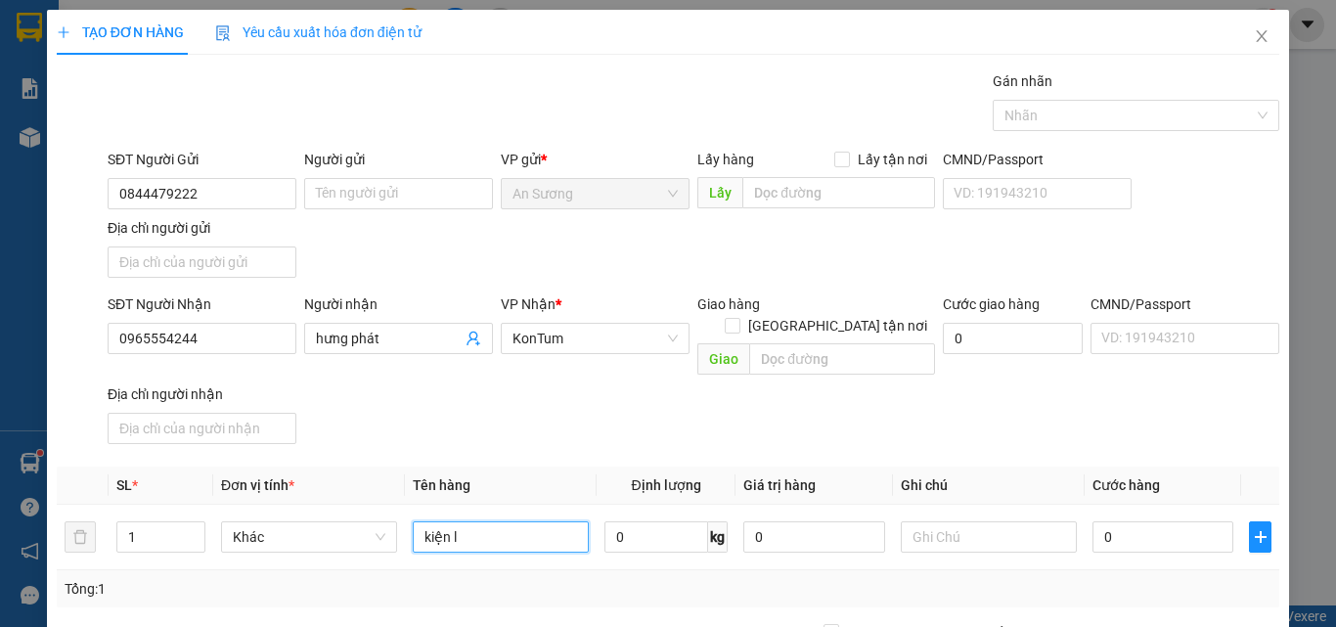
type input "kiện lk"
click at [676, 409] on div "SĐT Người Nhận 0965554244 Người nhận hưng phát VP Nhận * KonTum Giao hàng Giao …" at bounding box center [694, 372] width 1180 height 158
click at [1157, 521] on input "0" at bounding box center [1163, 536] width 141 height 31
click at [1111, 427] on div "SĐT Người Nhận 0965554244 Người nhận hưng phát VP Nhận * KonTum Giao hàng Giao …" at bounding box center [694, 372] width 1180 height 158
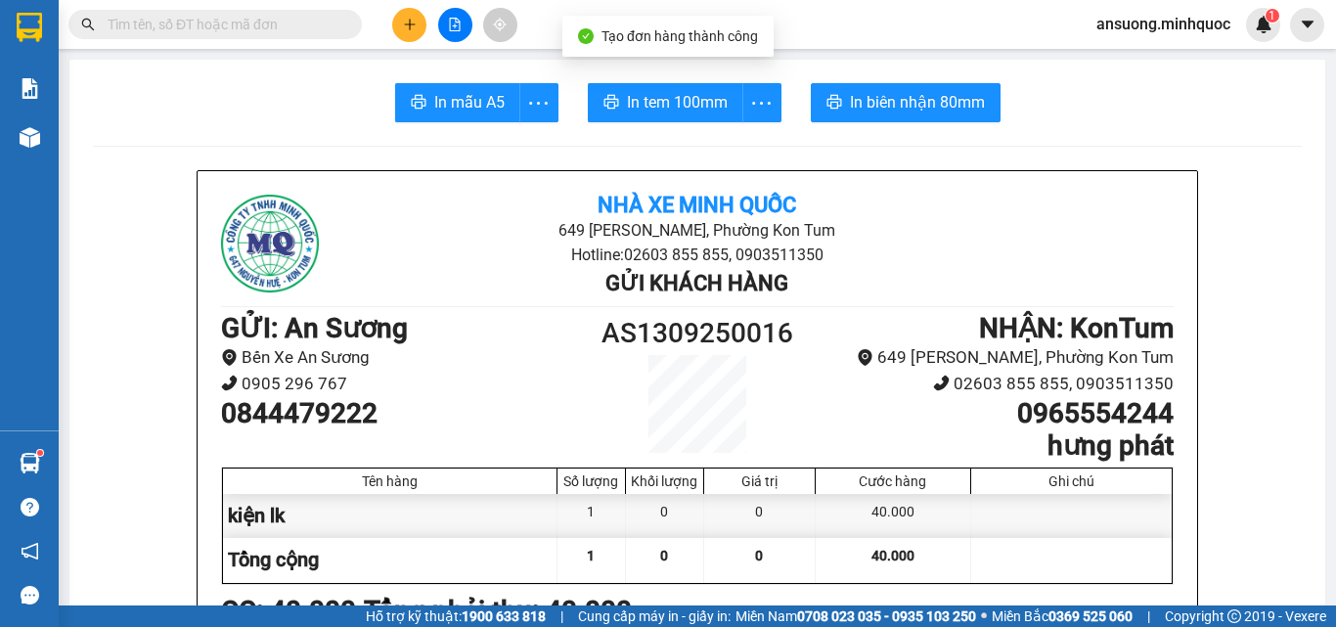
click at [462, 101] on span "In mẫu A5" at bounding box center [469, 102] width 70 height 24
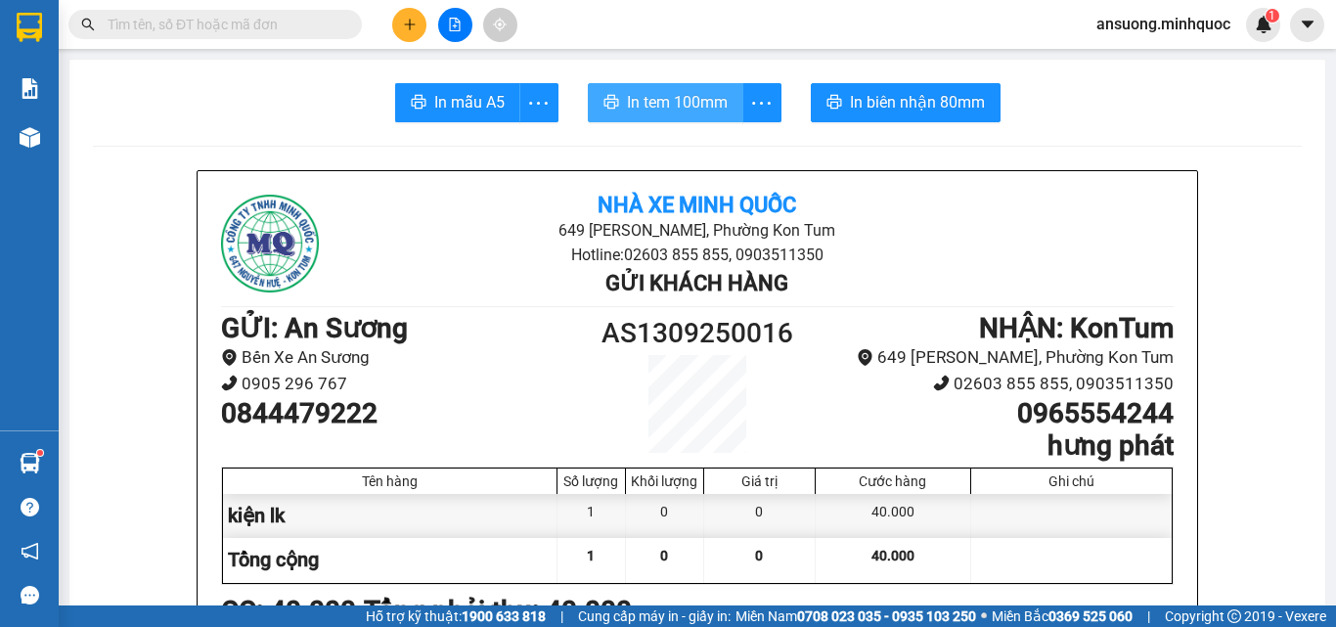
click at [674, 118] on button "In tem 100mm" at bounding box center [666, 102] width 156 height 39
click at [680, 95] on span "In tem 100mm" at bounding box center [677, 102] width 101 height 24
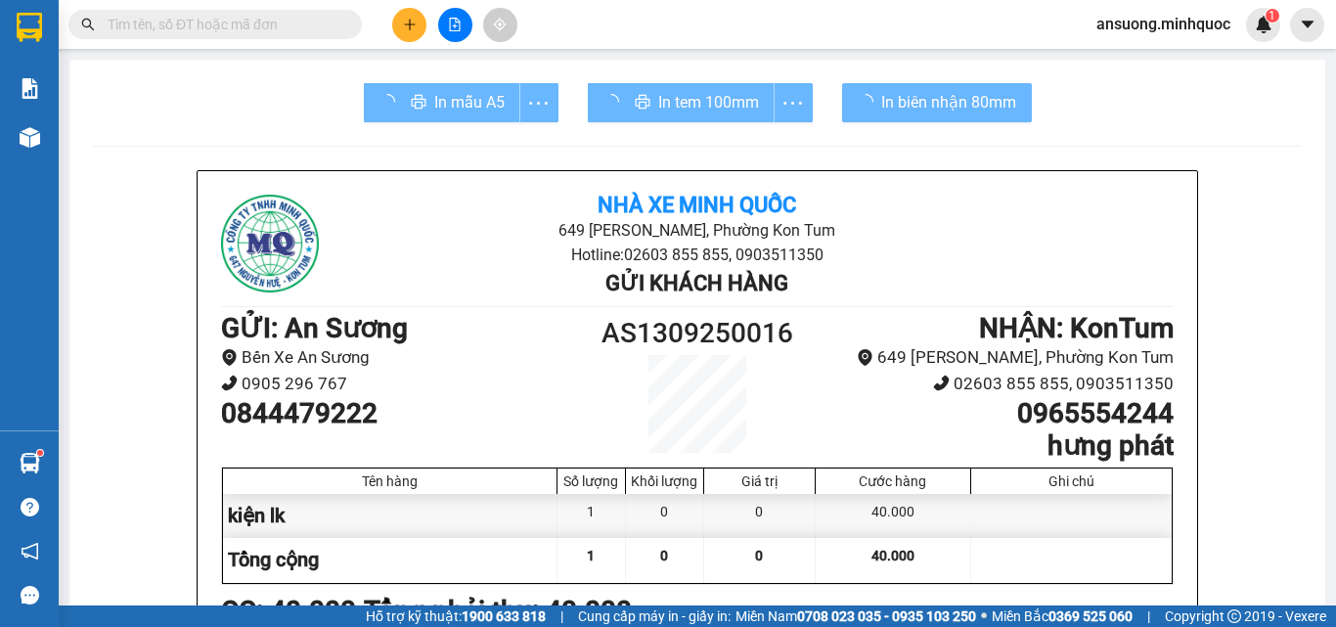
click at [1018, 570] on div at bounding box center [1071, 560] width 201 height 44
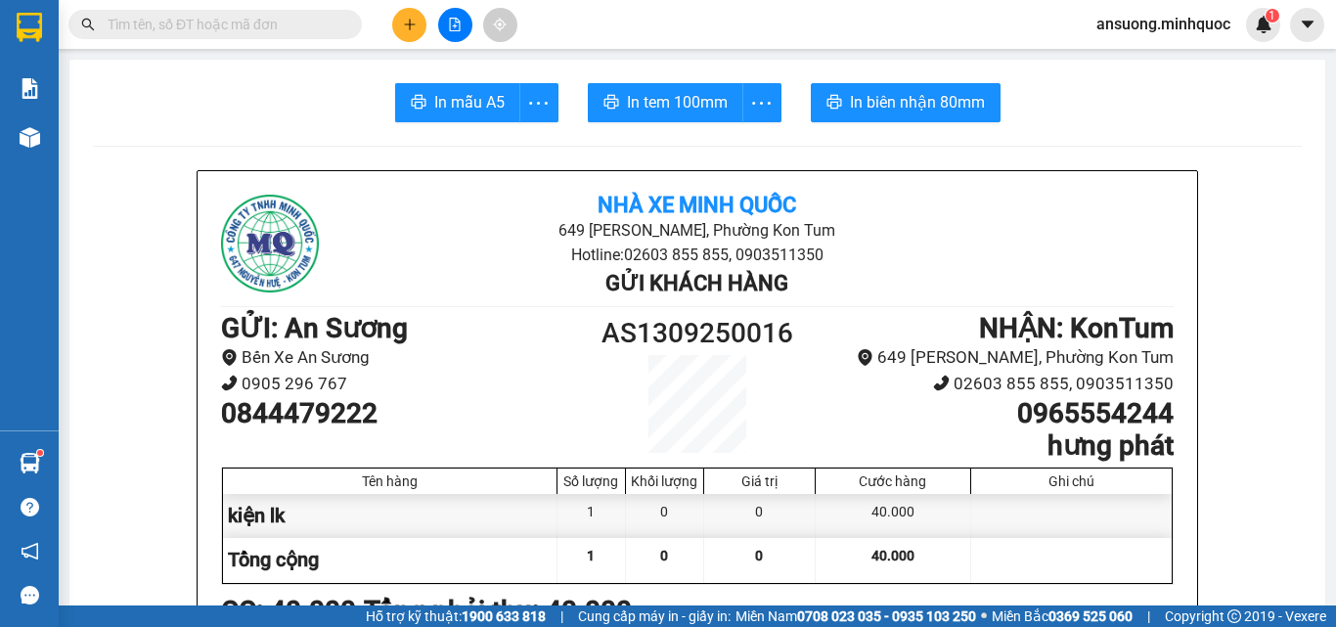
click at [419, 2] on div "Kết quả tìm kiếm ( 1 ) Bộ lọc Mã ĐH Trạng thái Món hàng Thu hộ Tổng cước Chưa c…" at bounding box center [668, 24] width 1336 height 49
click at [415, 14] on button at bounding box center [409, 25] width 34 height 34
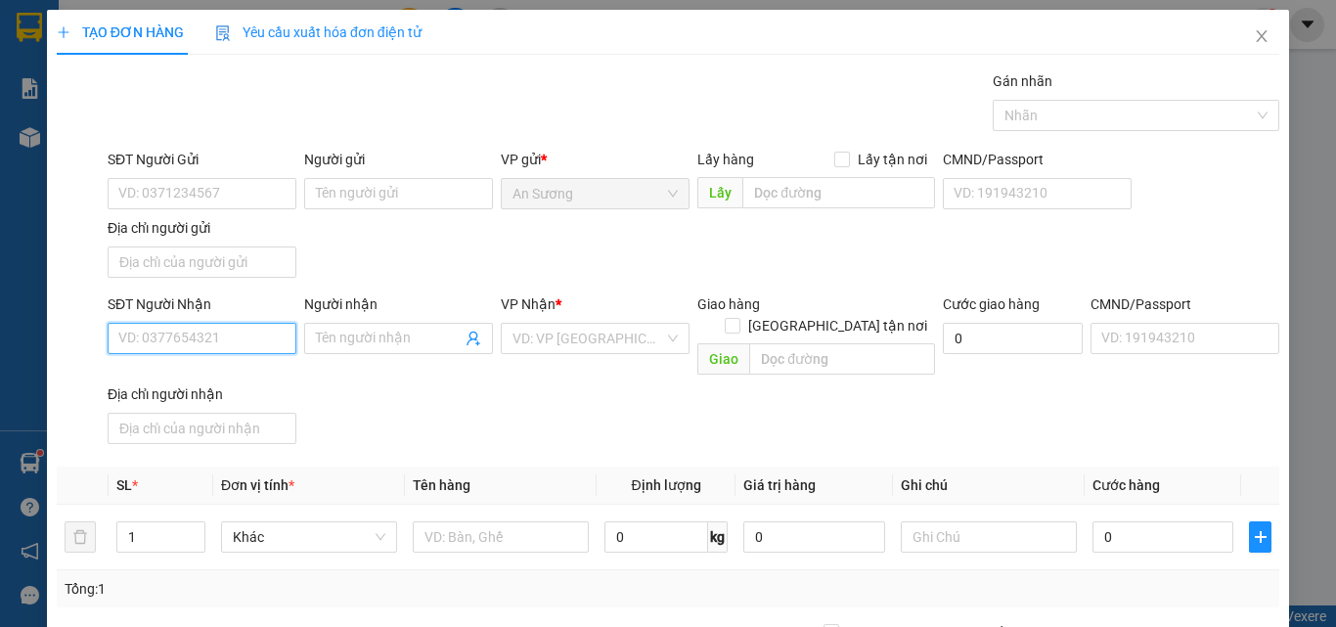
click at [158, 346] on input "SĐT Người Nhận" at bounding box center [202, 338] width 189 height 31
click at [156, 349] on input "SĐT Người Nhận" at bounding box center [202, 338] width 189 height 31
click at [156, 350] on input "SĐT Người Nhận" at bounding box center [202, 338] width 189 height 31
click at [476, 521] on input "text" at bounding box center [501, 536] width 176 height 31
type input "thùng hựa"
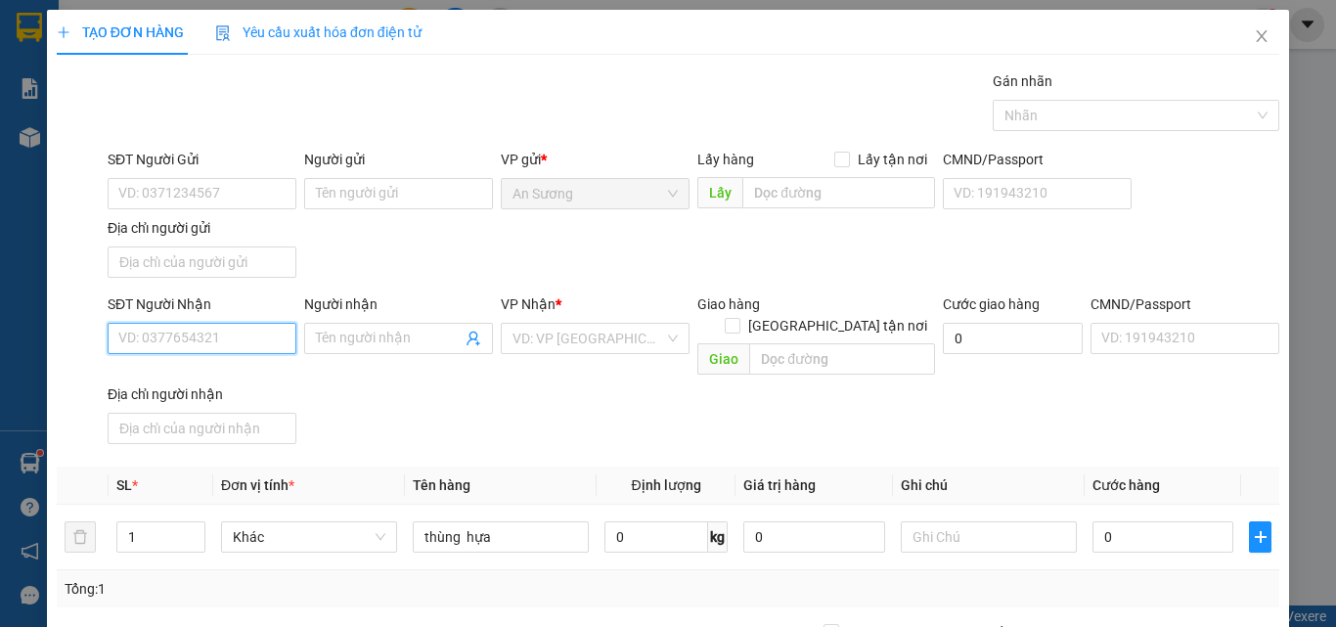
click at [235, 345] on input "SĐT Người Nhận" at bounding box center [202, 338] width 189 height 31
drag, startPoint x: 244, startPoint y: 382, endPoint x: 291, endPoint y: 375, distance: 47.5
click at [243, 377] on div "0968176247 - Giàu" at bounding box center [199, 378] width 163 height 22
type input "0968176247"
type input "Giàu"
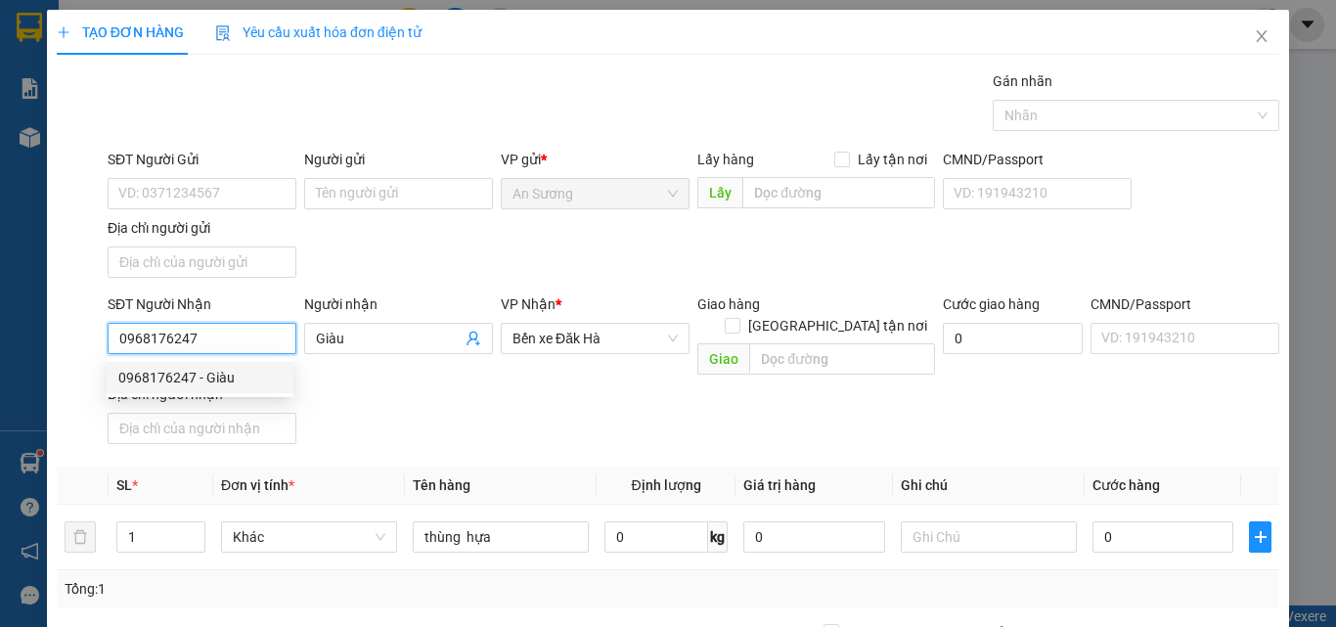
type input "0968176247"
click at [552, 414] on div "SĐT Người Nhận 0968176247 Người nhận Giàu VP Nhận * Bến xe Đăk Hà Giao hàng [GE…" at bounding box center [694, 372] width 1180 height 158
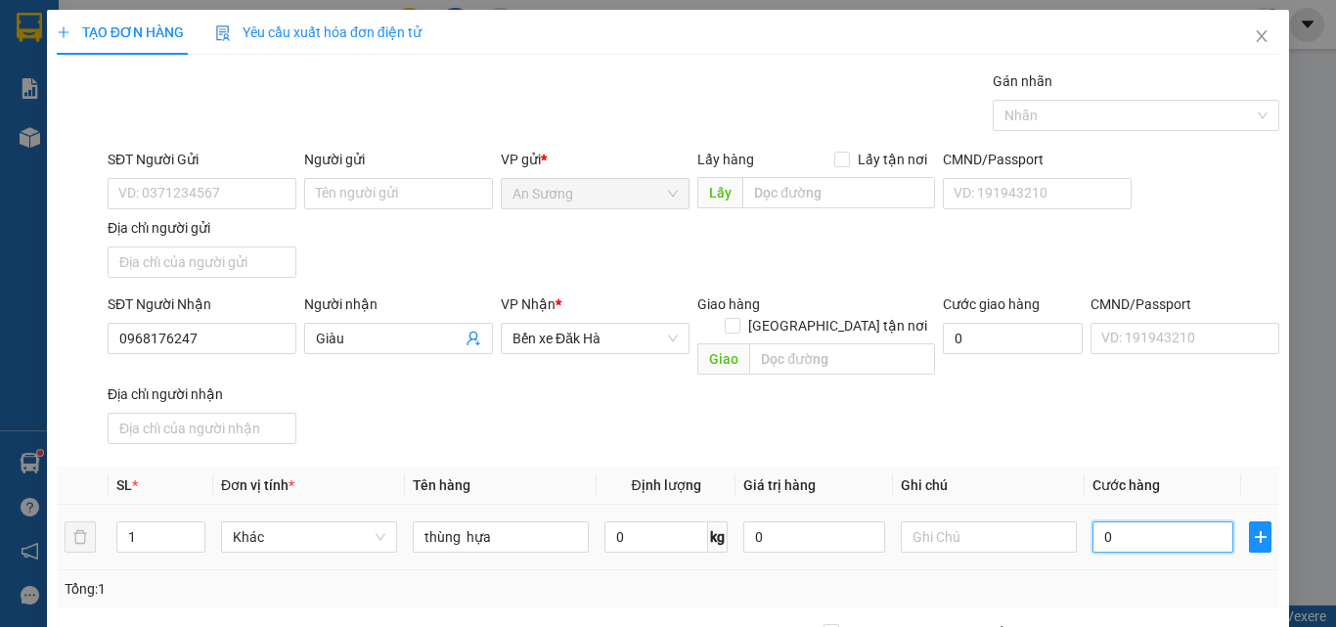
click at [1144, 521] on input "0" at bounding box center [1163, 536] width 141 height 31
type input "7"
type input "70"
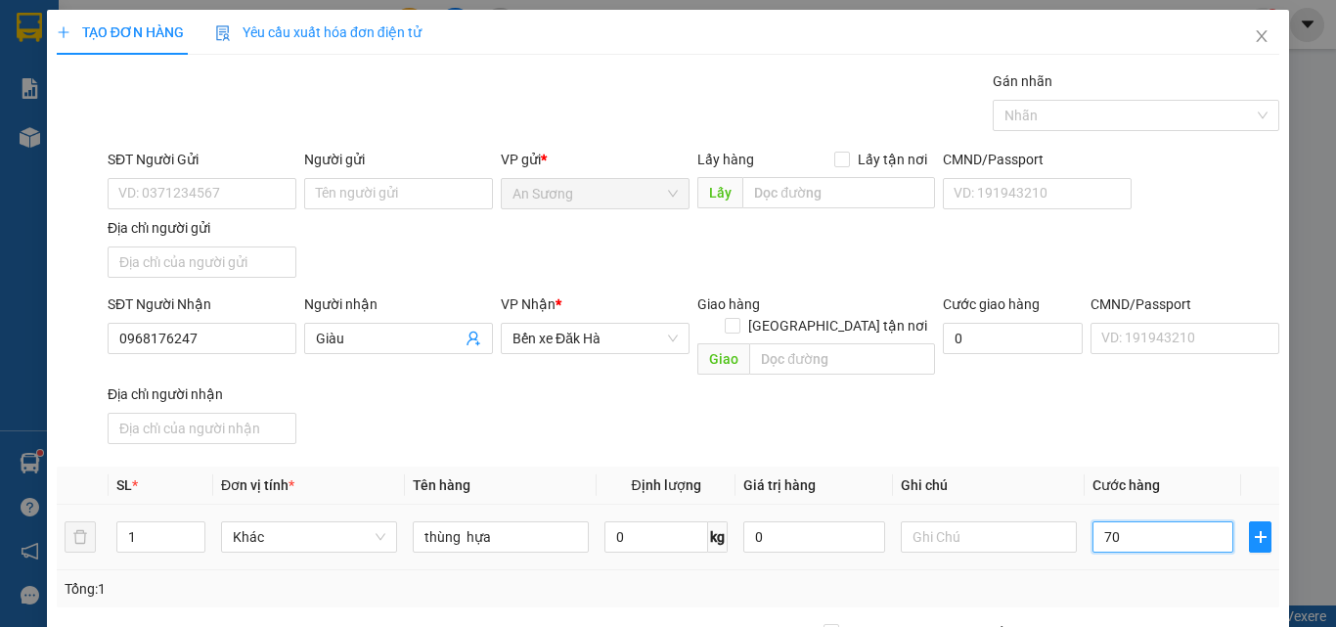
type input "70"
type input "70.000"
click at [1073, 434] on div "Transit Pickup Surcharge Ids Transit Deliver Surcharge Ids Transit Deliver Surc…" at bounding box center [668, 457] width 1223 height 774
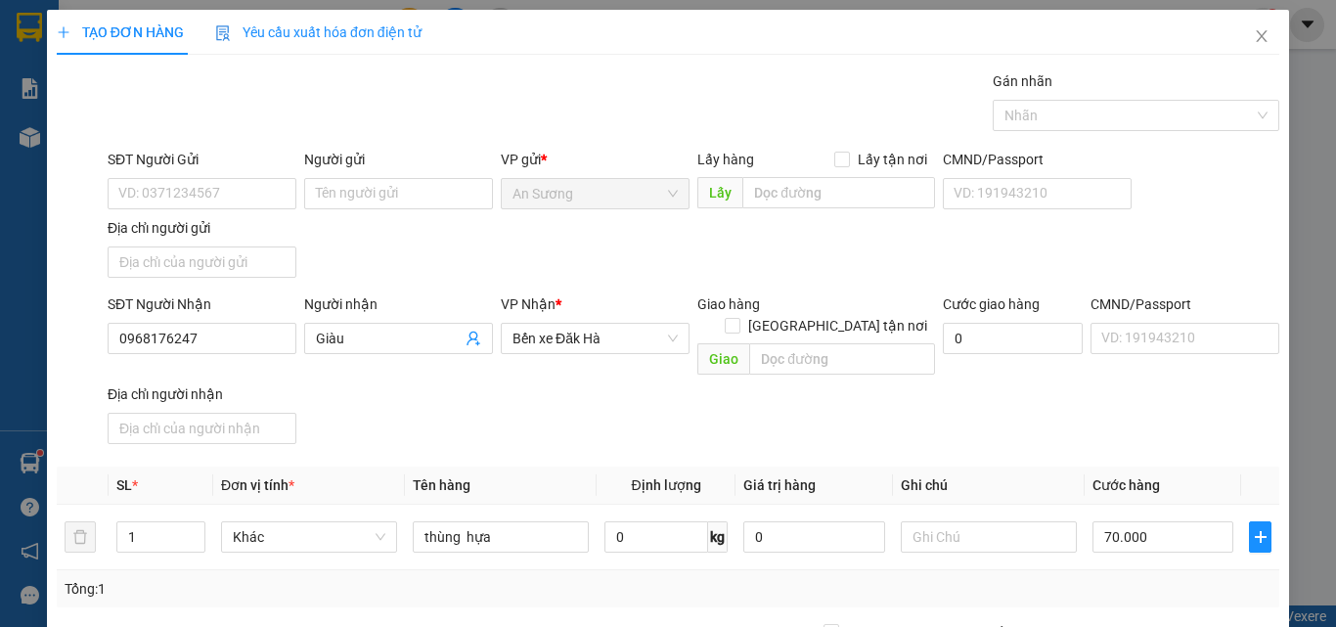
drag, startPoint x: 1153, startPoint y: 461, endPoint x: 1131, endPoint y: 505, distance: 49.4
type input "0"
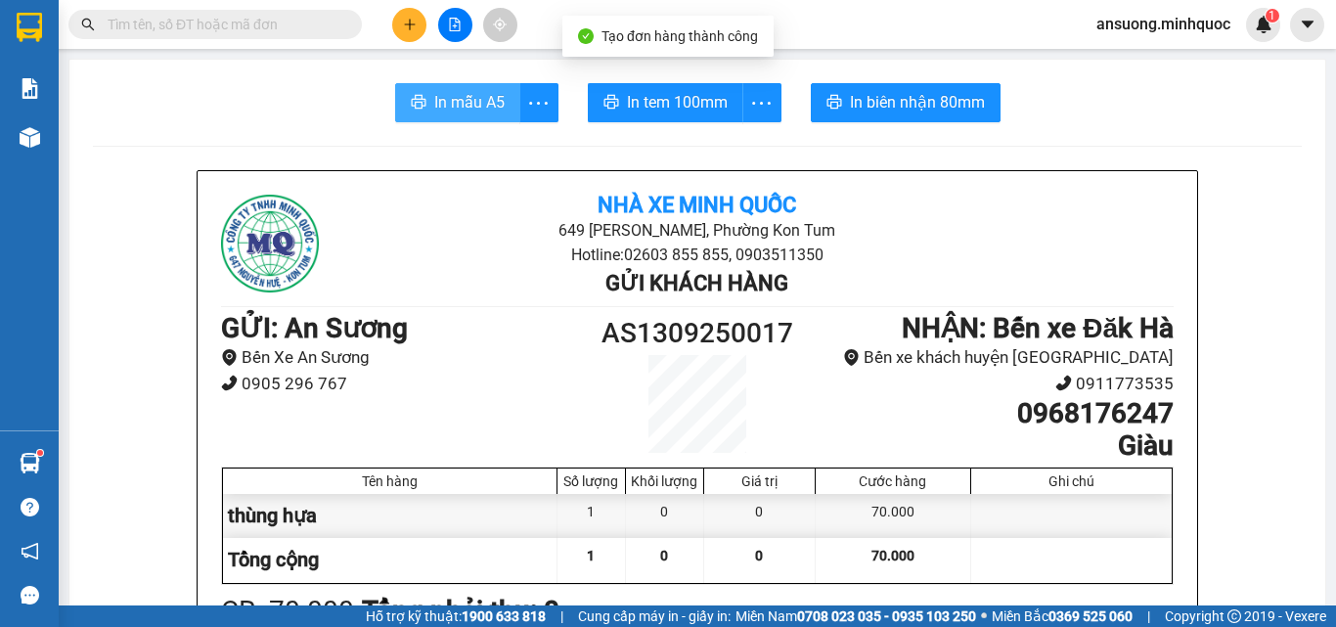
click at [404, 89] on button "In mẫu A5" at bounding box center [457, 102] width 125 height 39
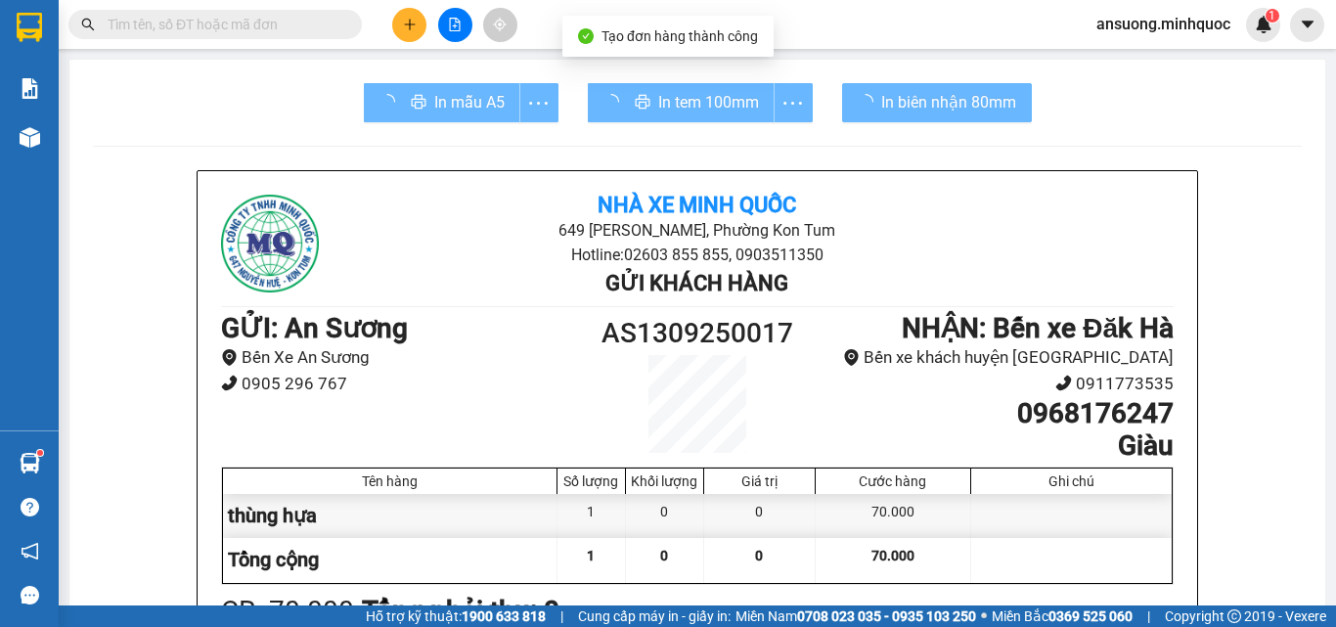
click at [1029, 564] on div at bounding box center [1071, 560] width 201 height 44
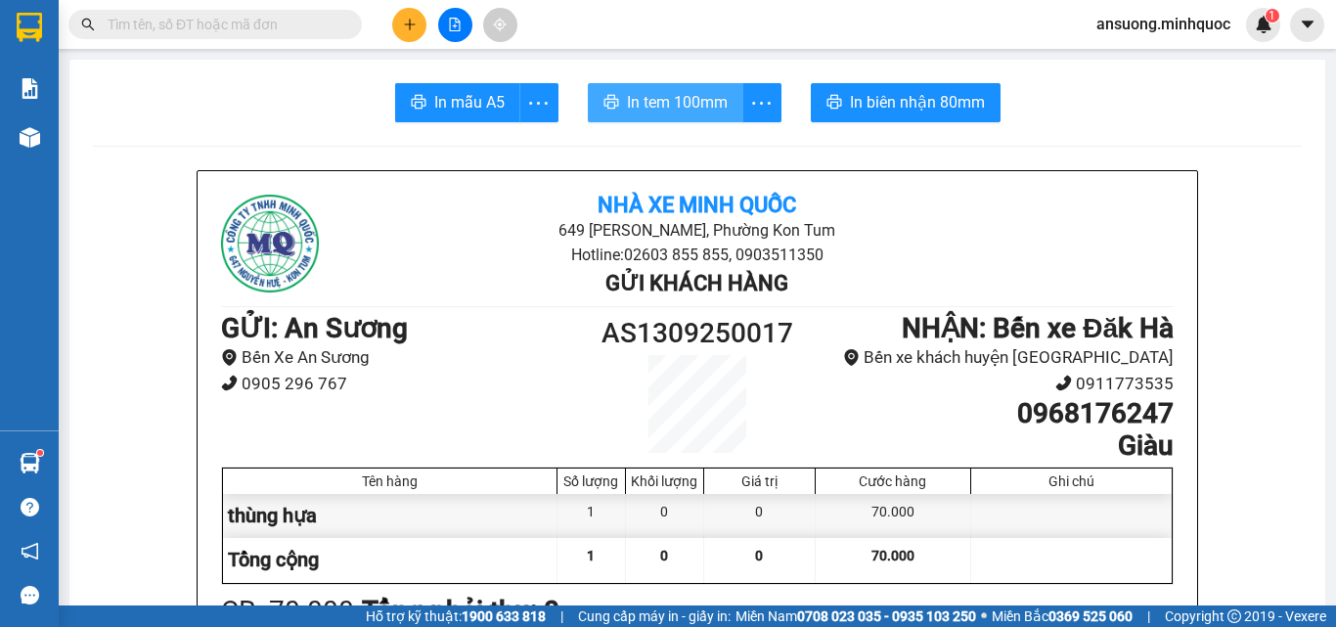
click at [719, 105] on span "In tem 100mm" at bounding box center [677, 102] width 101 height 24
click at [408, 29] on button at bounding box center [409, 25] width 34 height 34
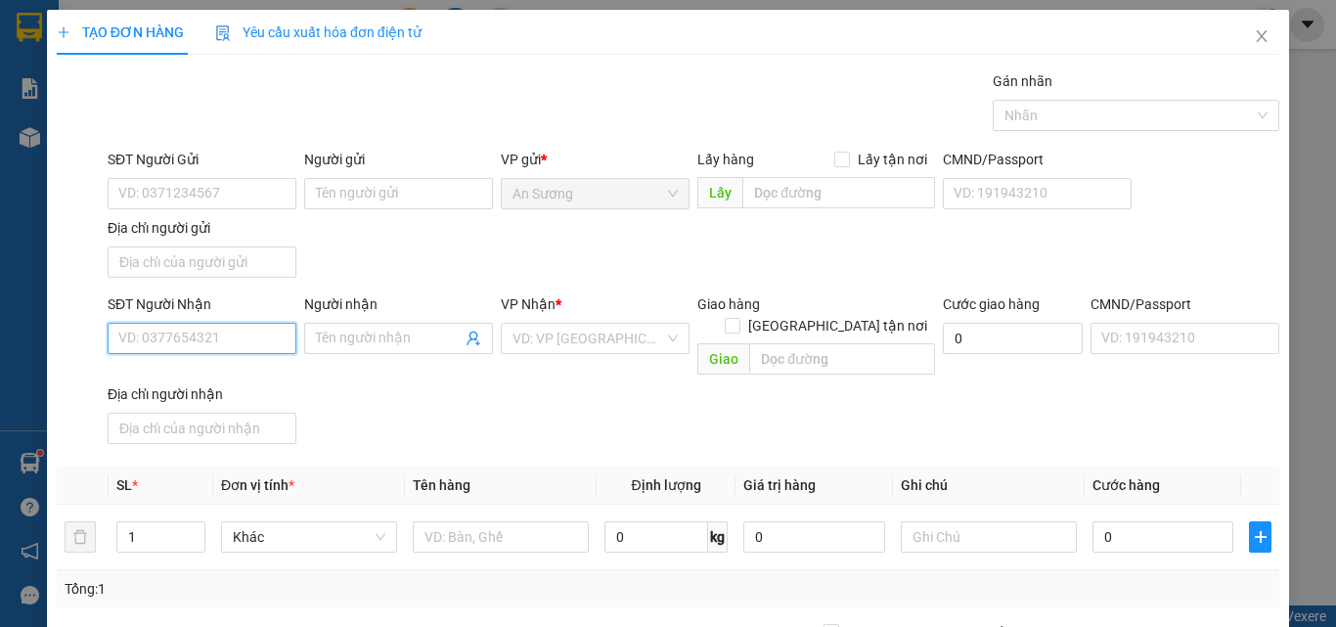
click at [159, 342] on input "SĐT Người Nhận" at bounding box center [202, 338] width 189 height 31
click at [205, 379] on div "0986122237 - vân kt" at bounding box center [199, 378] width 163 height 22
type input "0986122237"
type input "vân kt"
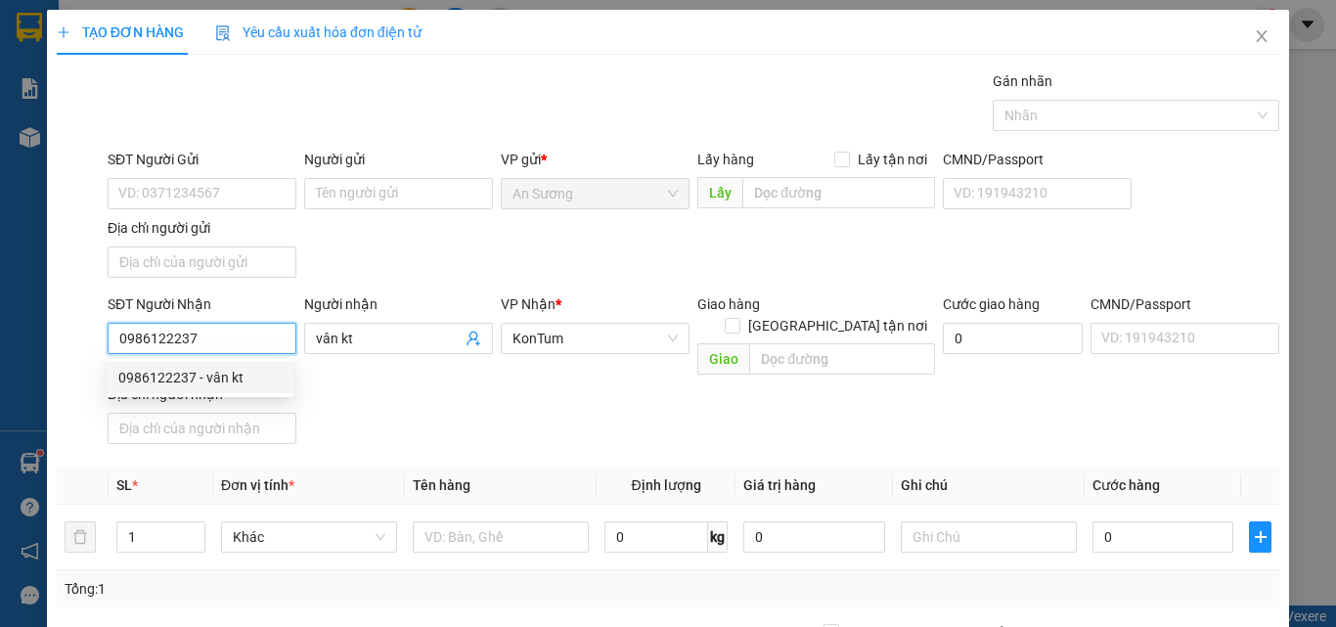
type input "0986122237"
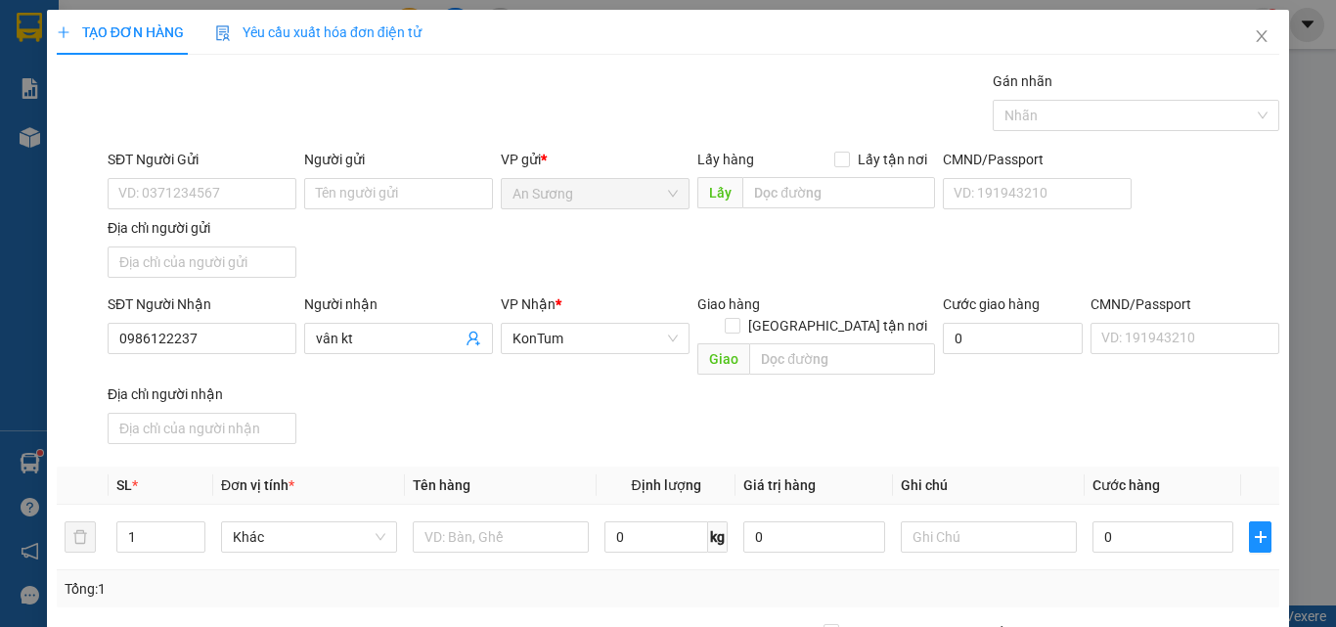
click at [524, 413] on div "SĐT Người Nhận 0986122237 Người nhận vân kt VP Nhận * KonTum Giao hàng Giao tận…" at bounding box center [694, 372] width 1180 height 158
click at [192, 529] on icon "up" at bounding box center [194, 532] width 7 height 7
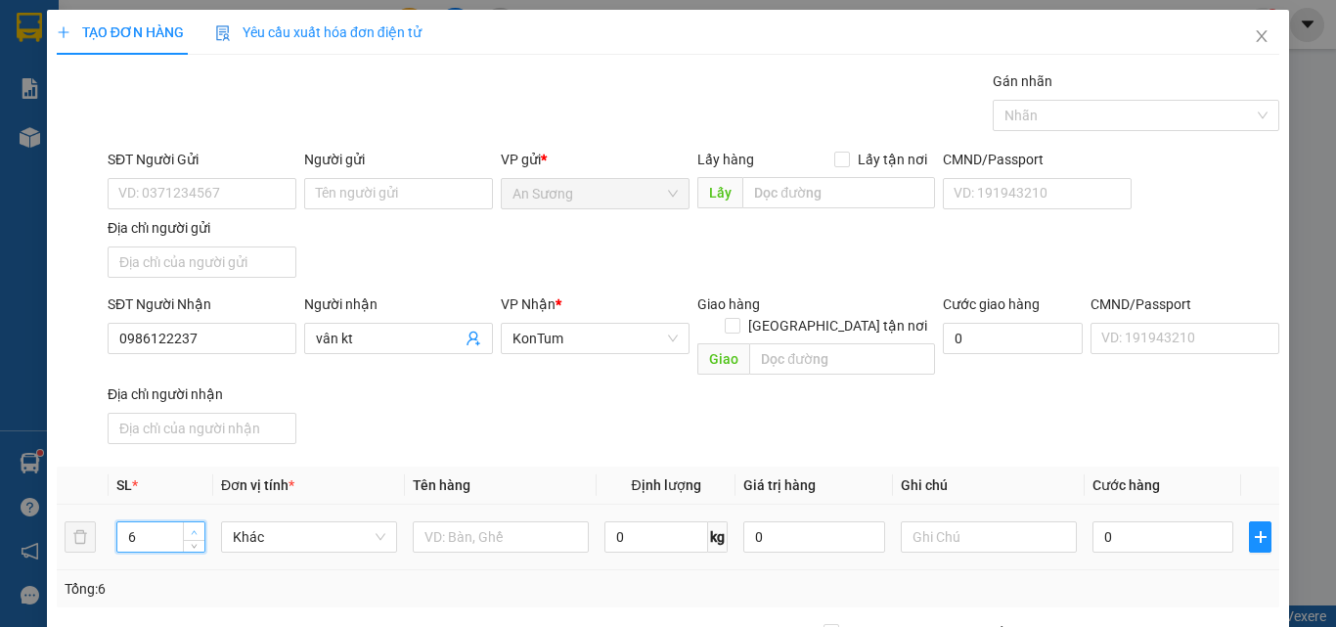
click at [192, 529] on icon "up" at bounding box center [194, 532] width 7 height 7
type input "8"
click at [469, 467] on th "Tên hàng" at bounding box center [501, 486] width 192 height 38
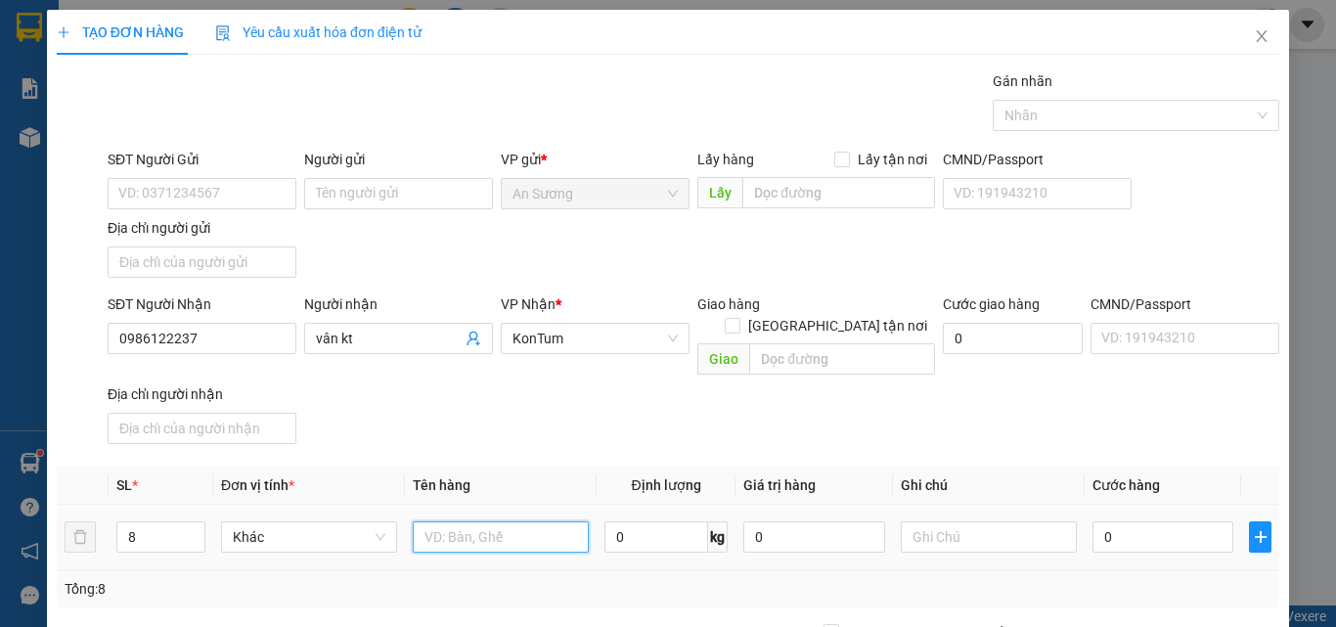
click at [446, 521] on input "text" at bounding box center [501, 536] width 176 height 31
type input "tg"
click at [563, 431] on div "Transit Pickup Surcharge Ids Transit Deliver Surcharge Ids Transit Deliver Surc…" at bounding box center [668, 457] width 1223 height 774
click at [1122, 523] on input "0" at bounding box center [1163, 536] width 141 height 31
click at [1127, 523] on input "0" at bounding box center [1163, 536] width 141 height 31
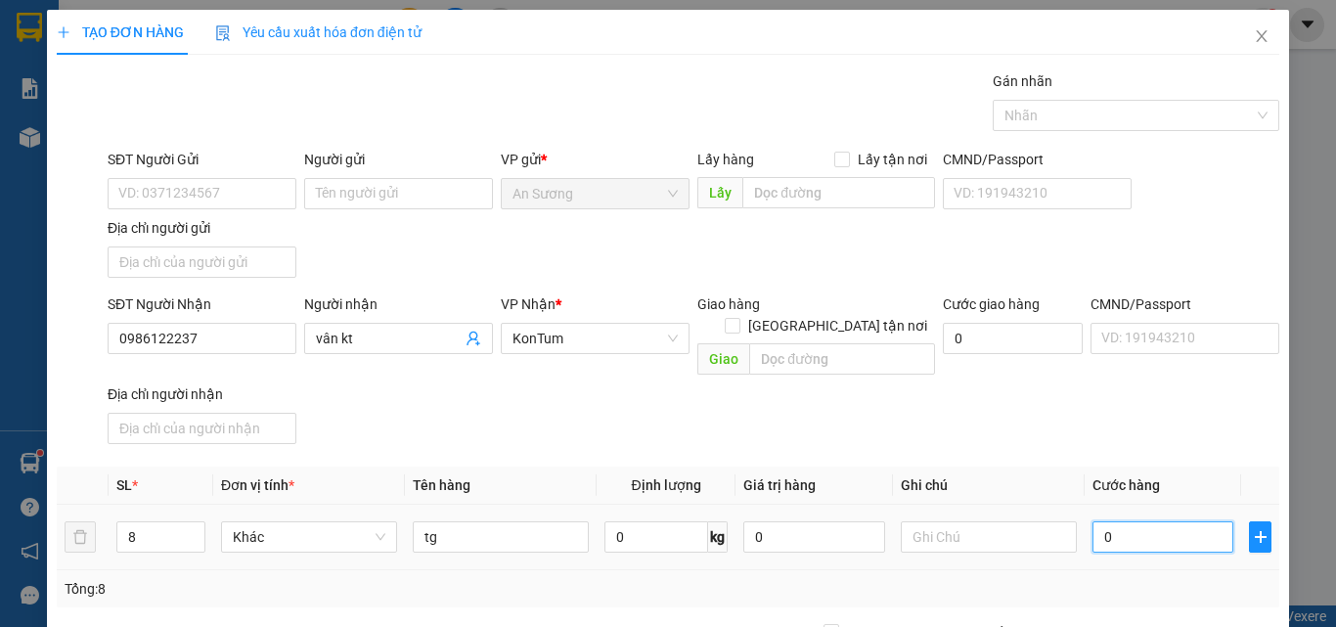
type input "04"
type input "4"
type input "0.400"
type input "400"
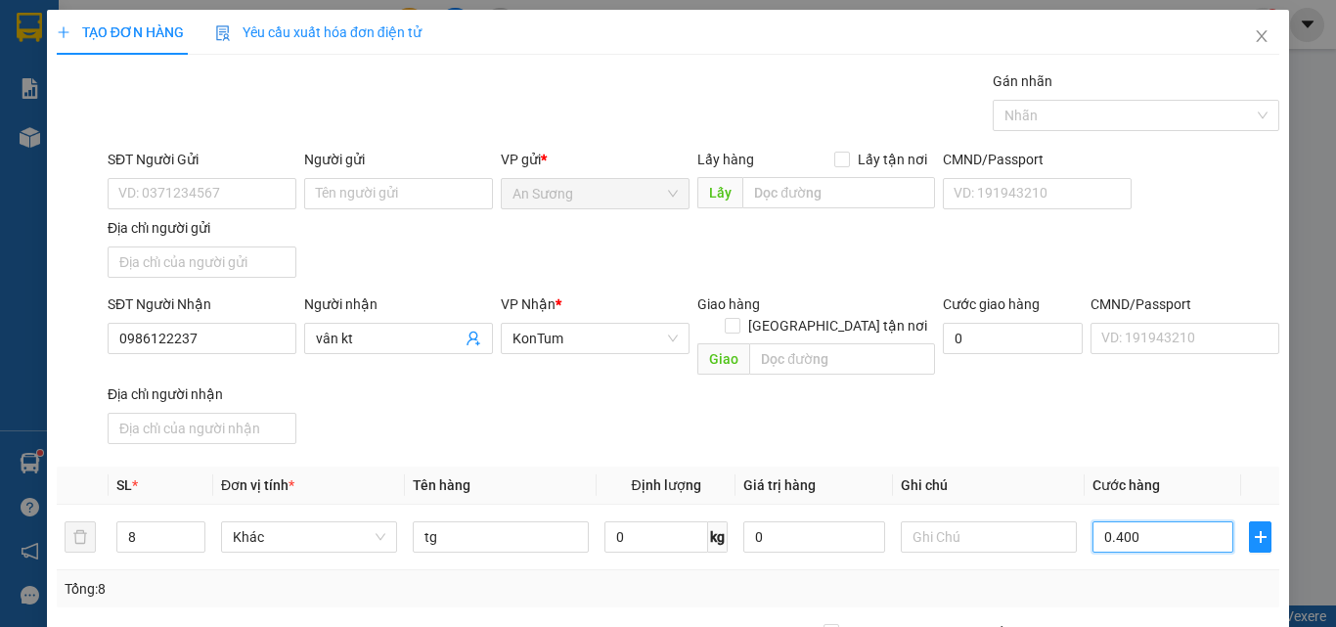
type input "400"
click at [1149, 423] on div "SĐT Người Nhận 0986122237 Người nhận vân kt VP Nhận * KonTum Giao hàng Giao tận…" at bounding box center [694, 372] width 1180 height 158
click at [1189, 590] on div "TẠO ĐƠN HÀNG Yêu cầu xuất hóa đơn điện tử Transit Pickup Surcharge Ids Transit …" at bounding box center [668, 434] width 1242 height 849
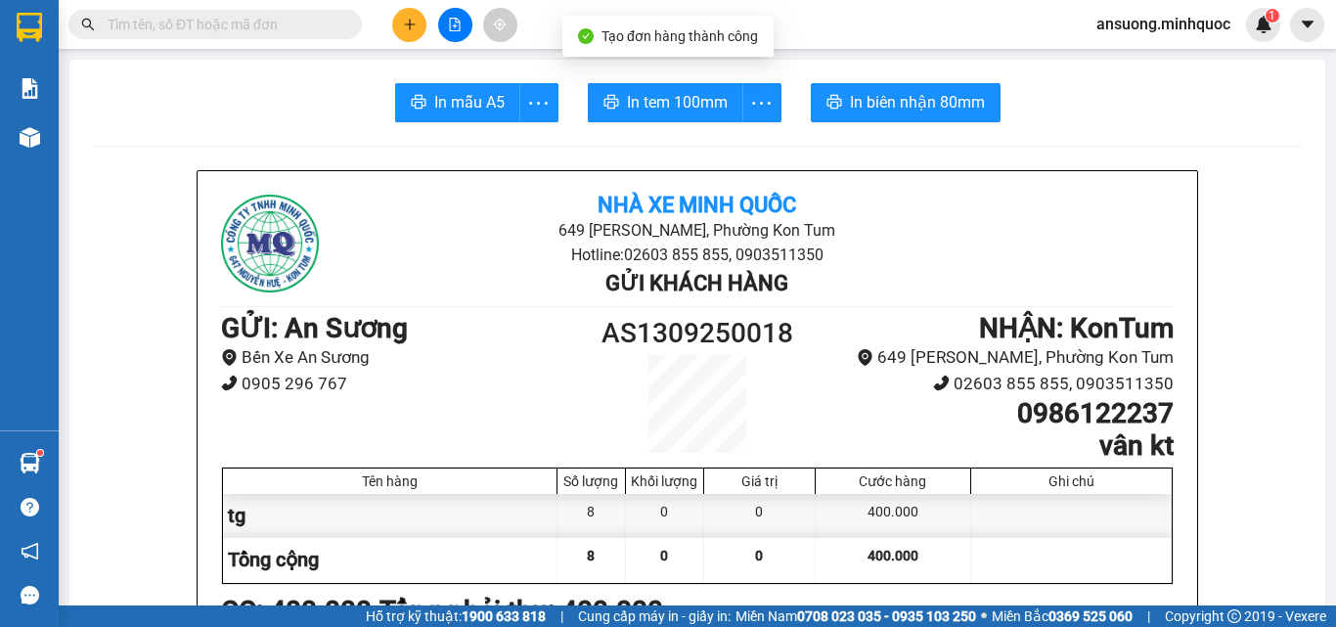
click at [901, 203] on li "Nhà xe Minh Quốc" at bounding box center [697, 206] width 635 height 23
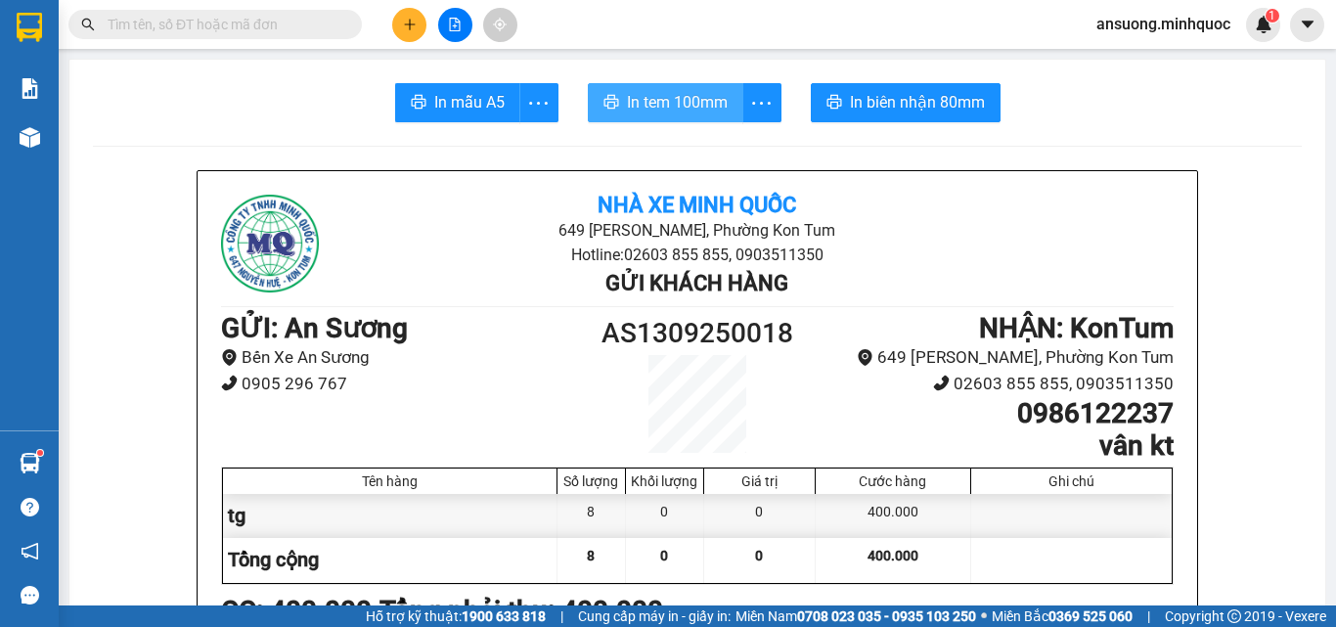
click at [693, 106] on span "In tem 100mm" at bounding box center [677, 102] width 101 height 24
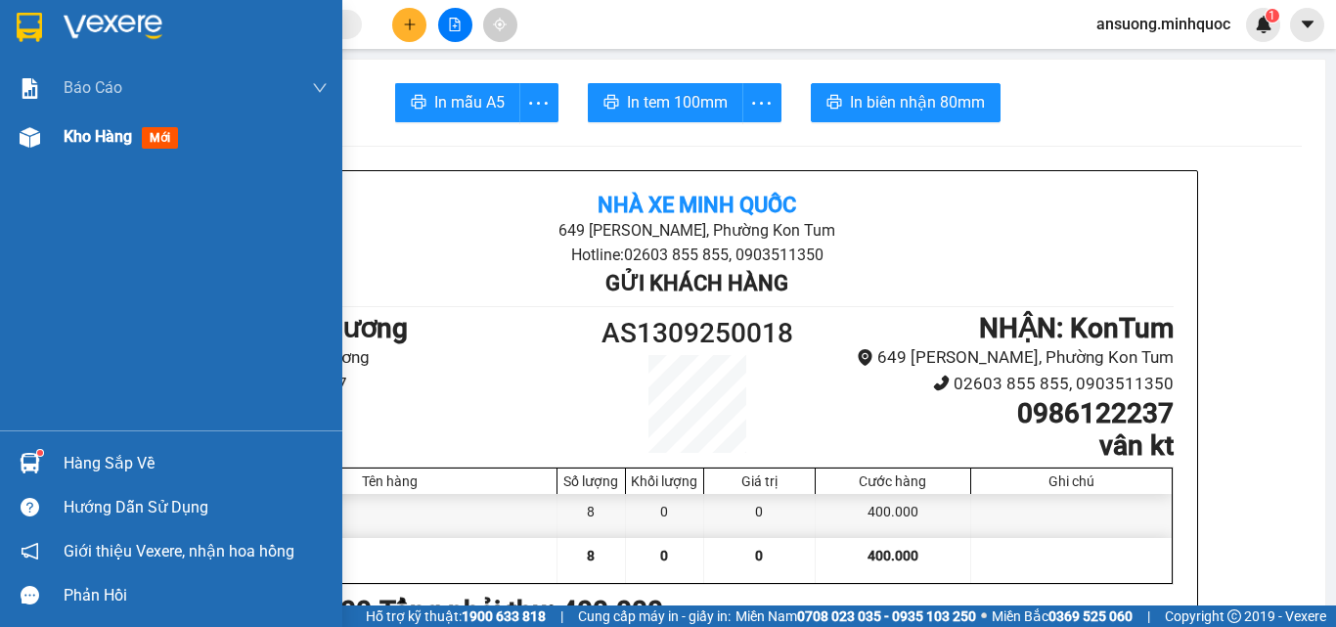
click at [11, 136] on div "Kho hàng mới" at bounding box center [171, 137] width 342 height 49
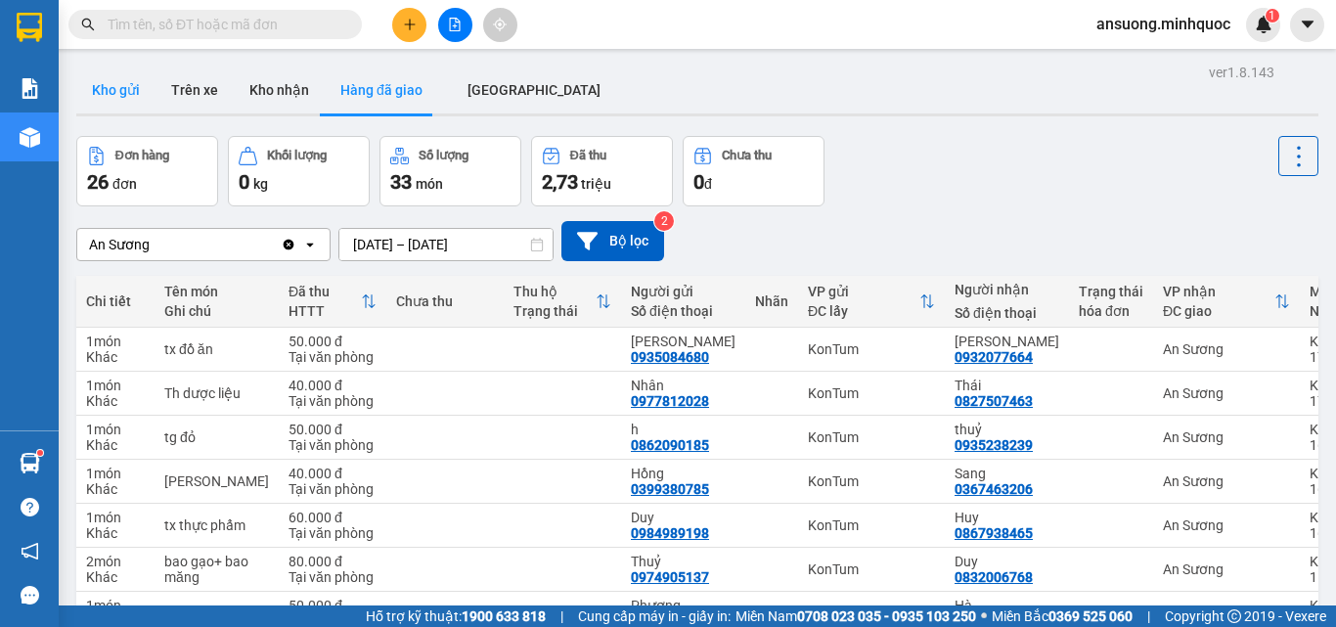
click at [110, 92] on button "Kho gửi" at bounding box center [115, 90] width 79 height 47
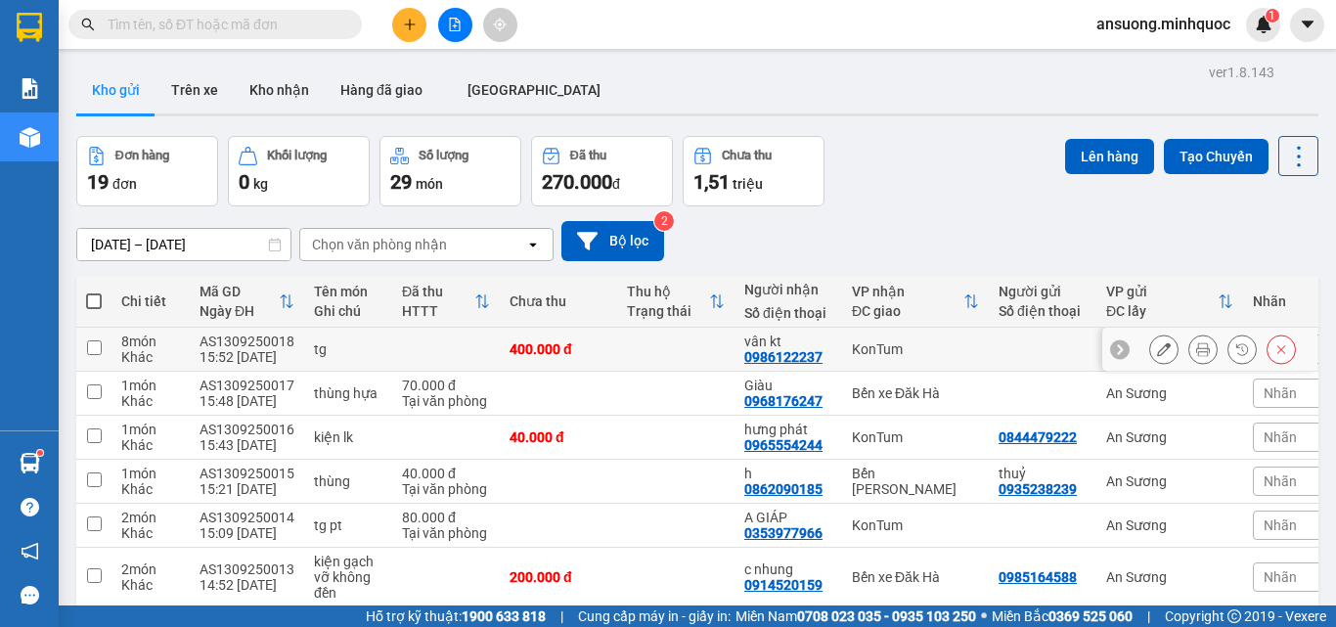
click at [1157, 347] on icon at bounding box center [1164, 349] width 14 height 14
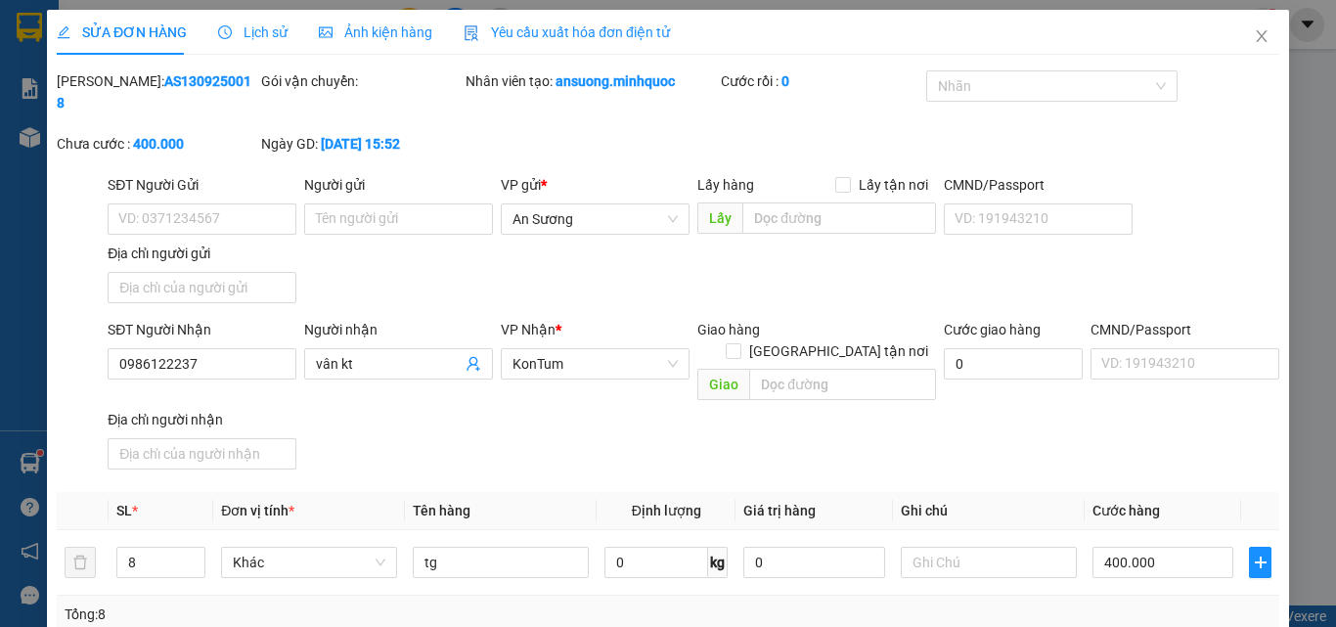
type input "0986122237"
type input "vân kt"
type input "400.000"
click at [492, 547] on input "tg" at bounding box center [501, 562] width 176 height 31
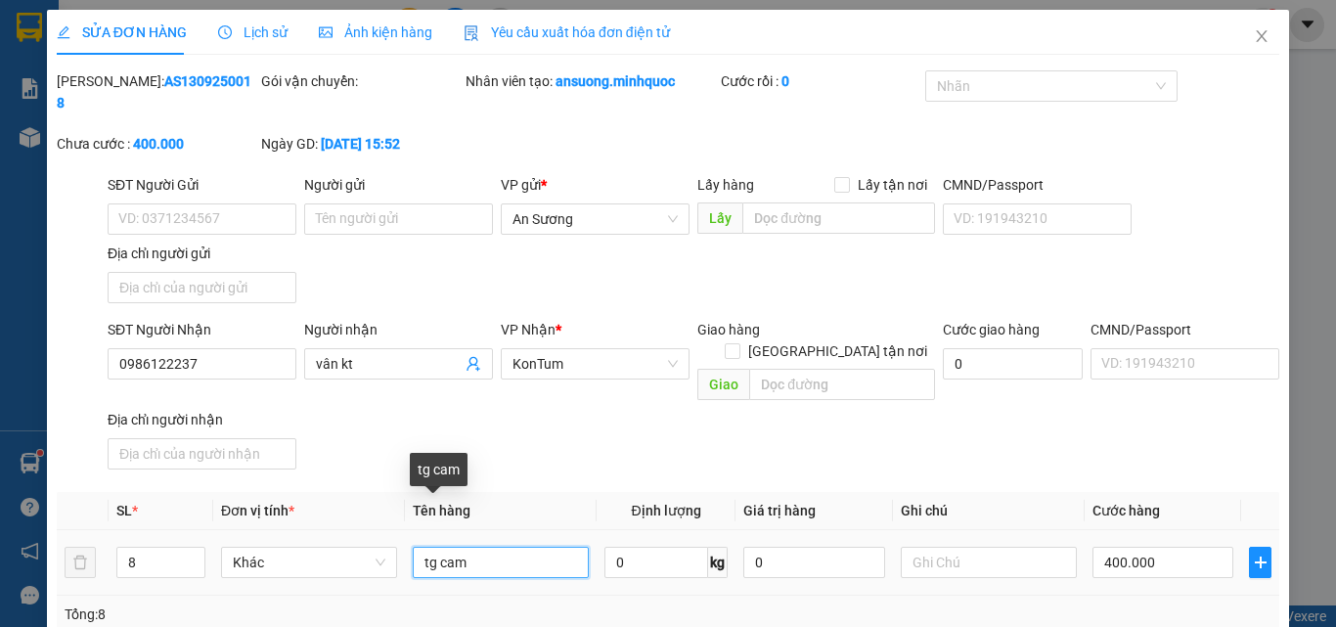
type input "tg cam"
click at [938, 383] on div "SĐT Người Nhận 0986122237 Người nhận vân kt VP Nhận * KonTum Giao hàng Giao tận…" at bounding box center [694, 398] width 1180 height 158
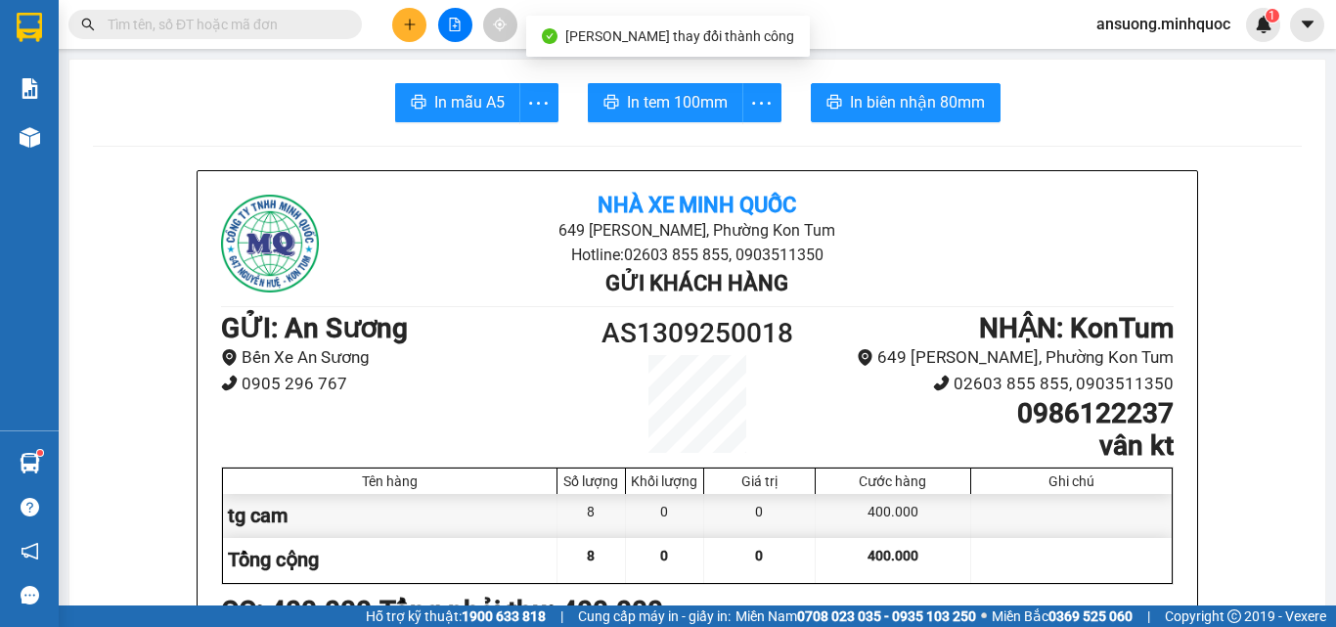
click at [697, 113] on span "In tem 100mm" at bounding box center [677, 102] width 101 height 24
click at [410, 3] on div "Kết quả tìm kiếm ( 1 ) Bộ lọc Mã ĐH Trạng thái Món hàng Thu hộ Tổng cước Chưa c…" at bounding box center [668, 24] width 1336 height 49
click at [411, 27] on icon "plus" at bounding box center [410, 25] width 14 height 14
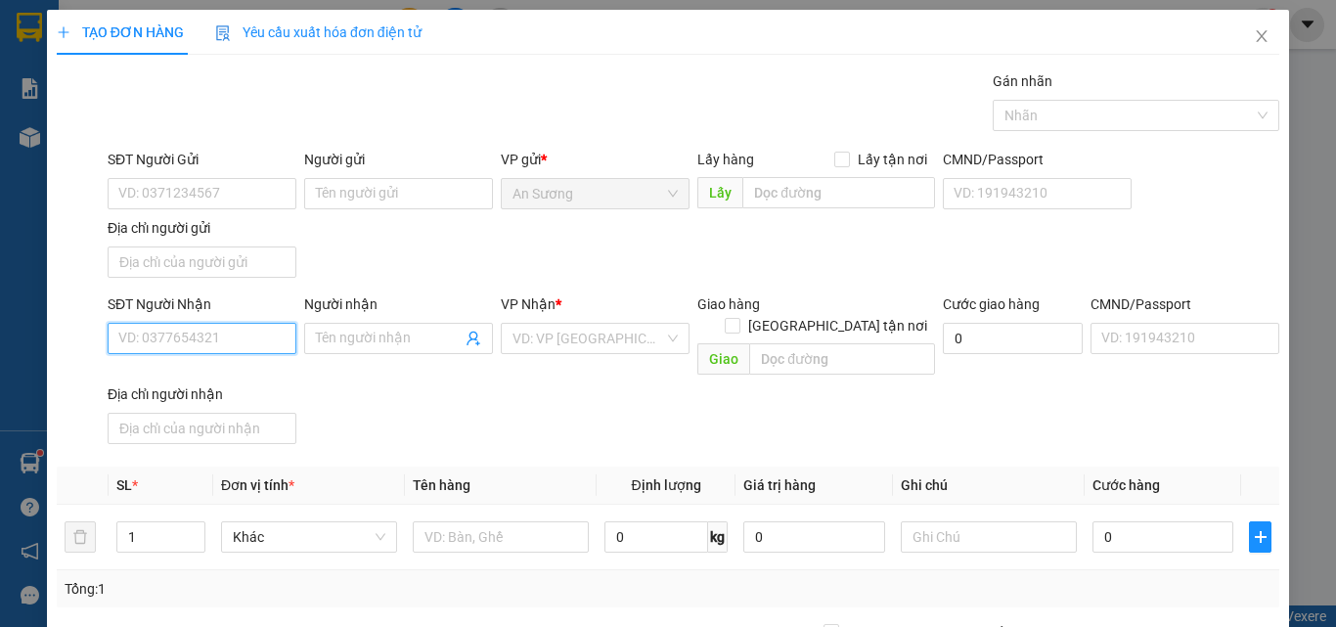
click at [169, 345] on input "SĐT Người Nhận" at bounding box center [202, 338] width 189 height 31
click at [233, 379] on div "0706206440 - THẢO" at bounding box center [199, 378] width 163 height 22
type input "0706206440"
type input "THẢO"
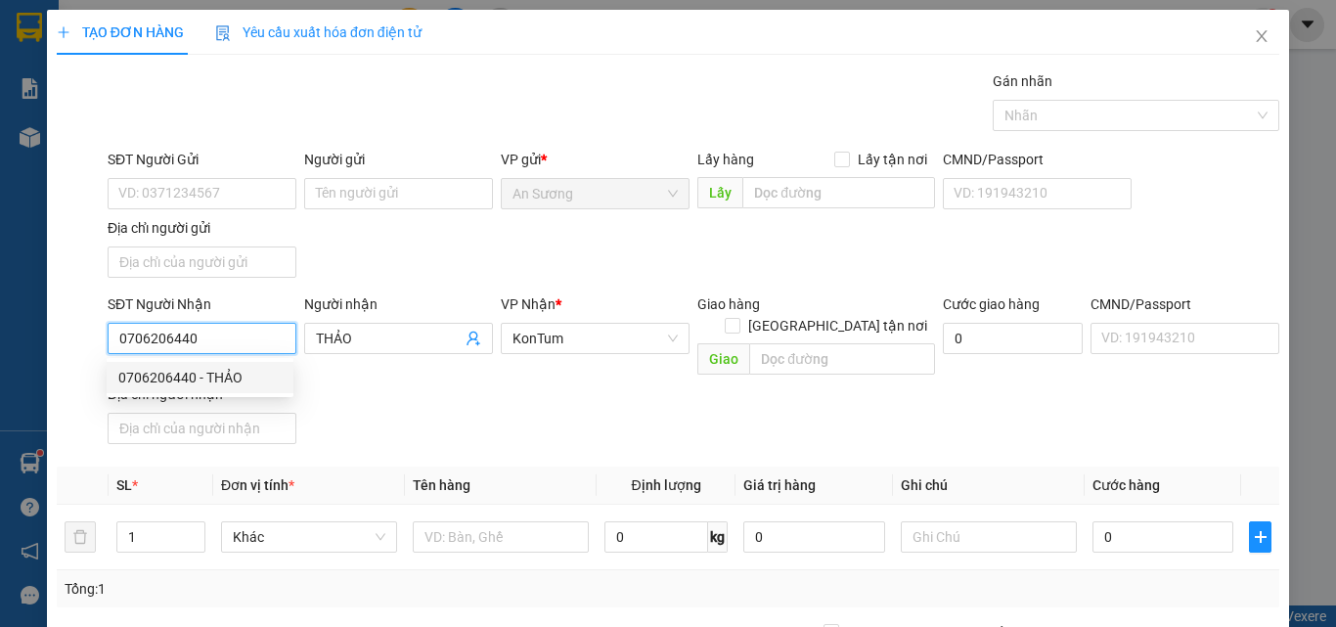
type input "0706206440"
click at [486, 428] on div "SĐT Người Nhận 0706206440 Người nhận THẢO VP Nhận * KonTum Giao hàng Giao tận n…" at bounding box center [694, 372] width 1180 height 158
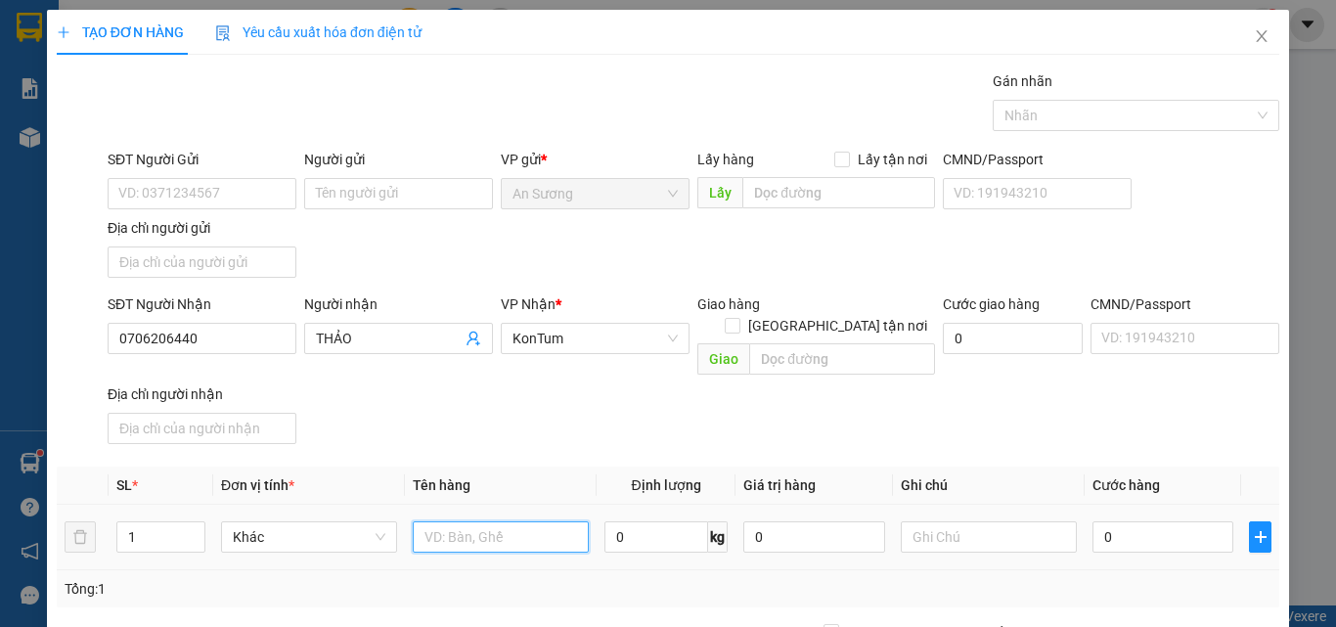
click at [445, 522] on input "text" at bounding box center [501, 536] width 176 height 31
type input "tg"
click at [657, 397] on div "SĐT Người Nhận 0706206440 Người nhận THẢO VP Nhận * KonTum Giao hàng Giao tận n…" at bounding box center [694, 372] width 1180 height 158
click at [1150, 523] on input "0" at bounding box center [1163, 536] width 141 height 31
click at [1111, 422] on div "SĐT Người Nhận 0706206440 Người nhận THẢO VP Nhận * KonTum Giao hàng Giao tận n…" at bounding box center [694, 372] width 1180 height 158
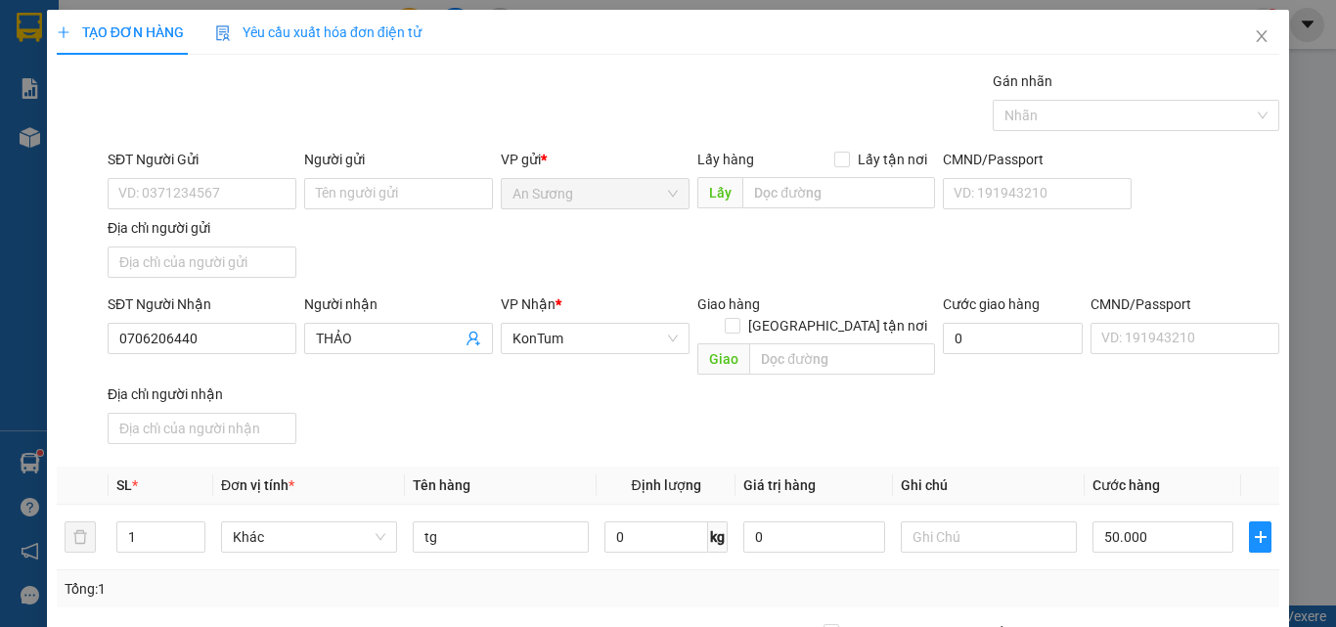
drag, startPoint x: 1146, startPoint y: 555, endPoint x: 1142, endPoint y: 575, distance: 20.9
click at [1145, 562] on div "Transit Pickup Surcharge Ids Transit Deliver Surcharge Ids Transit Deliver Surc…" at bounding box center [668, 457] width 1223 height 774
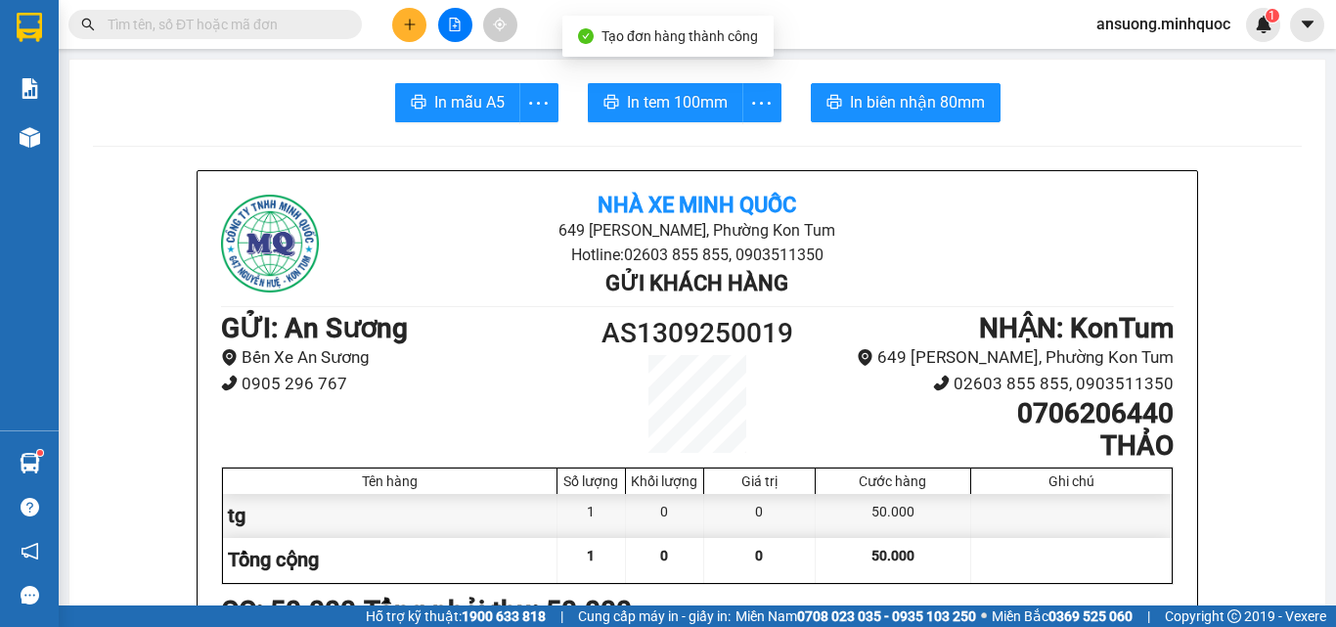
click at [447, 58] on main "In mẫu A5 In tem 100mm In biên nhận 80mm Nhà xe Minh Quốc 649 [PERSON_NAME], Ph…" at bounding box center [668, 303] width 1336 height 606
click at [465, 110] on span "In mẫu A5" at bounding box center [469, 102] width 70 height 24
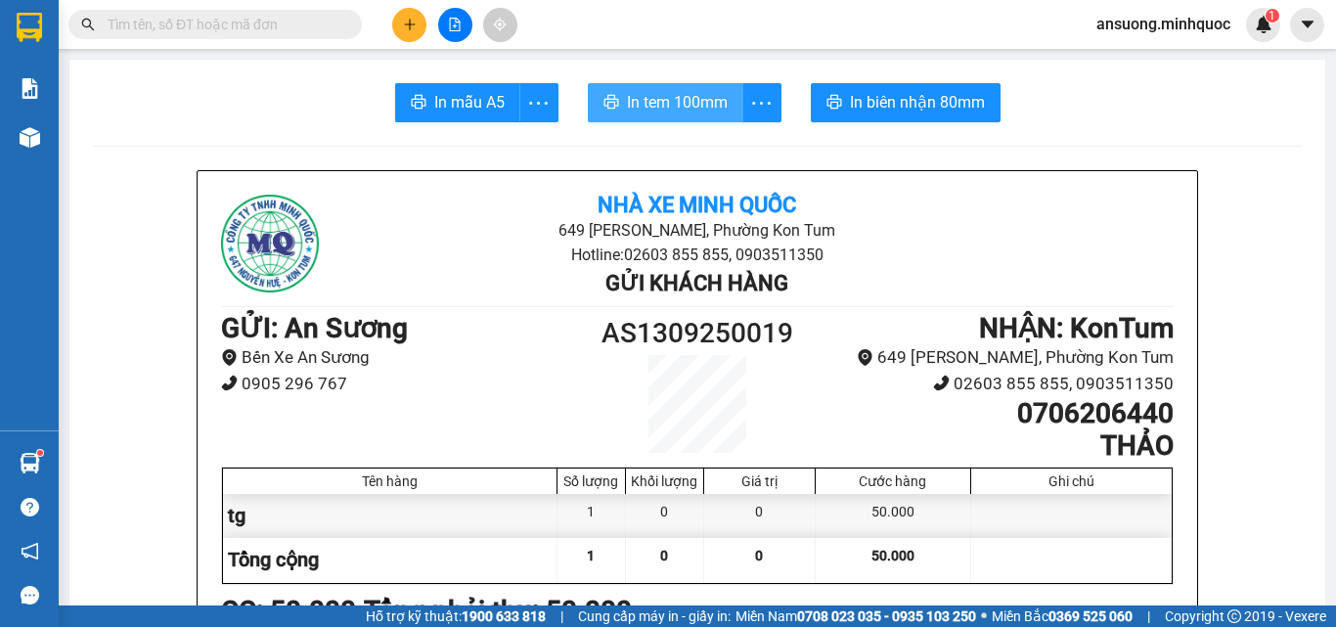
drag, startPoint x: 699, startPoint y: 60, endPoint x: 698, endPoint y: 91, distance: 31.3
drag, startPoint x: 698, startPoint y: 91, endPoint x: 671, endPoint y: 245, distance: 156.0
click at [699, 91] on span "In tem 100mm" at bounding box center [677, 102] width 101 height 24
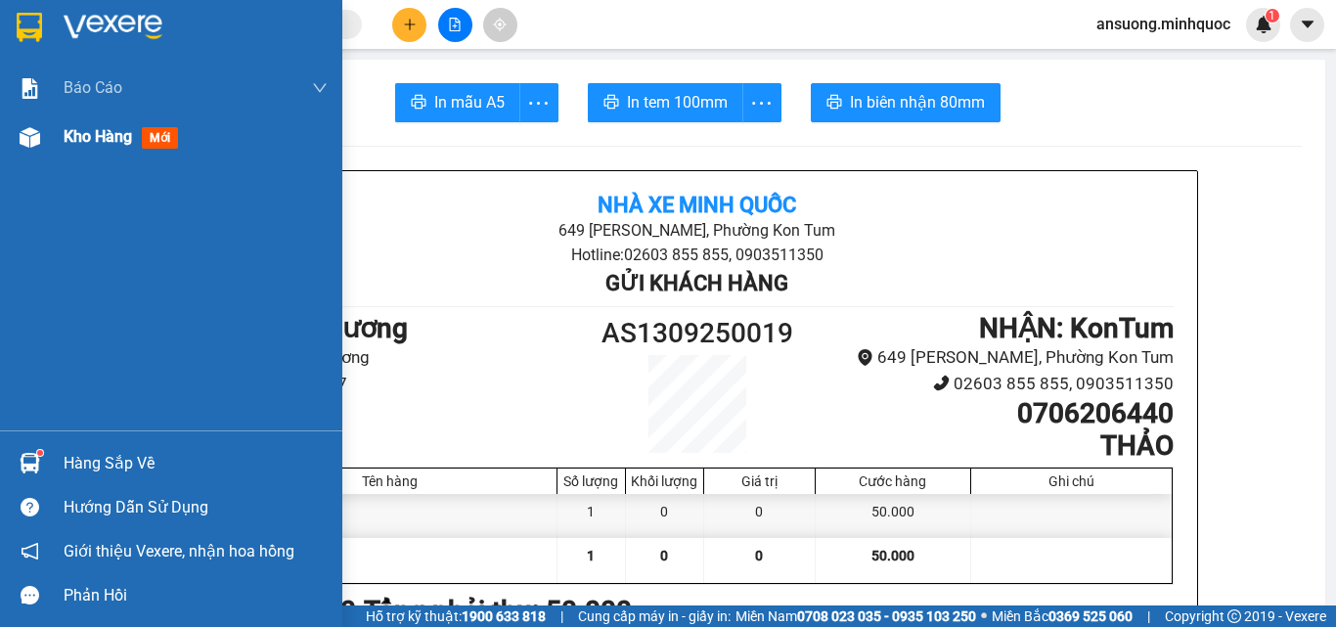
click at [23, 157] on div "Kho hàng mới" at bounding box center [171, 137] width 342 height 49
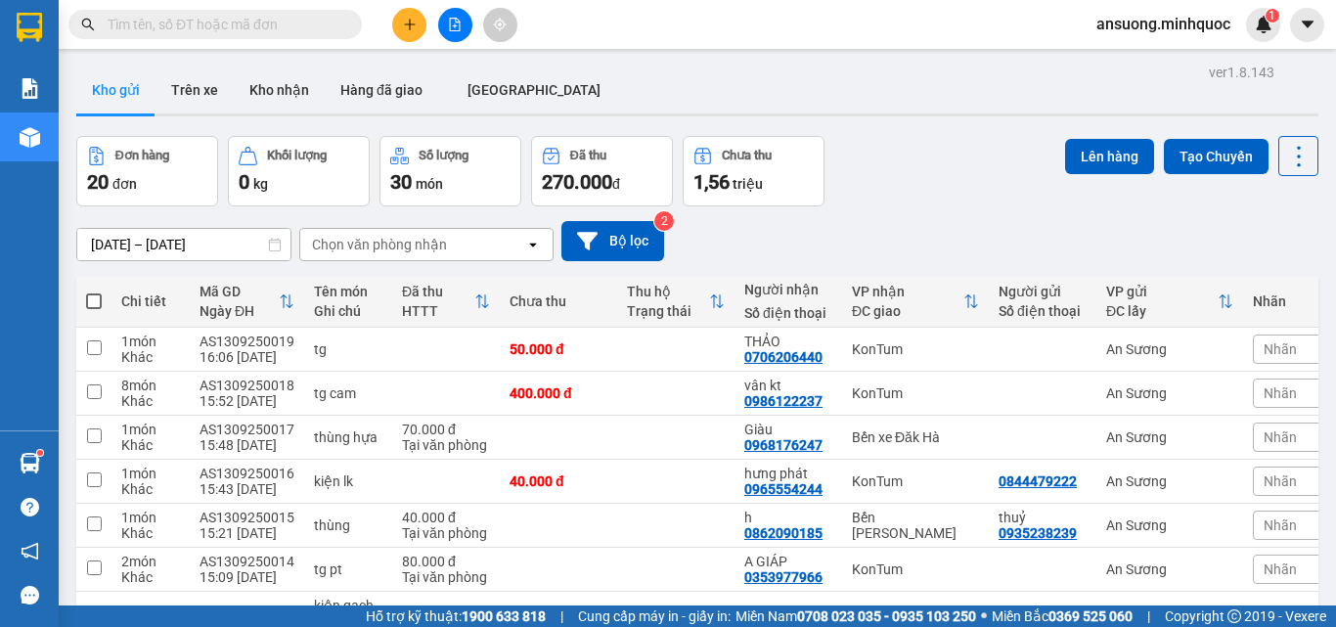
click at [914, 238] on div "[DATE] – [DATE] Press the down arrow key to interact with the calendar and sele…" at bounding box center [697, 241] width 1242 height 40
click at [866, 244] on div "[DATE] – [DATE] Press the down arrow key to interact with the calendar and sele…" at bounding box center [697, 241] width 1242 height 40
click at [823, 251] on div "[DATE] – [DATE] Press the down arrow key to interact with the calendar and sele…" at bounding box center [697, 241] width 1242 height 40
click at [263, 101] on button "Kho nhận" at bounding box center [279, 90] width 91 height 47
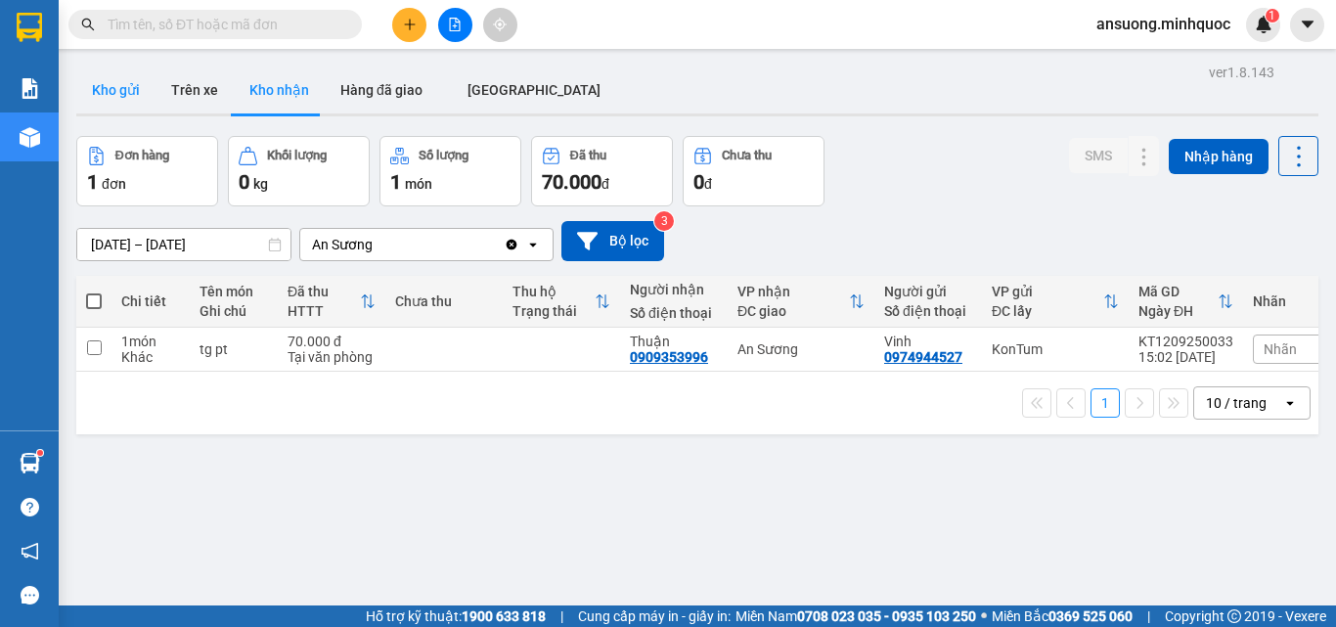
click at [89, 106] on button "Kho gửi" at bounding box center [115, 90] width 79 height 47
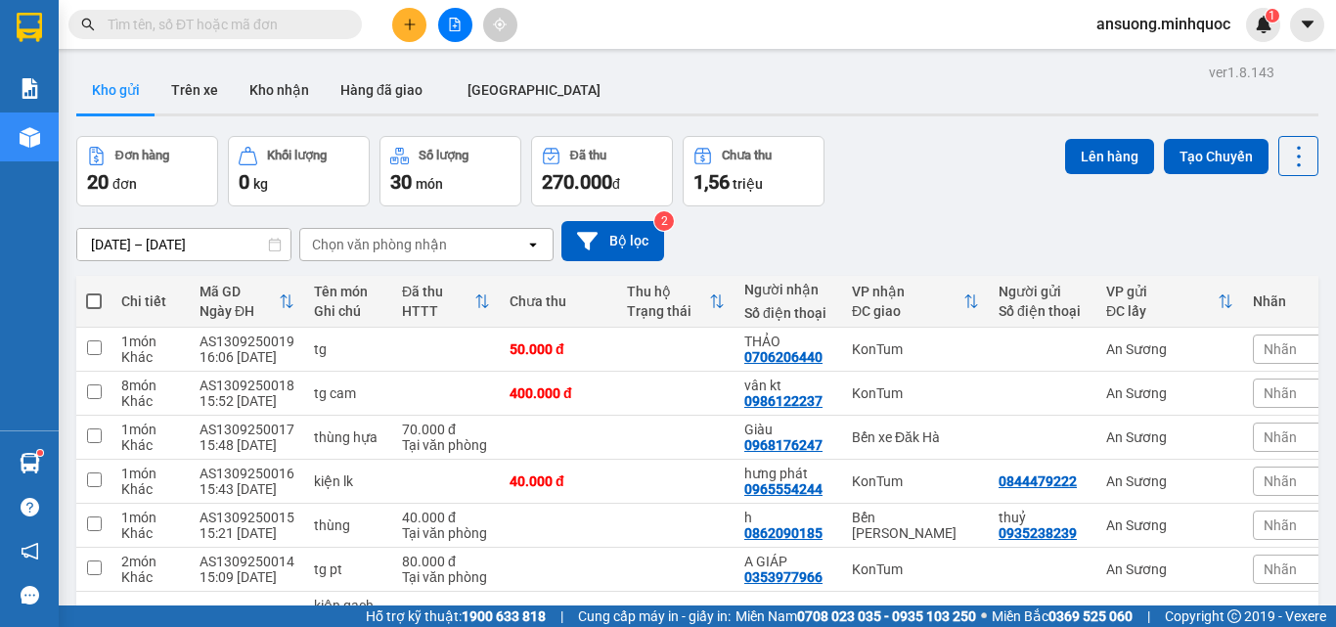
click at [790, 254] on div "[DATE] – [DATE] Press the down arrow key to interact with the calendar and sele…" at bounding box center [697, 241] width 1242 height 40
click at [841, 245] on div "[DATE] – [DATE] Press the down arrow key to interact with the calendar and sele…" at bounding box center [697, 241] width 1242 height 40
click at [618, 97] on div "Kho gửi Trên [PERSON_NAME] nhận Hàng đã giao [GEOGRAPHIC_DATA]" at bounding box center [697, 93] width 1242 height 52
drag, startPoint x: 280, startPoint y: 86, endPoint x: 277, endPoint y: 96, distance: 10.2
click at [280, 93] on button "Kho nhận" at bounding box center [279, 90] width 91 height 47
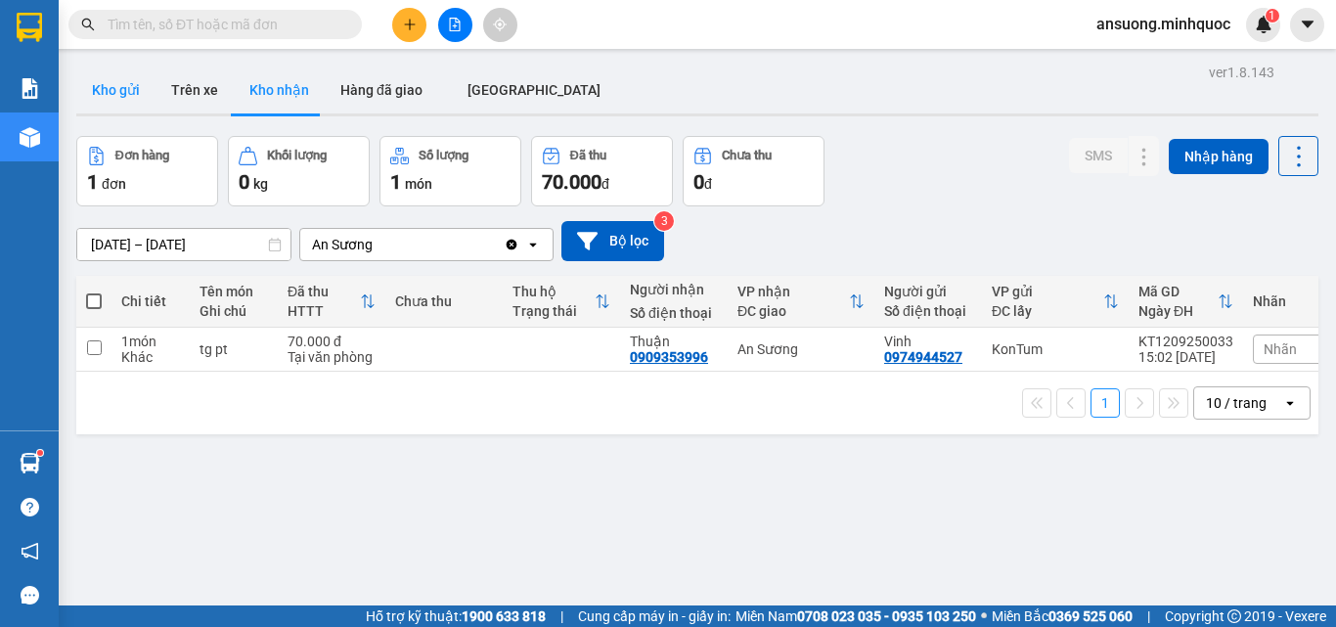
click at [103, 98] on button "Kho gửi" at bounding box center [115, 90] width 79 height 47
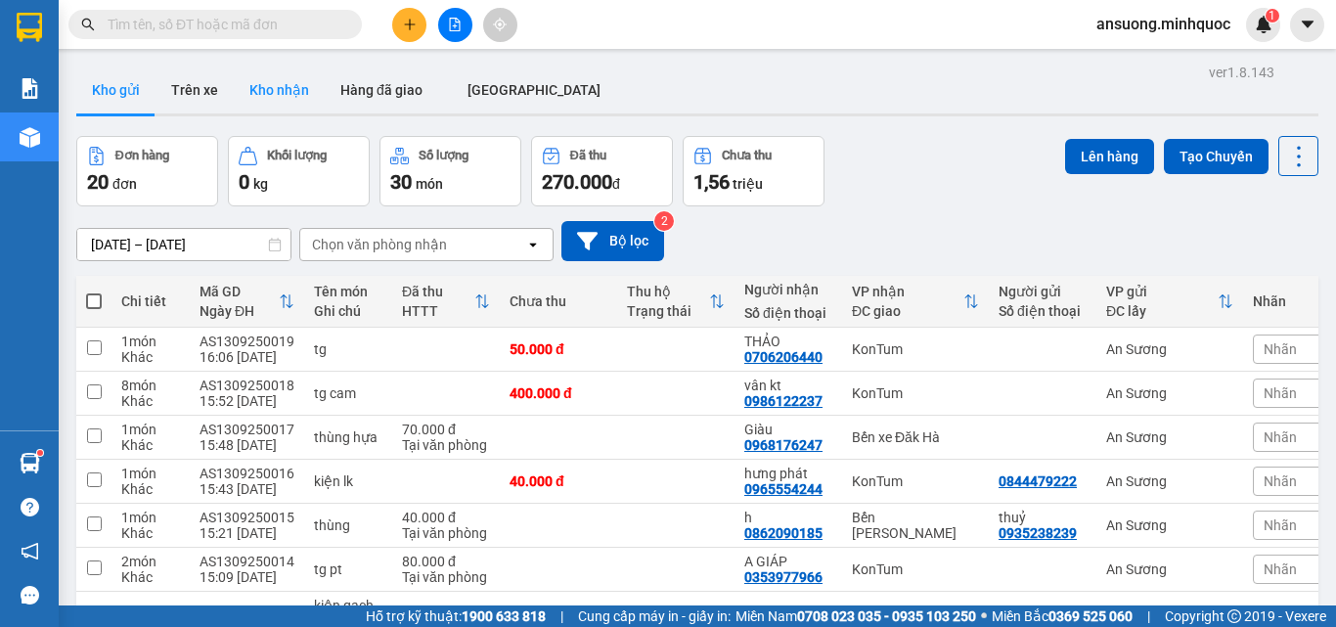
click at [280, 103] on button "Kho nhận" at bounding box center [279, 90] width 91 height 47
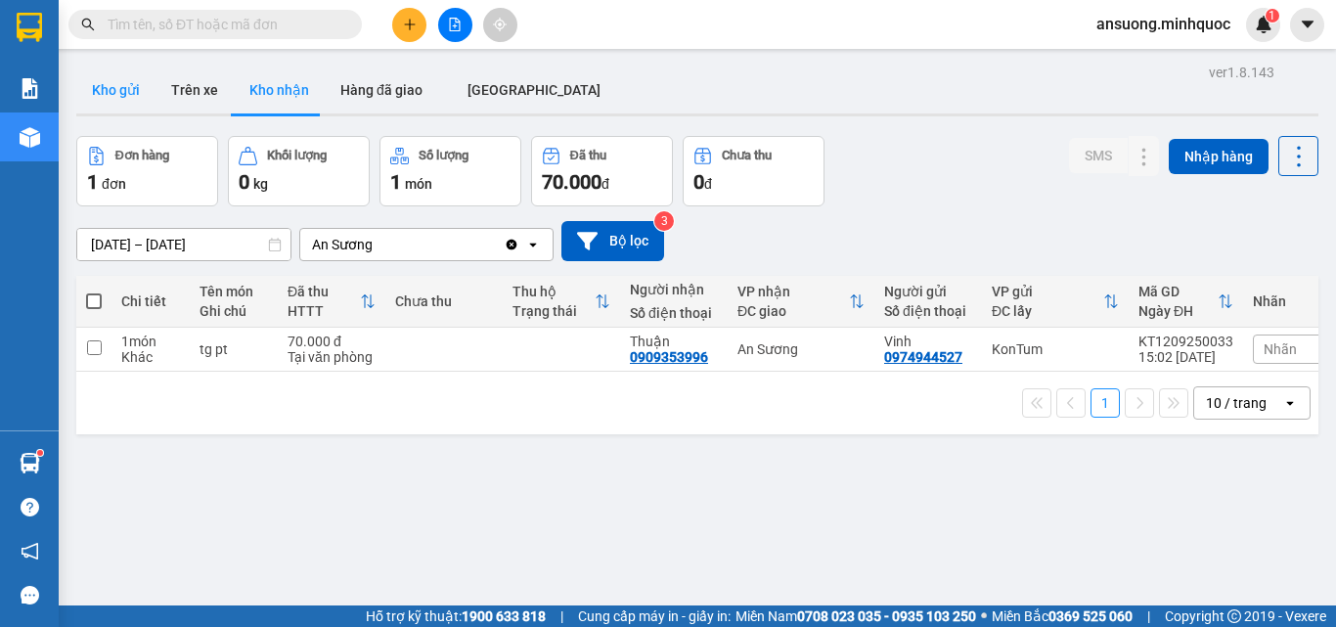
click at [114, 97] on button "Kho gửi" at bounding box center [115, 90] width 79 height 47
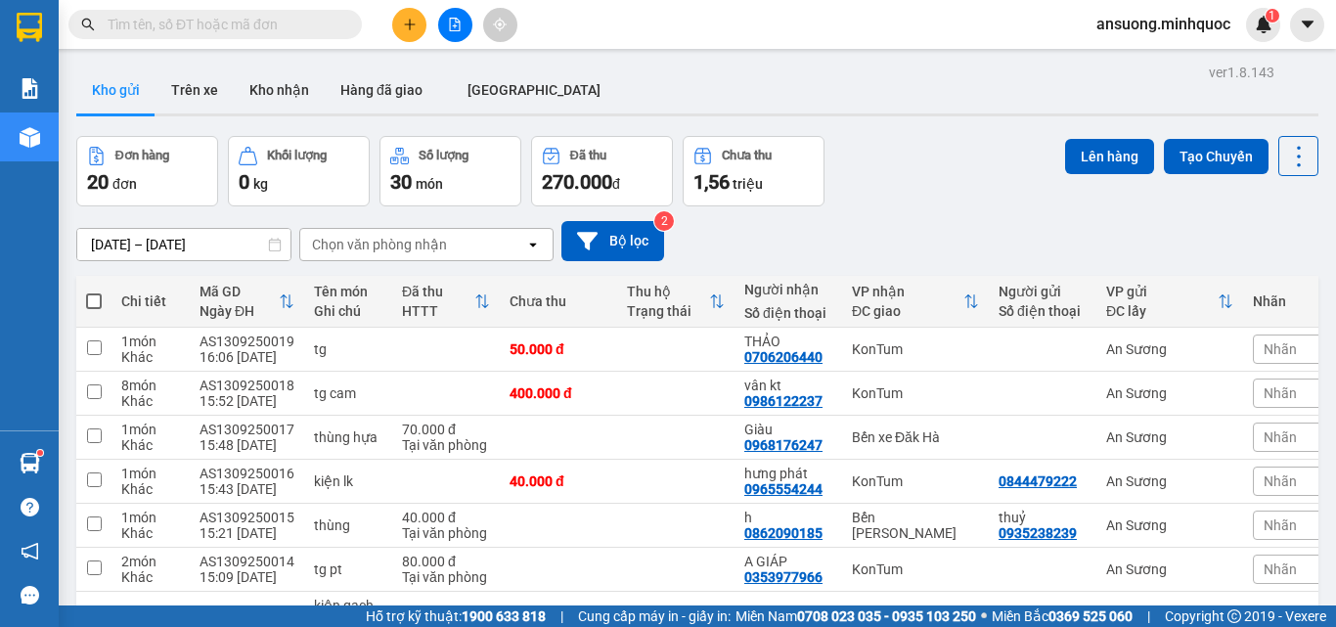
click at [113, 101] on button "Kho gửi" at bounding box center [115, 90] width 79 height 47
click at [293, 96] on button "Kho nhận" at bounding box center [279, 90] width 91 height 47
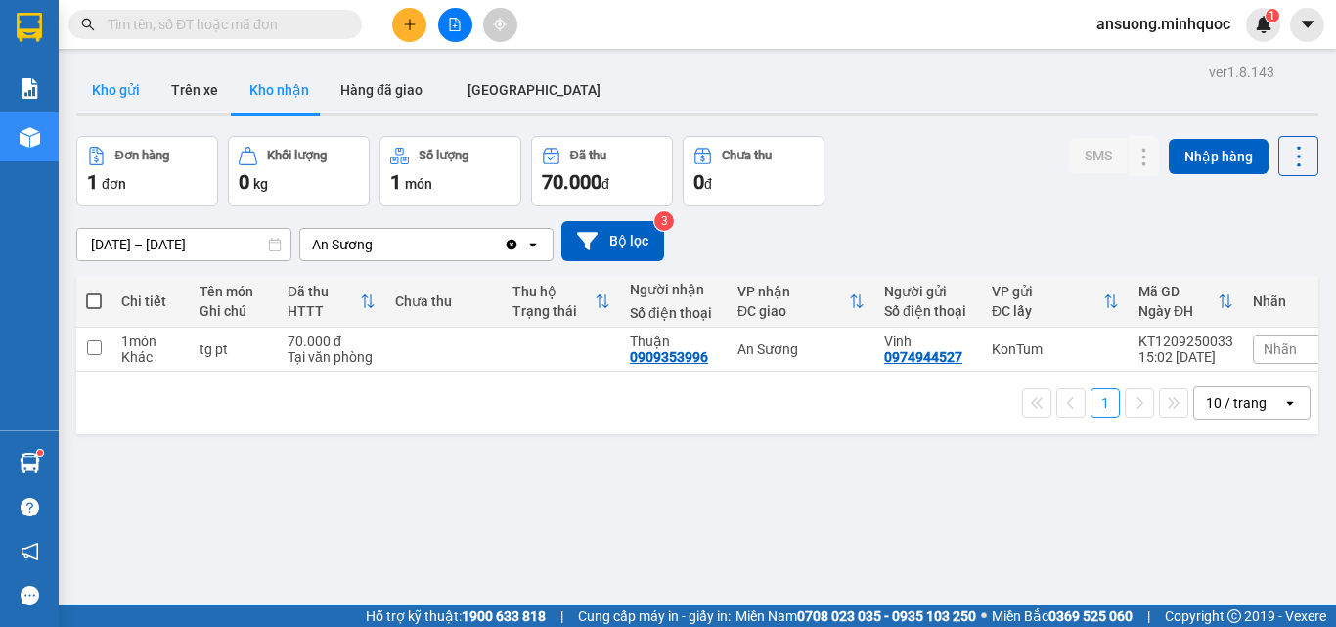
click at [102, 71] on button "Kho gửi" at bounding box center [115, 90] width 79 height 47
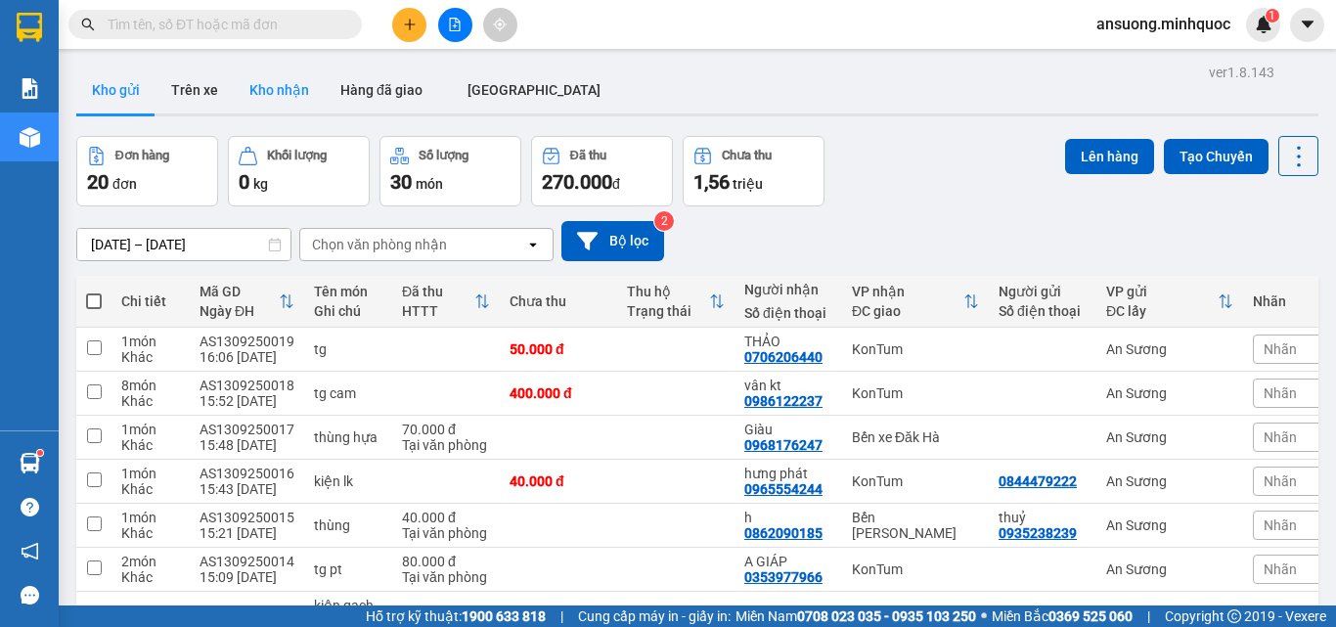
click at [236, 86] on button "Kho nhận" at bounding box center [279, 90] width 91 height 47
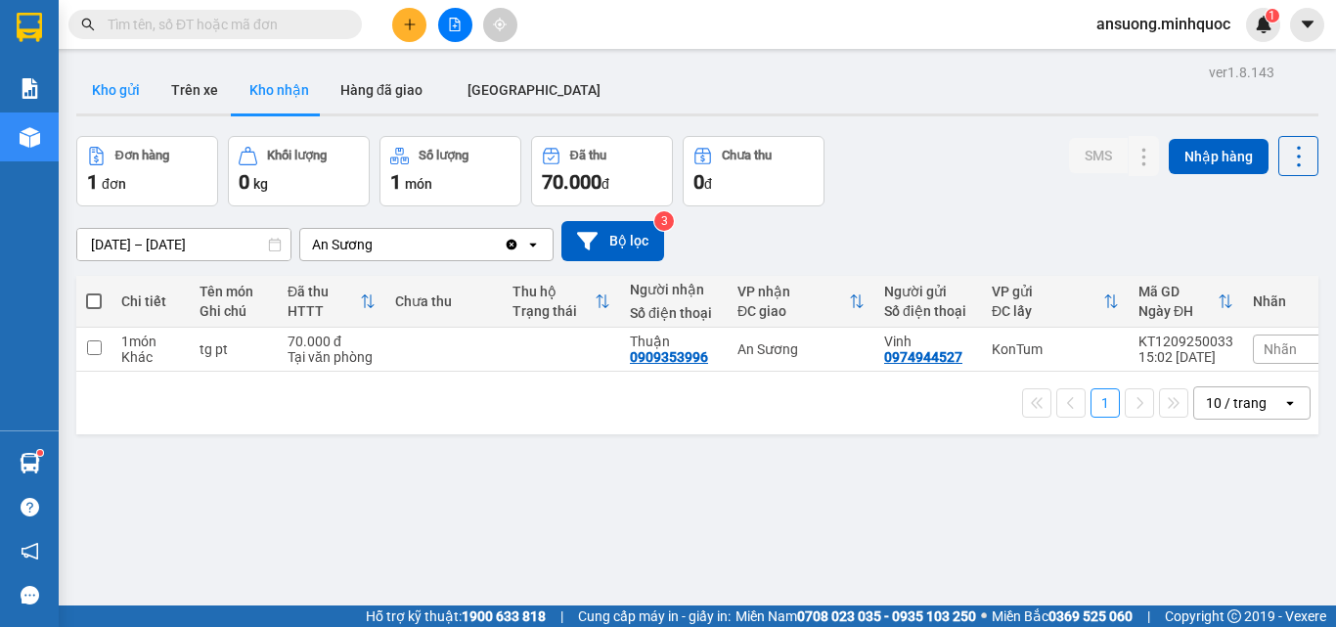
click at [120, 99] on button "Kho gửi" at bounding box center [115, 90] width 79 height 47
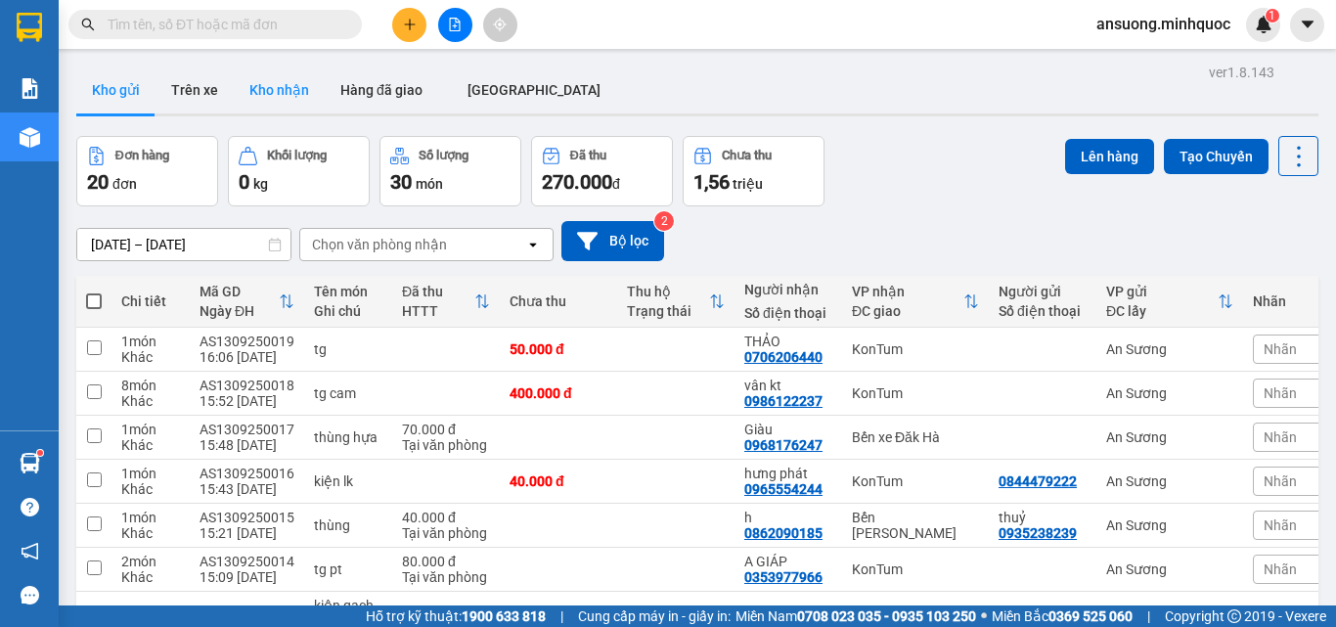
click at [274, 93] on button "Kho nhận" at bounding box center [279, 90] width 91 height 47
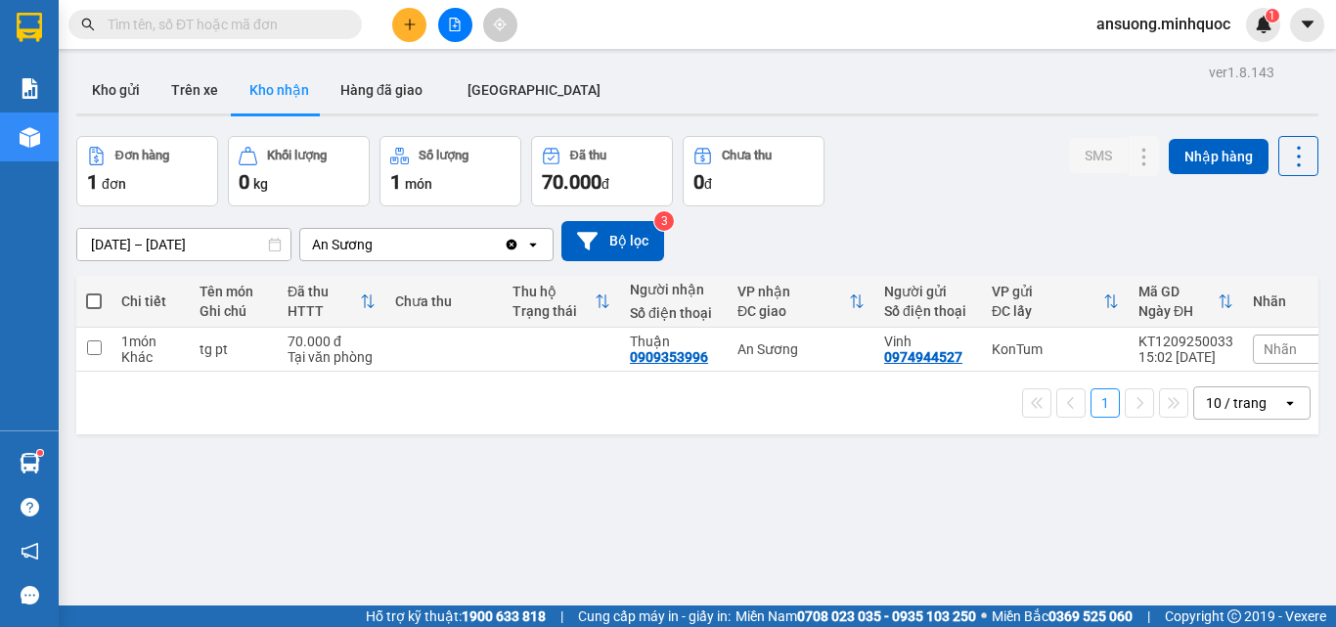
click at [144, 115] on div at bounding box center [697, 114] width 1242 height 3
click at [144, 99] on button "Kho gửi" at bounding box center [115, 90] width 79 height 47
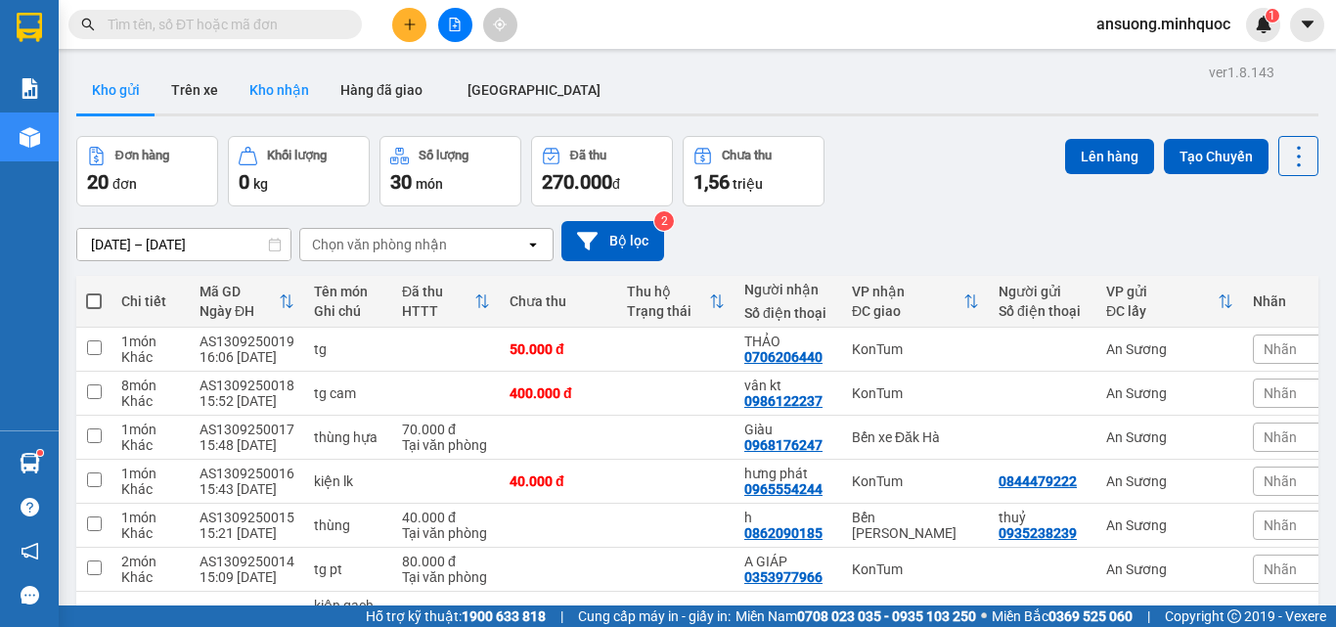
click at [284, 87] on button "Kho nhận" at bounding box center [279, 90] width 91 height 47
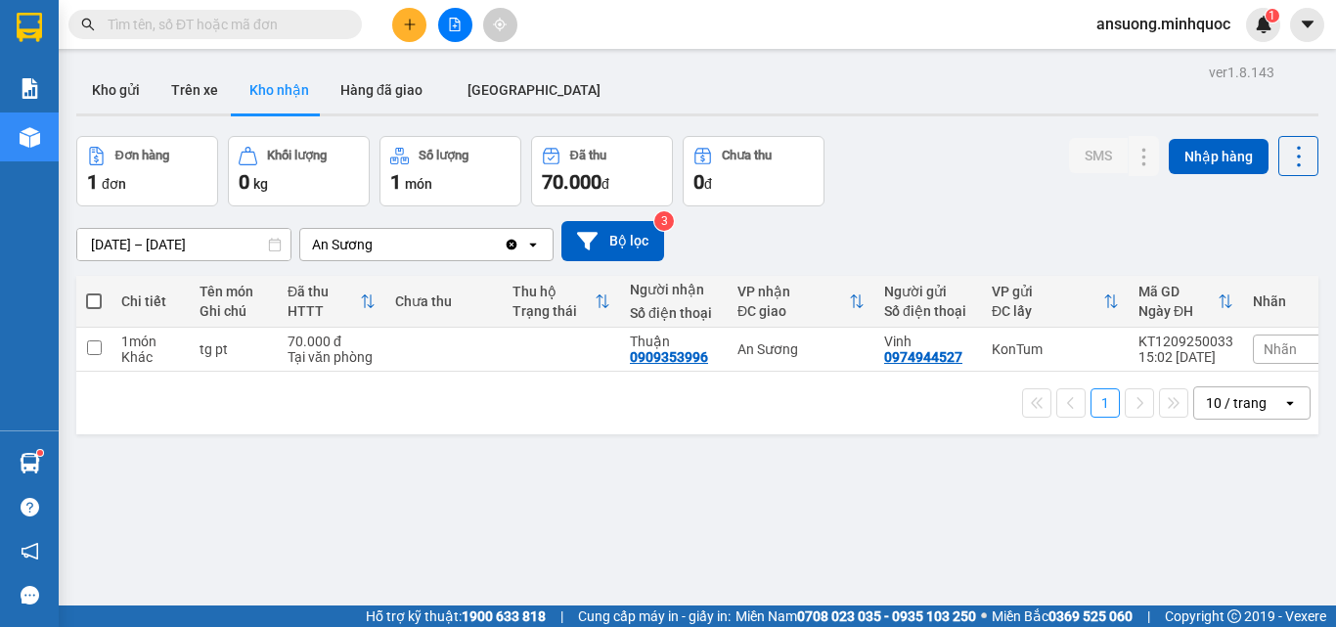
click at [114, 125] on div "ver 1.8.143 Kho gửi Trên xe Kho nhận Hàng đã giao [GEOGRAPHIC_DATA] Đơn hàng 1 …" at bounding box center [697, 372] width 1258 height 627
click at [121, 87] on button "Kho gửi" at bounding box center [115, 90] width 79 height 47
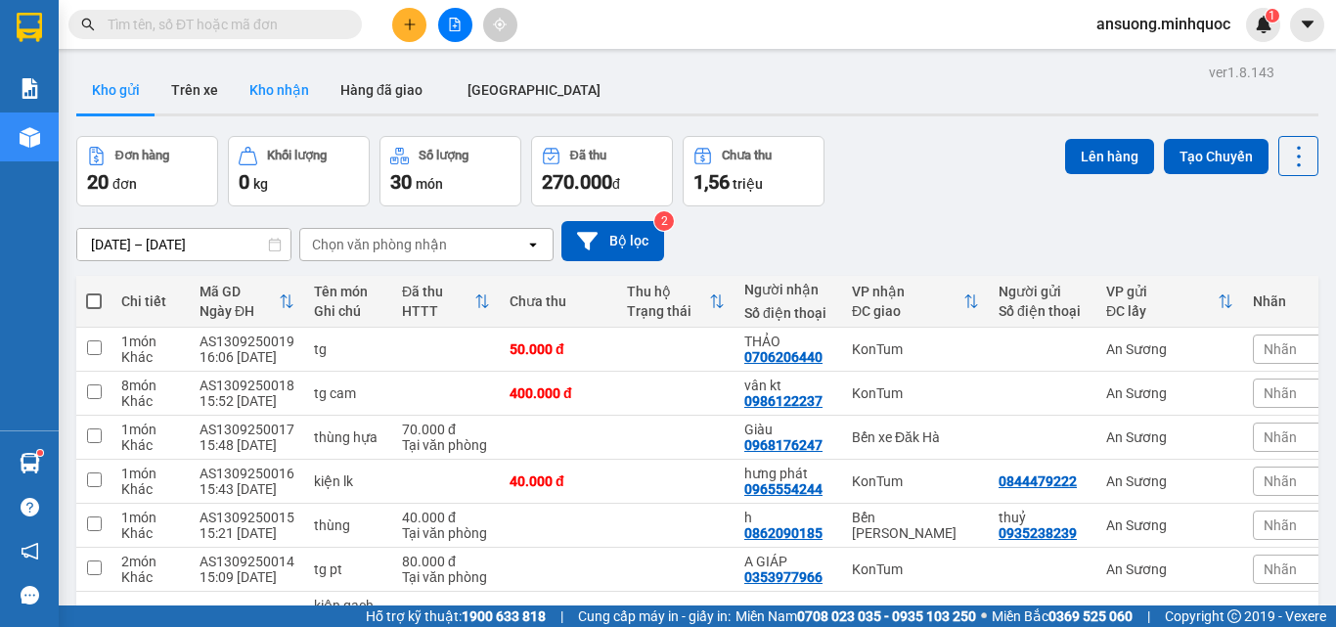
drag, startPoint x: 293, startPoint y: 49, endPoint x: 287, endPoint y: 68, distance: 19.5
click at [292, 48] on section "Kết quả tìm kiếm ( 1 ) Bộ lọc Mã ĐH Trạng thái Món hàng Thu hộ Tổng cước Chưa c…" at bounding box center [668, 313] width 1336 height 627
click at [287, 73] on button "Kho nhận" at bounding box center [279, 90] width 91 height 47
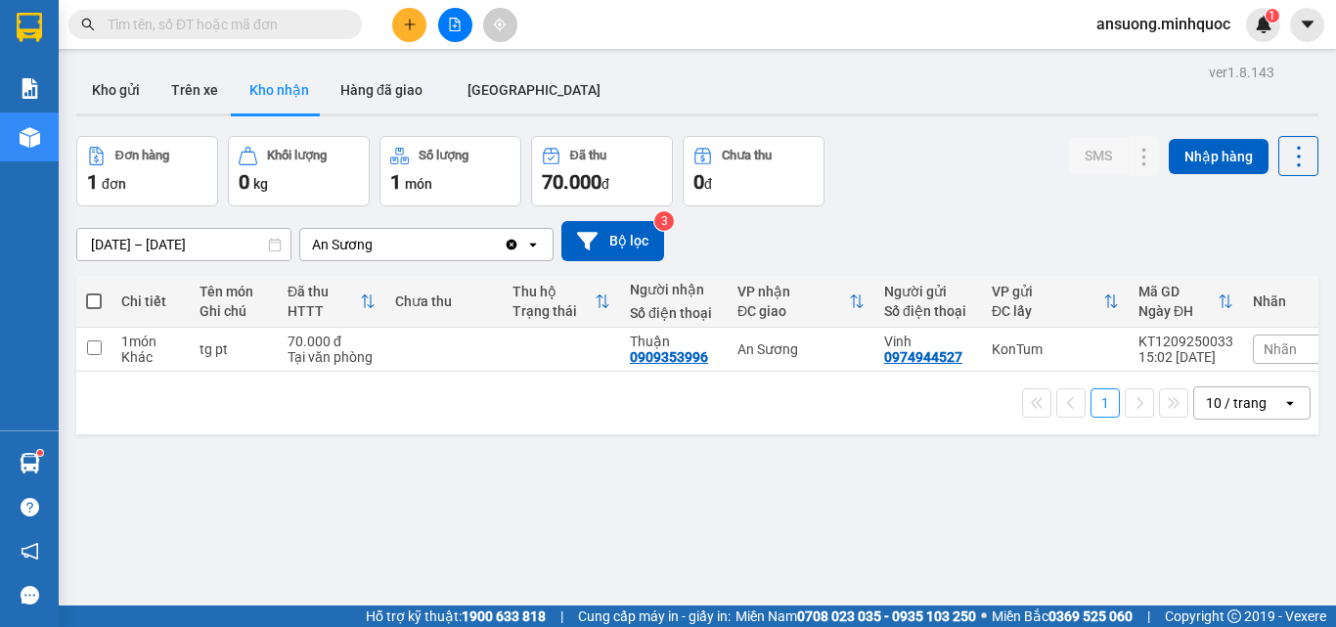
click at [575, 533] on div "ver 1.8.143 Kho gửi Trên xe Kho nhận Hàng đã giao [GEOGRAPHIC_DATA] Đơn hàng 1 …" at bounding box center [697, 372] width 1258 height 627
click at [93, 91] on button "Kho gửi" at bounding box center [115, 90] width 79 height 47
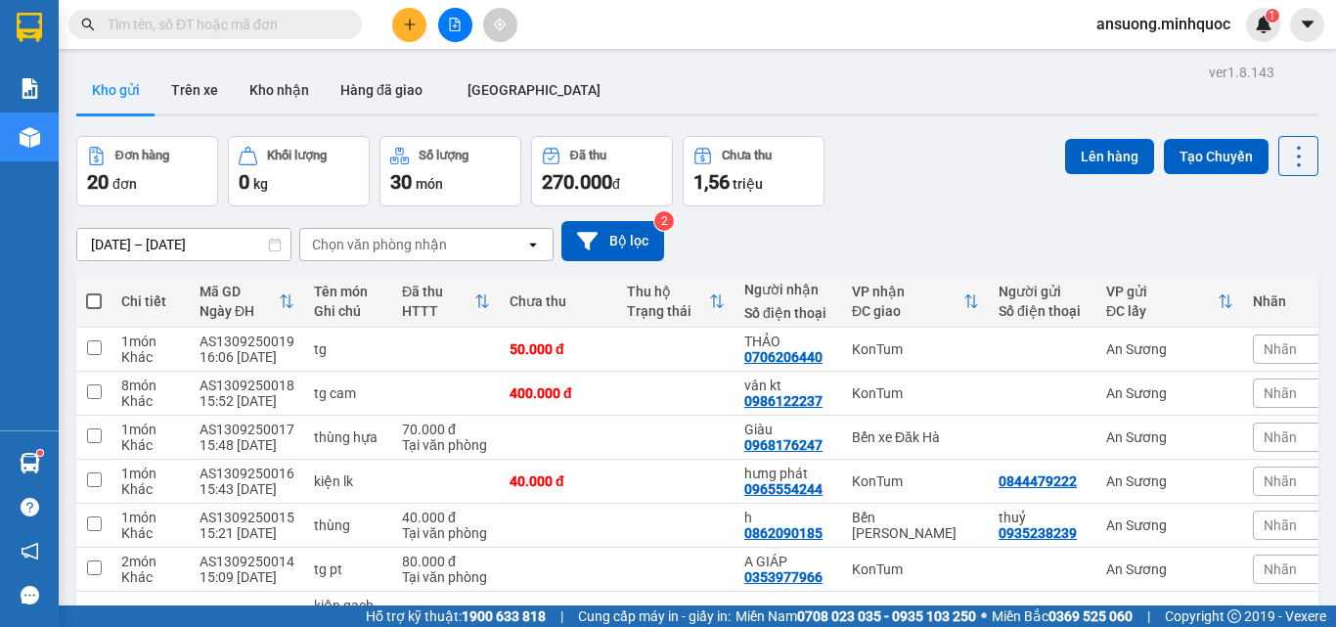
click at [98, 88] on button "Kho gửi" at bounding box center [115, 90] width 79 height 47
click at [676, 80] on div "Kho gửi Trên [PERSON_NAME] nhận Hàng đã giao [GEOGRAPHIC_DATA]" at bounding box center [697, 93] width 1242 height 52
click at [257, 81] on button "Kho nhận" at bounding box center [279, 90] width 91 height 47
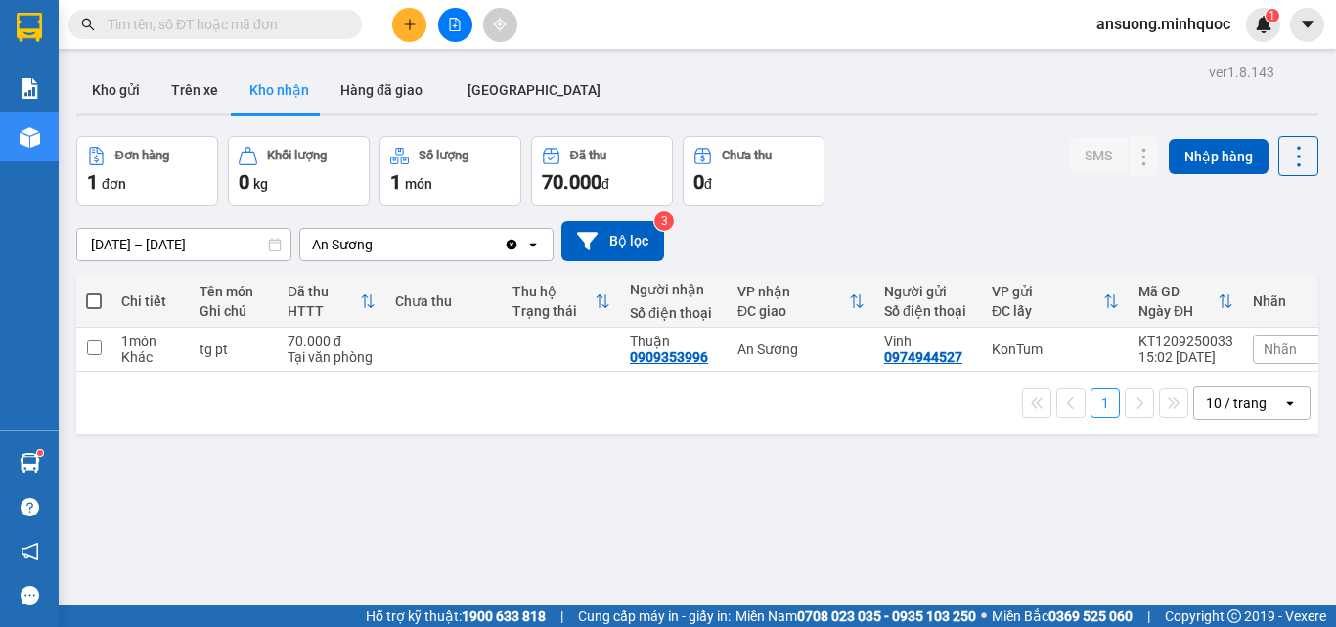
click at [166, 121] on div "ver 1.8.143 Kho gửi Trên xe Kho nhận Hàng đã giao [GEOGRAPHIC_DATA] Đơn hàng 1 …" at bounding box center [697, 372] width 1258 height 627
click at [617, 107] on div "Kho gửi Trên [PERSON_NAME] nhận Hàng đã giao [GEOGRAPHIC_DATA]" at bounding box center [697, 93] width 1242 height 52
click at [107, 97] on button "Kho gửi" at bounding box center [115, 90] width 79 height 47
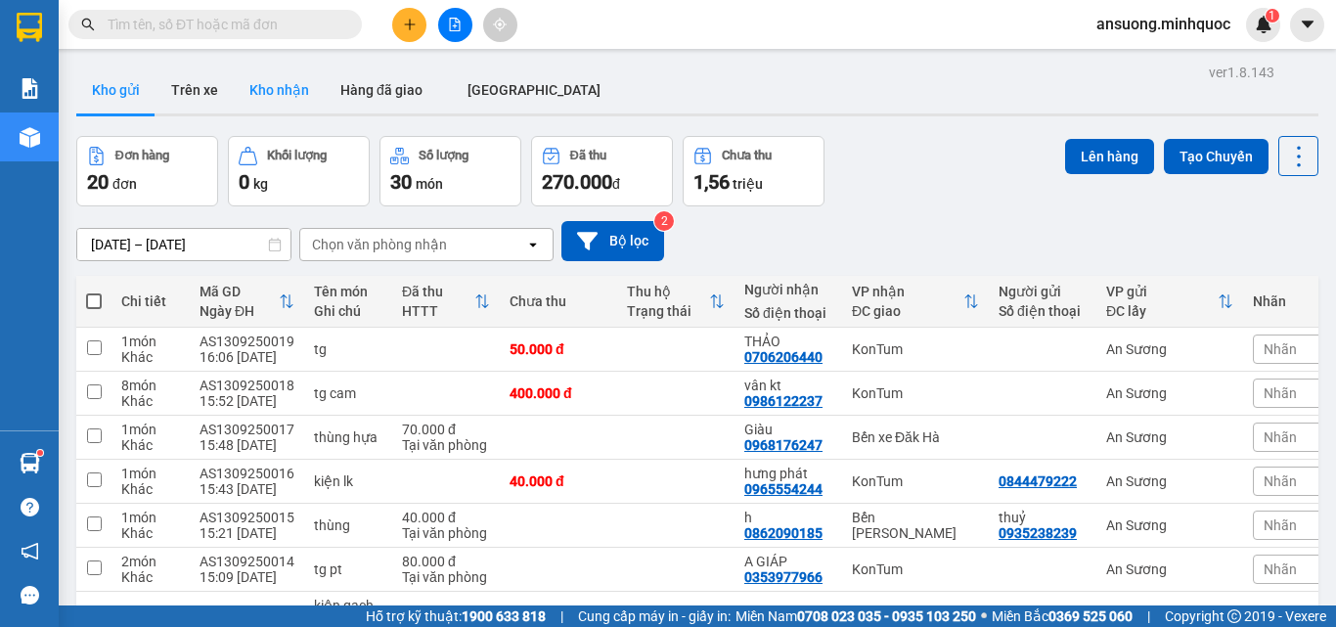
click at [259, 84] on button "Kho nhận" at bounding box center [279, 90] width 91 height 47
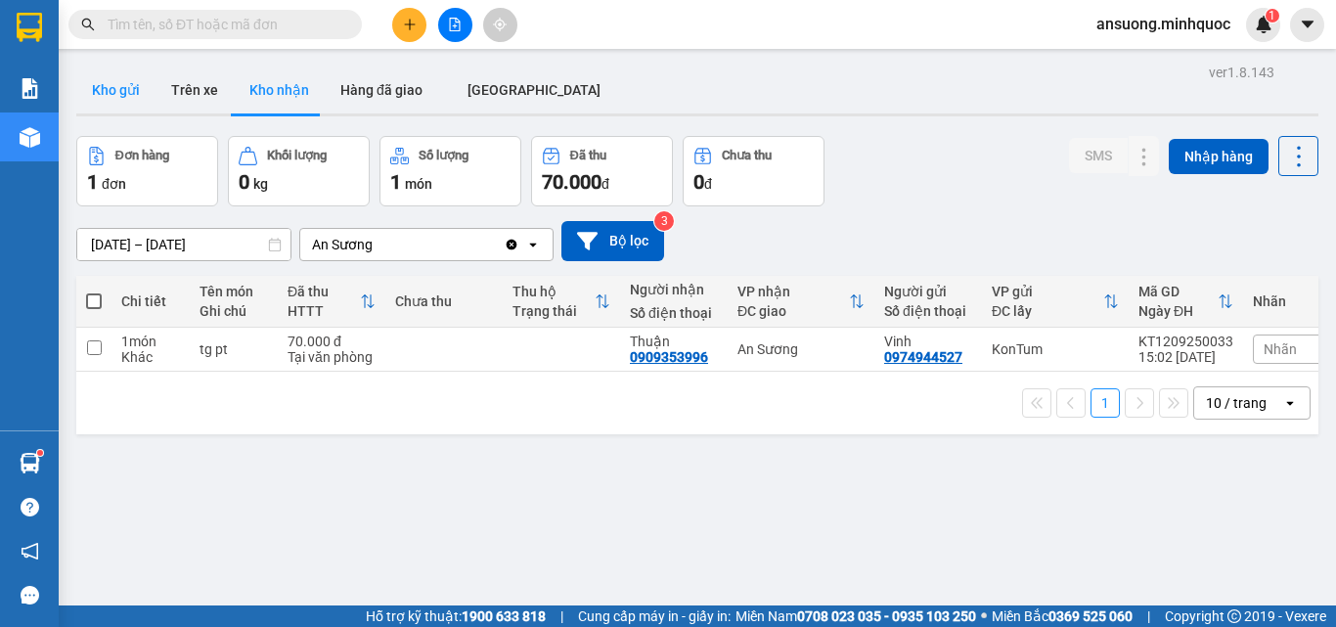
click at [113, 107] on button "Kho gửi" at bounding box center [115, 90] width 79 height 47
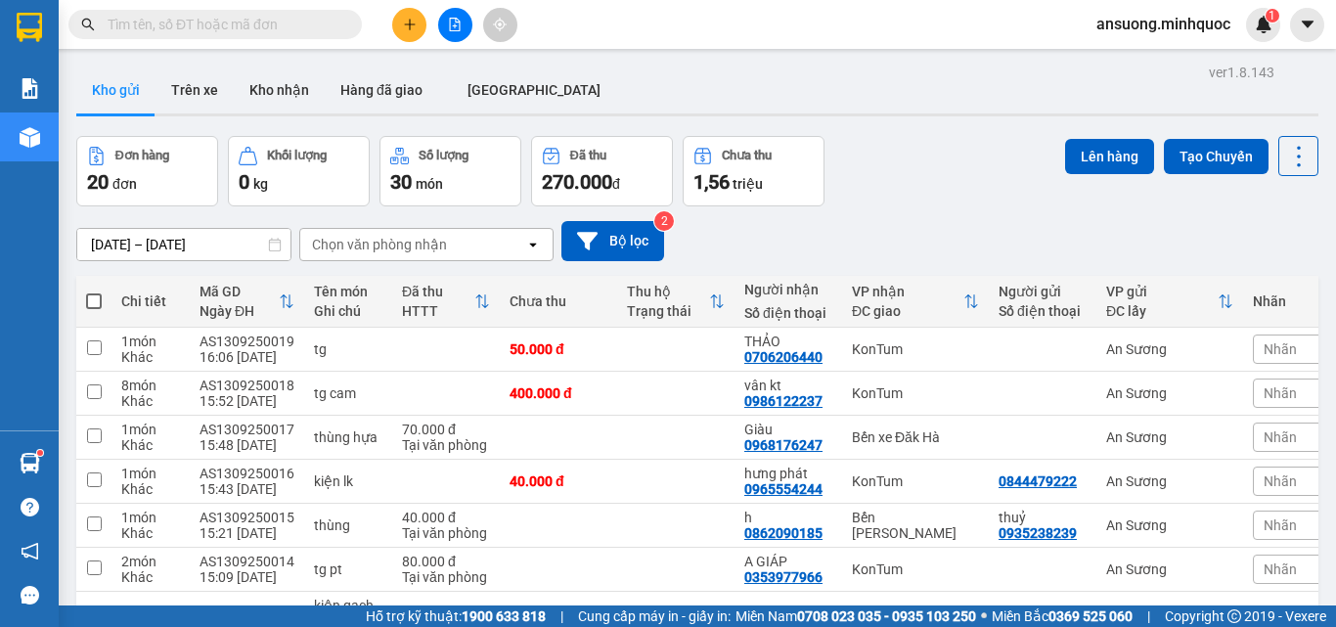
click at [925, 148] on div "Đơn hàng 20 đơn Khối lượng 0 kg Số lượng 30 món Đã thu 270.000 đ Chưa thu 1,56 …" at bounding box center [697, 171] width 1242 height 70
click at [275, 92] on button "Kho nhận" at bounding box center [279, 90] width 91 height 47
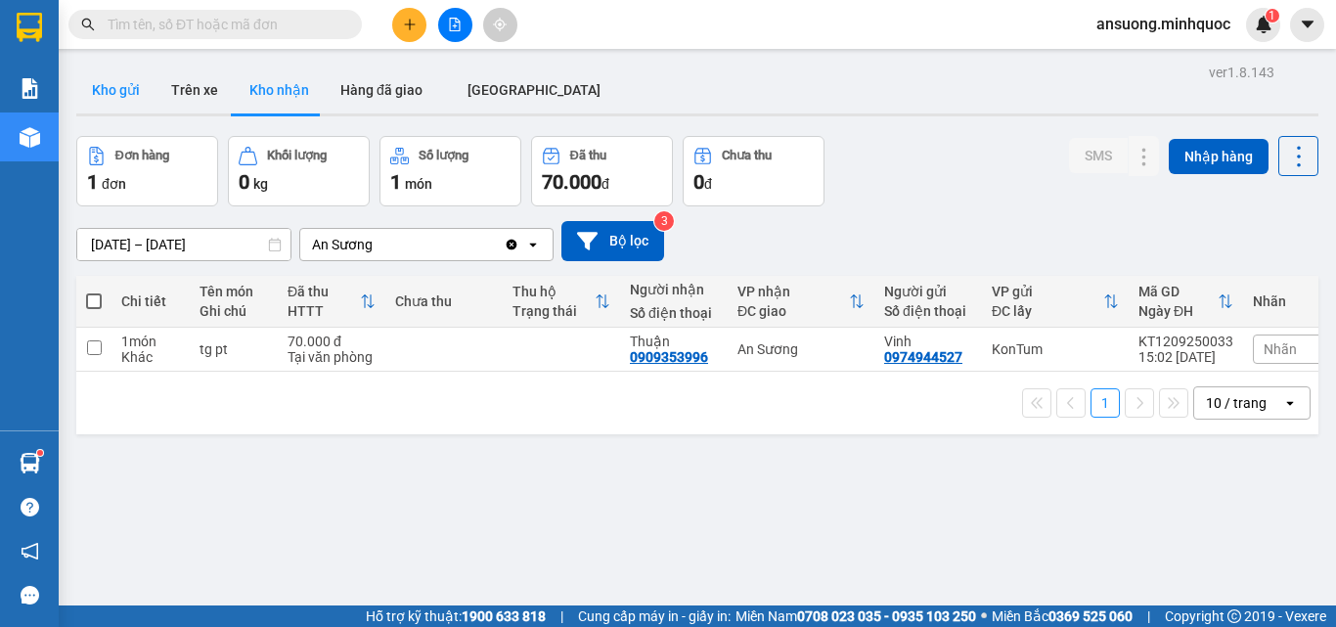
click at [117, 104] on button "Kho gửi" at bounding box center [115, 90] width 79 height 47
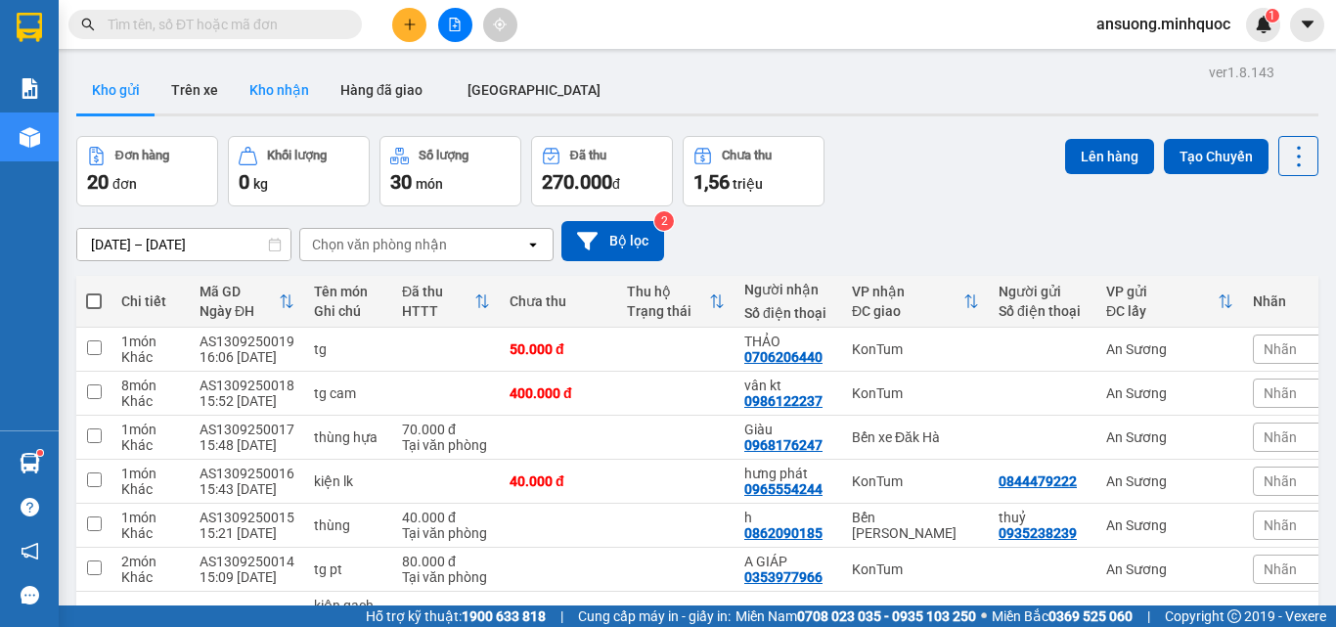
click at [278, 106] on button "Kho nhận" at bounding box center [279, 90] width 91 height 47
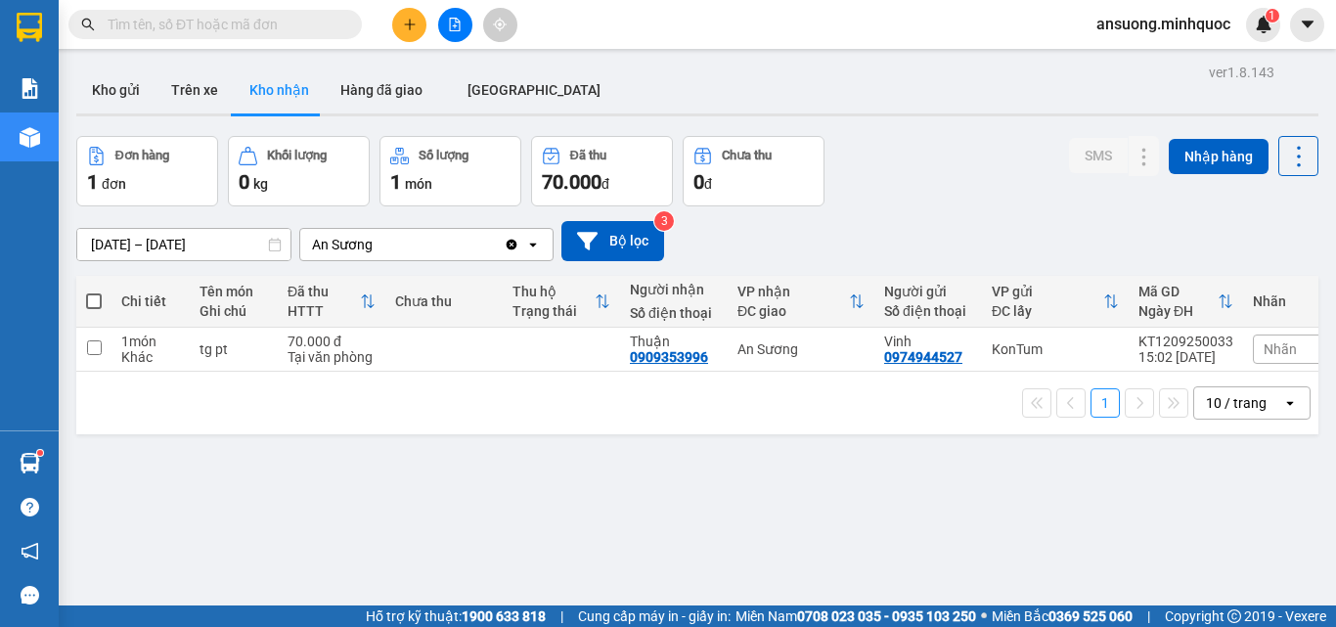
click at [845, 117] on div "Kho gửi Trên [PERSON_NAME] nhận Hàng đã giao [GEOGRAPHIC_DATA]" at bounding box center [697, 93] width 1242 height 52
click at [1043, 160] on div "Đơn hàng 1 đơn Khối lượng 0 kg Số lượng 1 món Đã thu 70.000 đ Chưa thu 0 đ SMS …" at bounding box center [697, 171] width 1242 height 70
click at [87, 76] on button "Kho gửi" at bounding box center [115, 90] width 79 height 47
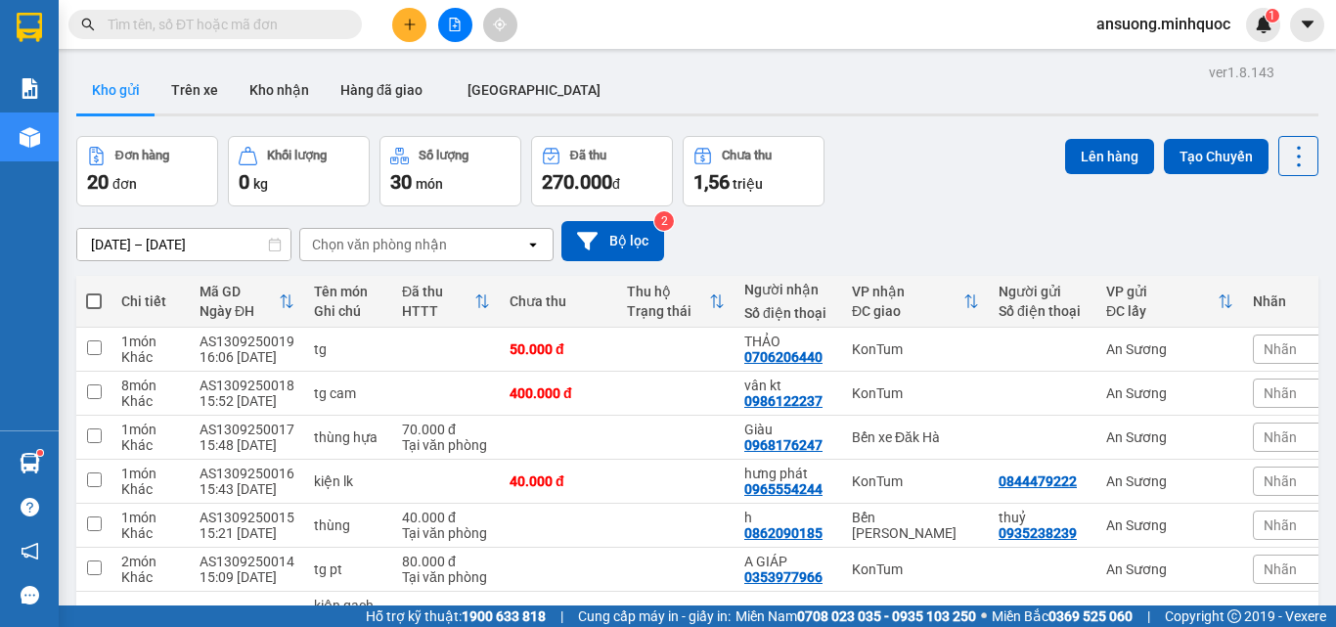
drag, startPoint x: 92, startPoint y: 101, endPoint x: 107, endPoint y: 59, distance: 44.6
click at [92, 102] on button "Kho gửi" at bounding box center [115, 90] width 79 height 47
click at [126, 2] on div "Kết quả tìm kiếm ( 1 ) Bộ lọc Mã ĐH Trạng thái Món hàng Thu hộ Tổng cước Chưa c…" at bounding box center [668, 24] width 1336 height 49
click at [309, 86] on button "Kho nhận" at bounding box center [279, 90] width 91 height 47
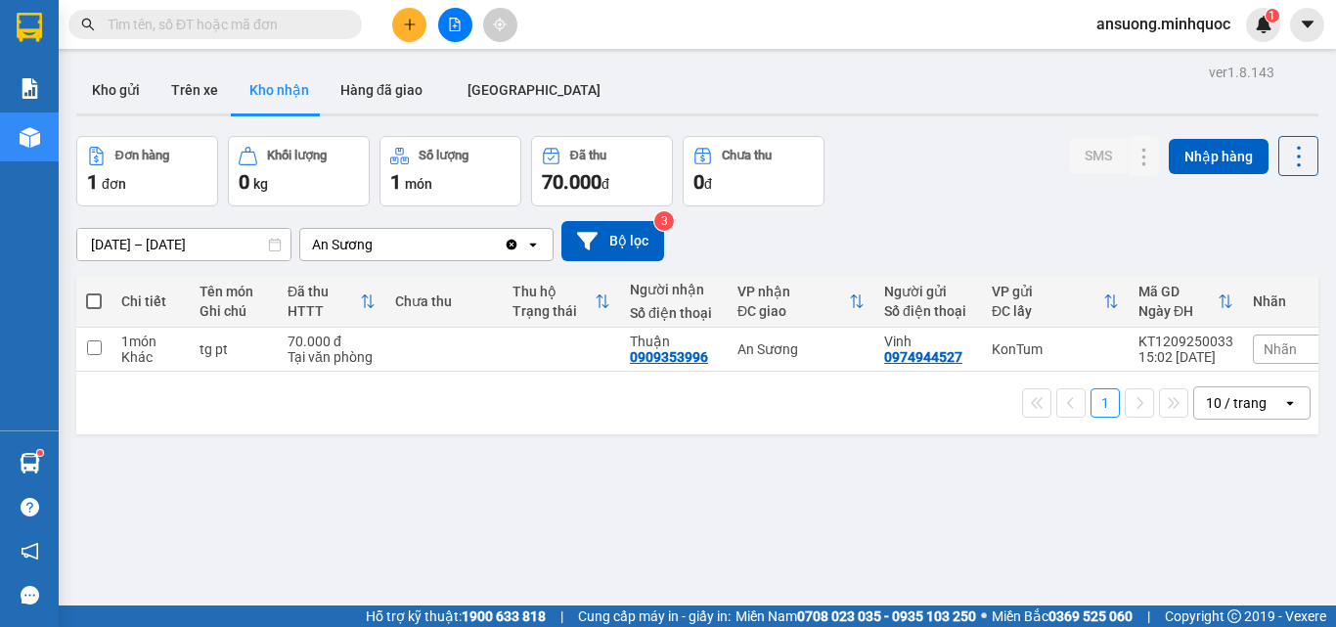
click at [401, 23] on button at bounding box center [409, 25] width 34 height 34
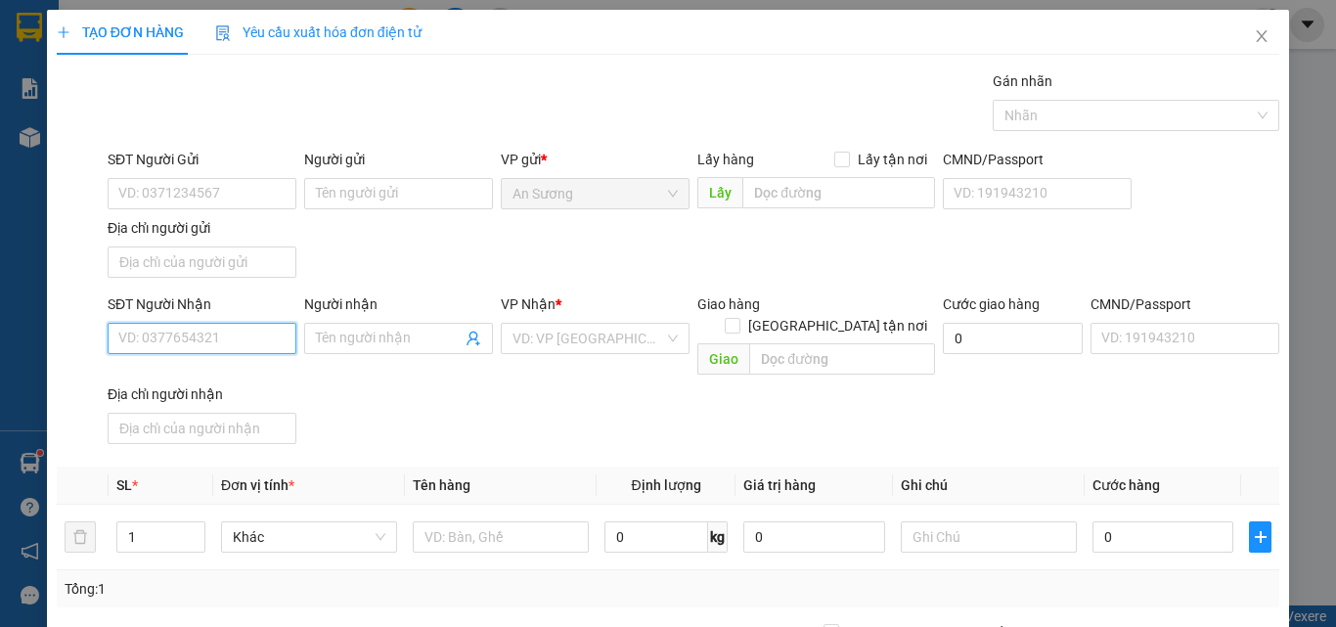
click at [181, 339] on input "SĐT Người Nhận" at bounding box center [202, 338] width 189 height 31
type input "8999"
click at [392, 401] on div "SĐT Người Nhận 8999 8999 Người nhận Tên người nhận VP Nhận * VD: VP [GEOGRAPHIC…" at bounding box center [694, 372] width 1180 height 158
click at [226, 347] on input "8999" at bounding box center [202, 338] width 189 height 31
drag, startPoint x: 182, startPoint y: 340, endPoint x: 35, endPoint y: 346, distance: 146.9
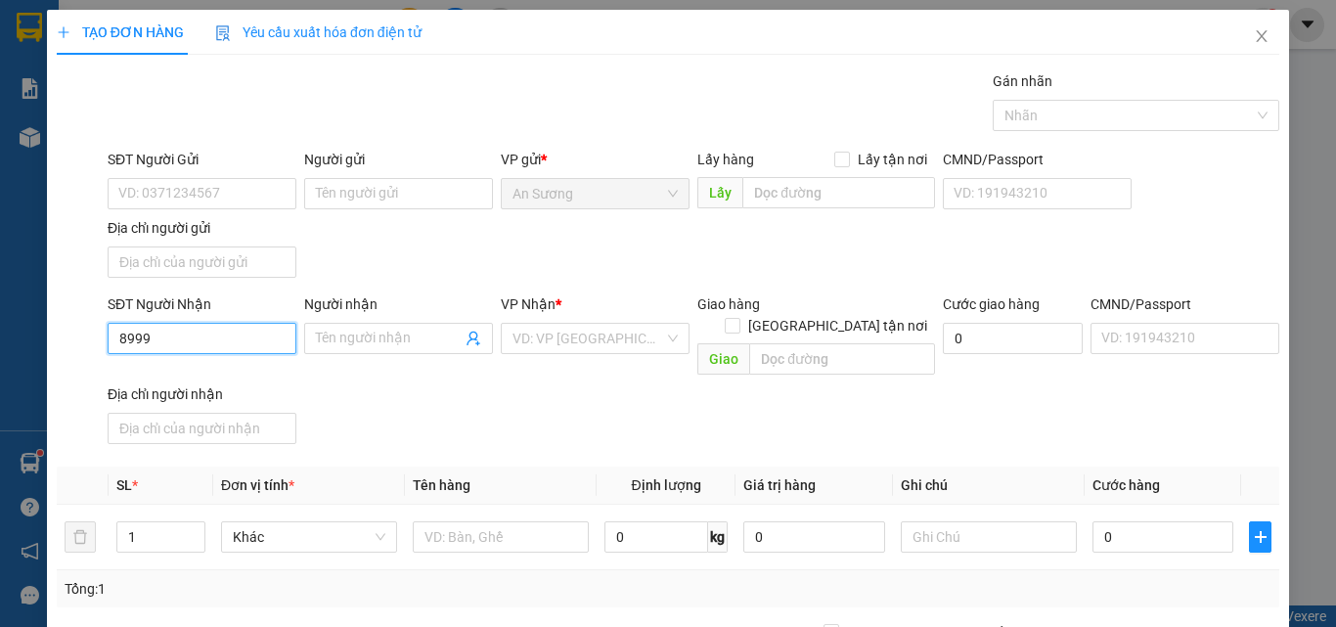
click at [35, 346] on div "TẠO ĐƠN HÀNG Yêu cầu xuất hóa đơn điện tử Transit Pickup Surcharge Ids Transit …" at bounding box center [668, 313] width 1336 height 627
click at [156, 338] on input "SĐT Người Nhận" at bounding box center [202, 338] width 189 height 31
type input "0763578999"
drag, startPoint x: 349, startPoint y: 376, endPoint x: 513, endPoint y: 385, distance: 163.7
click at [350, 377] on div "SĐT Người Nhận 0763578999 Người nhận Tên người nhận VP Nhận * VD: VP Sài Gòn Gi…" at bounding box center [694, 372] width 1180 height 158
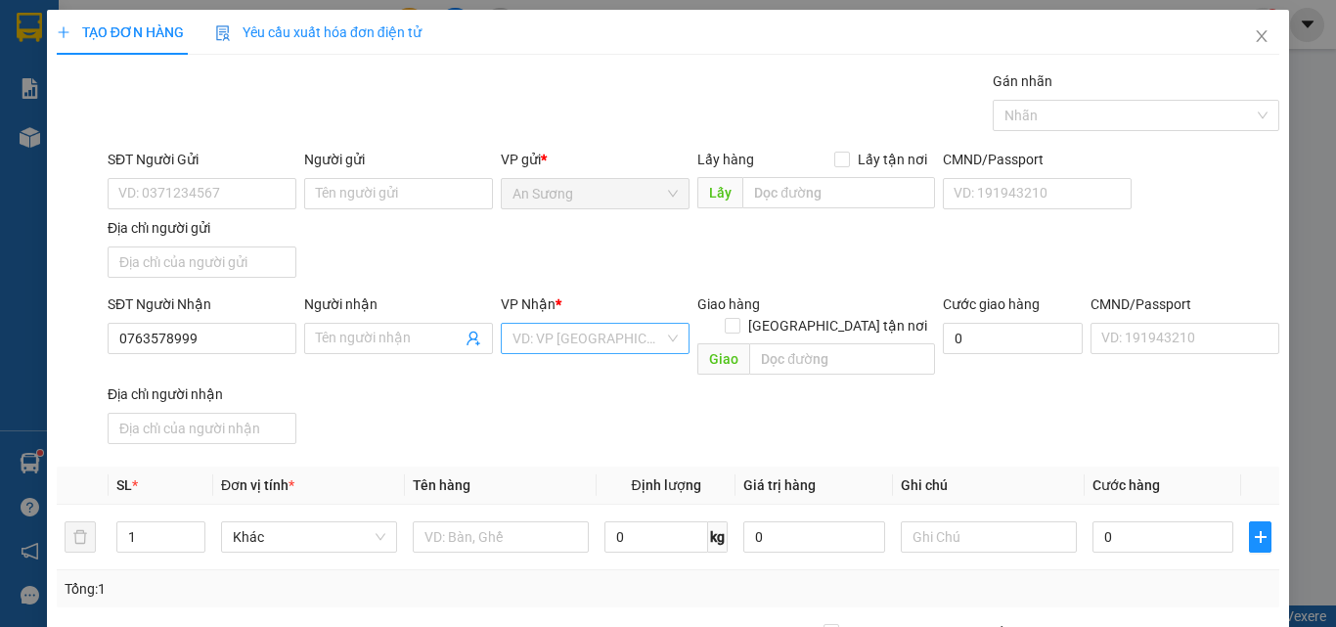
click at [575, 353] on div "VD: VP [GEOGRAPHIC_DATA]" at bounding box center [595, 338] width 189 height 31
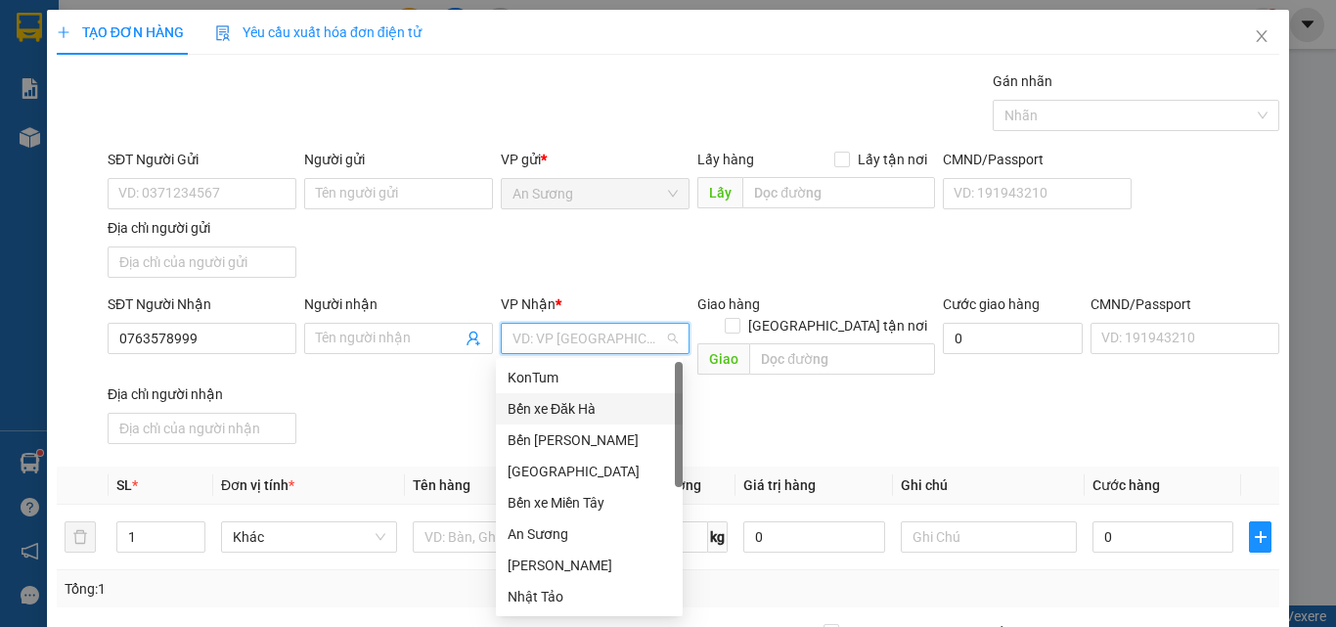
click at [555, 412] on div "Bến xe Đăk Hà" at bounding box center [589, 409] width 163 height 22
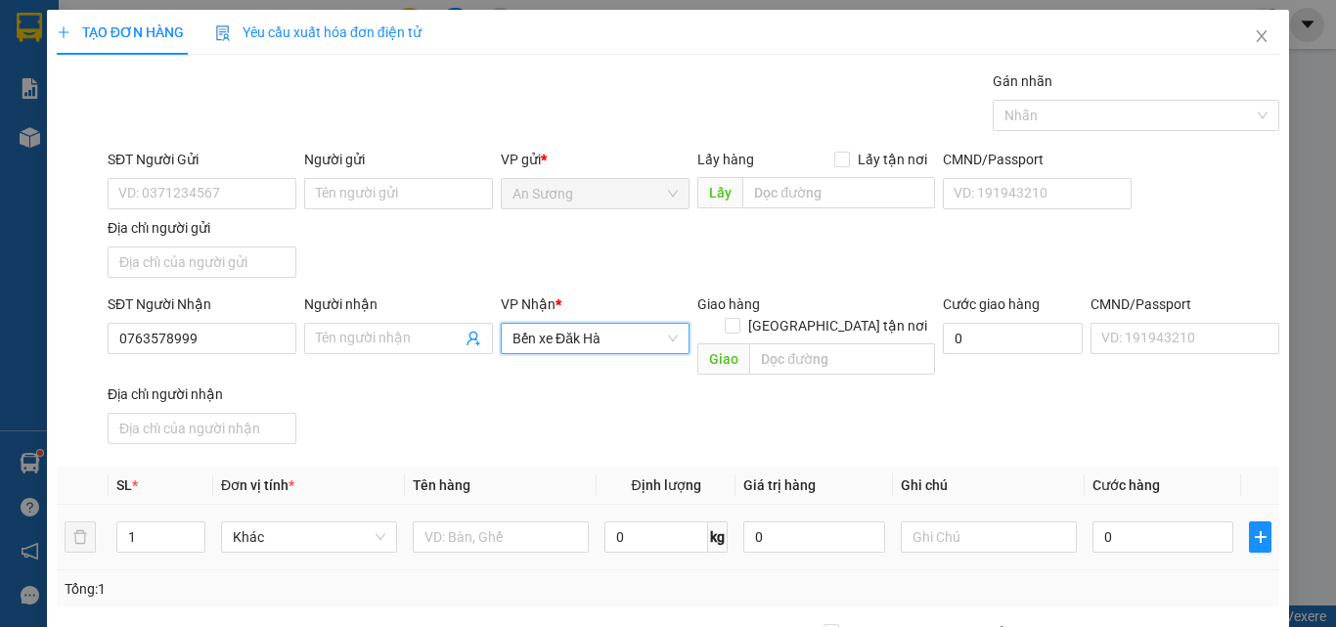
drag, startPoint x: 411, startPoint y: 414, endPoint x: 352, endPoint y: 494, distance: 99.4
click at [411, 417] on div "SĐT Người Nhận 0763578999 Người nhận Tên người nhận VP Nhận * Bến xe Đăk Hà Bến…" at bounding box center [694, 372] width 1180 height 158
click at [350, 345] on input "Người nhận" at bounding box center [389, 339] width 146 height 22
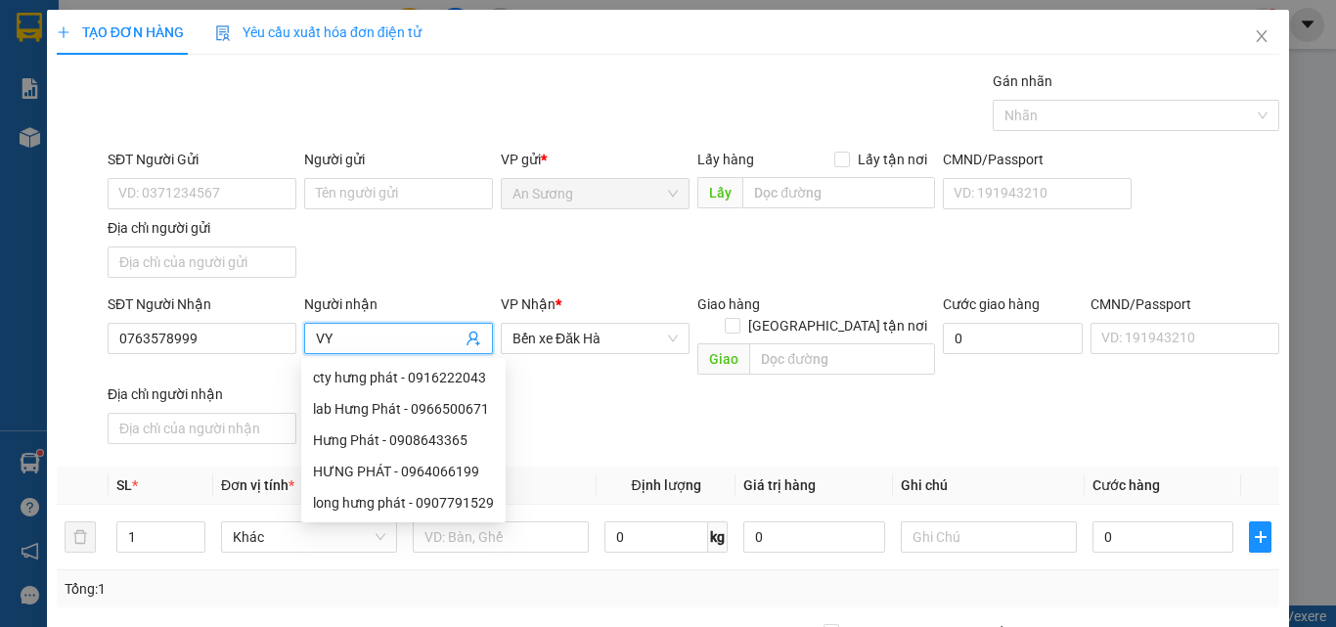
type input "VY"
click at [432, 255] on div "SĐT Người Gửi VD: 0371234567 Người gửi Tên người gửi VP gửi * An Sương Lấy hàng…" at bounding box center [694, 217] width 1180 height 137
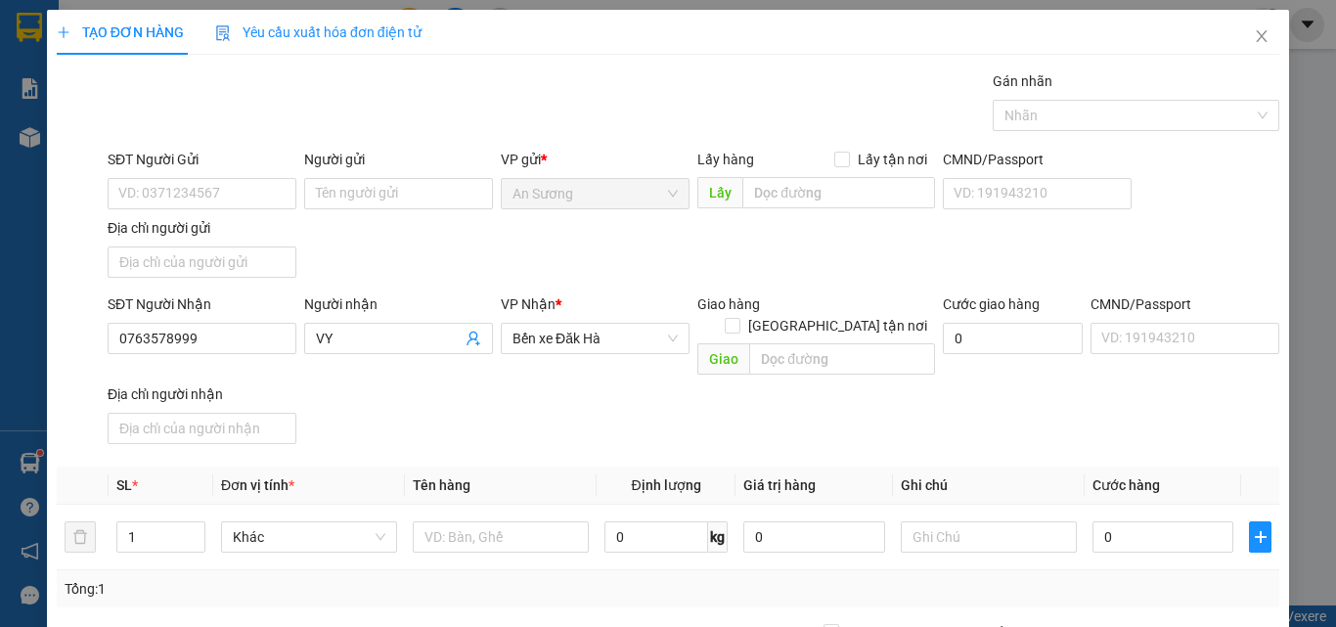
click at [604, 309] on div "VP Nhận *" at bounding box center [595, 304] width 189 height 22
drag, startPoint x: 603, startPoint y: 338, endPoint x: 592, endPoint y: 386, distance: 50.1
click at [604, 338] on span "Bến xe Đăk Hà" at bounding box center [595, 338] width 165 height 29
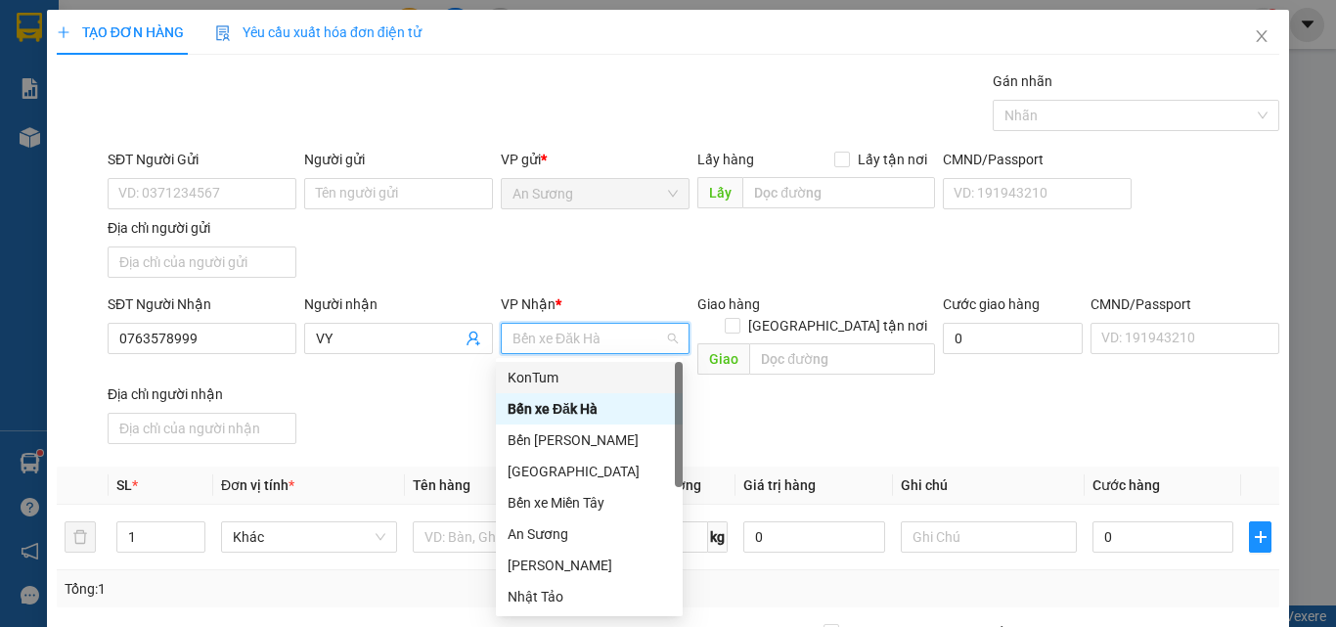
click at [556, 382] on div "KonTum" at bounding box center [589, 378] width 163 height 22
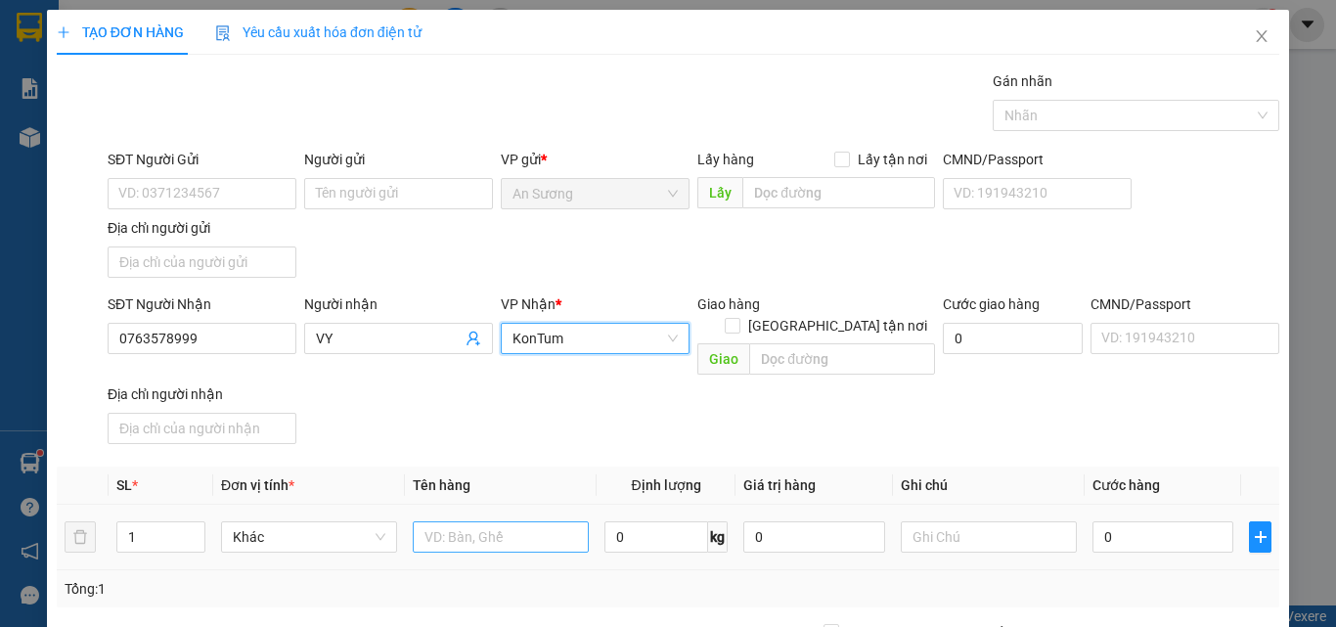
drag, startPoint x: 426, startPoint y: 446, endPoint x: 451, endPoint y: 509, distance: 67.6
click at [427, 467] on th "Tên hàng" at bounding box center [501, 486] width 192 height 38
click at [461, 521] on input "text" at bounding box center [501, 536] width 176 height 31
type input "CỤC"
click at [524, 424] on div "SĐT Người Nhận 0763578999 Người nhận VY VP Nhận * KonTum Giao hàng Giao tận nơi…" at bounding box center [694, 372] width 1180 height 158
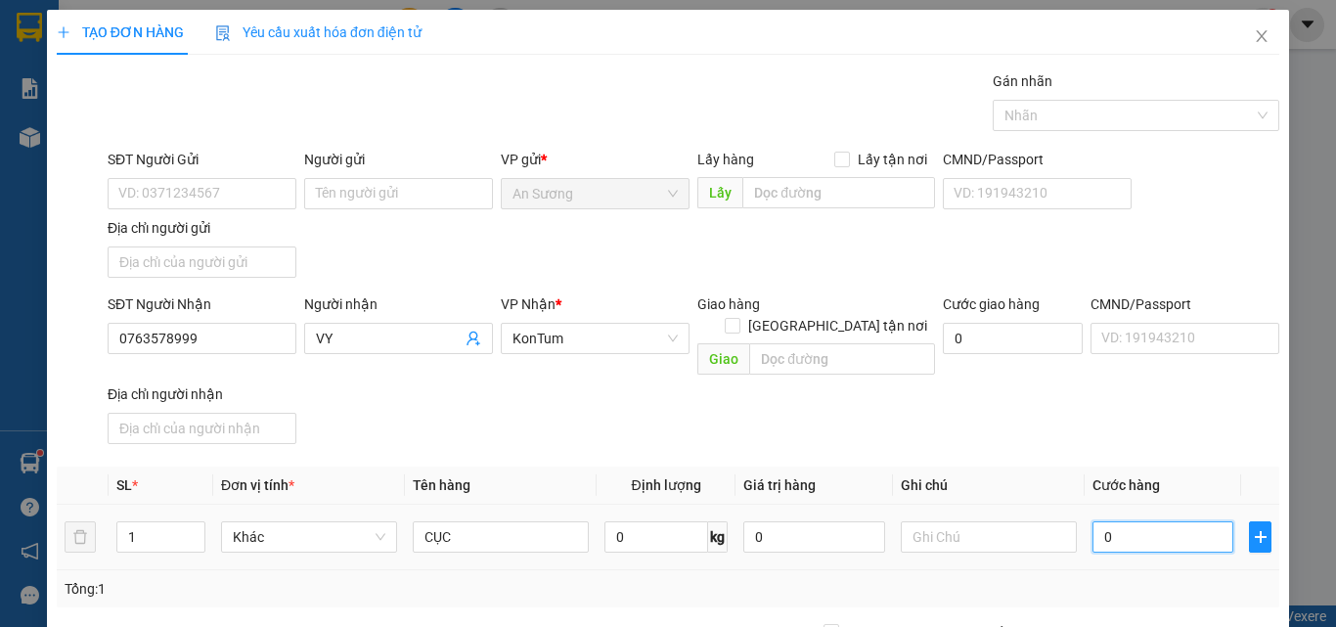
click at [1170, 521] on input "0" at bounding box center [1163, 536] width 141 height 31
type input "7"
type input "70"
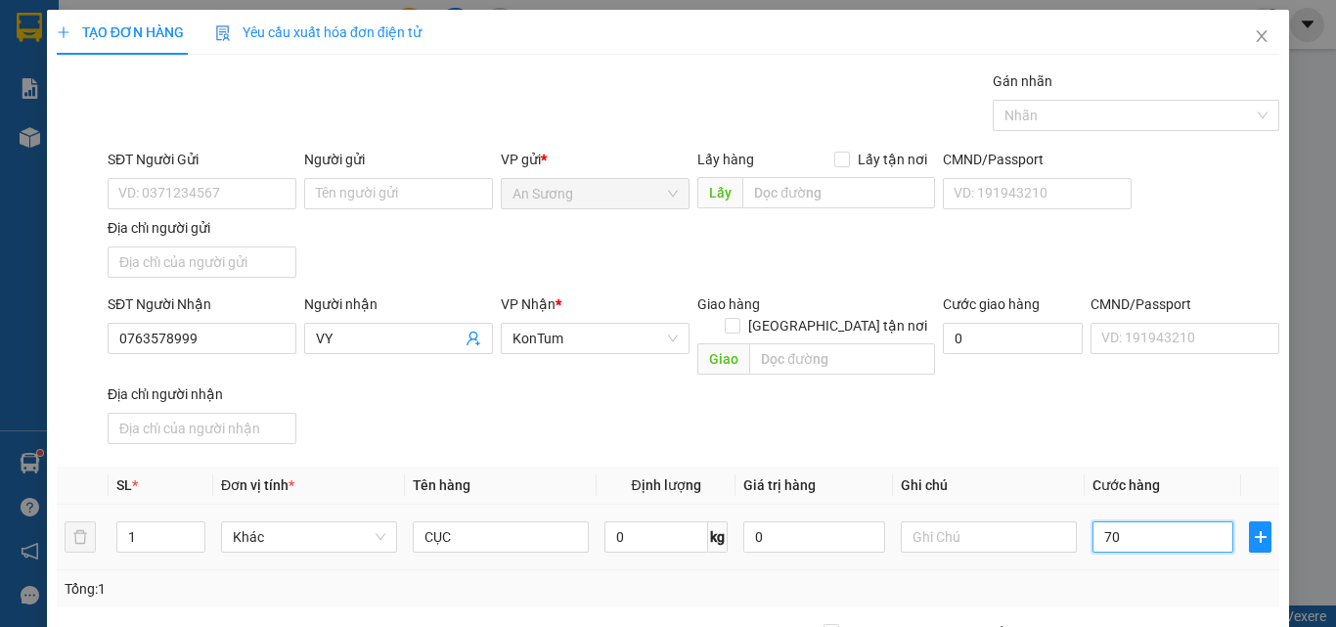
type input "70"
type input "70.000"
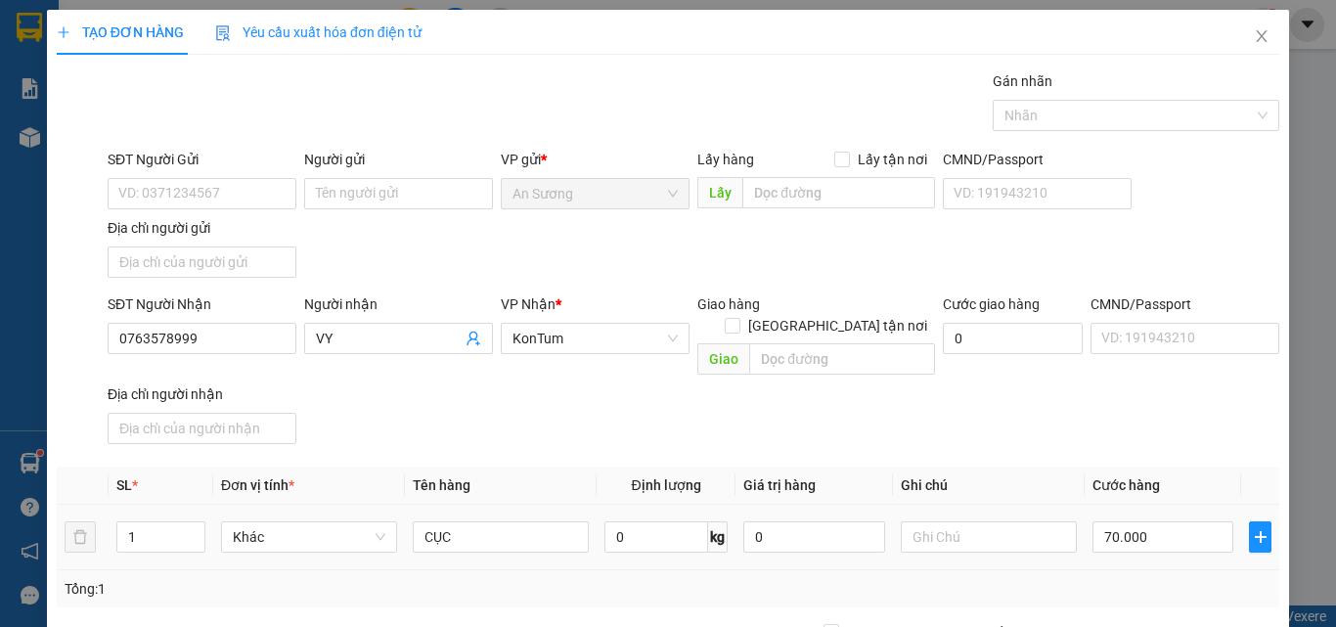
click at [1053, 425] on div "SĐT Người Nhận 0763578999 Người nhận VY VP Nhận * KonTum Giao hàng Giao tận nơi…" at bounding box center [694, 372] width 1180 height 158
click at [155, 202] on input "SĐT Người Gửi" at bounding box center [202, 193] width 189 height 31
click at [147, 183] on input "SĐT Người Gửi" at bounding box center [202, 193] width 189 height 31
click at [145, 184] on input "SĐT Người Gửi" at bounding box center [202, 193] width 189 height 31
click at [150, 184] on input "SĐT Người Gửi" at bounding box center [202, 193] width 189 height 31
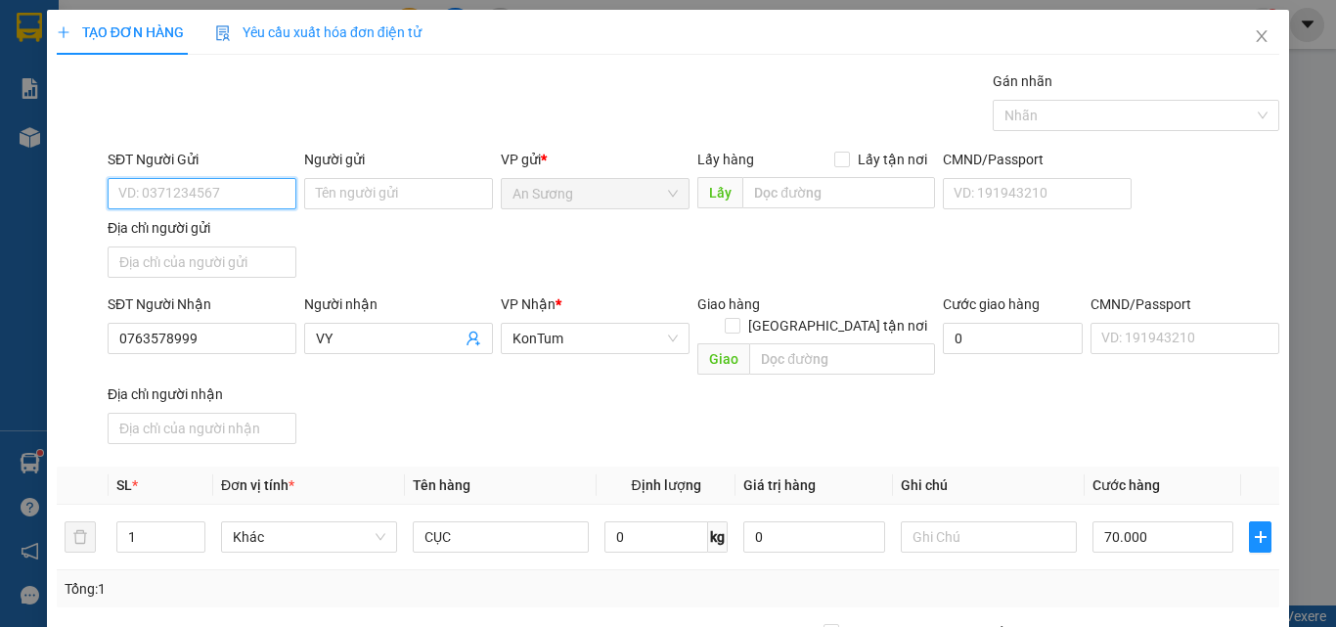
click at [175, 197] on input "SĐT Người Gửi" at bounding box center [202, 193] width 189 height 31
click at [224, 232] on div "0903133557" at bounding box center [199, 233] width 163 height 22
type input "0903133557"
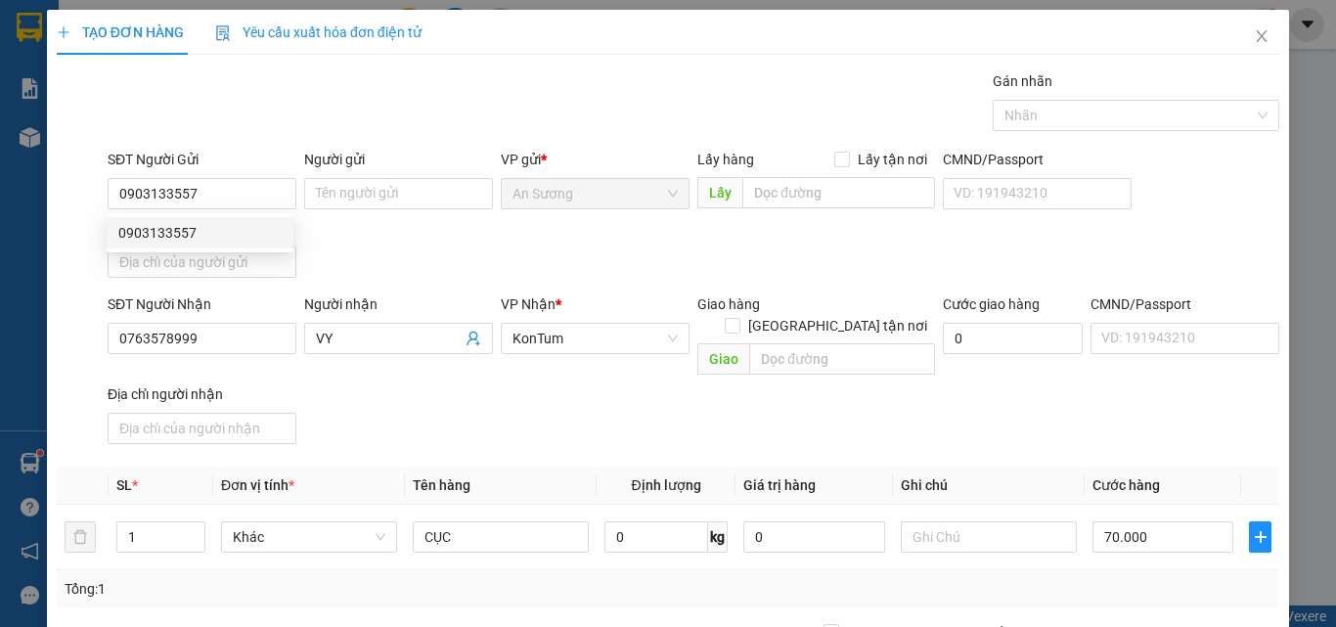
drag, startPoint x: 393, startPoint y: 256, endPoint x: 482, endPoint y: 359, distance: 135.9
click at [395, 257] on div "SĐT Người Gửi 0903133557 Người gửi Tên người gửi VP gửi * An Sương Lấy hàng Lấy…" at bounding box center [694, 217] width 1180 height 137
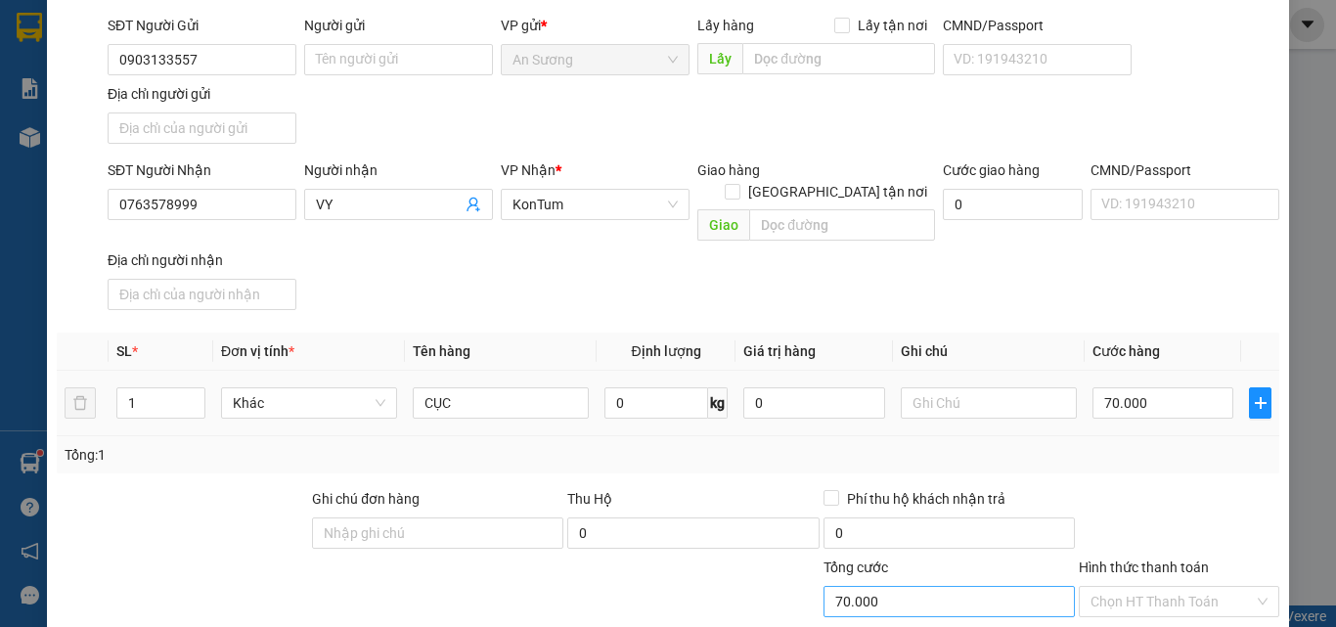
scroll to position [234, 0]
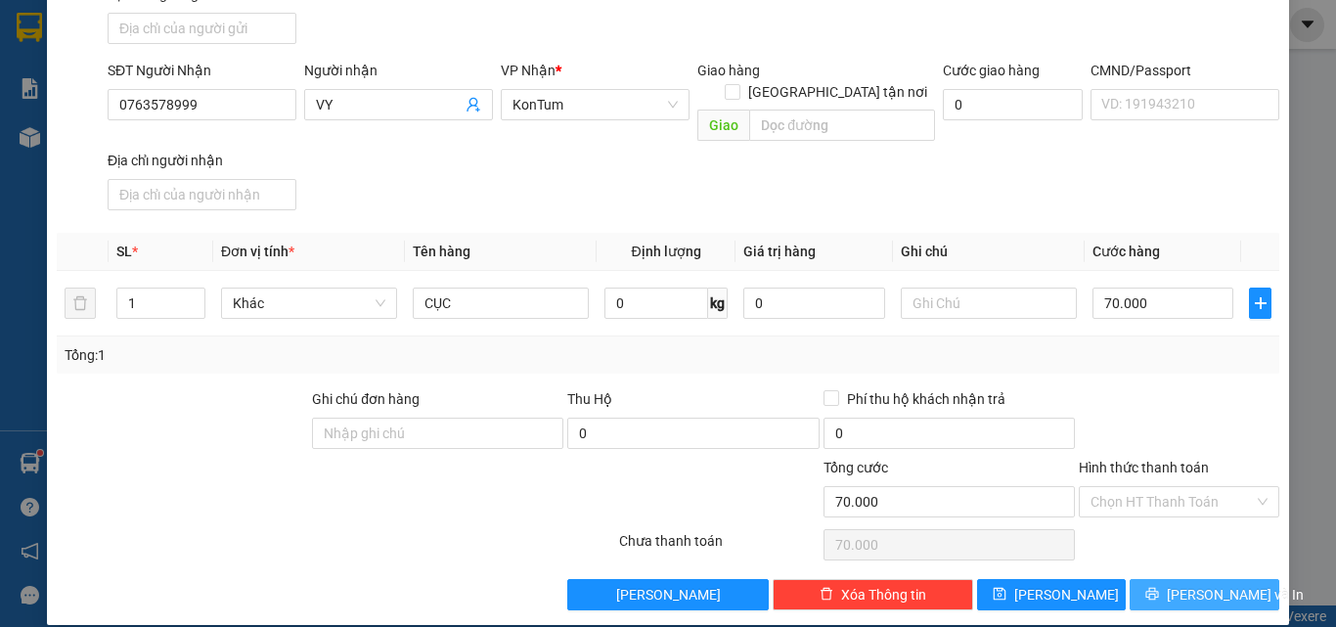
click at [1186, 584] on span "[PERSON_NAME] và In" at bounding box center [1235, 595] width 137 height 22
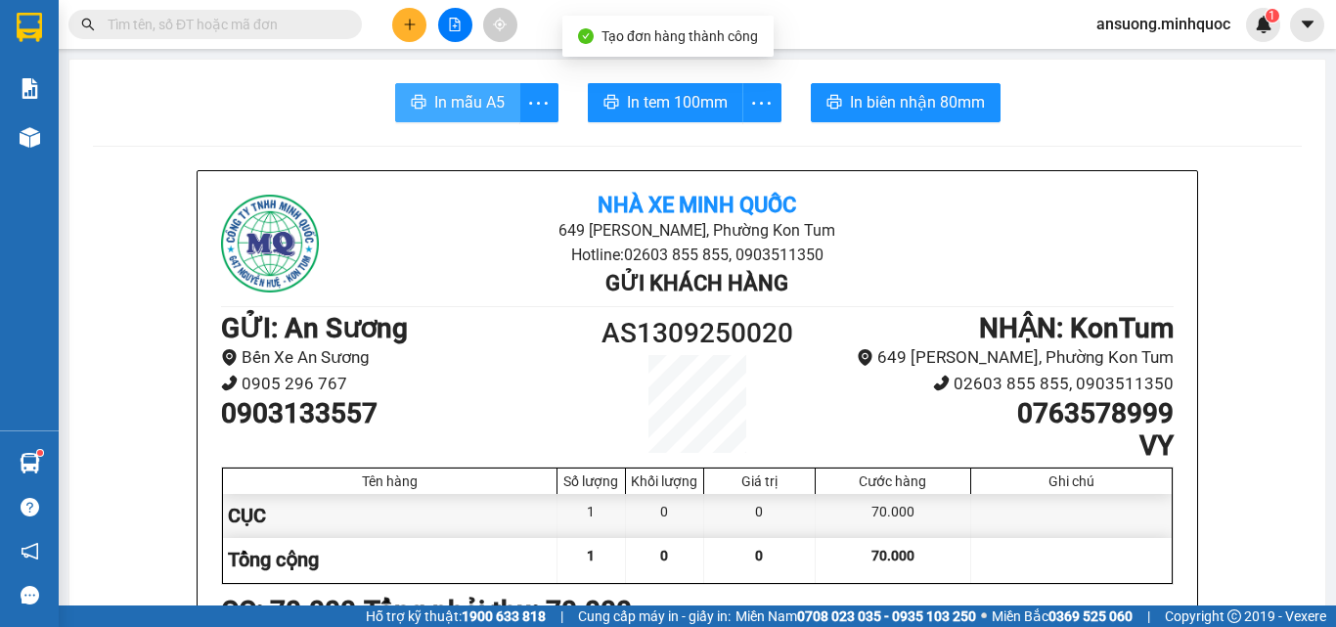
click at [456, 90] on span "In mẫu A5" at bounding box center [469, 102] width 70 height 24
click at [457, 107] on span "In mẫu A5" at bounding box center [469, 102] width 70 height 24
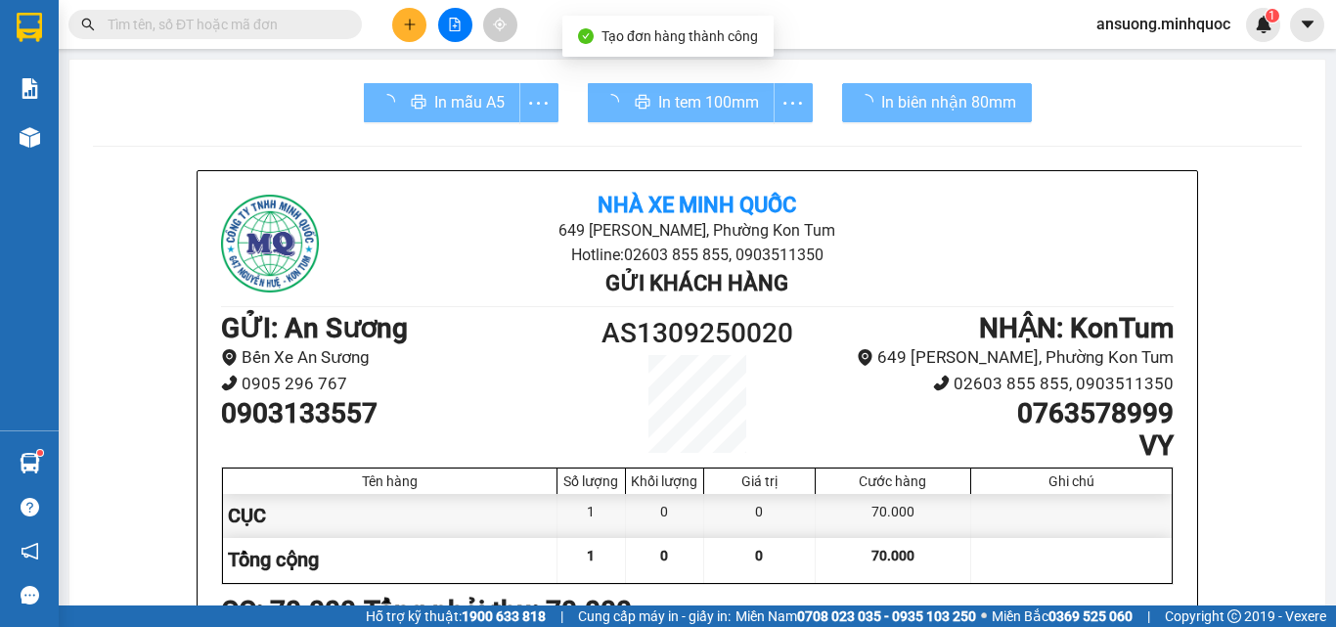
click at [1024, 561] on div at bounding box center [1071, 560] width 201 height 44
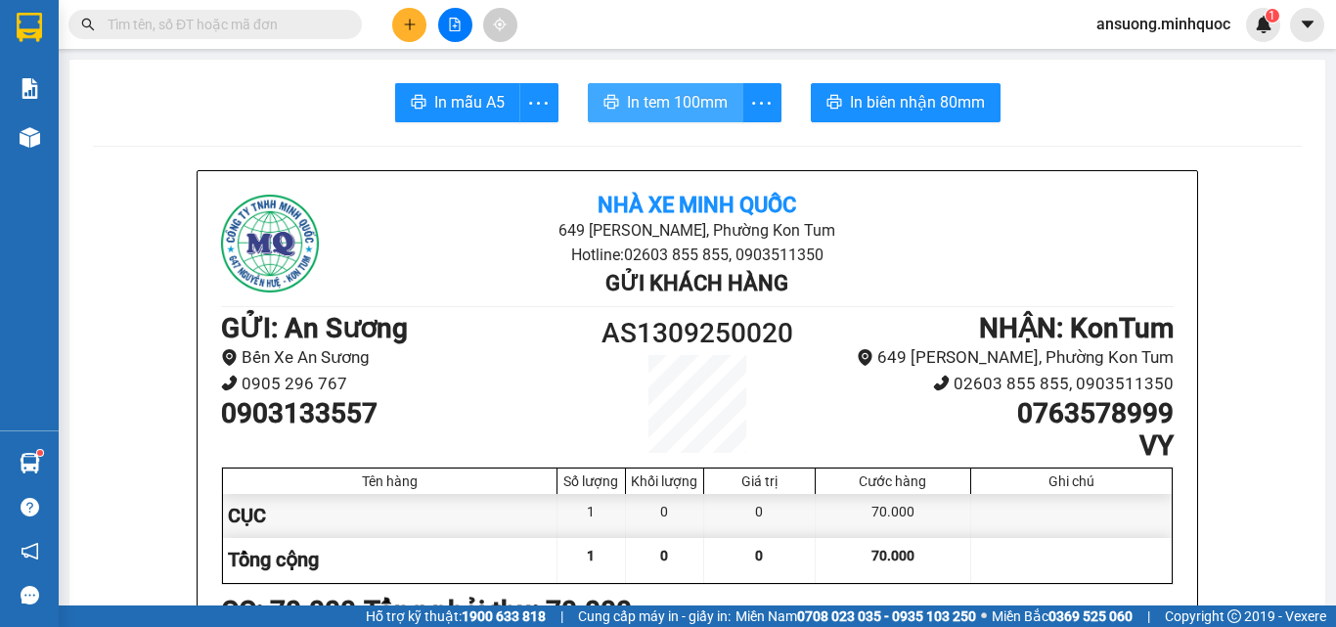
click at [693, 104] on span "In tem 100mm" at bounding box center [677, 102] width 101 height 24
click at [642, 13] on div "Kết quả tìm kiếm ( 1 ) Bộ lọc Mã ĐH Trạng thái Món hàng Thu hộ Tổng cước Chưa c…" at bounding box center [668, 24] width 1336 height 49
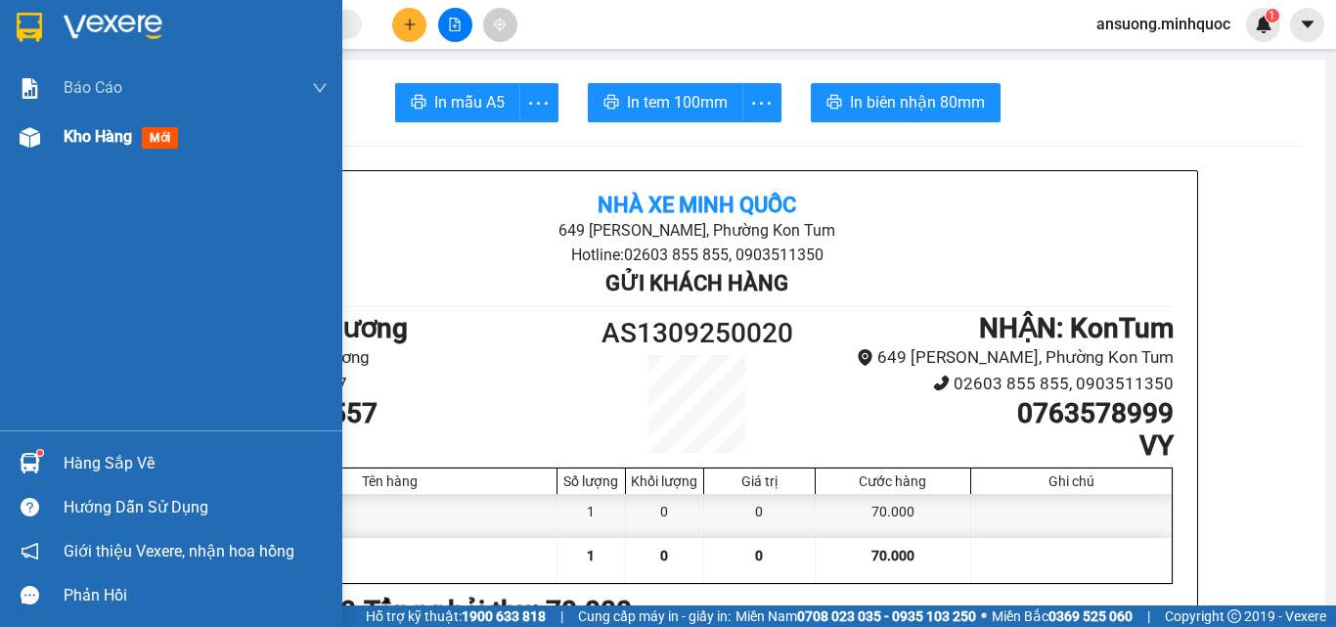
click at [3, 153] on div "Kho hàng mới" at bounding box center [171, 137] width 342 height 49
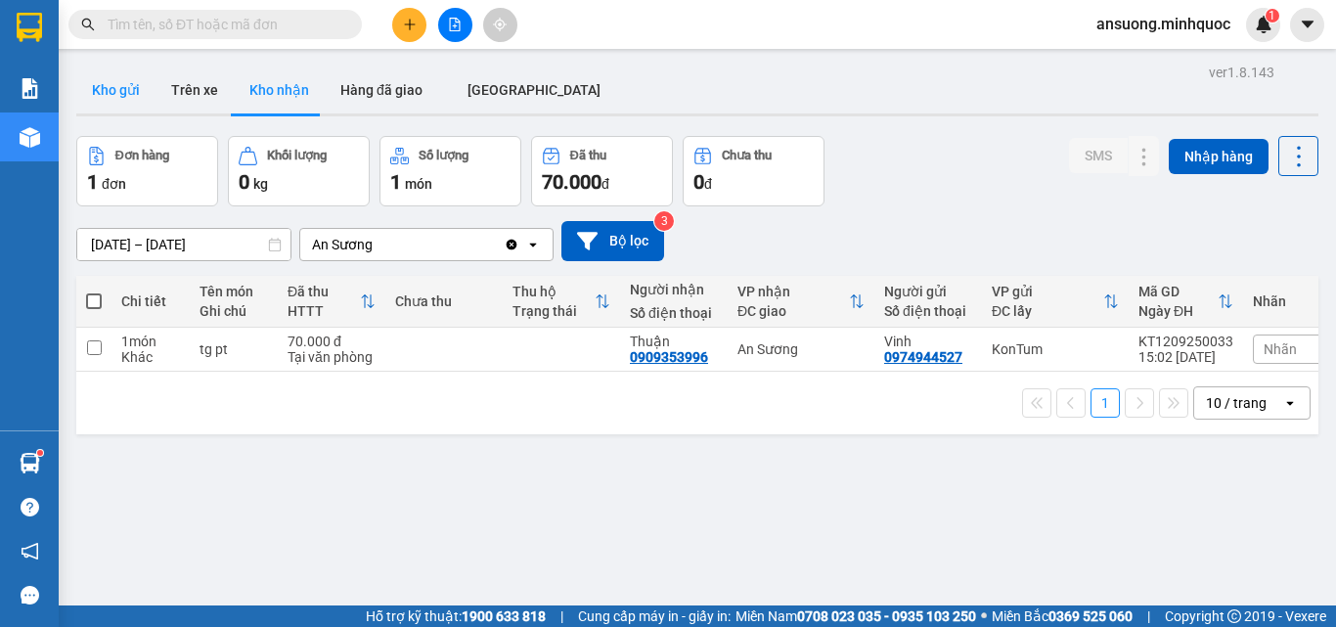
click at [70, 85] on main "ver 1.8.143 Kho gửi Trên xe Kho nhận Hàng đã giao [GEOGRAPHIC_DATA] Đơn hàng 1 …" at bounding box center [668, 303] width 1336 height 606
click at [114, 93] on button "Kho gửi" at bounding box center [115, 90] width 79 height 47
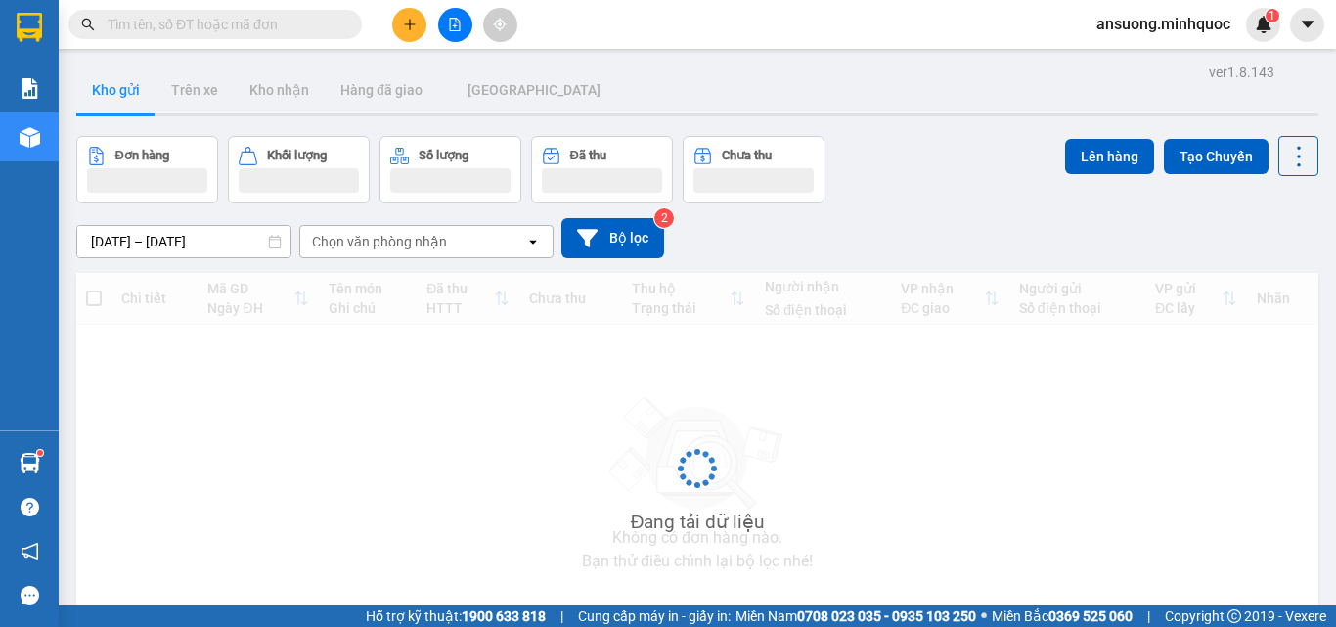
click at [114, 93] on button "Kho gửi" at bounding box center [115, 90] width 79 height 47
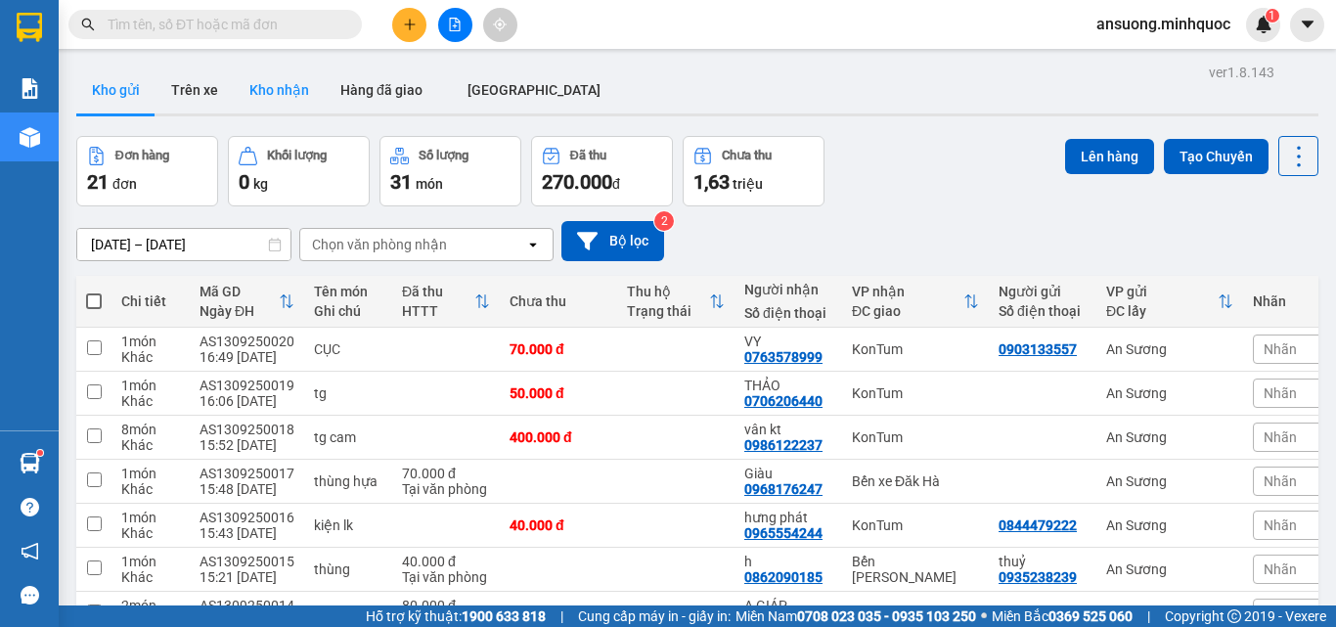
click at [292, 79] on button "Kho nhận" at bounding box center [279, 90] width 91 height 47
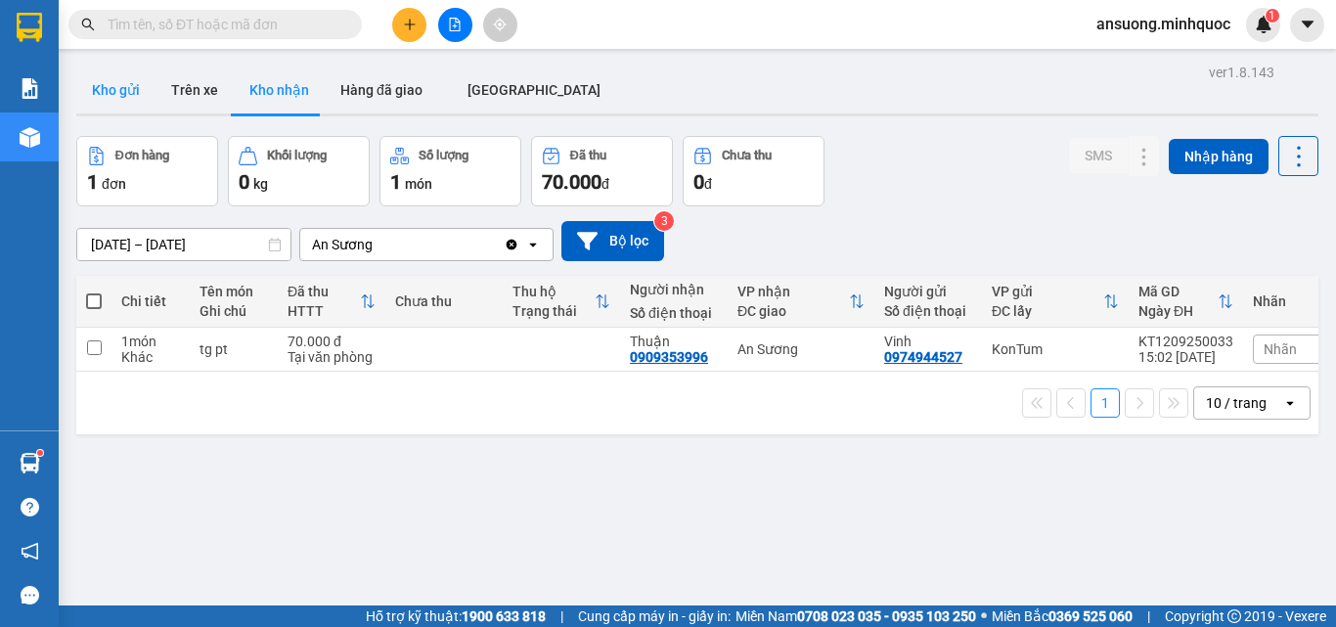
click at [113, 97] on button "Kho gửi" at bounding box center [115, 90] width 79 height 47
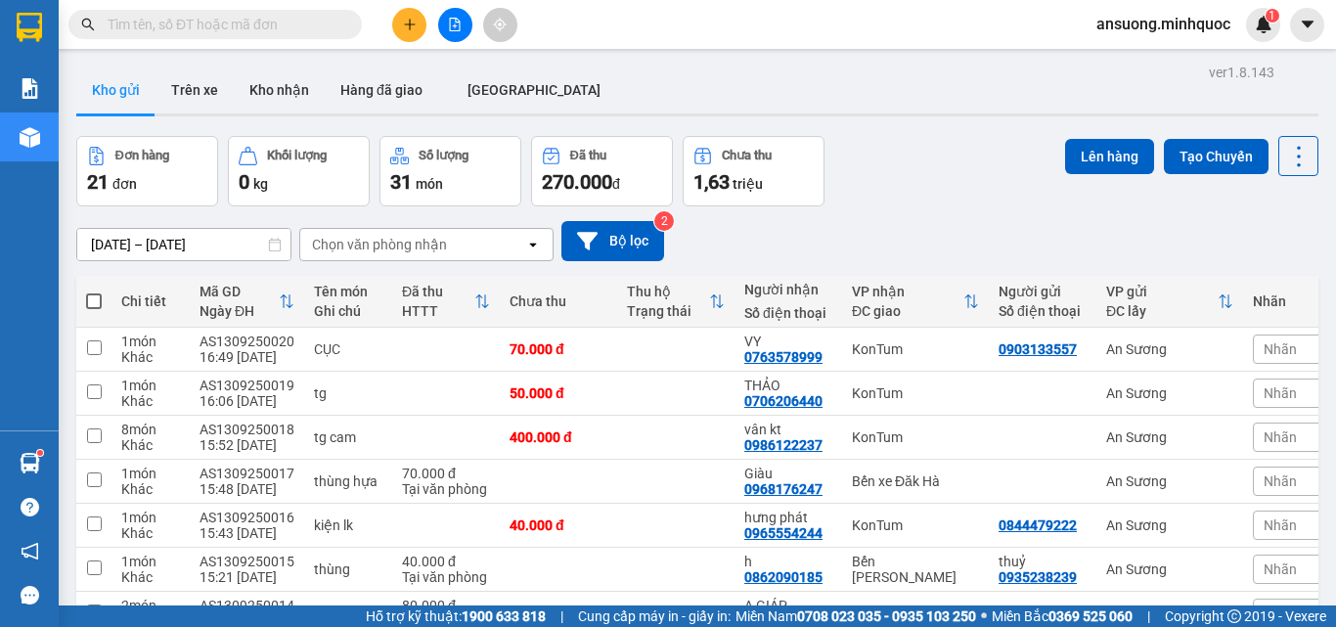
click at [261, 87] on button "Kho nhận" at bounding box center [279, 90] width 91 height 47
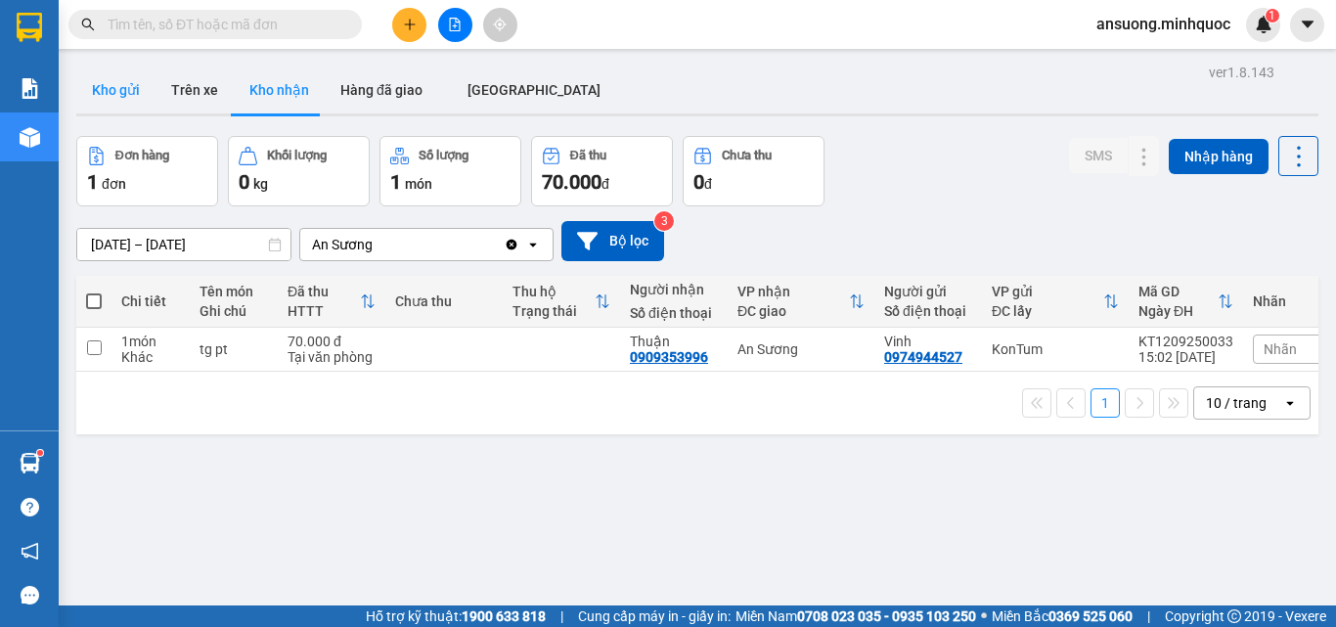
click at [114, 94] on button "Kho gửi" at bounding box center [115, 90] width 79 height 47
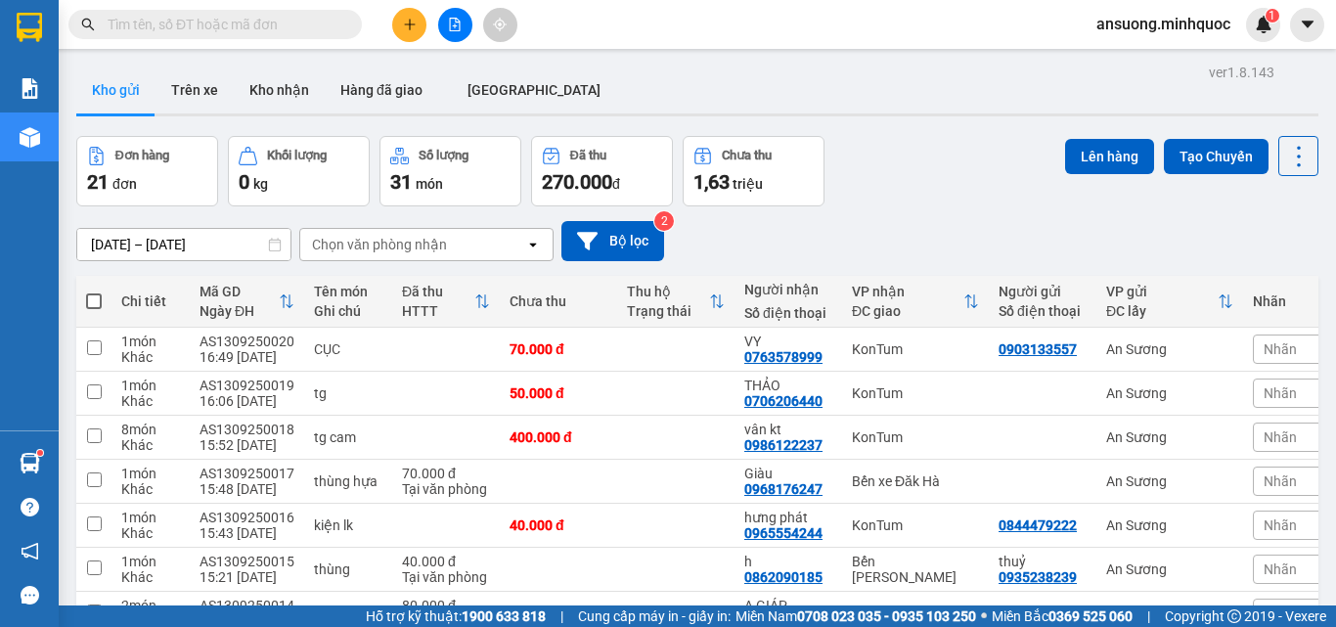
click at [214, 16] on input "text" at bounding box center [223, 25] width 231 height 22
click at [259, 92] on button "Kho nhận" at bounding box center [279, 90] width 91 height 47
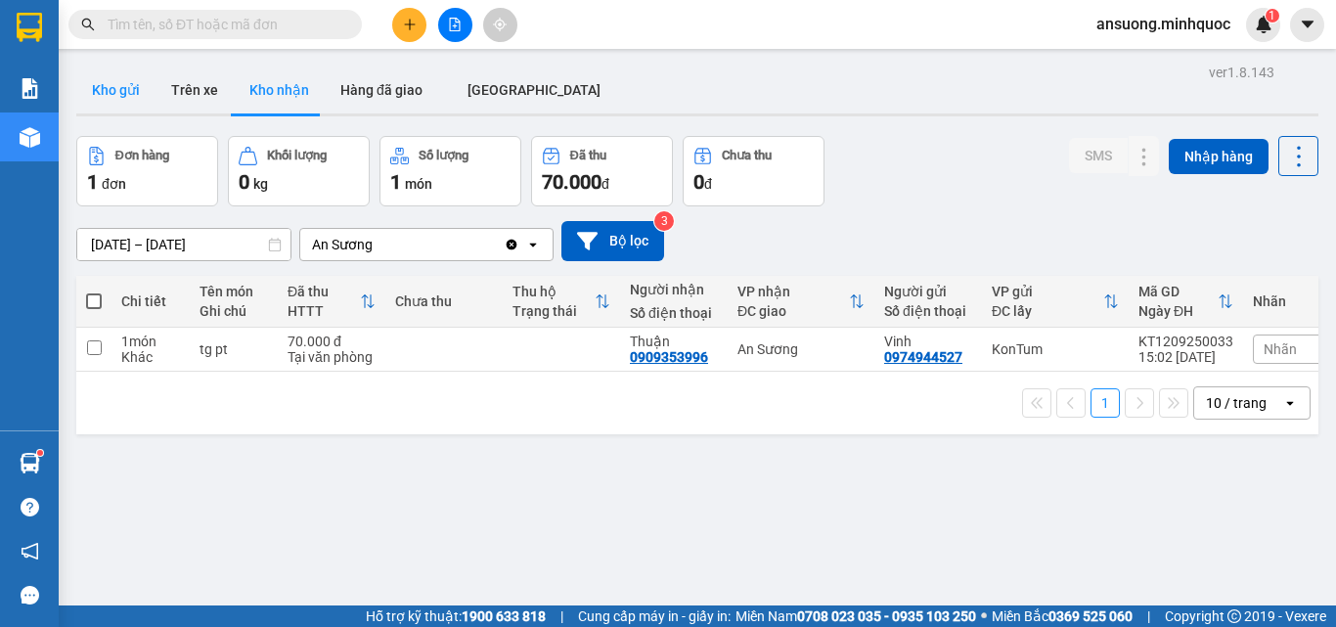
click at [143, 87] on button "Kho gửi" at bounding box center [115, 90] width 79 height 47
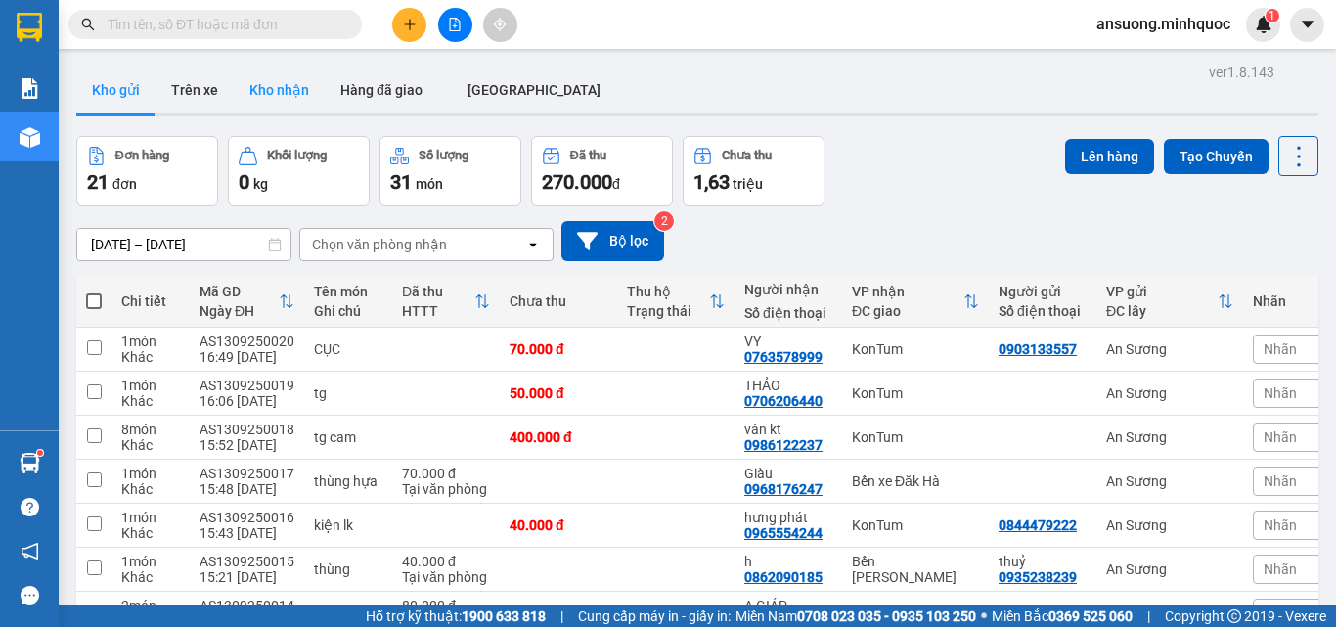
drag, startPoint x: 248, startPoint y: 94, endPoint x: 270, endPoint y: 113, distance: 28.4
click at [249, 93] on button "Kho nhận" at bounding box center [279, 90] width 91 height 47
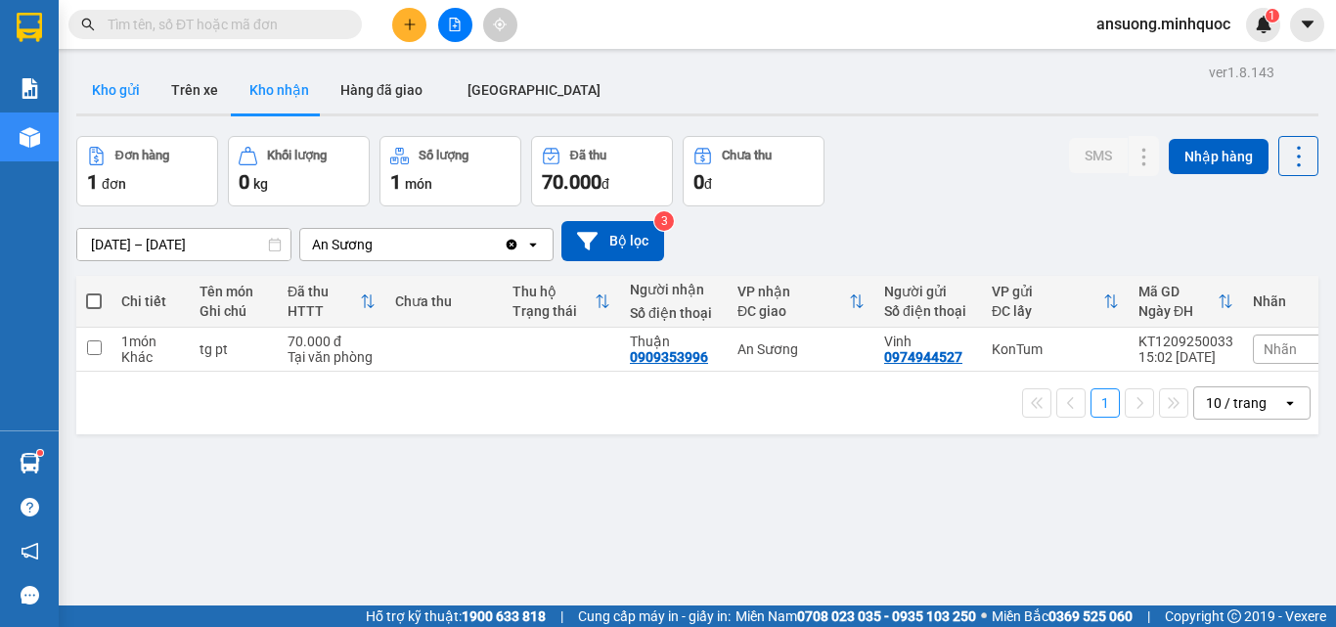
click at [121, 92] on button "Kho gửi" at bounding box center [115, 90] width 79 height 47
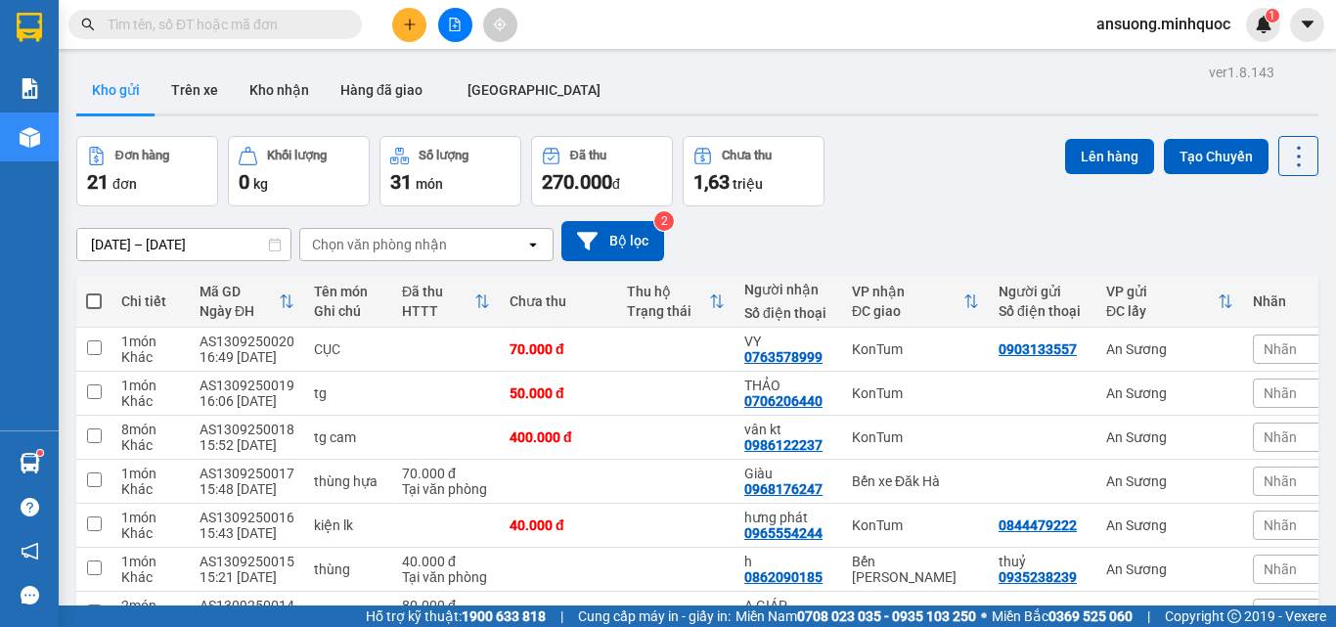
click at [410, 27] on icon "plus" at bounding box center [410, 25] width 14 height 14
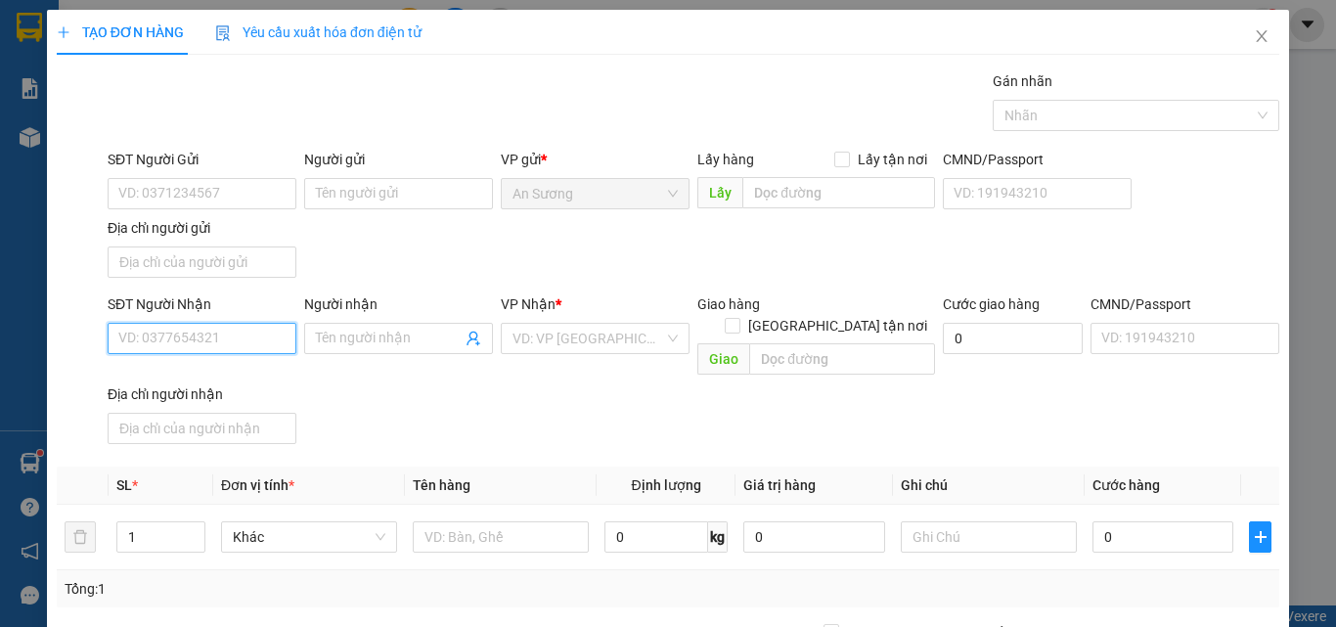
click at [158, 341] on input "SĐT Người Nhận" at bounding box center [202, 338] width 189 height 31
drag, startPoint x: 180, startPoint y: 371, endPoint x: 352, endPoint y: 383, distance: 172.6
click at [180, 370] on div "0769412339" at bounding box center [199, 378] width 163 height 22
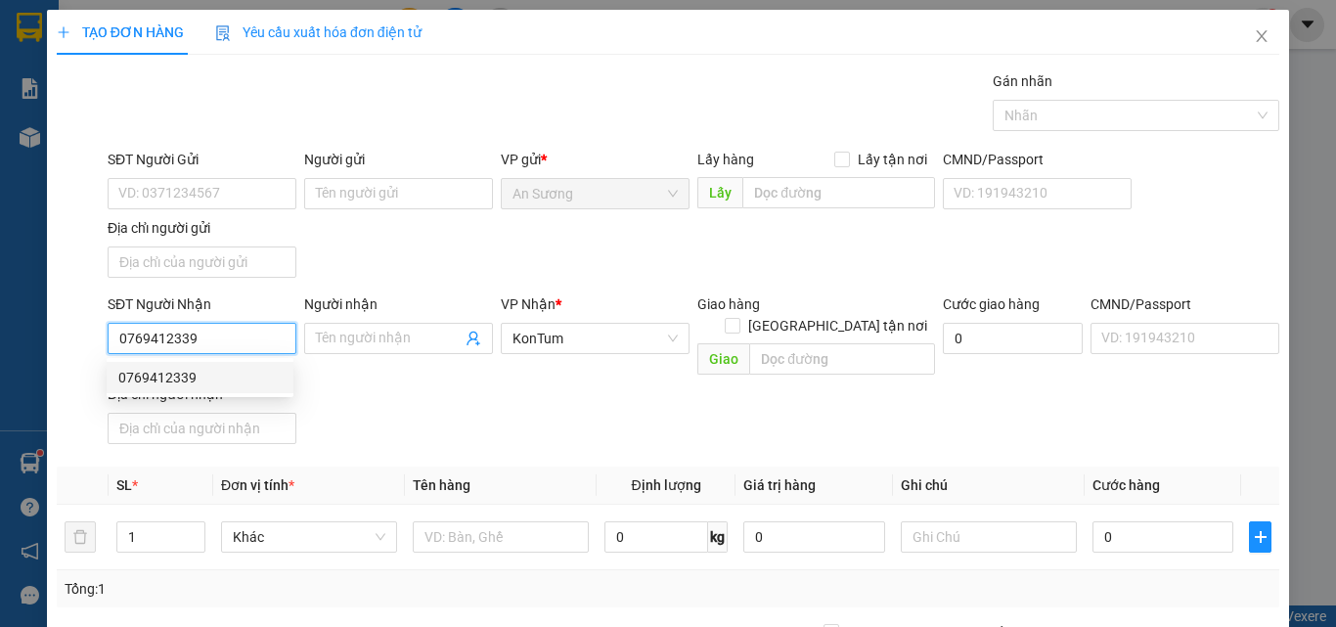
type input "0769412339"
drag, startPoint x: 369, startPoint y: 382, endPoint x: 357, endPoint y: 399, distance: 21.2
click at [370, 380] on div "SĐT Người Nhận 0769412339 Người nhận Tên người nhận VP Nhận * KonTum Giao hàng …" at bounding box center [694, 372] width 1180 height 158
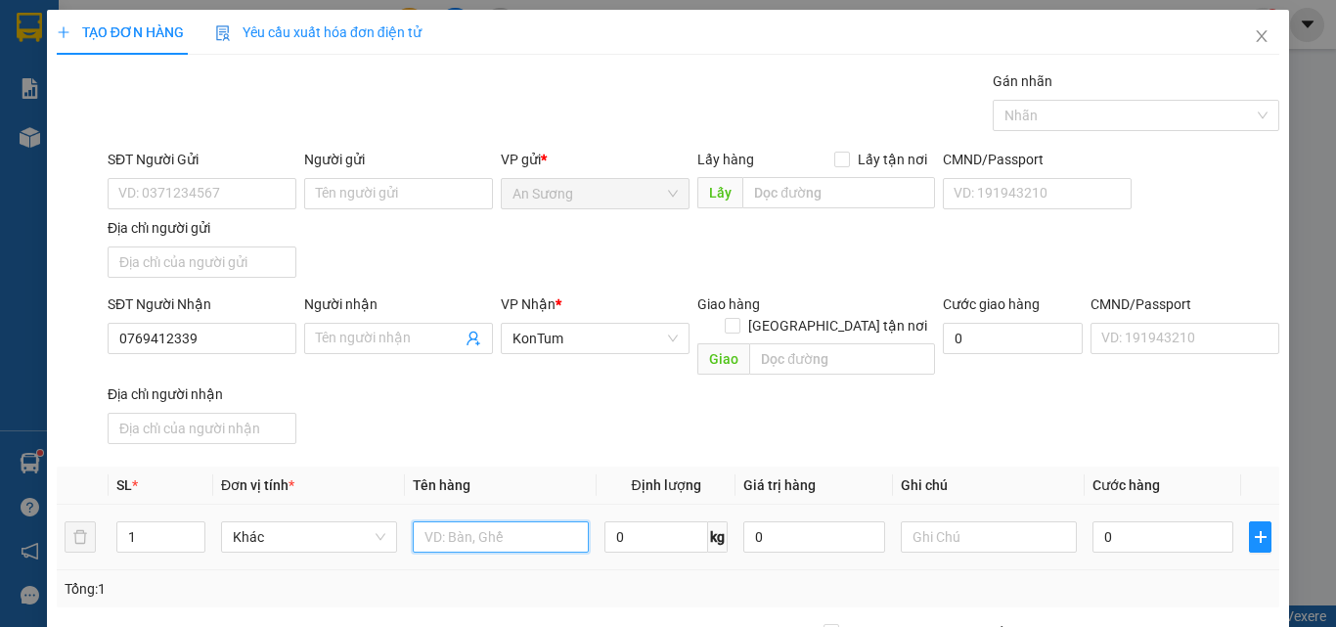
click at [490, 521] on input "text" at bounding box center [501, 536] width 176 height 31
type input "G"
type input "HỘP LK"
drag, startPoint x: 572, startPoint y: 412, endPoint x: 625, endPoint y: 443, distance: 61.4
click at [588, 418] on div "SĐT Người Nhận 0769412339 Người nhận Tên người nhận VP Nhận * KonTum Giao hàng …" at bounding box center [694, 372] width 1180 height 158
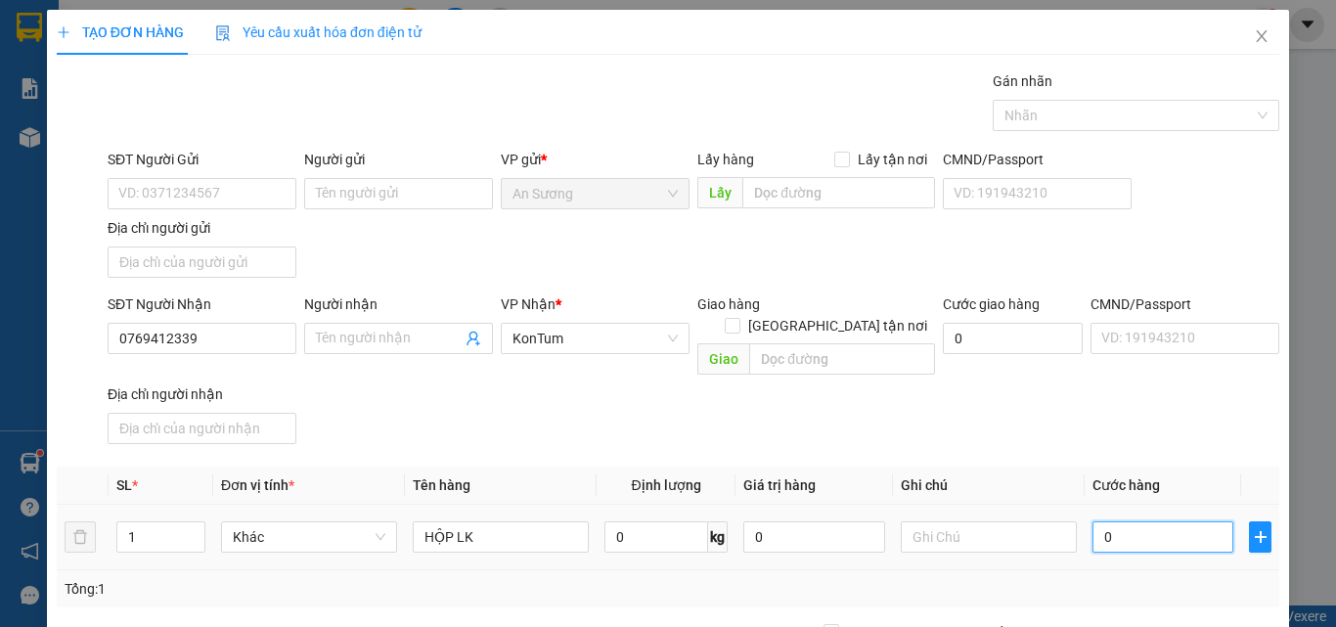
click at [1161, 521] on input "0" at bounding box center [1163, 536] width 141 height 31
type input "4"
type input "40"
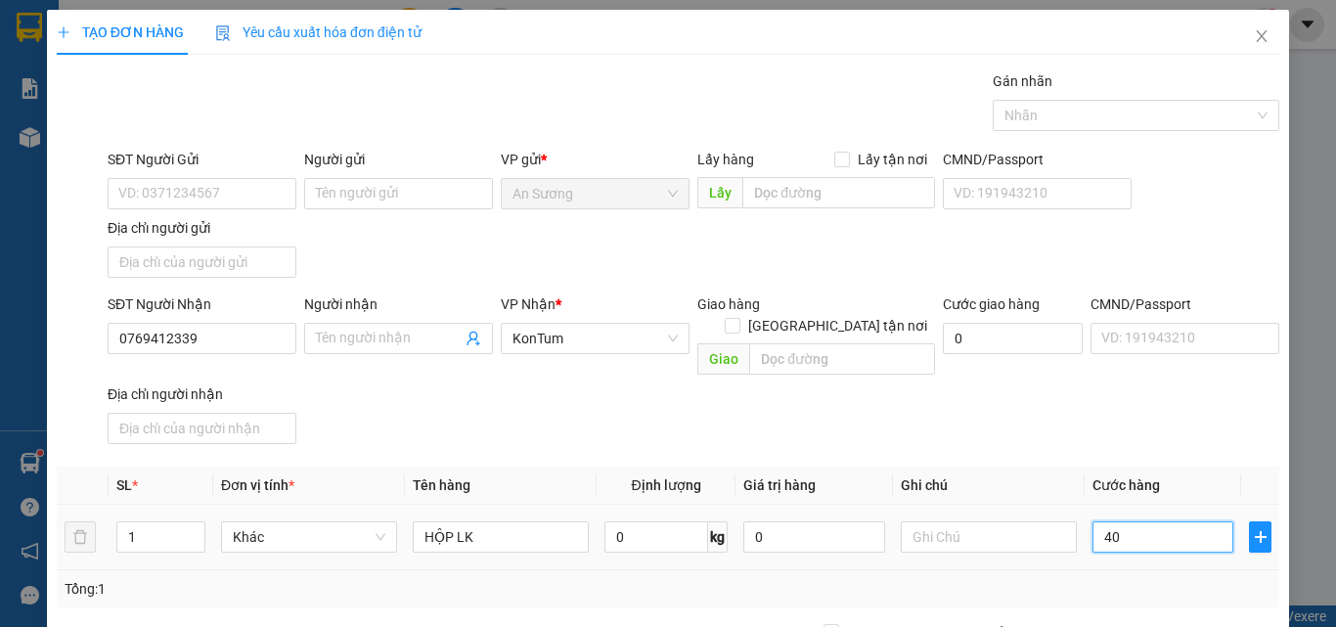
type input "40"
type input "40.000"
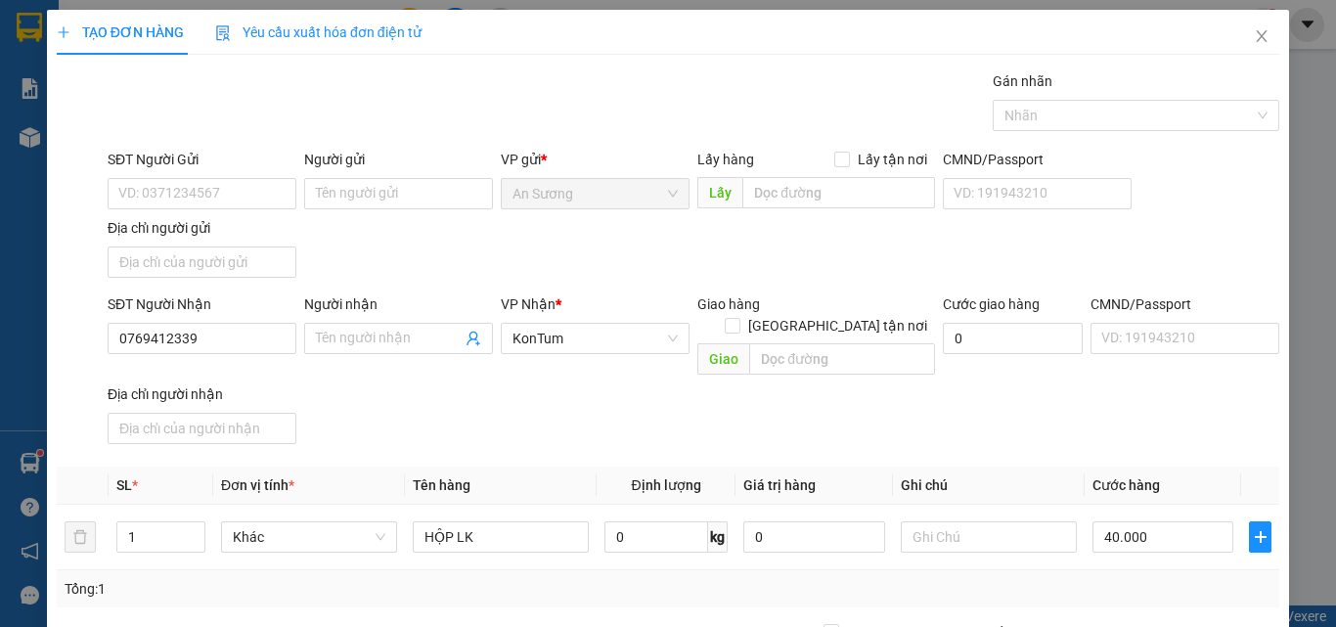
drag, startPoint x: 1013, startPoint y: 432, endPoint x: 858, endPoint y: 383, distance: 162.1
click at [1010, 428] on div "Transit Pickup Surcharge Ids Transit Deliver Surcharge Ids Transit Deliver Surc…" at bounding box center [668, 457] width 1223 height 774
click at [167, 200] on input "SĐT Người Gửi" at bounding box center [202, 193] width 189 height 31
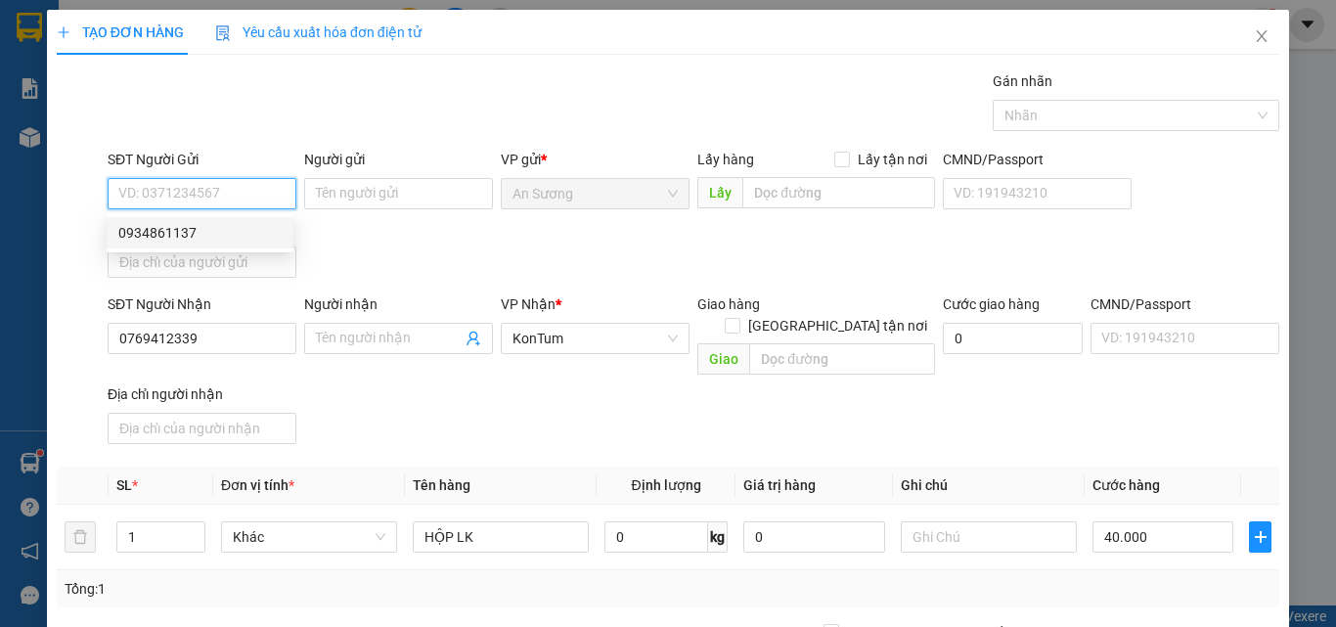
click at [161, 239] on div "0934861137" at bounding box center [199, 233] width 163 height 22
click at [527, 242] on div "SĐT Người Gửi 0934861137 Người gửi Tên người gửi VP gửi * An Sương Lấy hàng Lấy…" at bounding box center [694, 217] width 1180 height 137
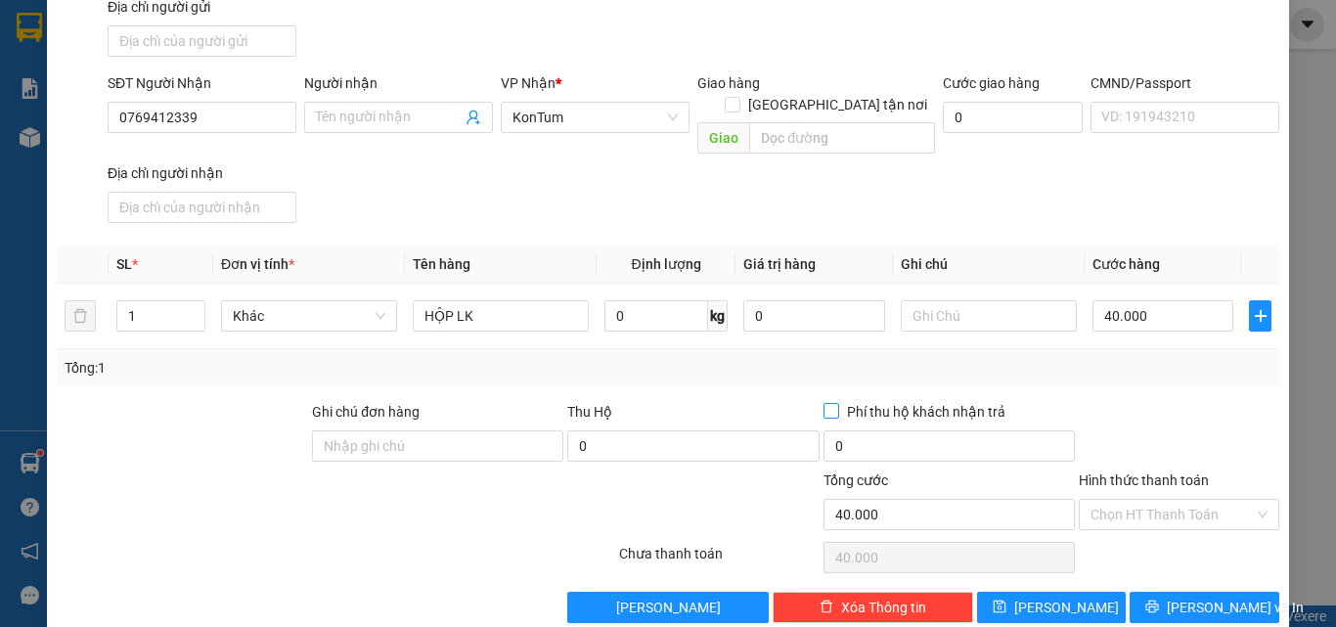
scroll to position [234, 0]
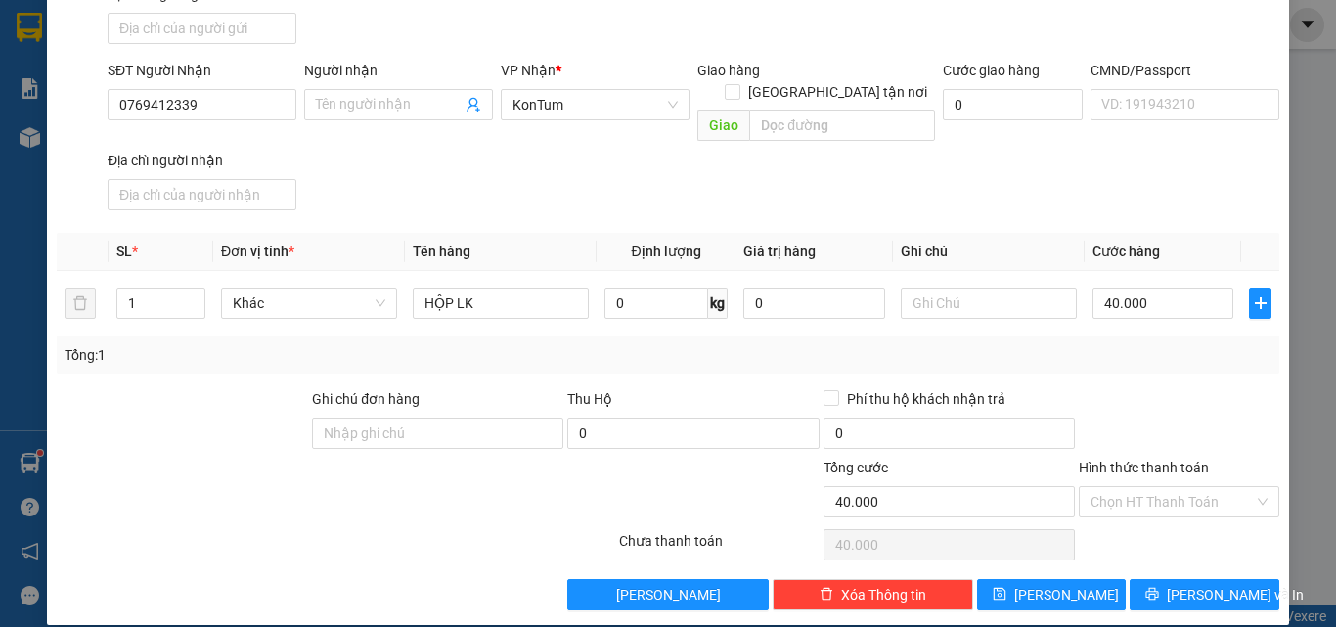
drag, startPoint x: 1167, startPoint y: 556, endPoint x: 1165, endPoint y: 541, distance: 14.8
click at [1166, 542] on div "Transit Pickup Surcharge Ids Transit Deliver Surcharge Ids Transit Deliver Surc…" at bounding box center [668, 224] width 1223 height 774
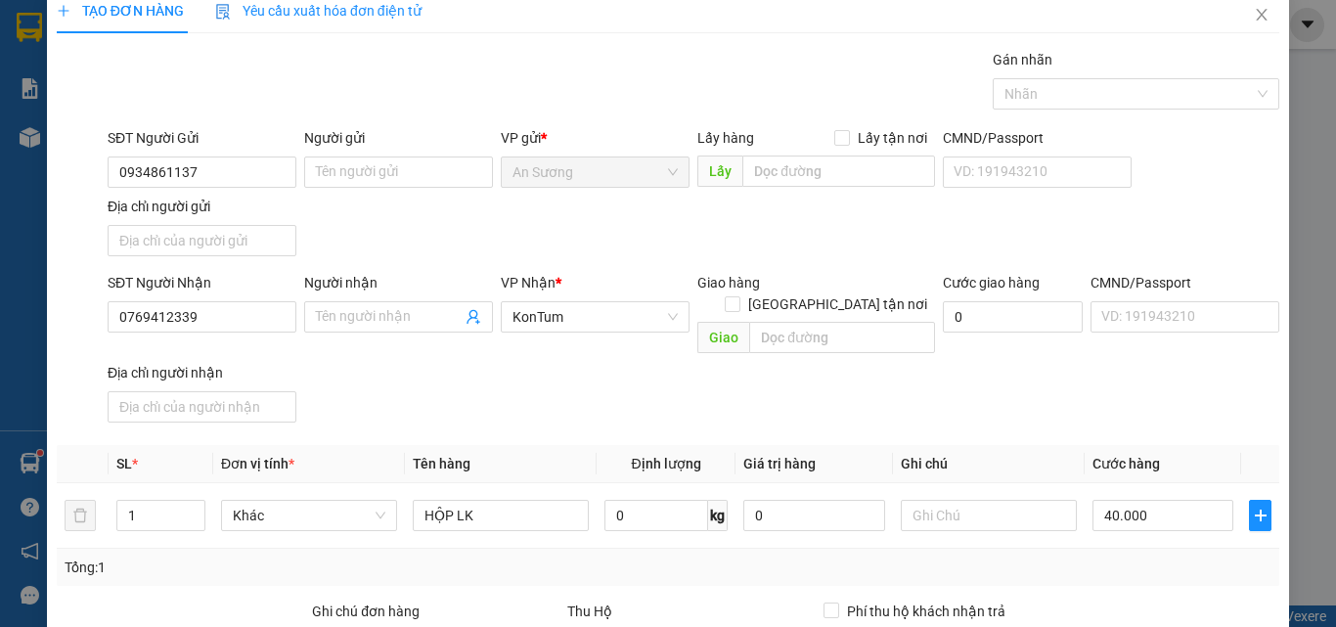
scroll to position [0, 0]
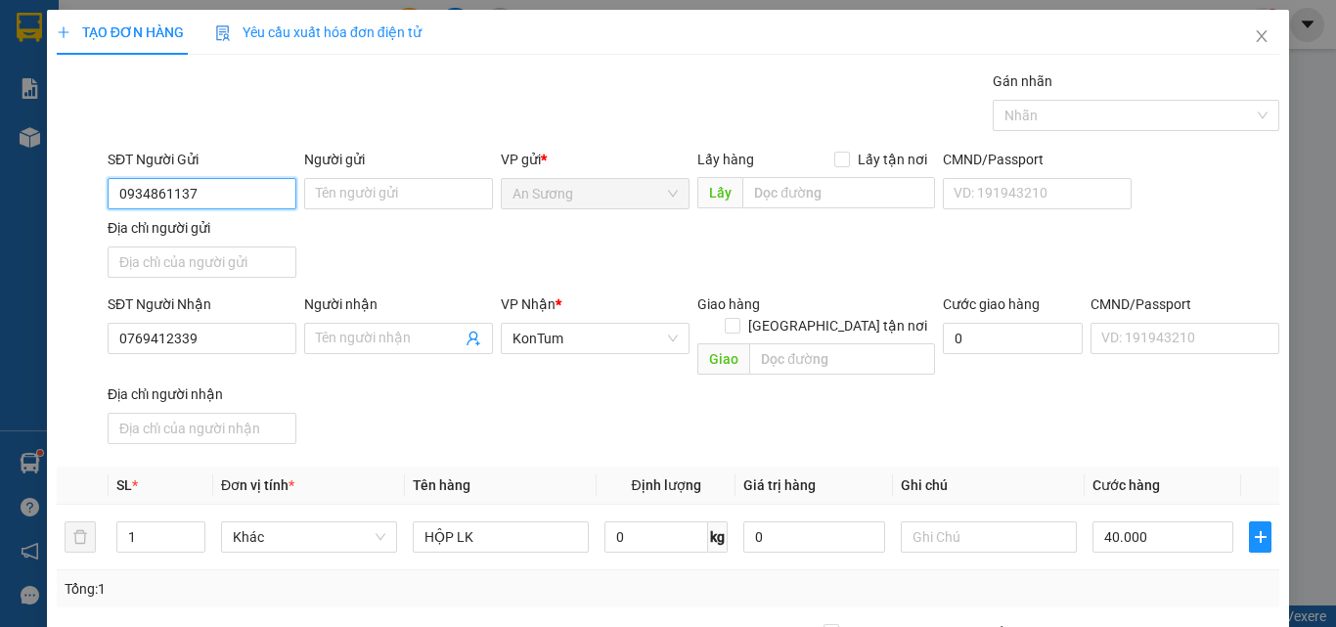
click at [235, 203] on input "0934861137" at bounding box center [202, 193] width 189 height 31
click at [238, 200] on input "0934861137" at bounding box center [202, 193] width 189 height 31
drag, startPoint x: 226, startPoint y: 203, endPoint x: 81, endPoint y: 195, distance: 145.1
click at [81, 195] on div "SĐT Người Gửi 0934861137 Người gửi Tên người gửi VP gửi * An Sương Lấy hàng Lấy…" at bounding box center [668, 217] width 1227 height 137
type input "0898220925"
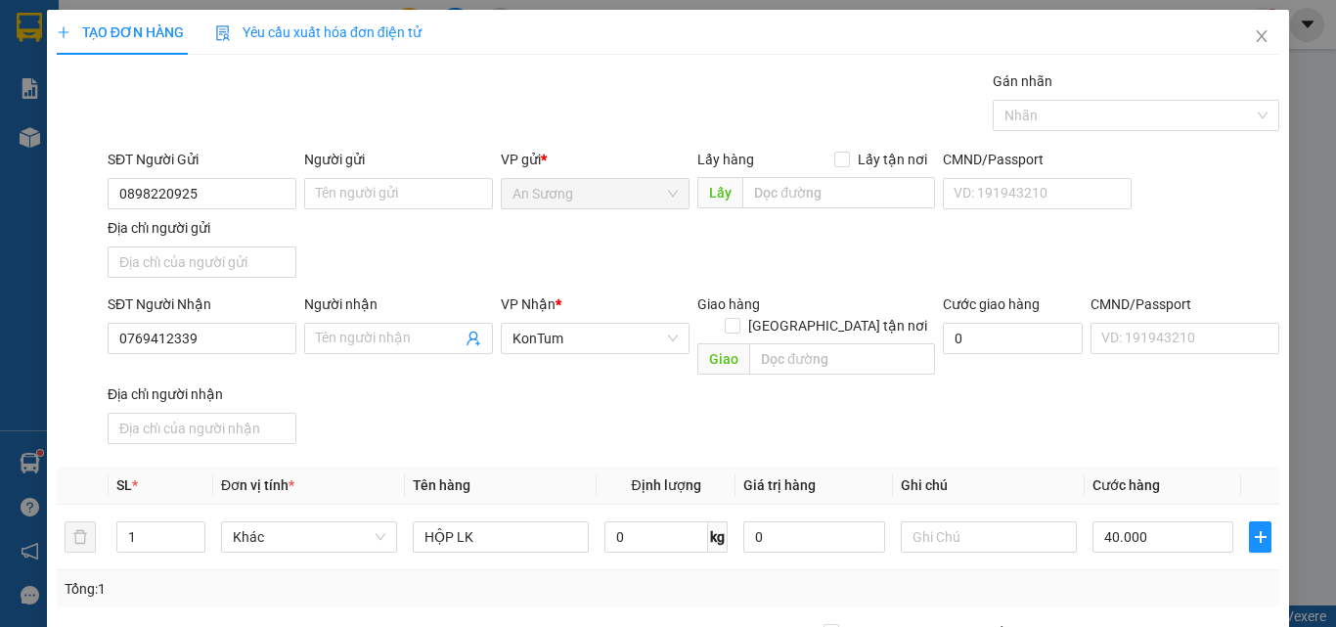
click at [563, 250] on div "SĐT Người Gửi 0898220925 0898220925 Người gửi Tên người gửi VP gửi * An Sương L…" at bounding box center [694, 217] width 1180 height 137
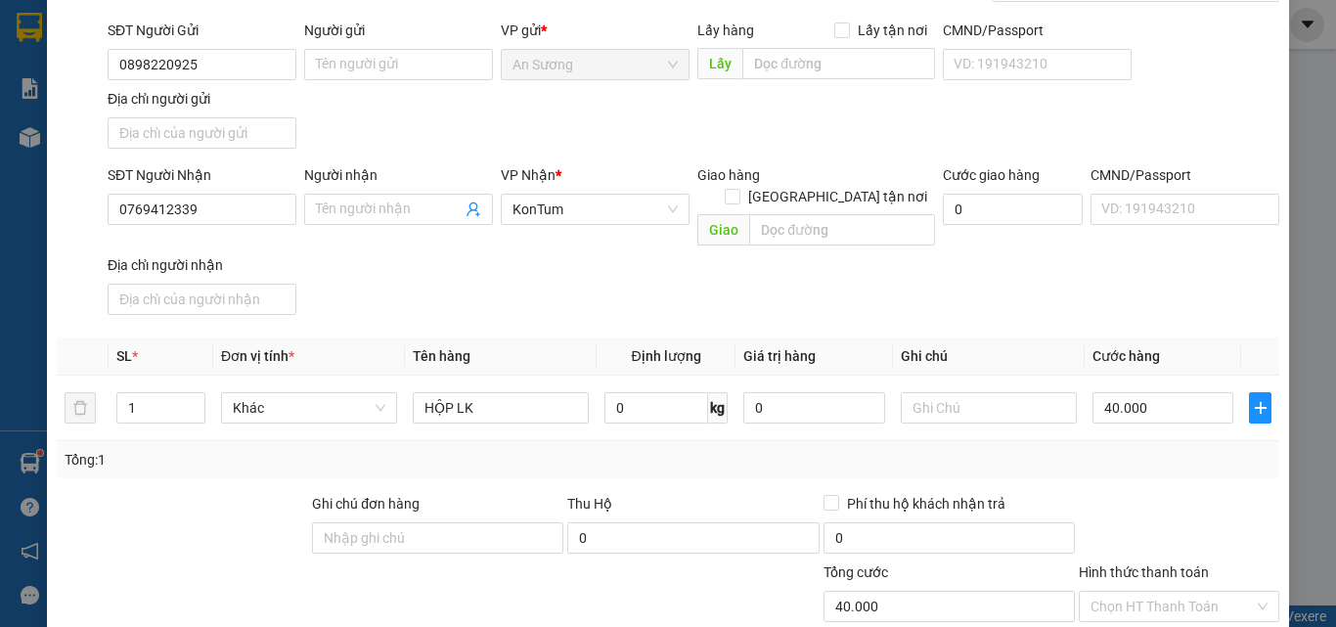
scroll to position [234, 0]
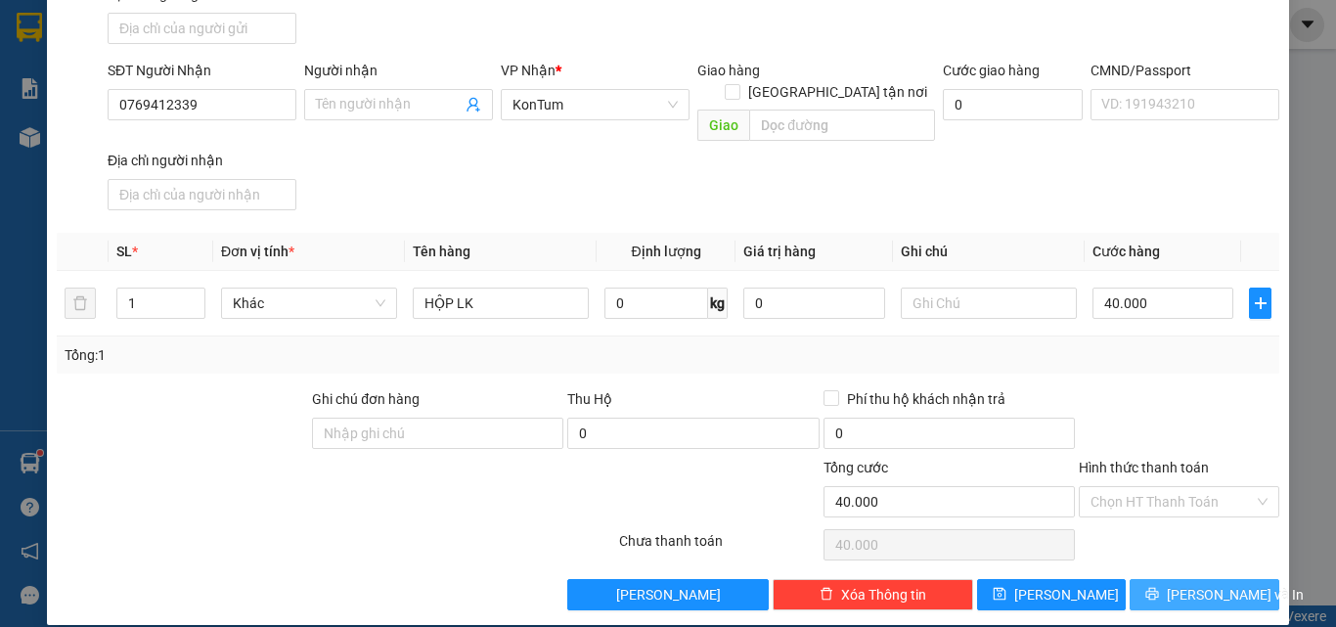
drag, startPoint x: 1225, startPoint y: 573, endPoint x: 1197, endPoint y: 456, distance: 120.5
click at [1220, 505] on div "Transit Pickup Surcharge Ids Transit Deliver Surcharge Ids Transit Deliver Surc…" at bounding box center [668, 224] width 1223 height 774
click at [1199, 388] on div at bounding box center [1179, 422] width 204 height 68
drag, startPoint x: 1158, startPoint y: 553, endPoint x: 1170, endPoint y: 463, distance: 90.8
click at [1158, 546] on div "Transit Pickup Surcharge Ids Transit Deliver Surcharge Ids Transit Deliver Surc…" at bounding box center [668, 224] width 1223 height 774
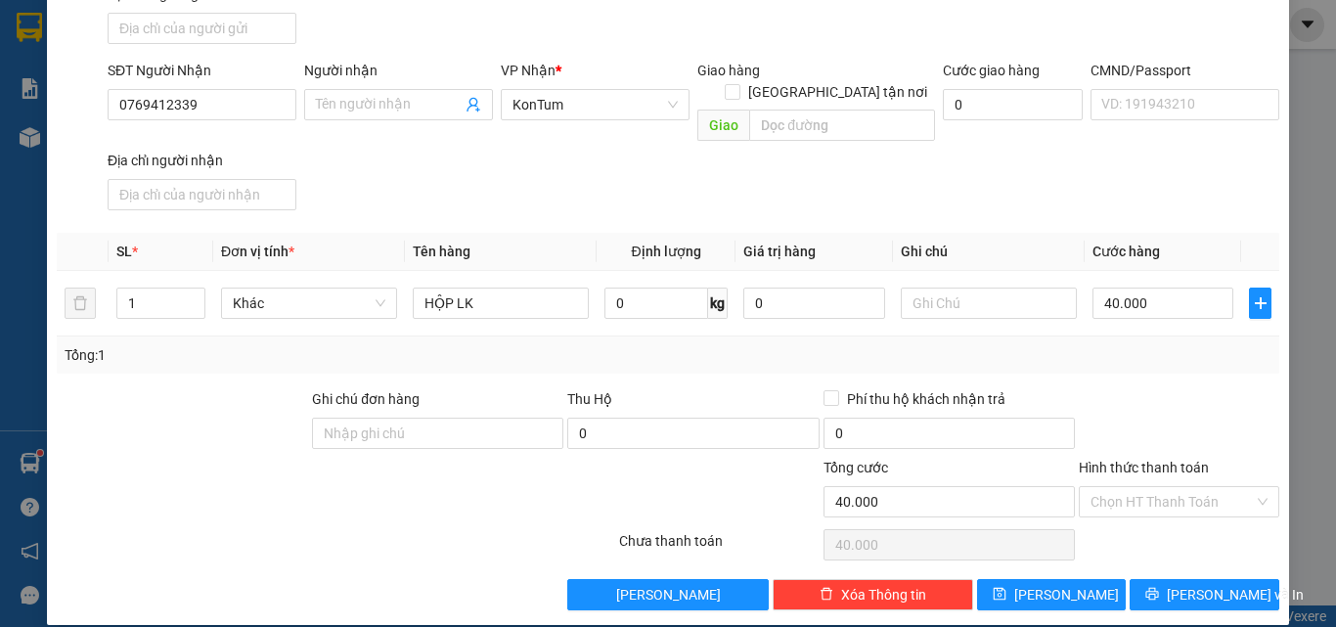
click at [1170, 463] on div "Hình thức thanh toán" at bounding box center [1179, 471] width 201 height 29
click at [1168, 487] on input "Hình thức thanh toán" at bounding box center [1172, 501] width 163 height 29
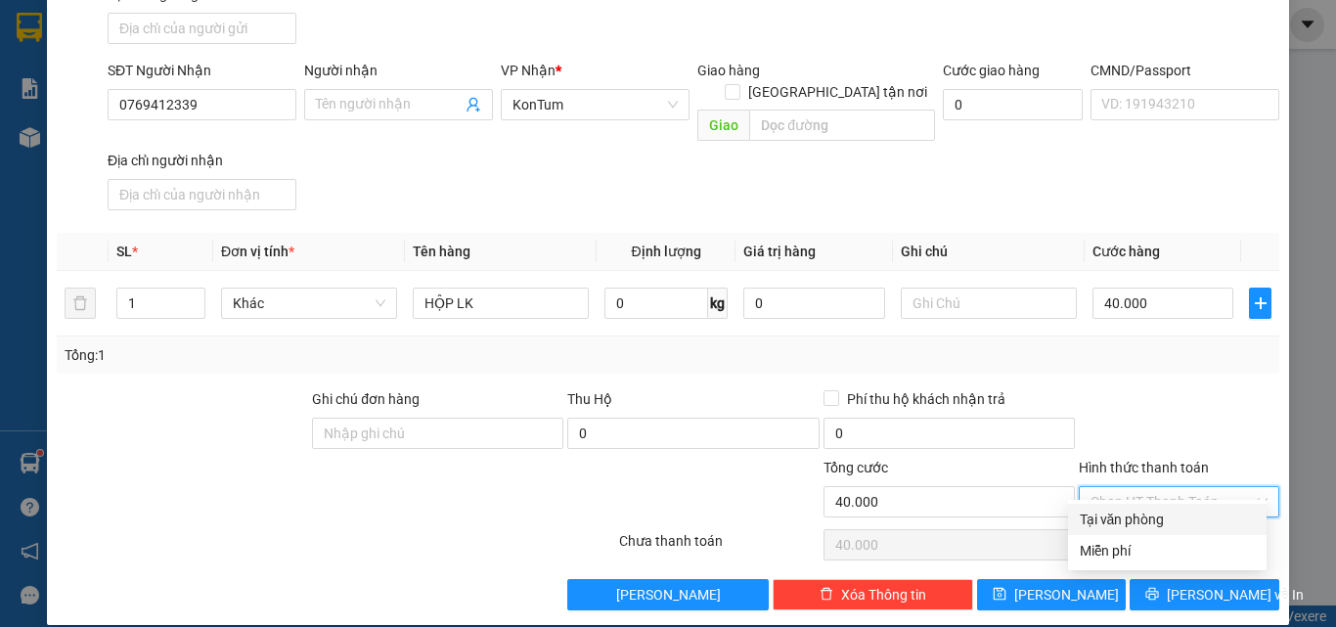
drag, startPoint x: 1126, startPoint y: 513, endPoint x: 1154, endPoint y: 577, distance: 70.5
click at [1126, 514] on div "Tại văn phòng" at bounding box center [1167, 520] width 175 height 22
type input "0"
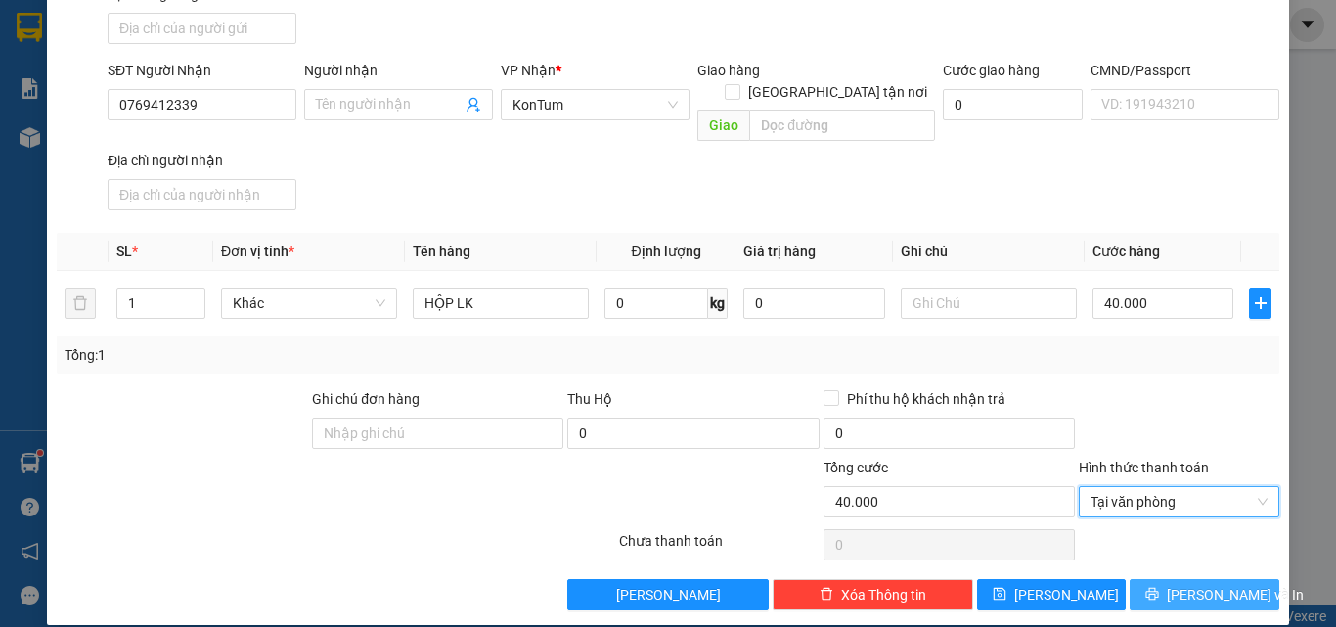
click at [1203, 584] on span "[PERSON_NAME] và In" at bounding box center [1235, 595] width 137 height 22
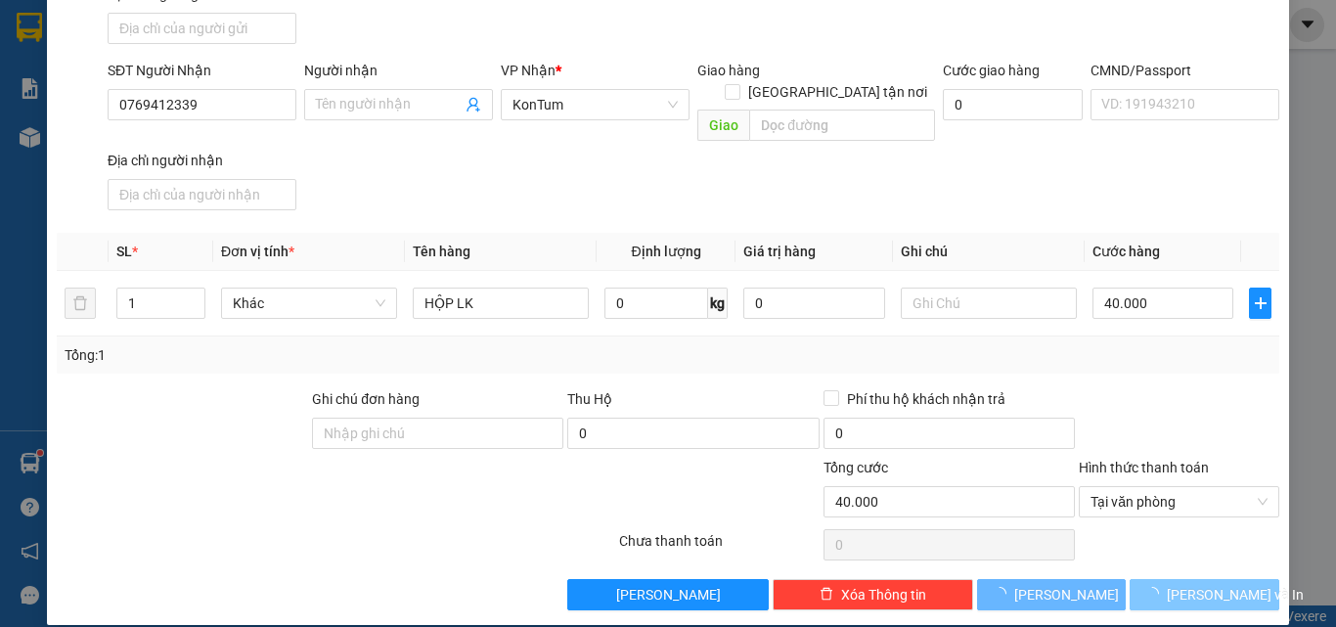
click at [1203, 584] on span "[PERSON_NAME] và In" at bounding box center [1235, 595] width 137 height 22
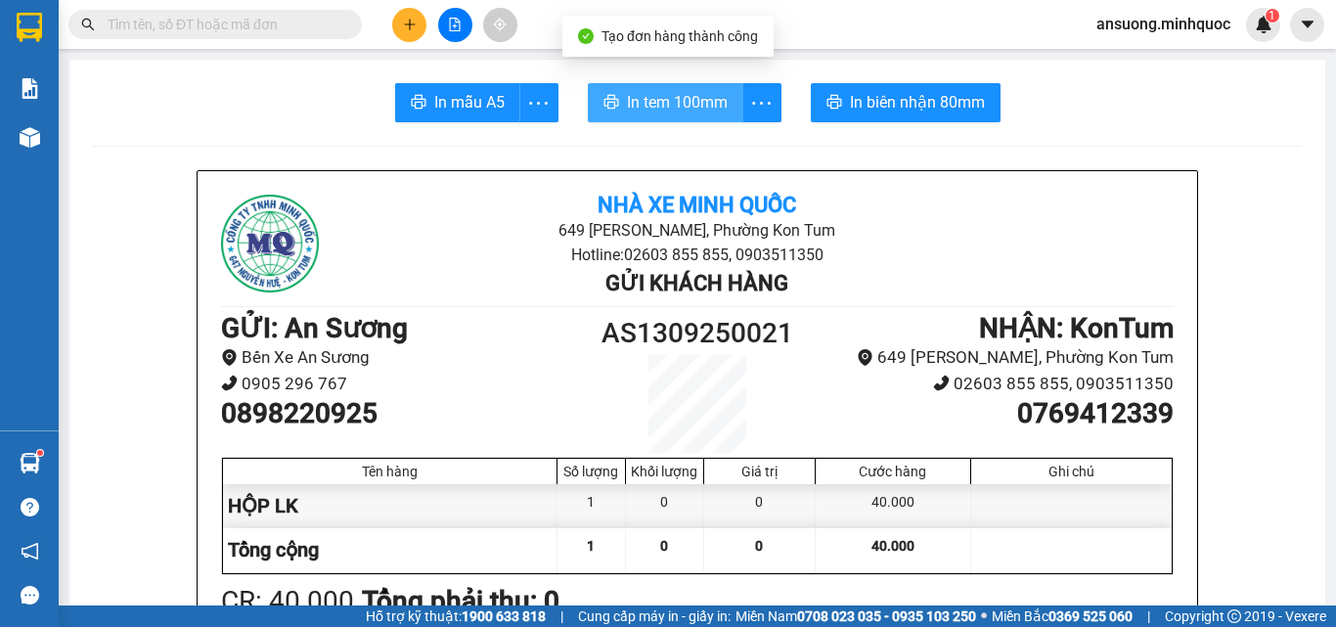
click at [655, 87] on button "In tem 100mm" at bounding box center [666, 102] width 156 height 39
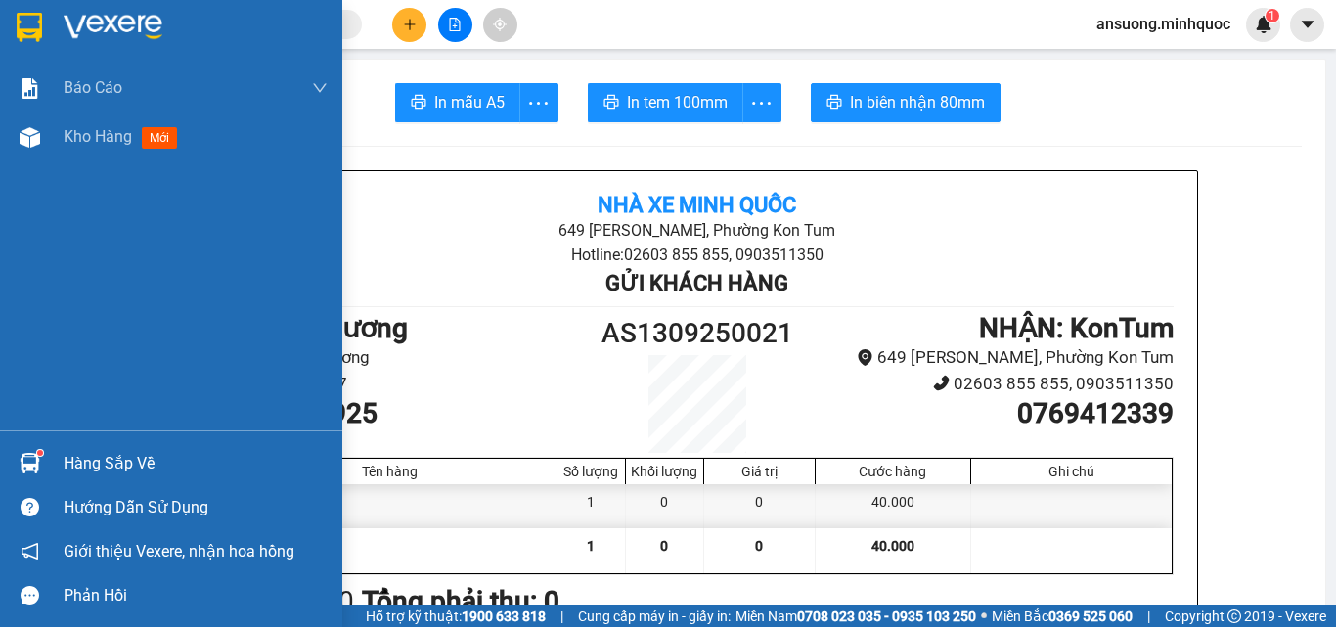
click at [25, 166] on div "Báo cáo Báo cáo dòng tiền (nhà xe) Báo cáo dòng tiền (nhân viên) Báo cáo dòng t…" at bounding box center [171, 247] width 342 height 367
click at [25, 154] on div at bounding box center [30, 137] width 34 height 34
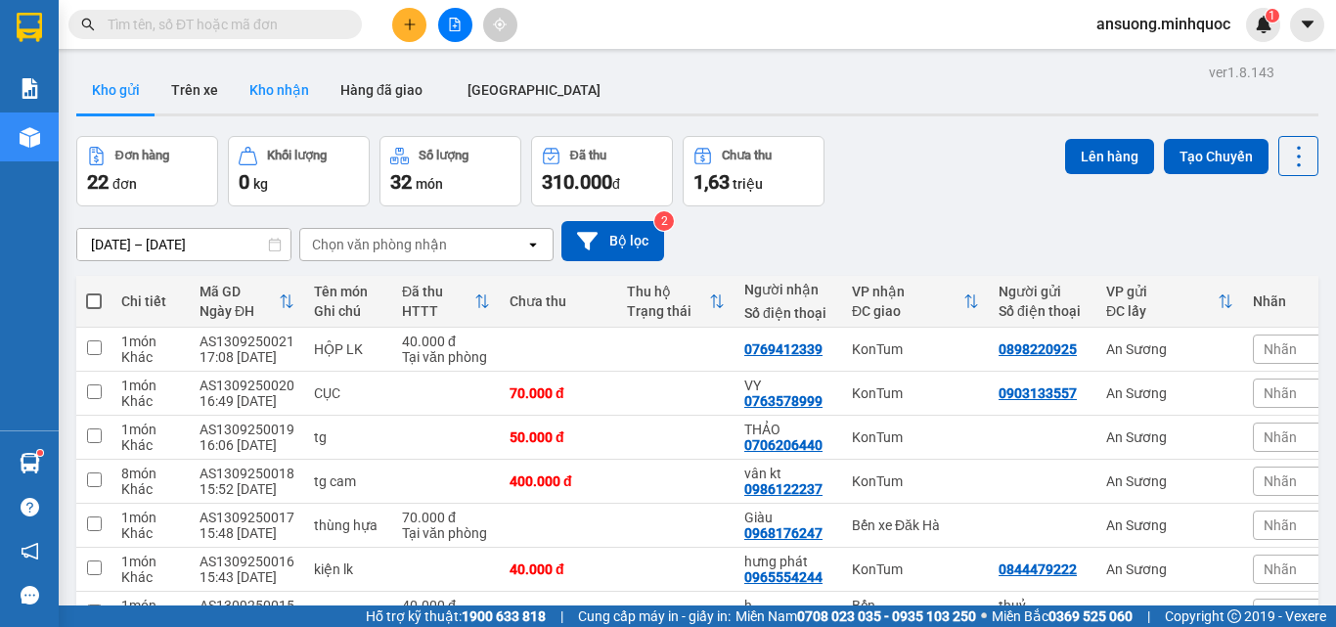
click at [254, 95] on button "Kho nhận" at bounding box center [279, 90] width 91 height 47
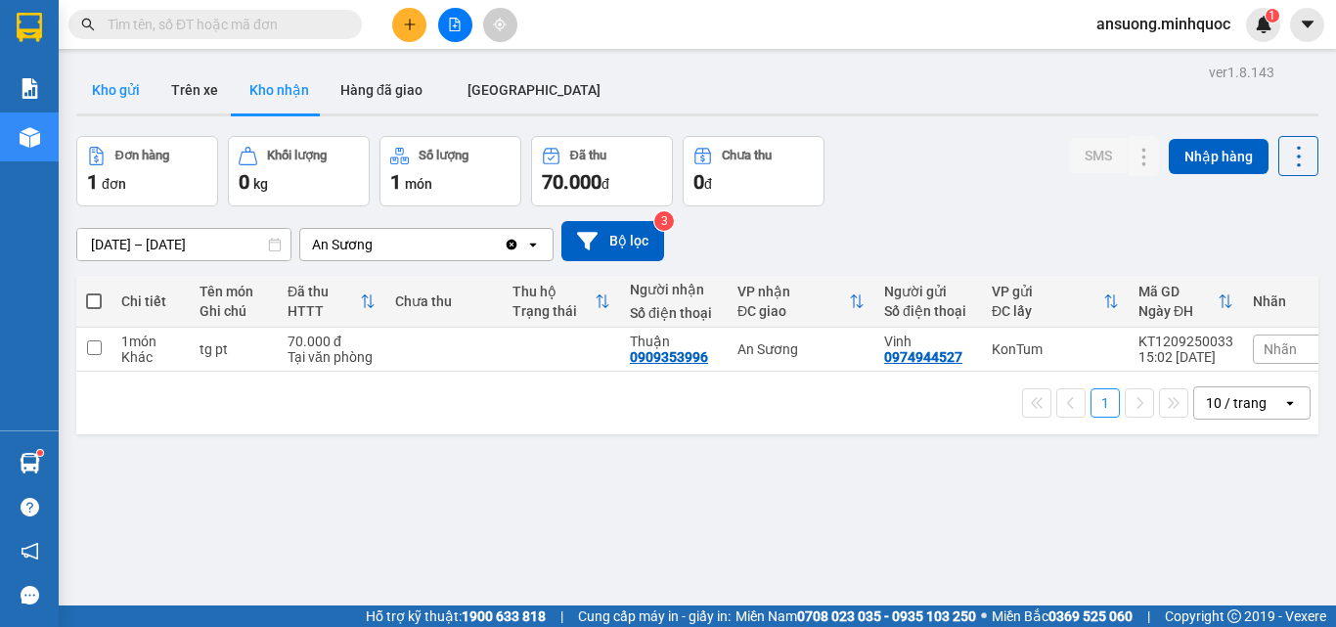
click at [127, 99] on button "Kho gửi" at bounding box center [115, 90] width 79 height 47
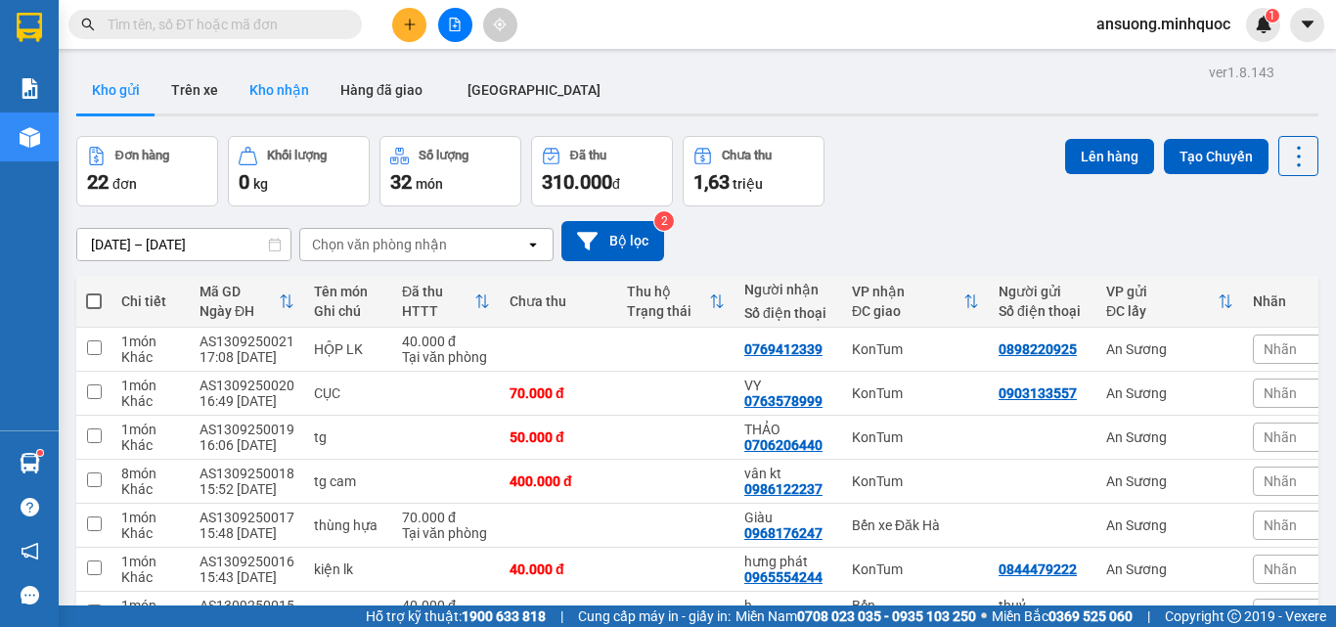
click at [278, 97] on button "Kho nhận" at bounding box center [279, 90] width 91 height 47
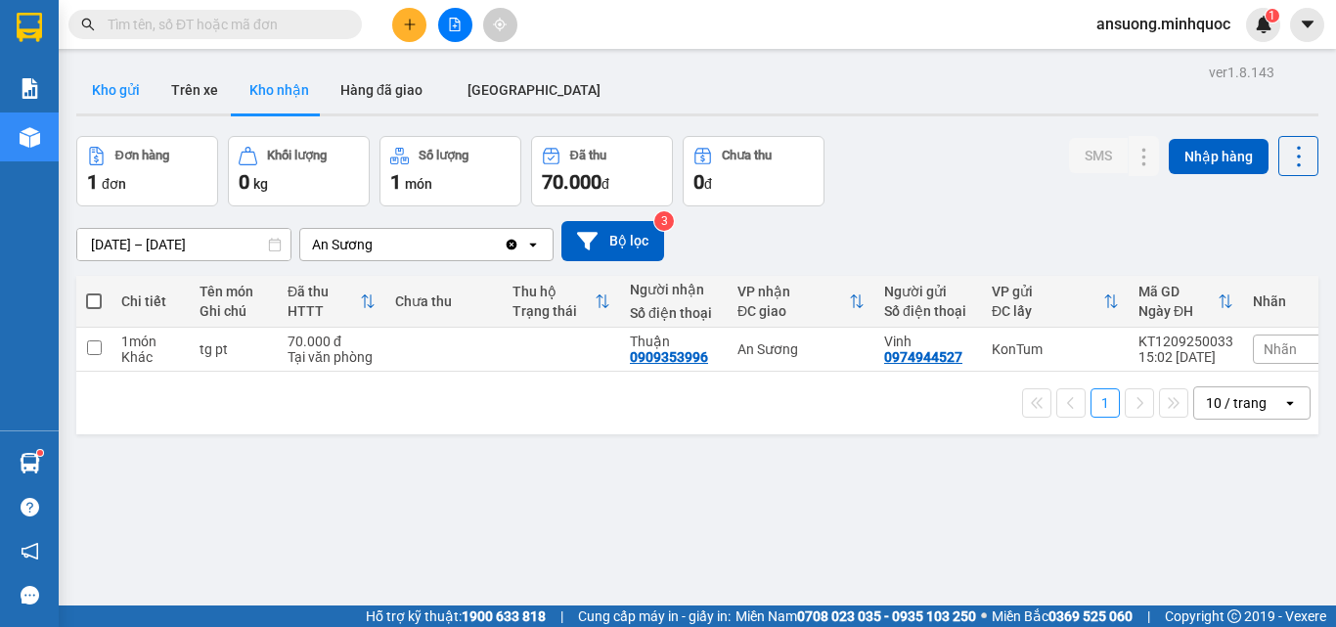
click at [138, 95] on button "Kho gửi" at bounding box center [115, 90] width 79 height 47
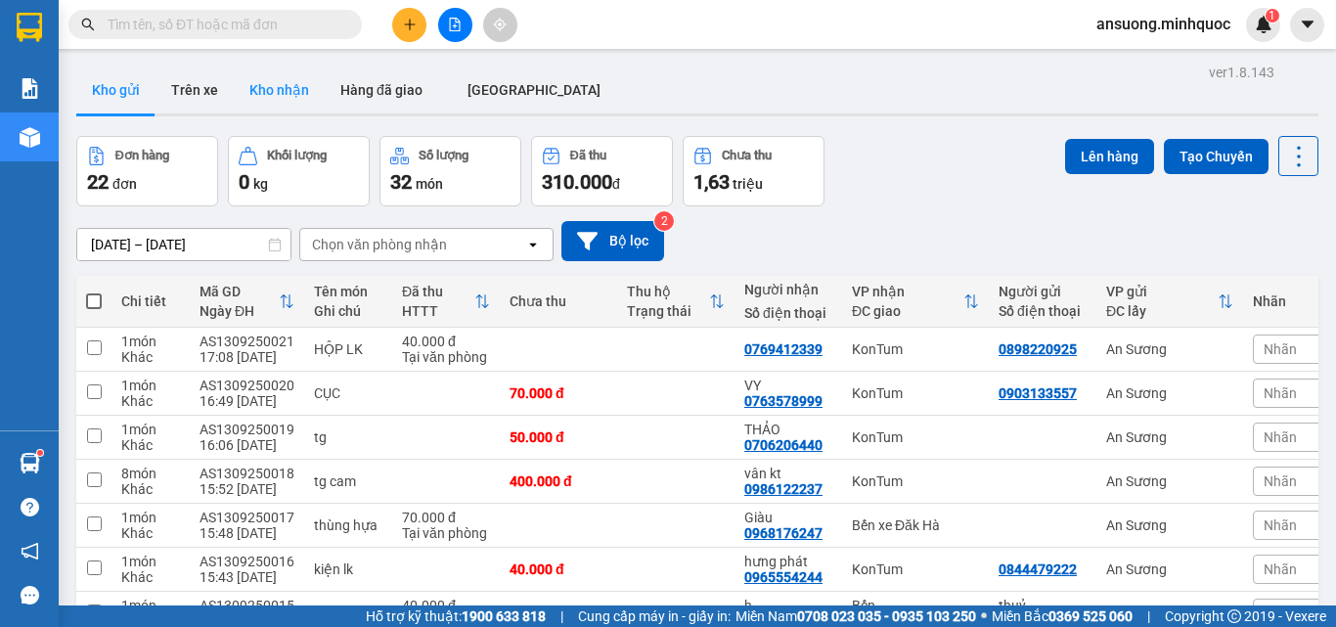
click at [288, 101] on button "Kho nhận" at bounding box center [279, 90] width 91 height 47
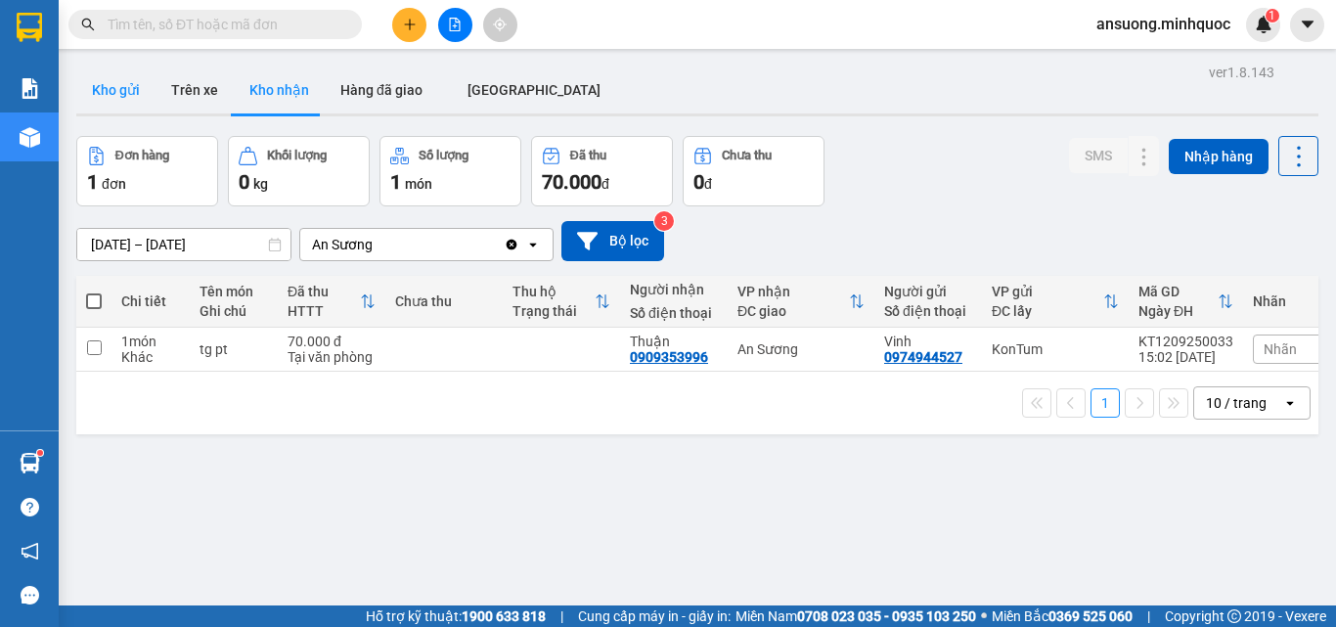
click at [138, 69] on button "Kho gửi" at bounding box center [115, 90] width 79 height 47
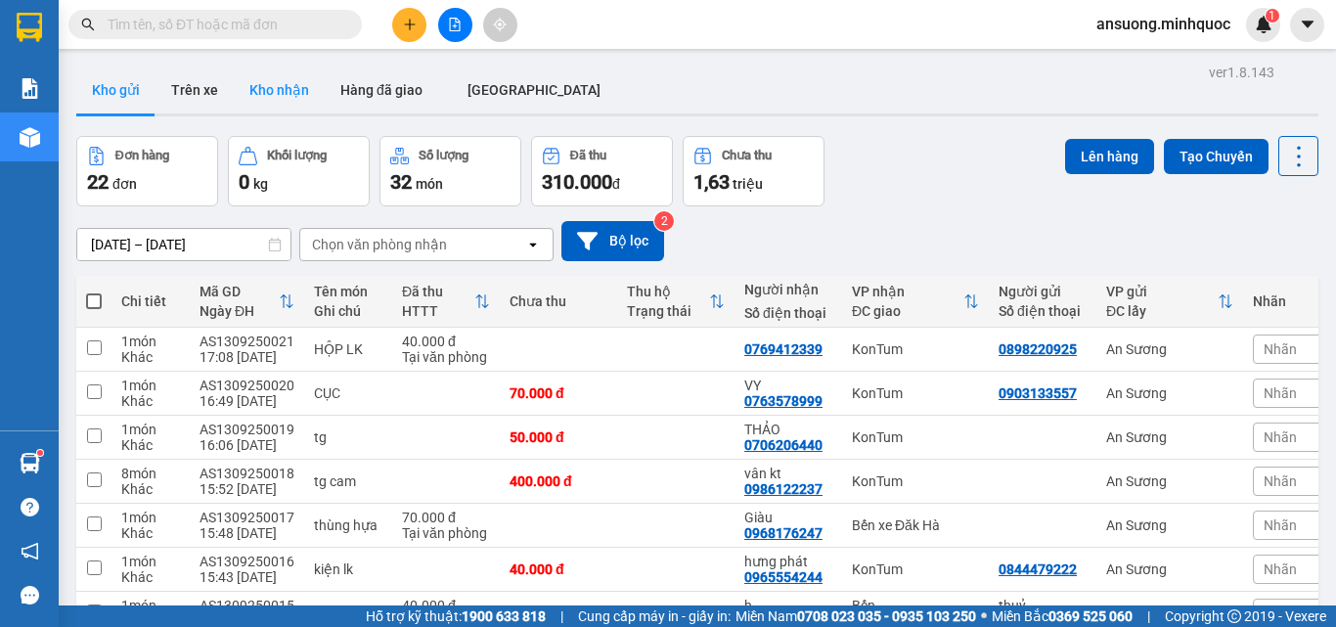
click at [273, 94] on button "Kho nhận" at bounding box center [279, 90] width 91 height 47
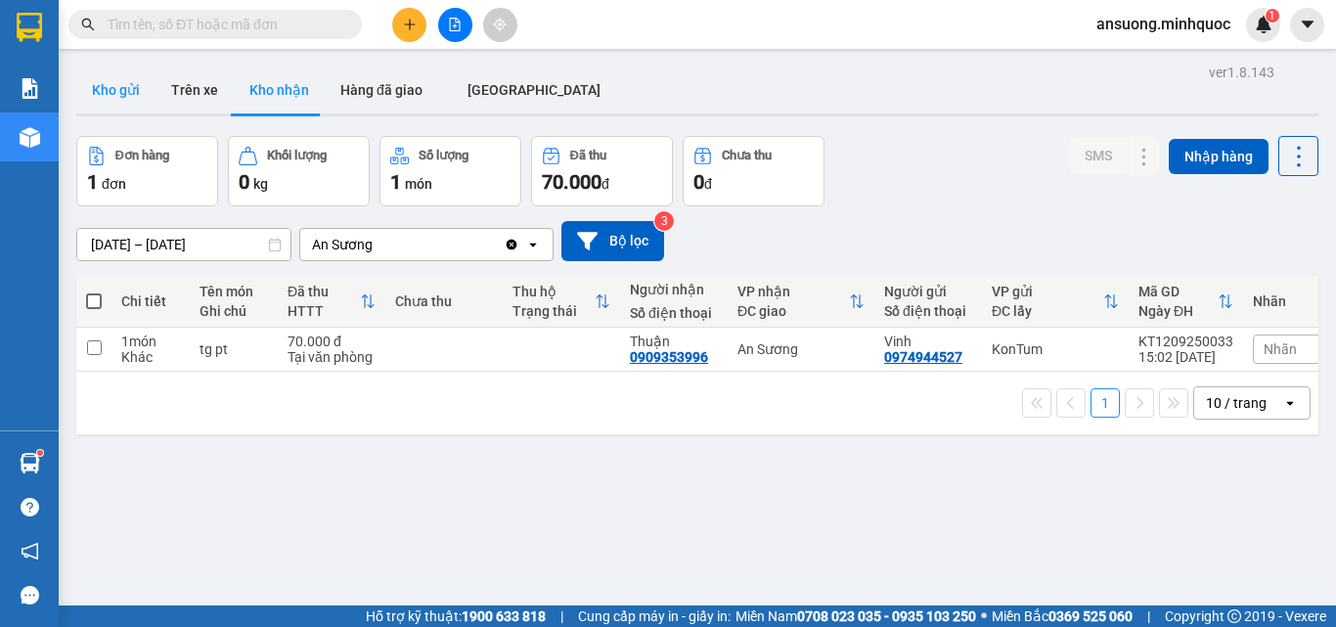
click at [113, 84] on button "Kho gửi" at bounding box center [115, 90] width 79 height 47
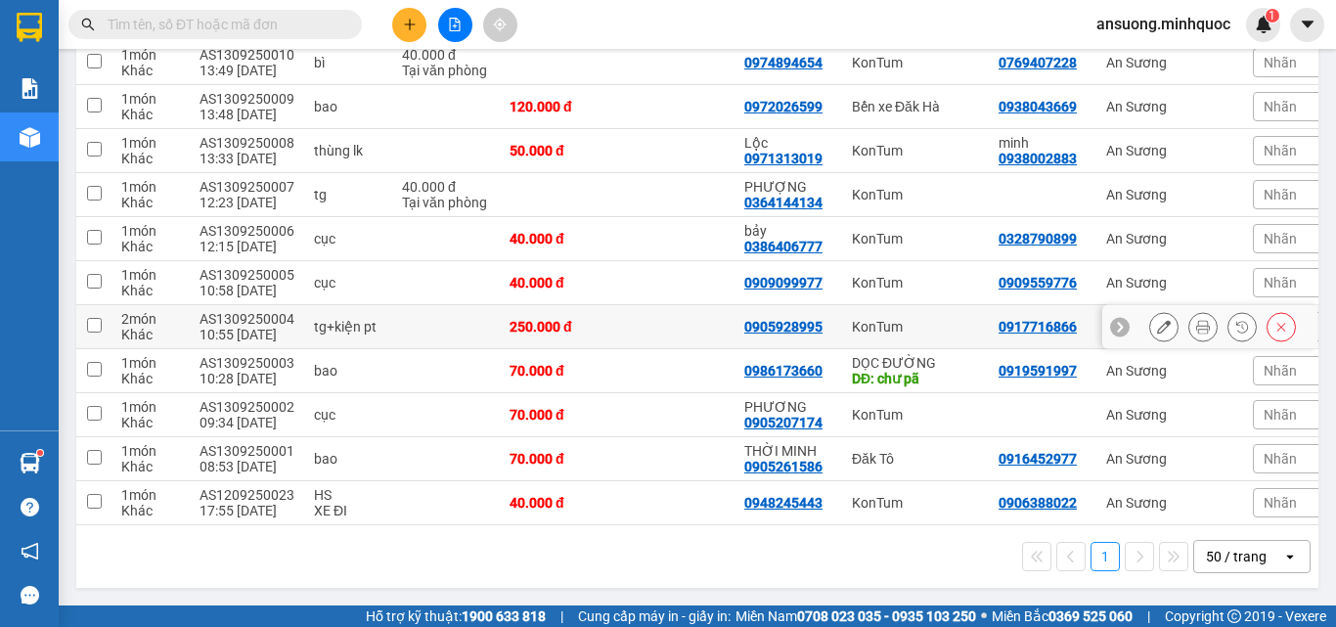
scroll to position [794, 0]
click at [414, 23] on icon "plus" at bounding box center [410, 25] width 14 height 14
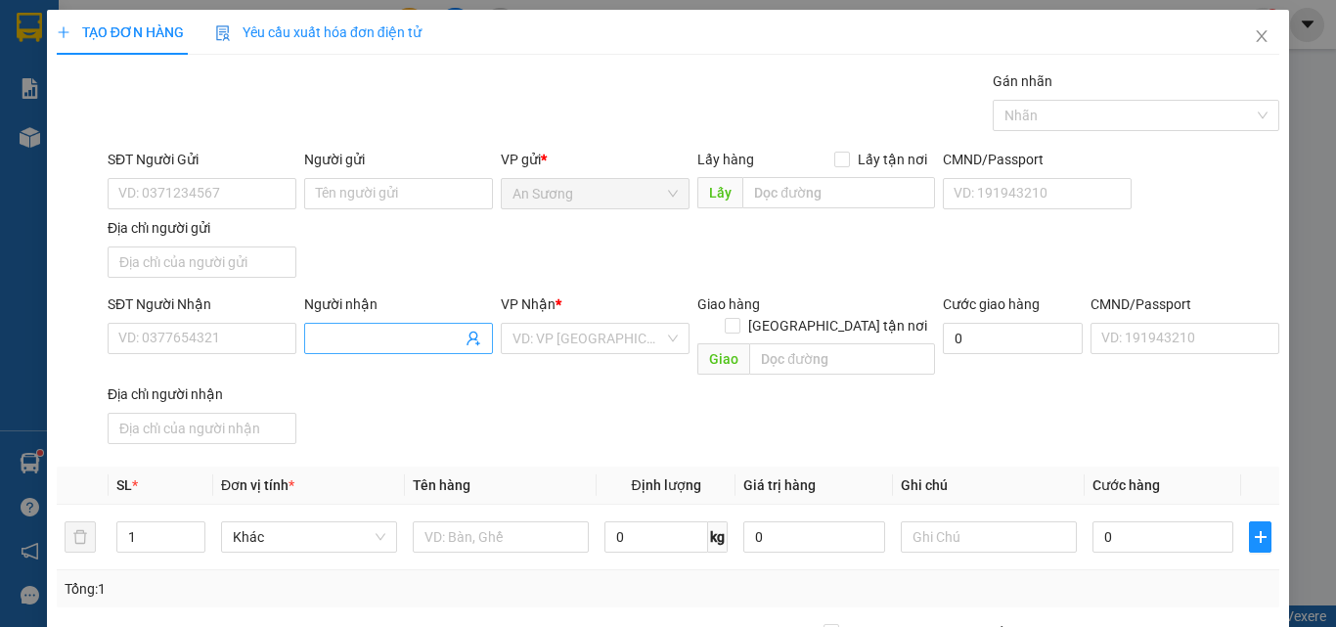
click at [345, 332] on input "Người nhận" at bounding box center [389, 339] width 146 height 22
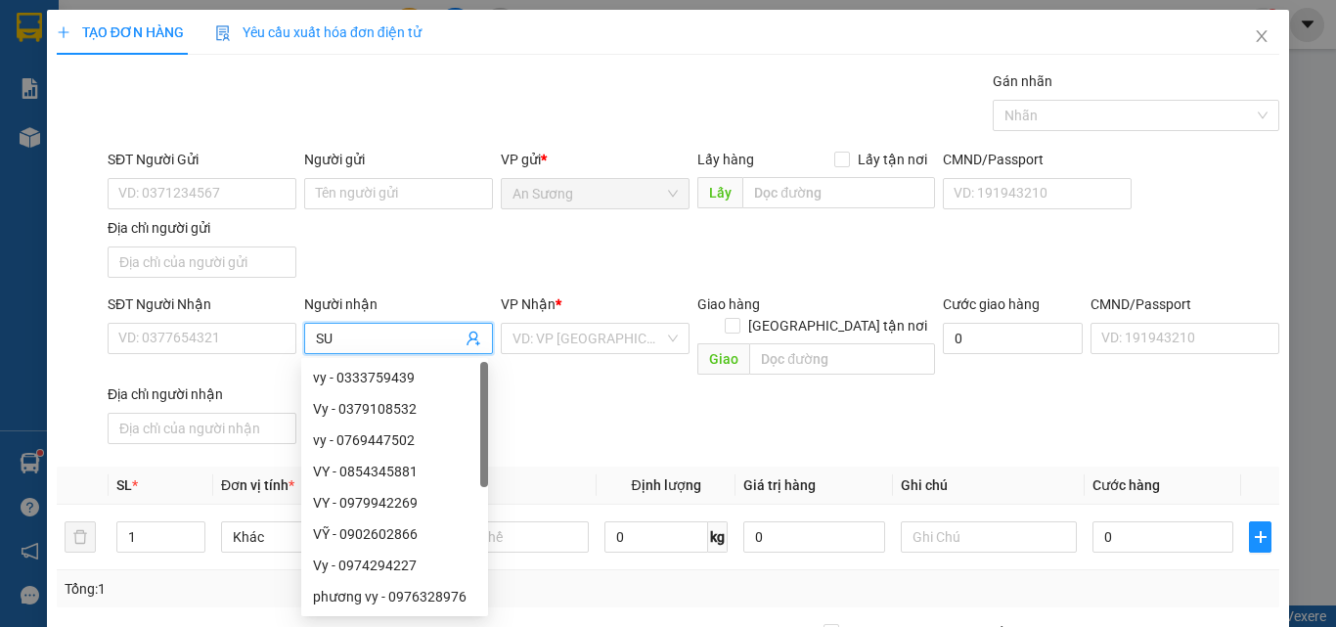
type input "SUM"
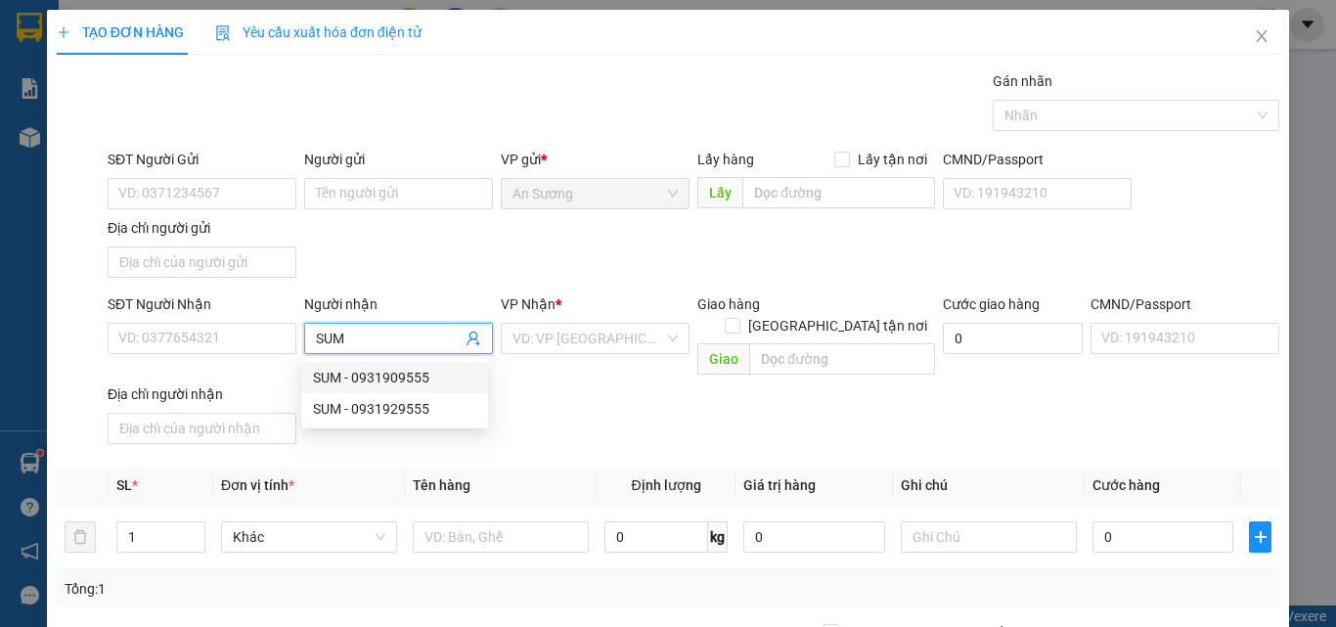
click at [398, 378] on div "SUM - 0931909555" at bounding box center [394, 378] width 163 height 22
type input "0931909555"
type input "SUM"
click at [584, 386] on div "SĐT Người Nhận 0931909555 Người nhận SUM VP Nhận * VD: VP Sài Gòn Giao hàng Gia…" at bounding box center [694, 372] width 1180 height 158
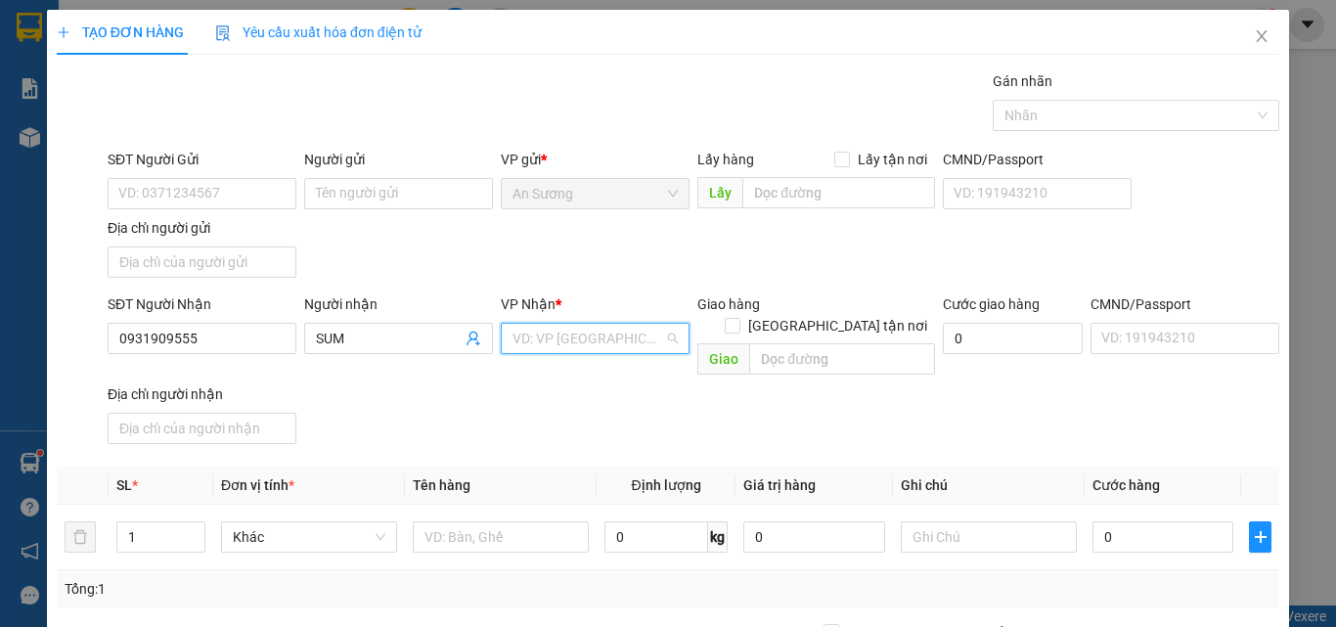
click at [559, 337] on input "search" at bounding box center [589, 338] width 152 height 29
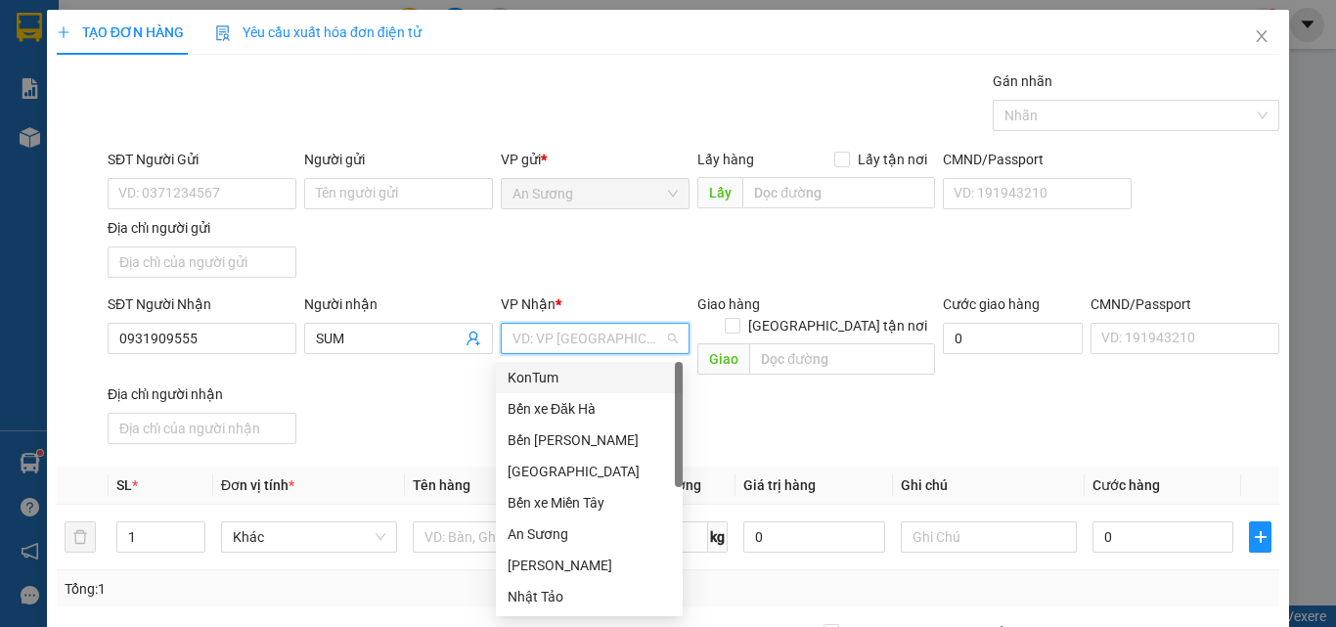
drag, startPoint x: 559, startPoint y: 382, endPoint x: 356, endPoint y: 461, distance: 217.5
click at [556, 383] on div "KonTum" at bounding box center [589, 378] width 163 height 22
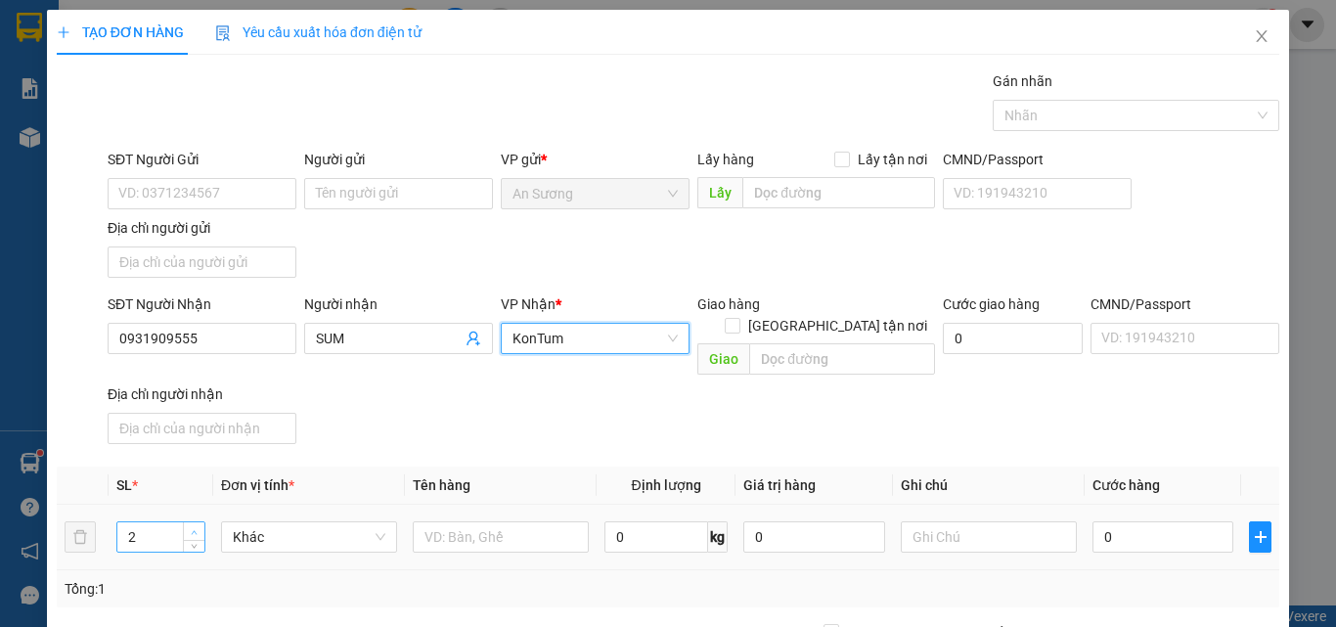
click at [192, 529] on icon "up" at bounding box center [194, 532] width 7 height 7
type input "6"
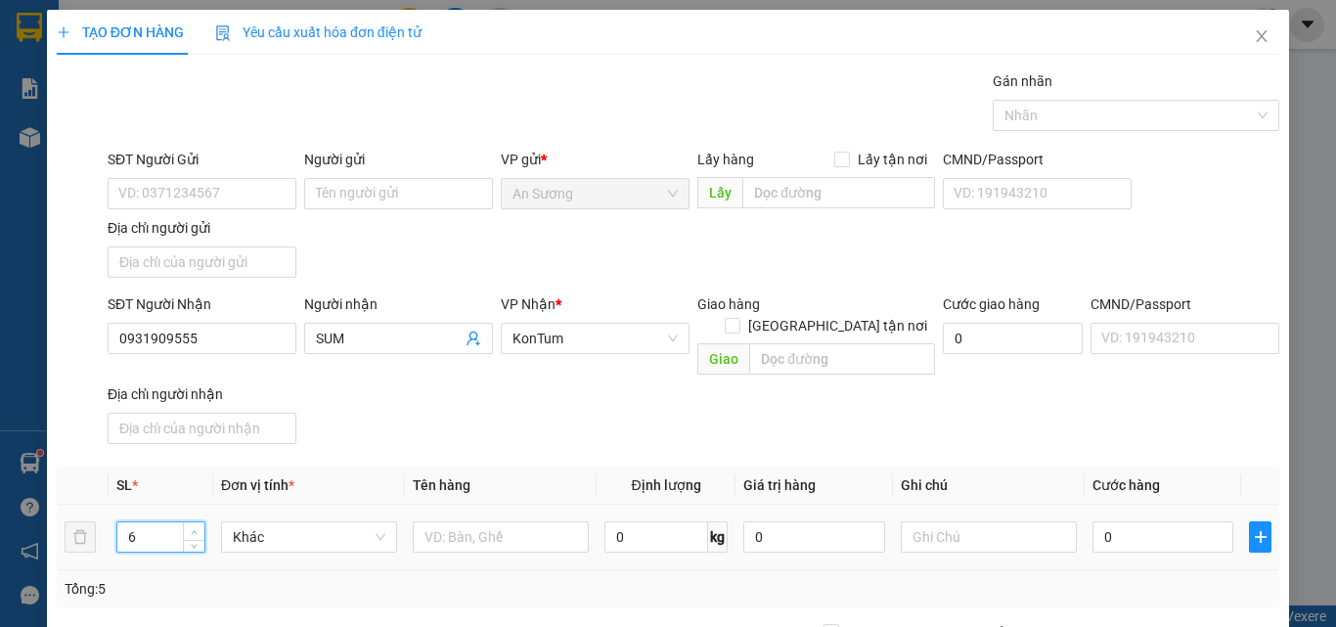
click at [192, 529] on icon "up" at bounding box center [194, 532] width 7 height 7
click at [473, 522] on input "text" at bounding box center [501, 536] width 176 height 31
type input "BO"
click at [676, 399] on div "SĐT Người Nhận 0931909555 Người nhận SUM VP Nhận * KonTum Giao hàng Giao tận nơ…" at bounding box center [694, 372] width 1180 height 158
click at [1114, 521] on input "0" at bounding box center [1163, 536] width 141 height 31
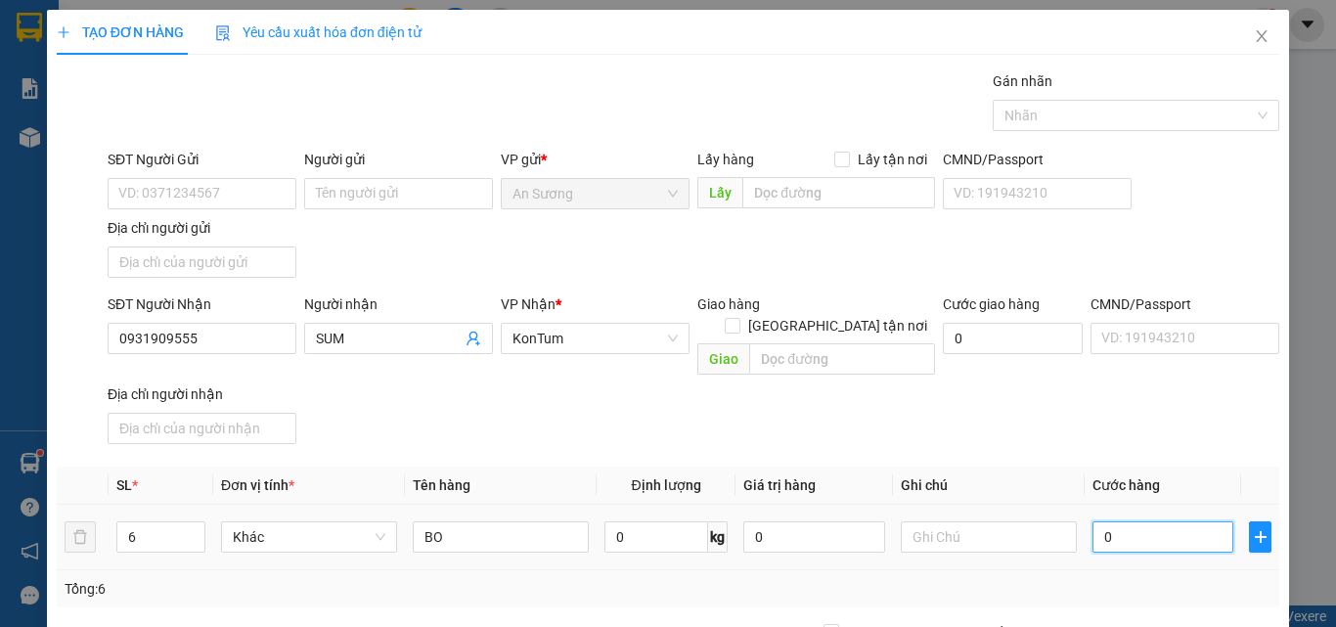
type input "3"
type input "30"
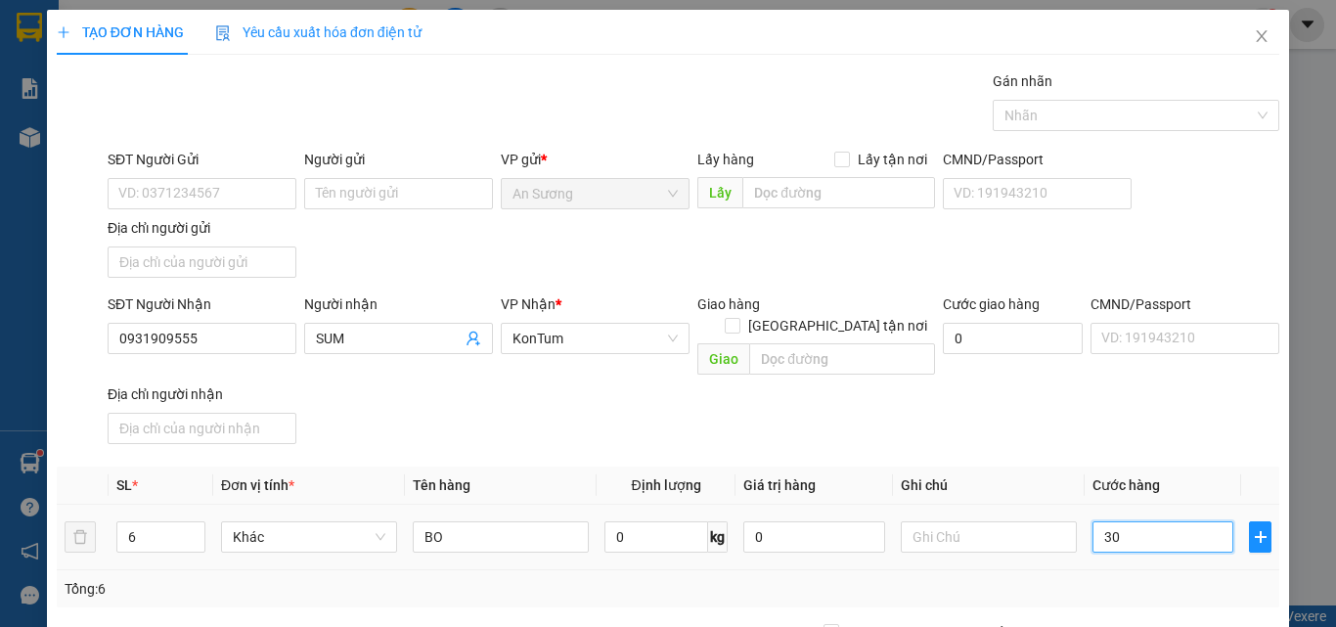
type input "30"
type input "300"
type input "300.000"
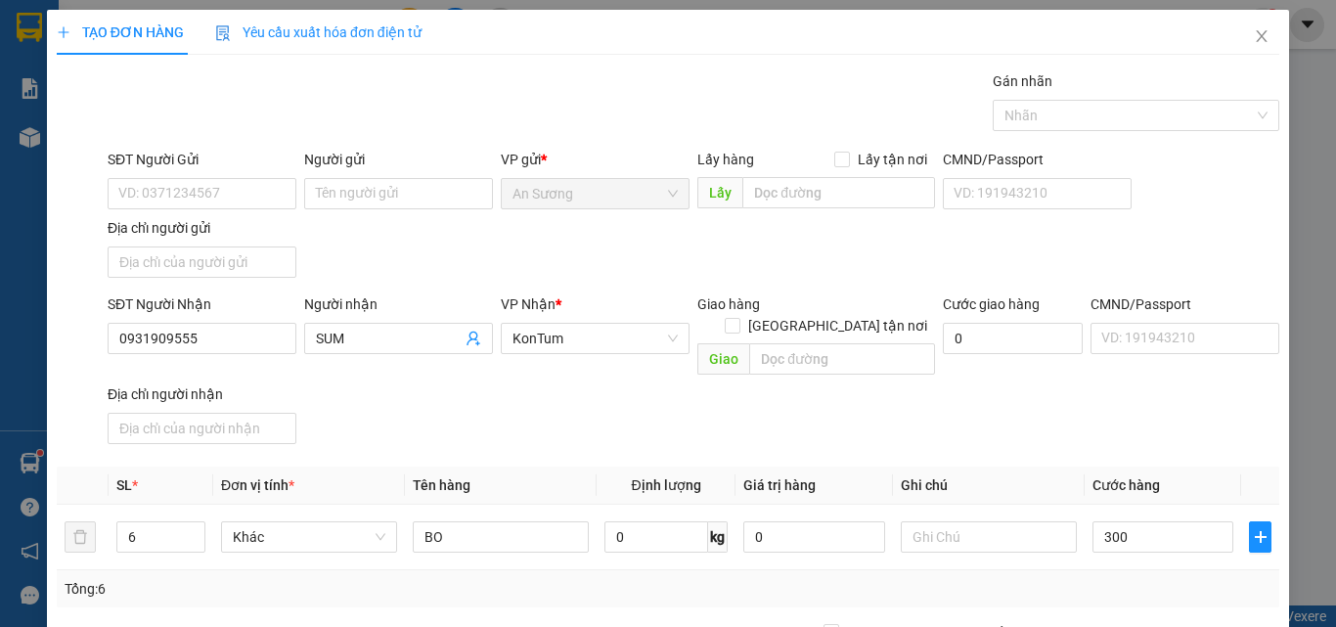
type input "300.000"
click at [1124, 424] on div "SĐT Người Nhận 0931909555 Người nhận SUM VP Nhận * KonTum Giao hàng Giao tận nơ…" at bounding box center [694, 372] width 1180 height 158
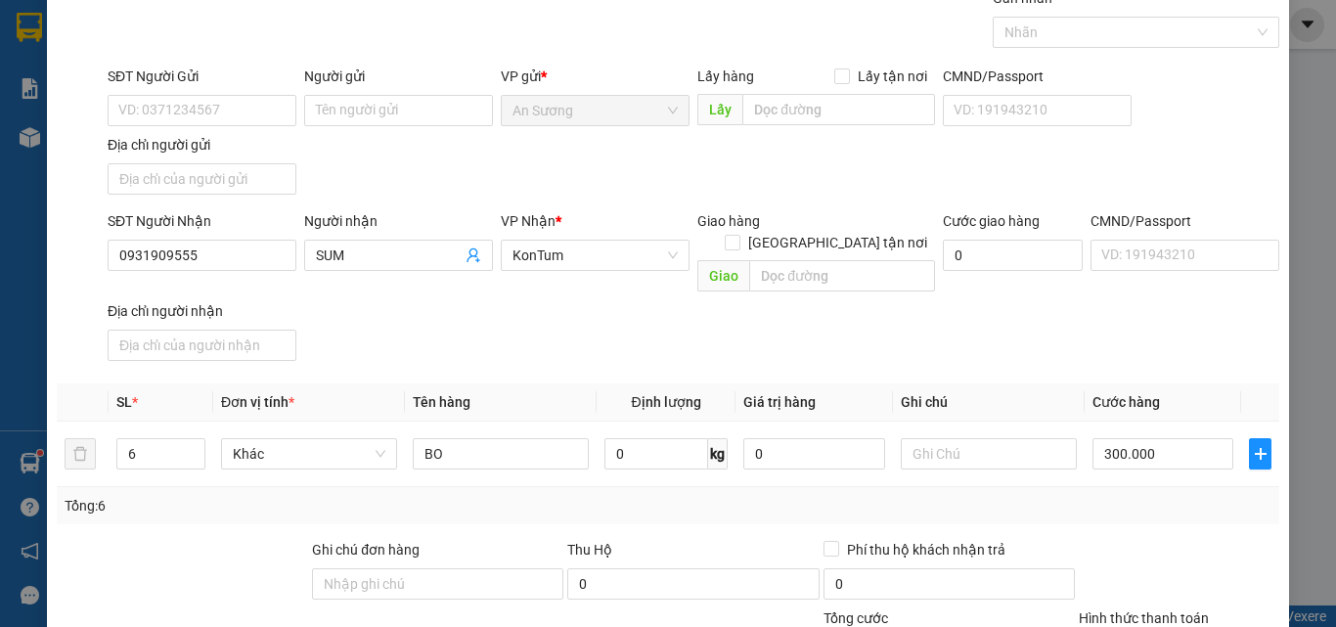
scroll to position [234, 0]
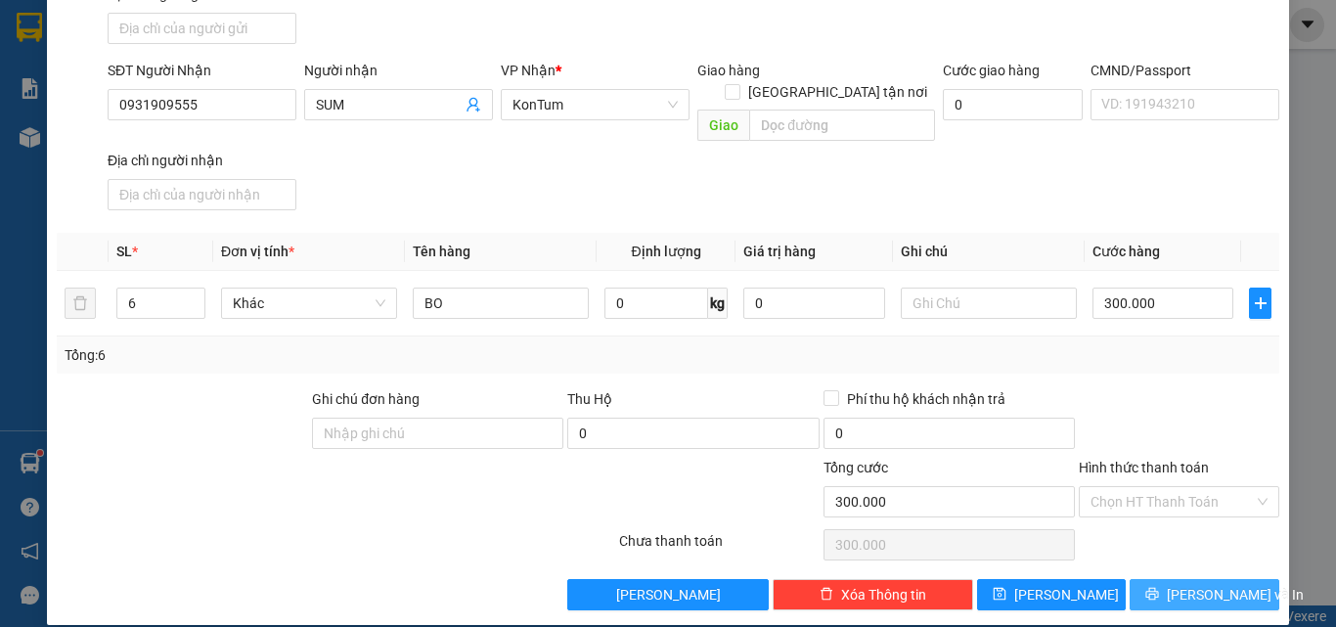
click at [1152, 579] on button "[PERSON_NAME] và In" at bounding box center [1205, 594] width 150 height 31
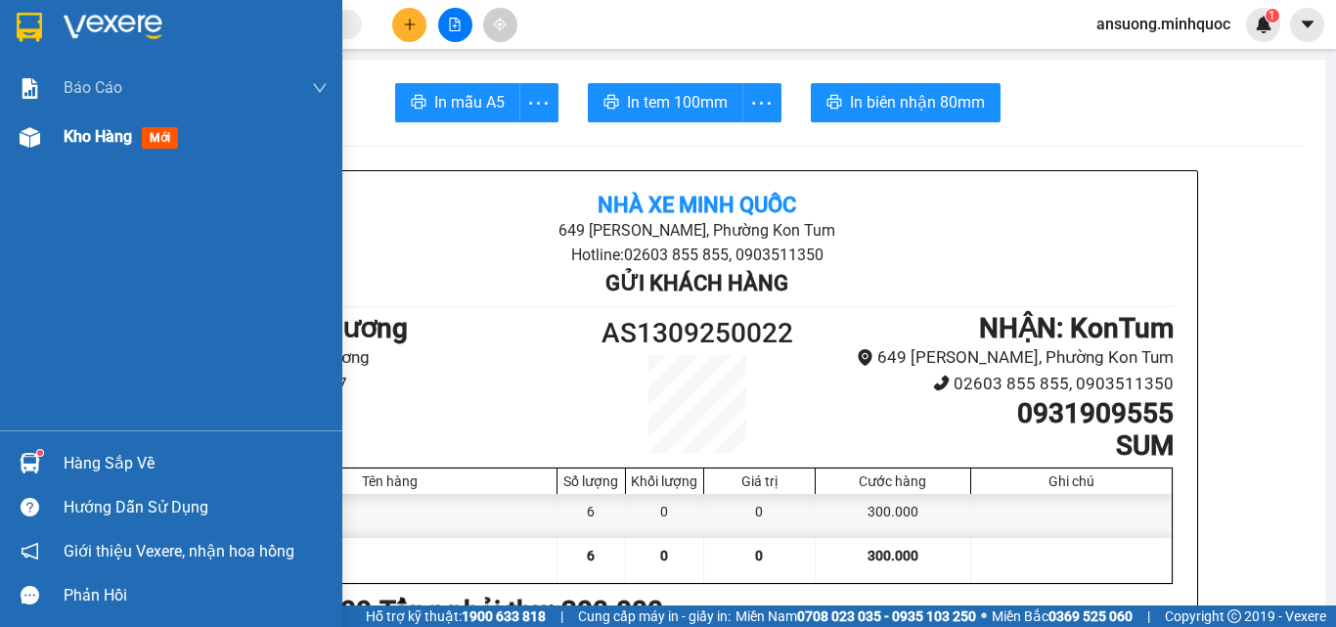
click at [25, 127] on img at bounding box center [30, 137] width 21 height 21
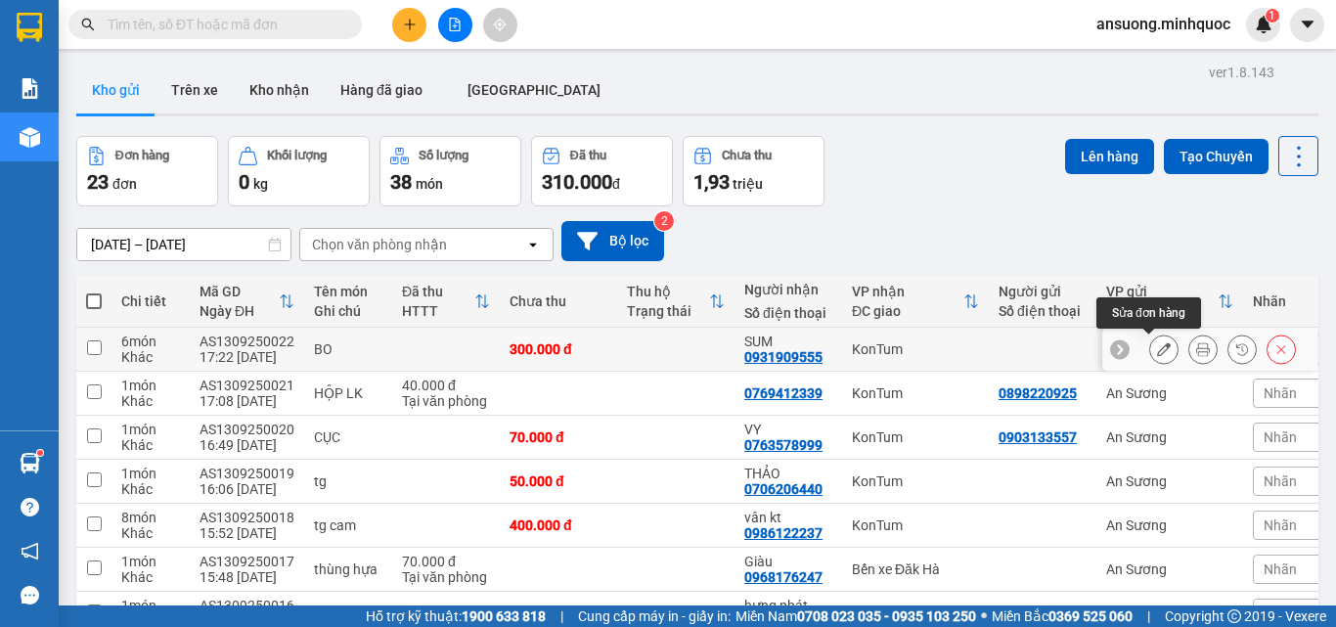
click at [1157, 353] on icon at bounding box center [1164, 349] width 14 height 14
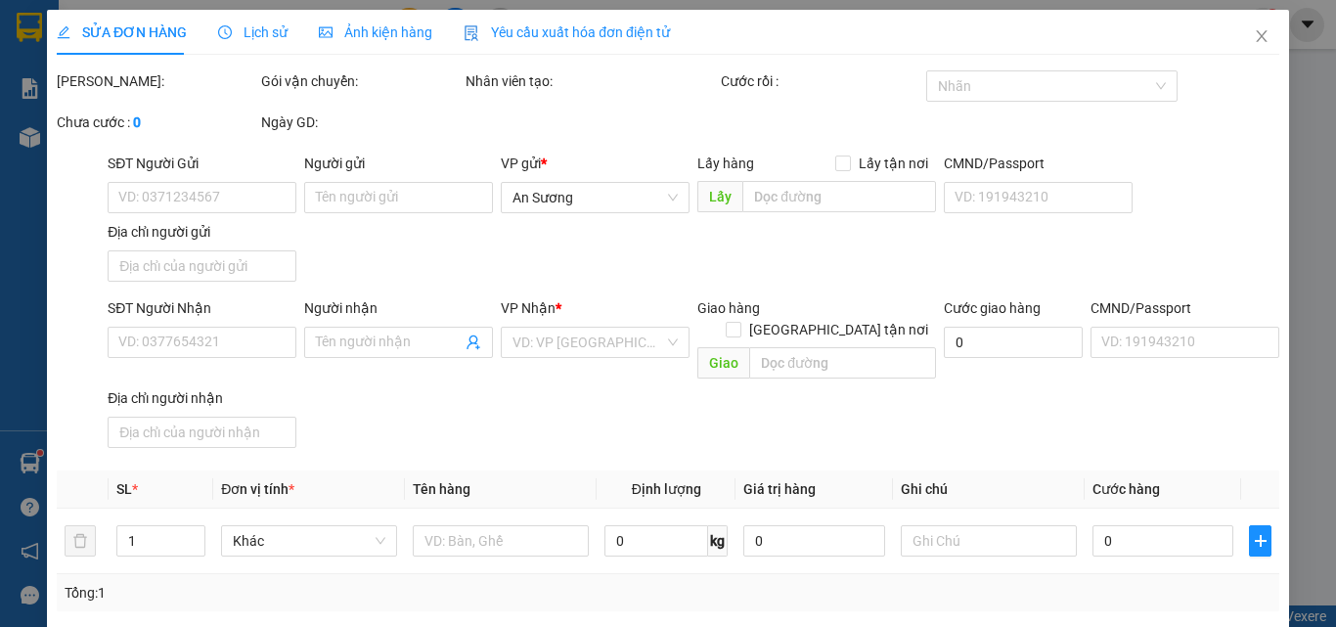
type input "0931909555"
type input "SUM"
type input "300.000"
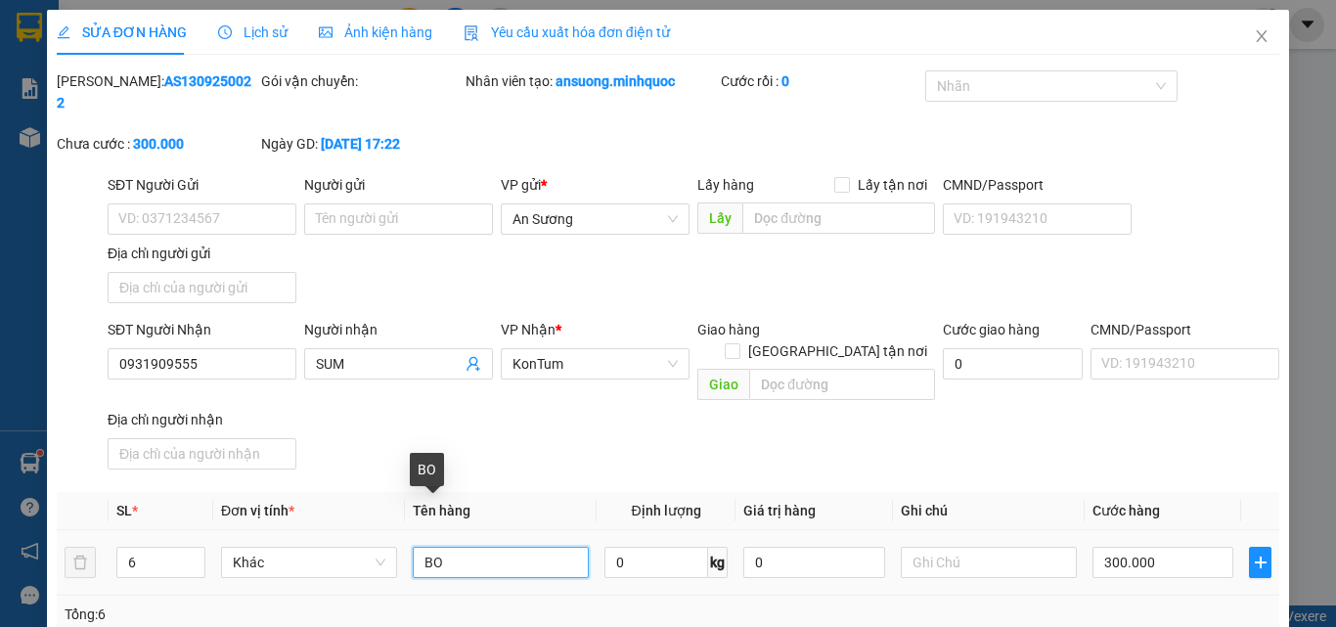
click at [429, 547] on input "BO" at bounding box center [501, 562] width 176 height 31
type input "BAO"
click at [616, 415] on div "SĐT Người Nhận 0931909555 Người nhận SUM VP Nhận * KonTum Giao hàng Giao tận nơ…" at bounding box center [694, 398] width 1180 height 158
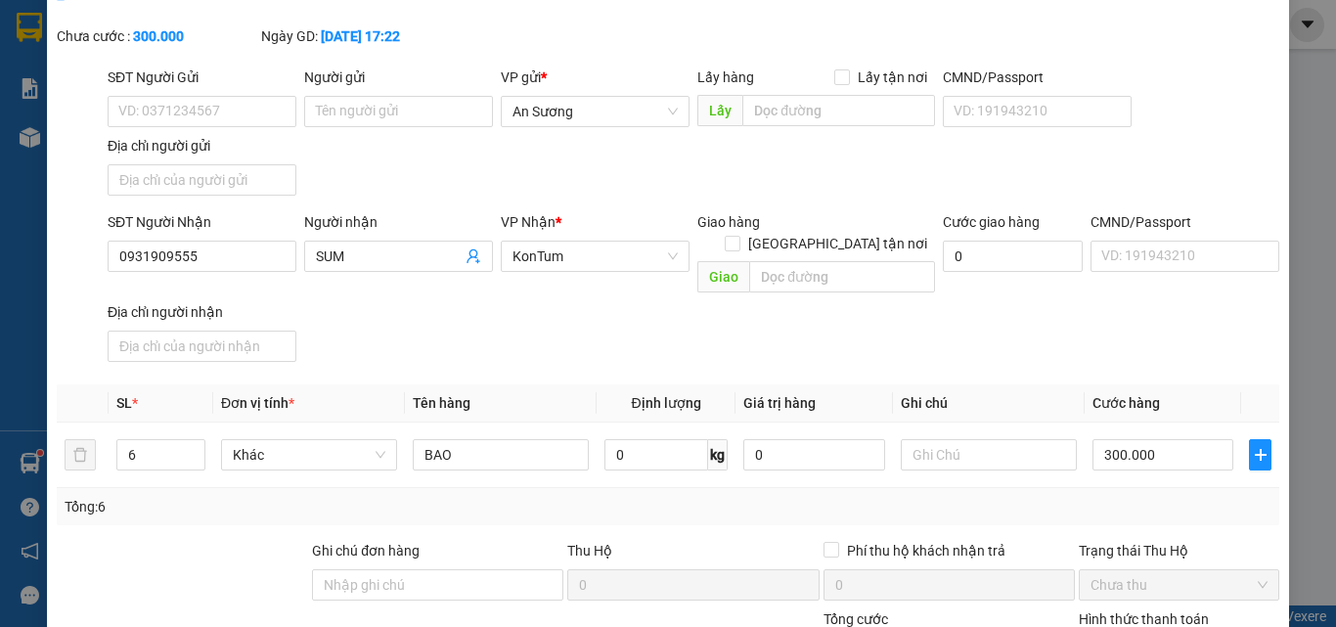
scroll to position [238, 0]
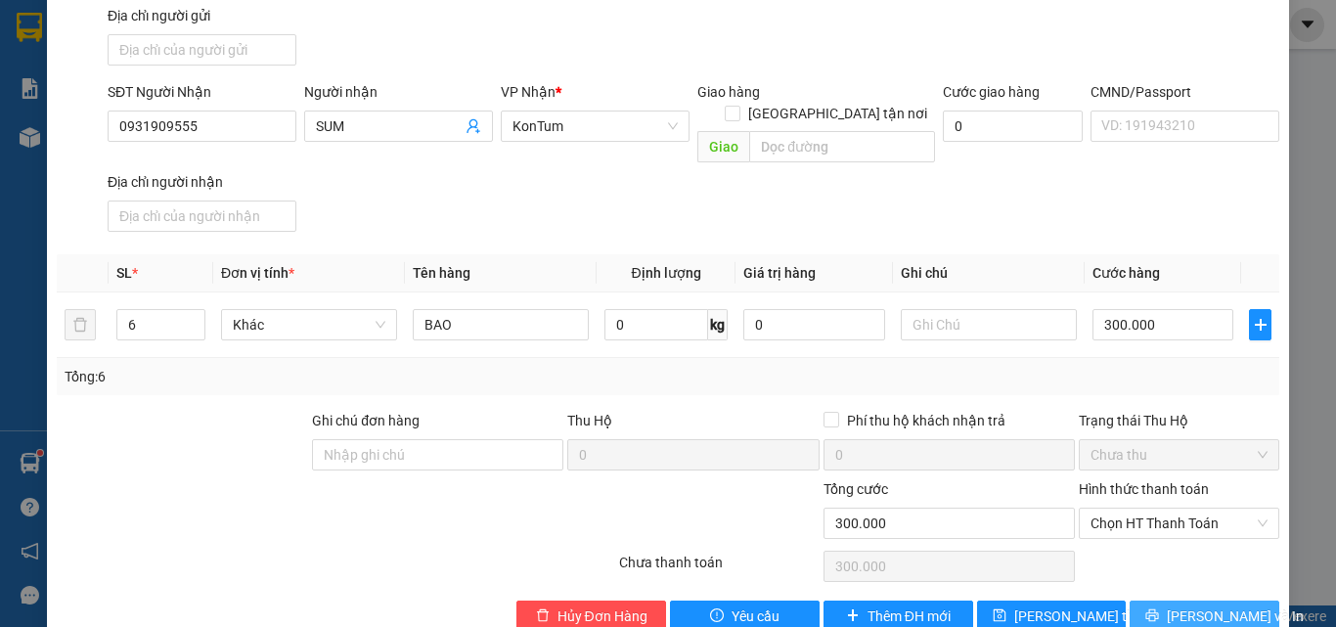
click at [1196, 606] on span "[PERSON_NAME] và In" at bounding box center [1235, 617] width 137 height 22
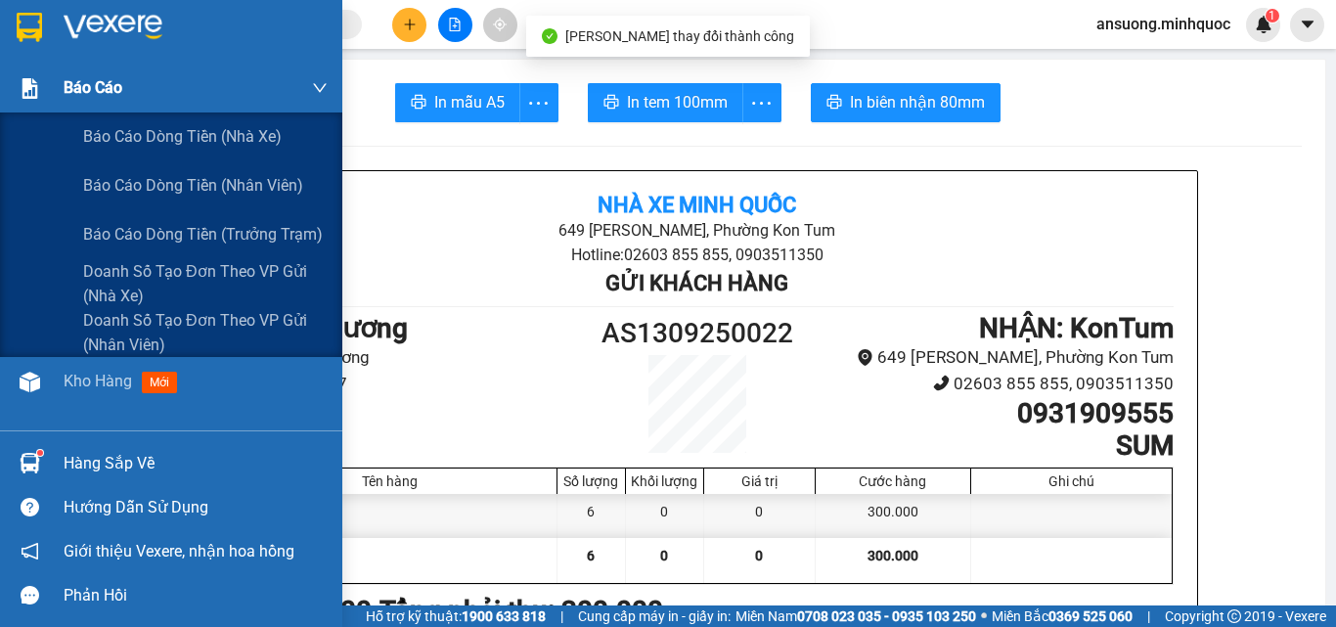
click at [29, 110] on div "Báo cáo" at bounding box center [171, 88] width 342 height 49
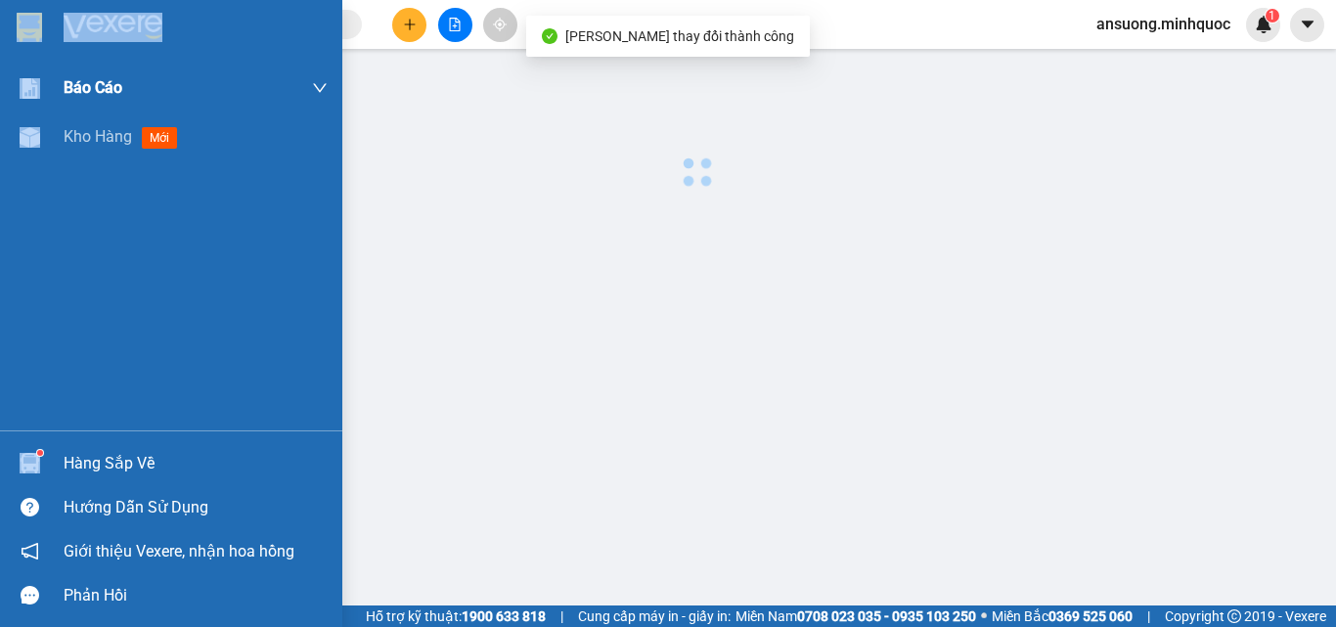
click at [46, 110] on div "Báo cáo" at bounding box center [171, 88] width 342 height 49
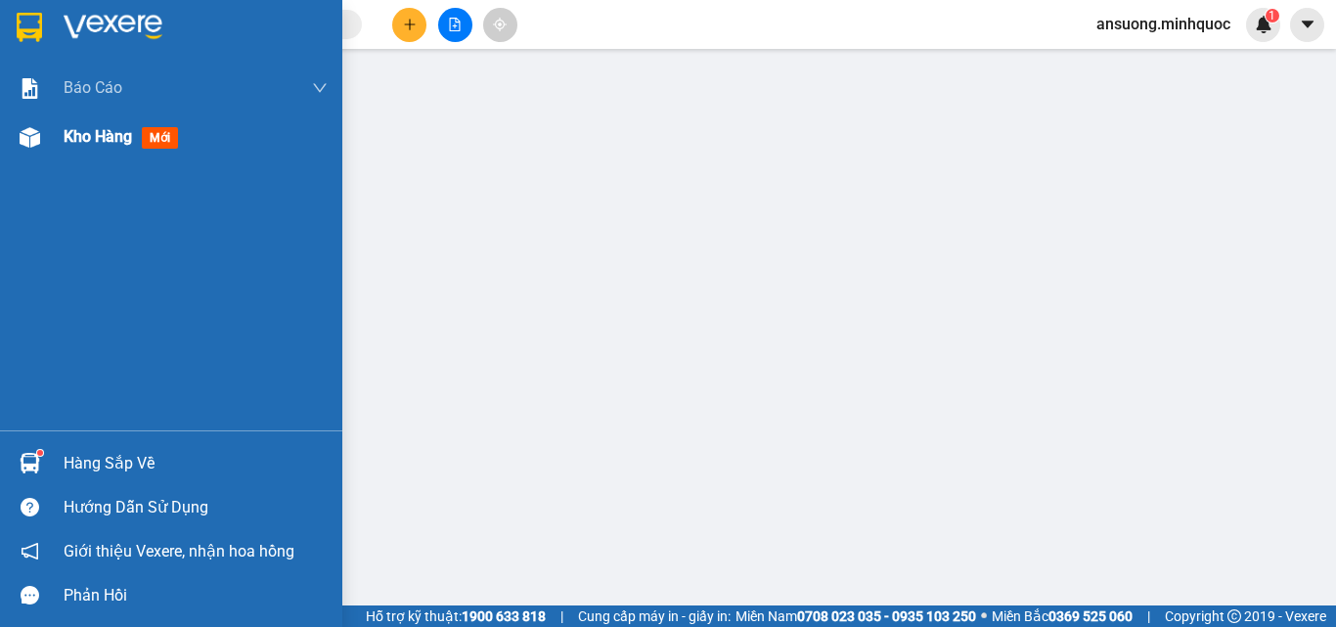
click at [12, 138] on div "Kho hàng mới" at bounding box center [171, 137] width 342 height 49
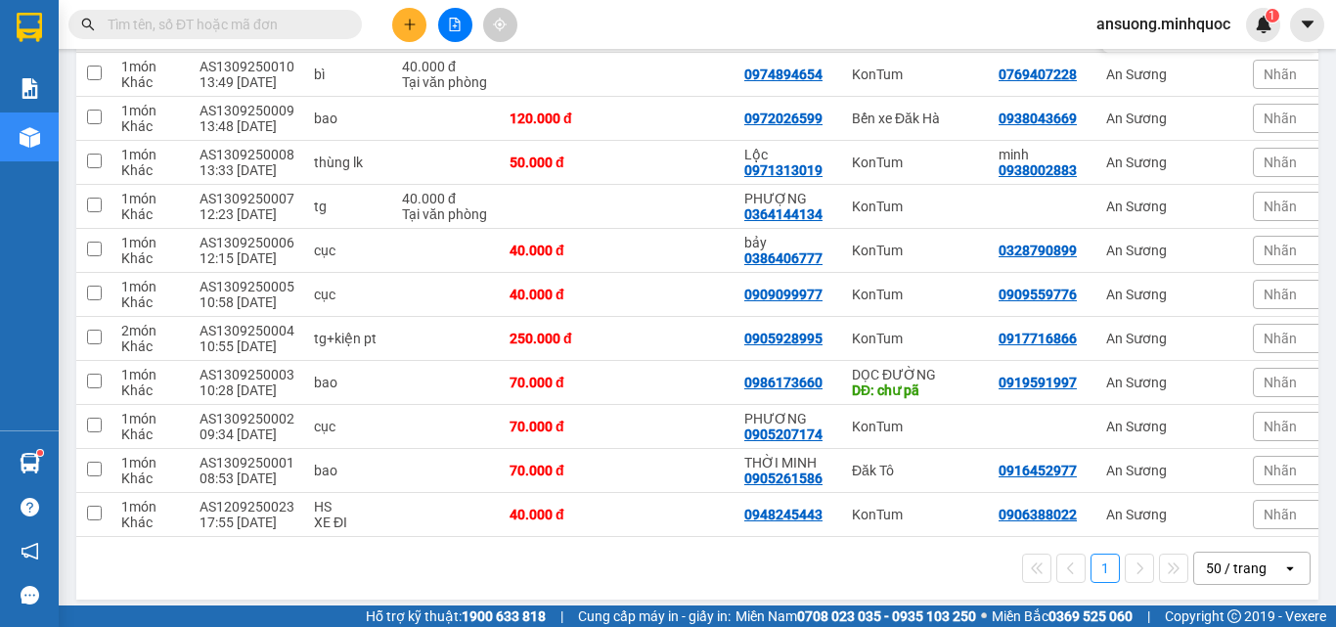
scroll to position [838, 0]
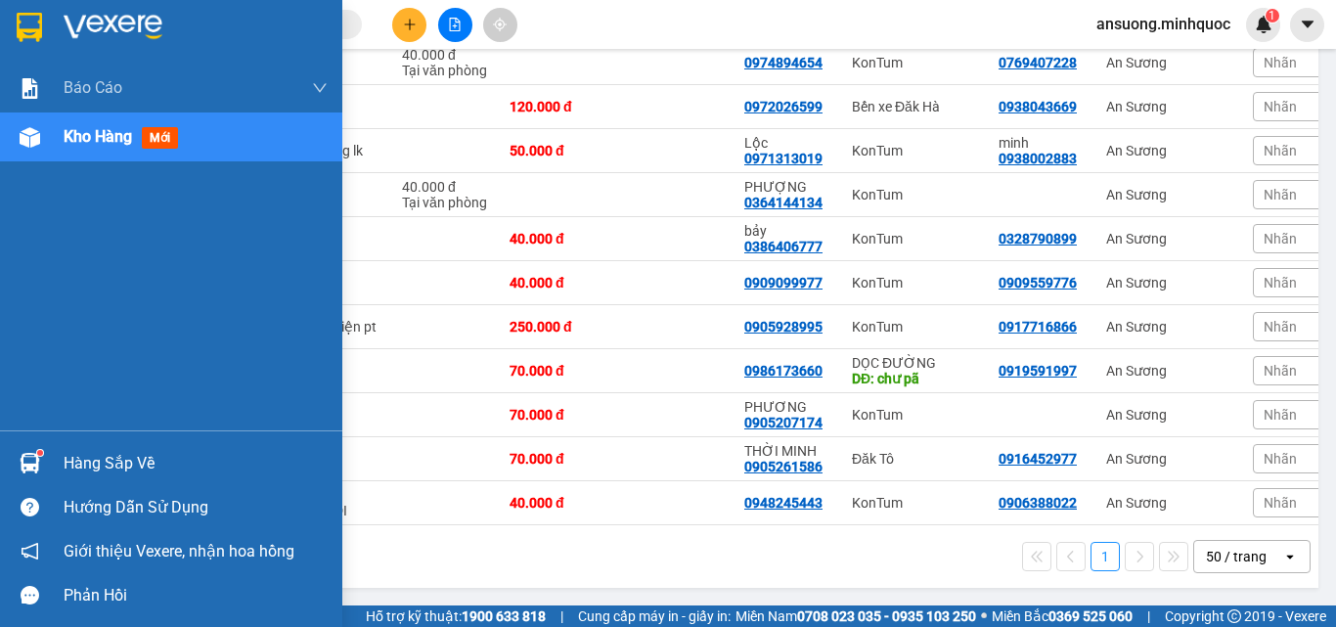
click at [38, 151] on div at bounding box center [30, 137] width 34 height 34
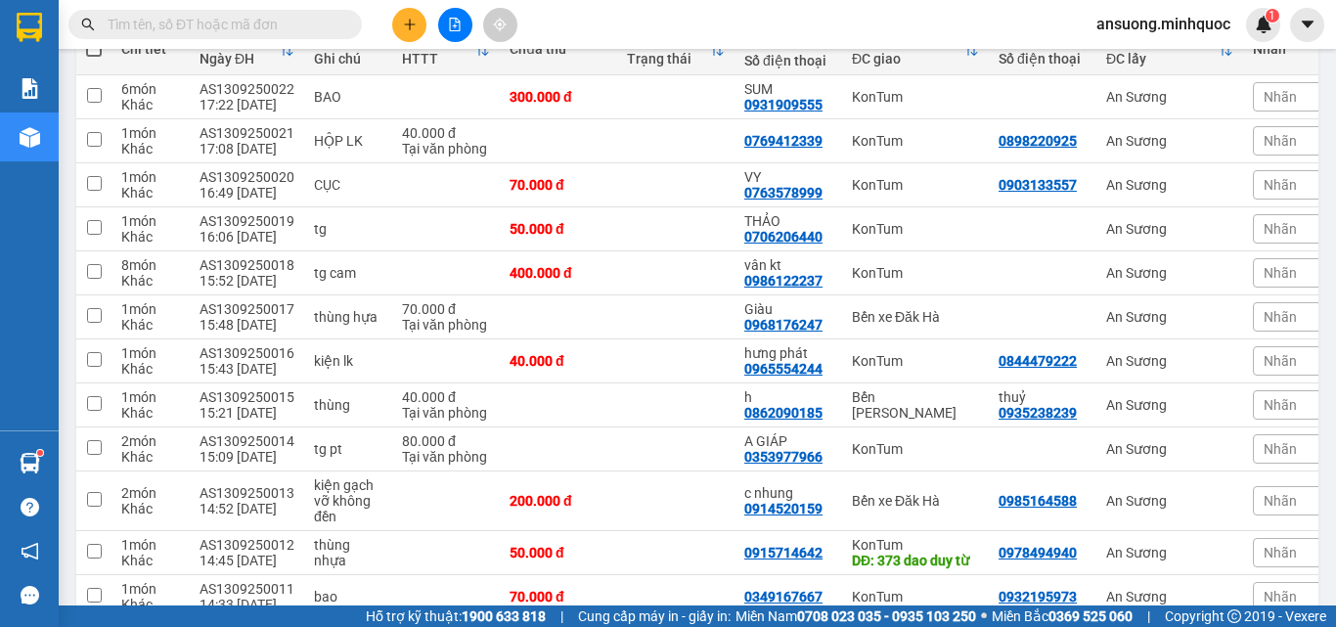
scroll to position [0, 0]
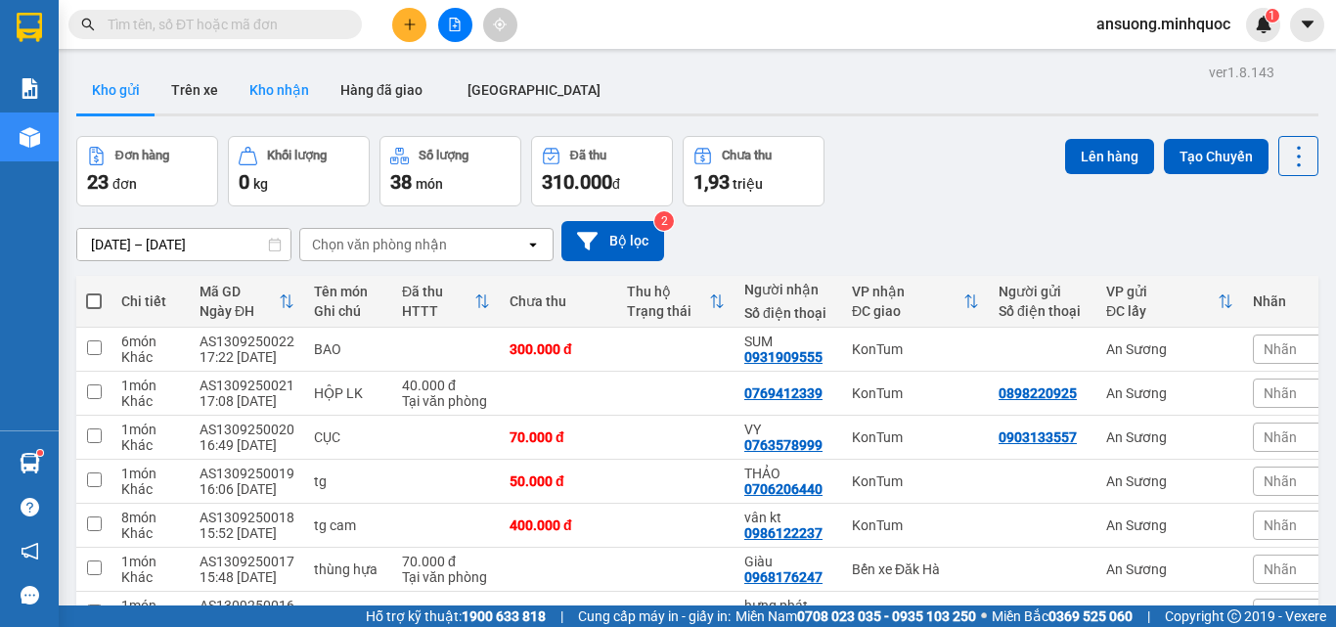
click at [274, 71] on button "Kho nhận" at bounding box center [279, 90] width 91 height 47
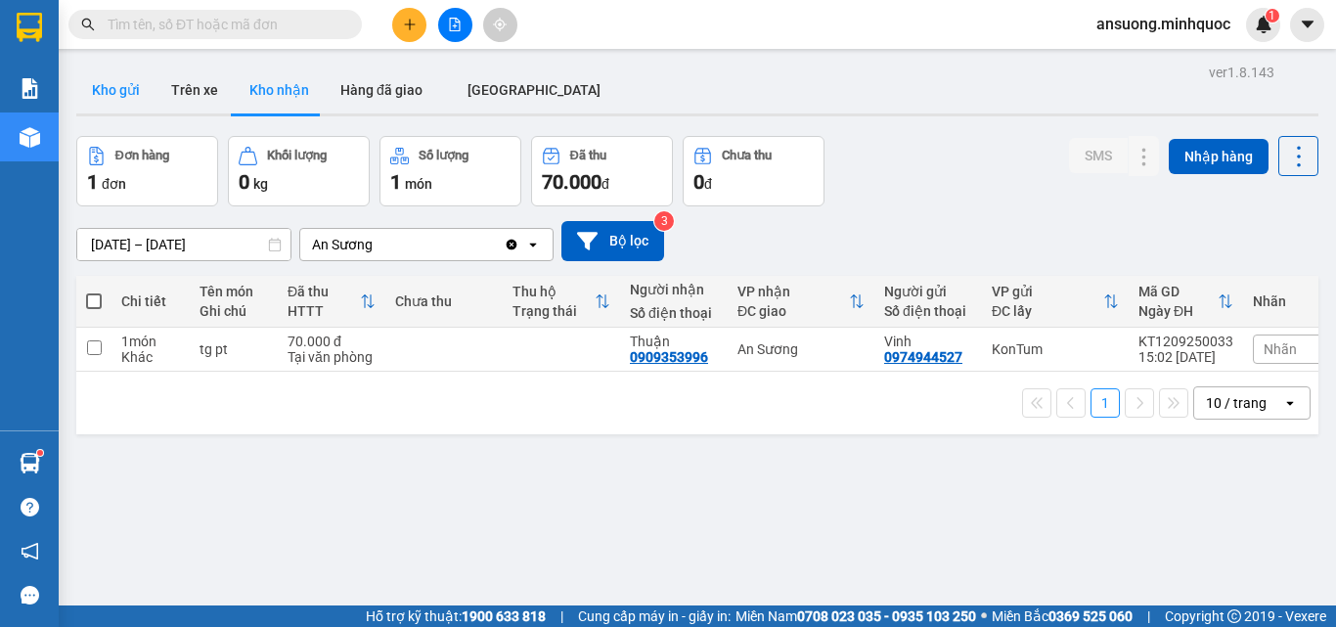
click at [93, 99] on button "Kho gửi" at bounding box center [115, 90] width 79 height 47
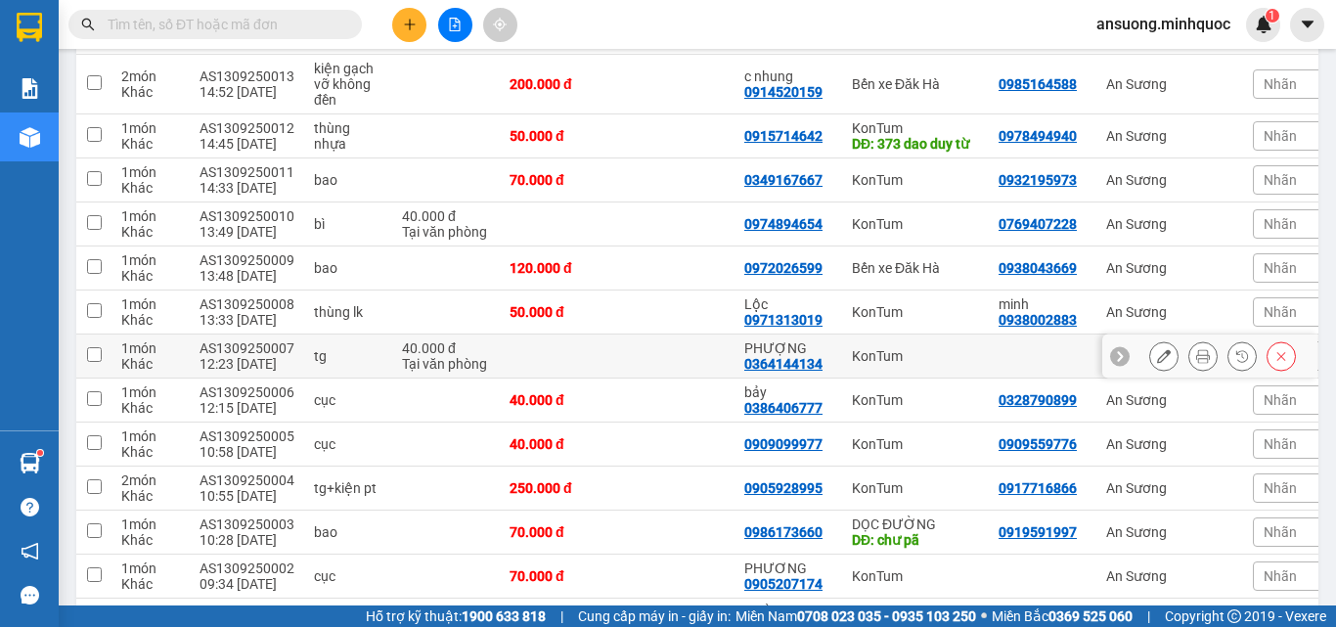
scroll to position [838, 0]
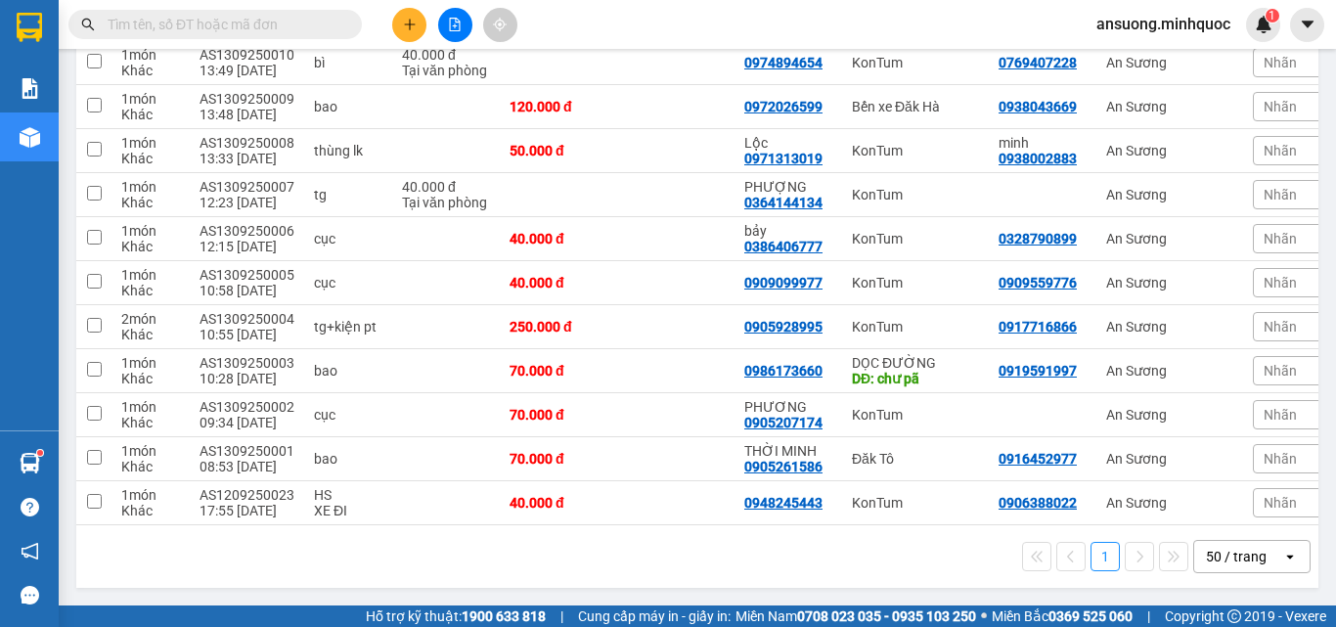
click at [660, 567] on div "1 50 / trang open" at bounding box center [697, 556] width 1227 height 33
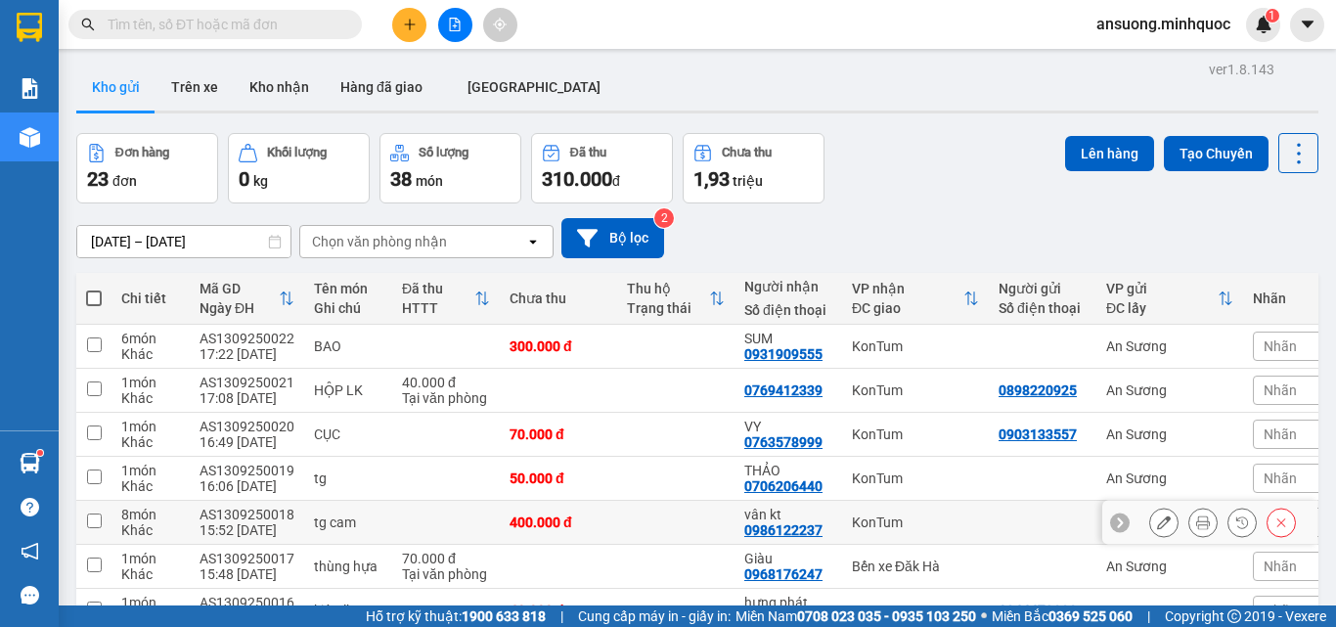
scroll to position [0, 0]
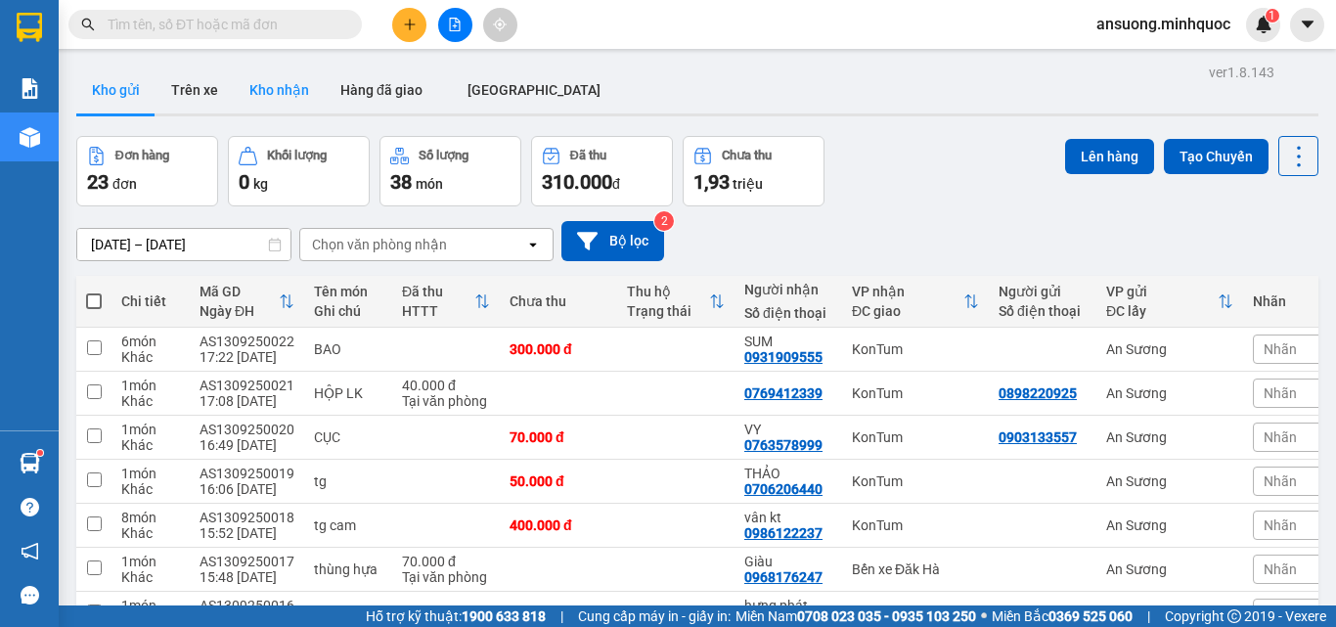
click at [300, 101] on button "Kho nhận" at bounding box center [279, 90] width 91 height 47
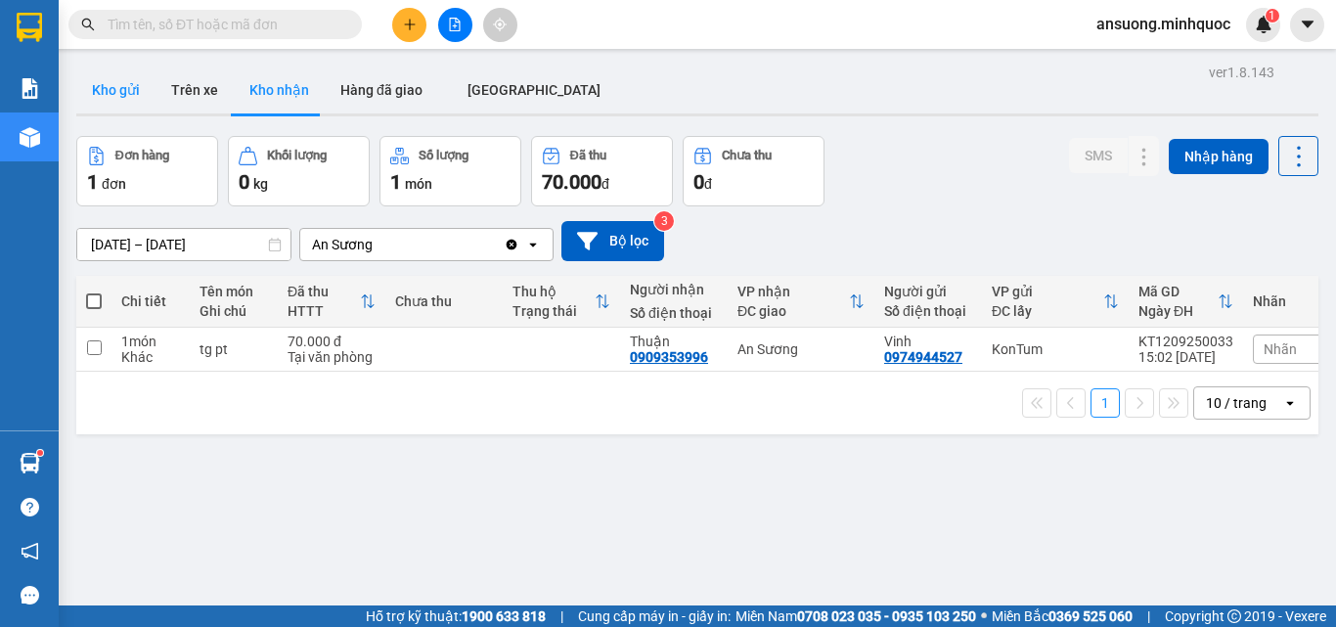
click at [106, 81] on button "Kho gửi" at bounding box center [115, 90] width 79 height 47
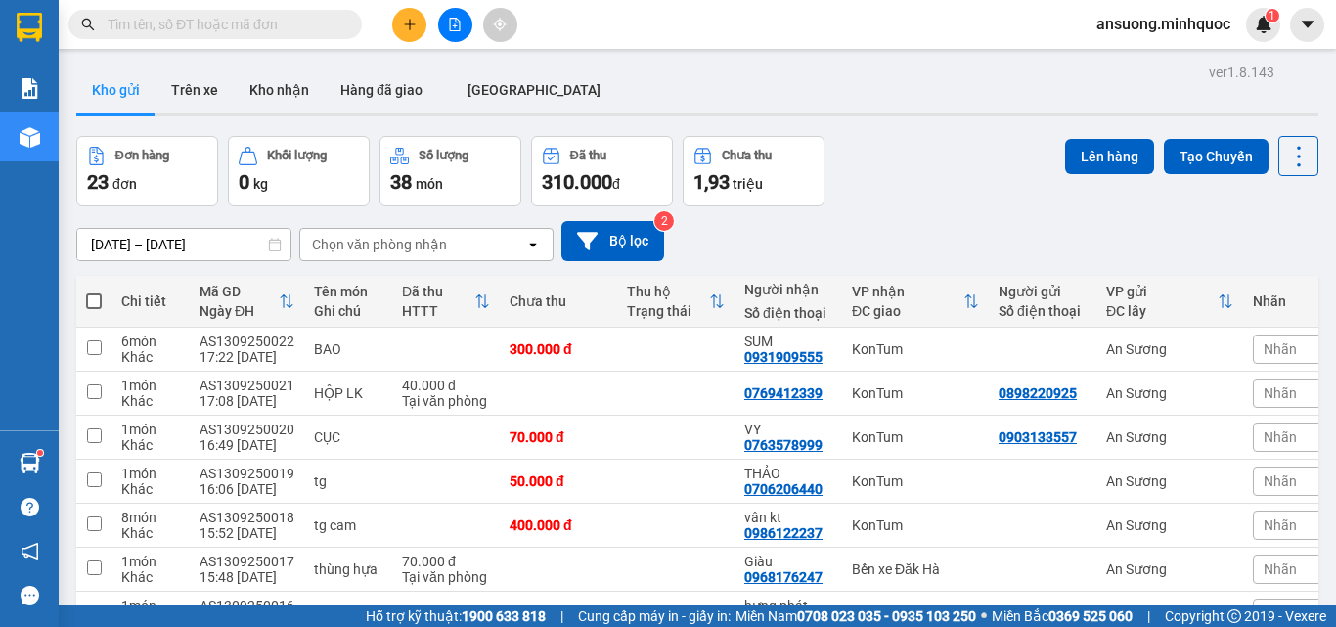
click at [97, 300] on span at bounding box center [94, 301] width 16 height 16
click at [94, 292] on input "checkbox" at bounding box center [94, 292] width 0 height 0
checkbox input "true"
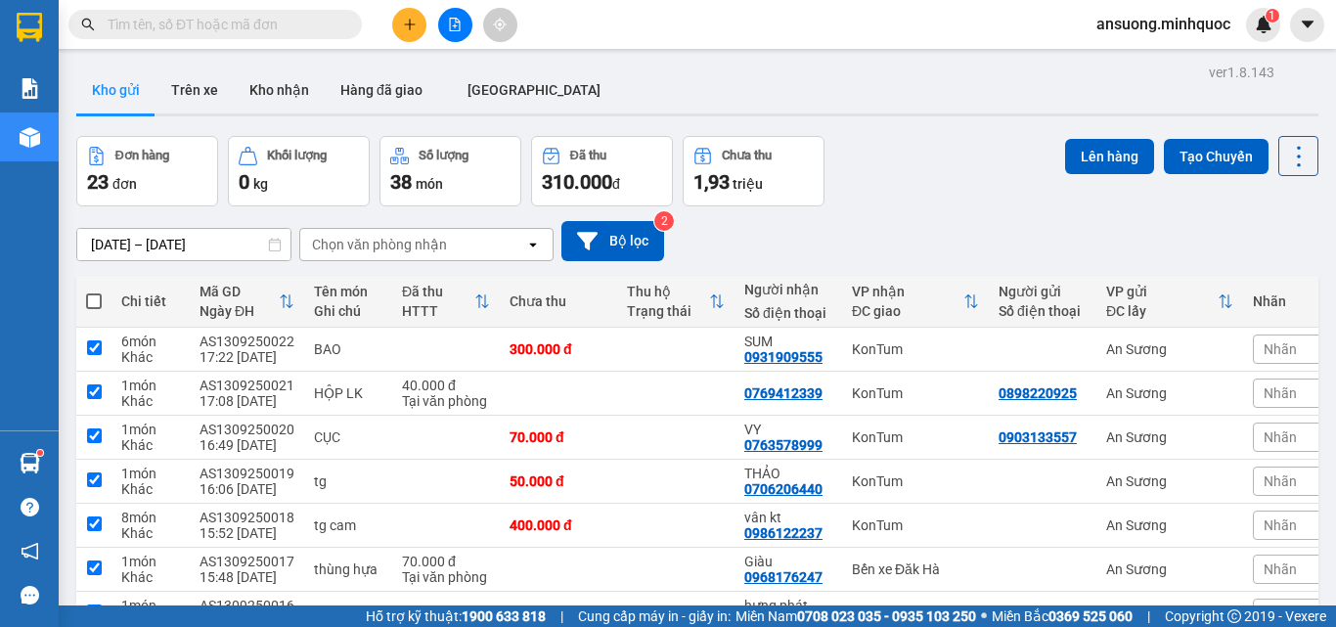
checkbox input "true"
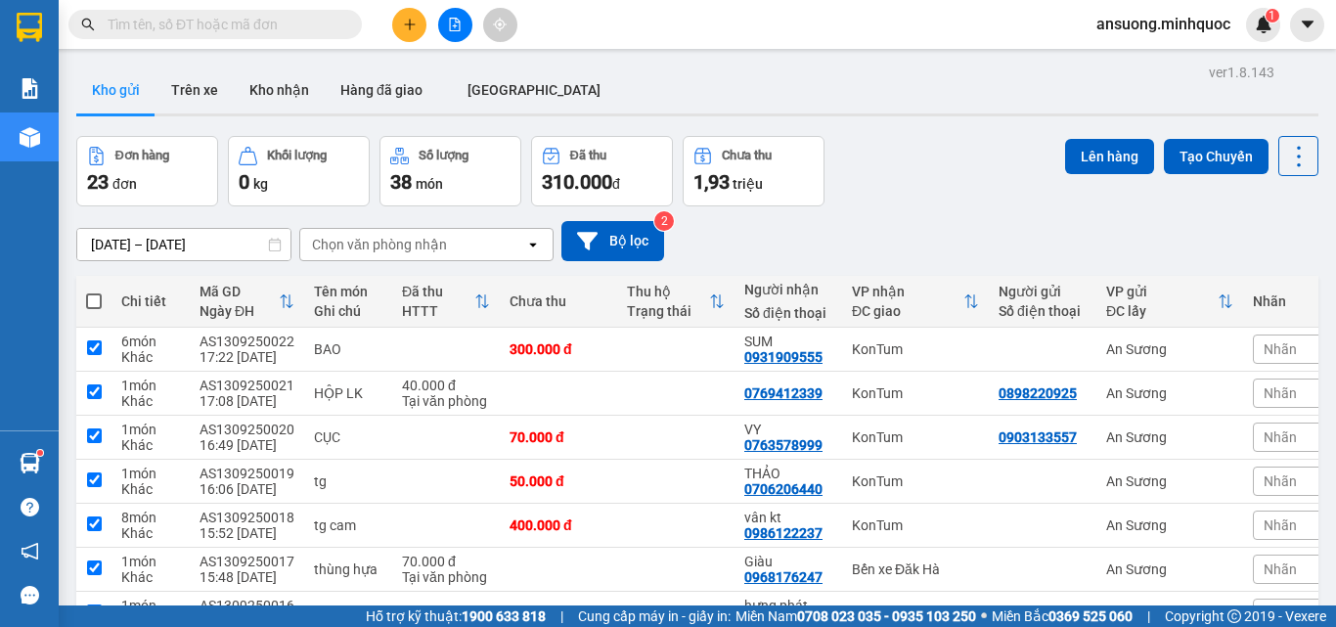
checkbox input "true"
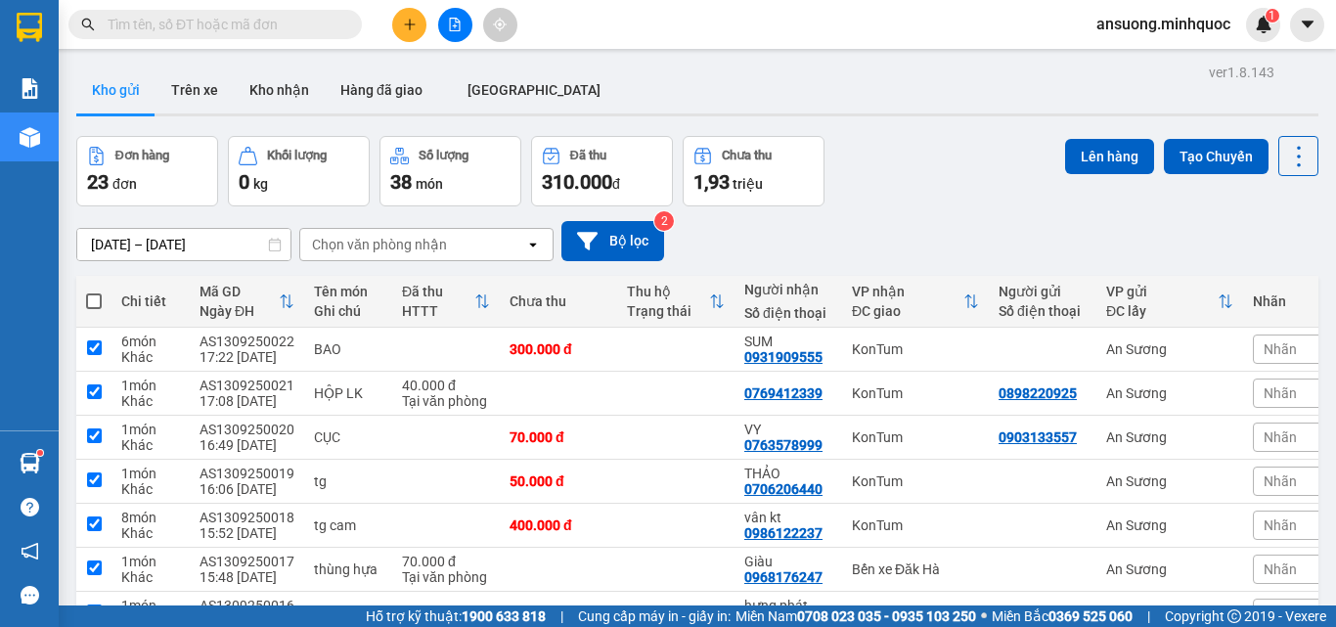
checkbox input "true"
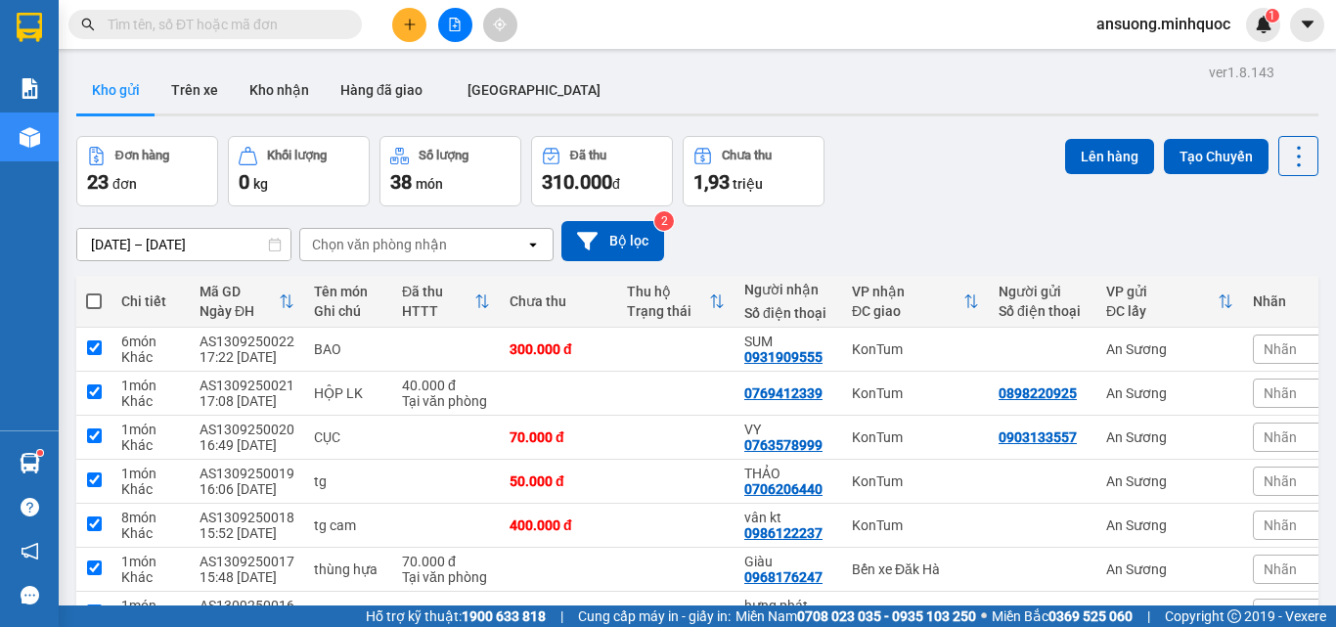
checkbox input "true"
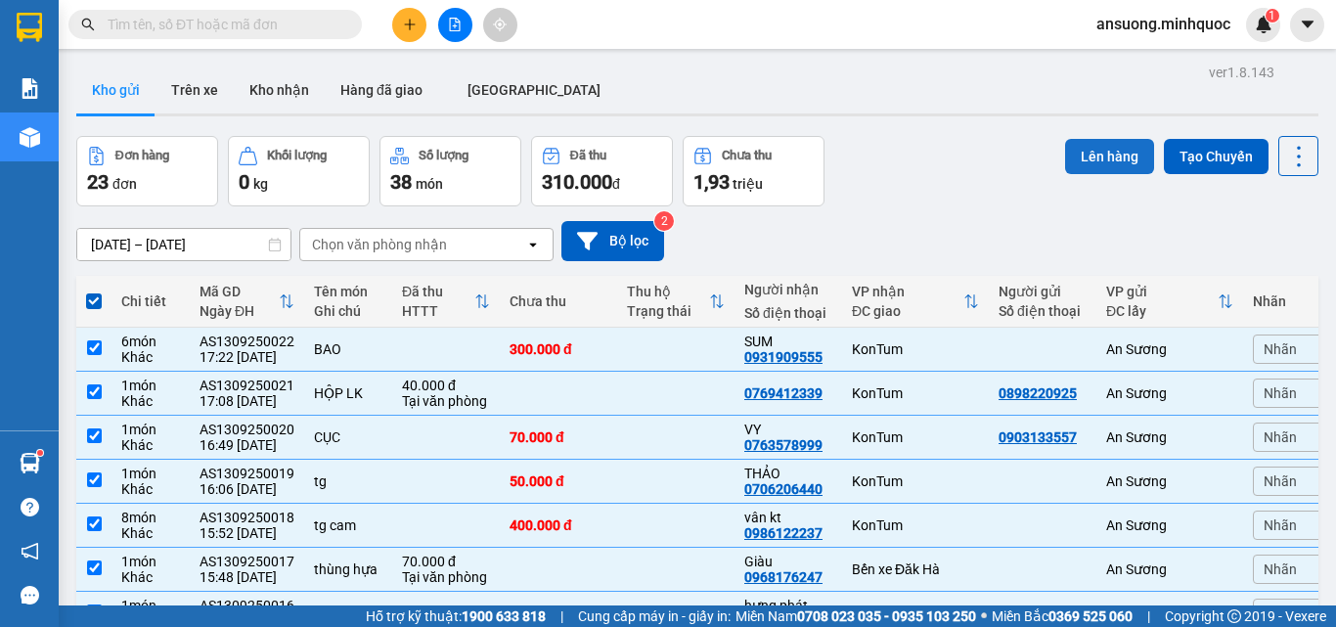
click at [1093, 169] on button "Lên hàng" at bounding box center [1109, 156] width 89 height 35
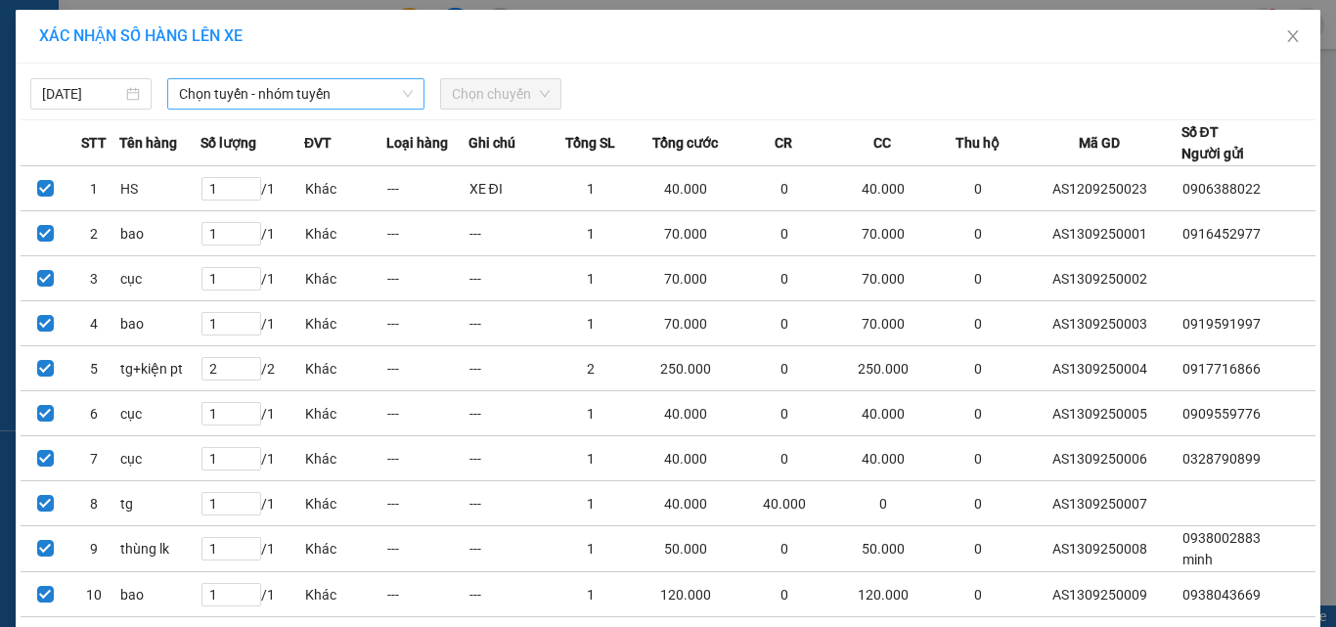
click at [284, 84] on span "Chọn tuyến - nhóm tuyến" at bounding box center [296, 93] width 234 height 29
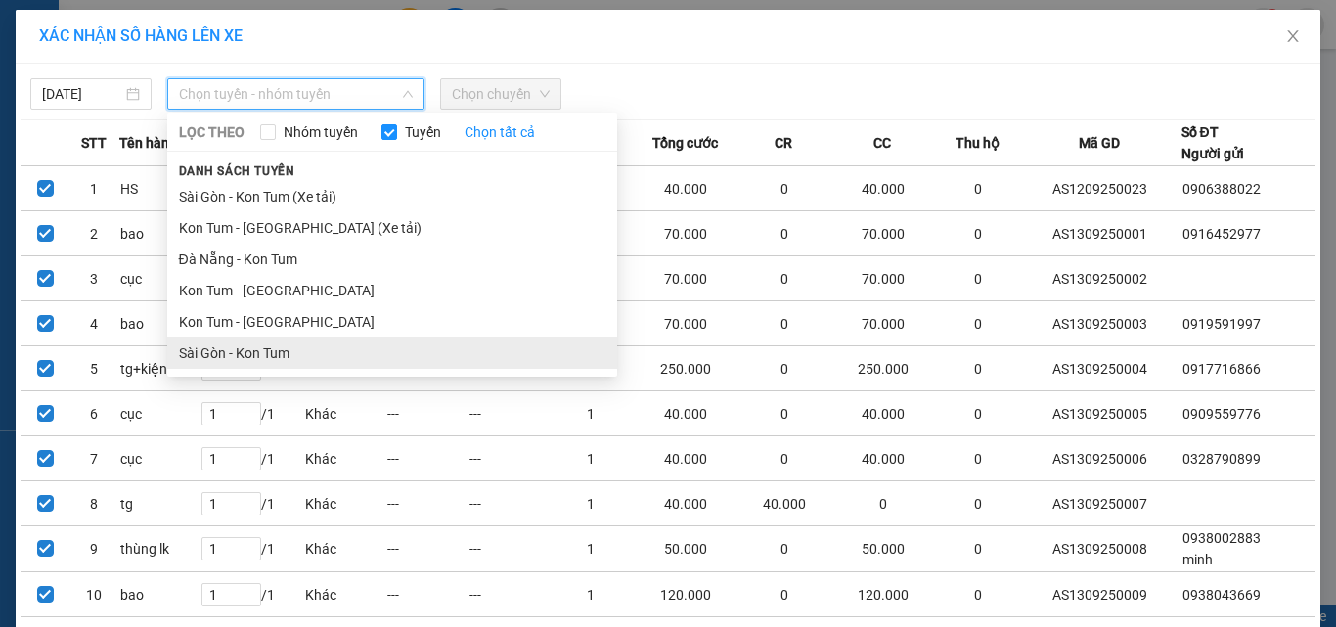
drag, startPoint x: 178, startPoint y: 359, endPoint x: 449, endPoint y: 168, distance: 331.4
click at [180, 359] on li "Sài Gòn - Kon Tum" at bounding box center [392, 353] width 450 height 31
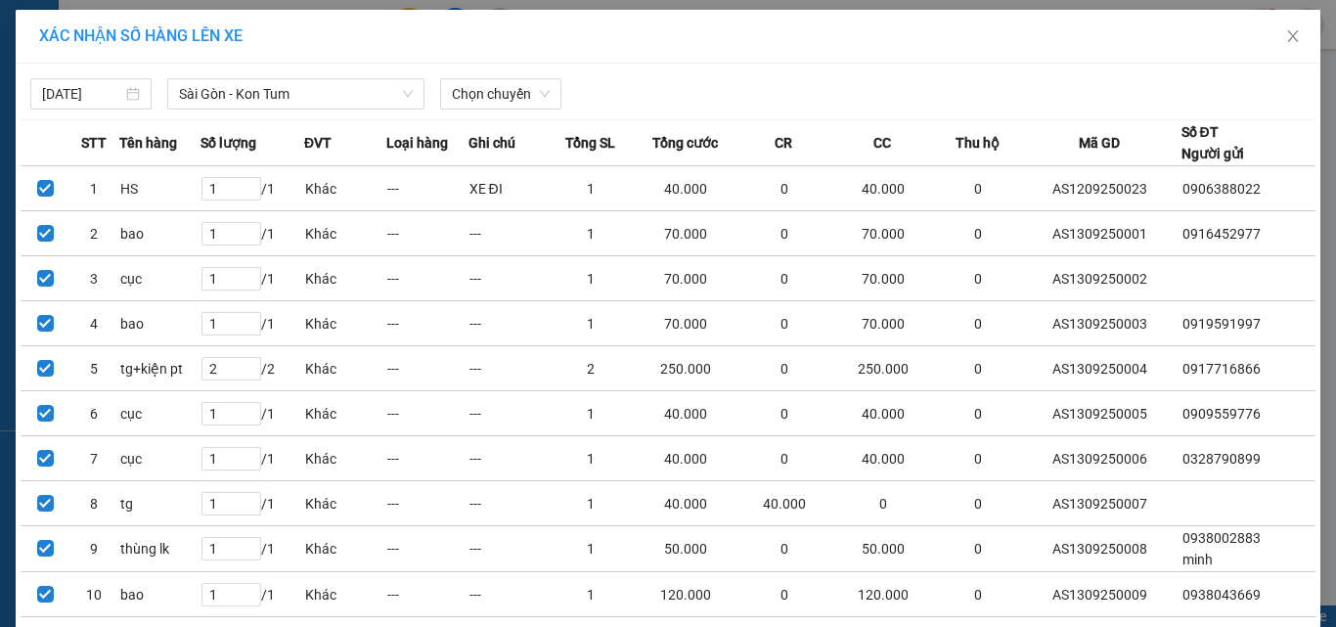
click at [503, 76] on div "13/09/2025 Sài Gòn - Kon Tum LỌC THEO Nhóm tuyến Tuyến Chọn tất cả Danh sách tu…" at bounding box center [668, 88] width 1295 height 41
click at [500, 87] on span "Chọn chuyến" at bounding box center [501, 93] width 98 height 29
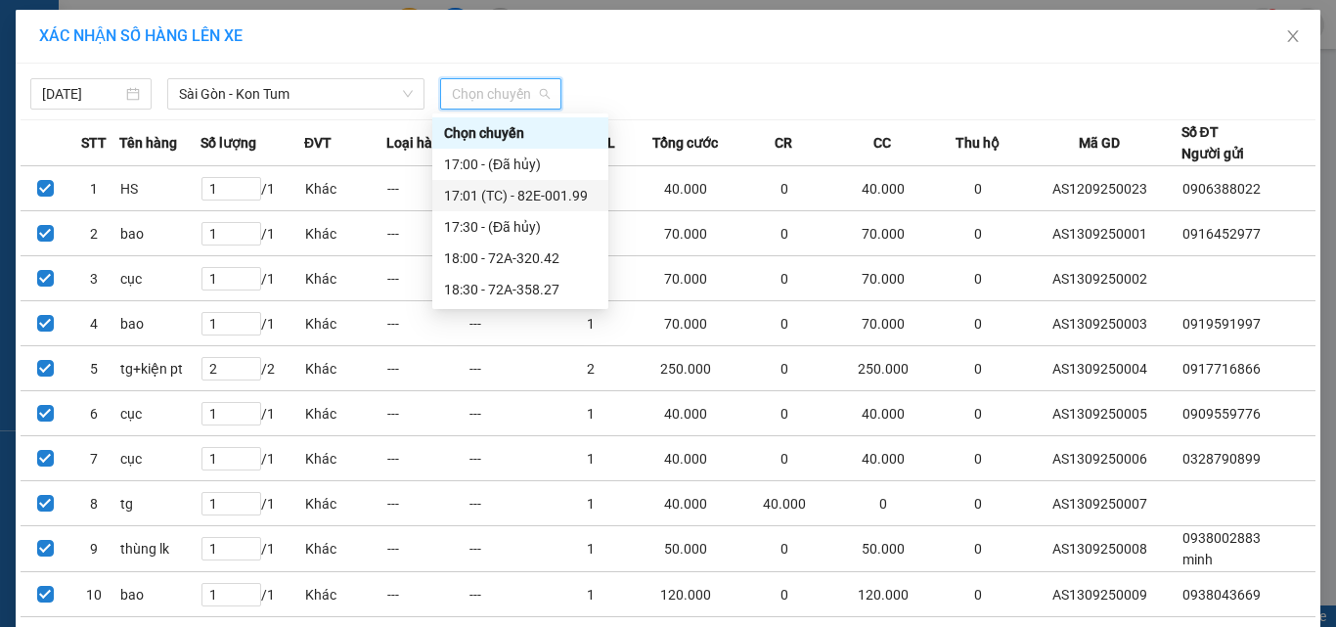
click at [539, 193] on div "17:01 (TC) - 82E-001.99" at bounding box center [520, 196] width 153 height 22
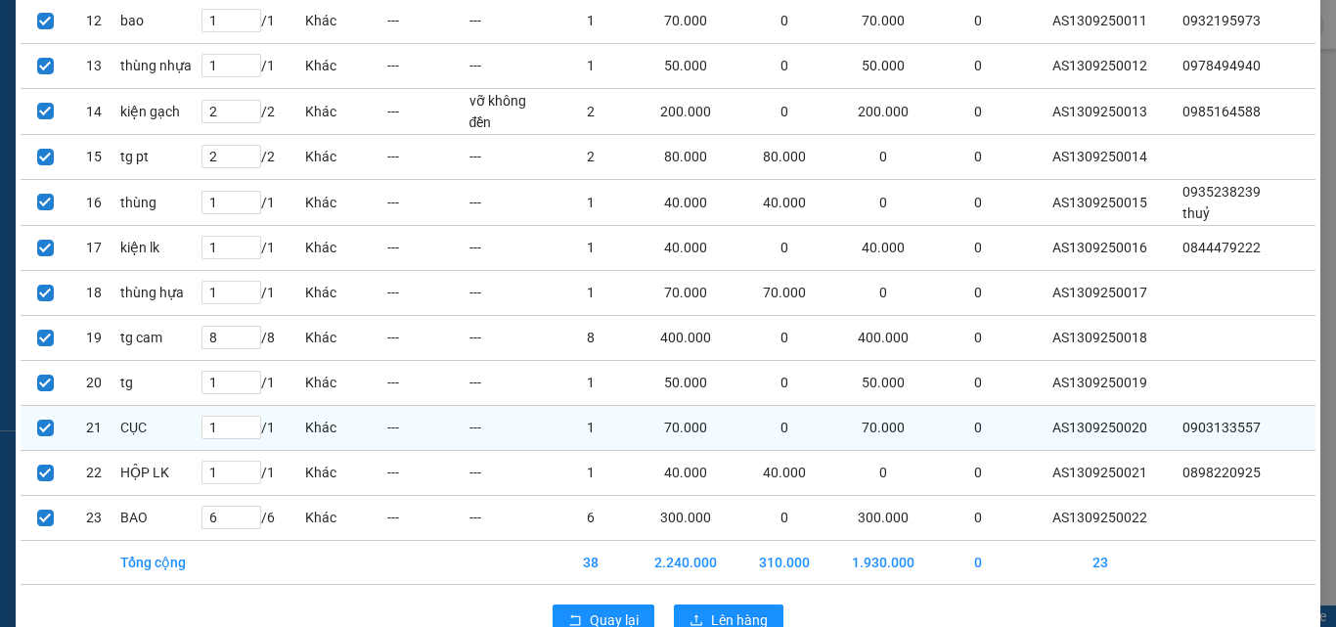
scroll to position [783, 0]
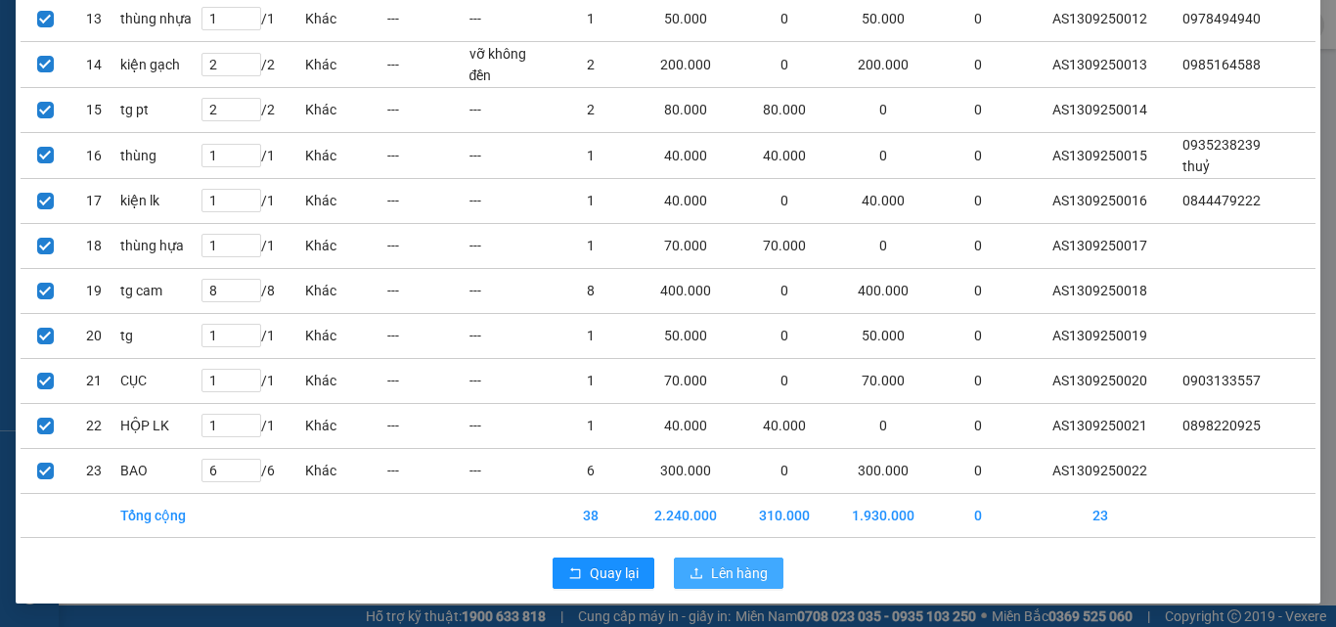
click at [744, 581] on span "Lên hàng" at bounding box center [739, 574] width 57 height 22
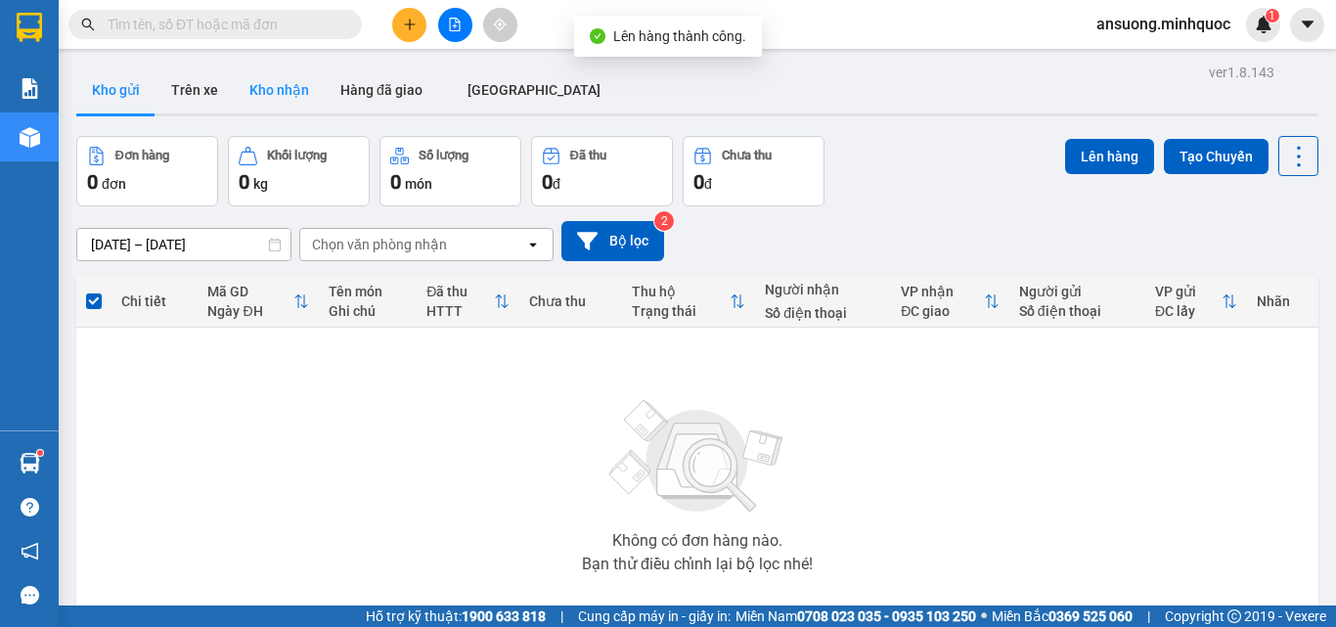
click at [282, 80] on button "Kho nhận" at bounding box center [279, 90] width 91 height 47
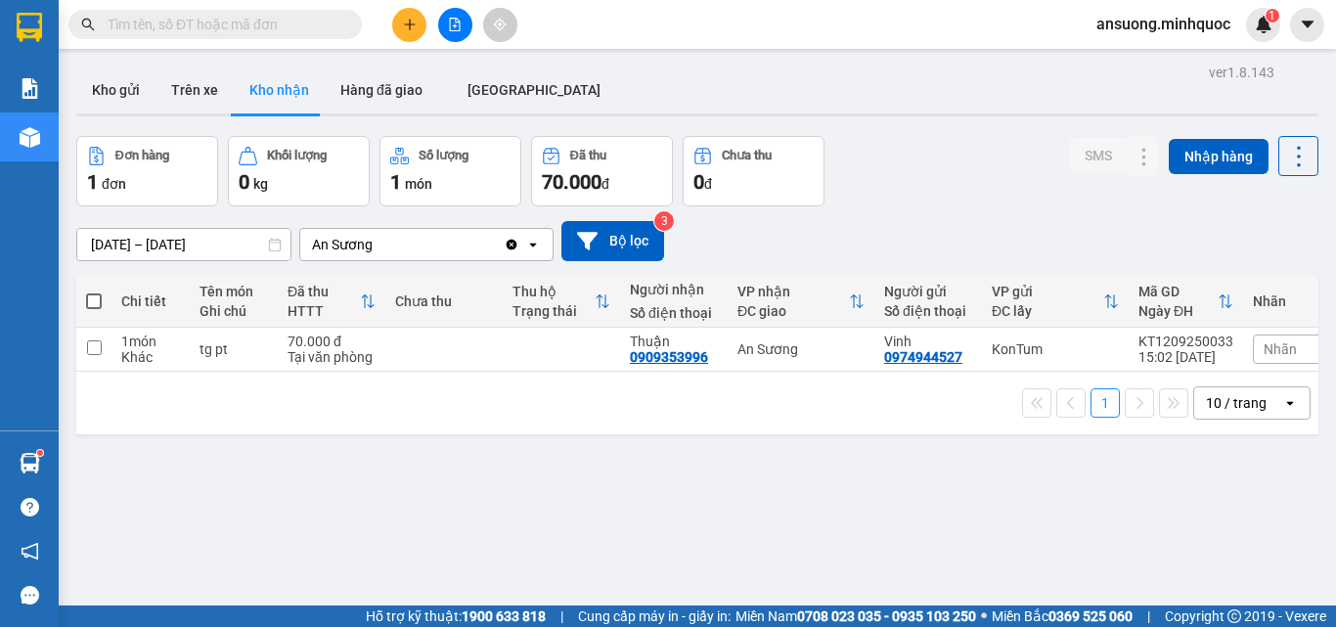
click at [461, 23] on icon "file-add" at bounding box center [455, 25] width 14 height 14
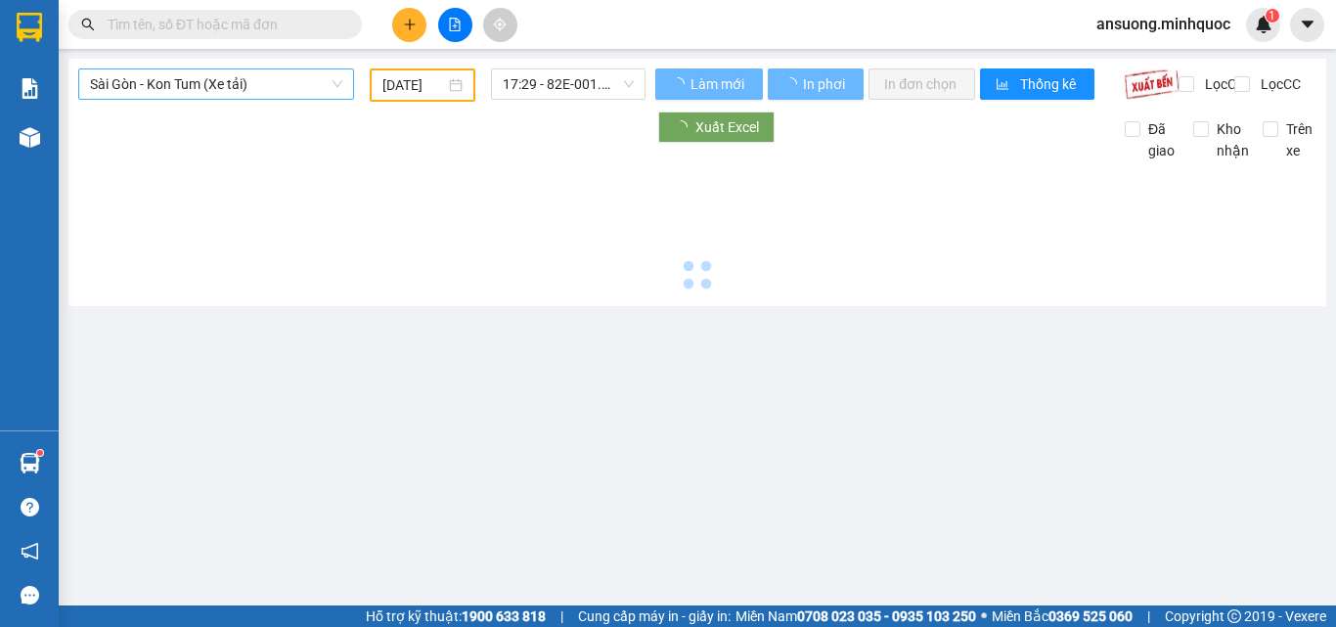
type input "[DATE]"
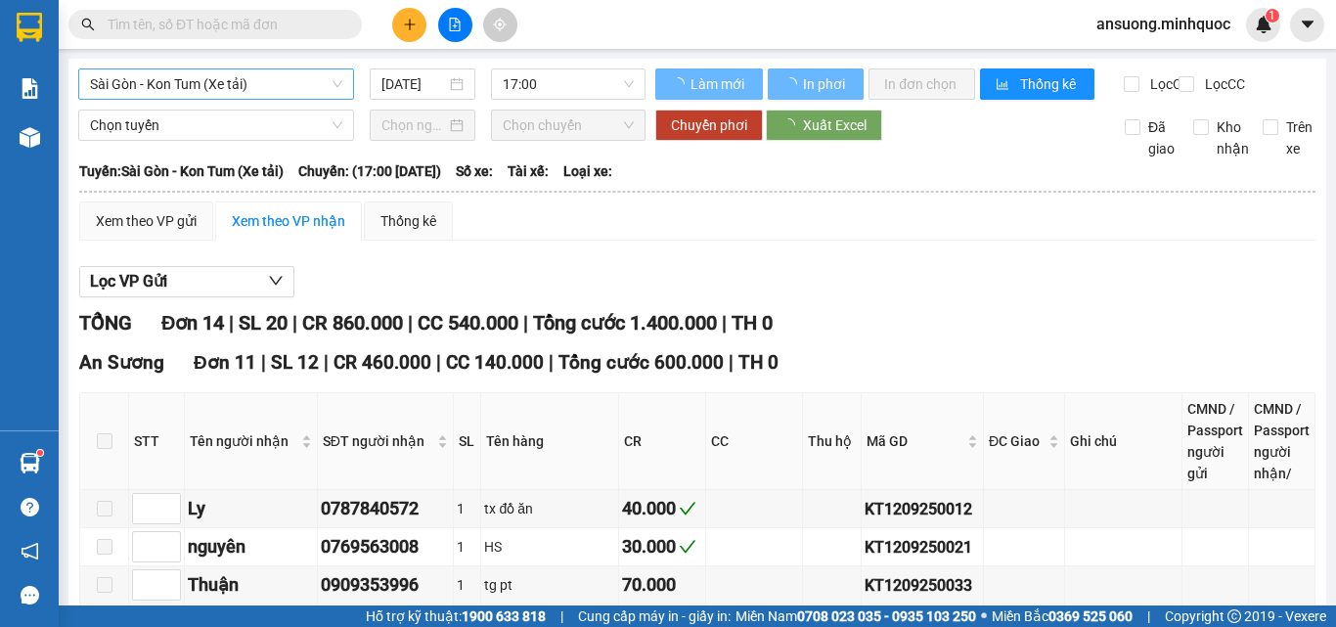
click at [135, 79] on span "Sài Gòn - Kon Tum (Xe tải)" at bounding box center [216, 83] width 252 height 29
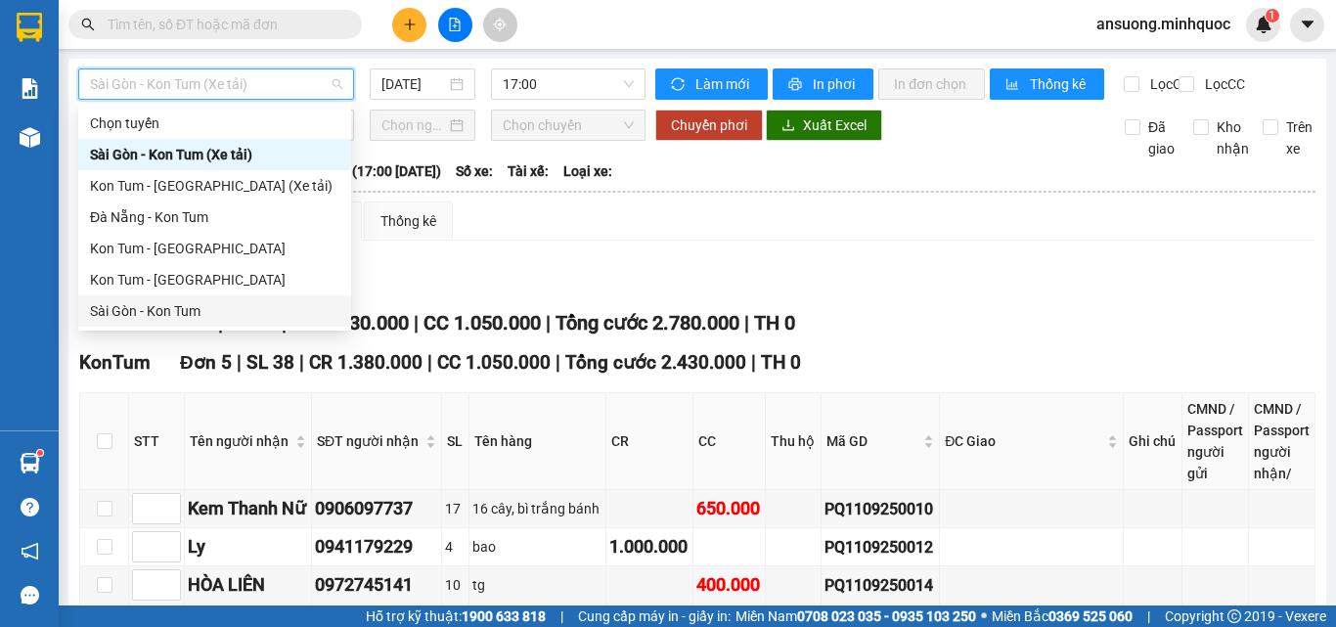
drag, startPoint x: 116, startPoint y: 297, endPoint x: 139, endPoint y: 310, distance: 25.8
click at [139, 310] on div "Sài Gòn - Kon Tum" at bounding box center [214, 310] width 273 height 31
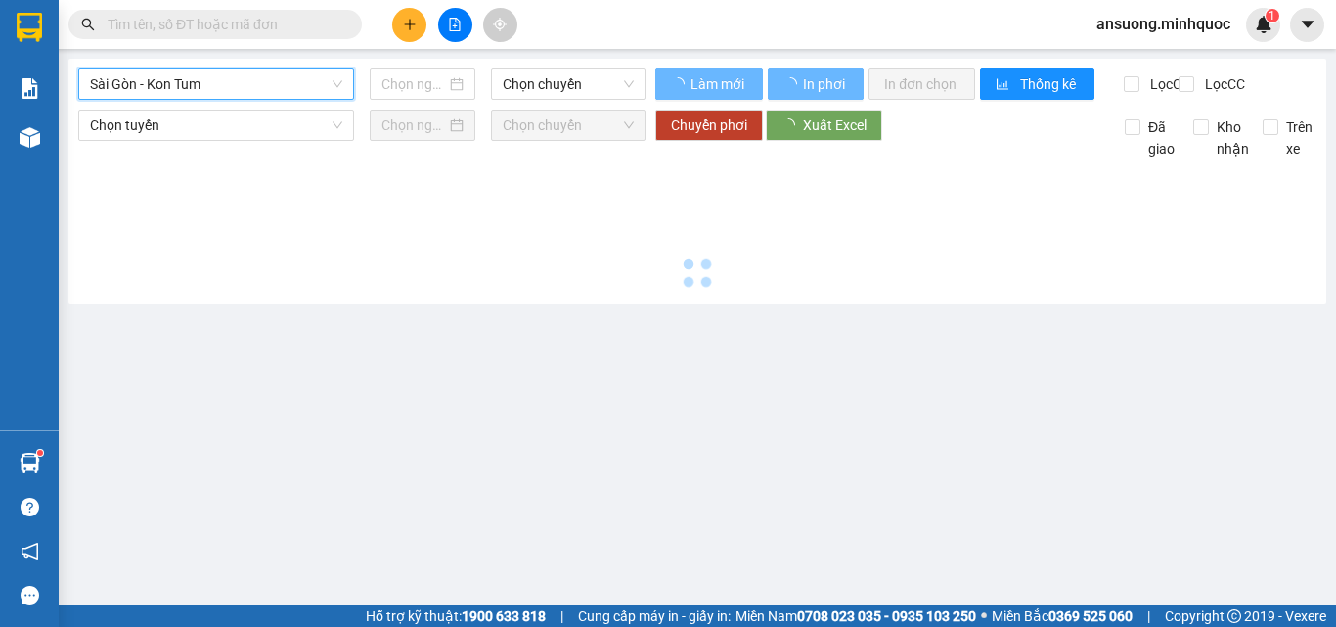
type input "[DATE]"
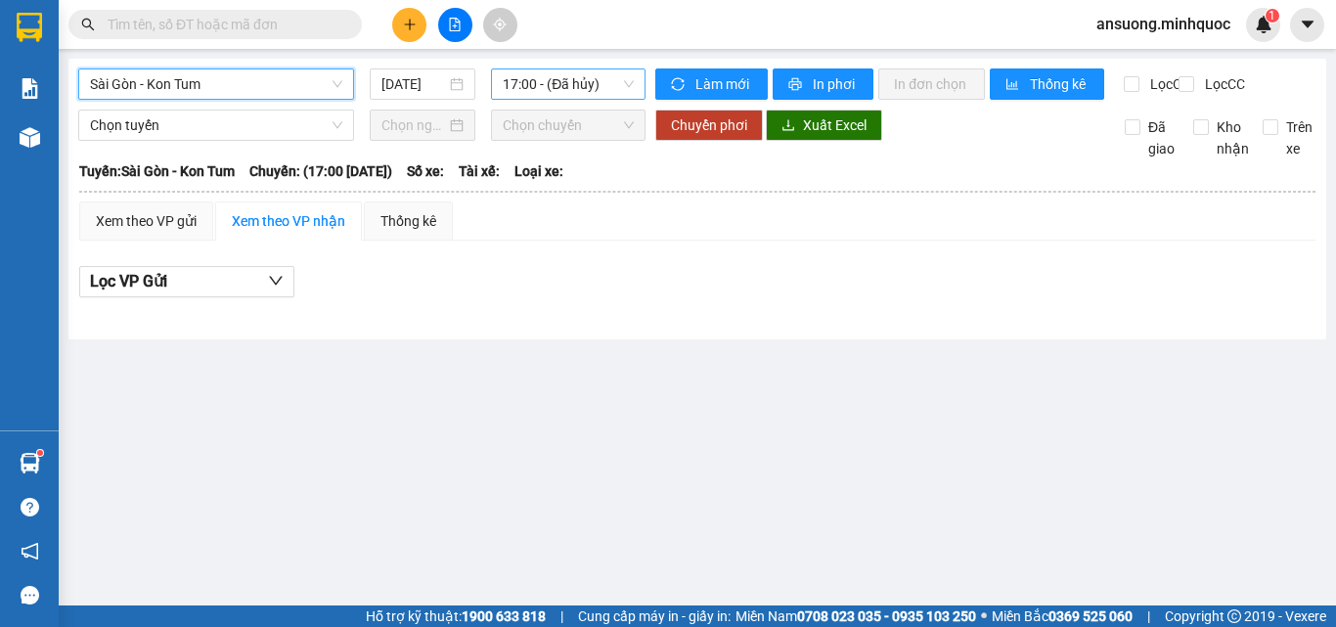
click at [578, 76] on span "17:00 - (Đã hủy)" at bounding box center [568, 83] width 131 height 29
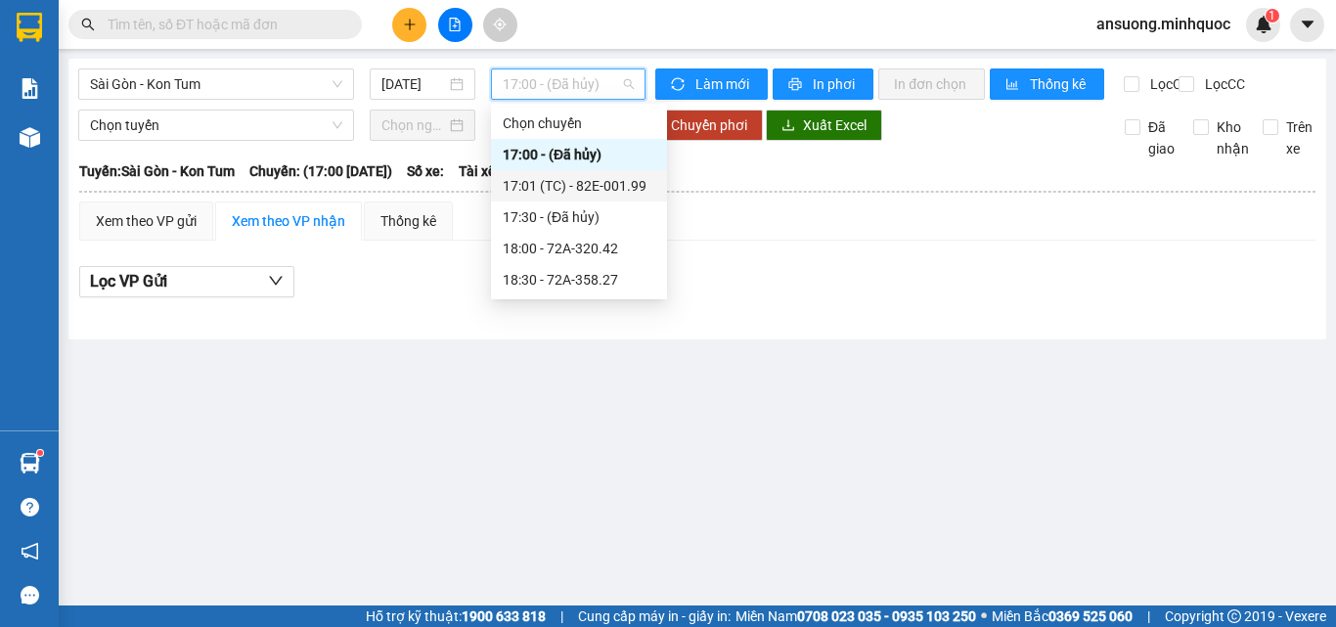
click at [590, 172] on div "17:01 (TC) - 82E-001.99" at bounding box center [579, 185] width 176 height 31
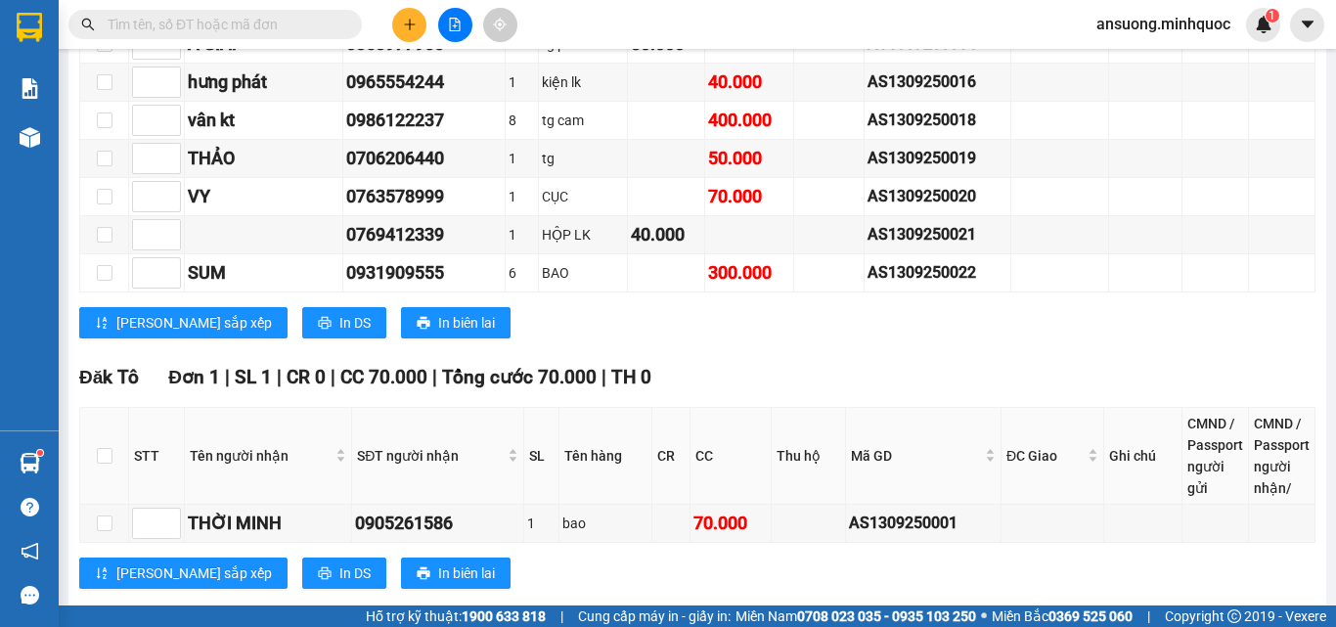
scroll to position [1435, 0]
